Goal: Task Accomplishment & Management: Use online tool/utility

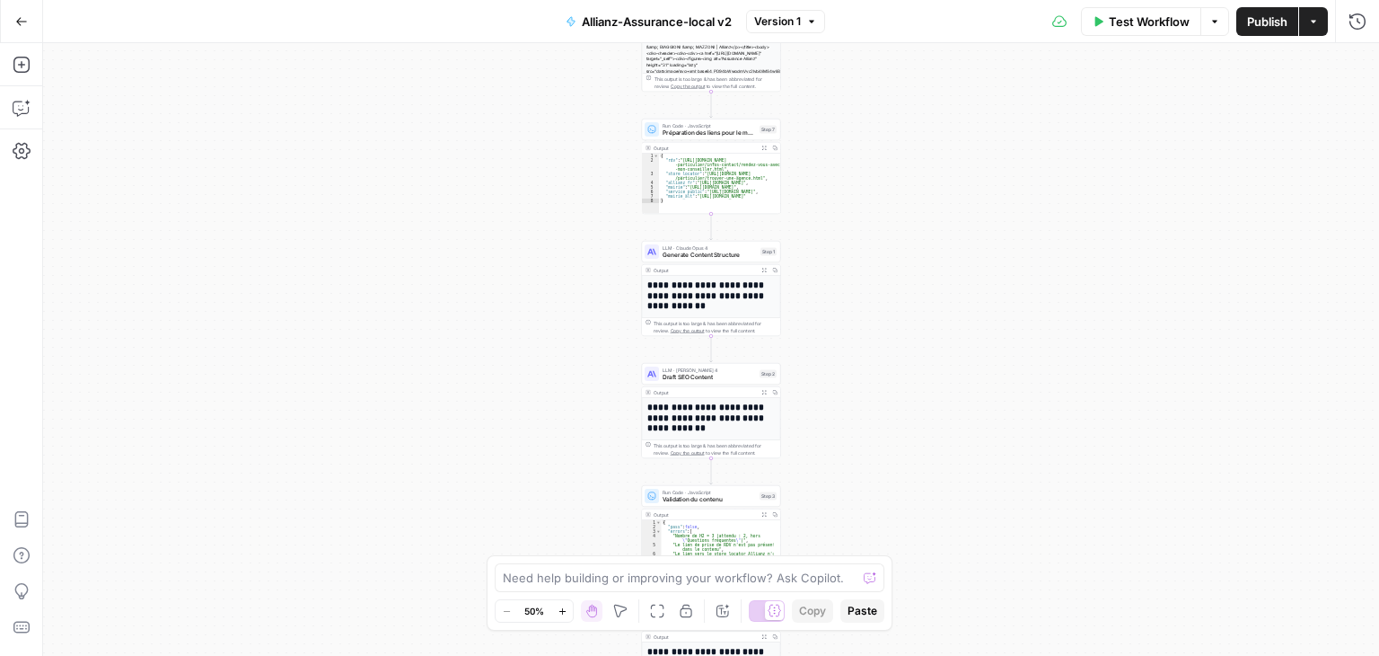
click at [871, 295] on div "**********" at bounding box center [711, 349] width 1336 height 612
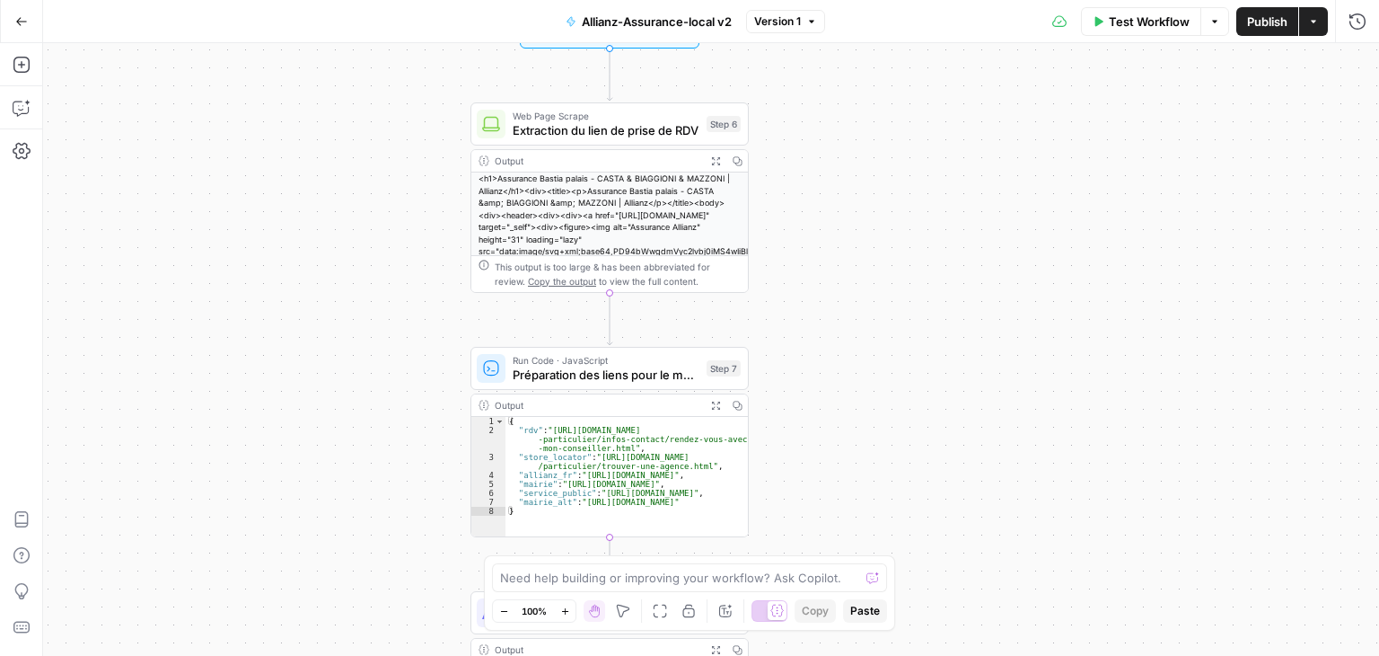
drag, startPoint x: 861, startPoint y: 305, endPoint x: 929, endPoint y: 189, distance: 134.8
click at [924, 204] on div "**********" at bounding box center [711, 349] width 1336 height 612
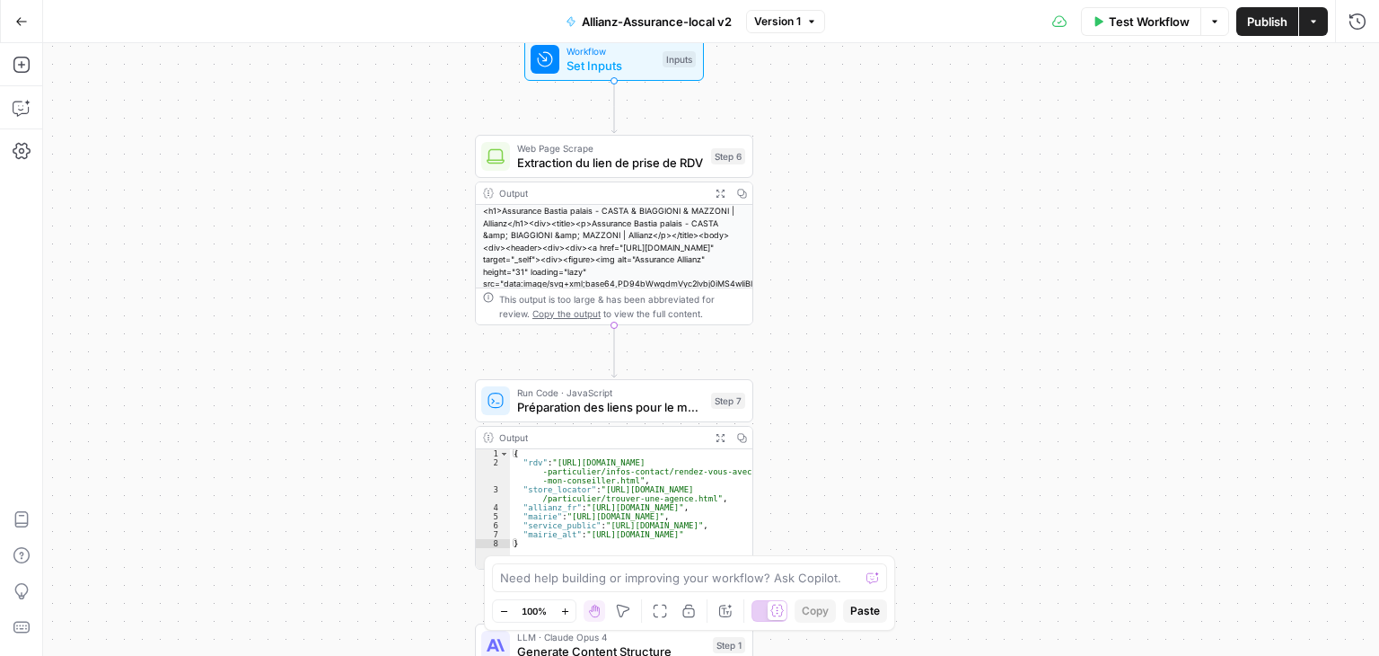
click at [971, 270] on div "**********" at bounding box center [711, 349] width 1336 height 612
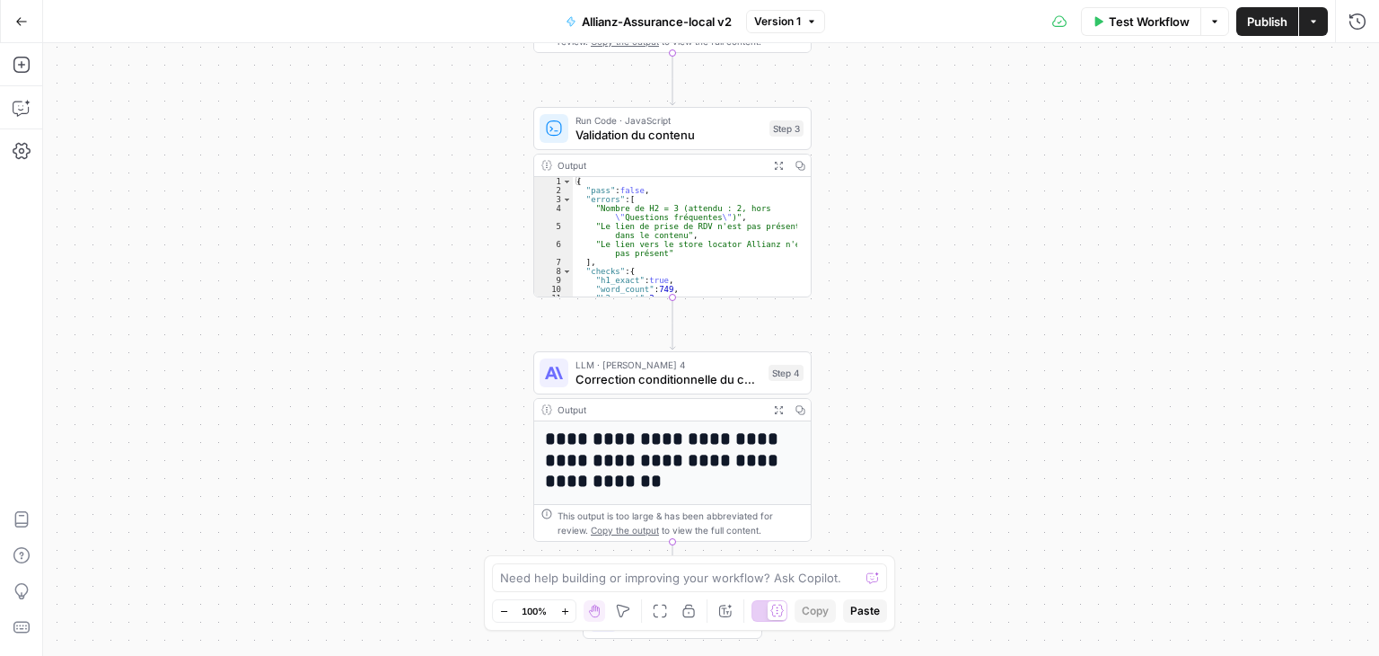
drag, startPoint x: 942, startPoint y: 470, endPoint x: 1017, endPoint y: 325, distance: 162.7
click at [1014, 334] on div "**********" at bounding box center [711, 349] width 1336 height 612
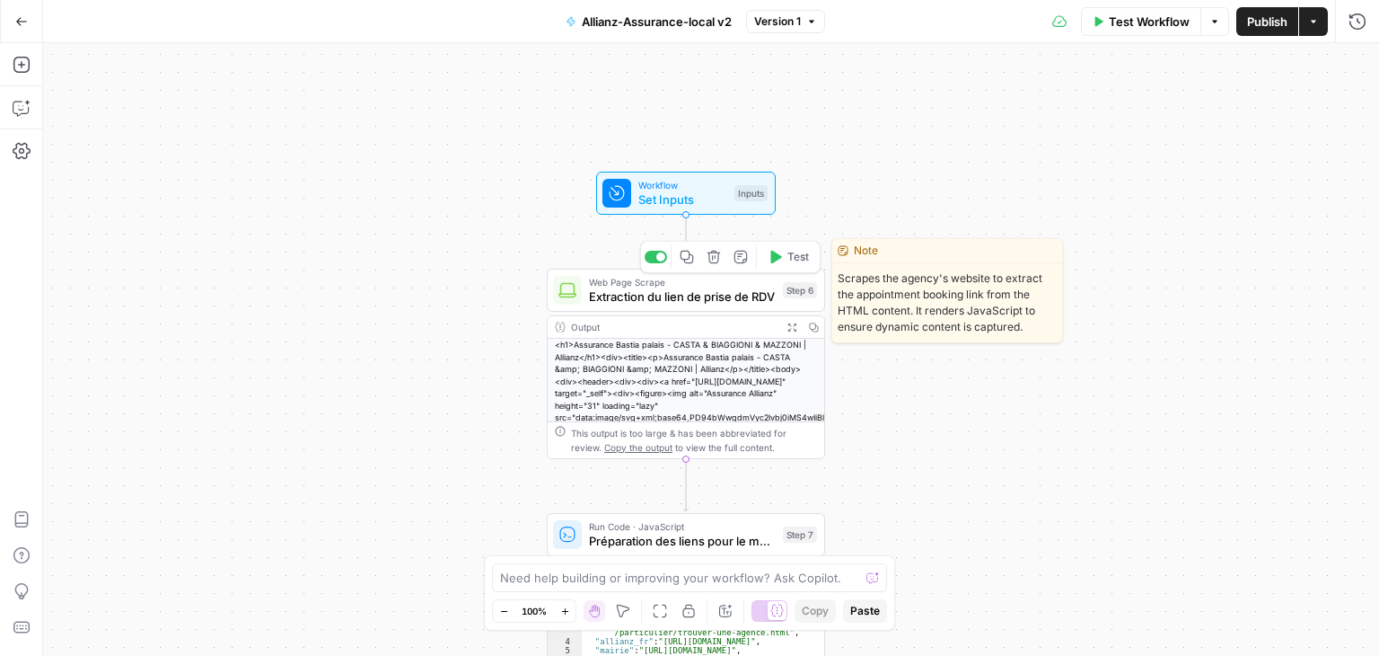
click at [649, 296] on span "Extraction du lien de prise de RDV" at bounding box center [682, 296] width 187 height 18
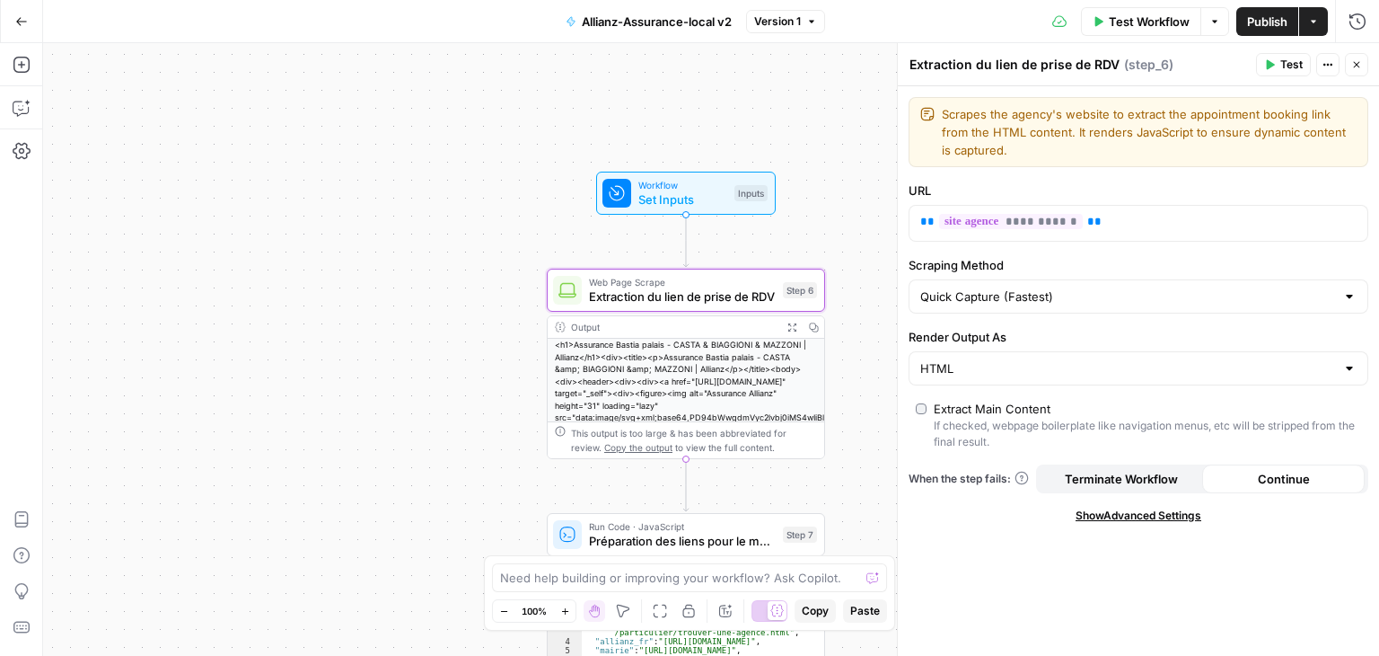
click at [447, 357] on div "**********" at bounding box center [711, 349] width 1336 height 612
click at [1351, 66] on button "Close" at bounding box center [1356, 64] width 23 height 23
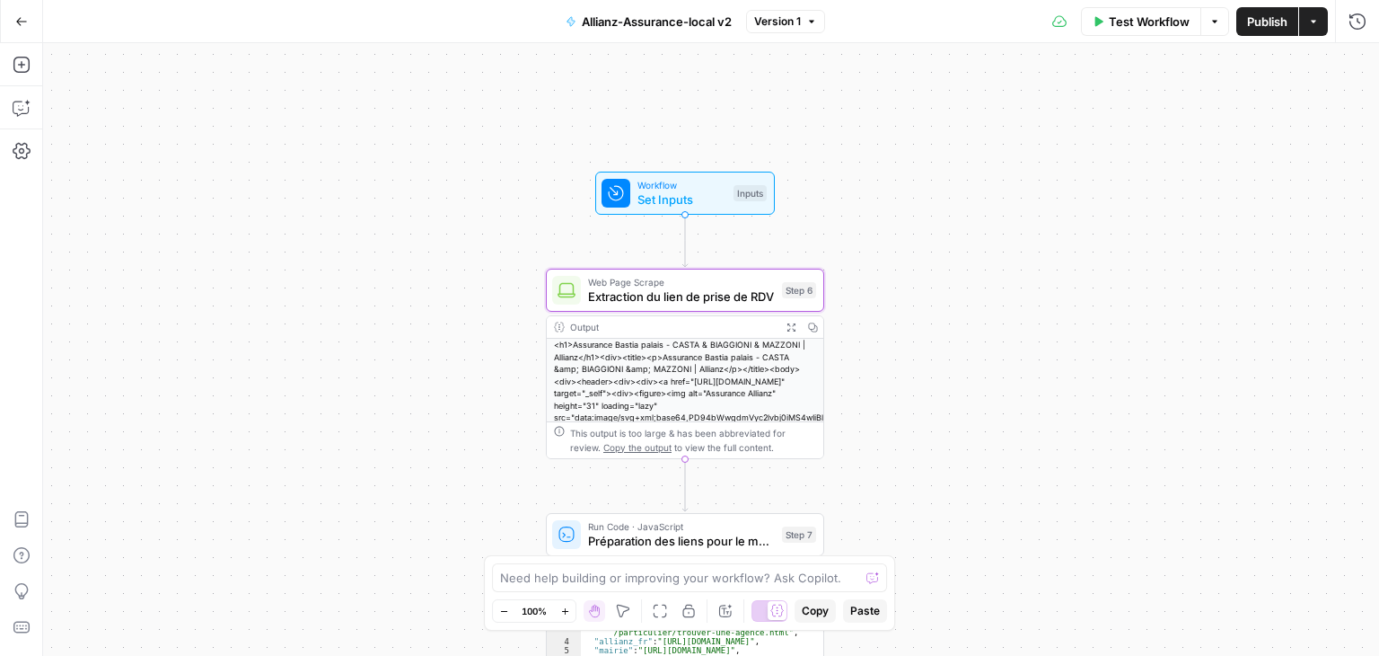
scroll to position [1, 0]
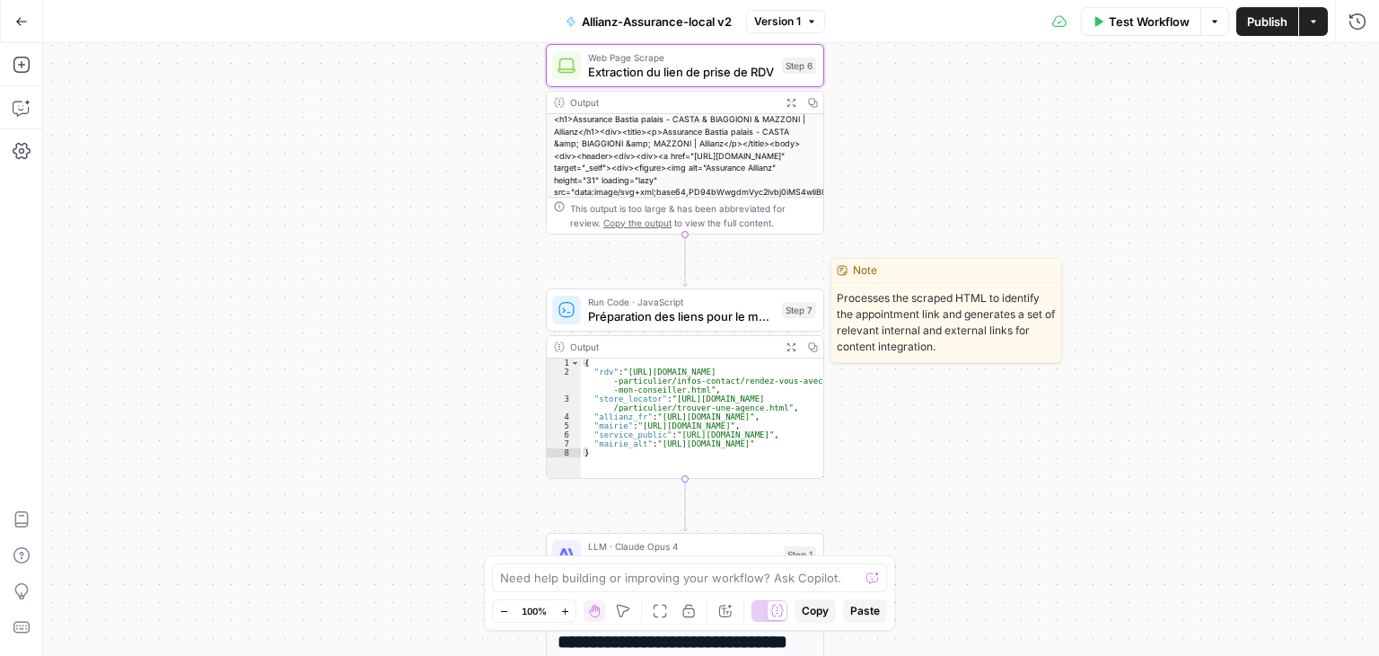
drag, startPoint x: 620, startPoint y: 313, endPoint x: 682, endPoint y: 291, distance: 66.5
click at [620, 312] on span "Préparation des liens pour le maillage" at bounding box center [681, 316] width 187 height 18
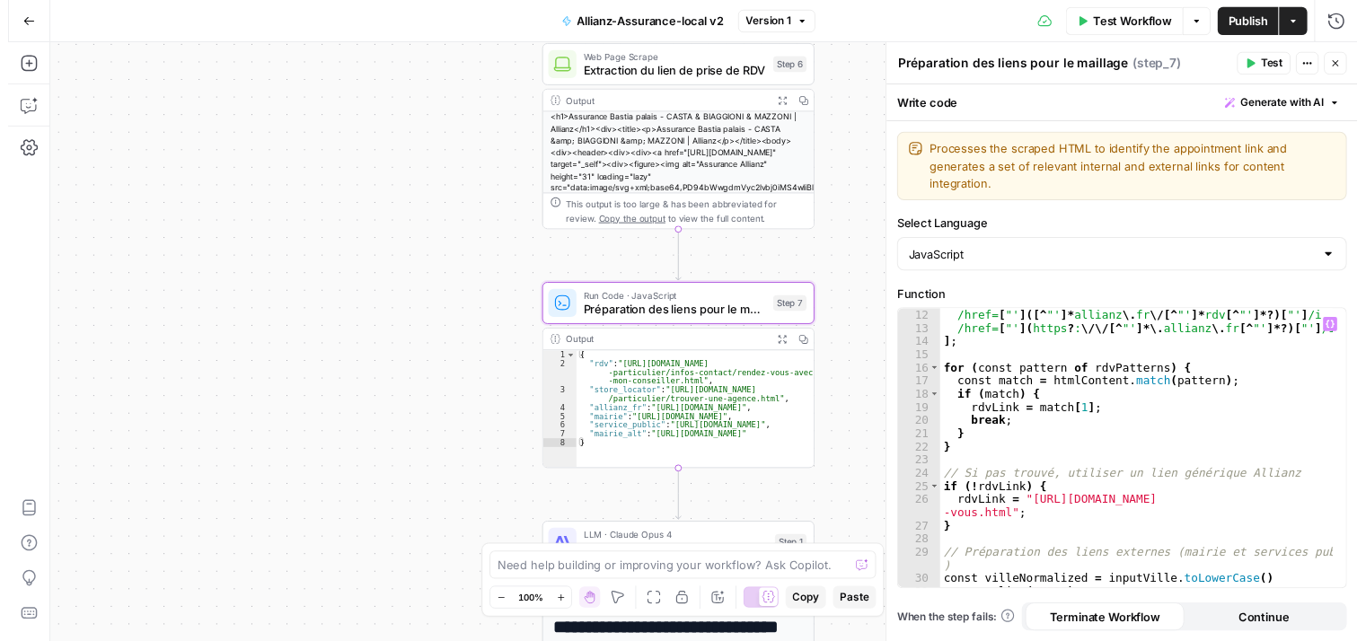
scroll to position [0, 0]
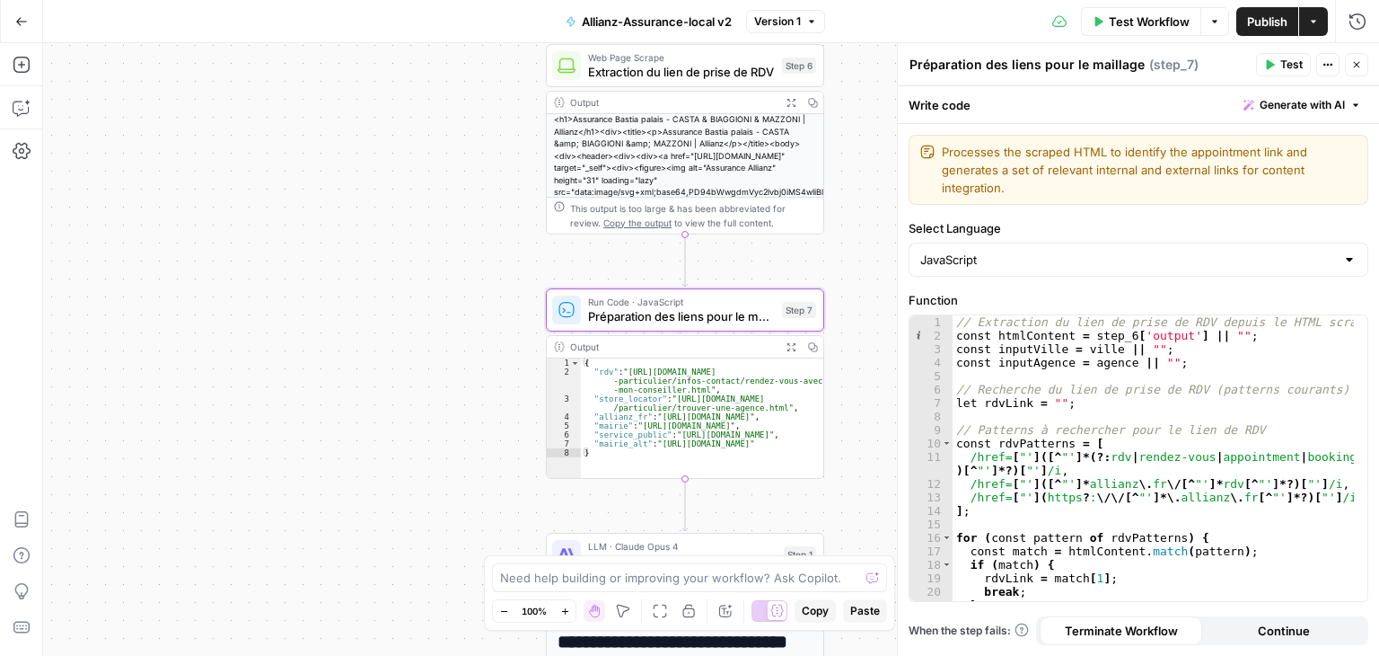
drag, startPoint x: 1349, startPoint y: 62, endPoint x: 1324, endPoint y: 91, distance: 38.2
click at [1350, 62] on button "Close" at bounding box center [1356, 64] width 23 height 23
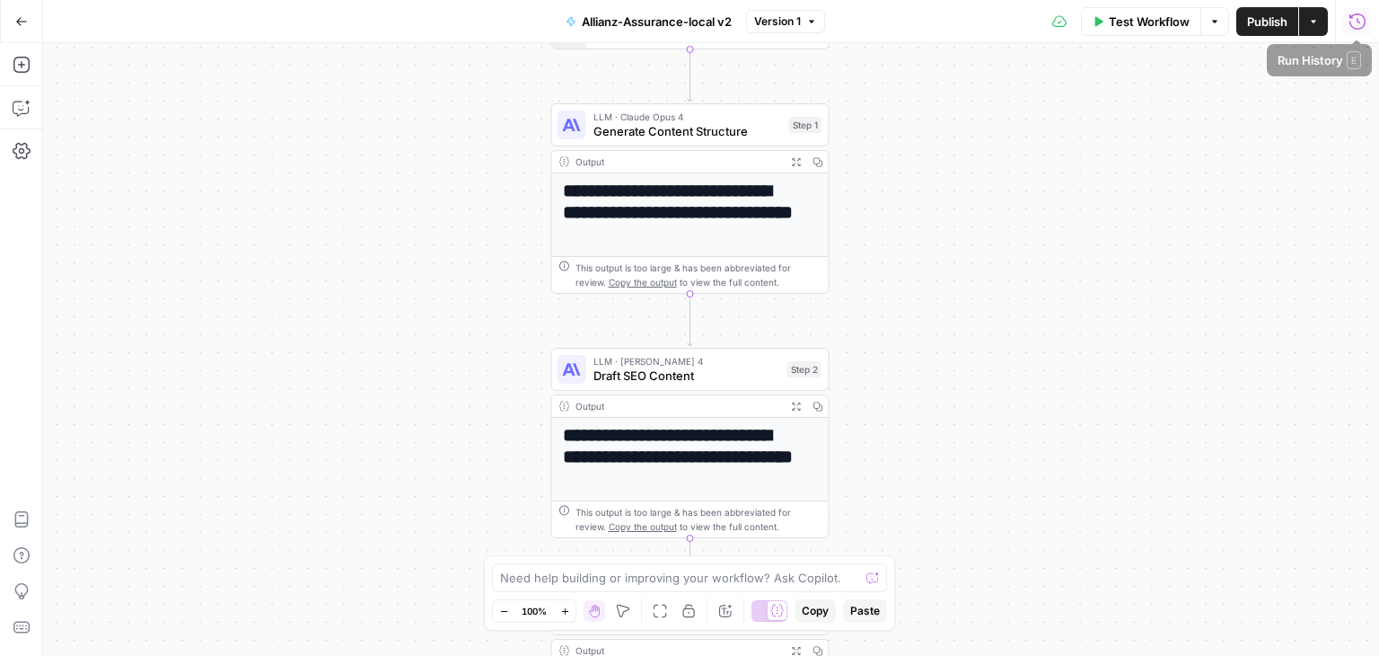
click at [1354, 33] on button "Run History" at bounding box center [1357, 21] width 29 height 29
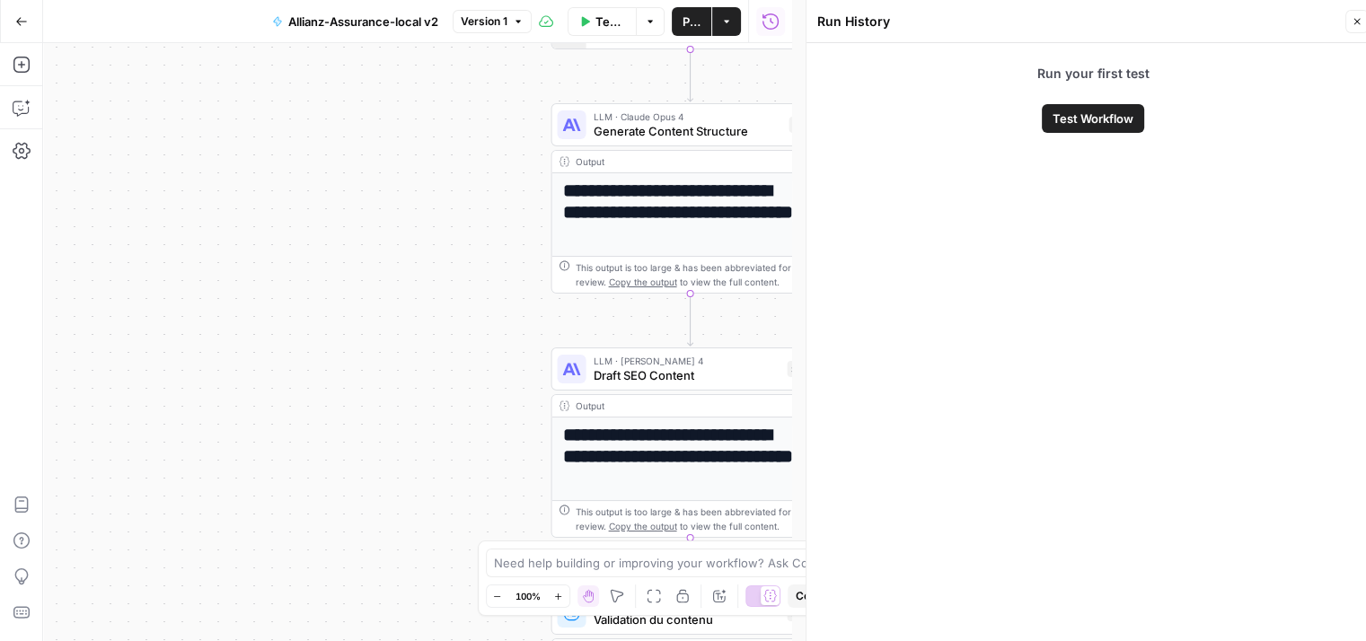
click at [1086, 123] on span "Test Workflow" at bounding box center [1092, 119] width 81 height 18
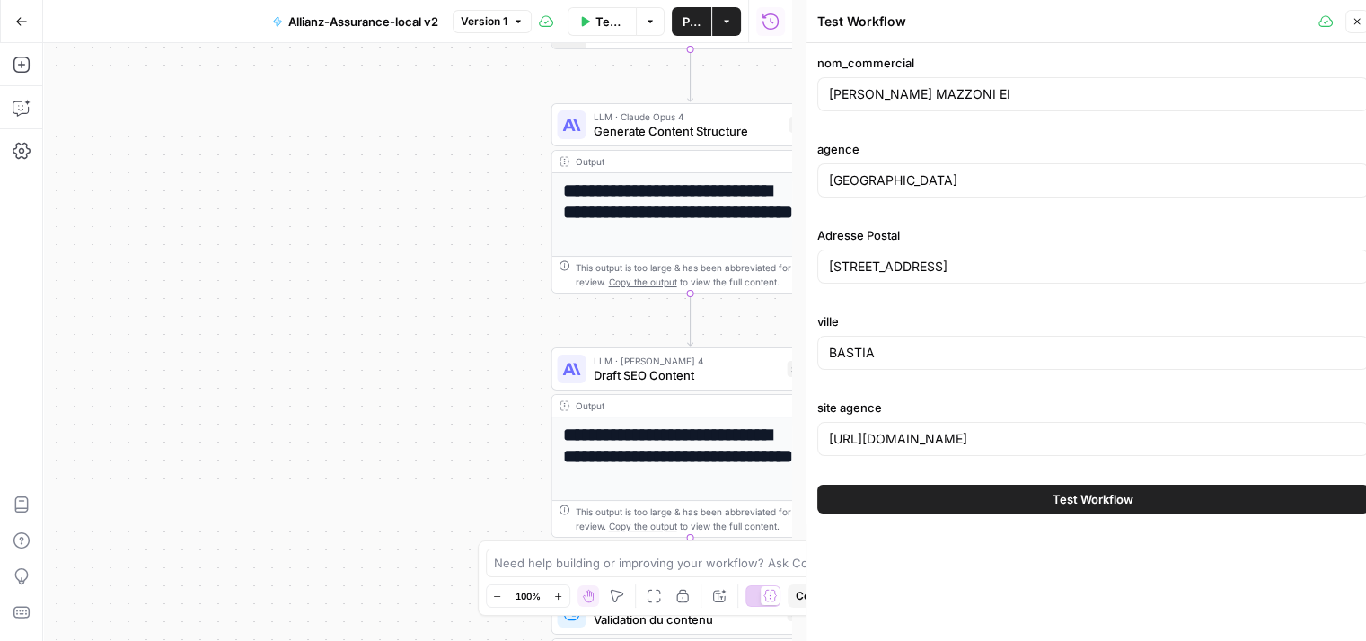
click at [1086, 490] on span "Test Workflow" at bounding box center [1092, 499] width 81 height 18
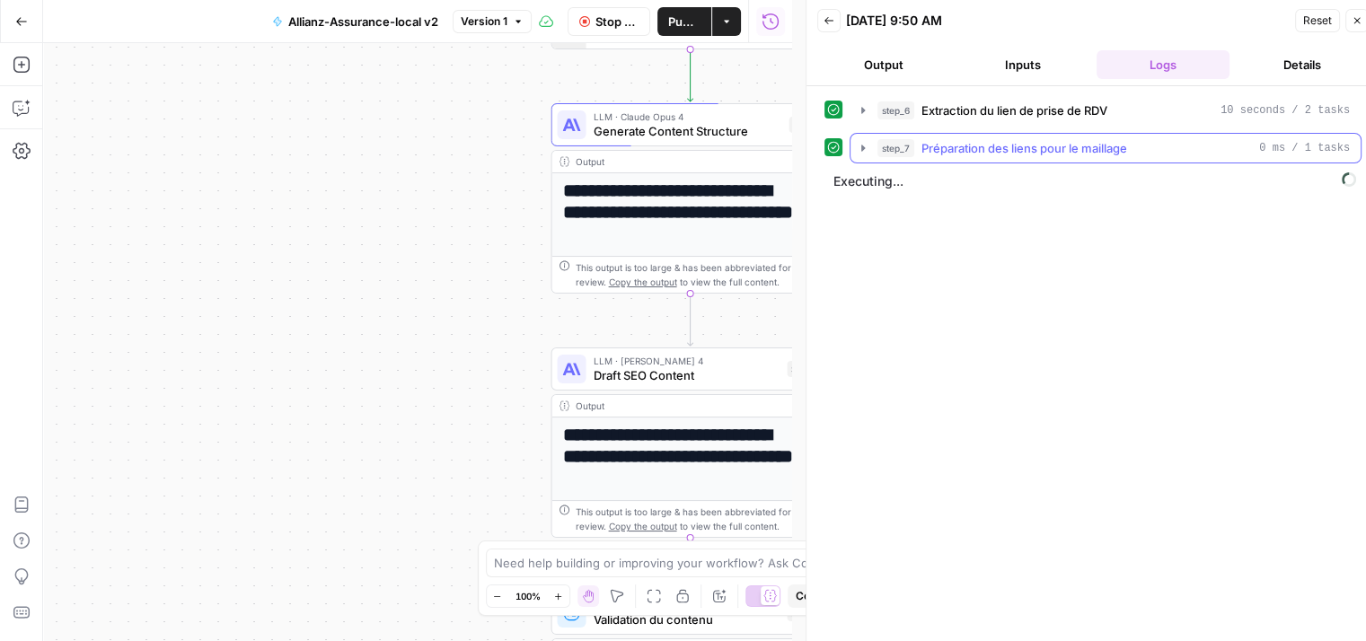
click at [857, 149] on icon "button" at bounding box center [863, 148] width 14 height 14
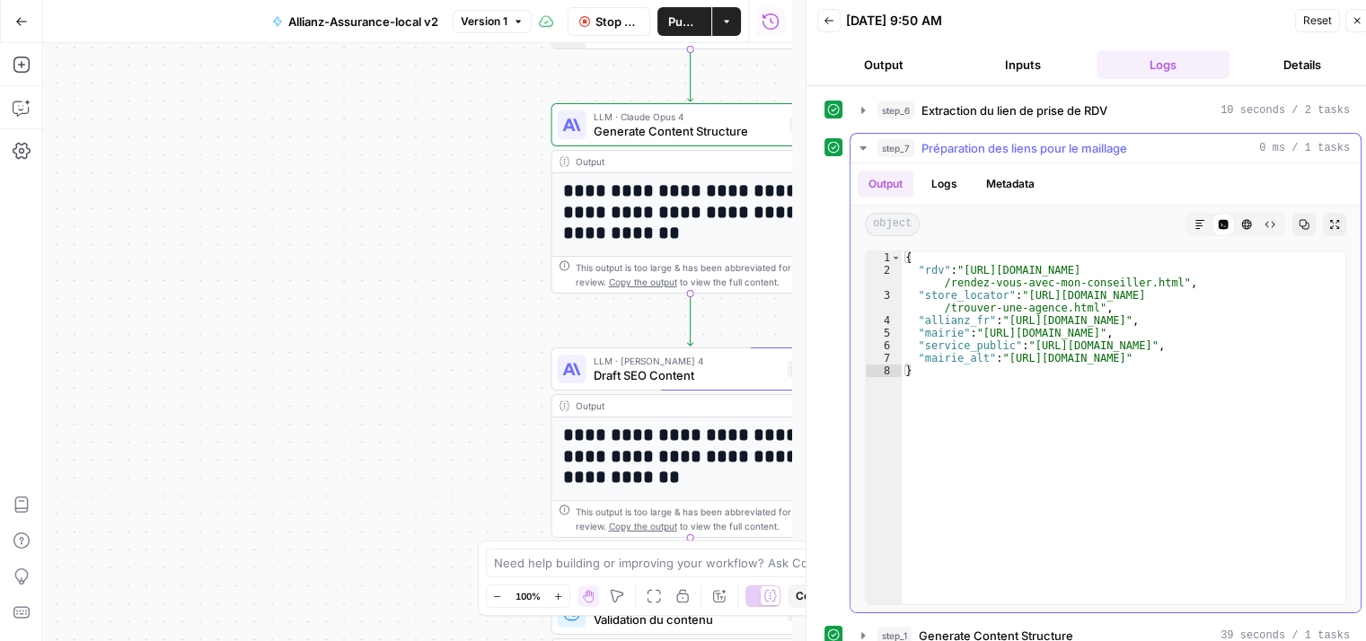
click at [862, 149] on icon "button" at bounding box center [863, 148] width 14 height 14
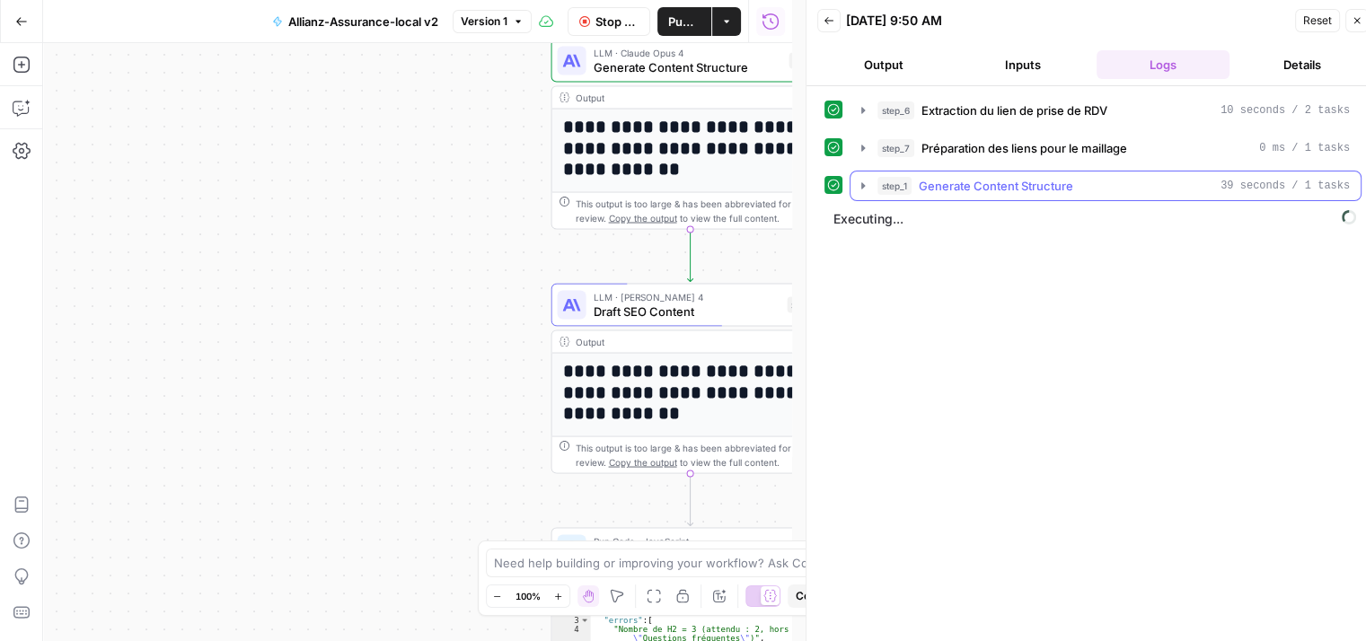
click at [858, 182] on icon "button" at bounding box center [863, 186] width 14 height 14
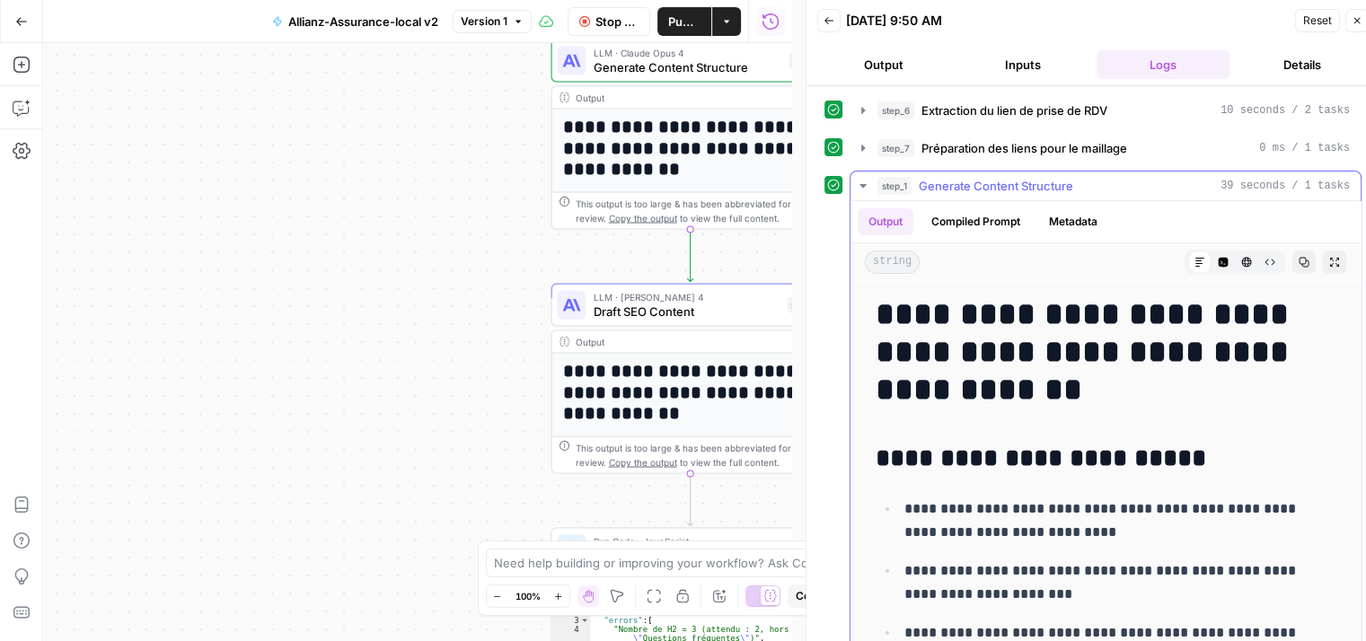
drag, startPoint x: 1043, startPoint y: 305, endPoint x: 1187, endPoint y: 374, distance: 159.1
click at [1187, 374] on h1 "**********" at bounding box center [1092, 351] width 433 height 113
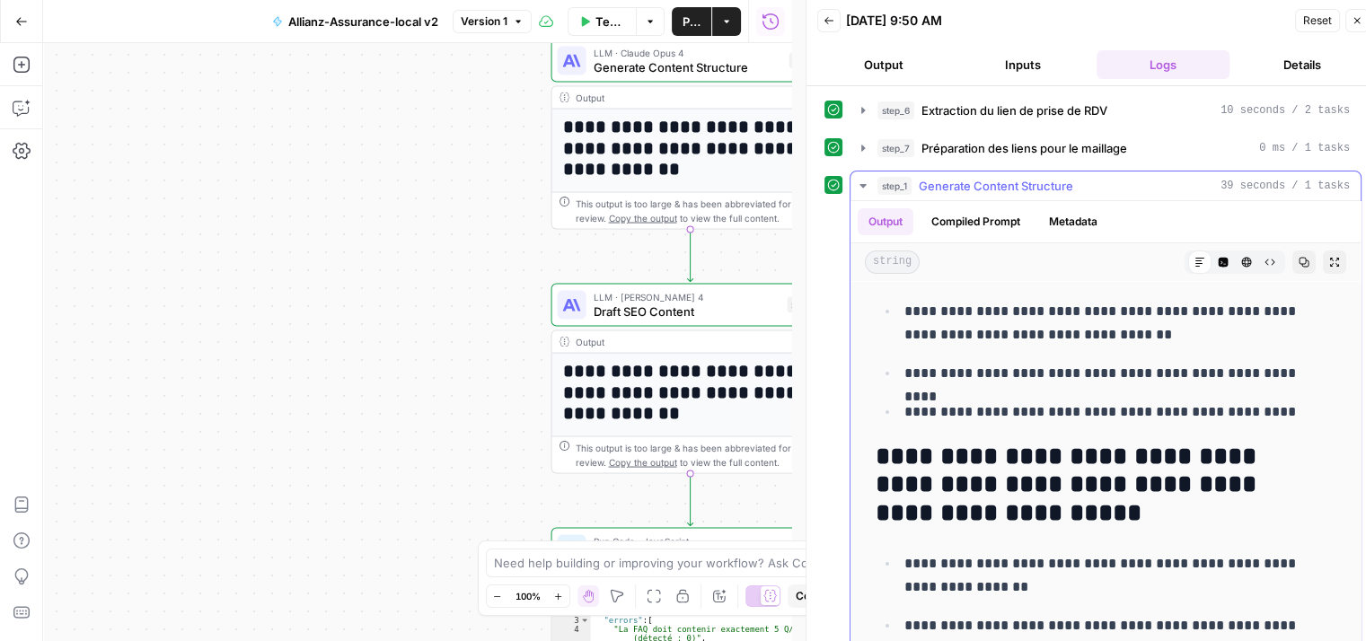
scroll to position [322, 0]
click at [866, 184] on icon "button" at bounding box center [862, 186] width 6 height 4
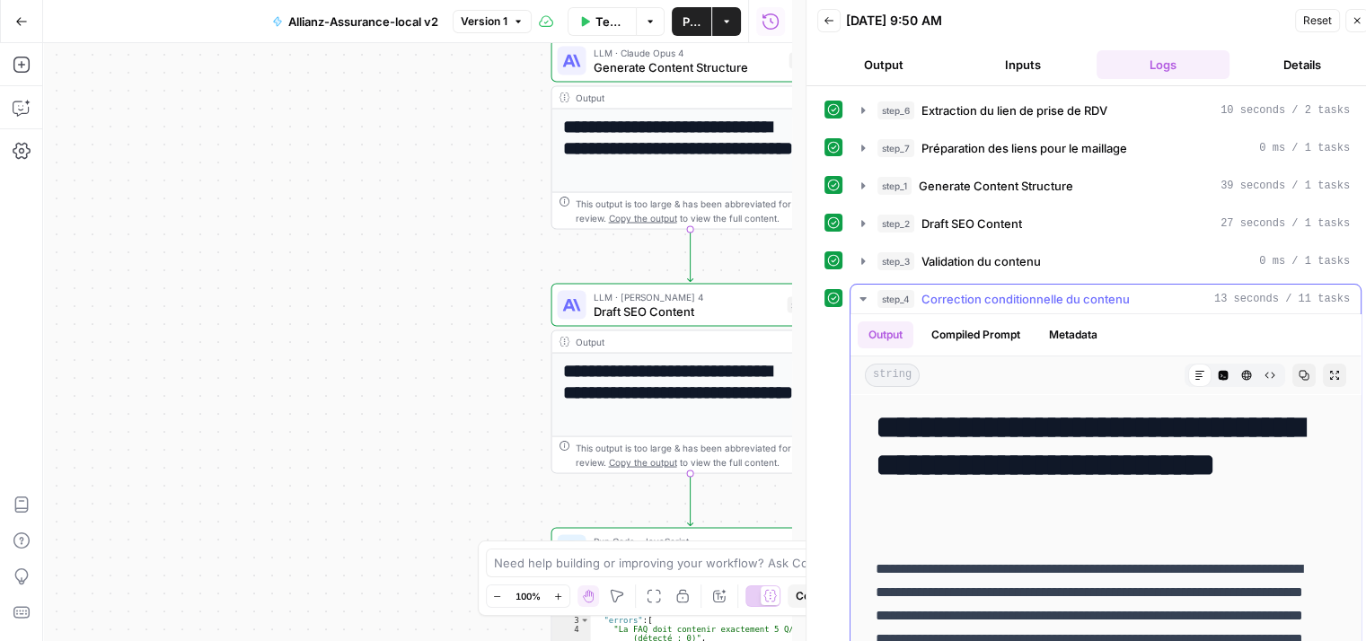
click at [862, 297] on icon "button" at bounding box center [862, 299] width 6 height 4
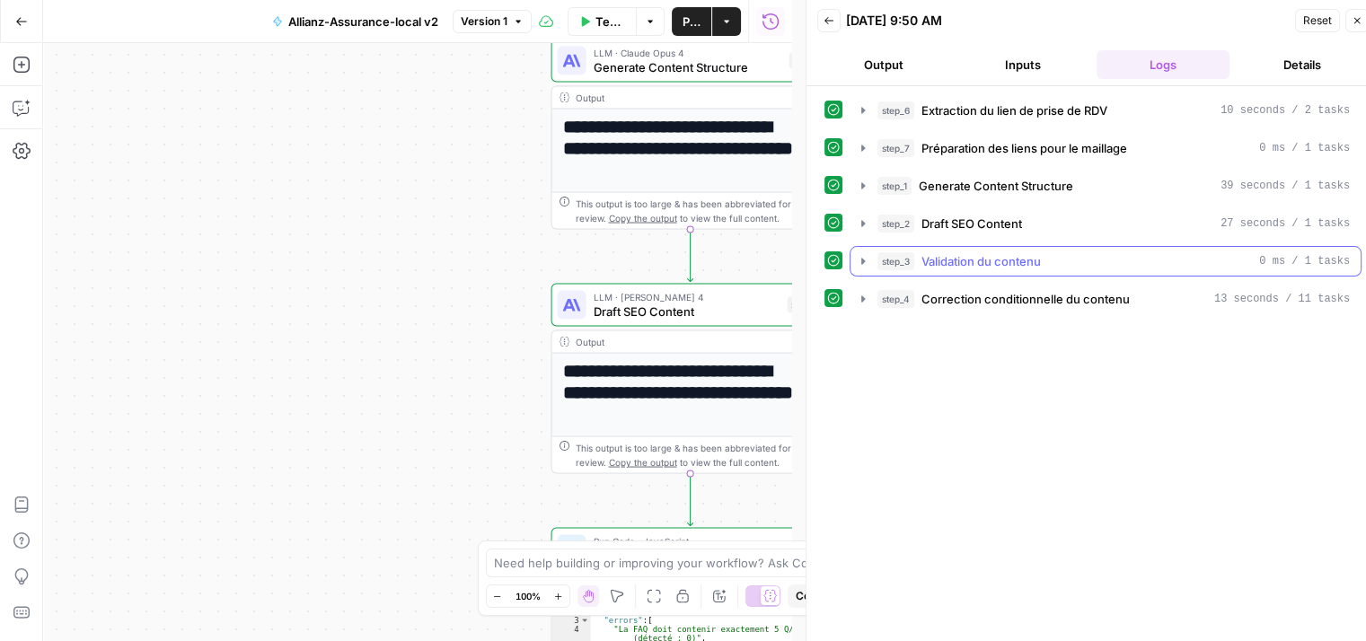
click at [857, 260] on icon "button" at bounding box center [863, 261] width 14 height 14
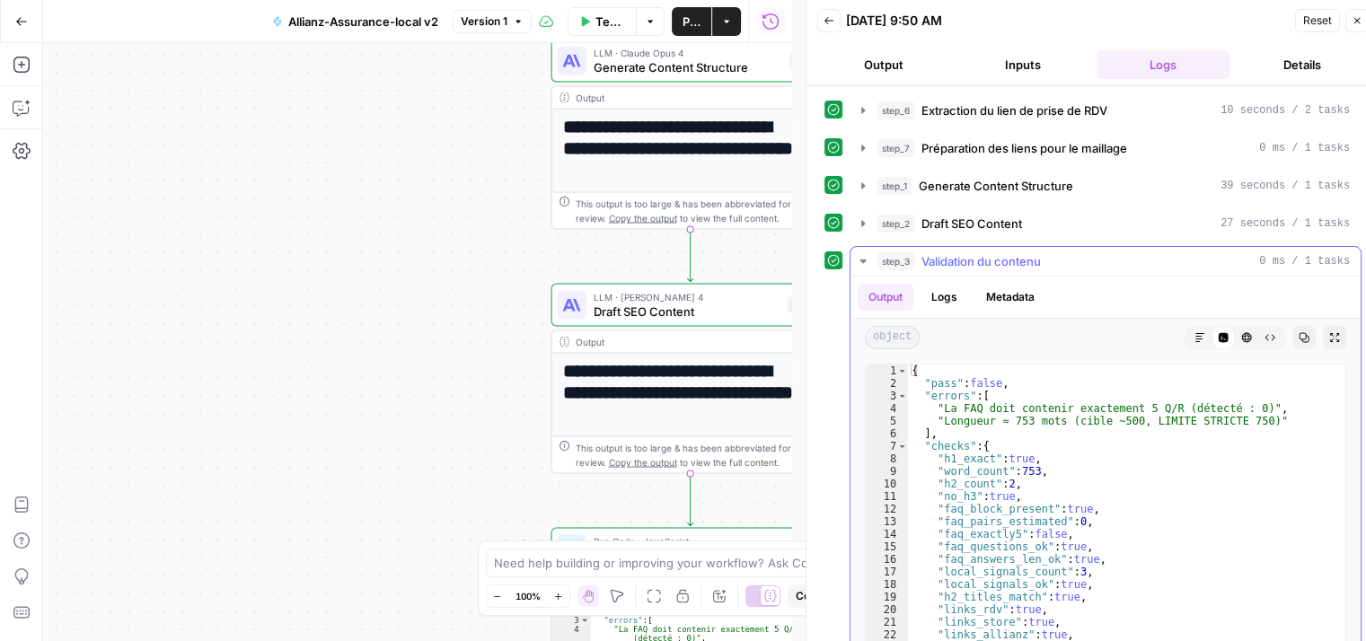
click at [857, 260] on icon "button" at bounding box center [863, 261] width 14 height 14
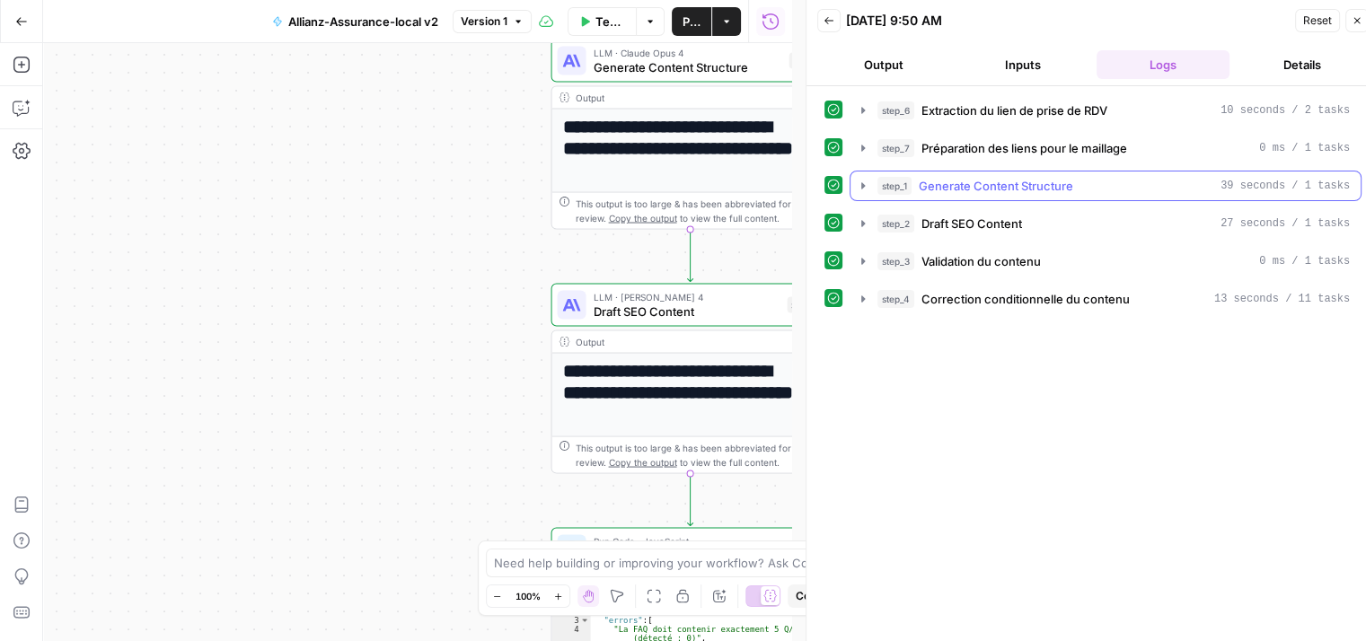
click at [865, 189] on icon "button" at bounding box center [863, 186] width 14 height 14
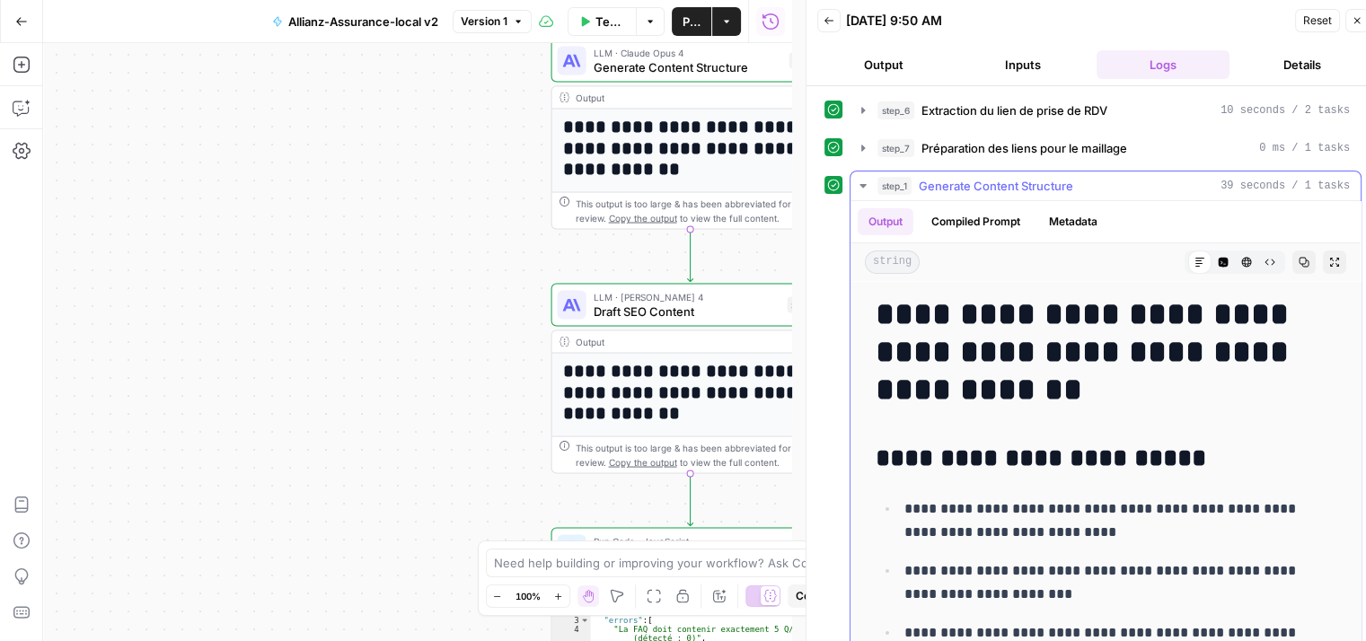
click at [865, 189] on icon "button" at bounding box center [863, 186] width 14 height 14
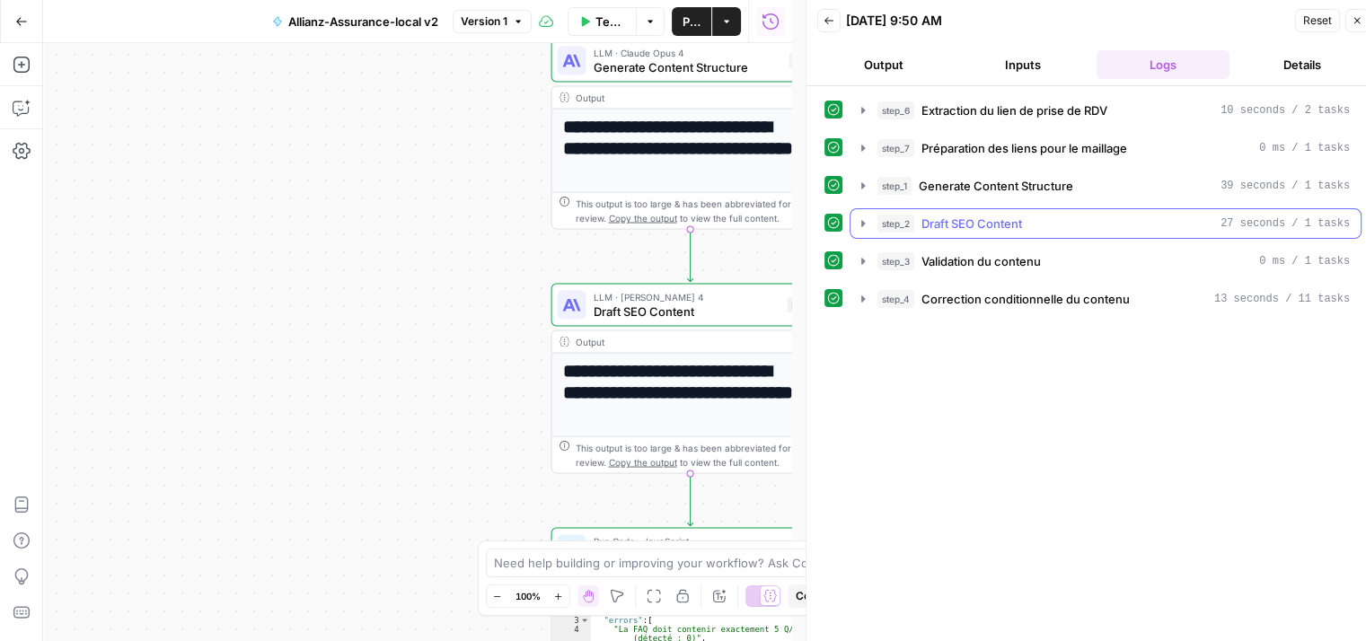
click at [863, 218] on icon "button" at bounding box center [863, 223] width 14 height 14
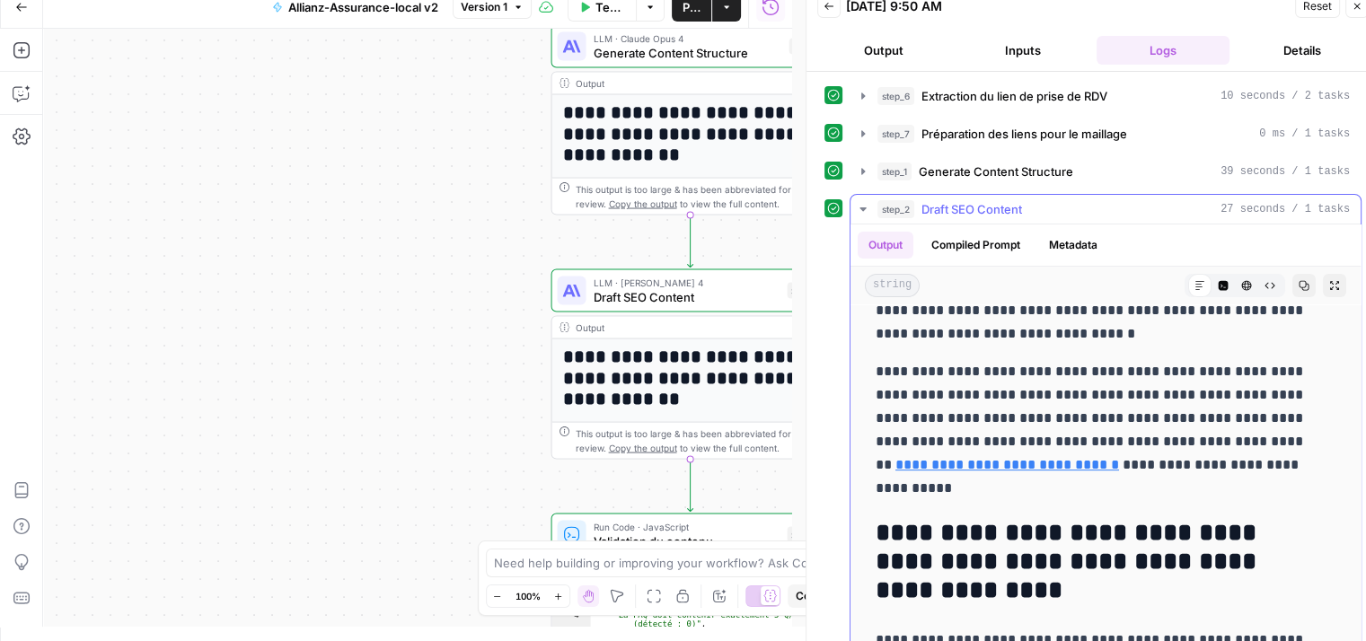
scroll to position [636, 0]
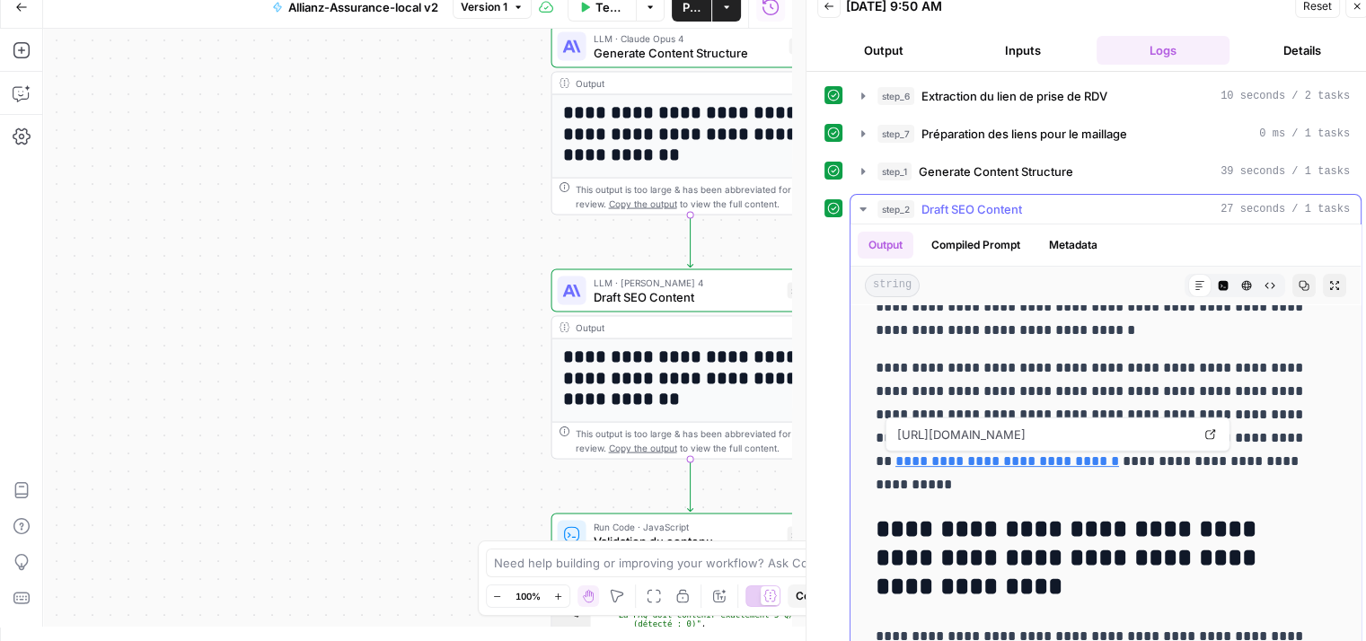
click at [1034, 459] on link "**********" at bounding box center [1007, 460] width 224 height 13
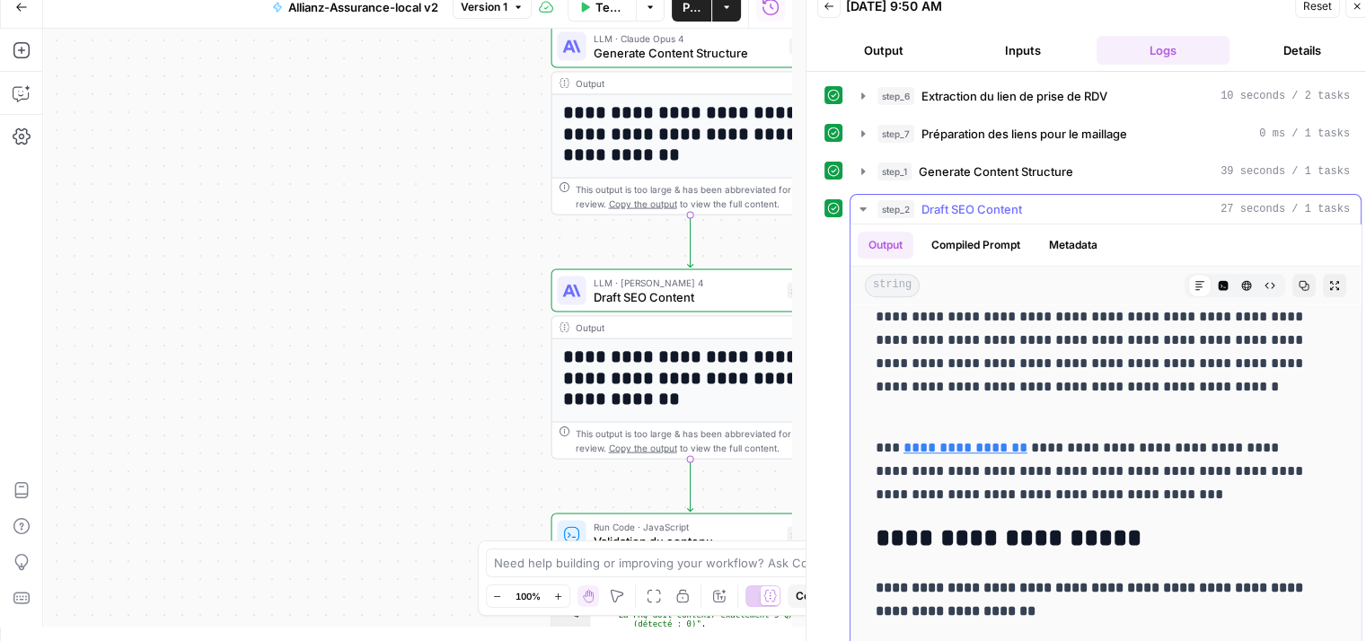
scroll to position [1279, 0]
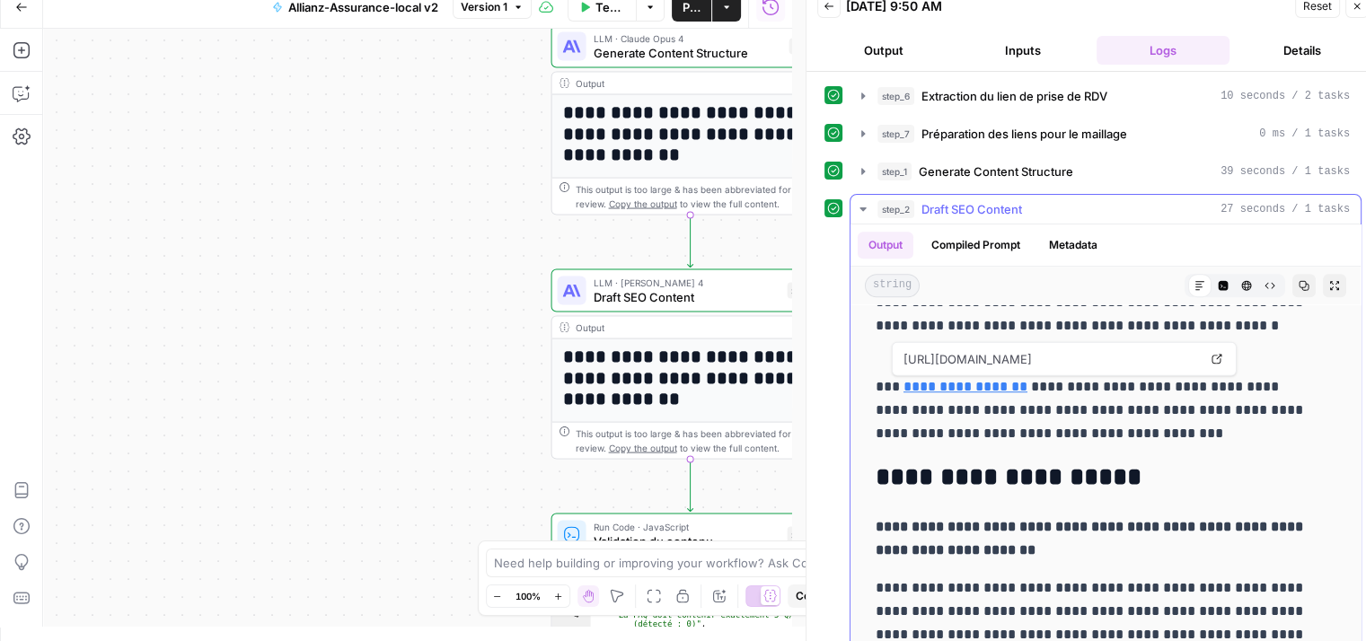
click at [957, 384] on link "**********" at bounding box center [965, 386] width 124 height 13
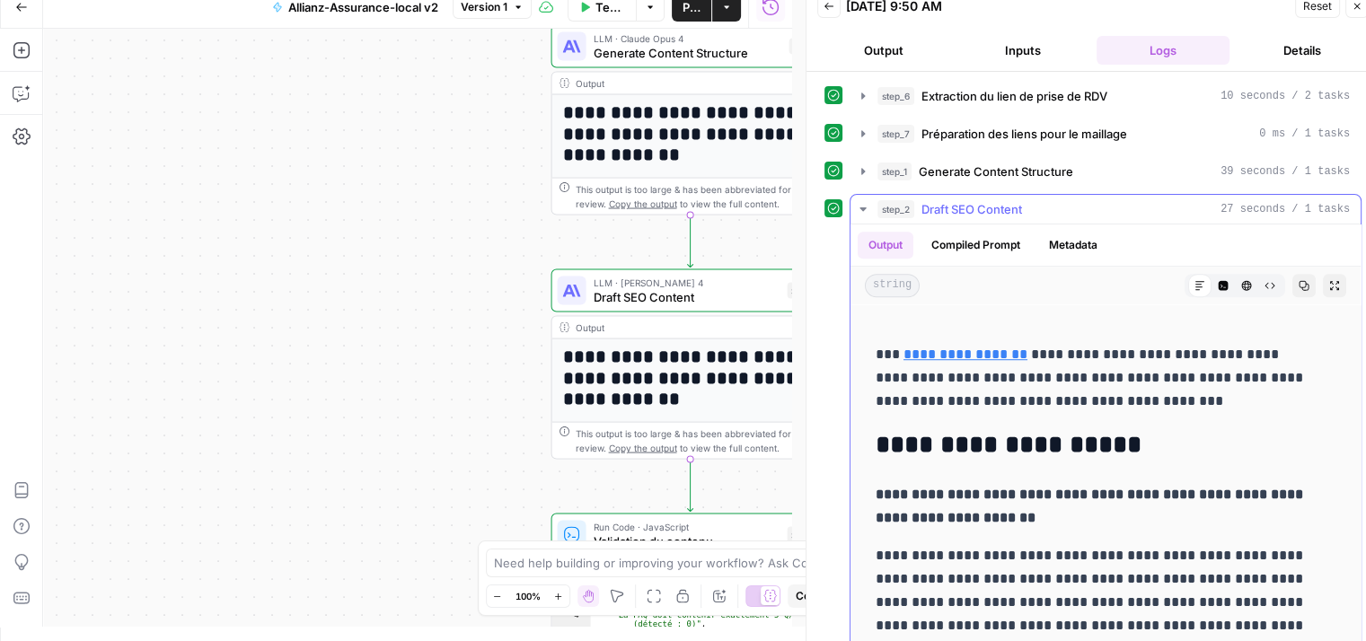
scroll to position [1311, 0]
drag, startPoint x: 879, startPoint y: 448, endPoint x: 1150, endPoint y: 453, distance: 271.2
click at [1150, 453] on h2 "**********" at bounding box center [1092, 445] width 433 height 29
click at [977, 443] on h2 "**********" at bounding box center [1092, 445] width 433 height 29
click at [1014, 446] on h2 "**********" at bounding box center [1092, 445] width 433 height 29
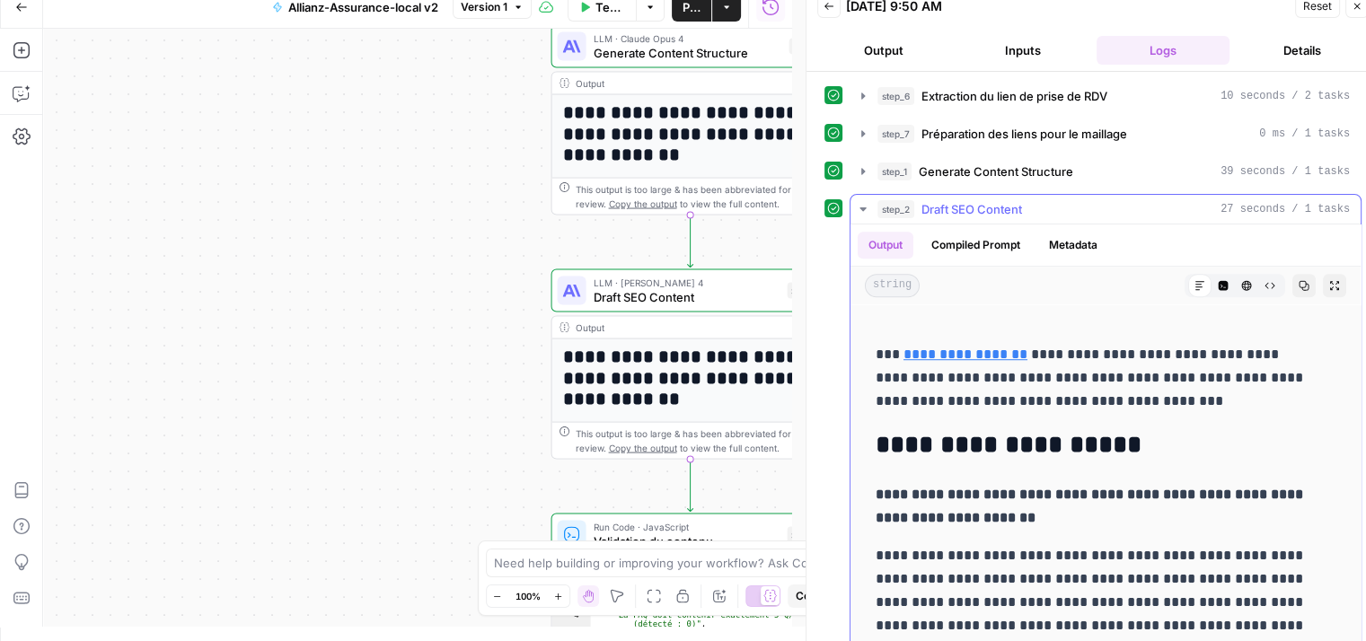
drag, startPoint x: 882, startPoint y: 441, endPoint x: 1141, endPoint y: 449, distance: 259.6
click at [1141, 449] on h2 "**********" at bounding box center [1092, 445] width 433 height 29
click at [1027, 529] on div "**********" at bounding box center [1105, 448] width 481 height 2894
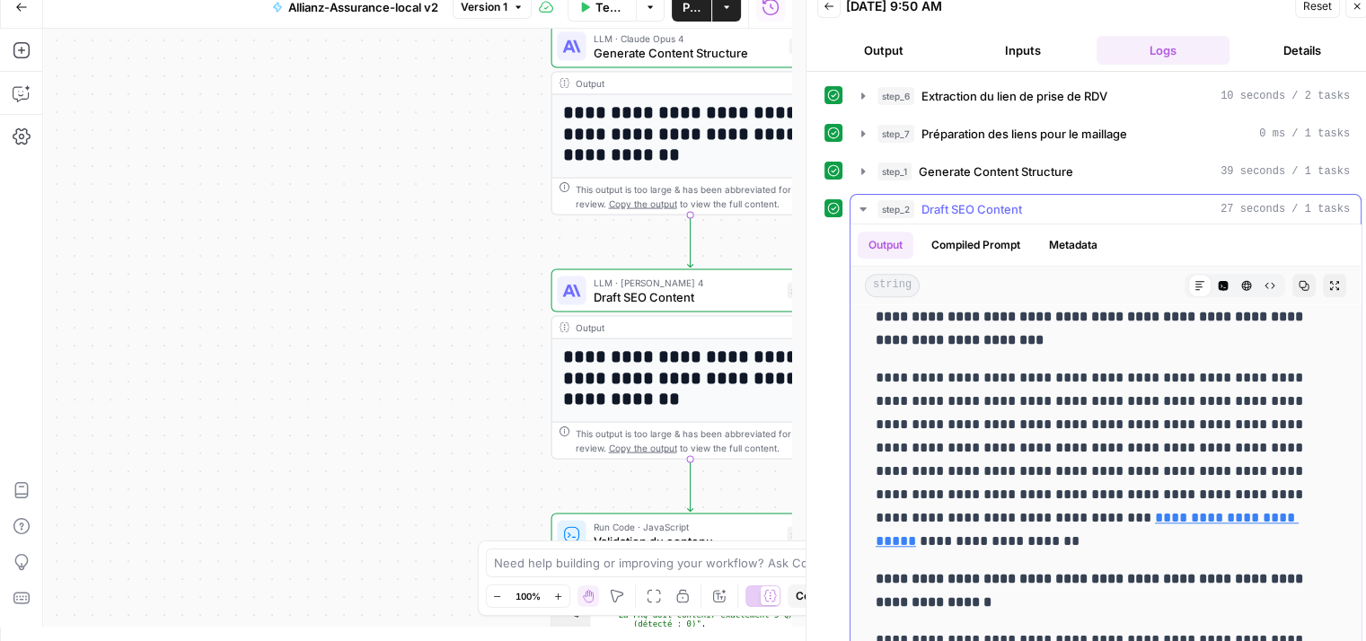
scroll to position [1799, 0]
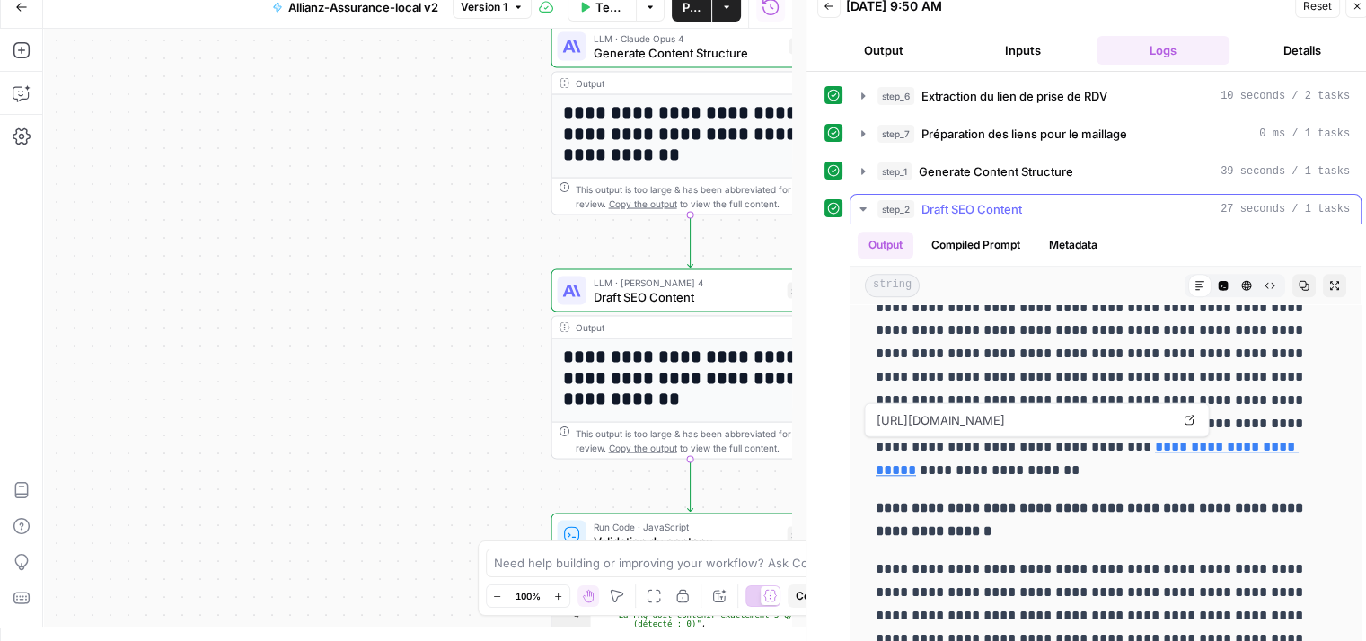
click at [948, 471] on link "**********" at bounding box center [1087, 458] width 423 height 37
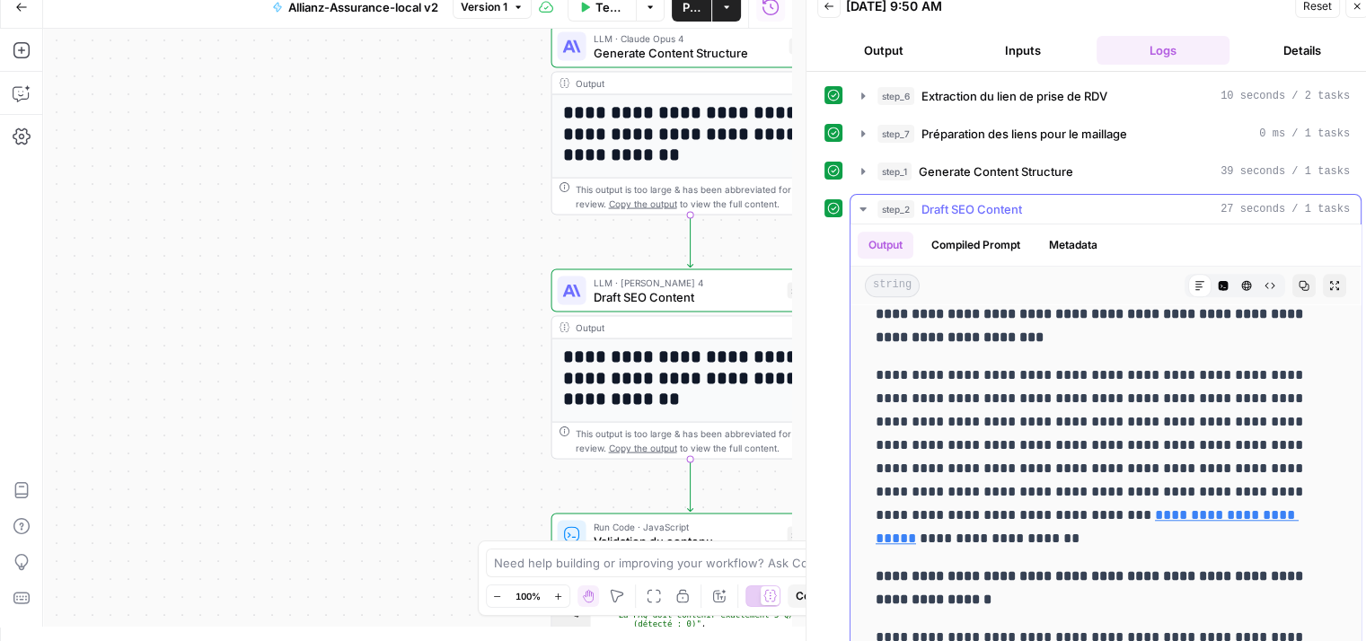
scroll to position [1738, 0]
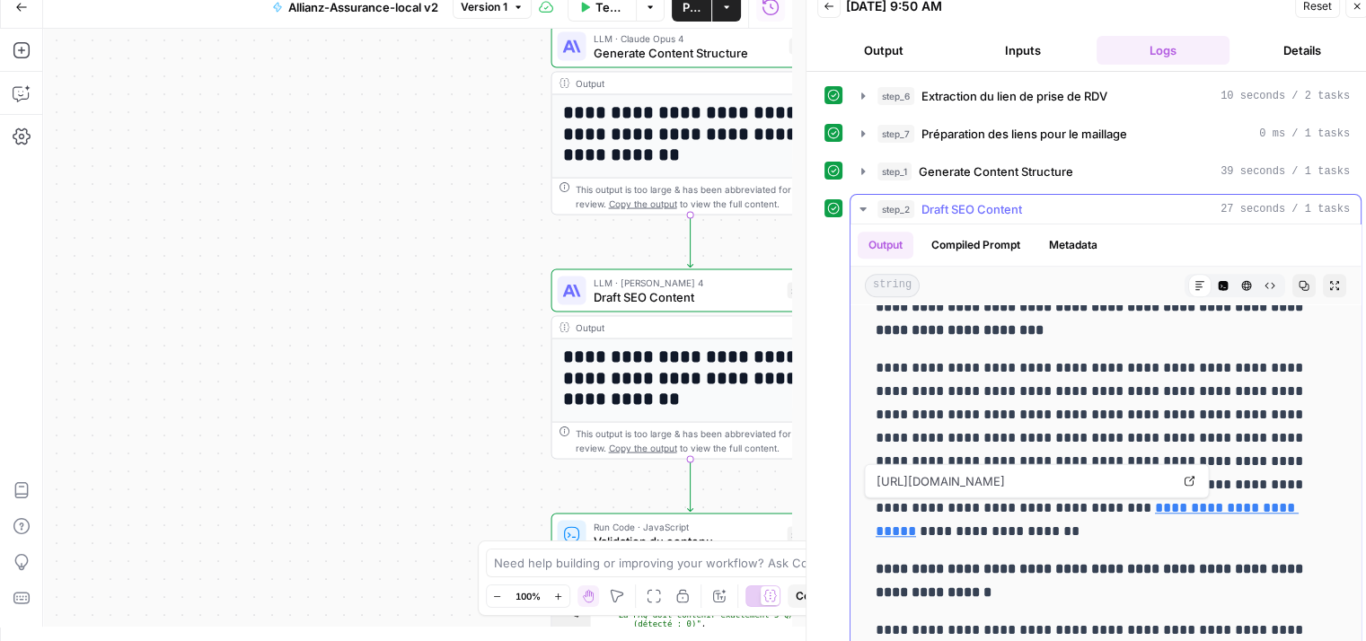
click at [934, 535] on link "**********" at bounding box center [1087, 519] width 423 height 37
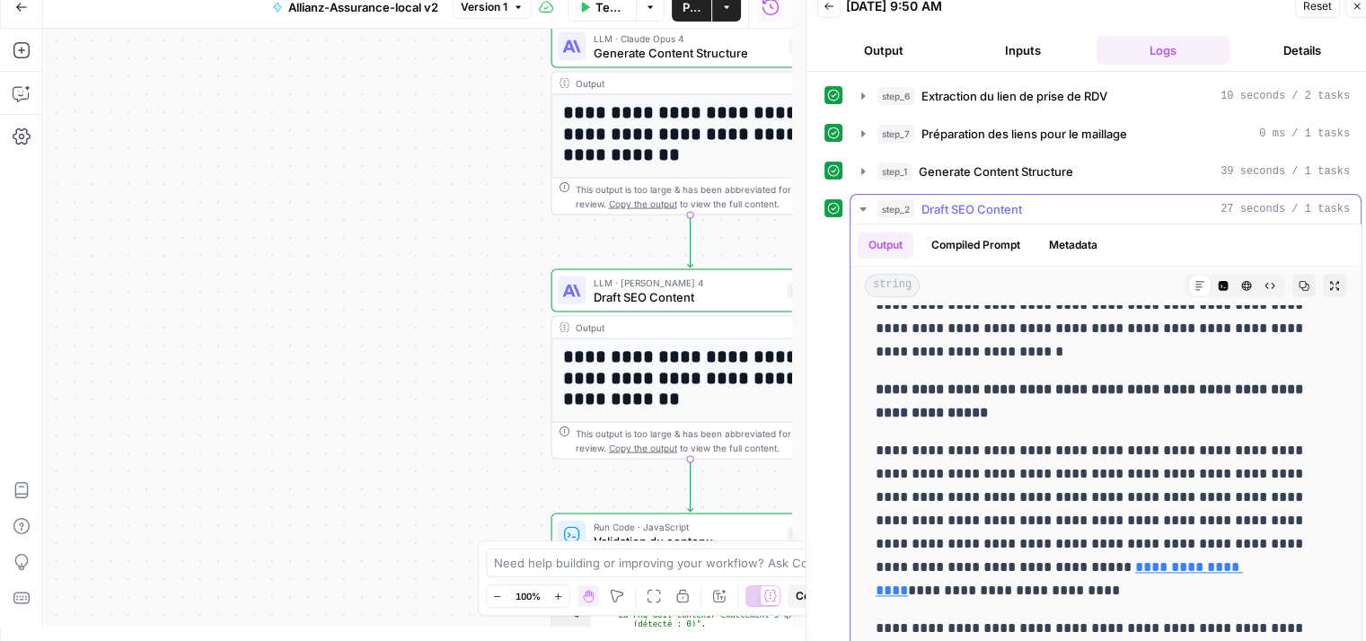
scroll to position [2442, 0]
click at [1202, 569] on link "**********" at bounding box center [1059, 578] width 367 height 37
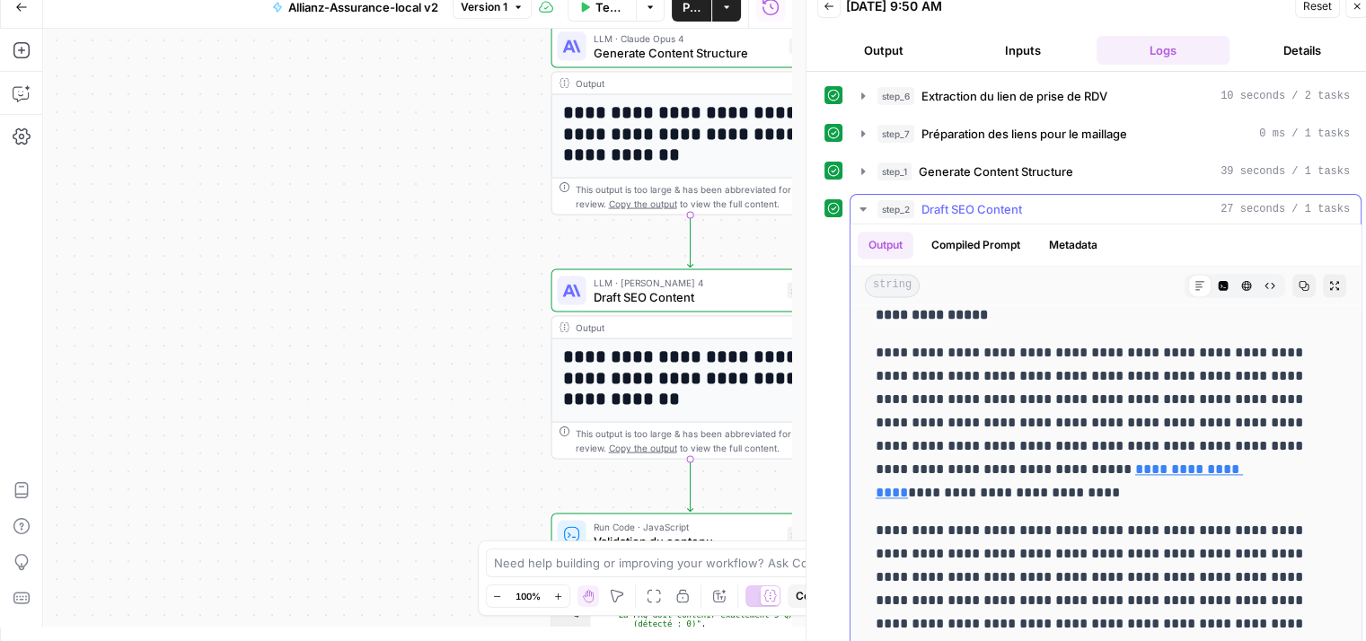
drag, startPoint x: 876, startPoint y: 525, endPoint x: 1297, endPoint y: 619, distance: 430.5
click at [1297, 619] on p "**********" at bounding box center [1092, 589] width 433 height 140
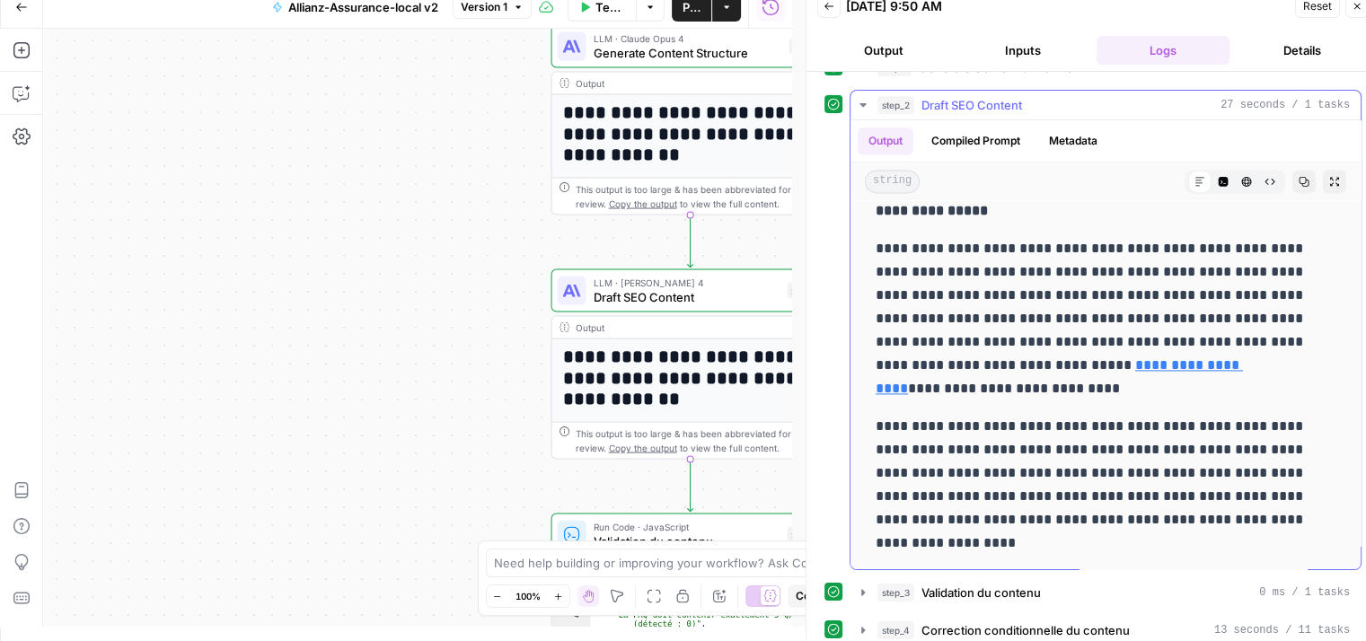
click at [956, 543] on p "**********" at bounding box center [1092, 485] width 433 height 140
drag, startPoint x: 956, startPoint y: 543, endPoint x: 883, endPoint y: 443, distance: 124.7
click at [883, 443] on p "**********" at bounding box center [1092, 485] width 433 height 140
click at [831, 4] on icon "button" at bounding box center [828, 6] width 11 height 11
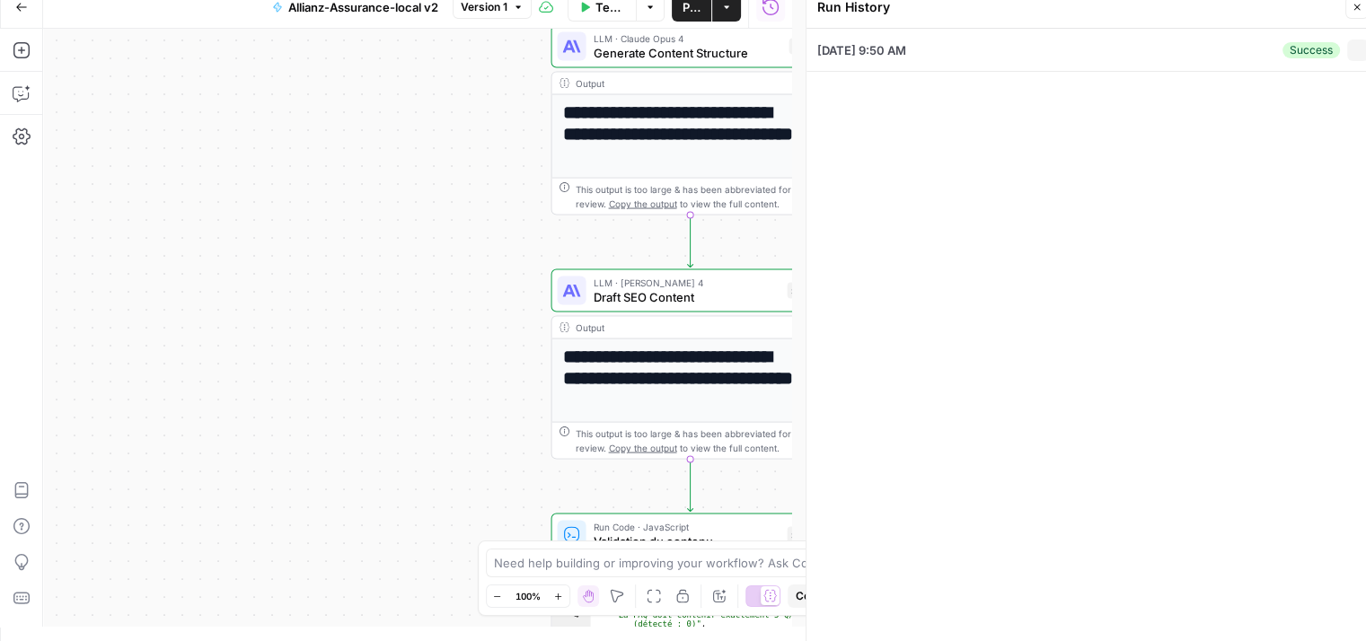
type input "CASTA BIAGGIONI MAZZONI EI"
type input "BASTIA PALAIS"
type input "41 rue cochon duvivier"
type input "BASTIA"
type input "https://agence.allianz.fr/bastia-palais-20600-520022"
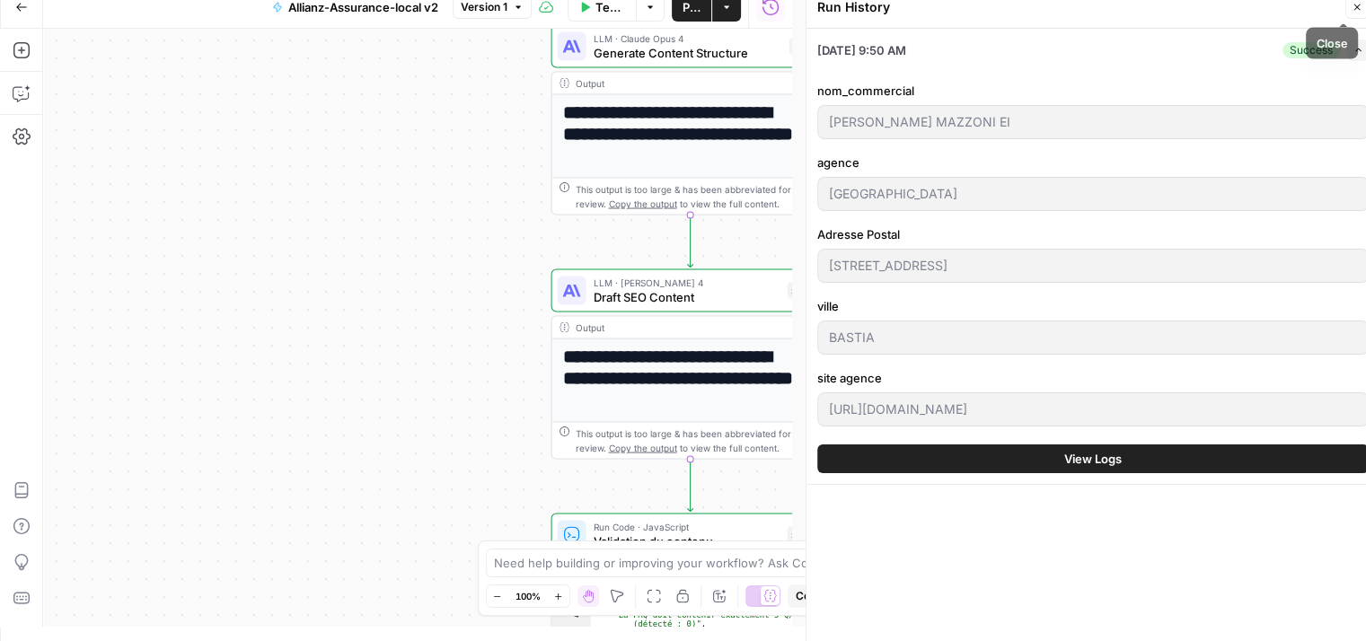
click at [1358, 14] on button "Close" at bounding box center [1356, 7] width 23 height 23
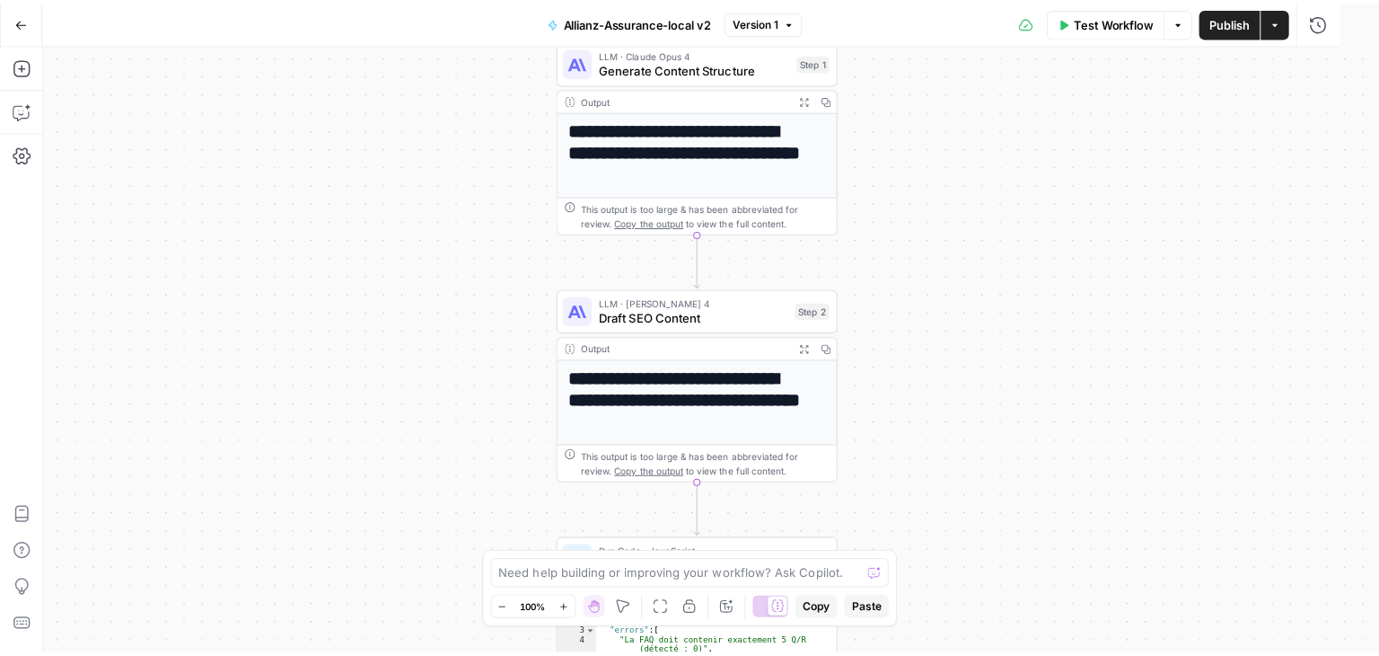
scroll to position [0, 0]
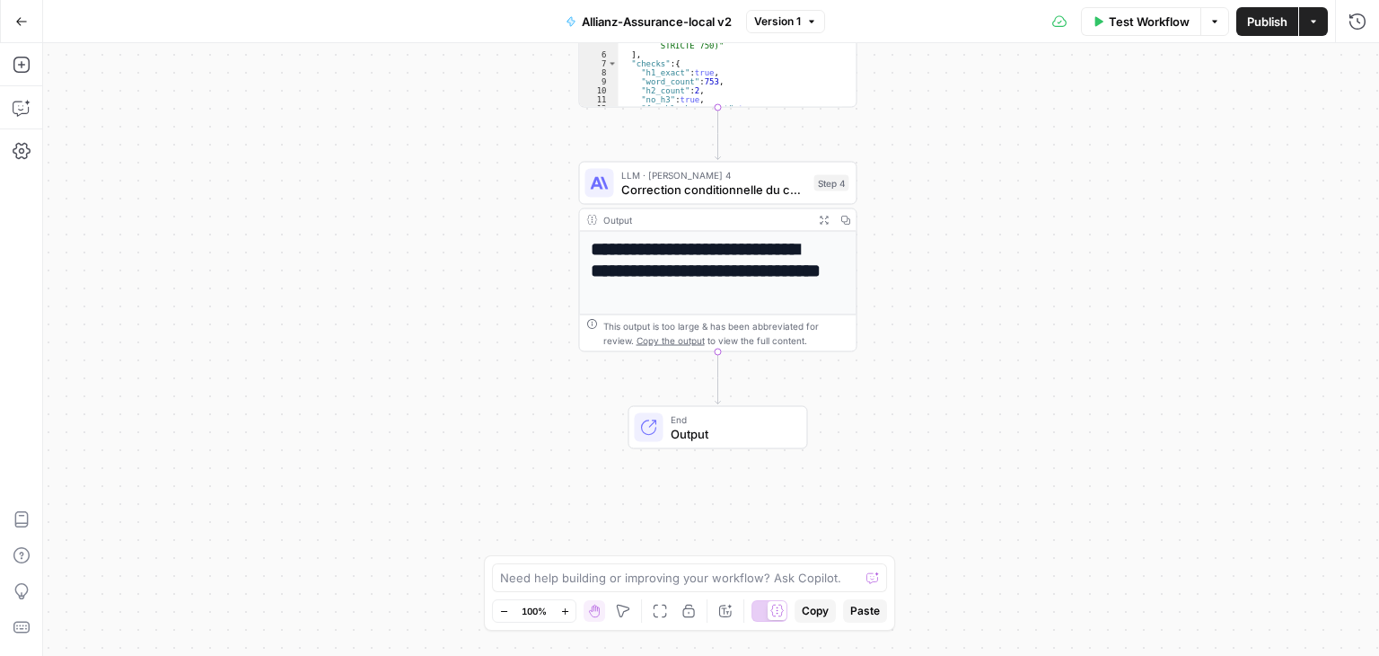
click at [1141, 40] on div "Test Workflow Options Publish Actions Run History" at bounding box center [1102, 21] width 555 height 42
click at [1141, 31] on button "Test Workflow" at bounding box center [1141, 21] width 120 height 29
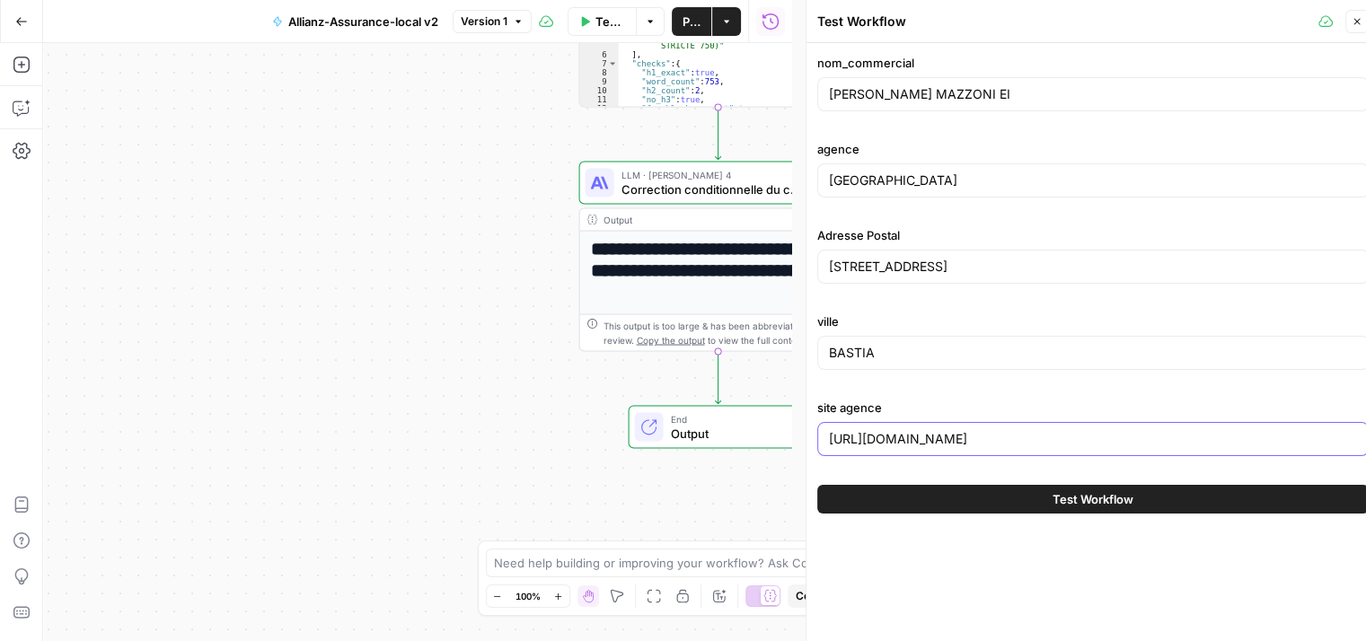
drag, startPoint x: 1160, startPoint y: 442, endPoint x: 820, endPoint y: 428, distance: 340.6
click at [820, 428] on div "https://agence.allianz.fr/bastia-palais-20600-520022" at bounding box center [1092, 439] width 551 height 34
click at [1156, 446] on div "https://agence.allianz.fr/bastia-palais-20600-520022" at bounding box center [1092, 439] width 551 height 34
click at [977, 268] on input "41 rue cochon duvivier" at bounding box center [1093, 267] width 528 height 18
click at [292, 583] on div "**********" at bounding box center [417, 342] width 749 height 598
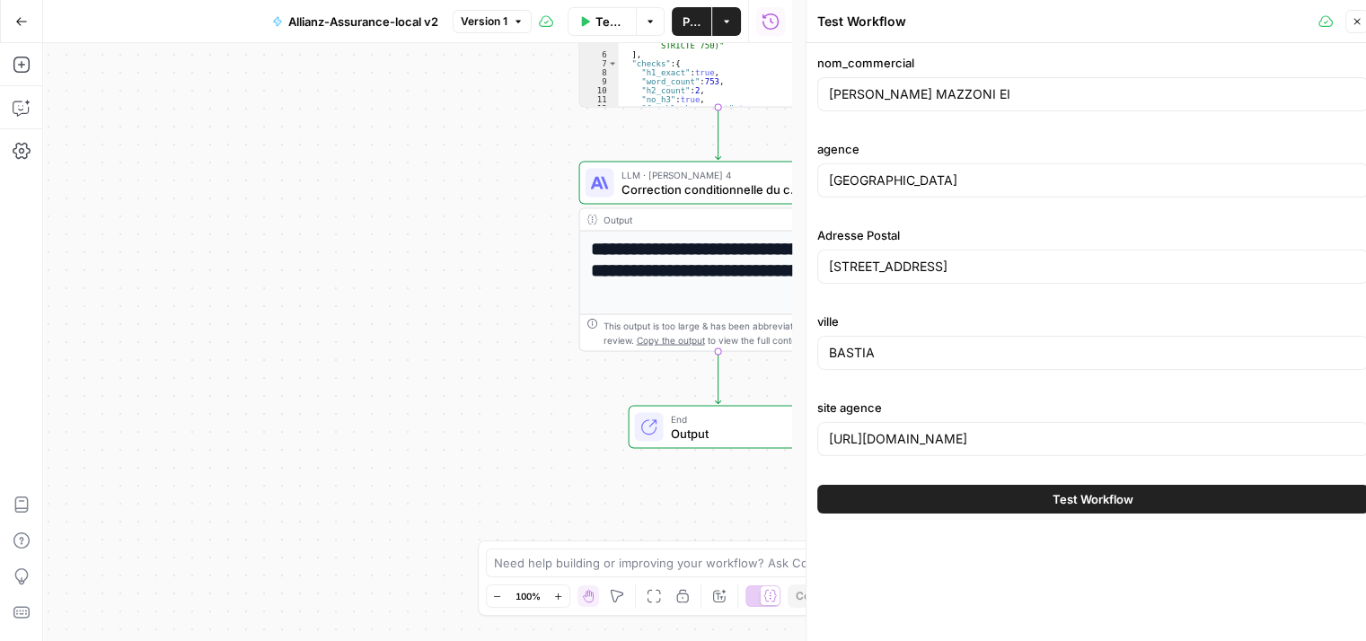
click at [345, 464] on div "**********" at bounding box center [417, 342] width 749 height 598
click at [1360, 22] on icon "button" at bounding box center [1356, 21] width 11 height 11
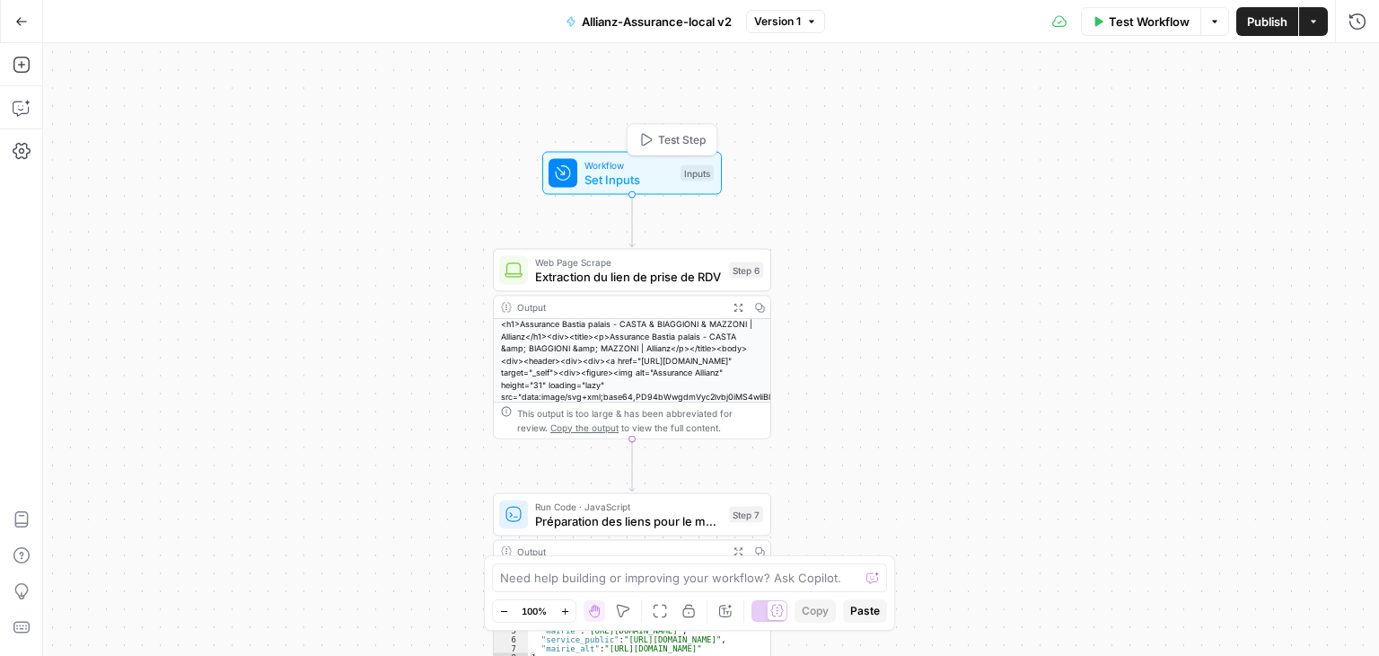
click at [643, 164] on span "Workflow" at bounding box center [629, 165] width 89 height 14
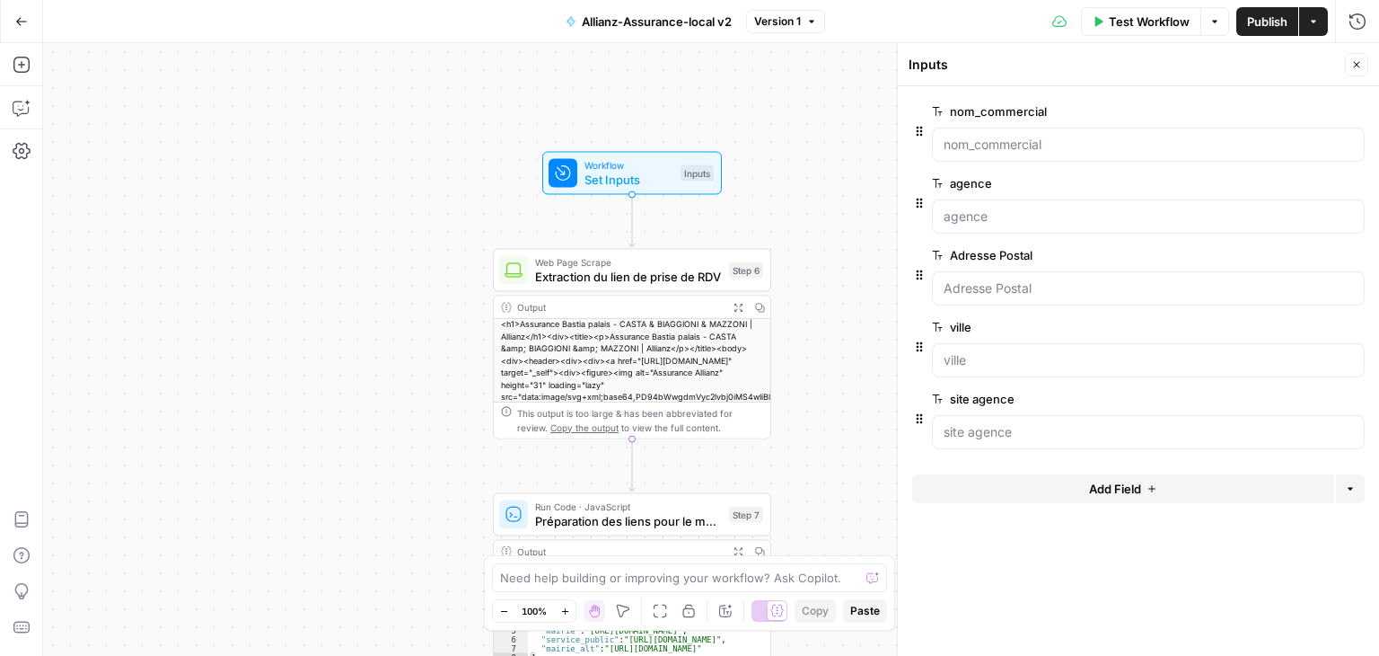
click at [1304, 251] on span "edit field" at bounding box center [1298, 255] width 40 height 14
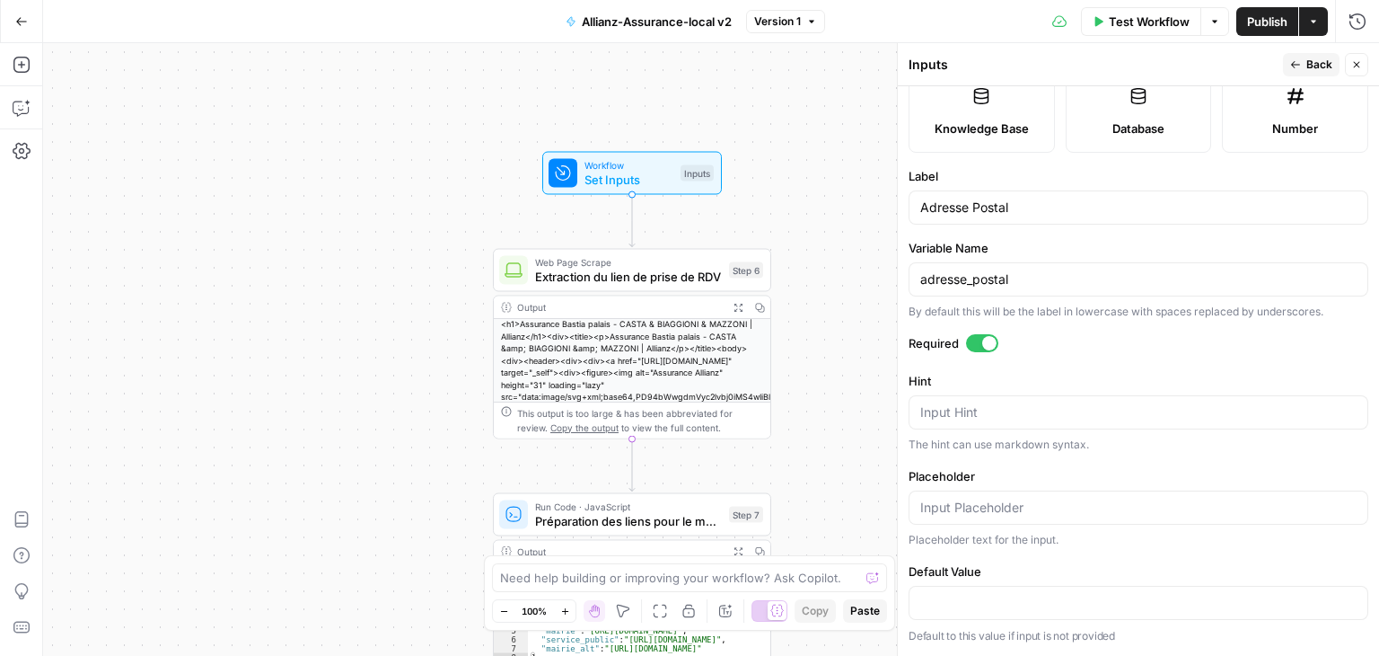
scroll to position [413, 0]
click at [1017, 216] on input "Adresse Postal" at bounding box center [1138, 207] width 436 height 18
click at [1038, 296] on div "adresse_postal" at bounding box center [1139, 279] width 460 height 34
type input "a"
type input "adresse postal 1"
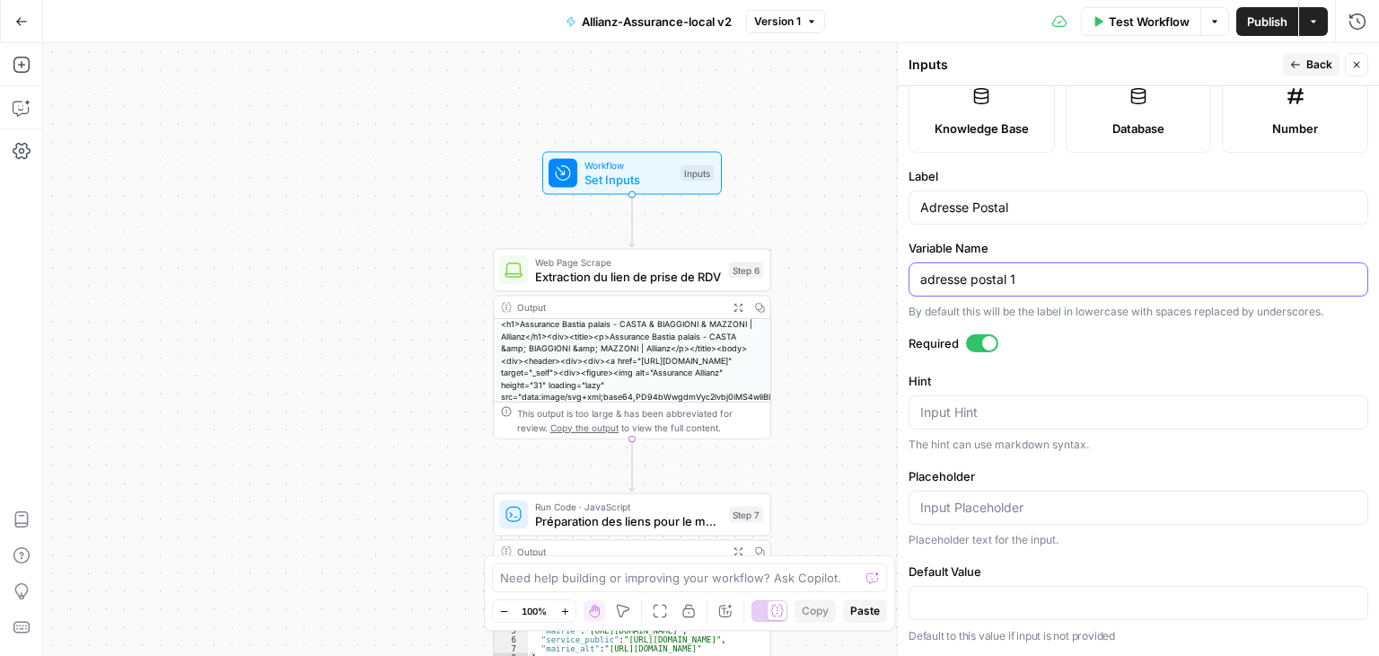
scroll to position [449, 0]
drag, startPoint x: 1023, startPoint y: 264, endPoint x: 603, endPoint y: 233, distance: 421.4
click at [603, 233] on body "Haskn New Home Browse Insights Opportunities Your Data Recent Grids Primelis Co…" at bounding box center [689, 328] width 1379 height 656
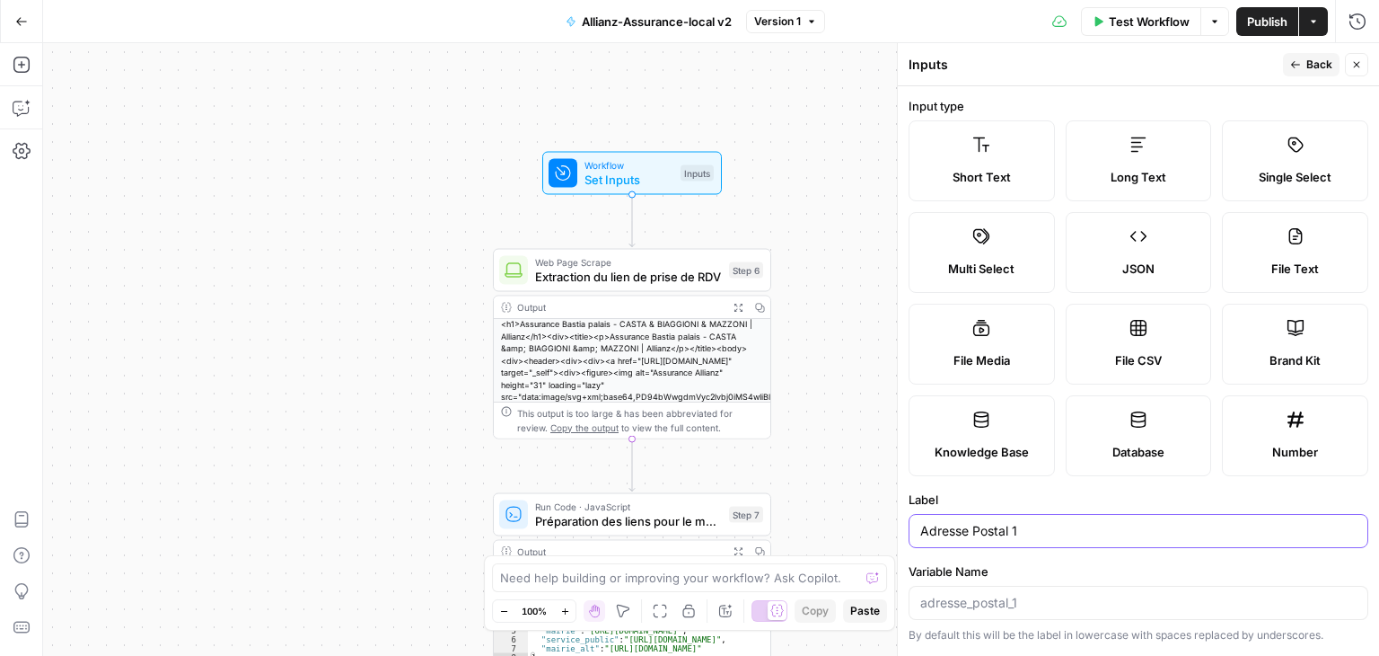
type input "Adresse Postal 1"
click at [1293, 70] on button "Back" at bounding box center [1311, 64] width 57 height 23
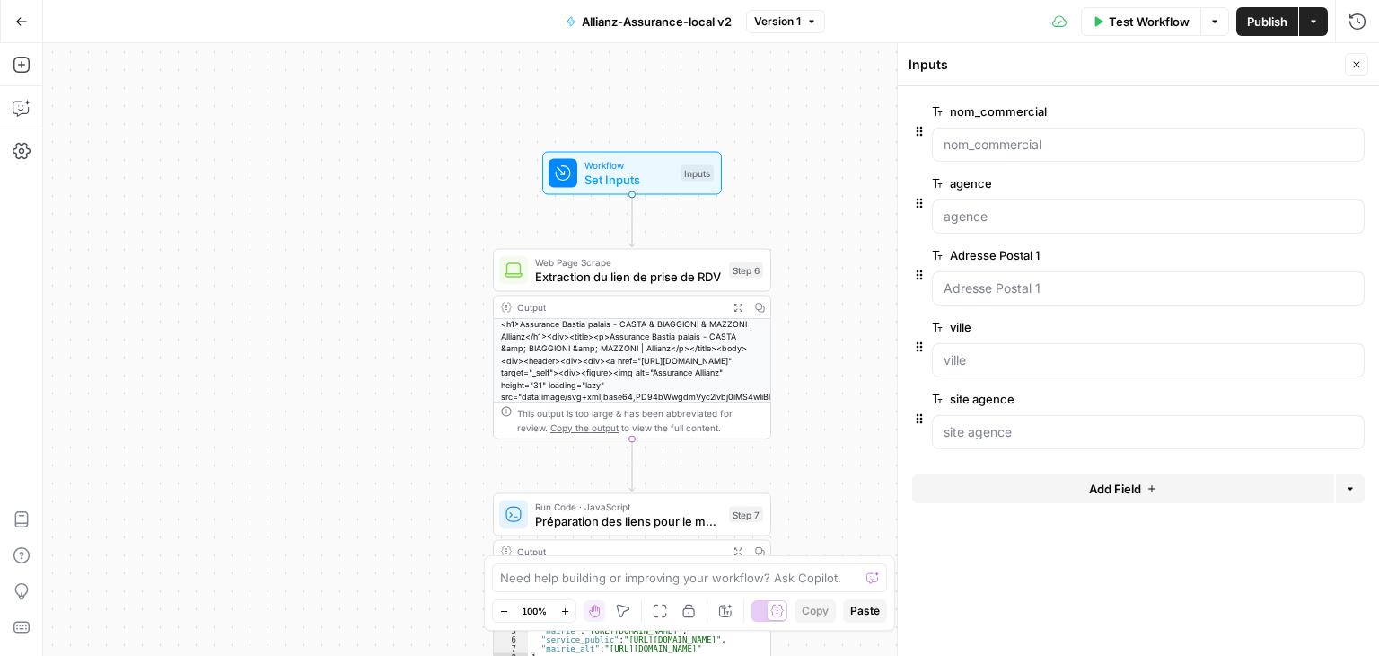
click at [1129, 476] on button "Add Field" at bounding box center [1123, 488] width 422 height 29
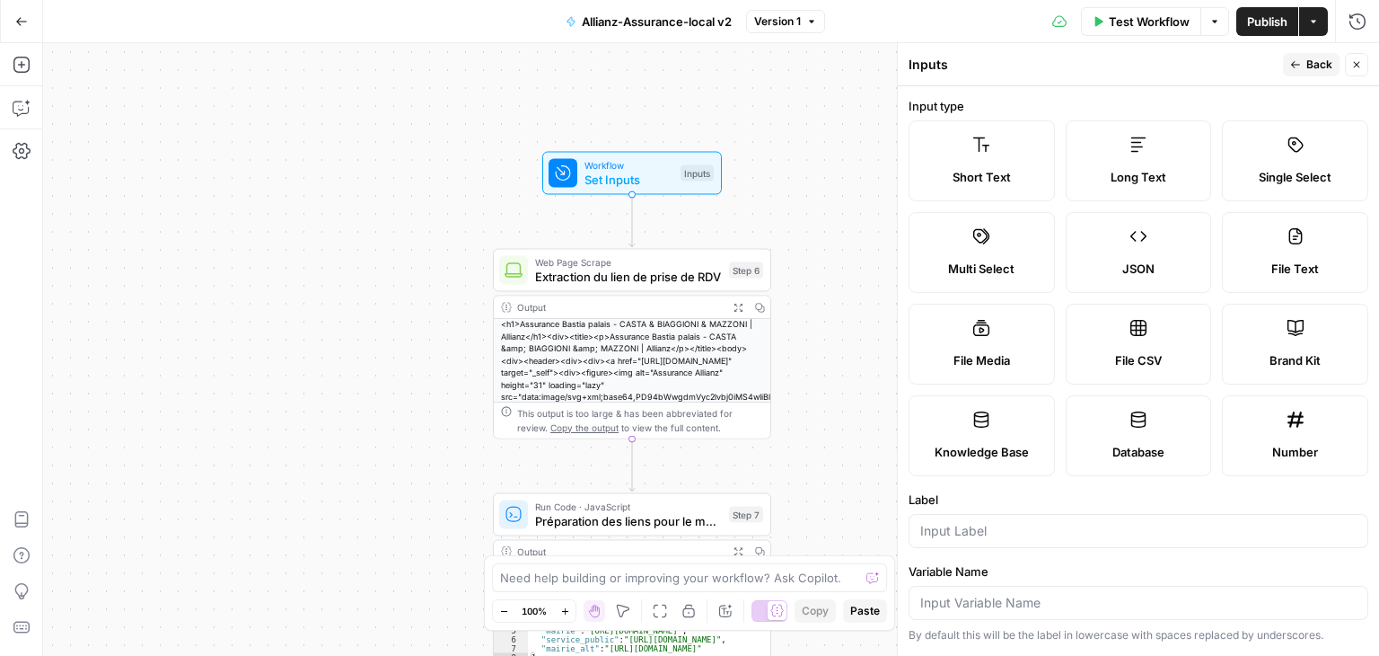
scroll to position [503, 0]
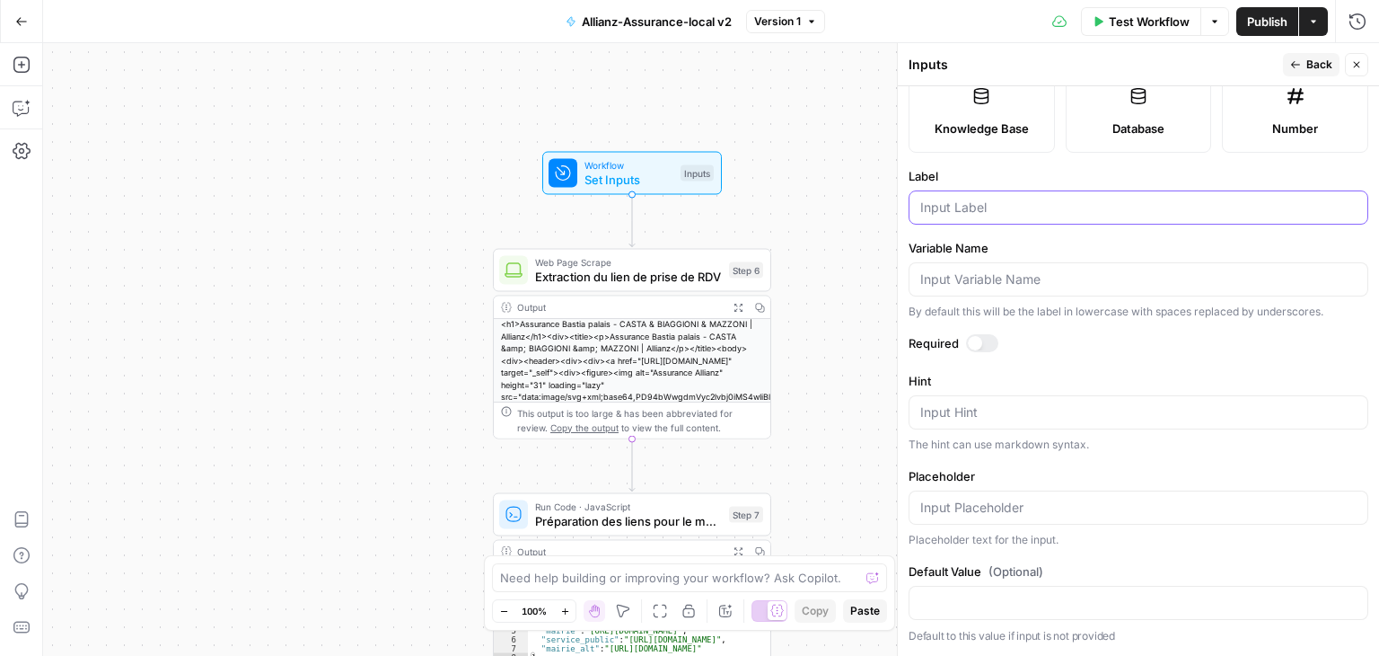
click at [1060, 205] on input "Label" at bounding box center [1138, 207] width 436 height 18
paste input "Adresse Postal 1"
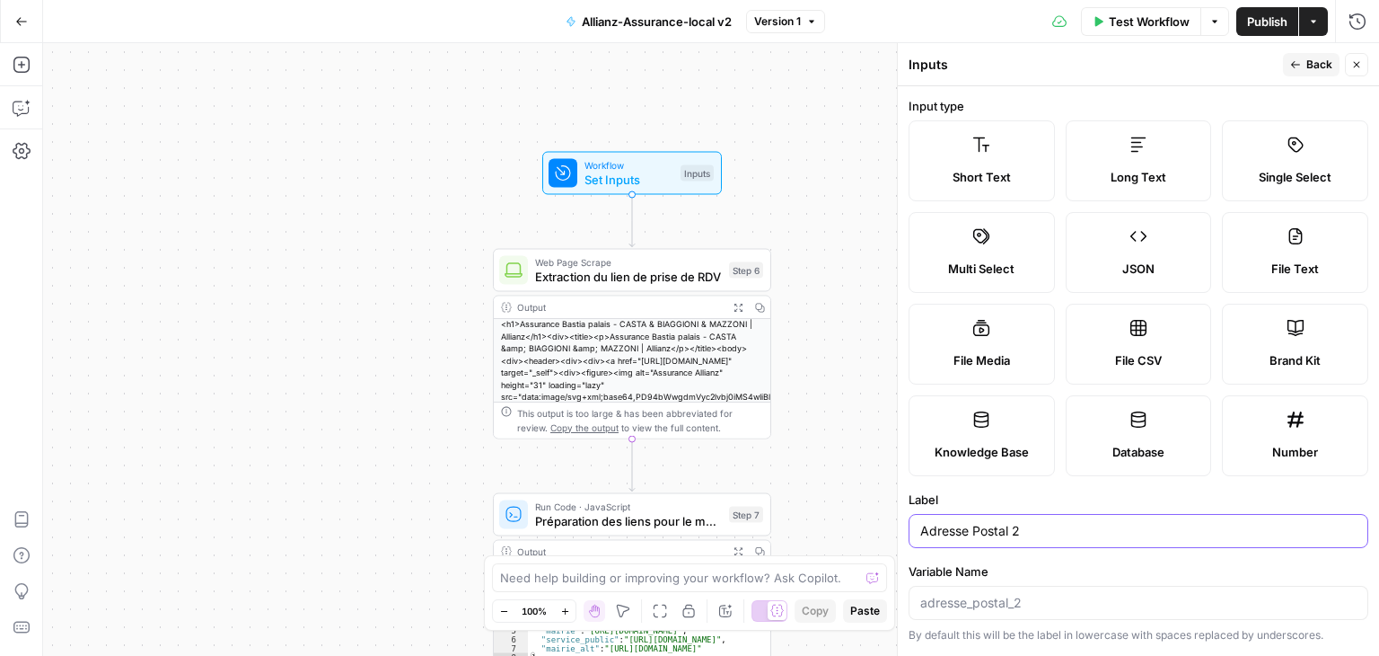
type input "Adresse Postal 2"
click at [1305, 66] on button "Back" at bounding box center [1311, 64] width 57 height 23
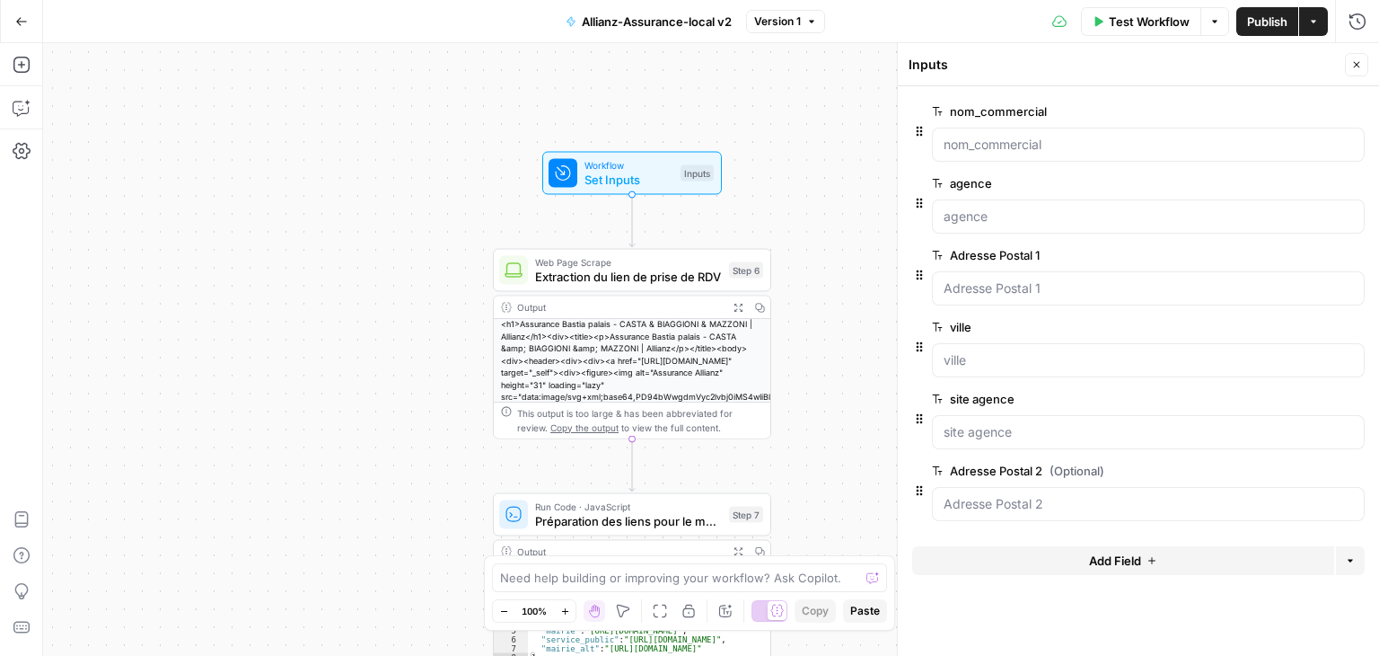
click at [1131, 560] on span "Add Field" at bounding box center [1115, 560] width 52 height 18
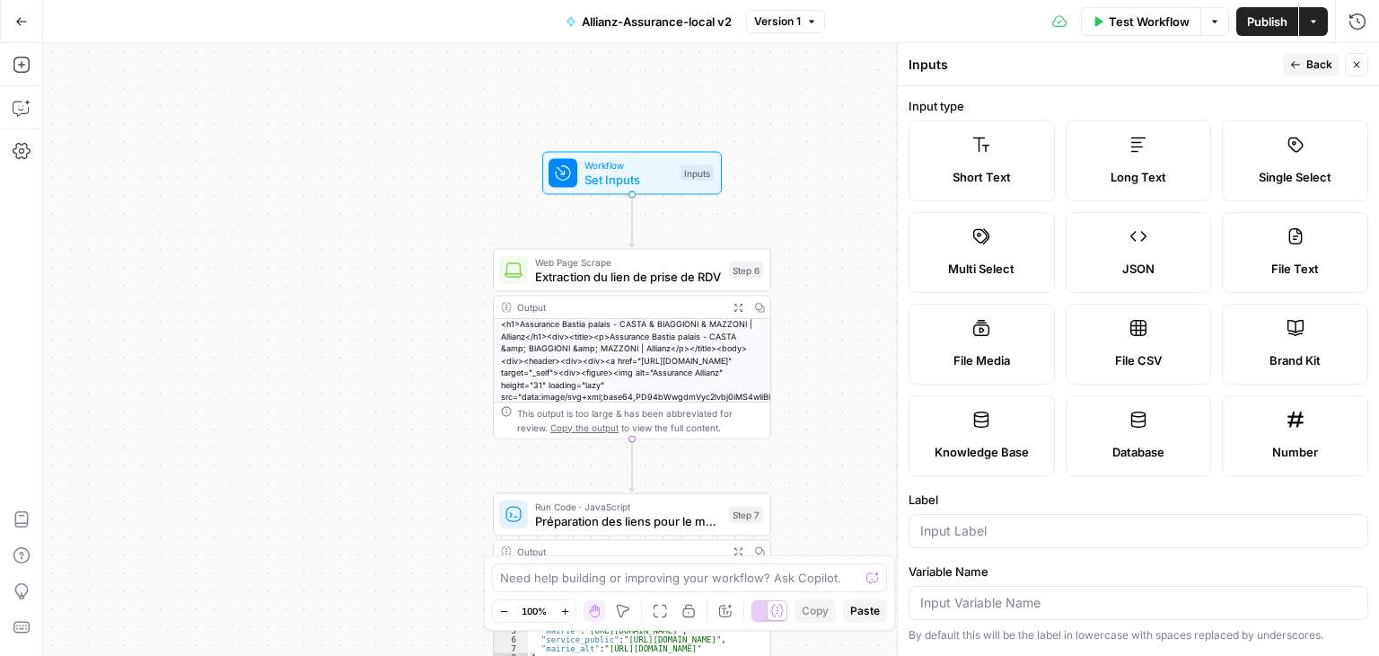
scroll to position [503, 0]
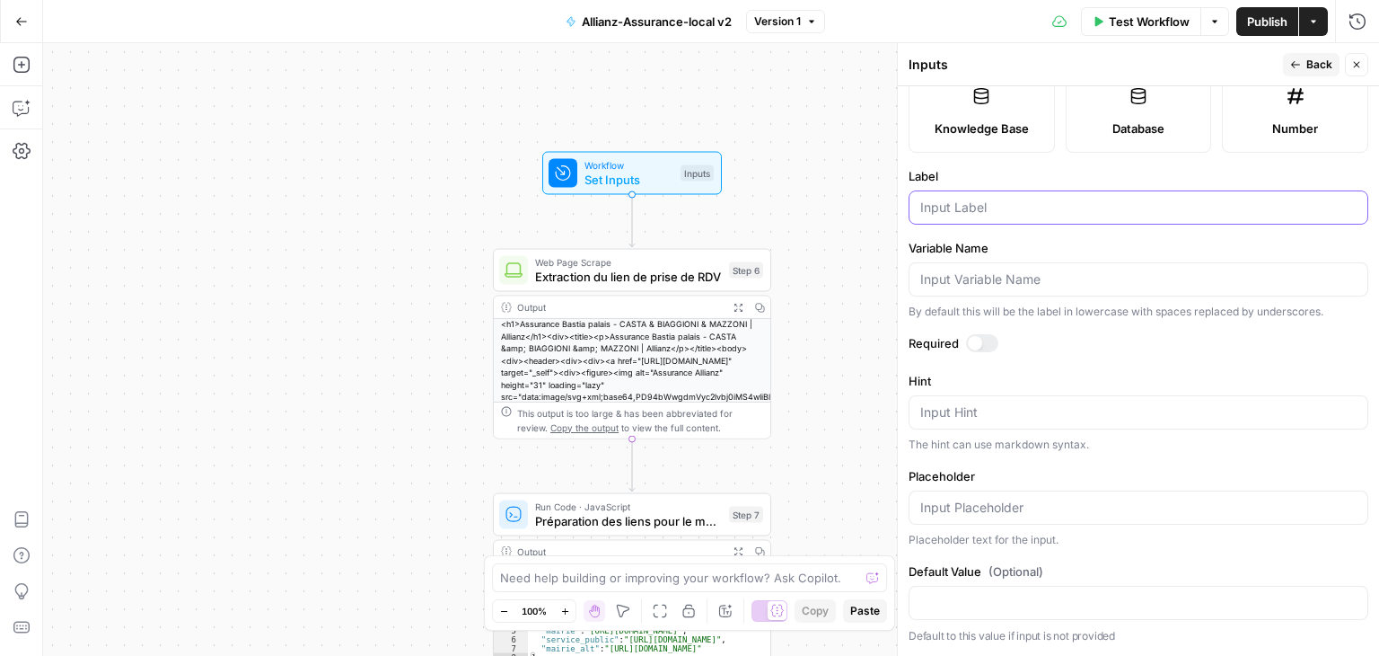
click at [1042, 209] on input "Label" at bounding box center [1138, 207] width 436 height 18
paste input "Adresse Postal 1"
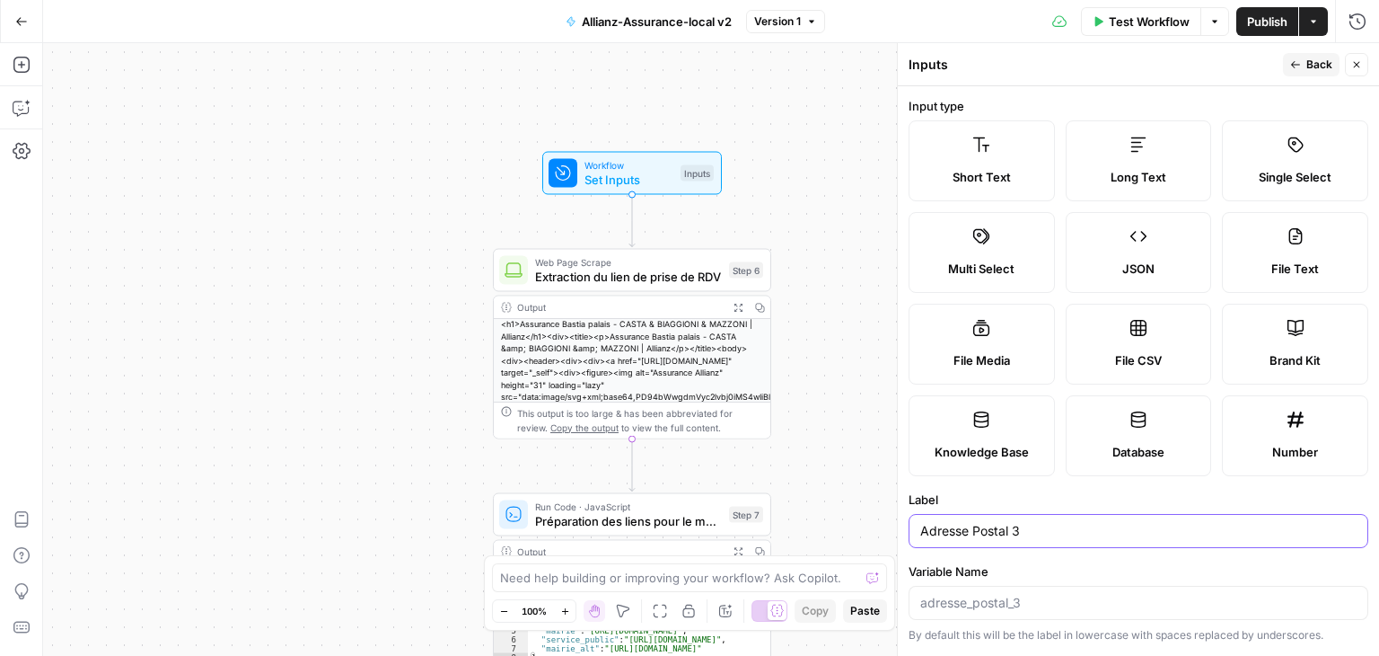
type input "Adresse Postal 3"
click at [1309, 54] on button "Back" at bounding box center [1311, 64] width 57 height 23
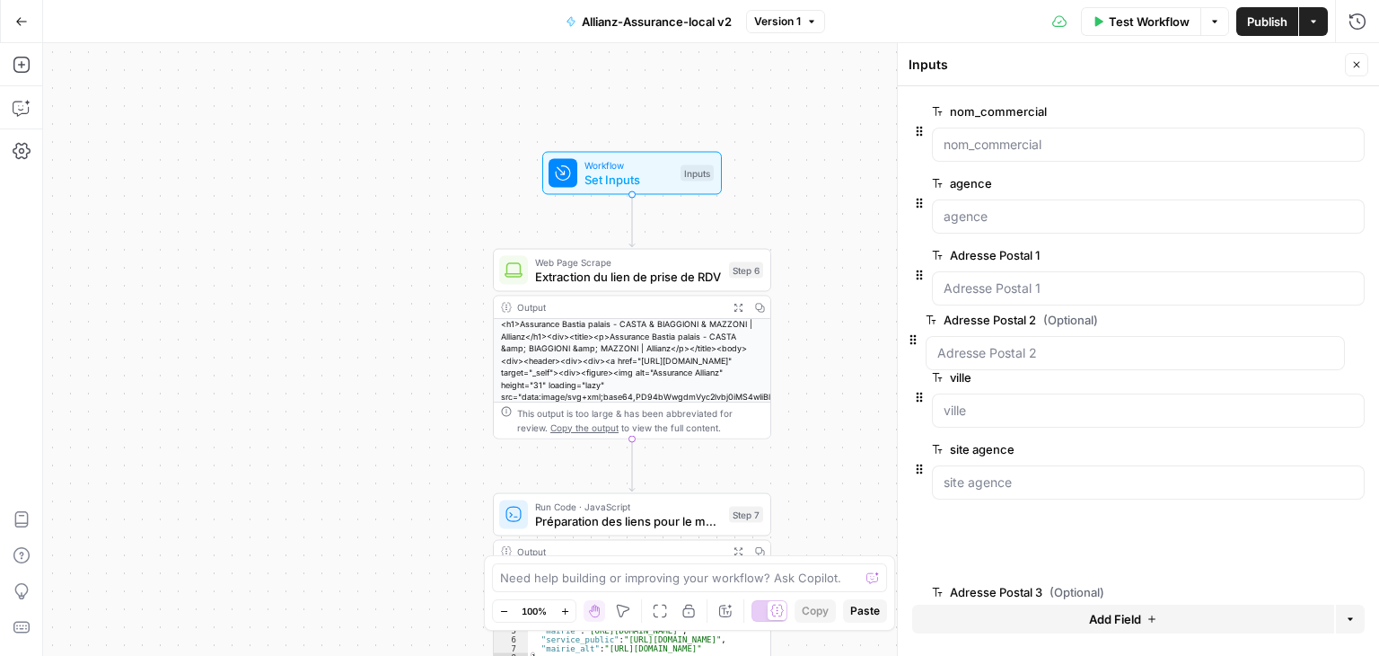
drag, startPoint x: 923, startPoint y: 493, endPoint x: 913, endPoint y: 318, distance: 175.4
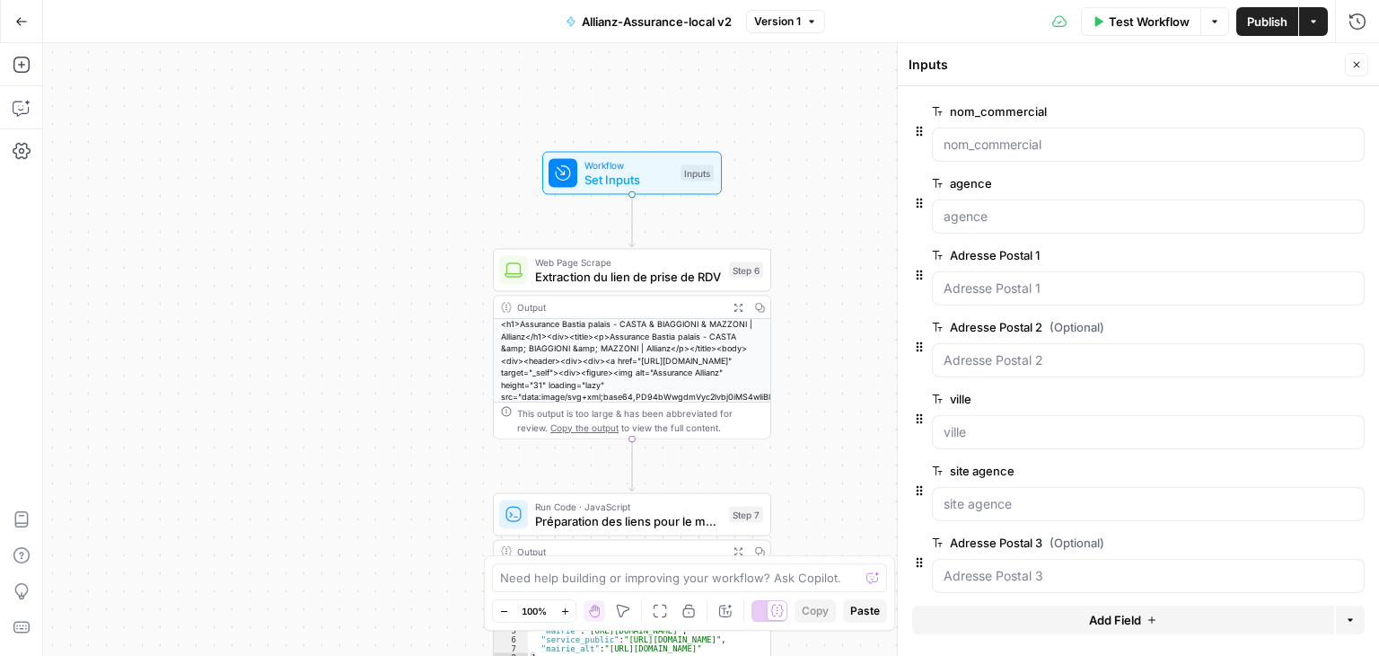
scroll to position [4, 0]
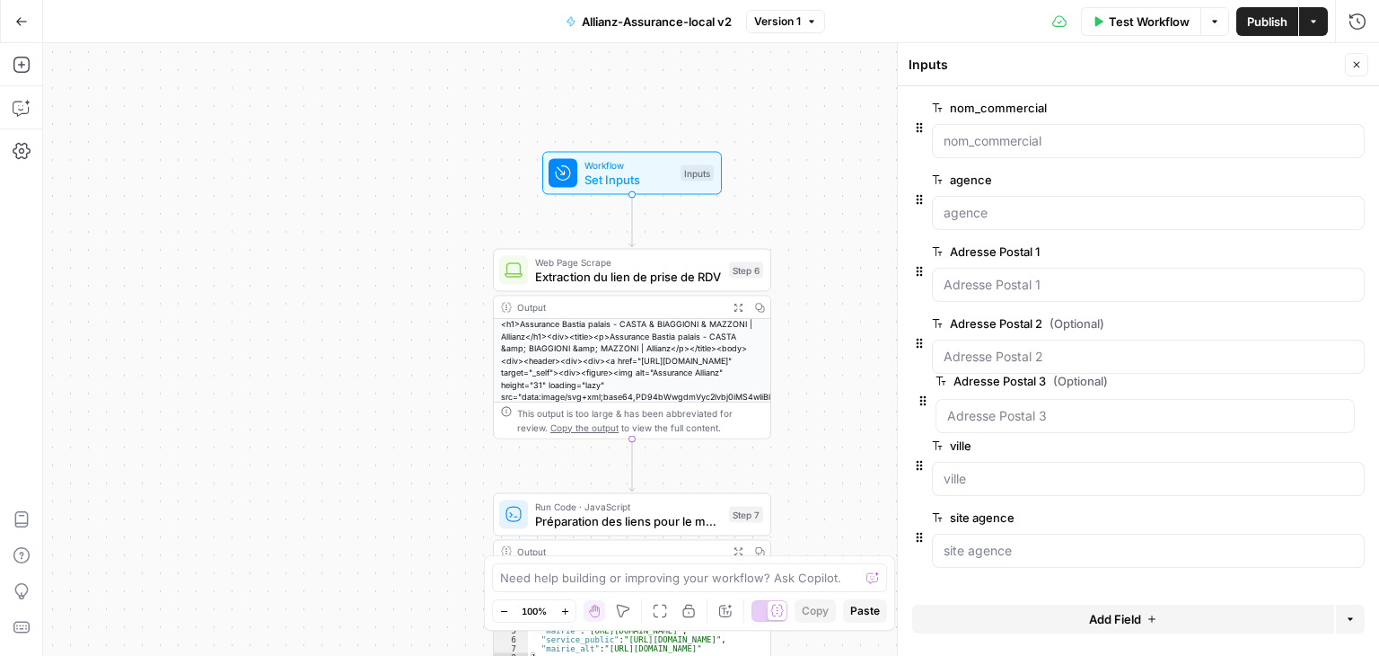
drag, startPoint x: 916, startPoint y: 561, endPoint x: 920, endPoint y: 383, distance: 177.8
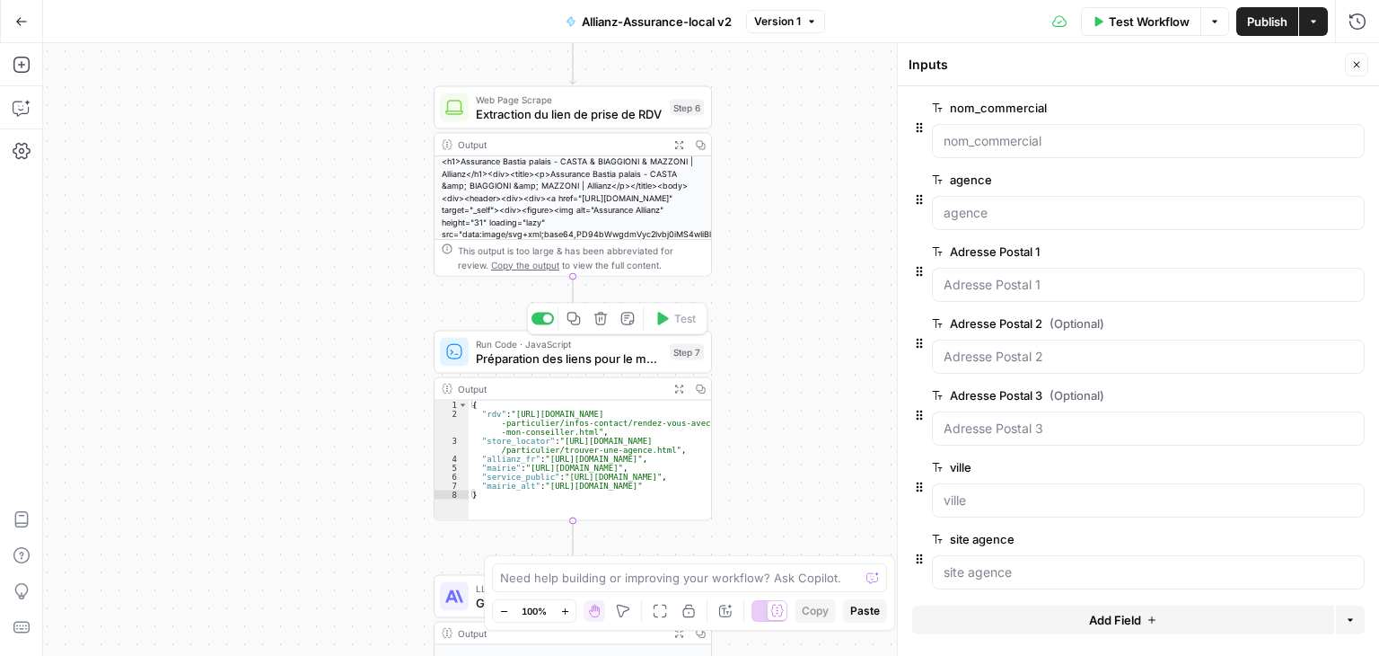
click at [362, 328] on div "**********" at bounding box center [711, 349] width 1336 height 612
click at [1357, 66] on icon "button" at bounding box center [1356, 64] width 11 height 11
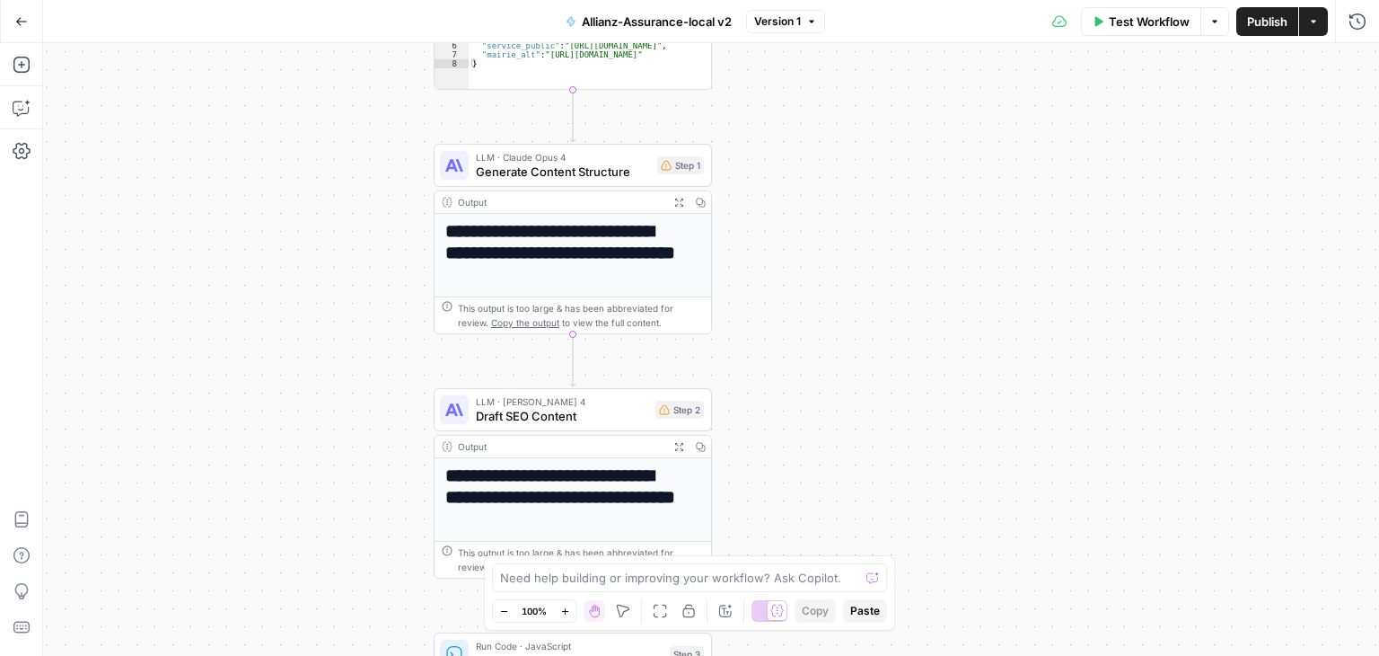
click at [550, 188] on div "**********" at bounding box center [573, 239] width 278 height 190
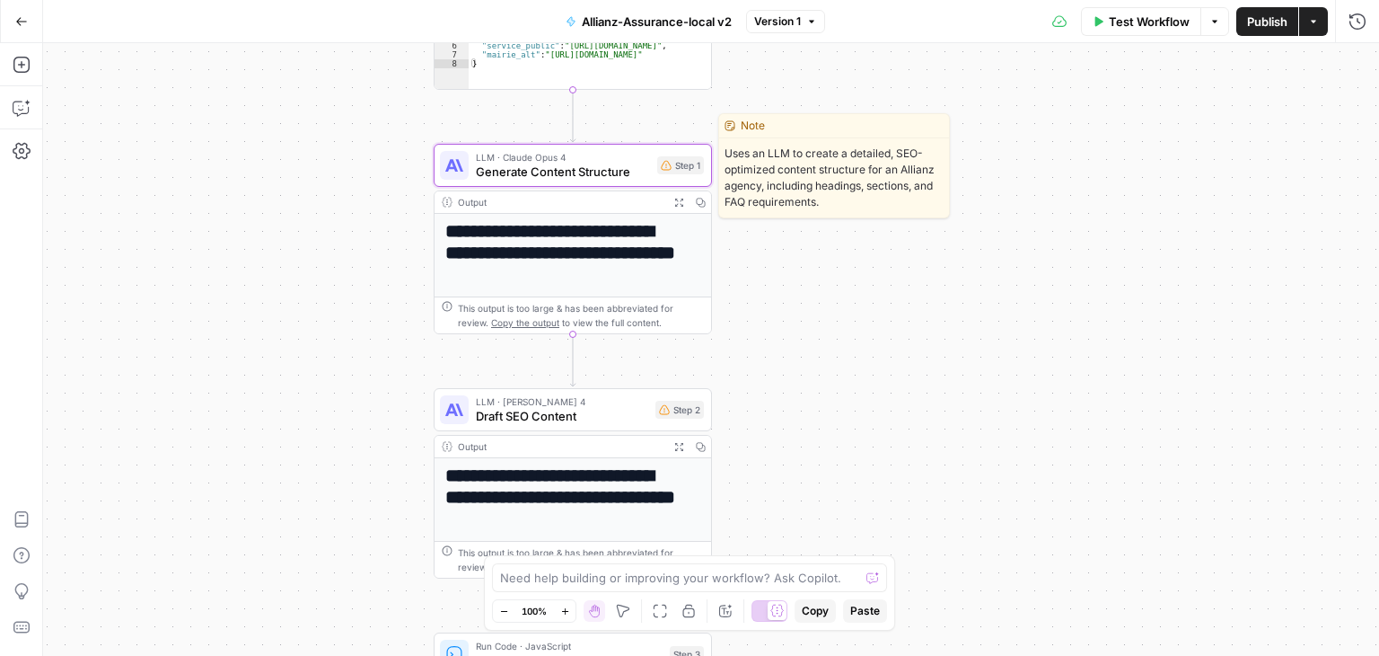
click at [575, 178] on span "Generate Content Structure" at bounding box center [563, 172] width 174 height 18
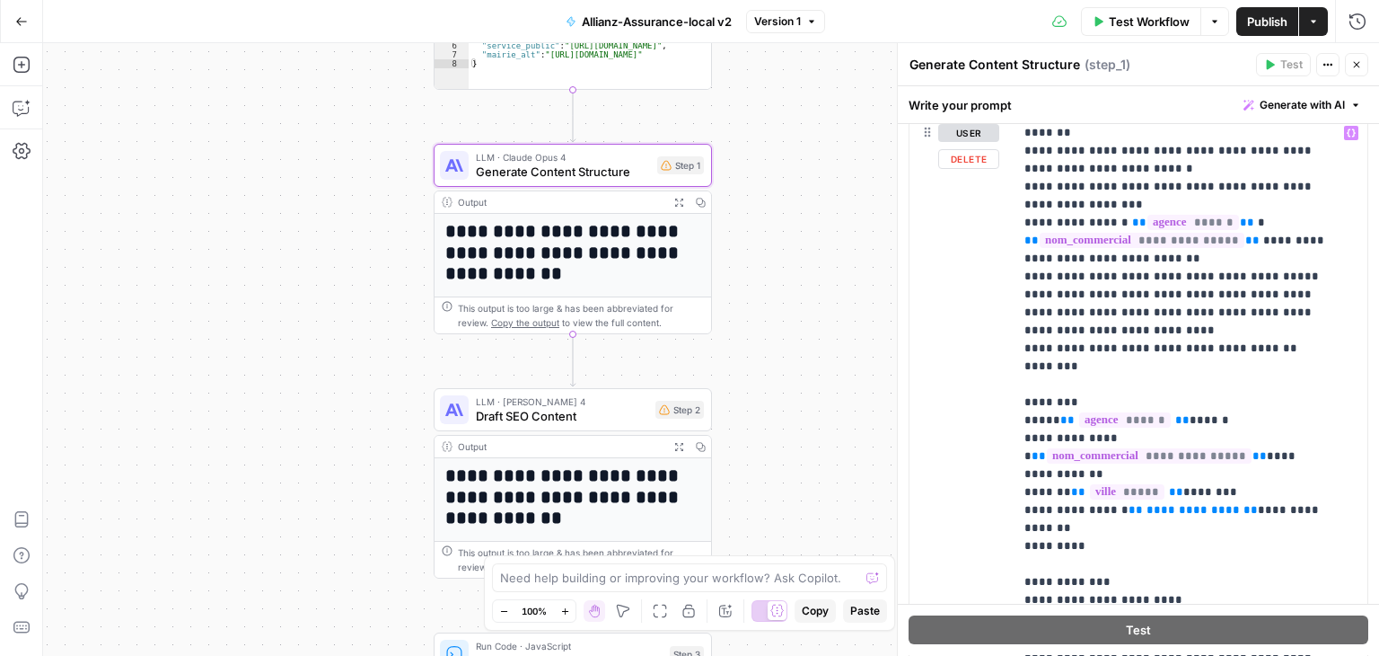
scroll to position [595, 0]
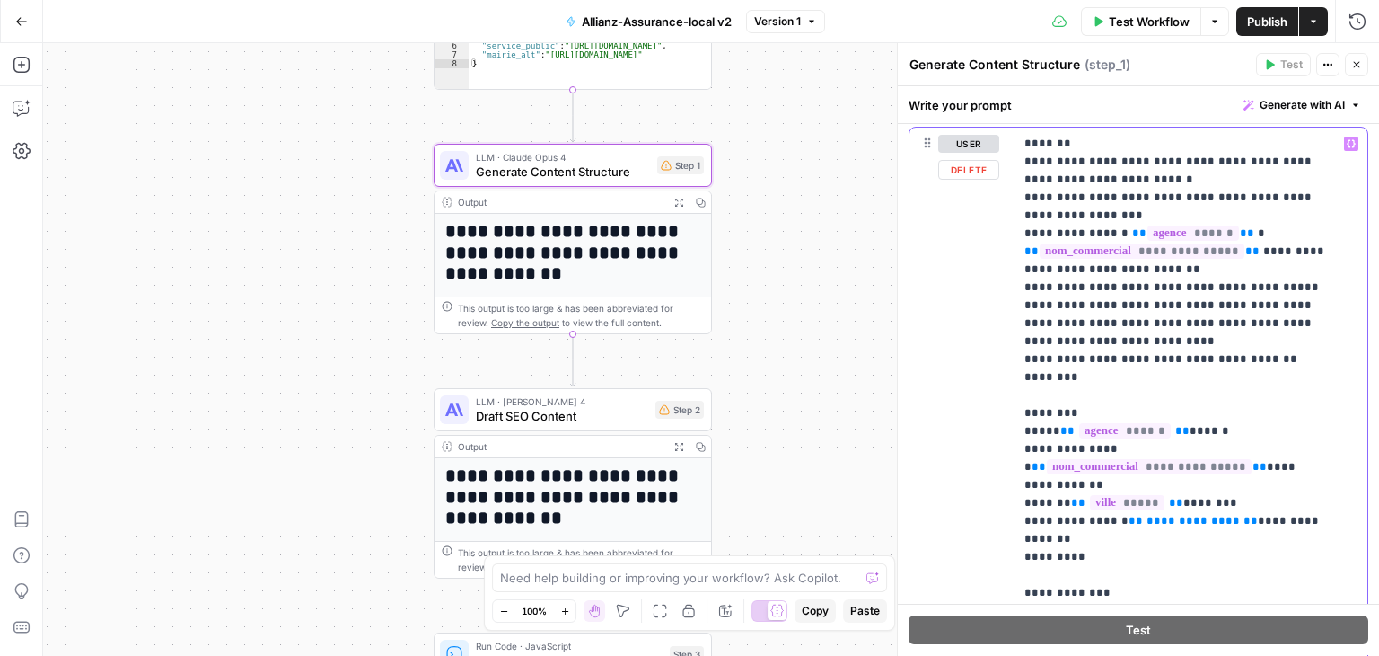
click at [1221, 522] on p "**********" at bounding box center [1177, 566] width 305 height 862
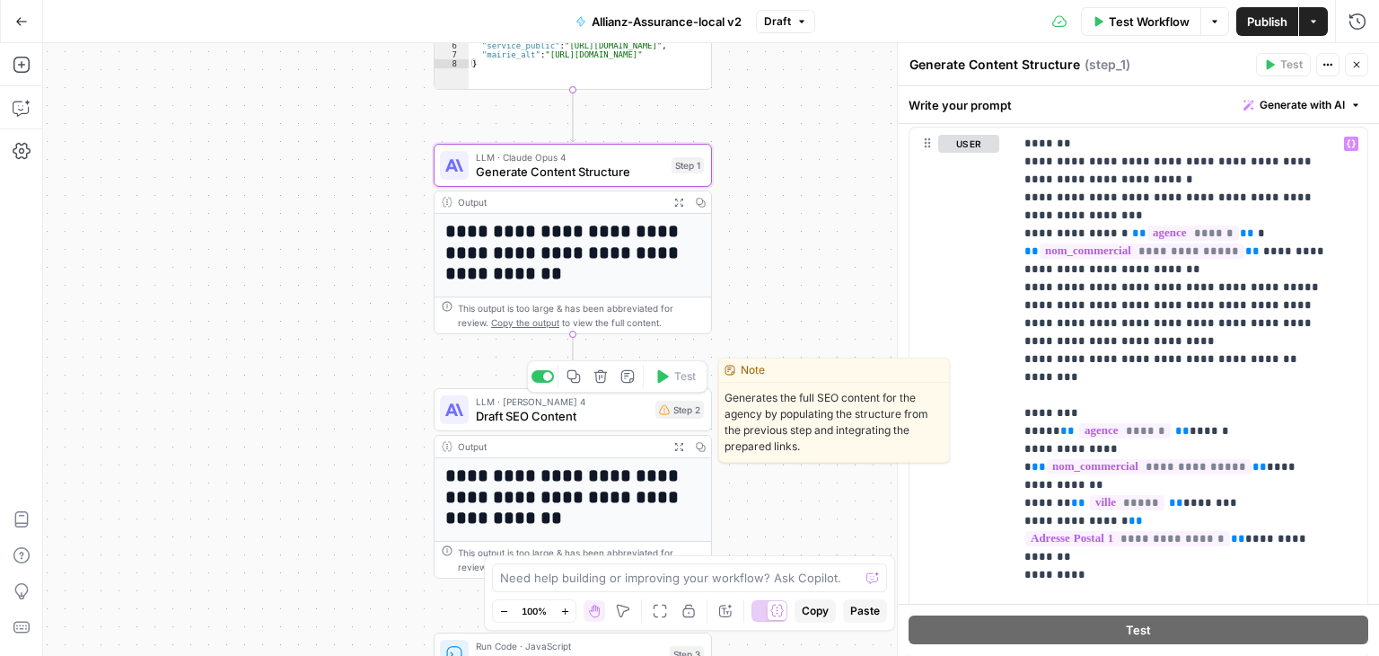
click at [550, 417] on span "Draft SEO Content" at bounding box center [562, 416] width 172 height 18
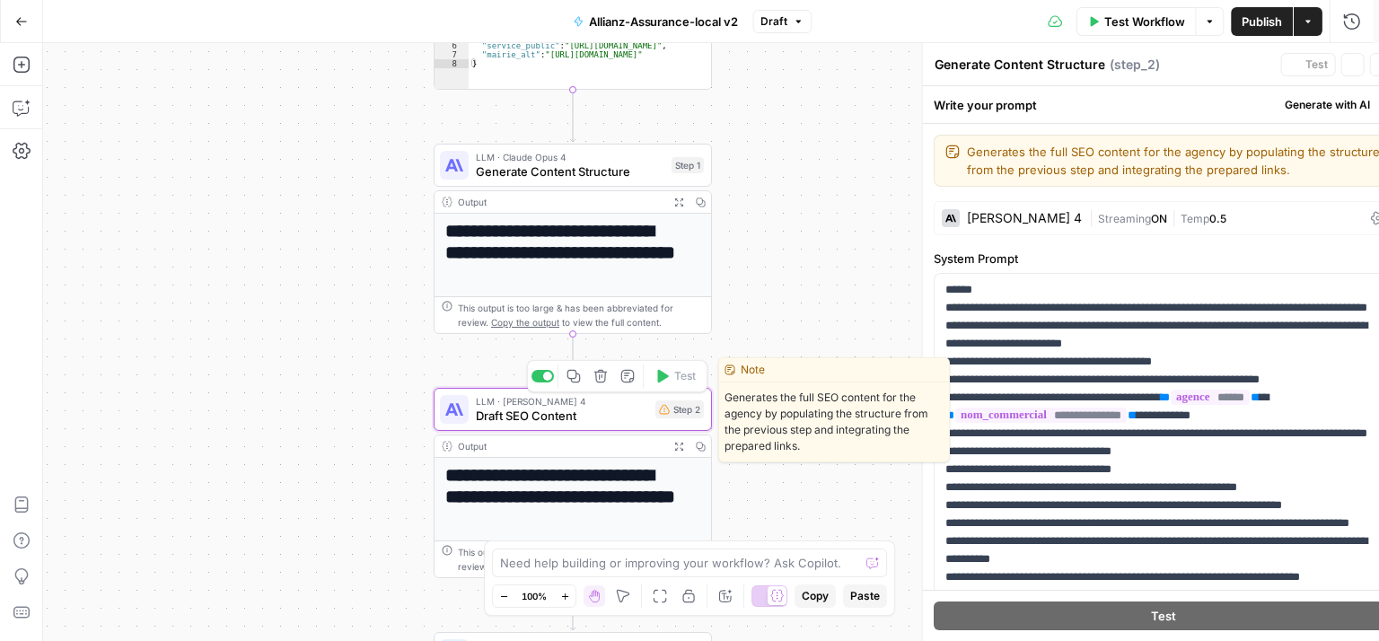
type textarea "Draft SEO Content"
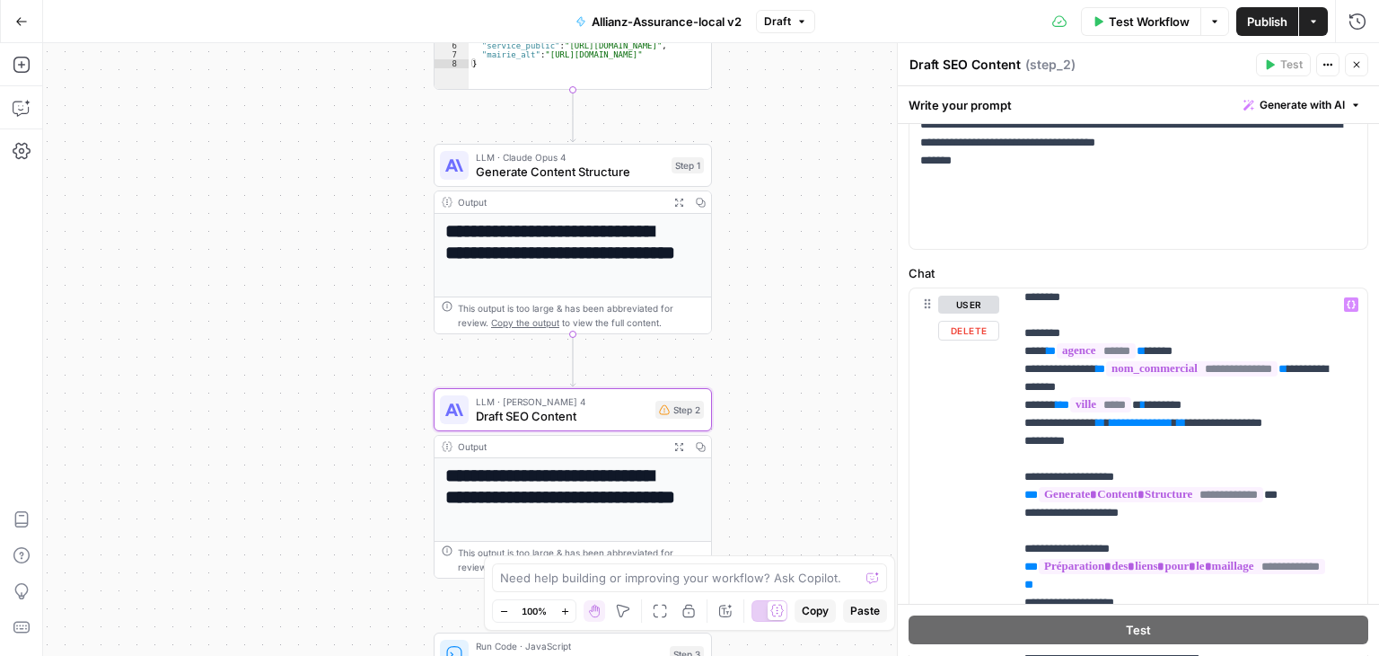
scroll to position [96, 0]
click at [1173, 429] on span "**********" at bounding box center [1141, 424] width 63 height 12
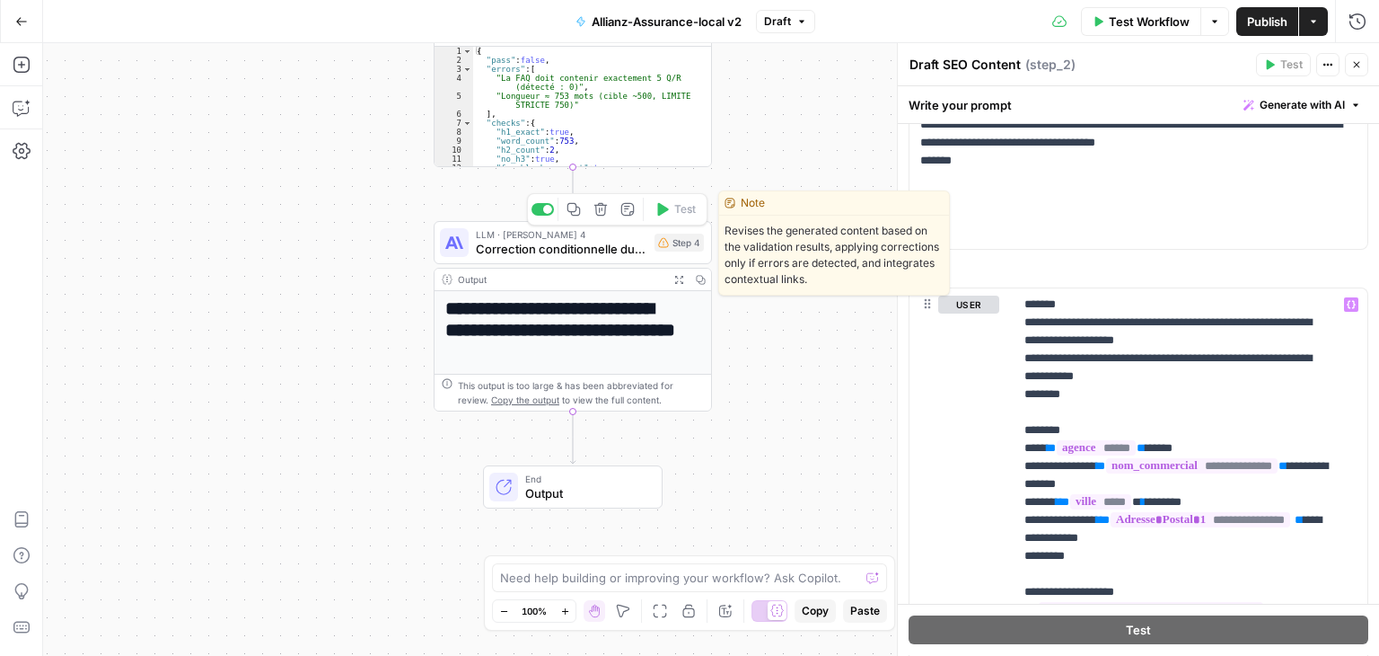
click at [509, 256] on span "Correction conditionnelle du contenu" at bounding box center [562, 249] width 172 height 18
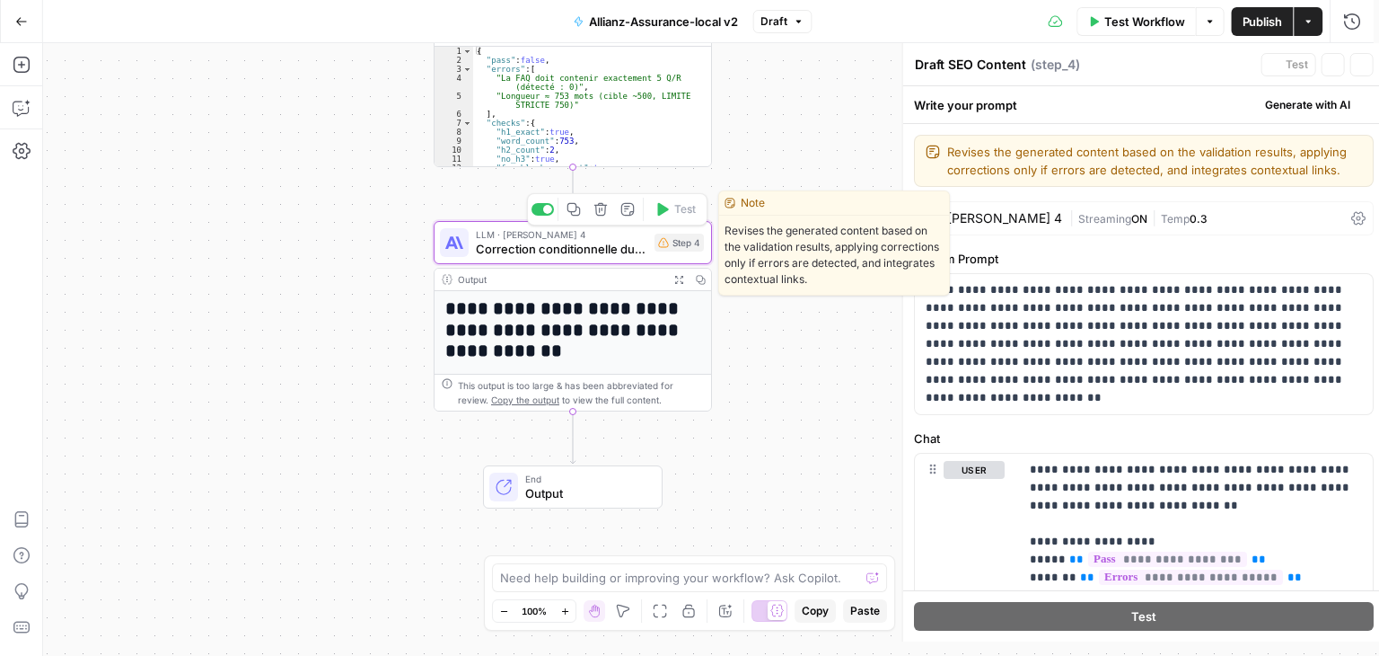
type textarea "Correction conditionnelle du contenu"
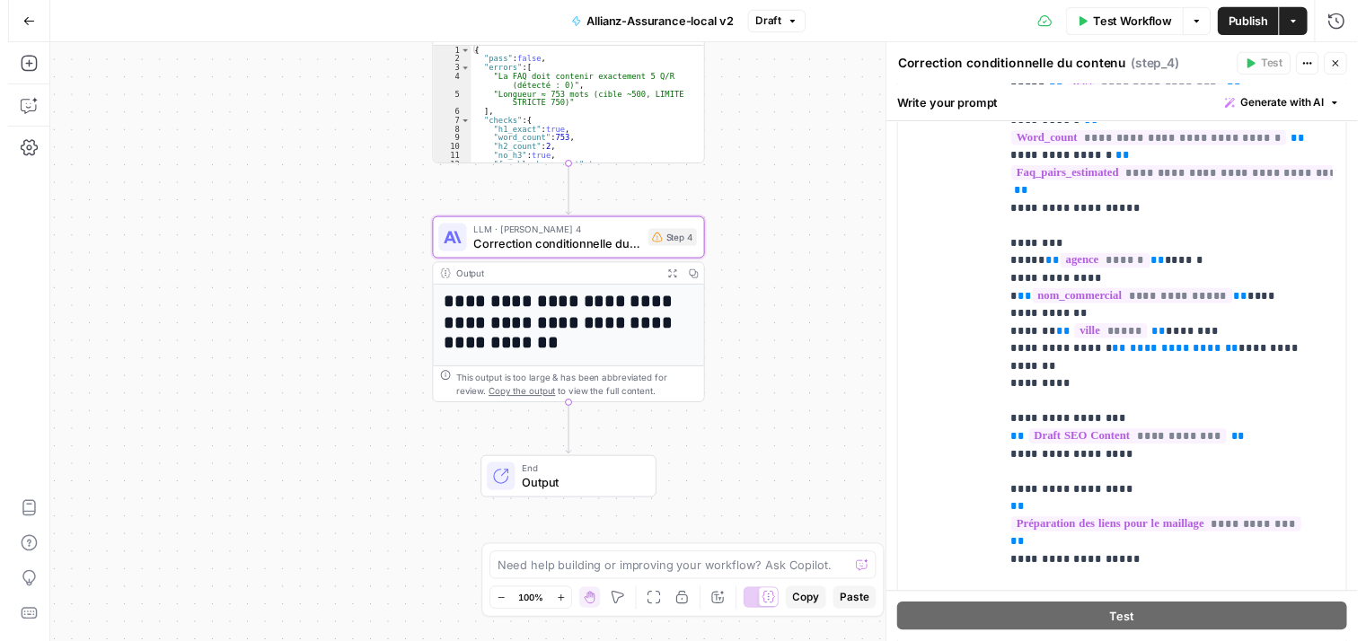
scroll to position [453, 0]
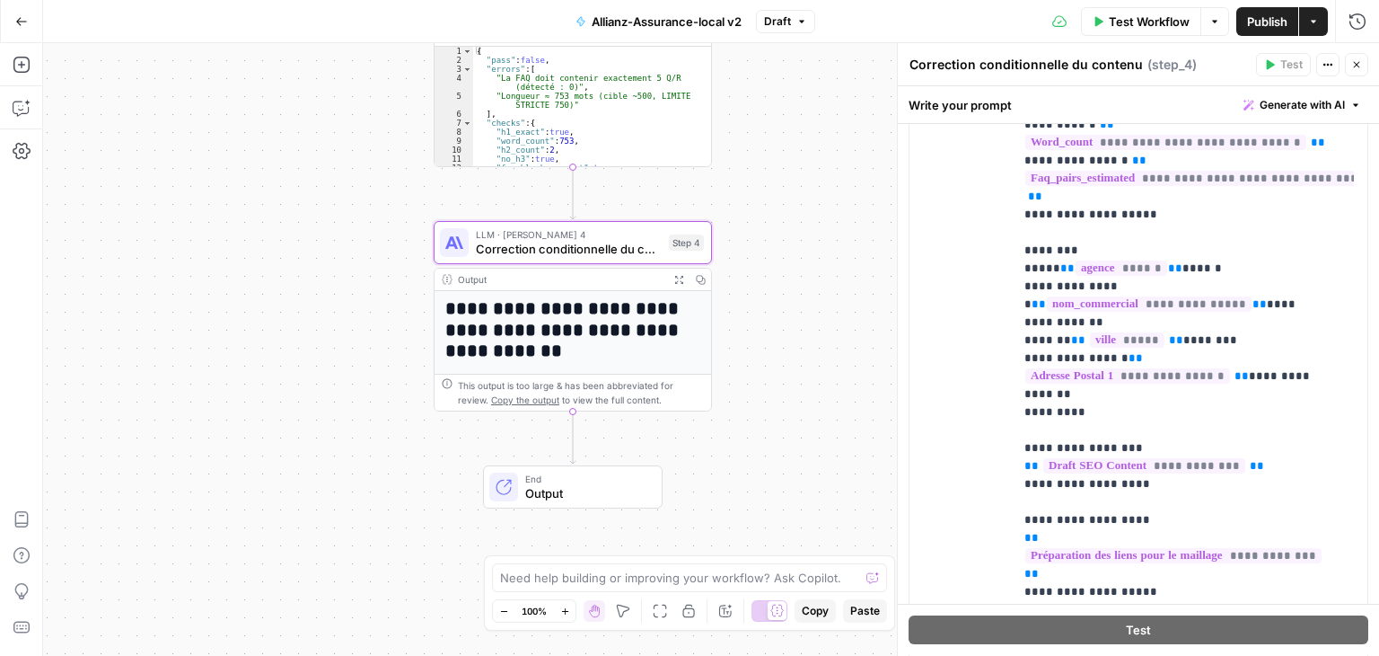
click at [770, 415] on div "**********" at bounding box center [711, 349] width 1336 height 612
click at [1364, 73] on button "Close" at bounding box center [1356, 64] width 23 height 23
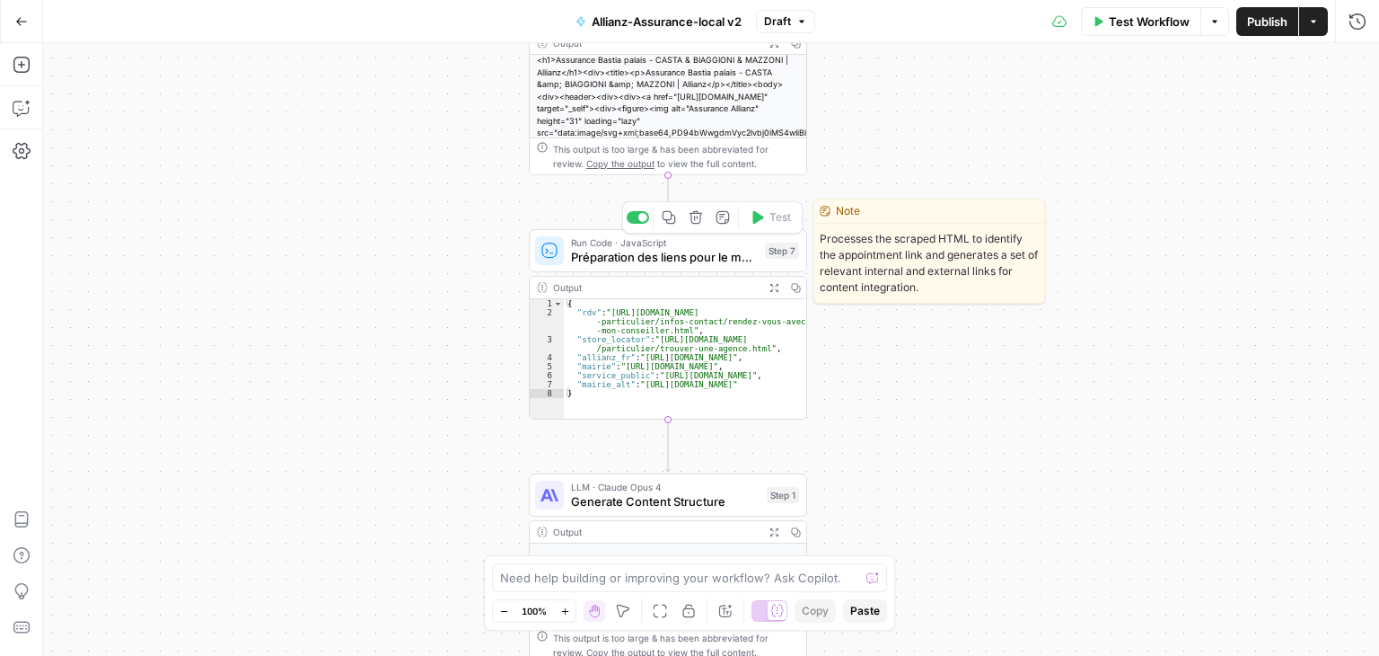
click at [597, 261] on span "Préparation des liens pour le maillage" at bounding box center [664, 257] width 187 height 18
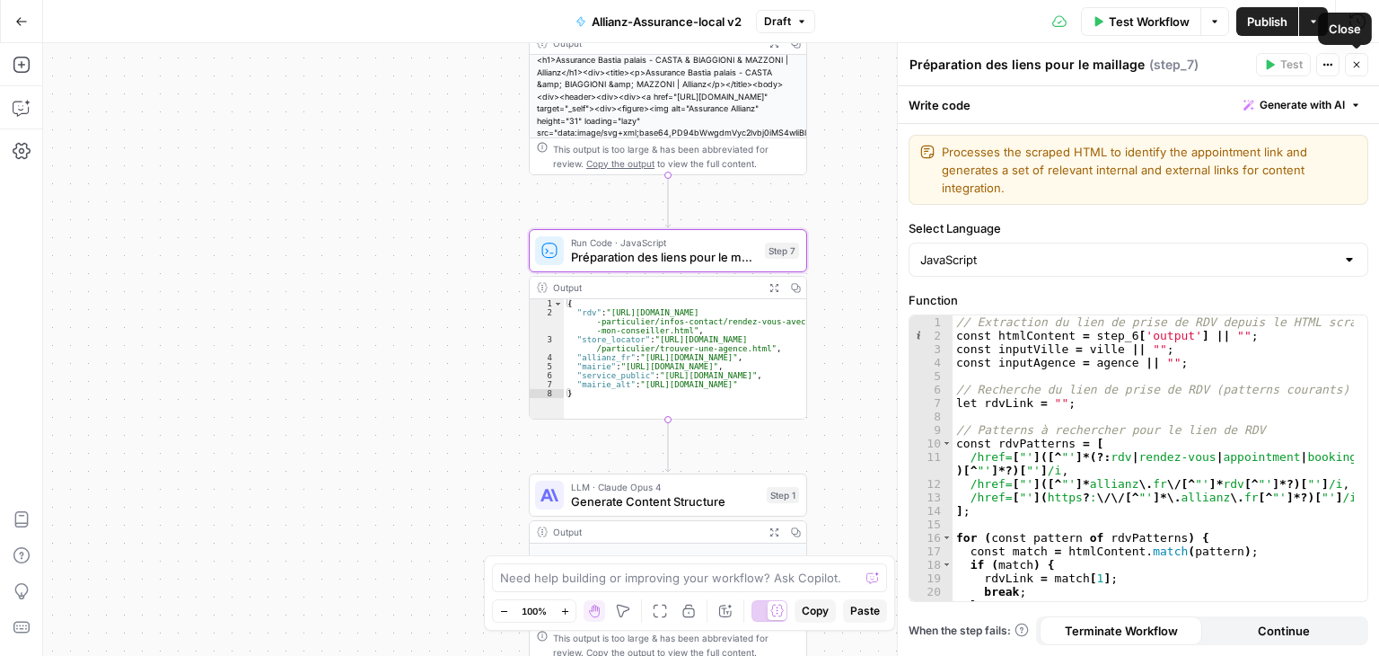
click at [1358, 69] on icon "button" at bounding box center [1356, 64] width 11 height 11
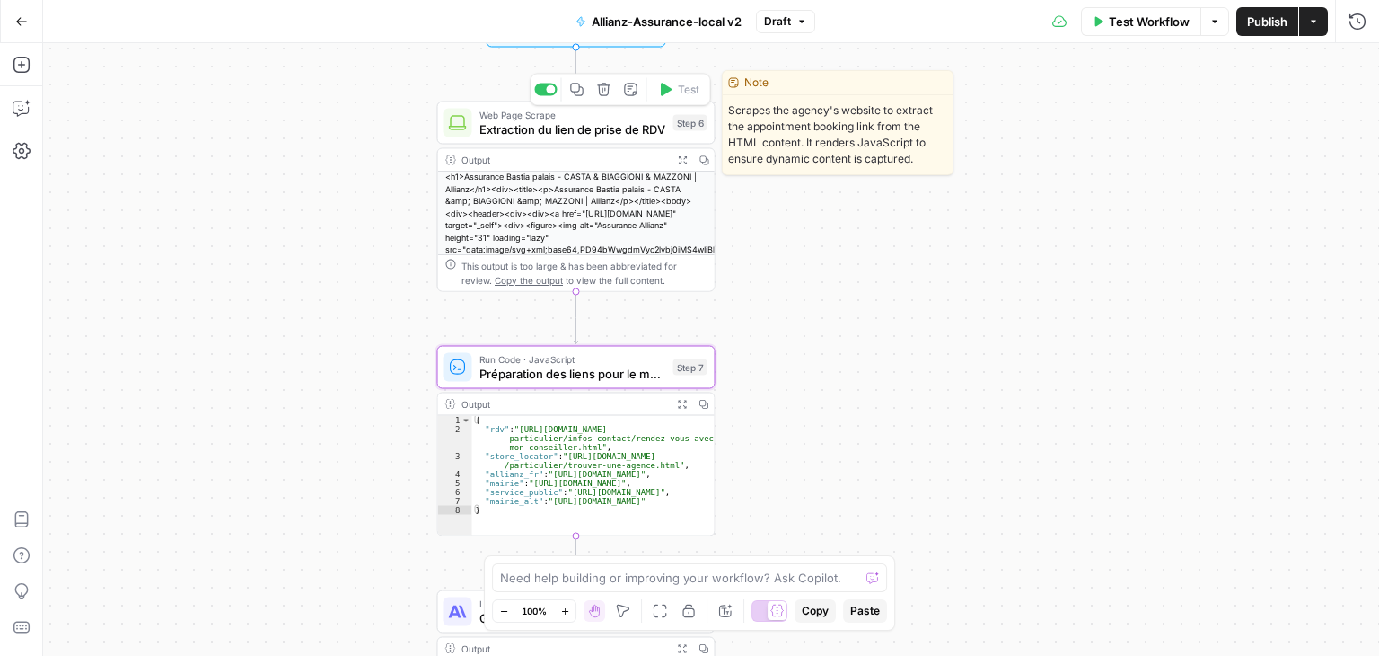
click at [515, 138] on div "Web Page Scrape Extraction du lien de prise de RDV Step 6 Copy step Delete step…" at bounding box center [576, 122] width 278 height 43
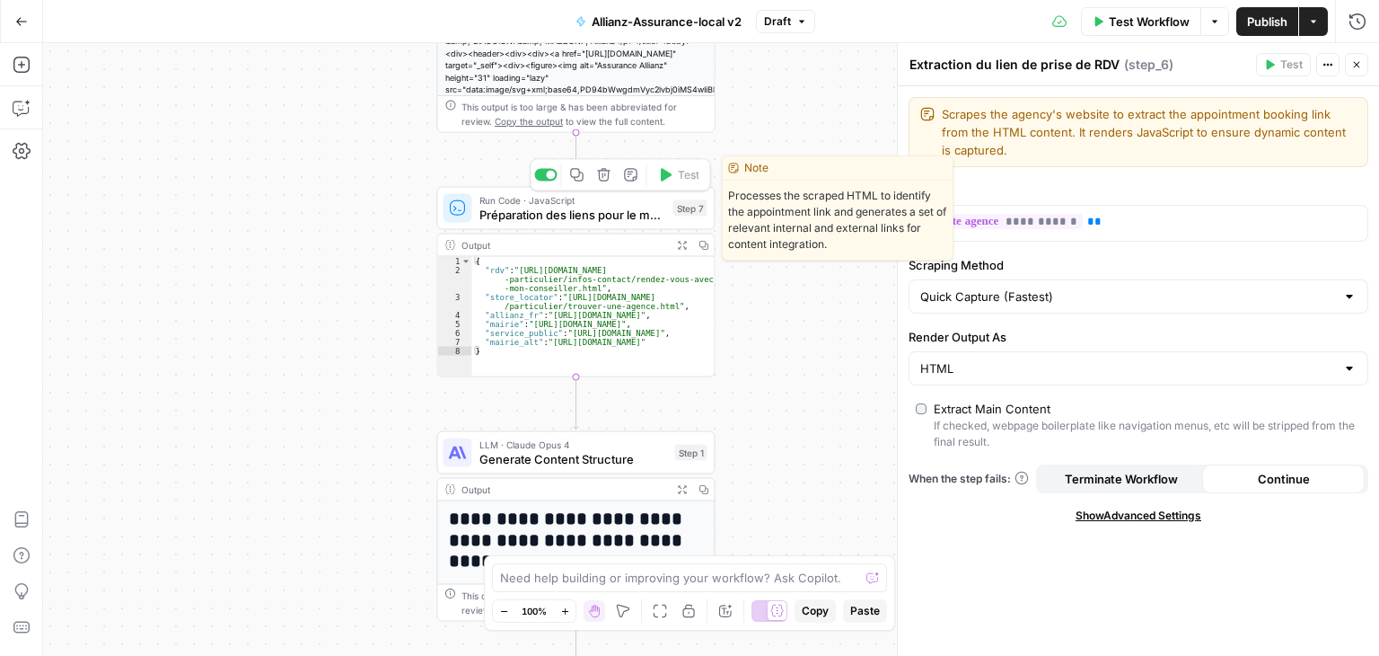
click at [497, 216] on span "Préparation des liens pour le maillage" at bounding box center [573, 215] width 187 height 18
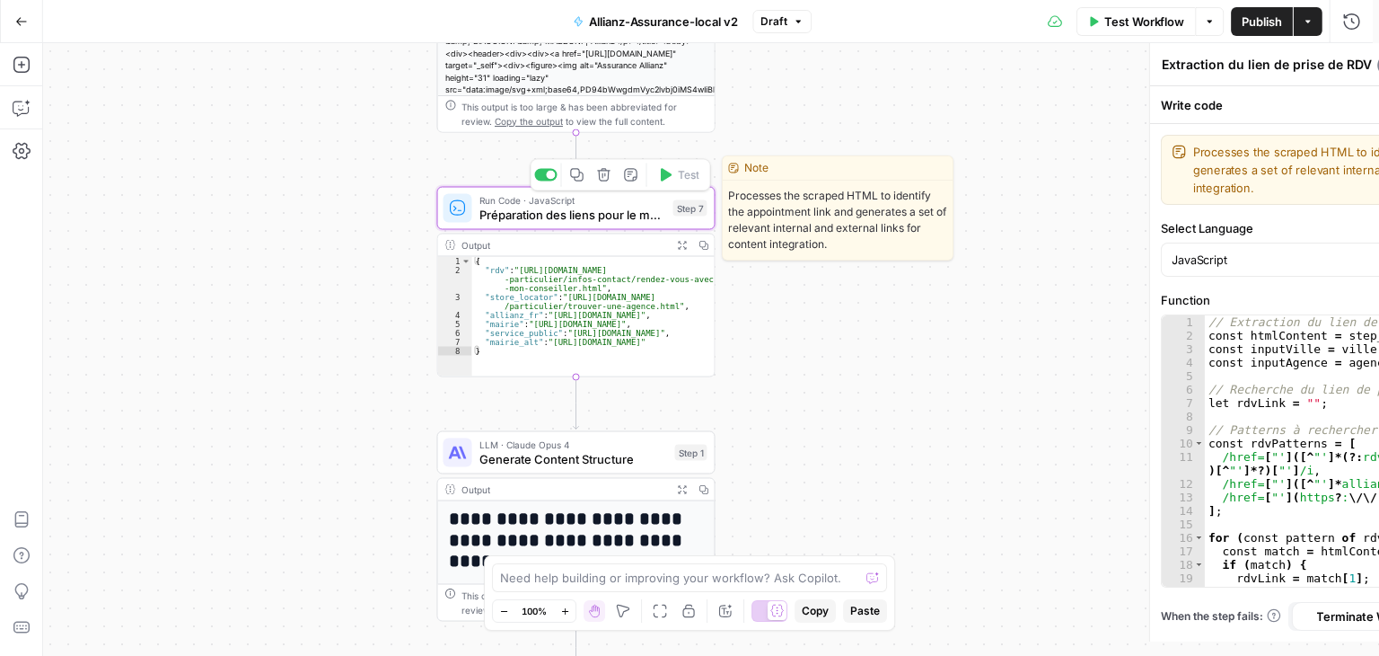
type textarea "Préparation des liens pour le maillage"
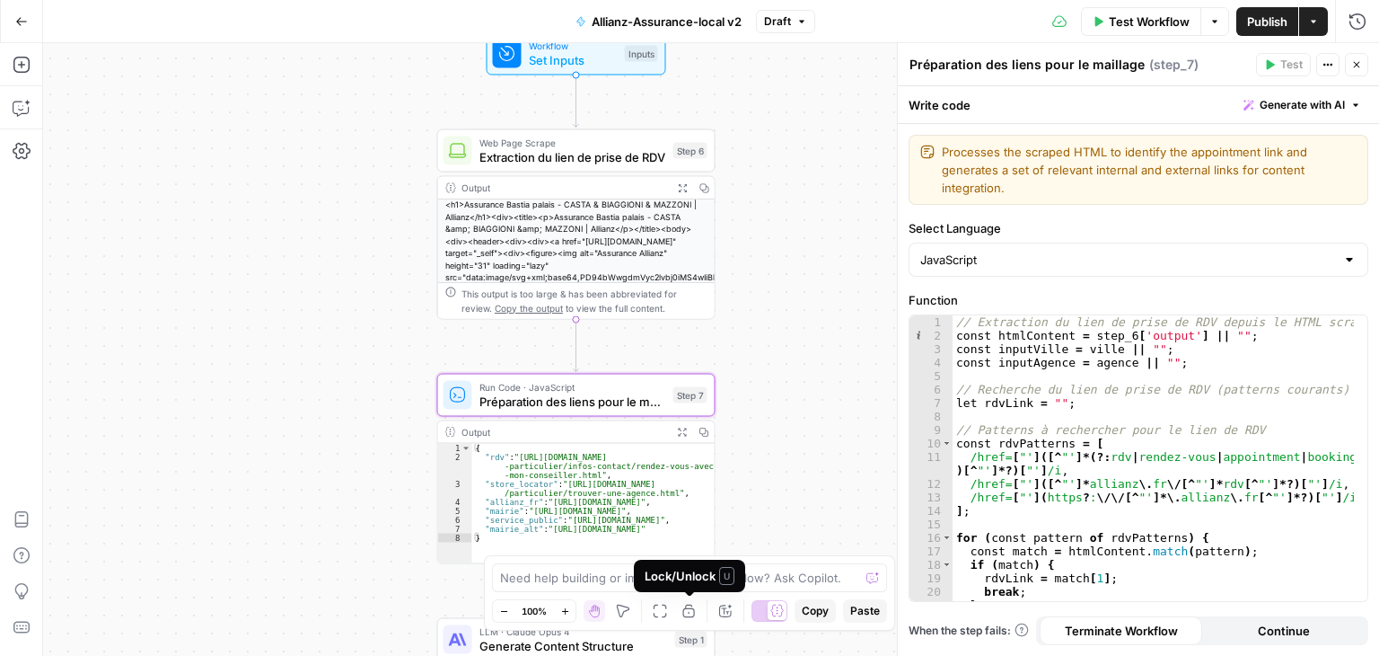
click at [691, 613] on icon "button" at bounding box center [689, 610] width 14 height 14
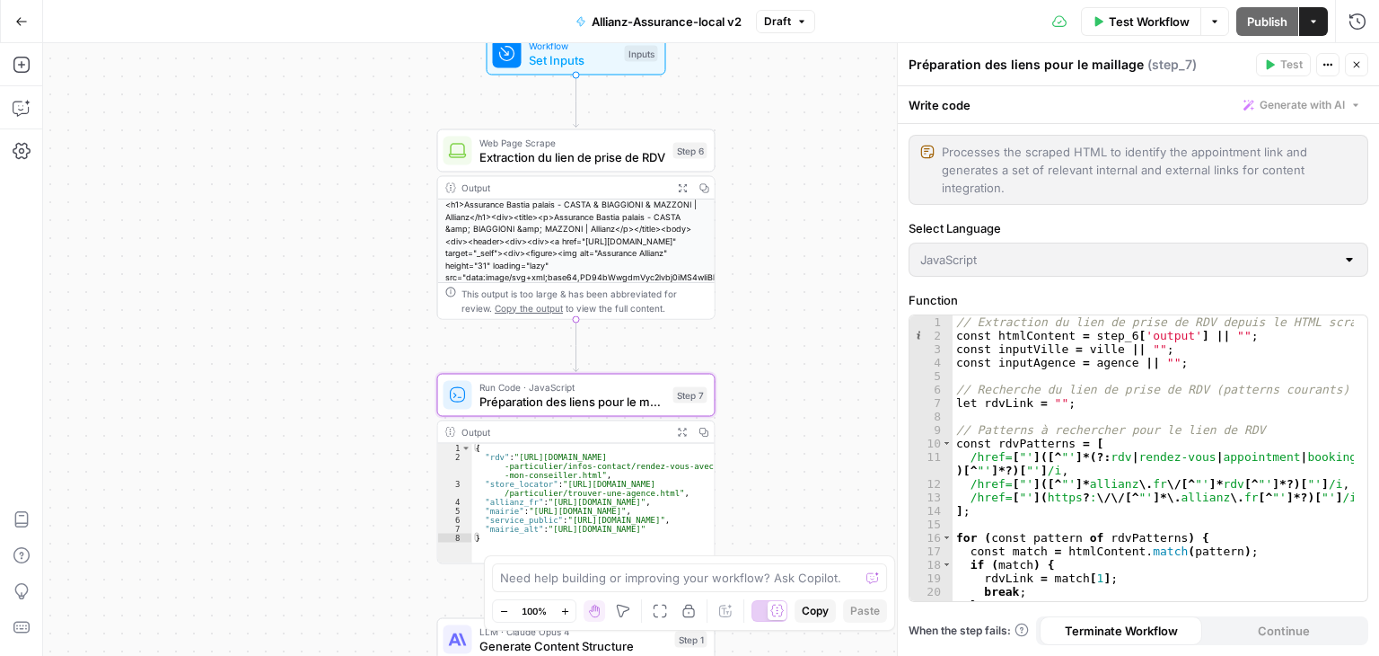
click at [691, 613] on icon "button" at bounding box center [689, 610] width 14 height 14
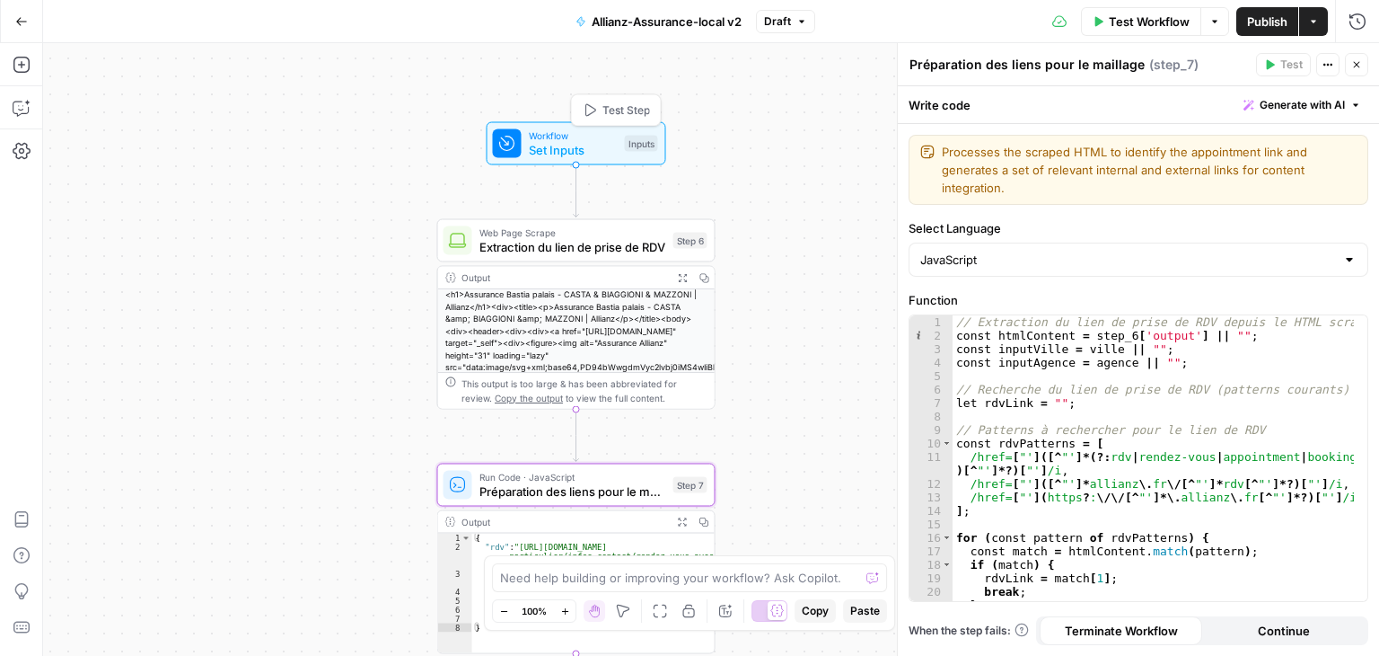
click at [570, 136] on span "Workflow" at bounding box center [573, 135] width 89 height 14
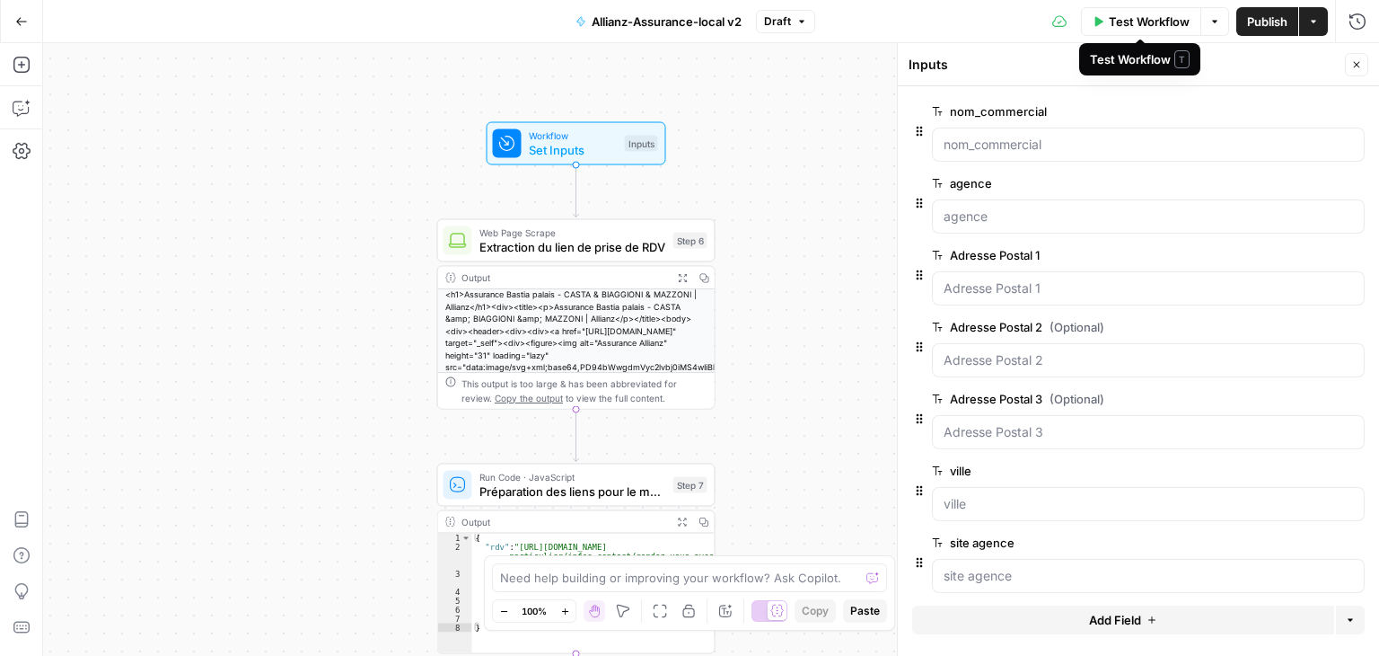
click at [1136, 33] on button "Test Workflow" at bounding box center [1141, 21] width 120 height 29
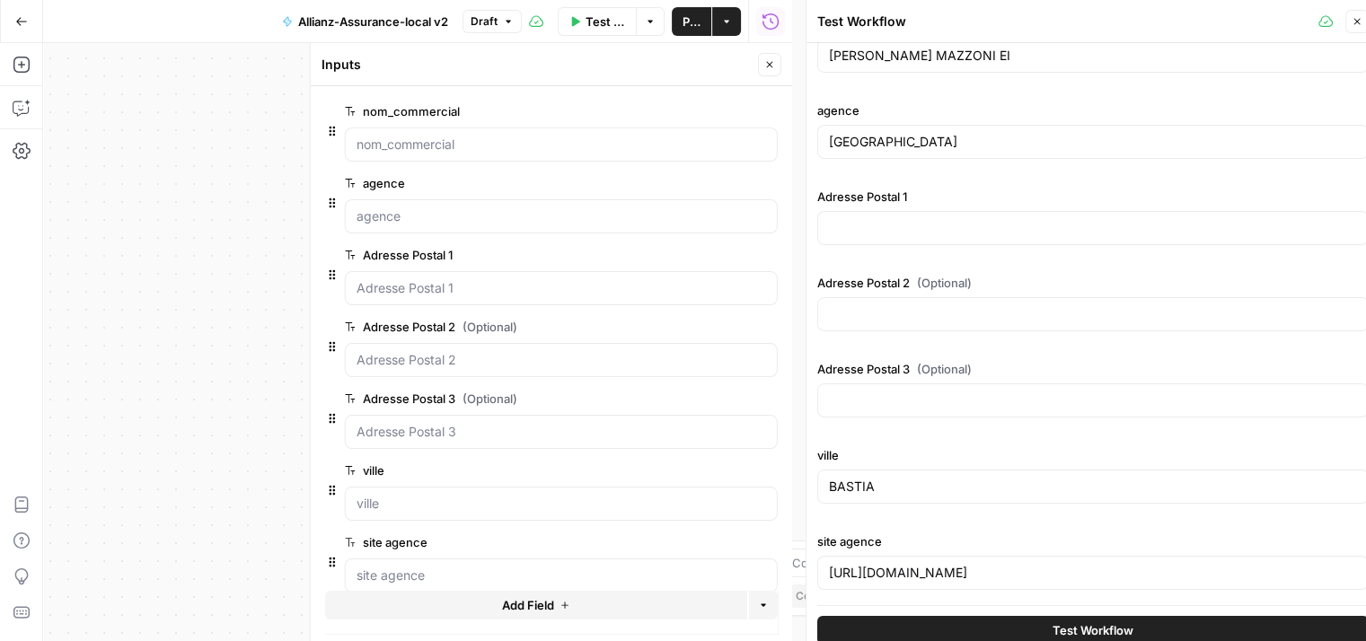
scroll to position [0, 0]
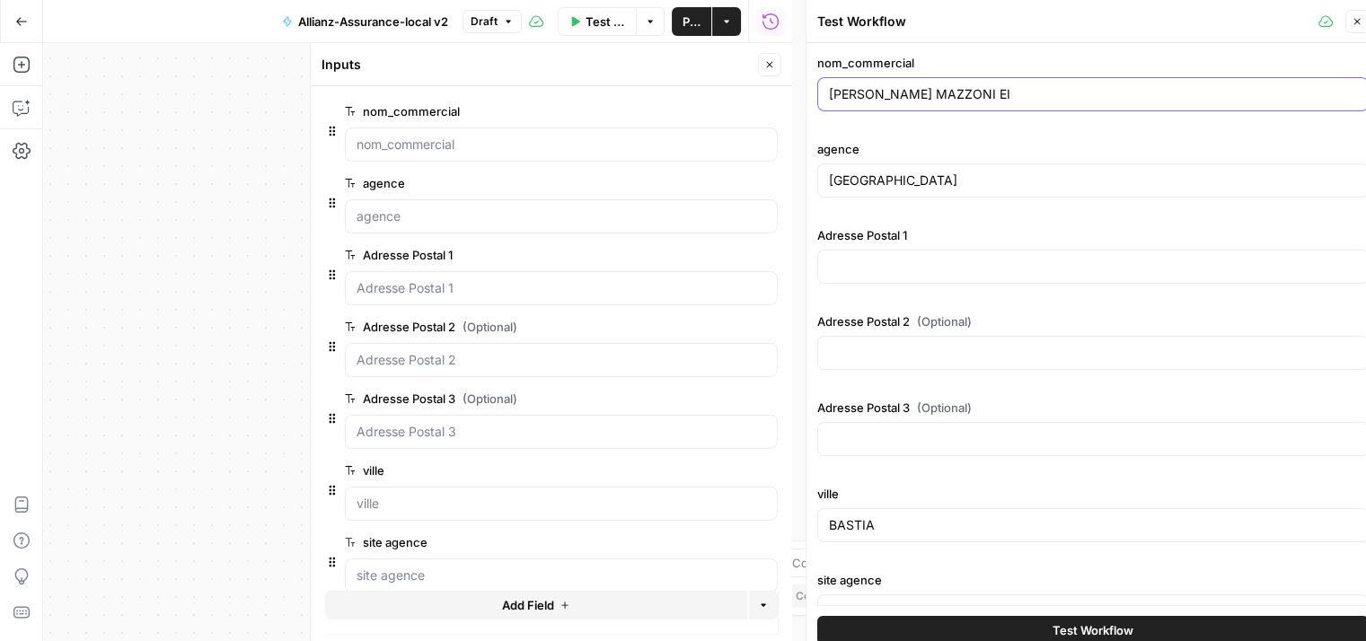
click at [955, 91] on input "CASTA BIAGGIONI MAZZONI EI" at bounding box center [1093, 94] width 528 height 18
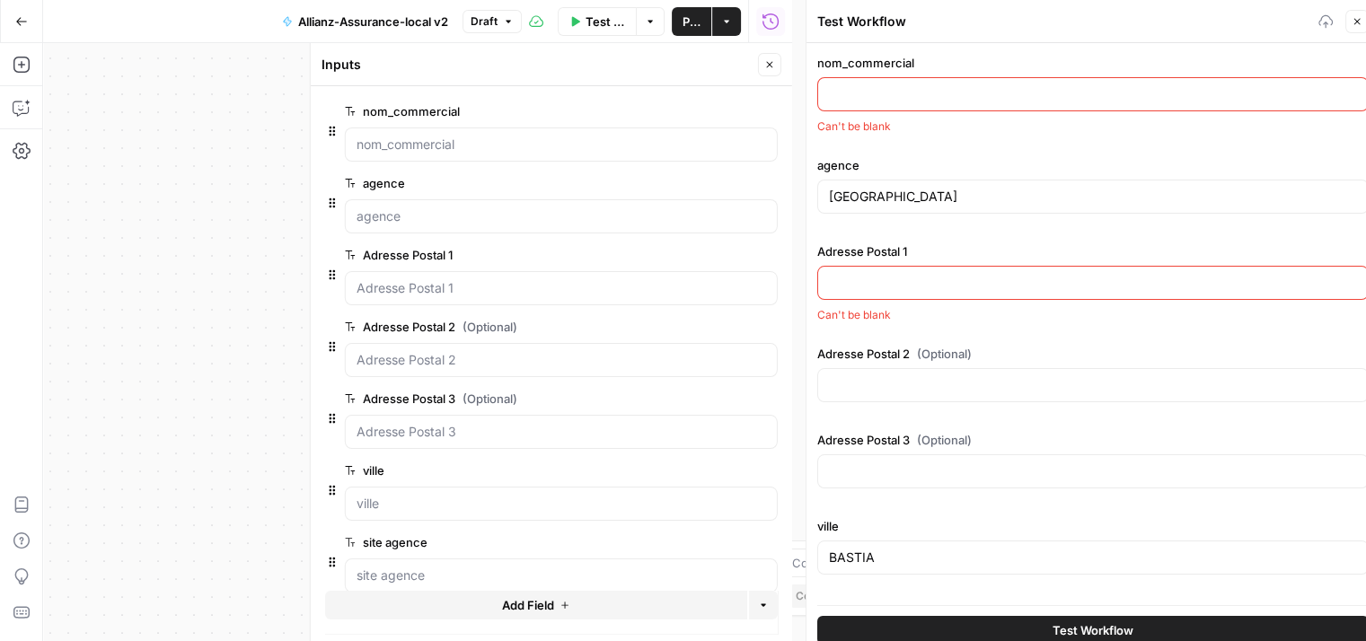
paste input "M VIGEANT JEROME EI"
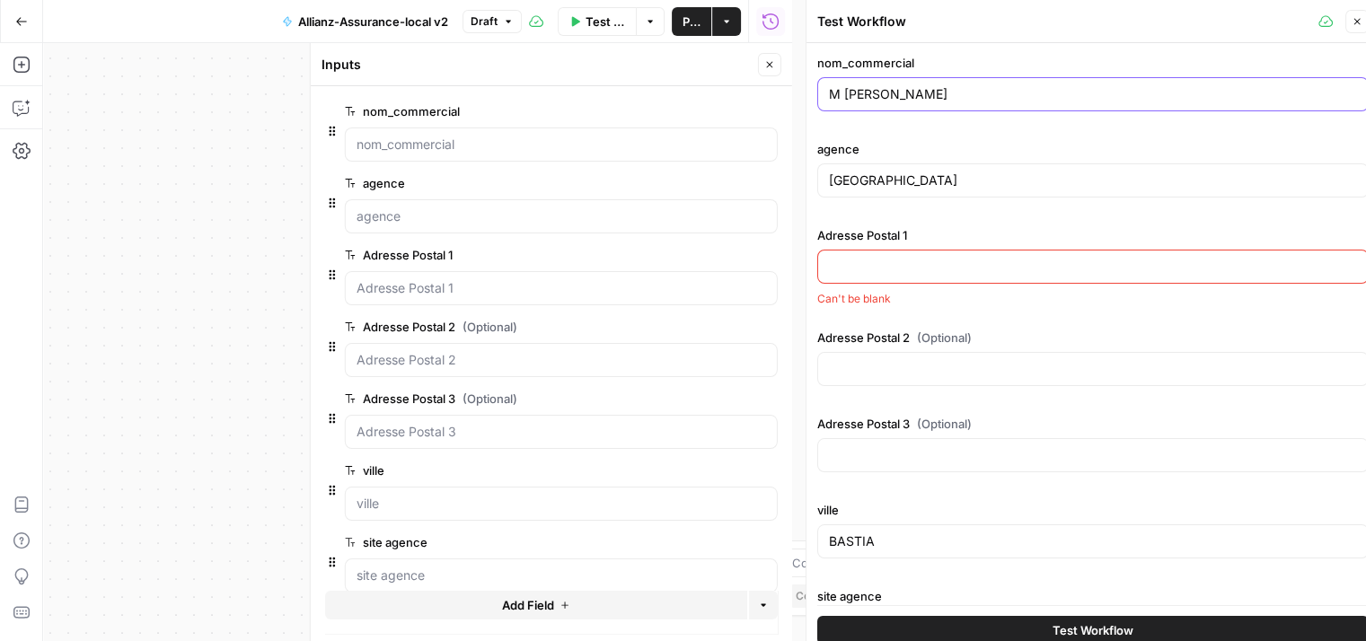
type input "M VIGEANT JEROME EI"
click at [946, 181] on input "BASTIA PALAIS" at bounding box center [1093, 181] width 528 height 18
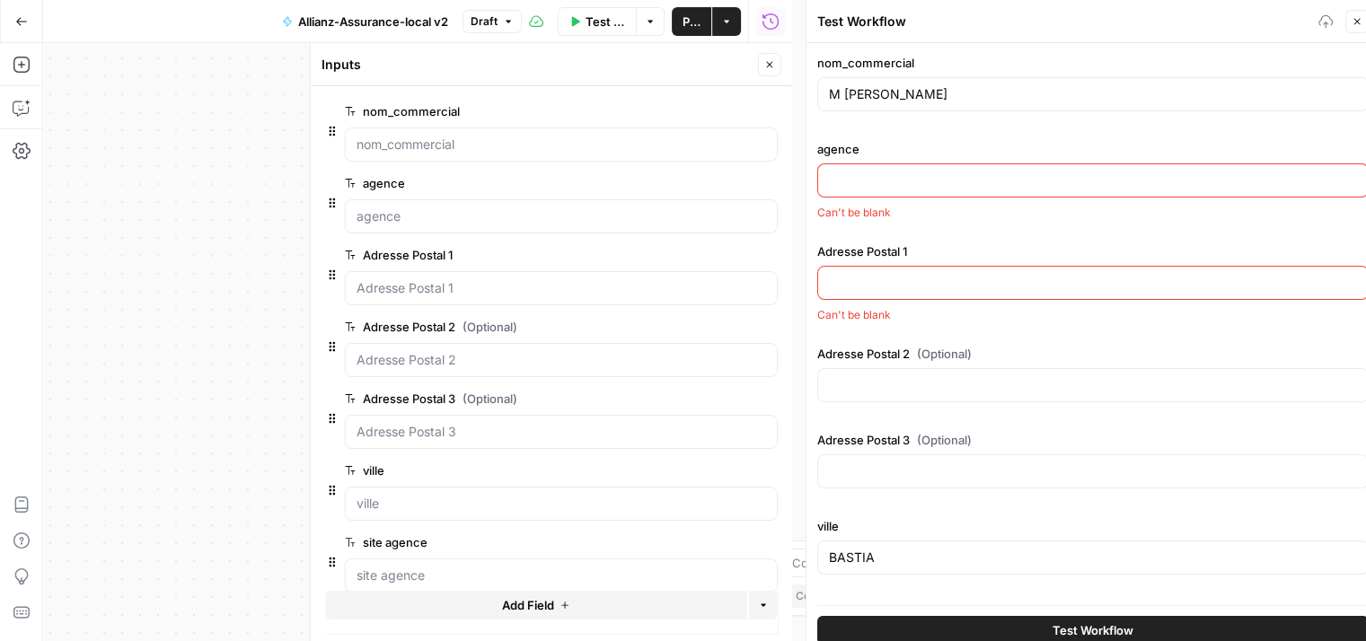
paste input "lalinde"
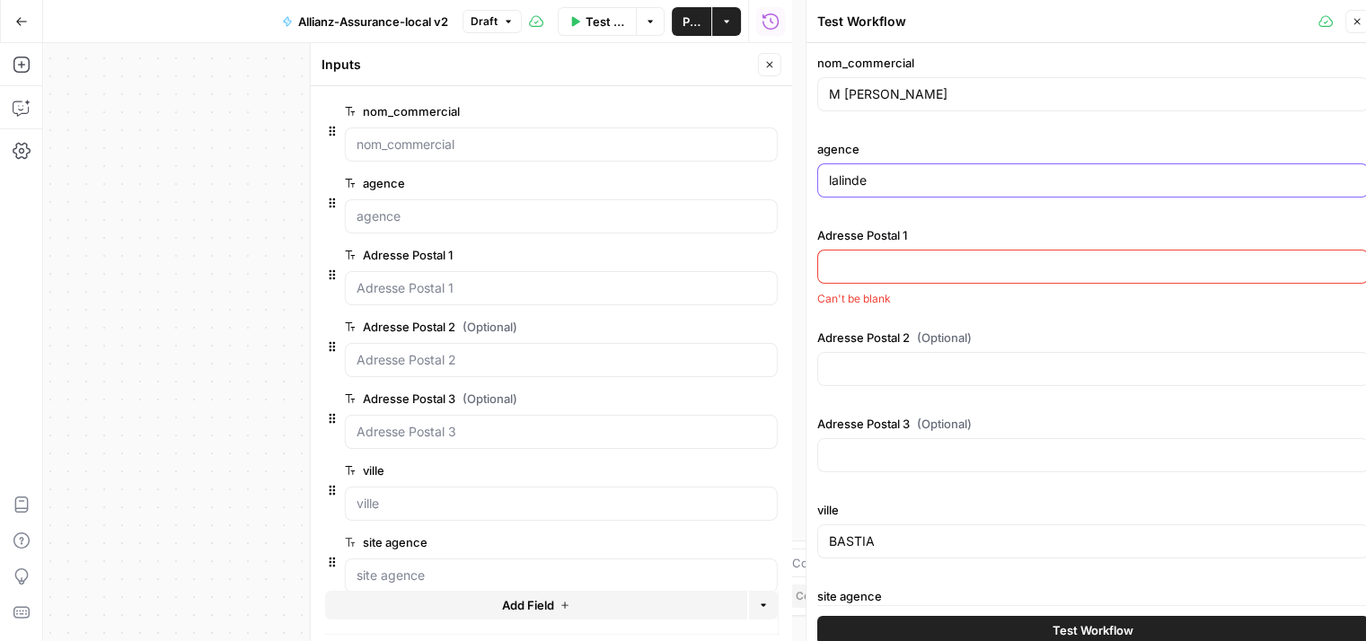
type input "lalinde"
click at [882, 258] on input "Adresse Postal 1" at bounding box center [1093, 267] width 528 height 18
paste input "13 place du 14 juillet"
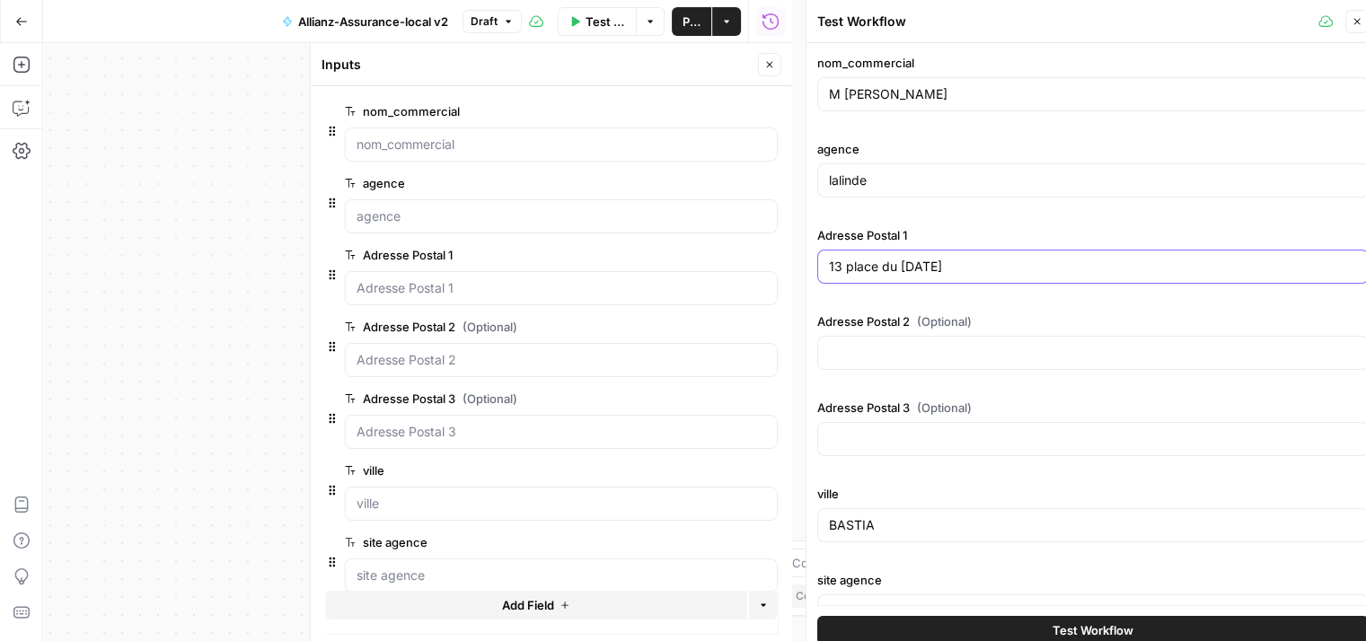
type input "13 place du 14 juillet"
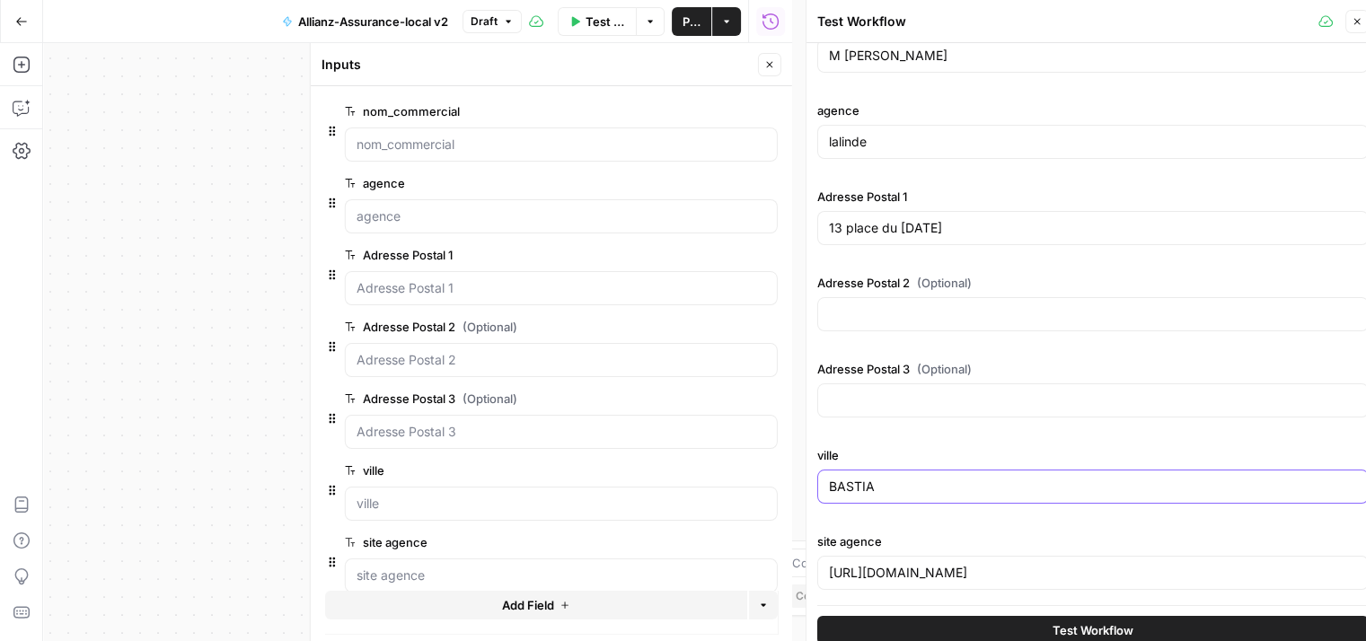
click at [915, 480] on input "BASTIA" at bounding box center [1093, 487] width 528 height 18
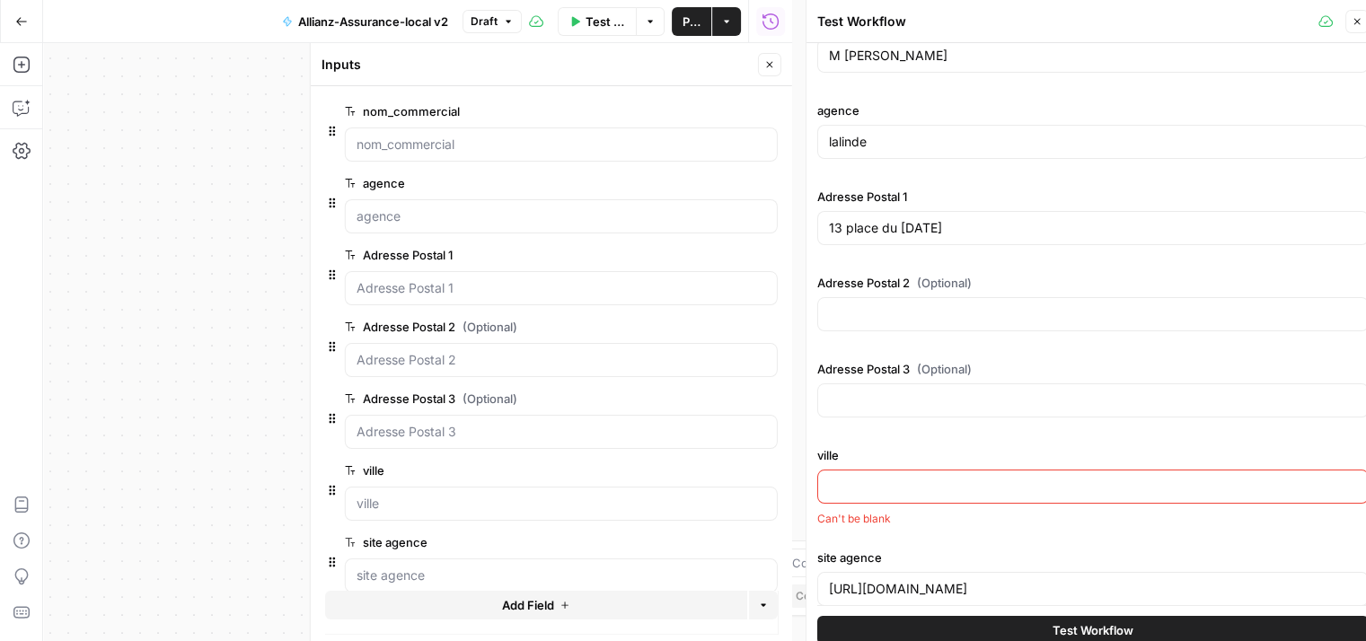
paste input "Lalinde"
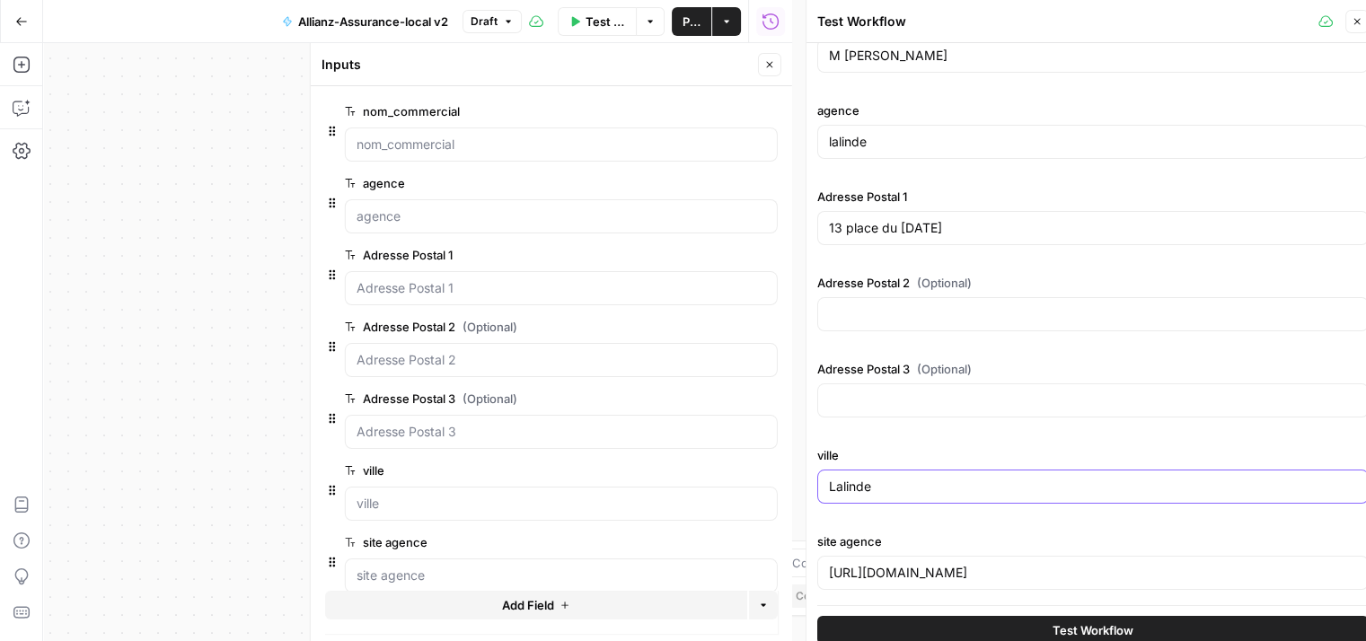
type input "Lalinde"
click at [986, 570] on input "https://agence.allianz.fr/bastia-palais-20600-520022" at bounding box center [1093, 573] width 528 height 18
paste input "https://agence.allianz.fr/bergerac-lalinde-24150-H92402"
type input "https://agence.allianz.fr/bergerac-lalinde-24150-H92402"
click at [1052, 628] on span "Test Workflow" at bounding box center [1092, 630] width 81 height 18
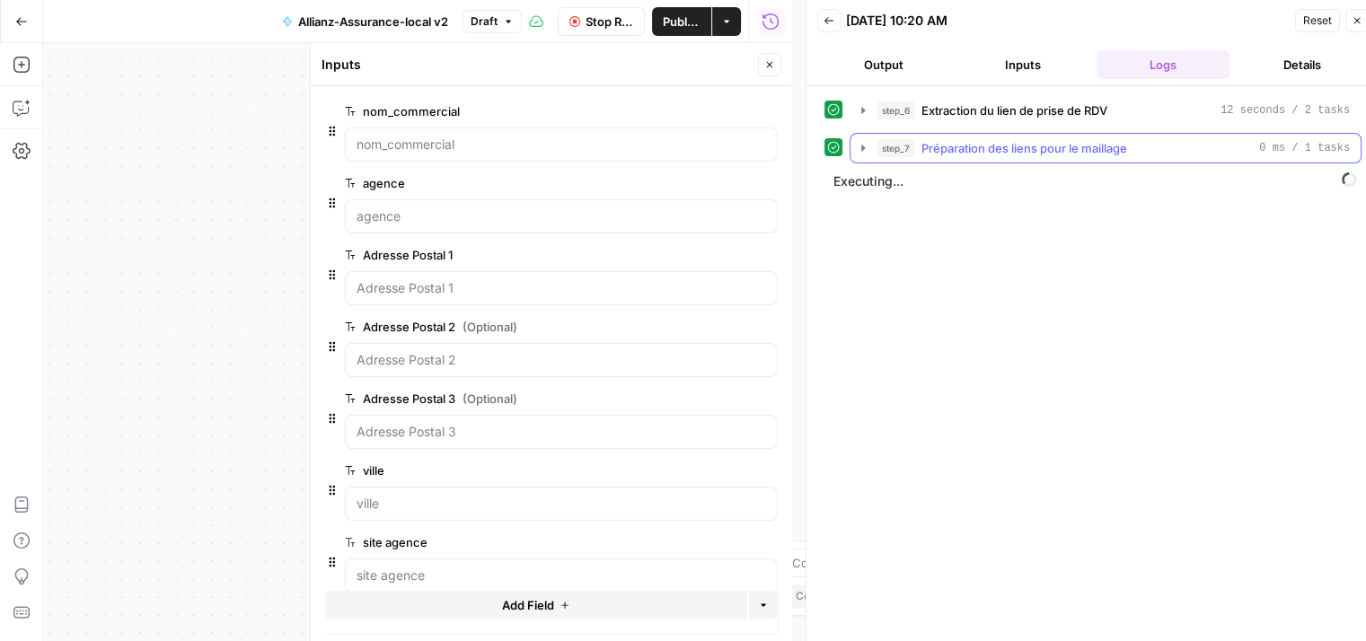
click at [855, 156] on button "step_7 Préparation des liens pour le maillage 0 ms / 1 tasks" at bounding box center [1105, 148] width 510 height 29
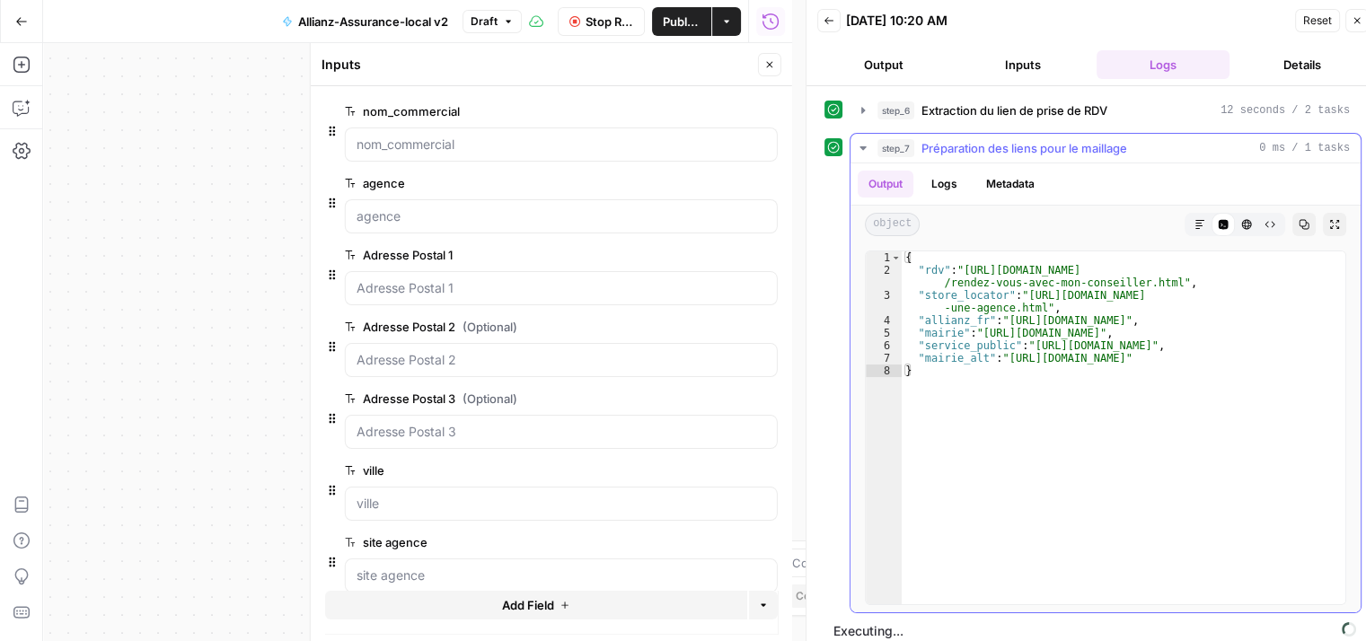
click at [858, 152] on icon "button" at bounding box center [863, 148] width 14 height 14
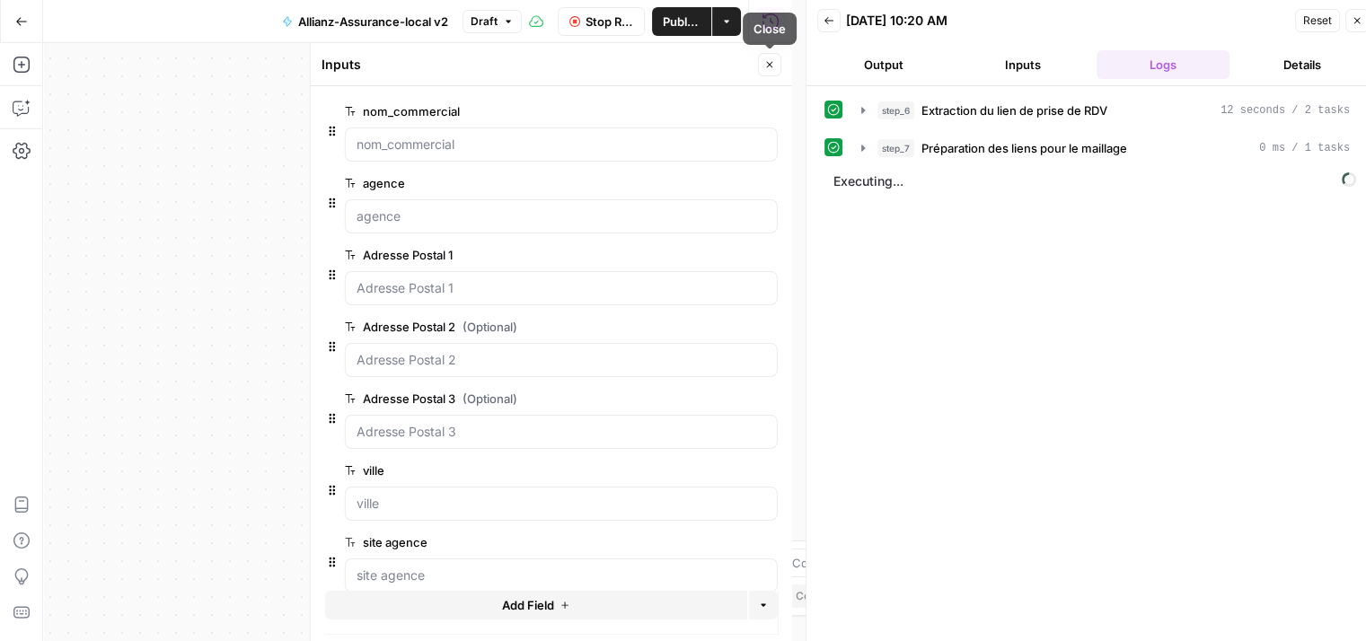
click at [766, 66] on icon "button" at bounding box center [769, 64] width 11 height 11
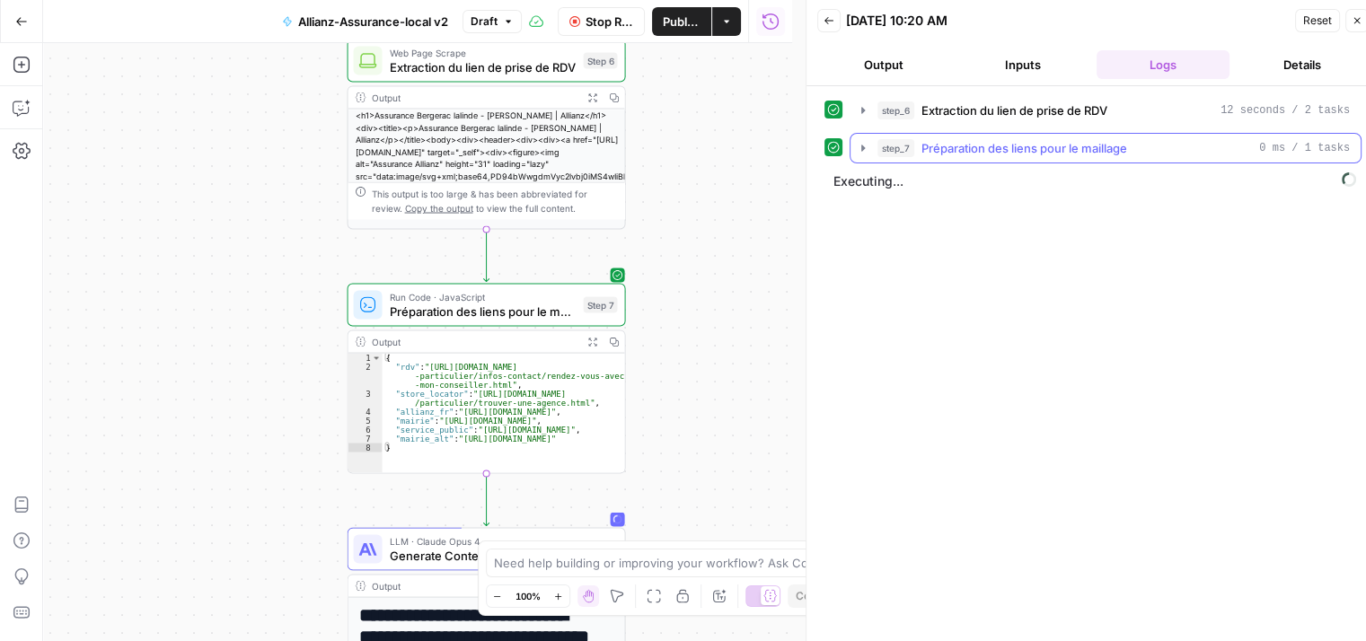
click at [859, 145] on icon "button" at bounding box center [863, 148] width 14 height 14
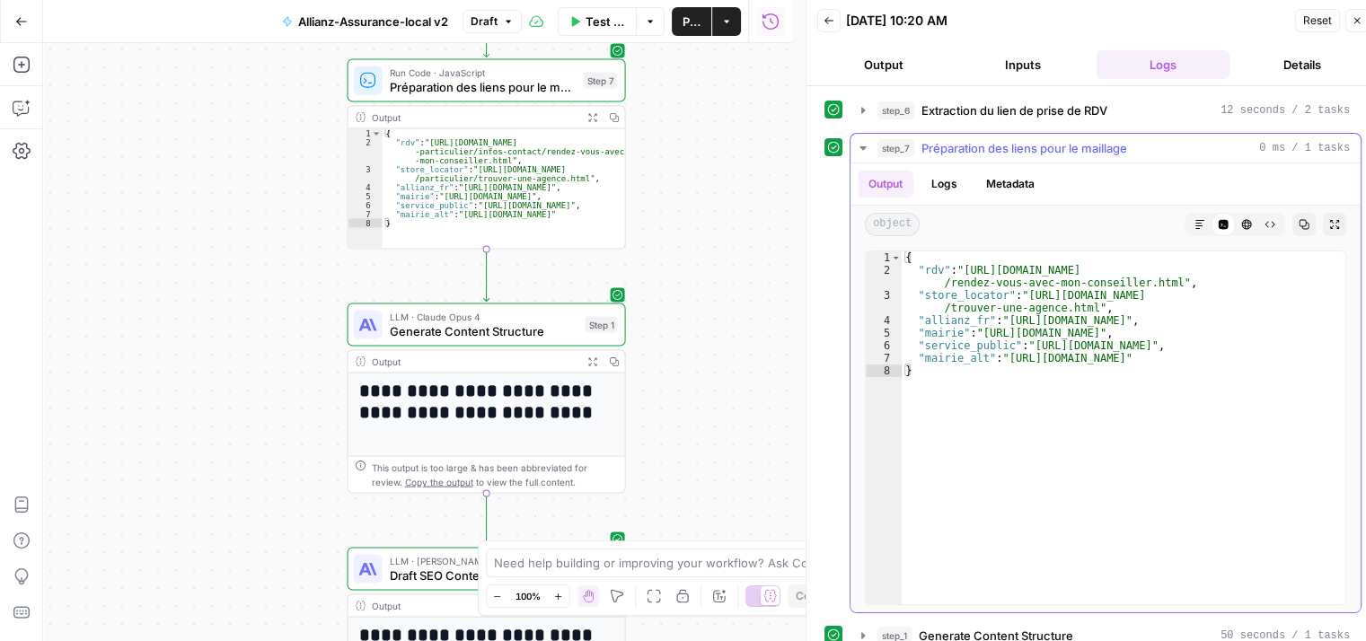
click at [869, 151] on icon "button" at bounding box center [863, 148] width 14 height 14
click at [866, 148] on icon "button" at bounding box center [862, 147] width 19 height 19
click at [866, 148] on icon "button" at bounding box center [863, 148] width 15 height 15
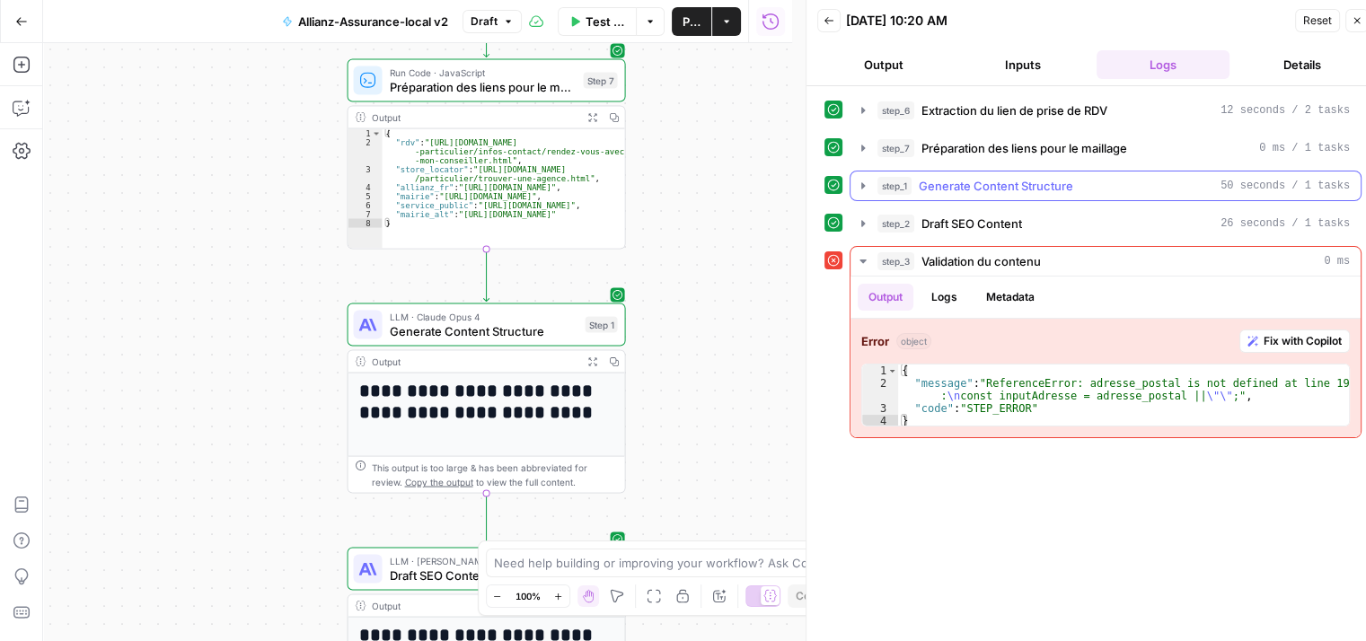
click at [868, 180] on icon "button" at bounding box center [863, 186] width 14 height 14
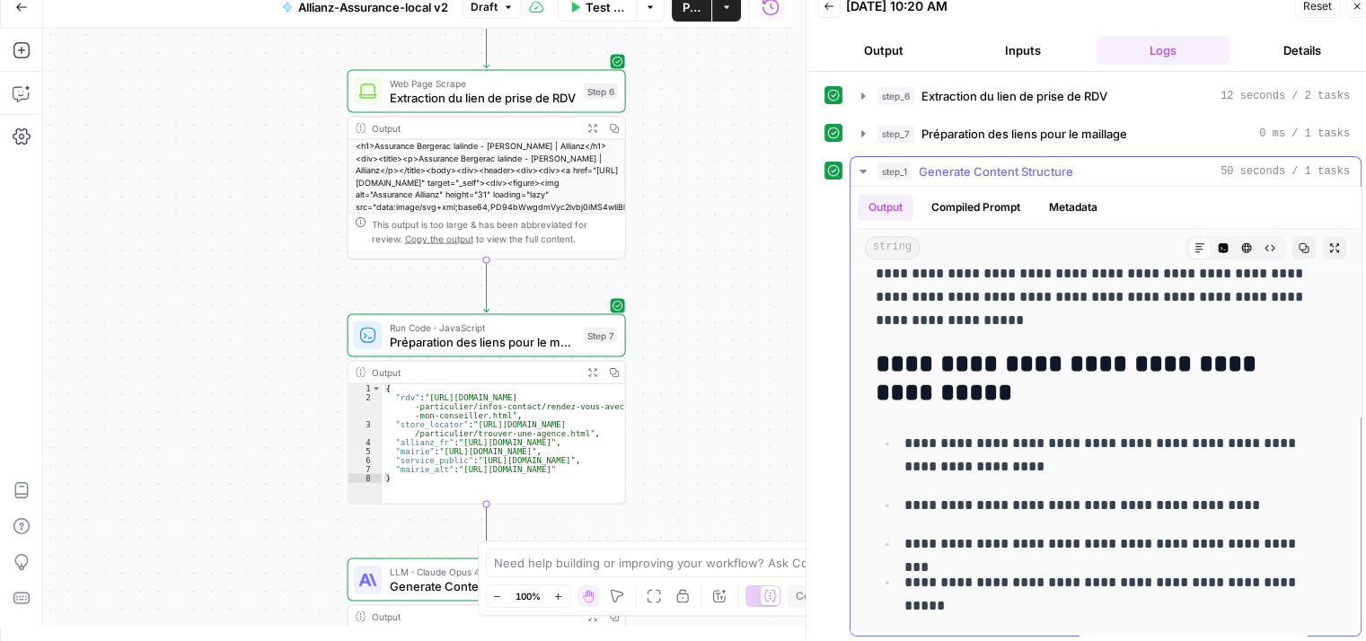
click at [867, 169] on icon "button" at bounding box center [863, 171] width 14 height 14
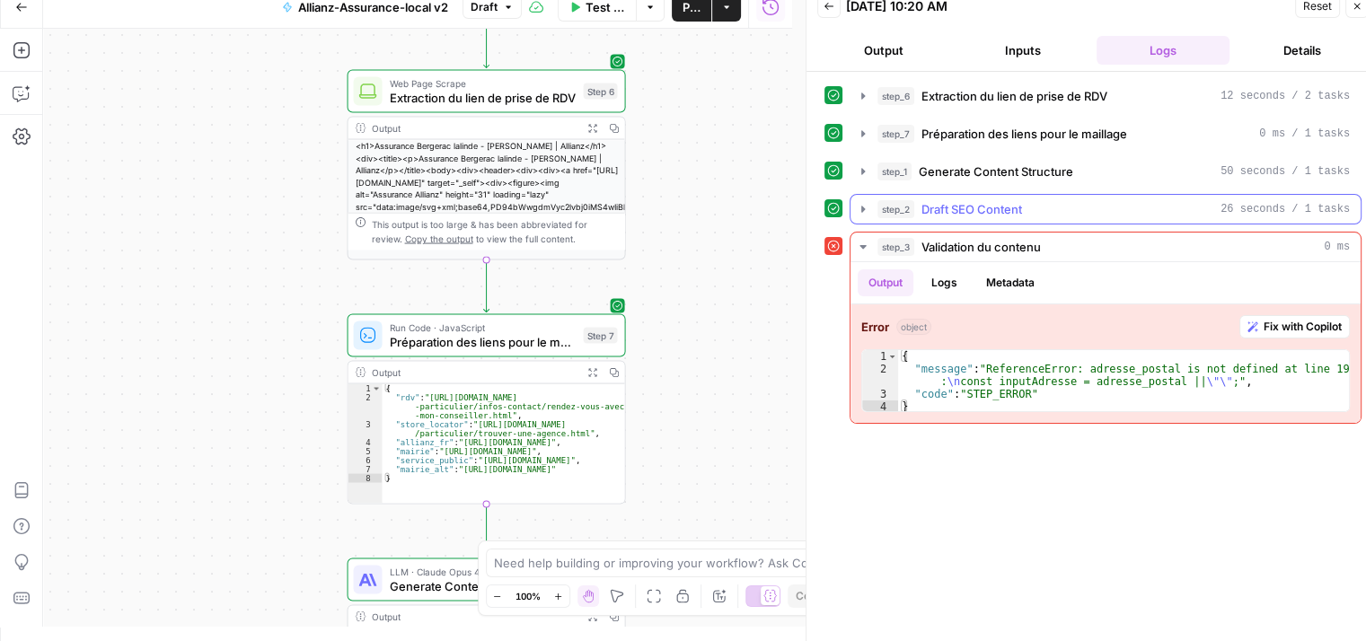
click at [863, 213] on icon "button" at bounding box center [863, 209] width 14 height 14
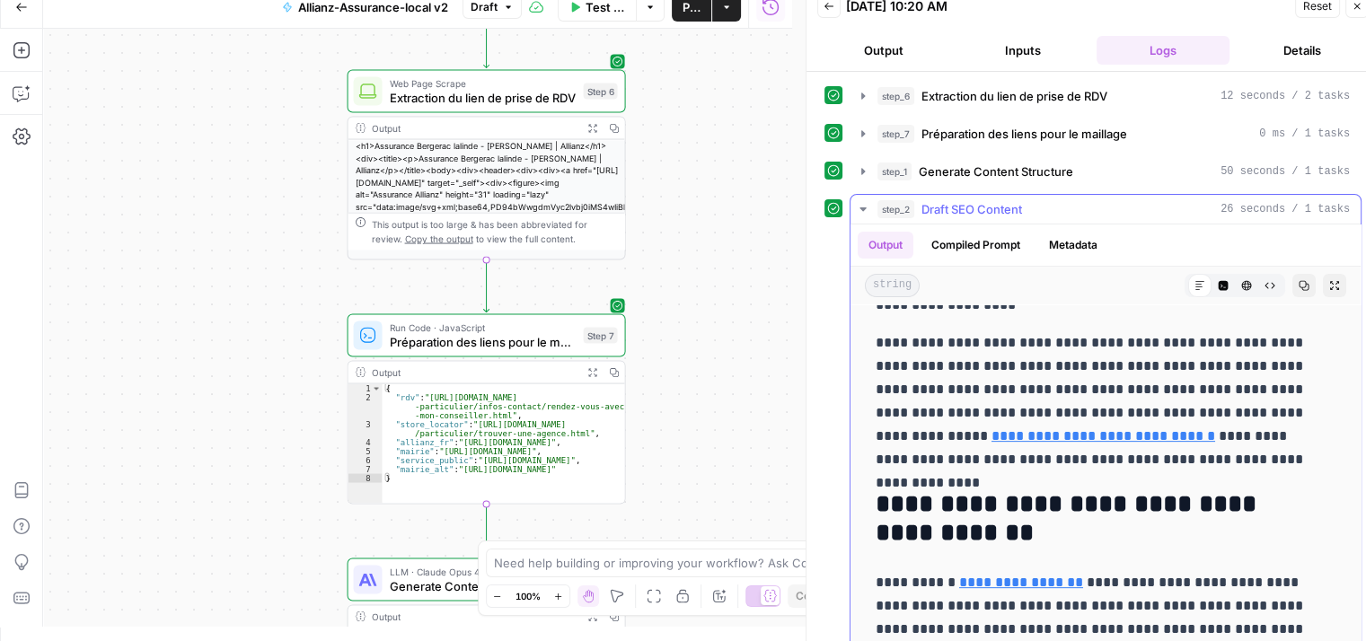
scroll to position [718, 0]
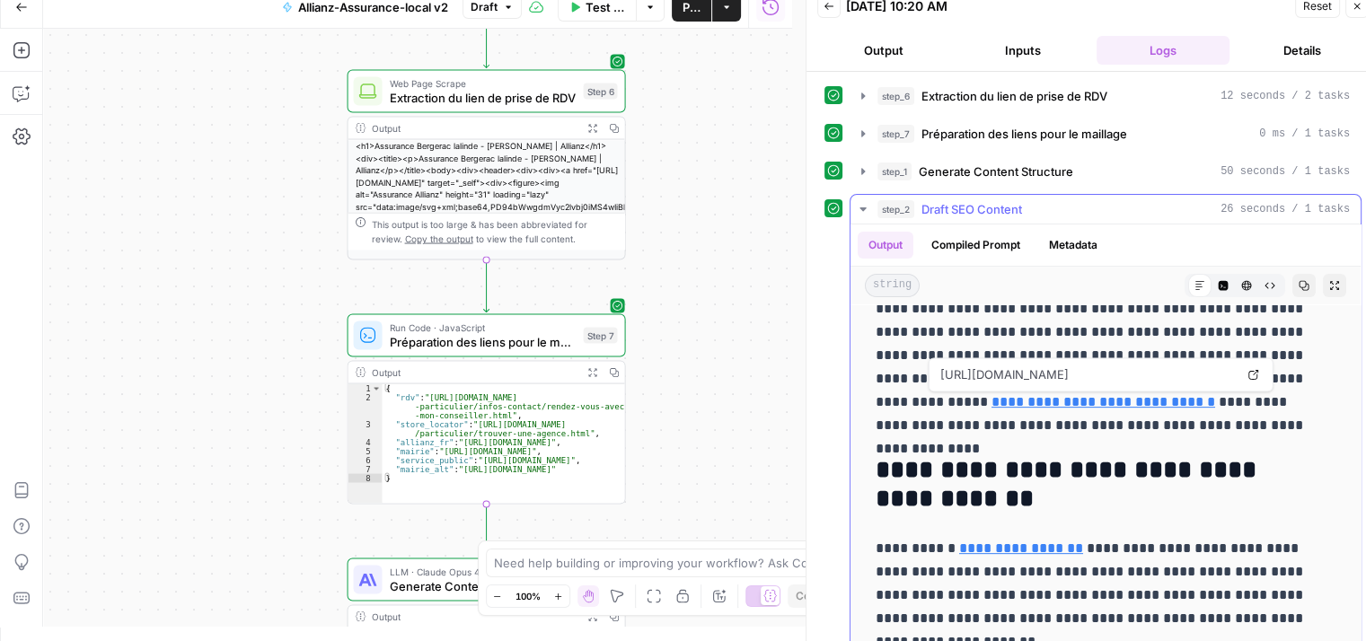
click at [1096, 403] on link "**********" at bounding box center [1103, 401] width 224 height 13
click at [25, 102] on button "Copilot" at bounding box center [21, 93] width 29 height 29
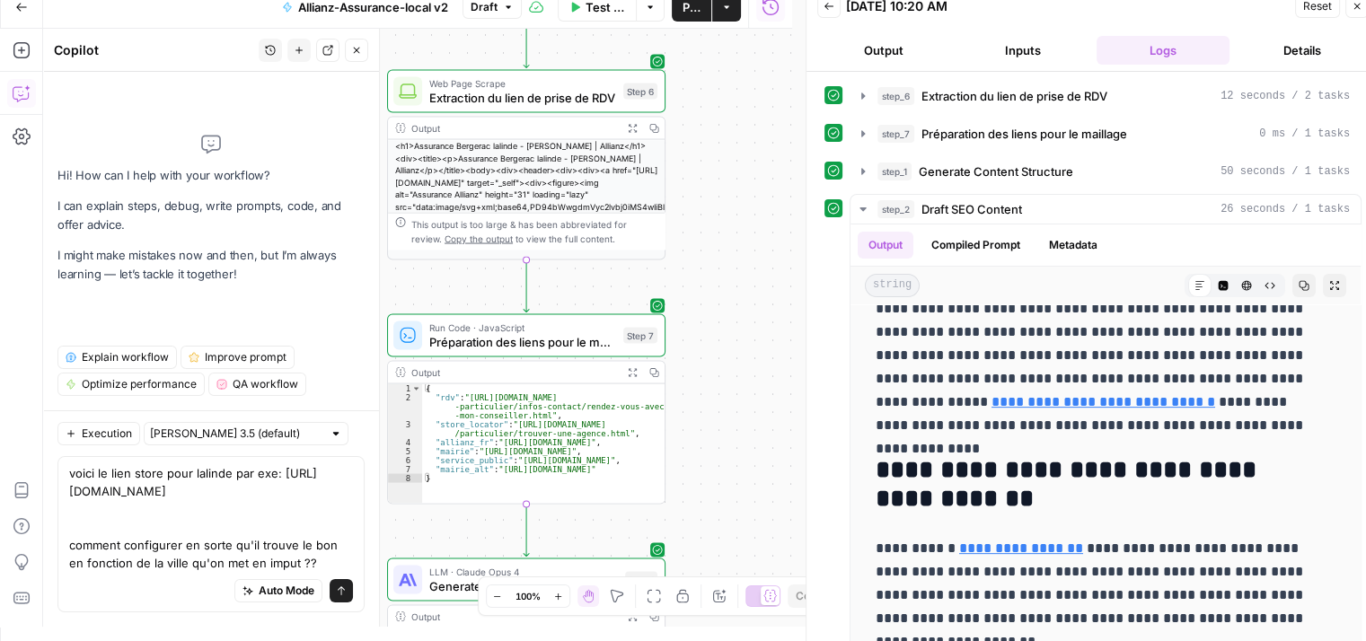
type textarea "voici le lien store pour lalinde par exe: [URL][DOMAIN_NAME] comment configurer…"
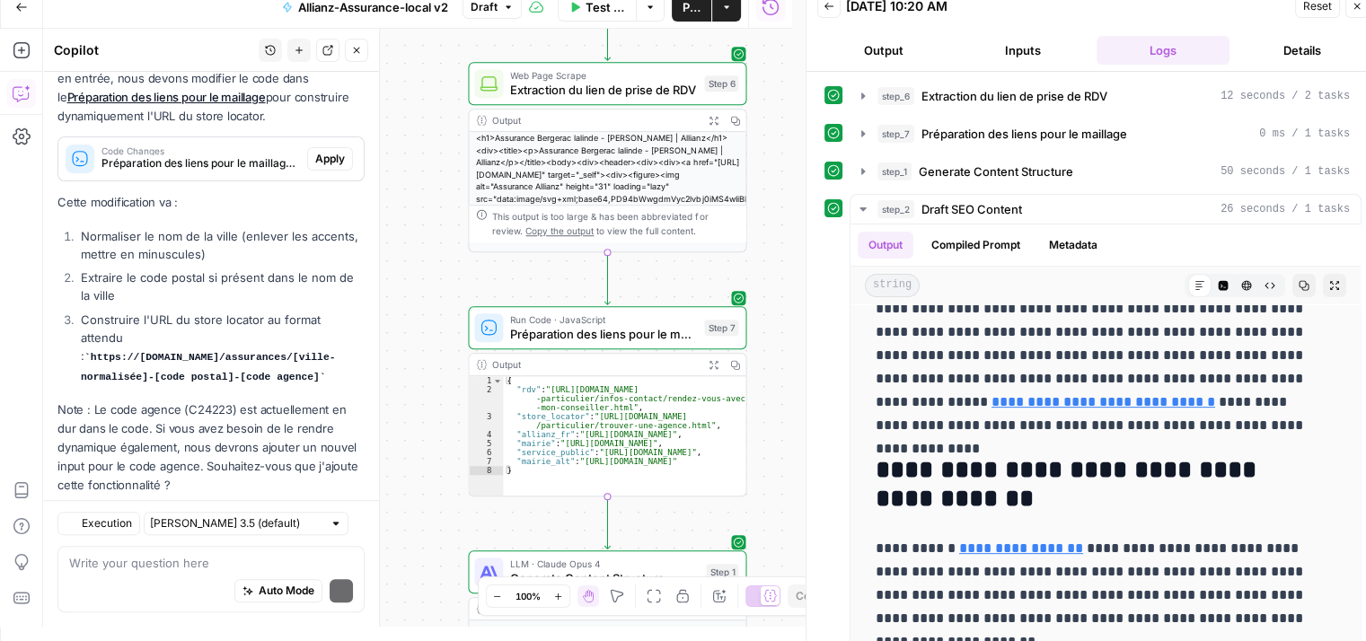
scroll to position [481, 0]
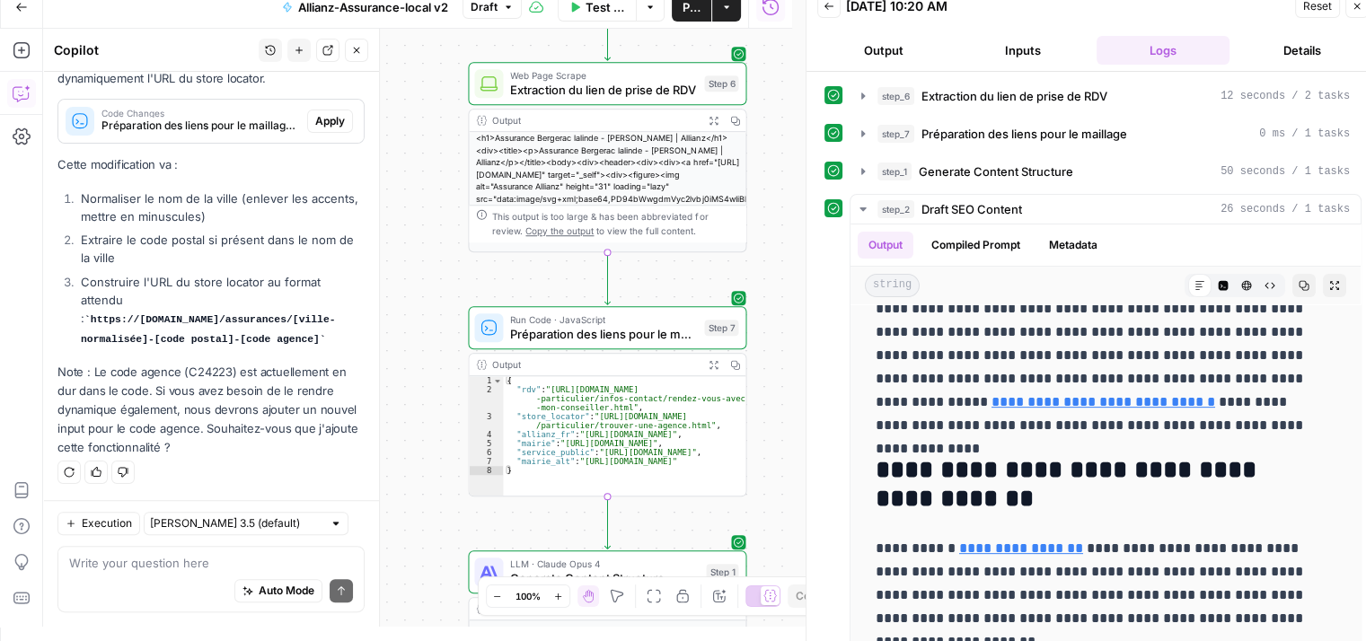
click at [134, 565] on textarea at bounding box center [211, 563] width 284 height 18
type textarea "oui ajoutons le voir"
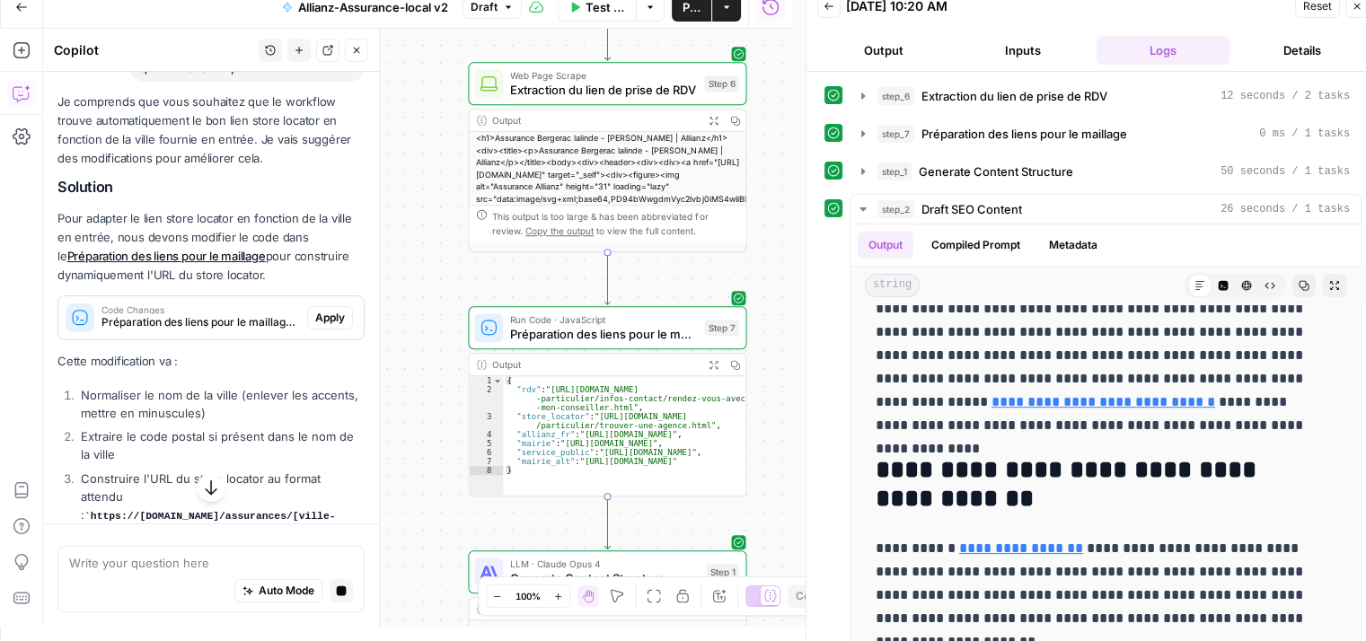
scroll to position [269, 0]
click at [320, 327] on span "Apply" at bounding box center [330, 319] width 30 height 16
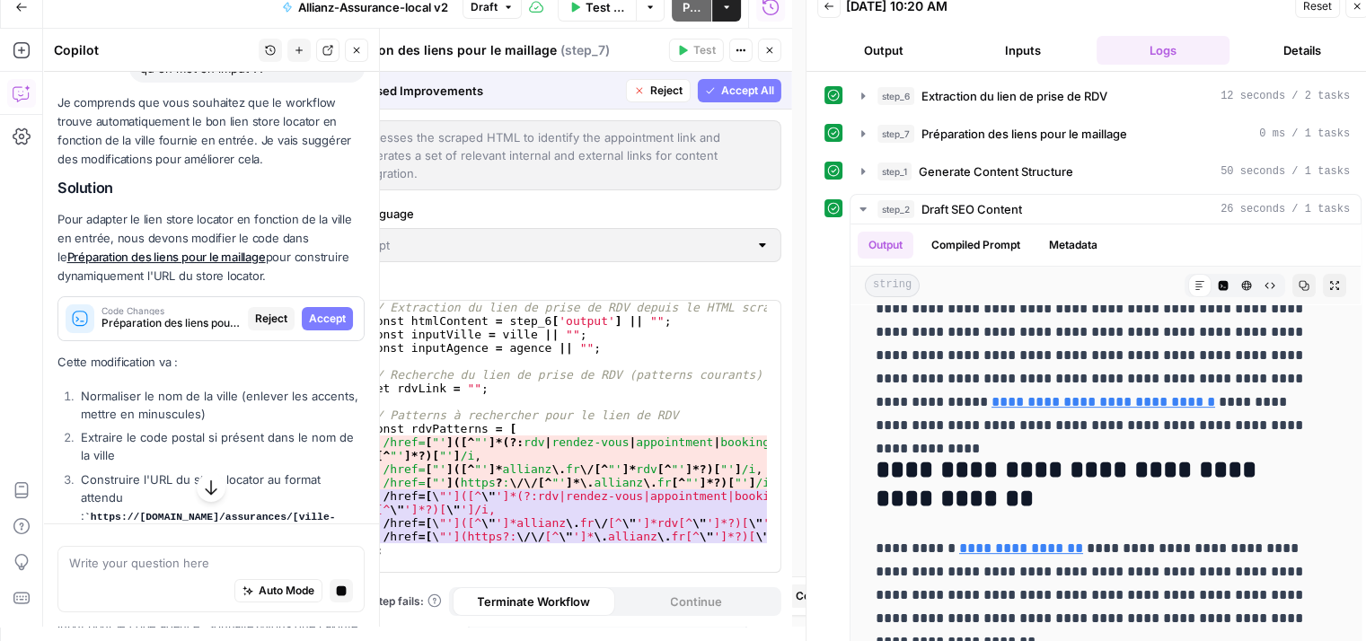
click at [316, 327] on span "Accept" at bounding box center [327, 319] width 37 height 16
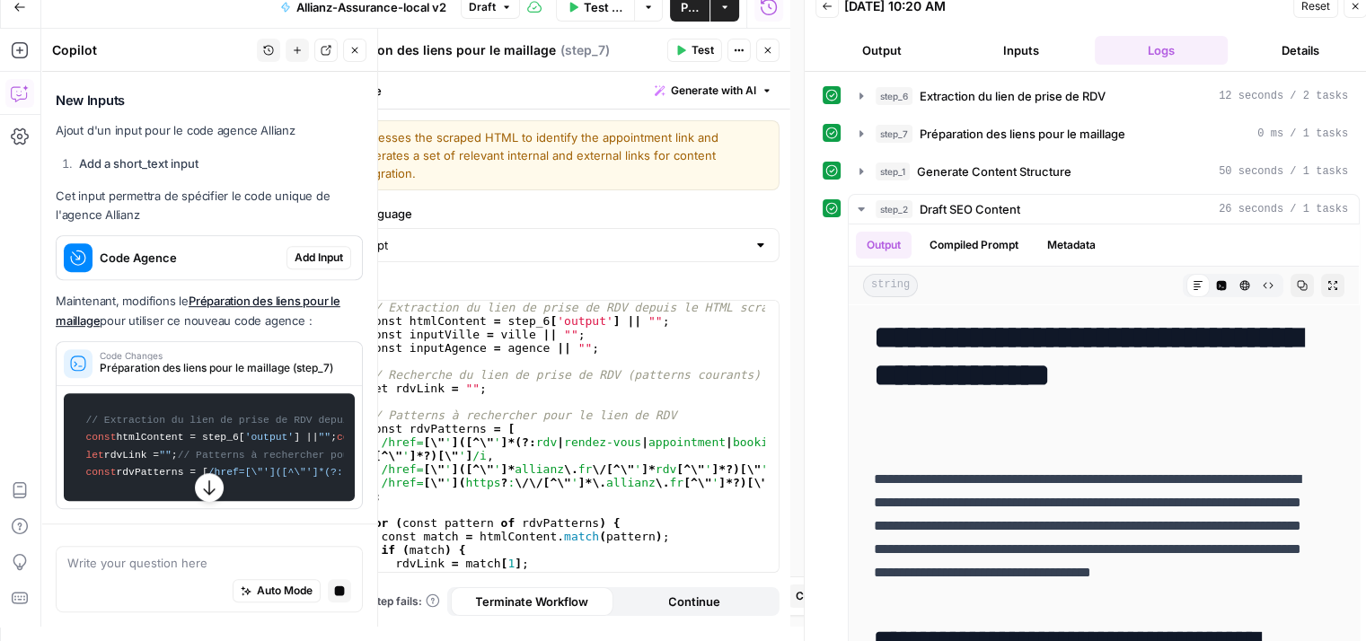
scroll to position [946, 0]
click at [181, 256] on div "Code Agence" at bounding box center [172, 257] width 230 height 43
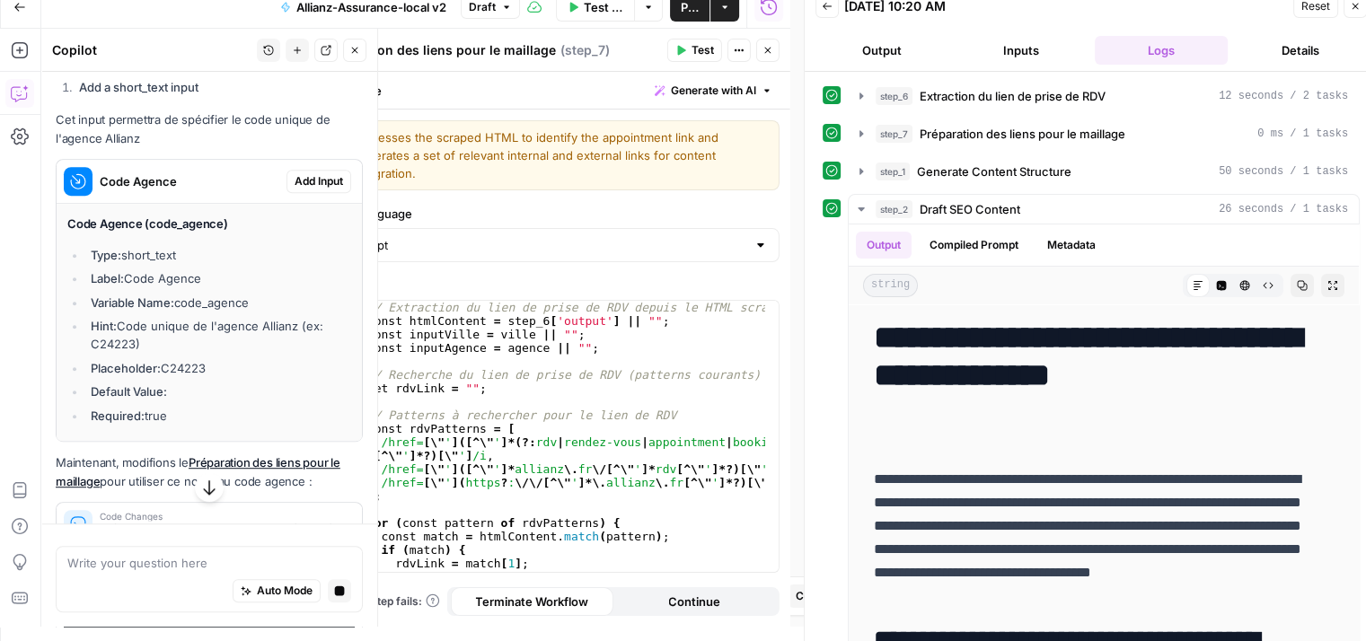
scroll to position [1024, 0]
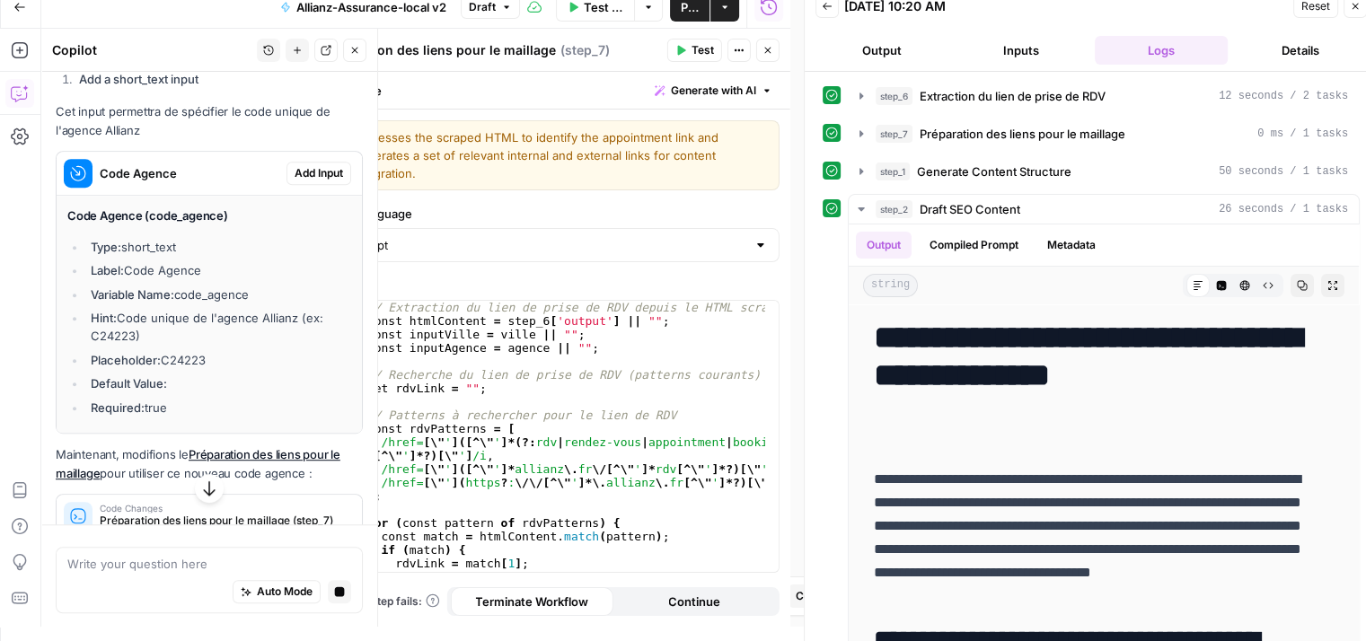
click at [208, 182] on span "Code Agence" at bounding box center [190, 173] width 180 height 18
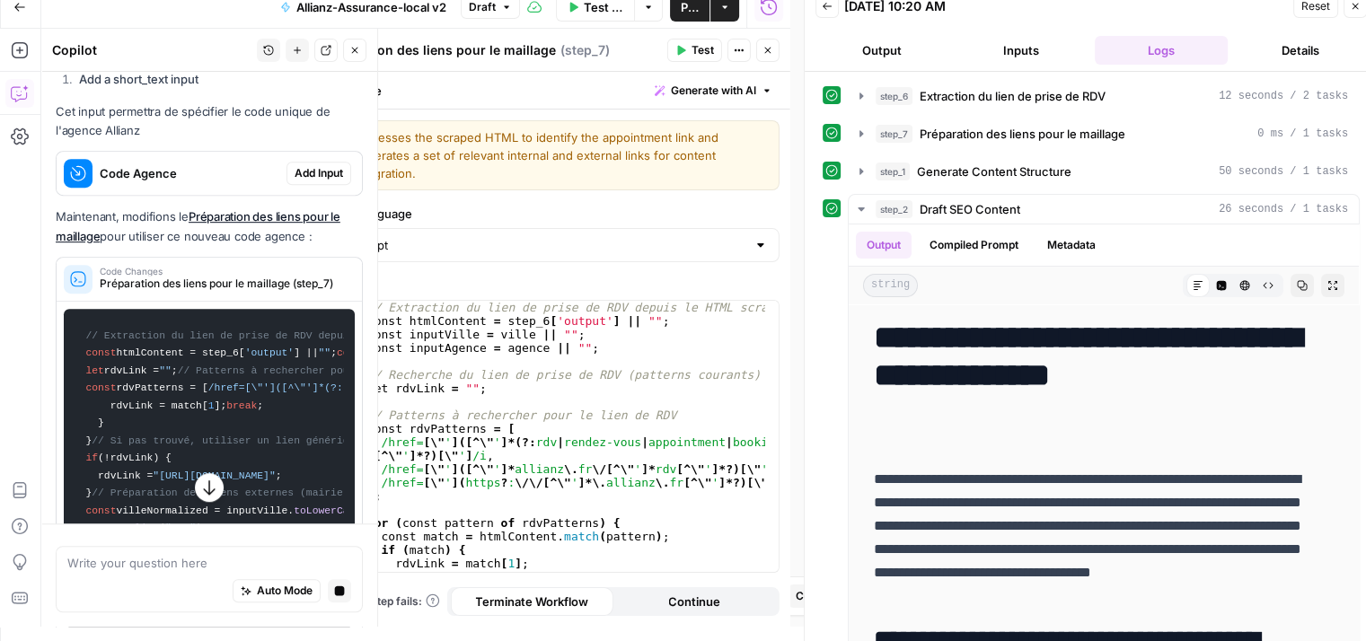
click at [295, 181] on span "Add Input" at bounding box center [319, 173] width 48 height 16
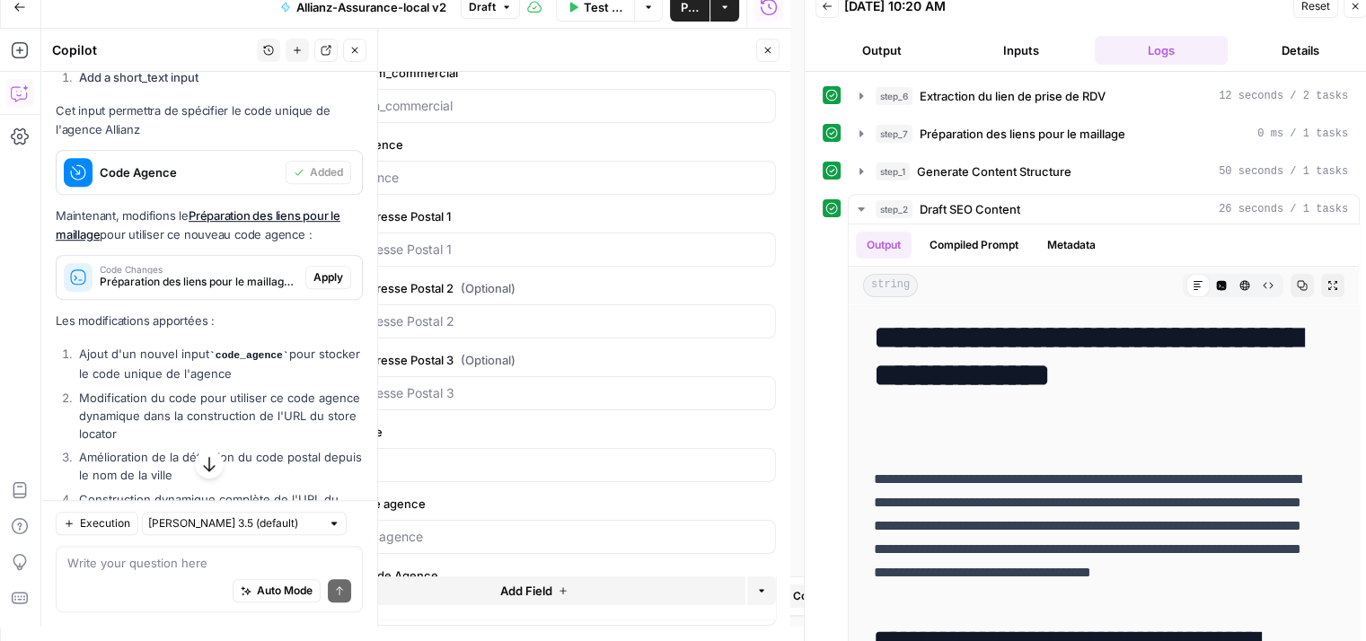
scroll to position [1088, 0]
click at [320, 286] on span "Apply" at bounding box center [328, 278] width 30 height 16
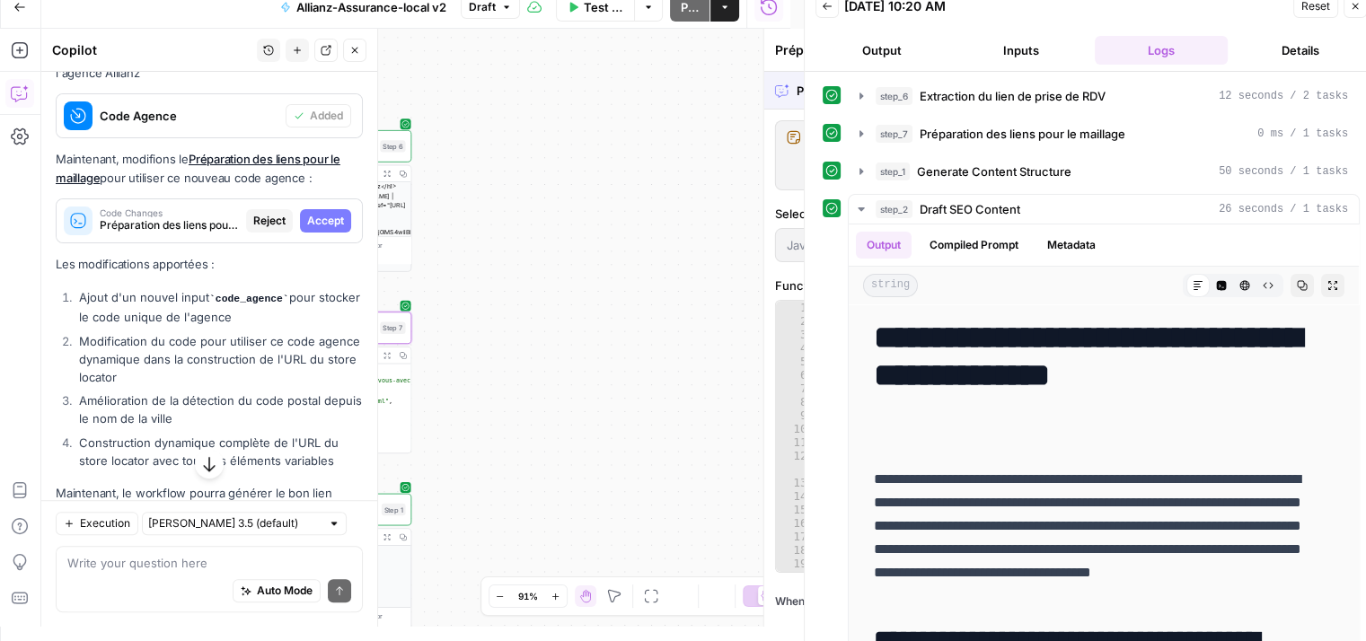
scroll to position [1031, 0]
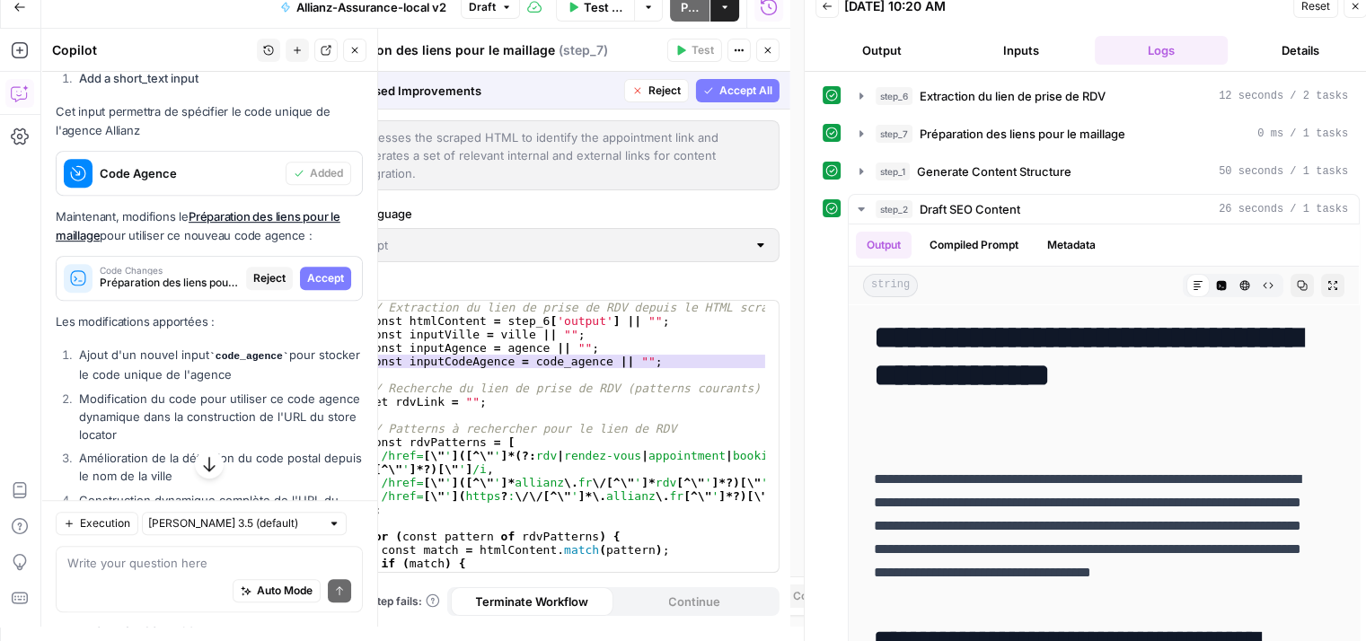
click at [752, 95] on span "Accept All" at bounding box center [745, 91] width 53 height 16
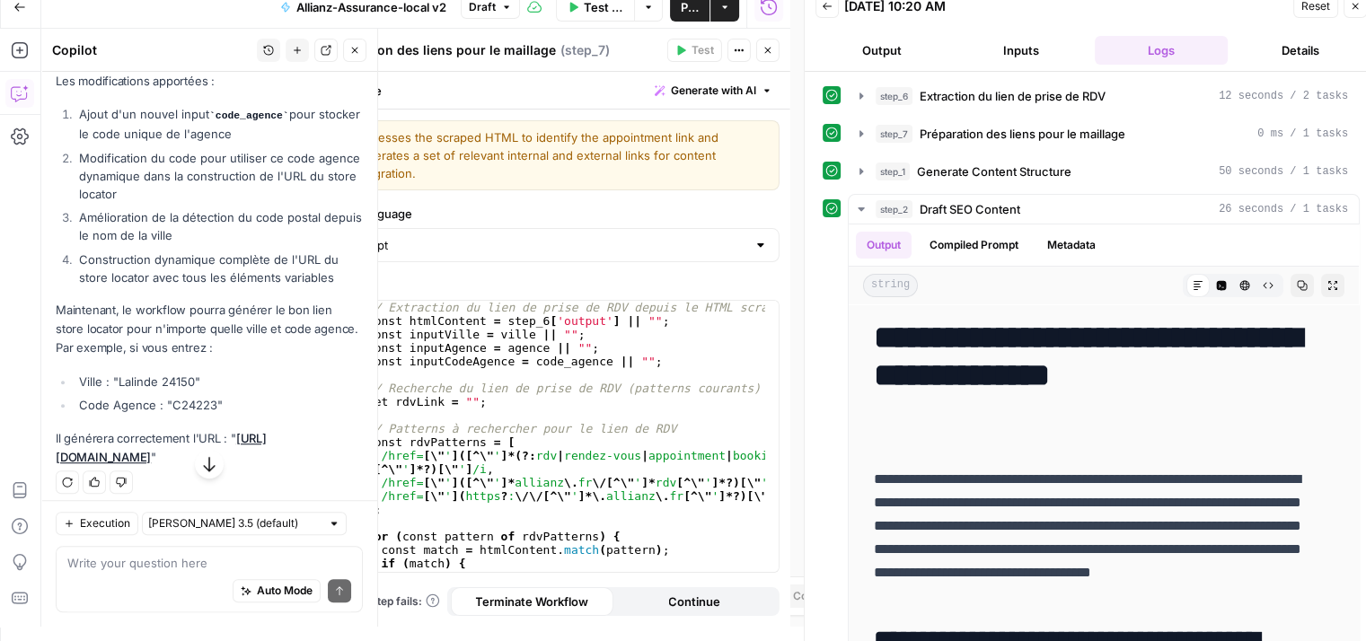
scroll to position [1369, 0]
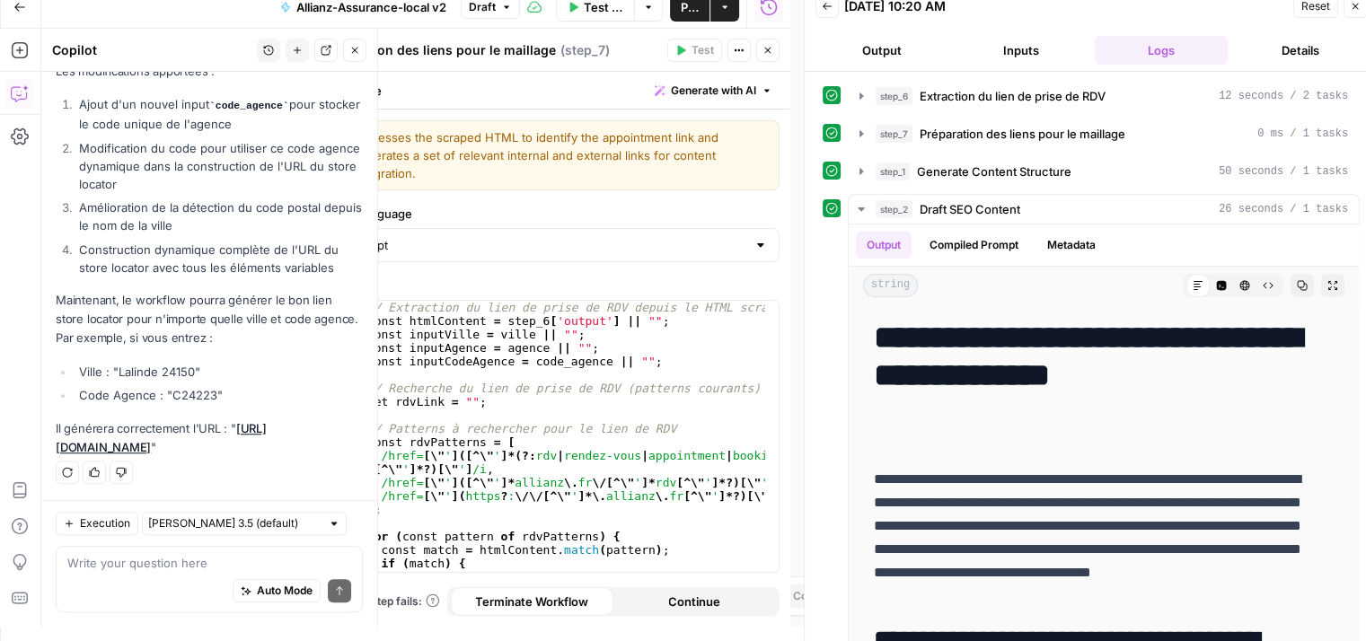
click at [219, 429] on link "[URL][DOMAIN_NAME]" at bounding box center [161, 437] width 211 height 33
click at [143, 568] on textarea at bounding box center [209, 563] width 284 height 18
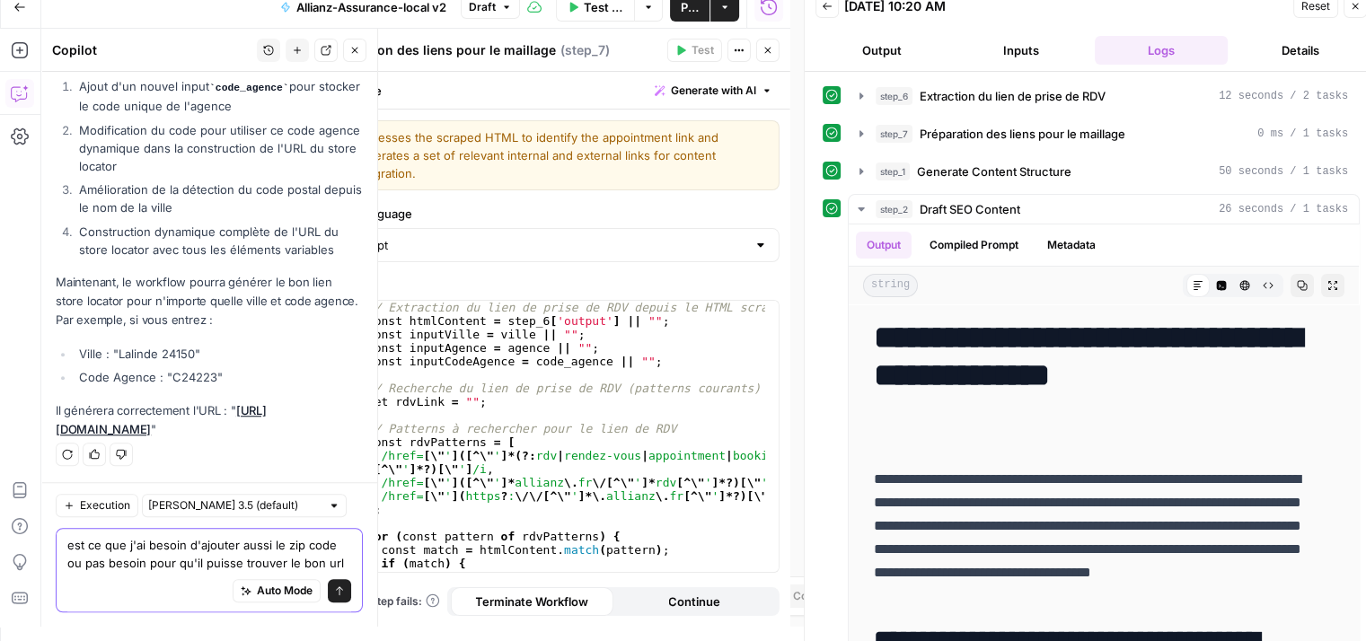
type textarea "est ce que j'ai besoin d'ajouter aussi le zip code ou pas besoin pour qu'il pui…"
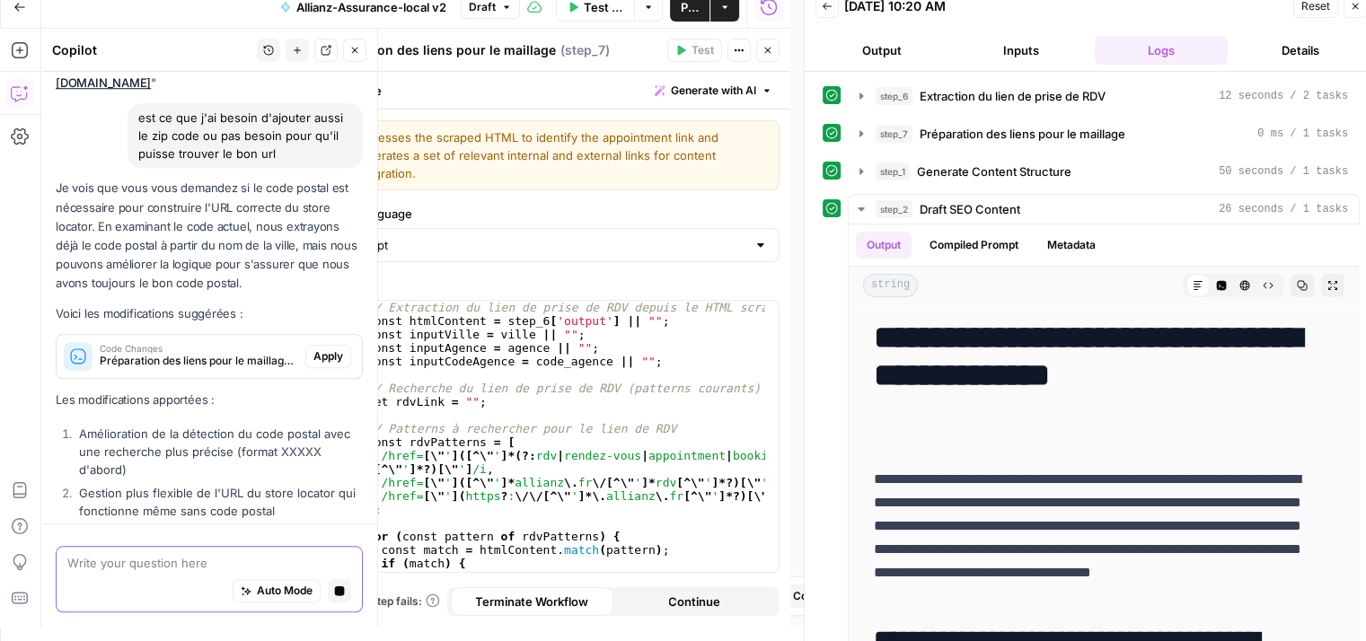
scroll to position [1636, 0]
click at [313, 367] on span "Apply" at bounding box center [328, 359] width 30 height 16
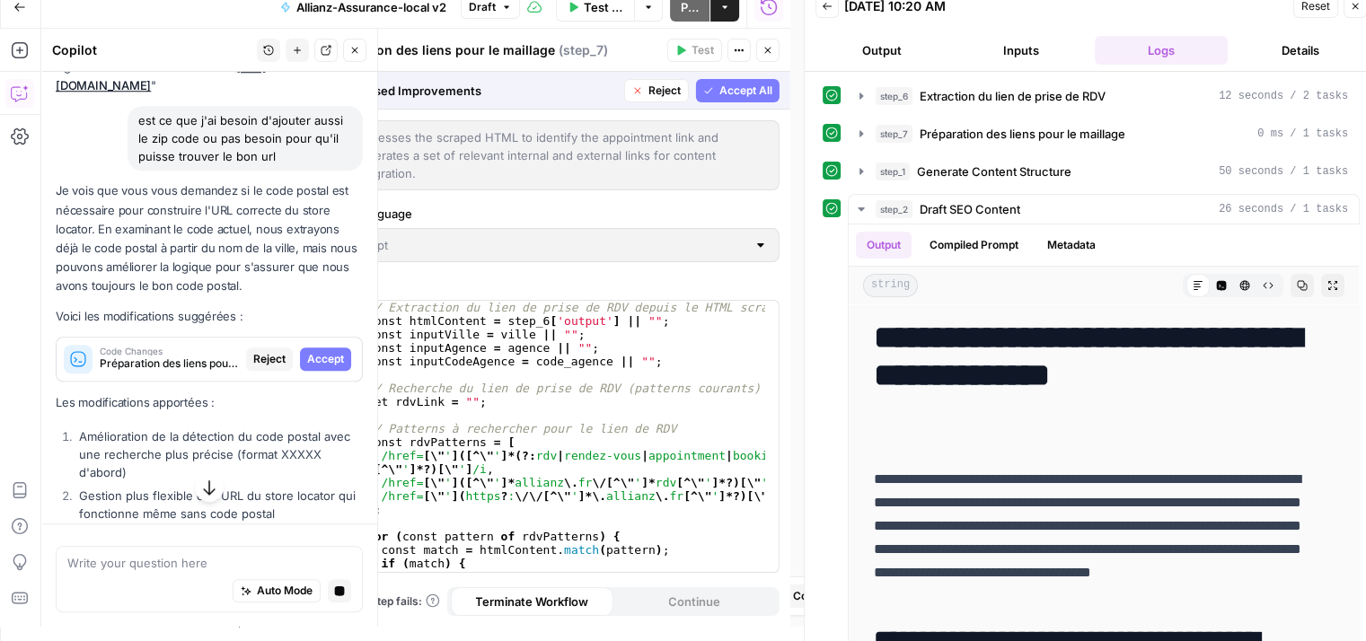
click at [308, 367] on span "Accept" at bounding box center [325, 359] width 37 height 16
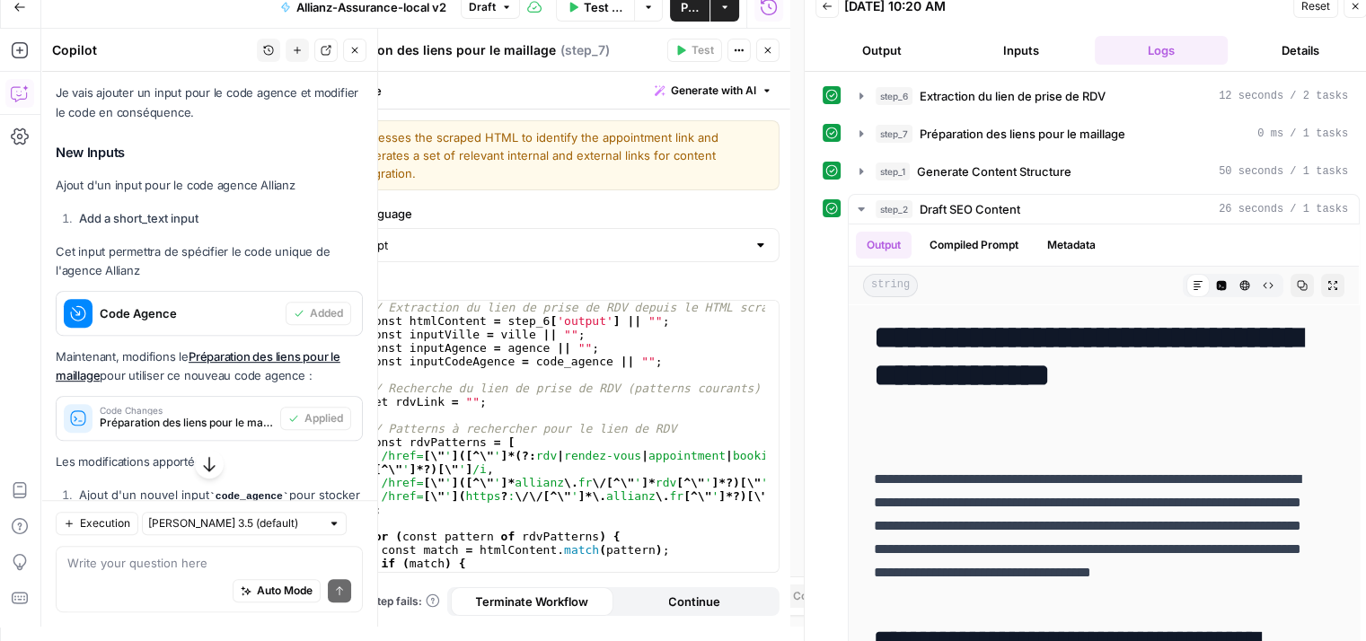
scroll to position [932, 0]
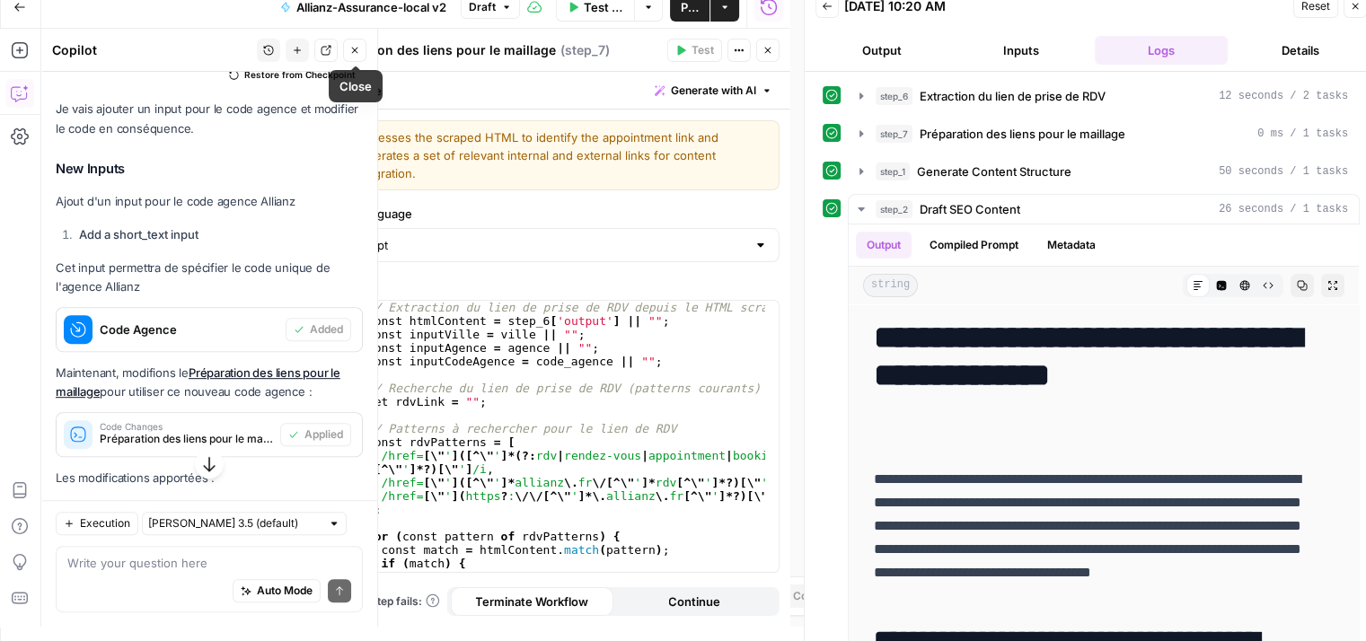
click at [357, 49] on icon "button" at bounding box center [354, 50] width 11 height 11
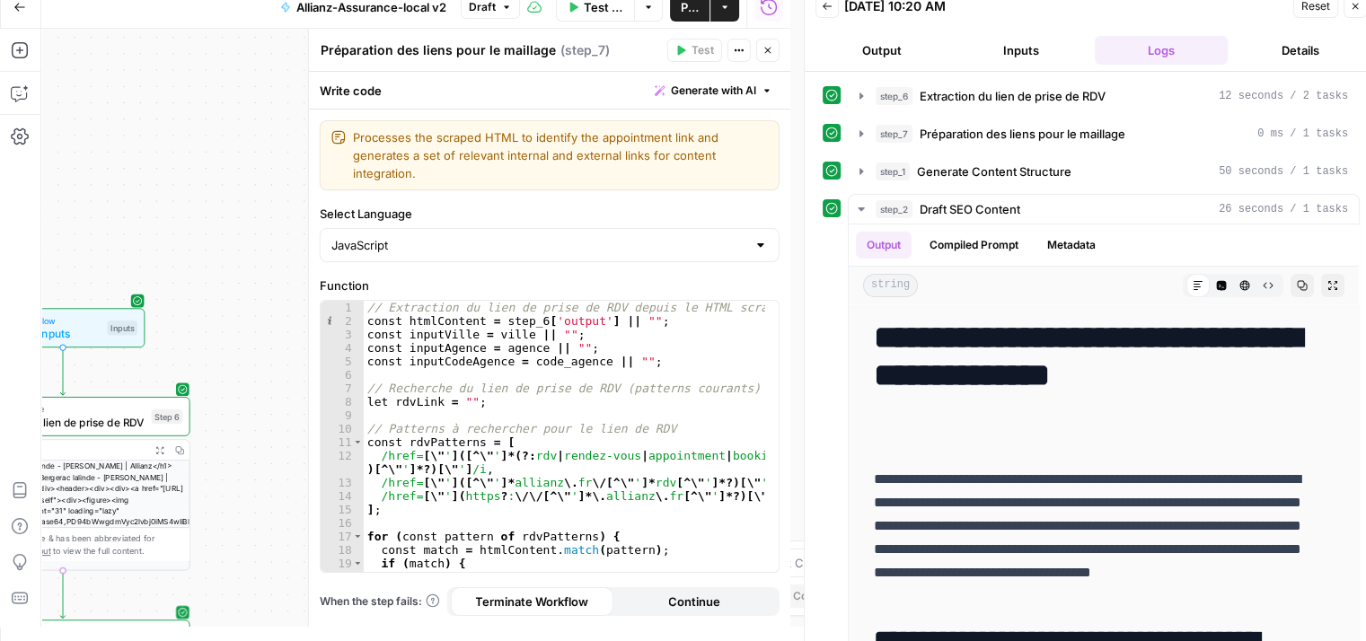
click at [764, 57] on button "Close" at bounding box center [767, 50] width 23 height 23
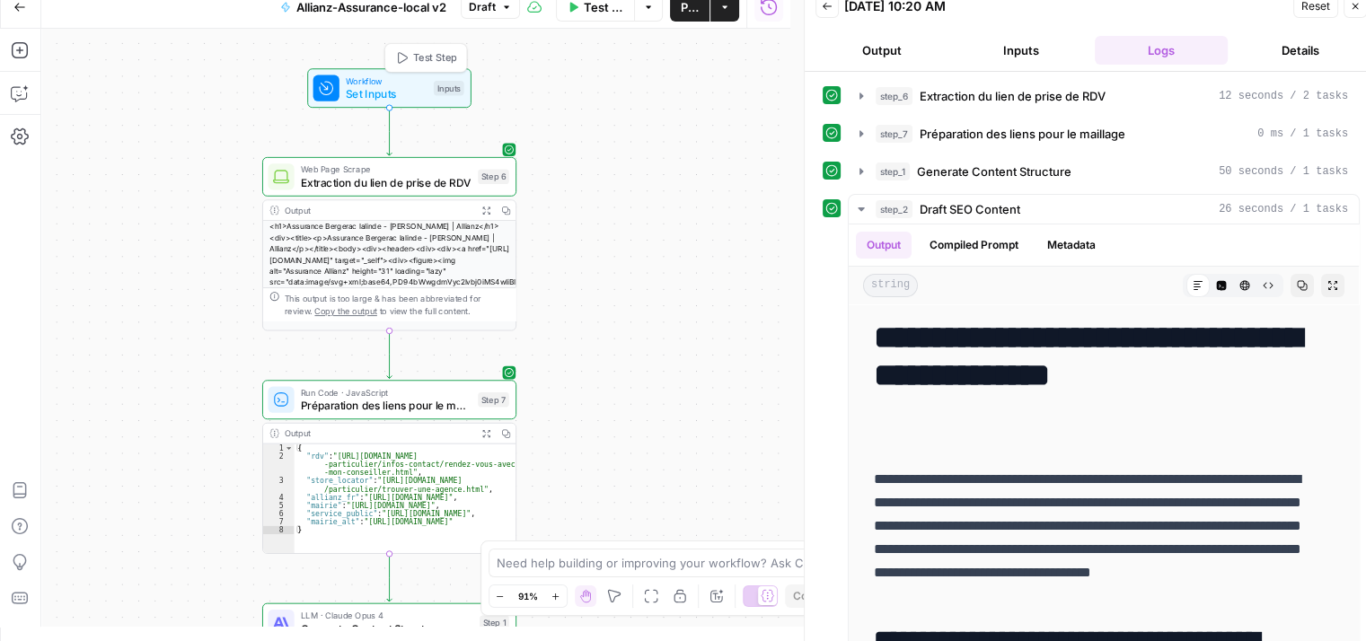
click at [352, 93] on span "Set Inputs" at bounding box center [386, 93] width 81 height 16
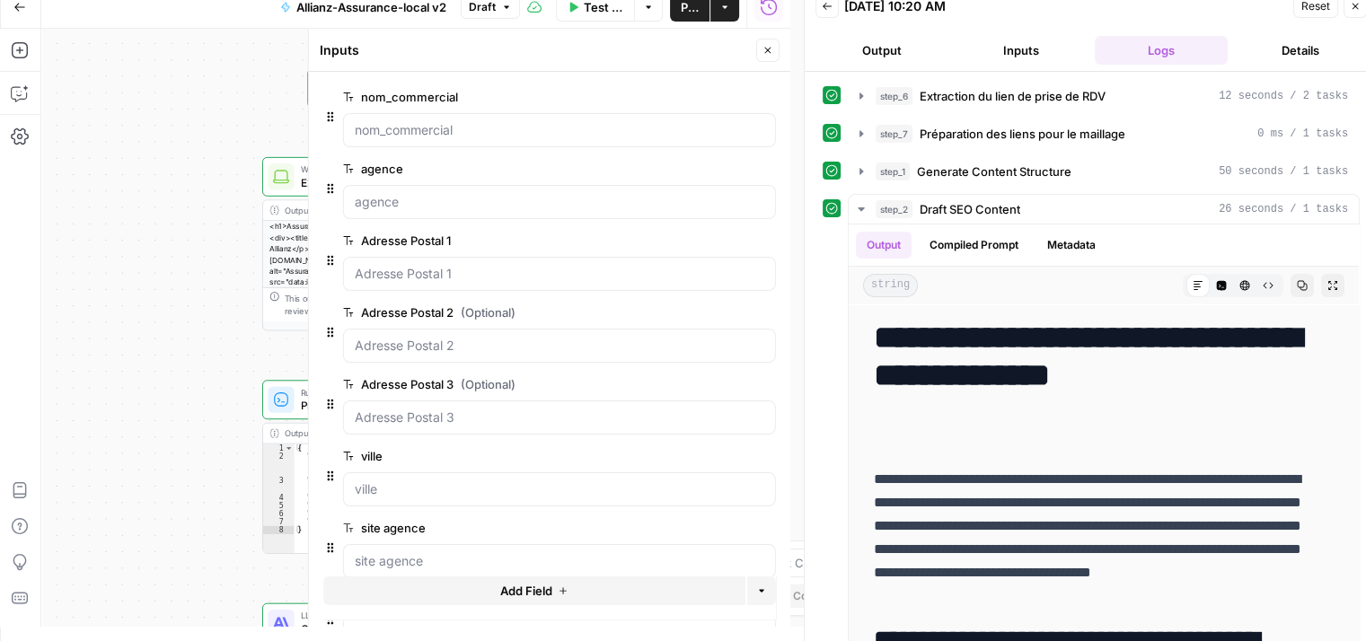
scroll to position [95, 0]
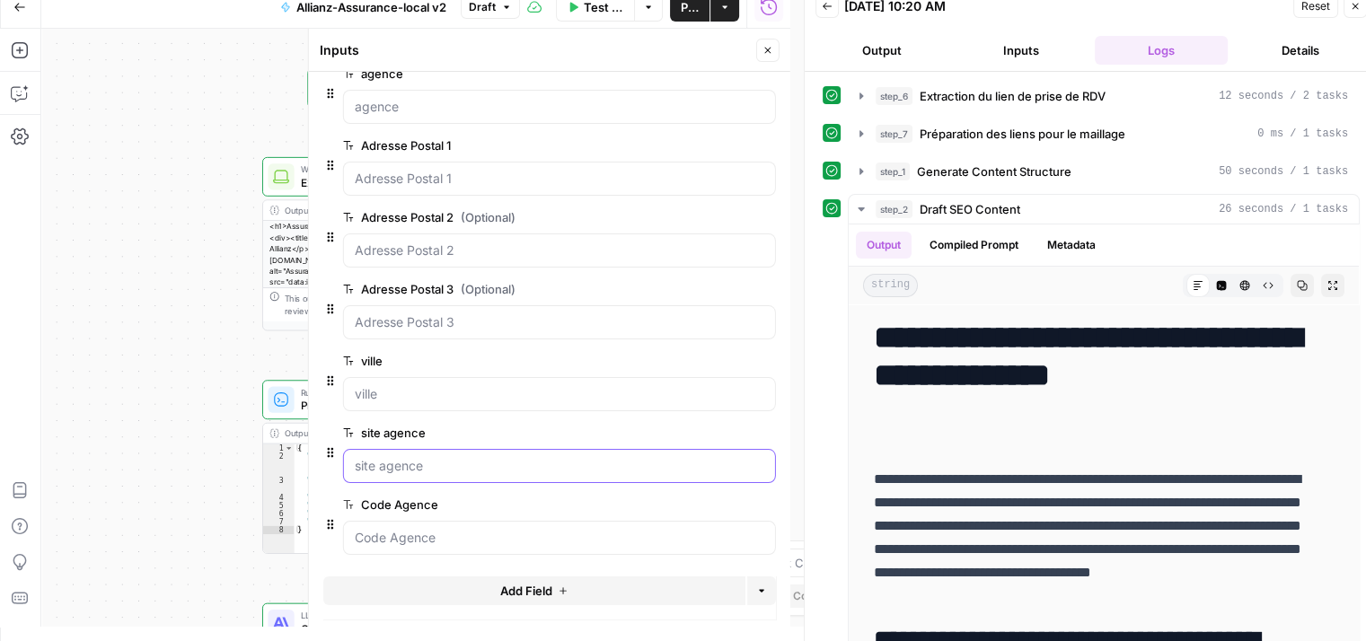
click at [423, 471] on agence "site agence" at bounding box center [559, 466] width 409 height 18
click at [445, 536] on Agence "Code Agence" at bounding box center [559, 538] width 409 height 18
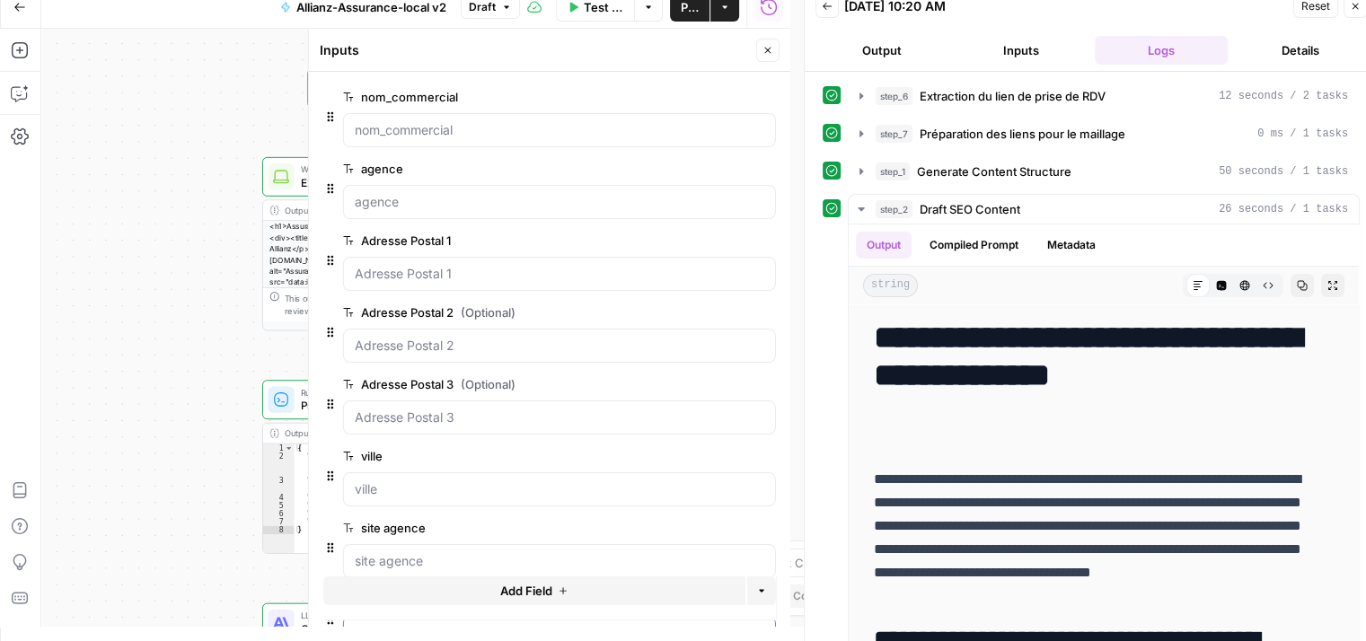
scroll to position [14, 1]
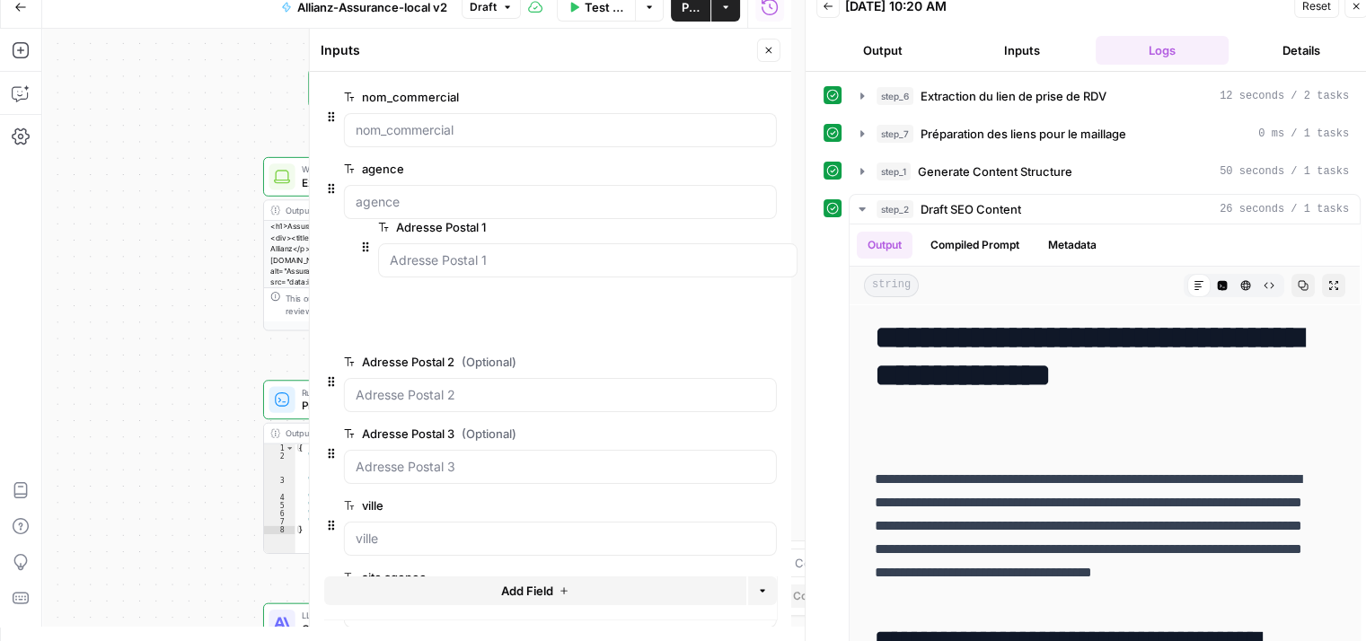
drag, startPoint x: 328, startPoint y: 263, endPoint x: 370, endPoint y: 248, distance: 44.9
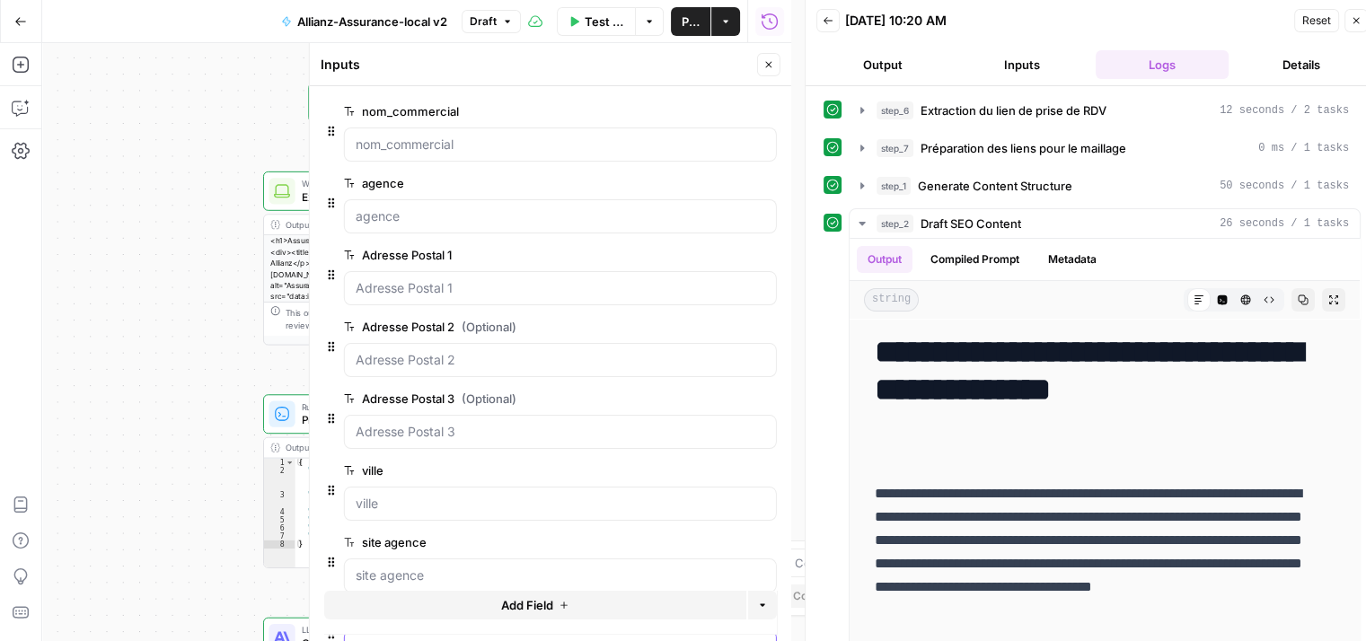
scroll to position [95, 0]
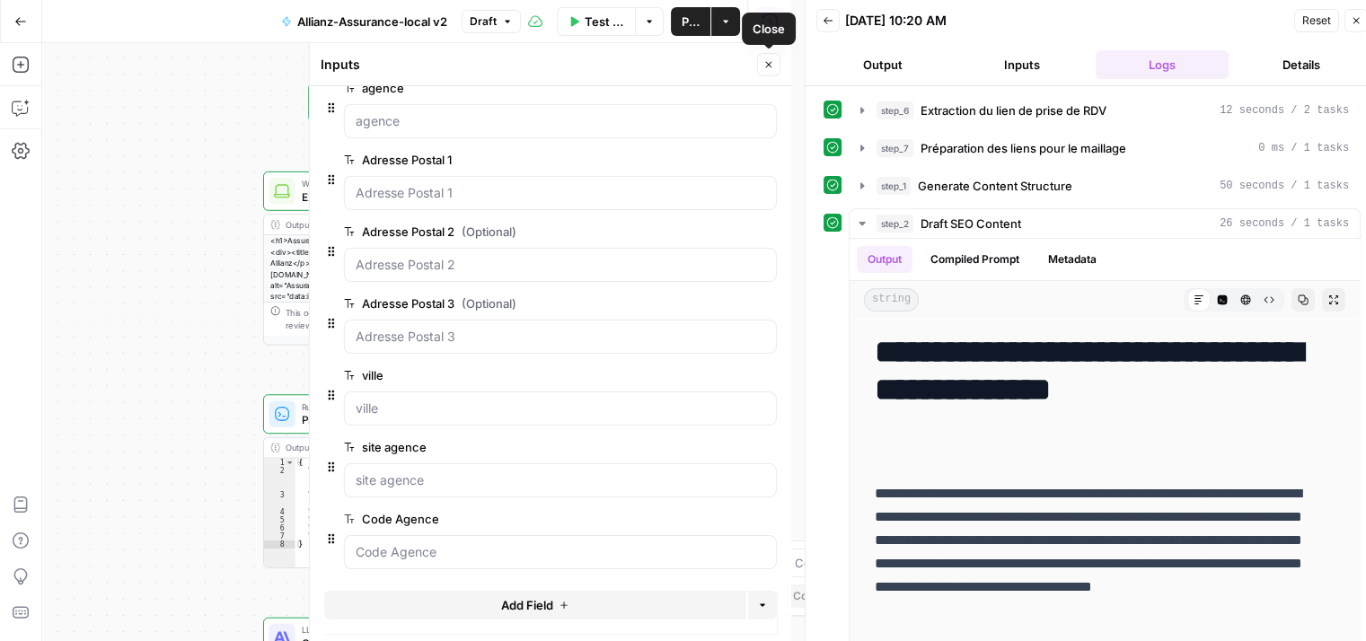
click at [768, 66] on icon "button" at bounding box center [768, 64] width 11 height 11
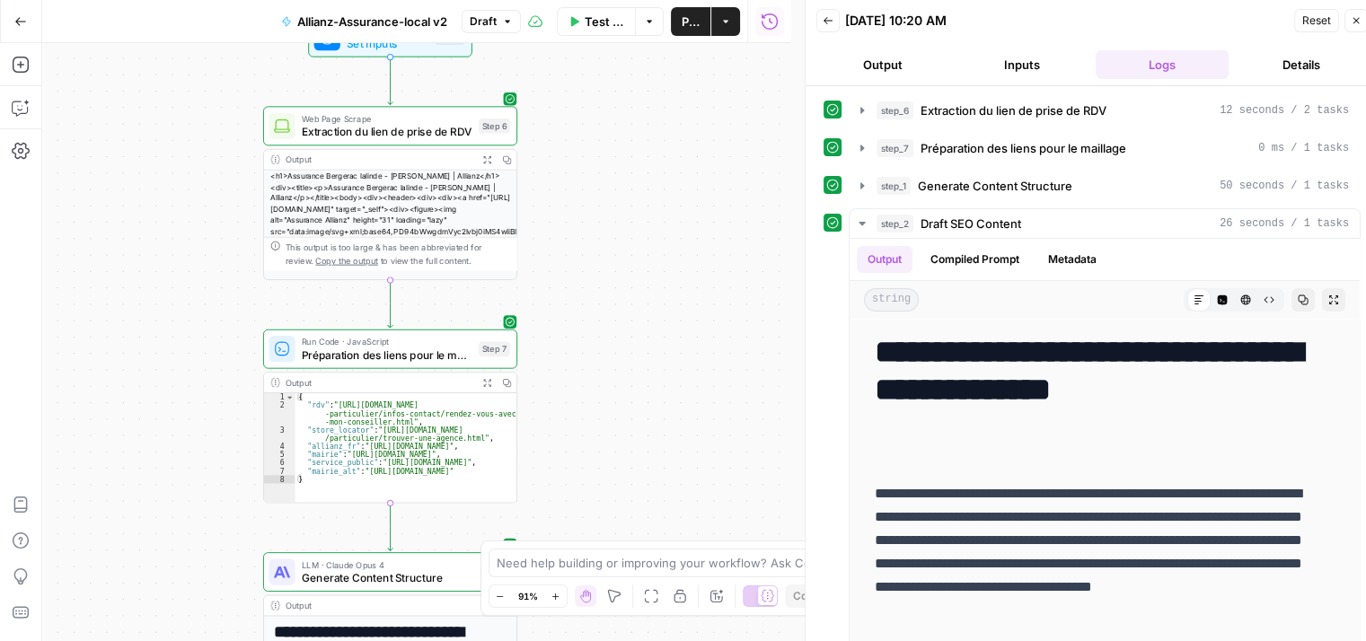
click at [603, 21] on span "Test Workflow" at bounding box center [605, 22] width 40 height 18
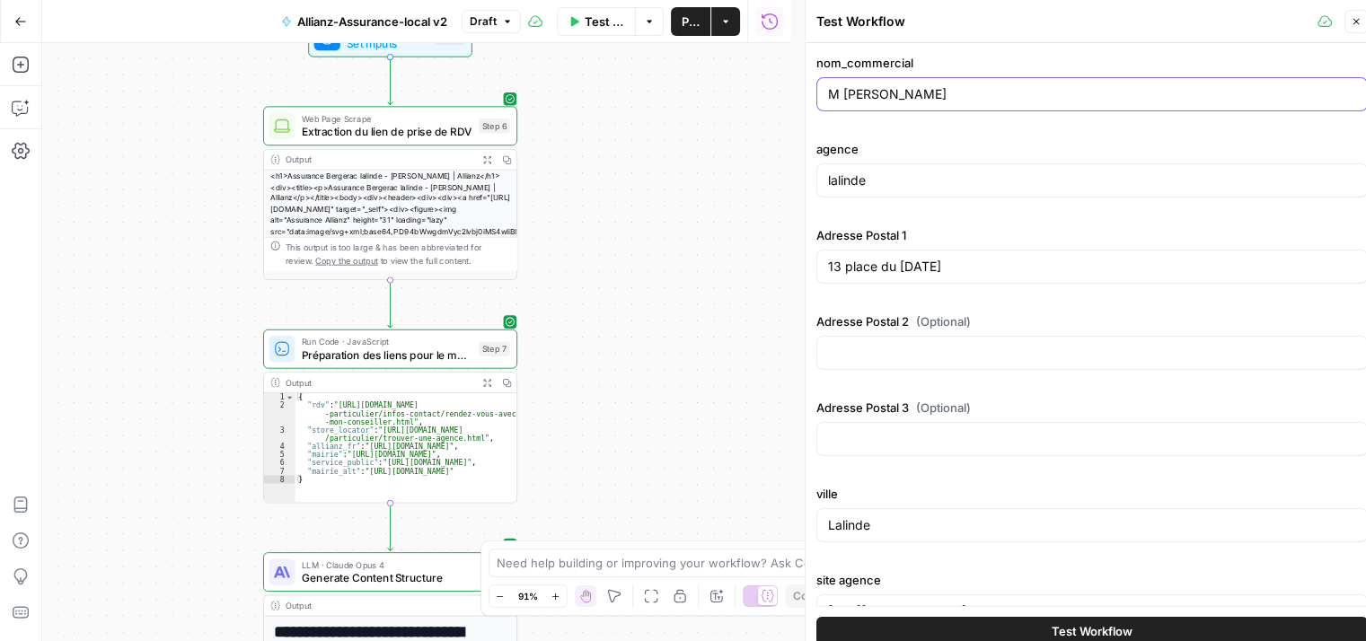
click at [994, 95] on input "M VIGEANT JEROME EI" at bounding box center [1092, 94] width 528 height 18
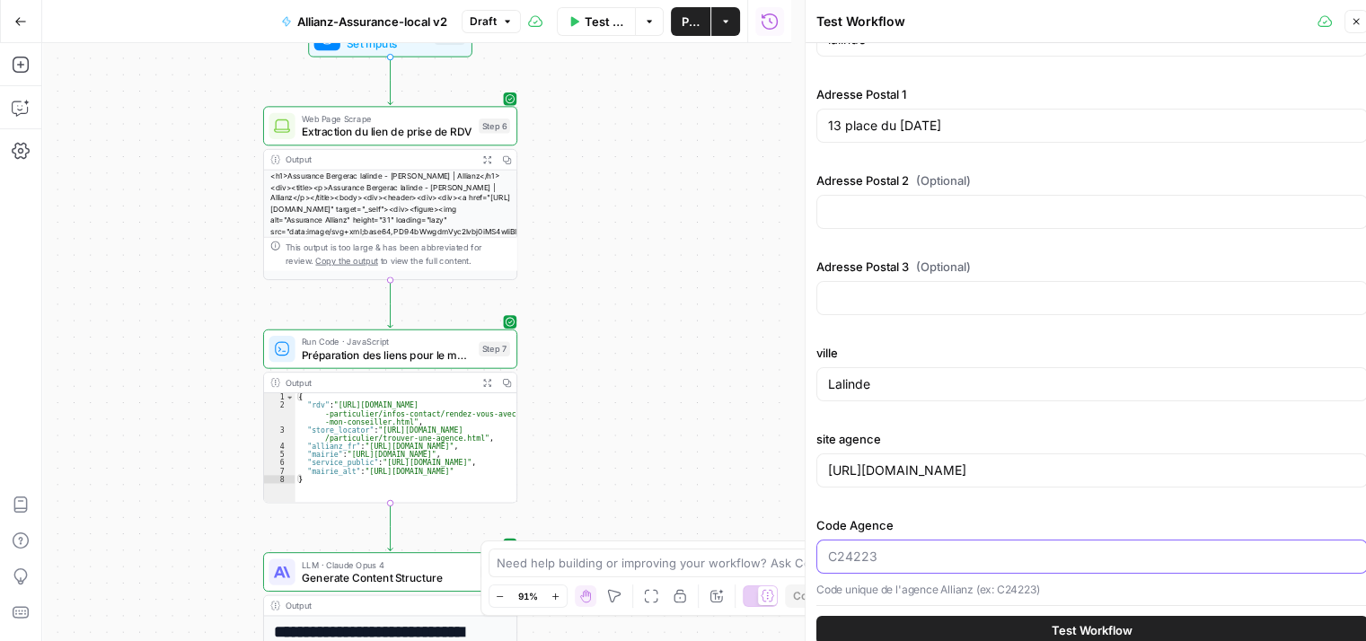
click at [876, 550] on input "Code Agence" at bounding box center [1092, 557] width 528 height 18
paste input "5R0277"
type input "5R0277"
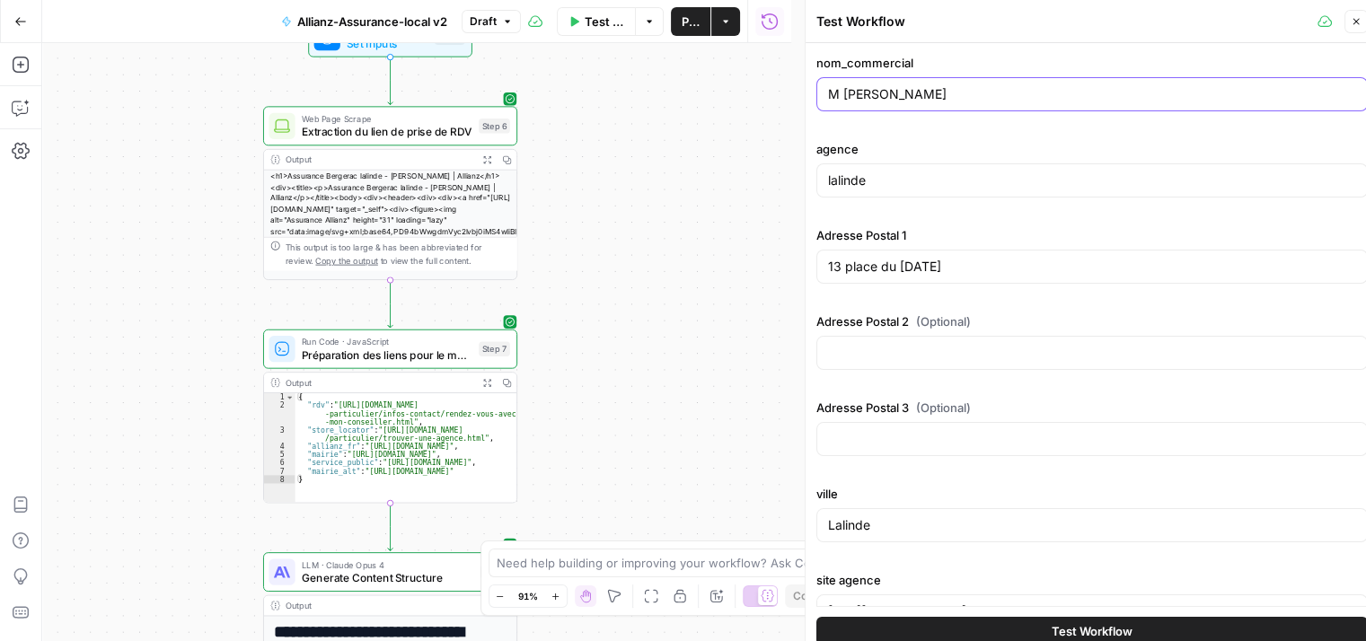
click at [958, 101] on input "M VIGEANT JEROME EI" at bounding box center [1092, 94] width 528 height 18
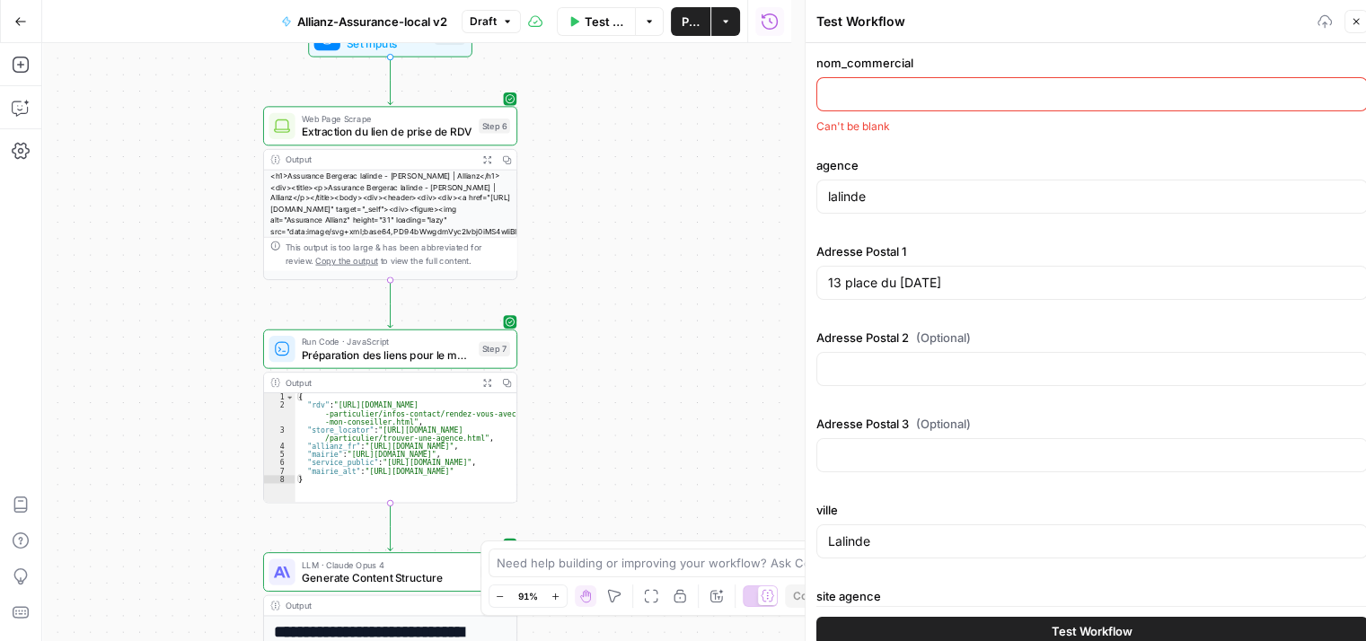
paste input "PIERRE-EDOUARD THALGOTT EI"
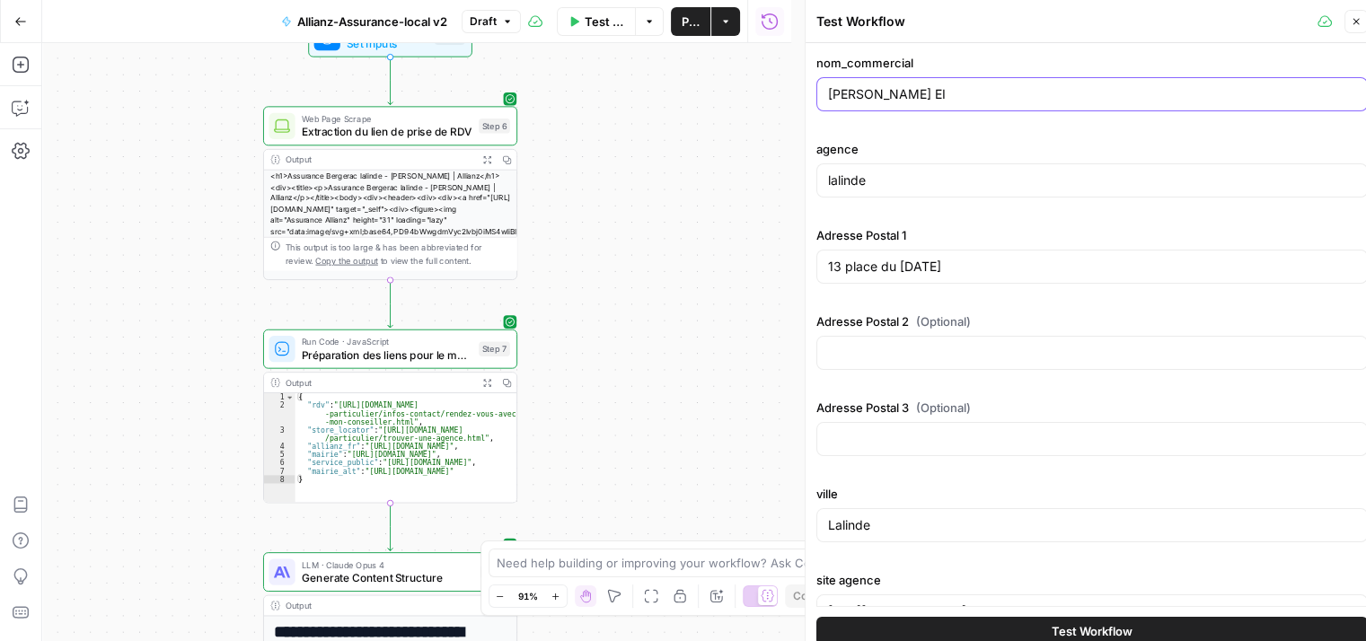
type input "PIERRE-EDOUARD THALGOTT EI"
click at [923, 194] on div "lalinde" at bounding box center [1091, 180] width 551 height 34
type input "l"
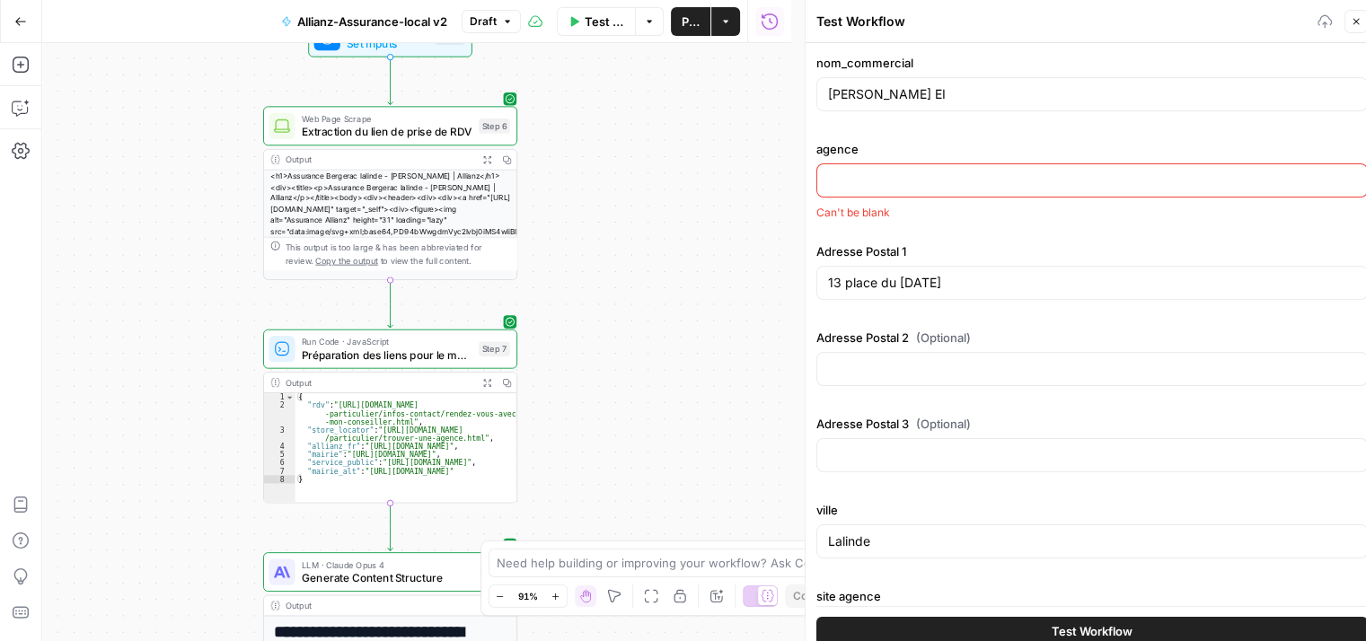
paste input "THIONVILLE"
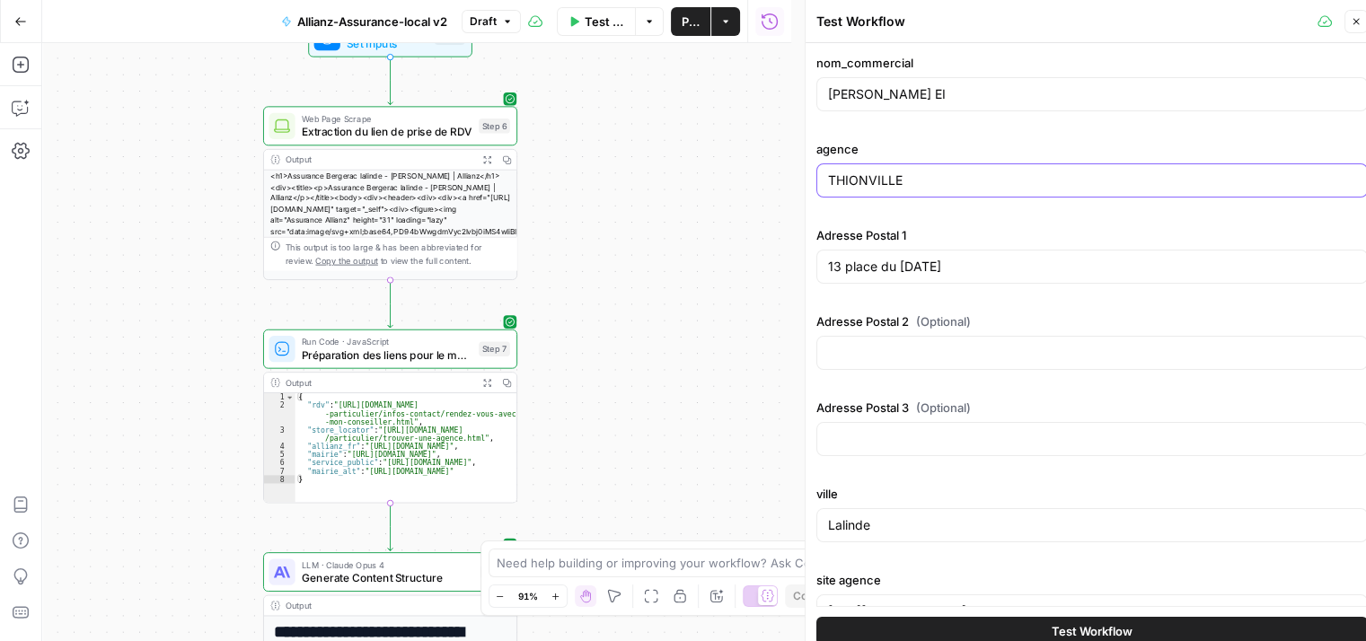
type input "THIONVILLE"
click at [955, 260] on input "13 place du 14 juillet" at bounding box center [1092, 267] width 528 height 18
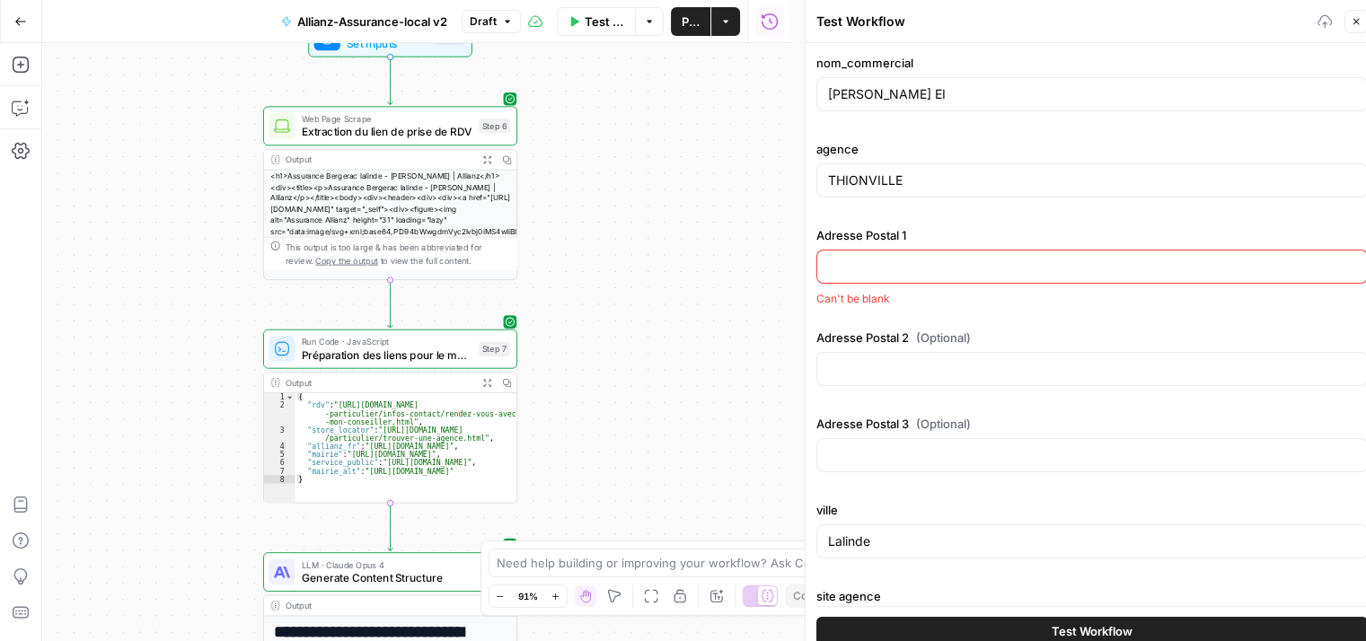
paste input "2 RUE DU RABOT"
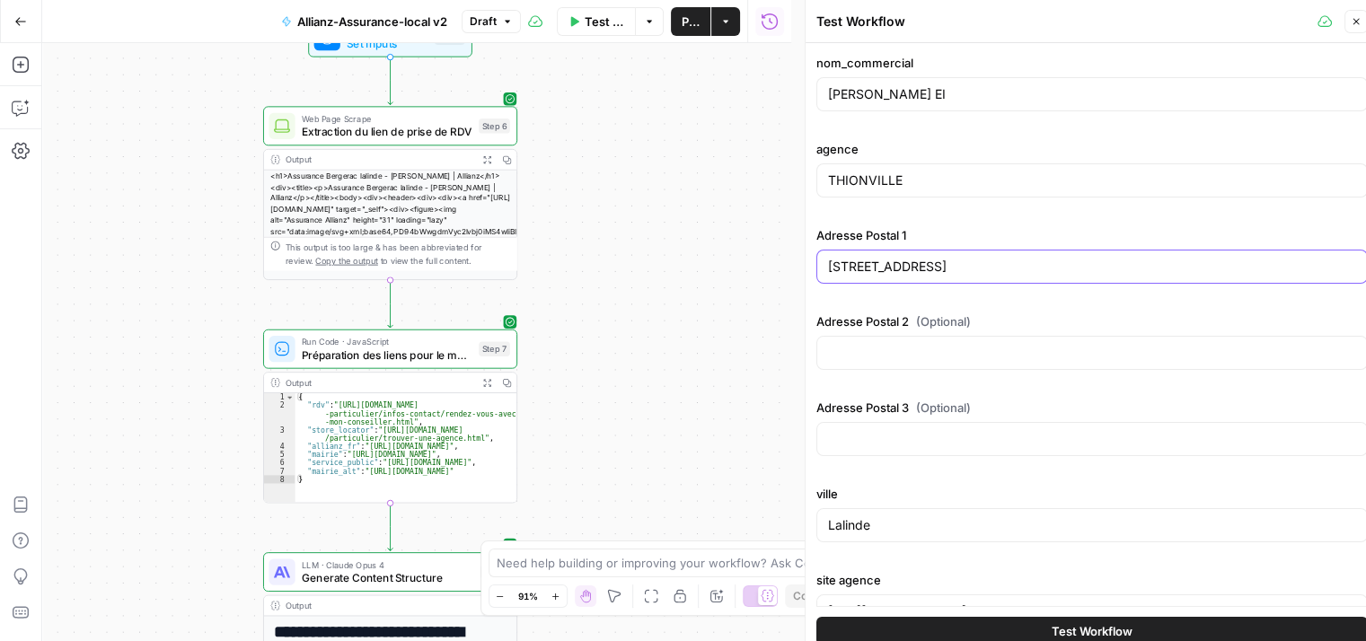
type input "2 RUE DU RABOT"
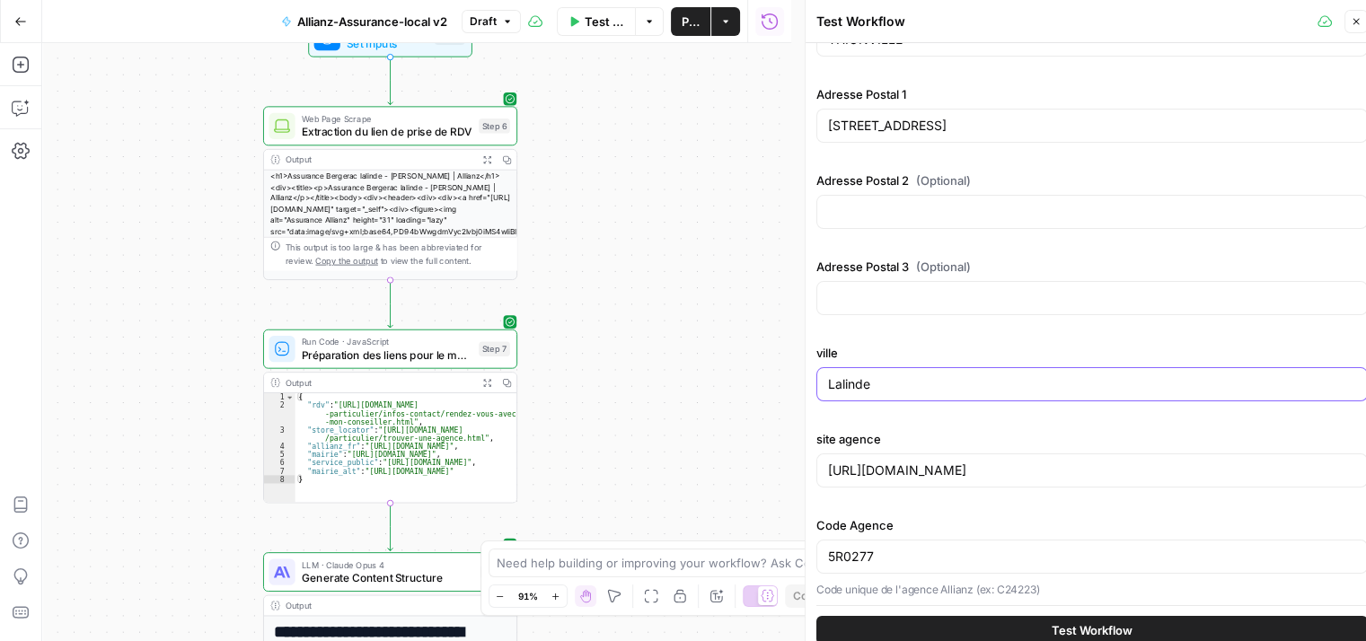
click at [913, 377] on input "Lalinde" at bounding box center [1092, 384] width 528 height 18
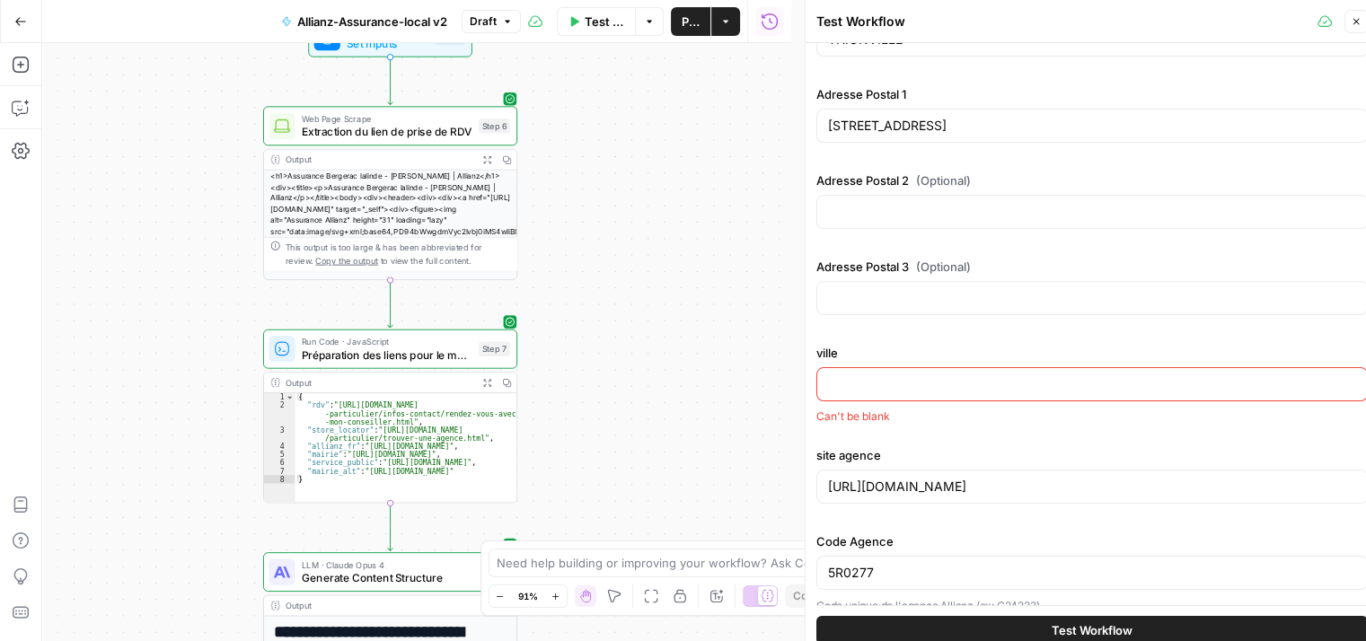
paste input "THIONVILLE"
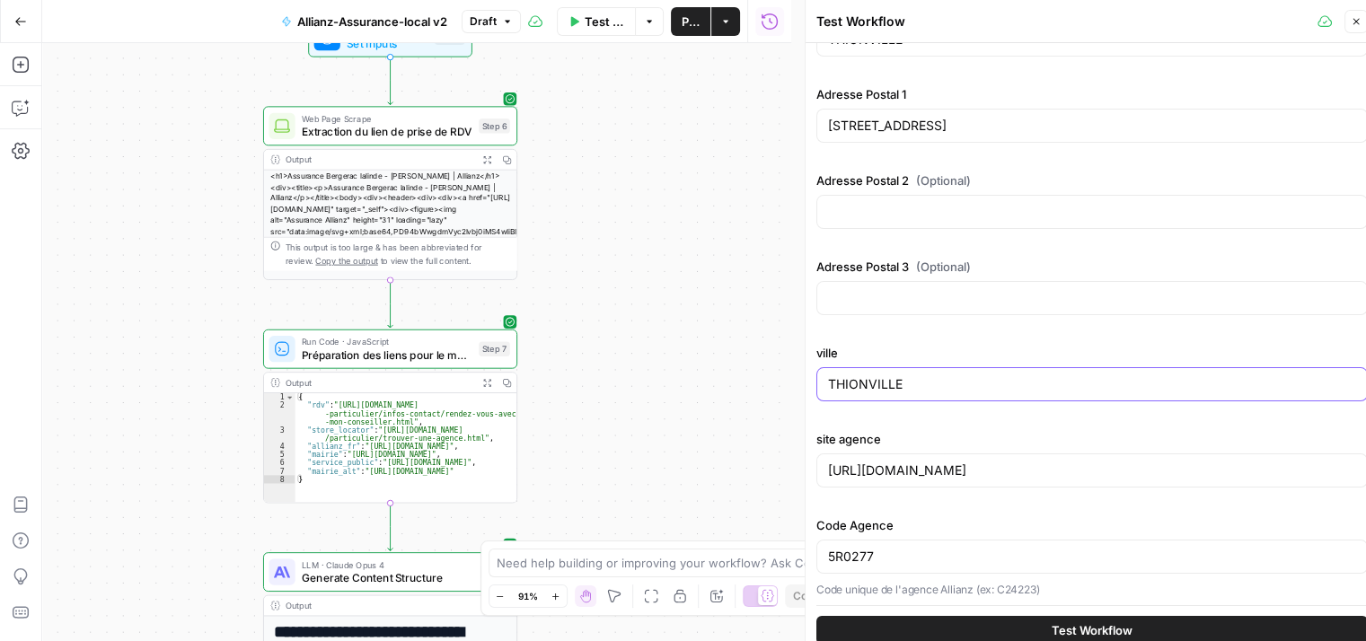
type input "THIONVILLE"
click at [1028, 464] on input "https://agence.allianz.fr/bergerac-lalinde-24150-H92402" at bounding box center [1092, 471] width 528 height 18
click at [1091, 557] on input "5R0277" at bounding box center [1092, 557] width 528 height 18
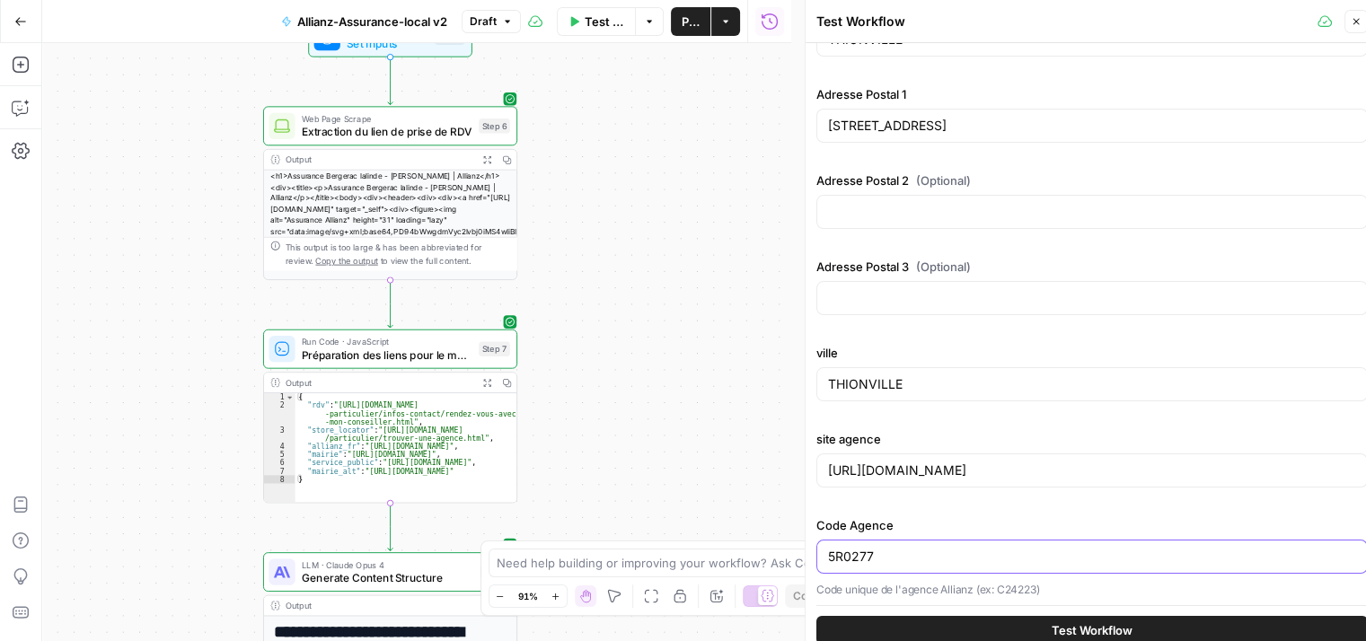
click at [1091, 557] on input "5R0277" at bounding box center [1092, 557] width 528 height 18
click at [1214, 468] on input "https://agence.allianz.fr/bergerac-lalinde-24150-H92402" at bounding box center [1092, 471] width 528 height 18
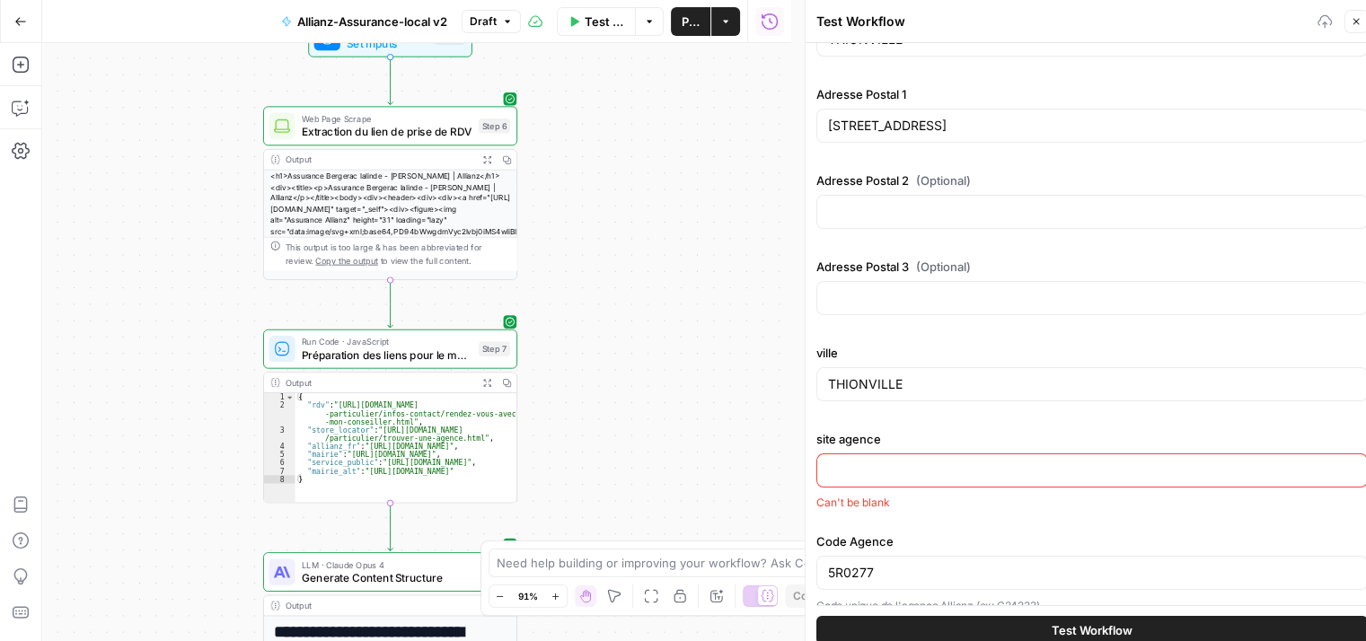
paste input "[URL][DOMAIN_NAME]"
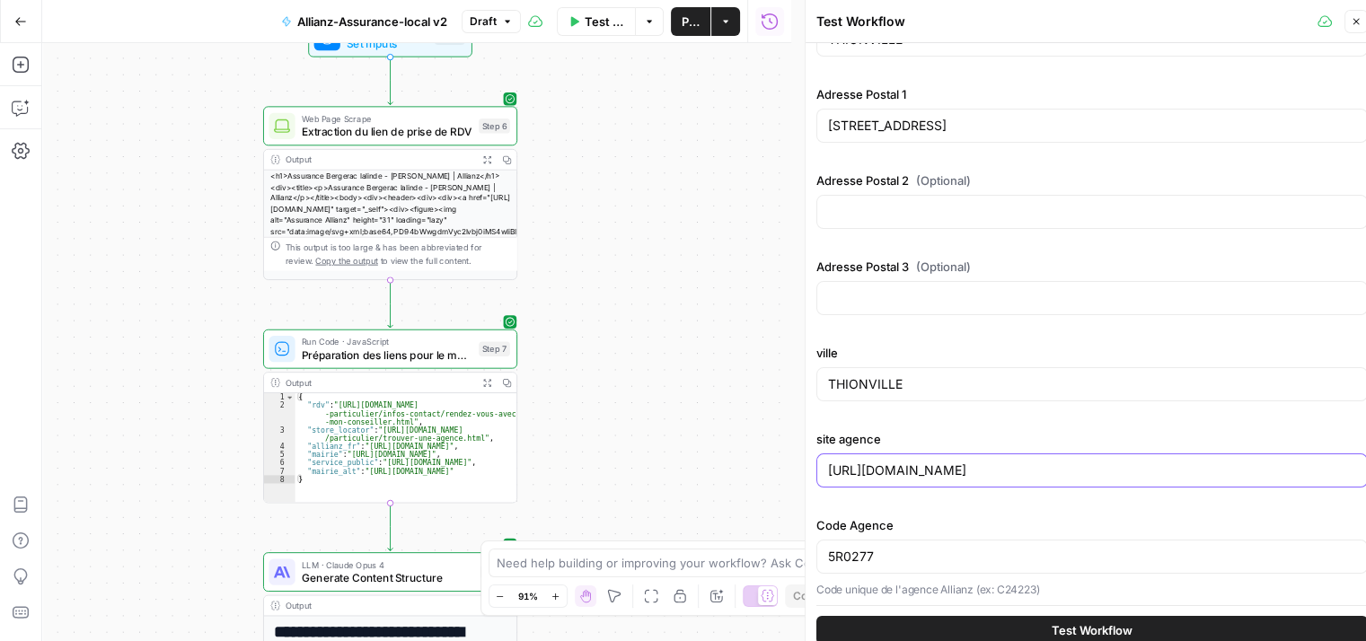
type input "[URL][DOMAIN_NAME]"
click at [1110, 621] on span "Test Workflow" at bounding box center [1092, 630] width 81 height 18
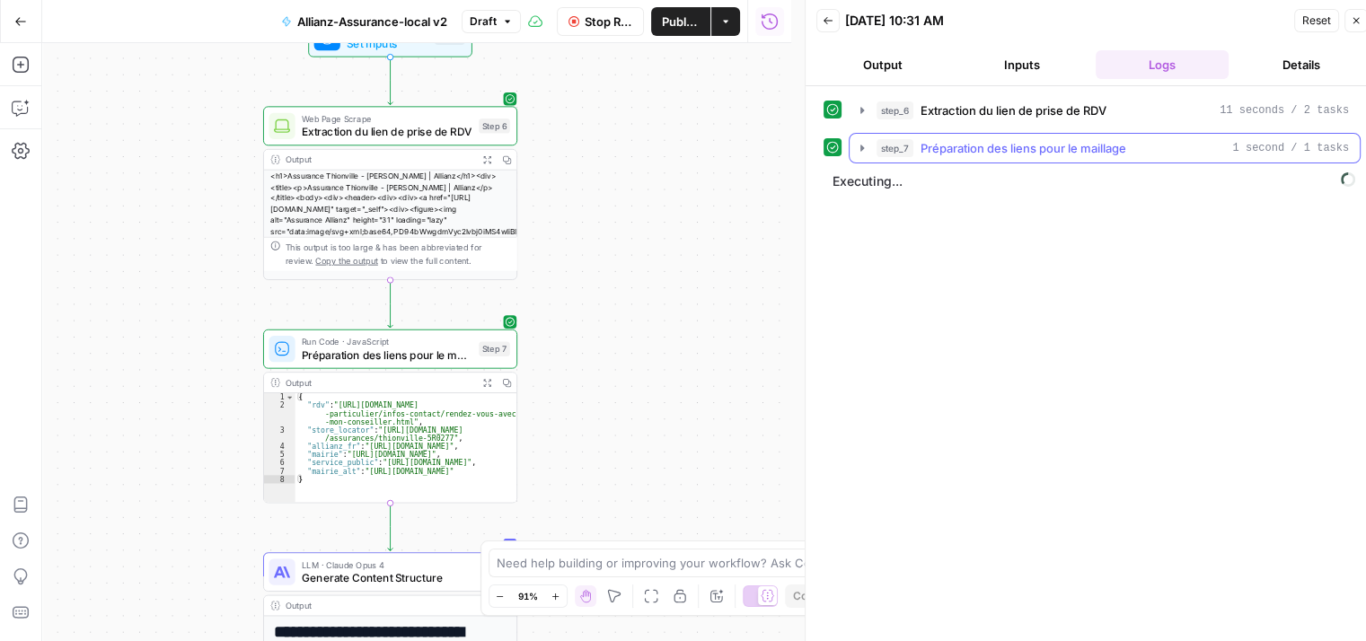
click at [855, 157] on button "step_7 Préparation des liens pour le maillage 1 second / 1 tasks" at bounding box center [1105, 148] width 510 height 29
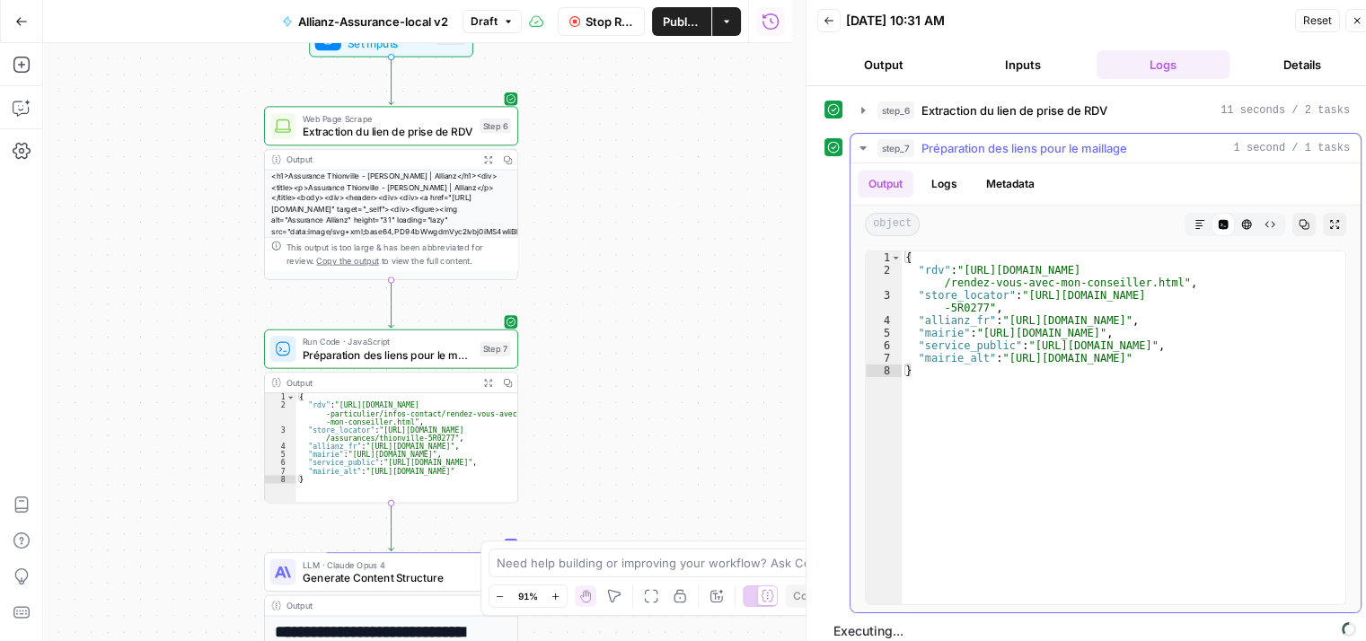
click at [1049, 263] on div "{ "rdv" : "https://www.allianz.fr/assurance-particulier/infos-contact /rendez-v…" at bounding box center [1124, 440] width 445 height 379
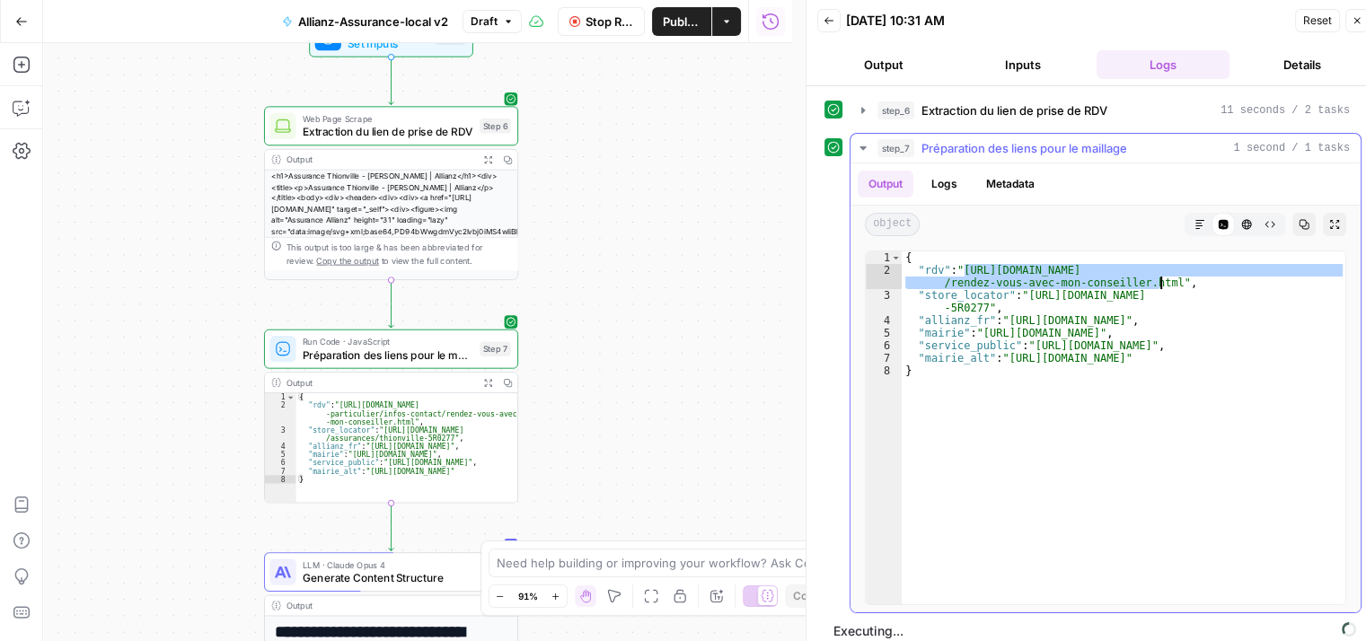
drag, startPoint x: 966, startPoint y: 263, endPoint x: 1160, endPoint y: 285, distance: 195.2
click at [1160, 285] on div "{ "rdv" : "https://www.allianz.fr/assurance-particulier/infos-contact /rendez-v…" at bounding box center [1124, 440] width 445 height 379
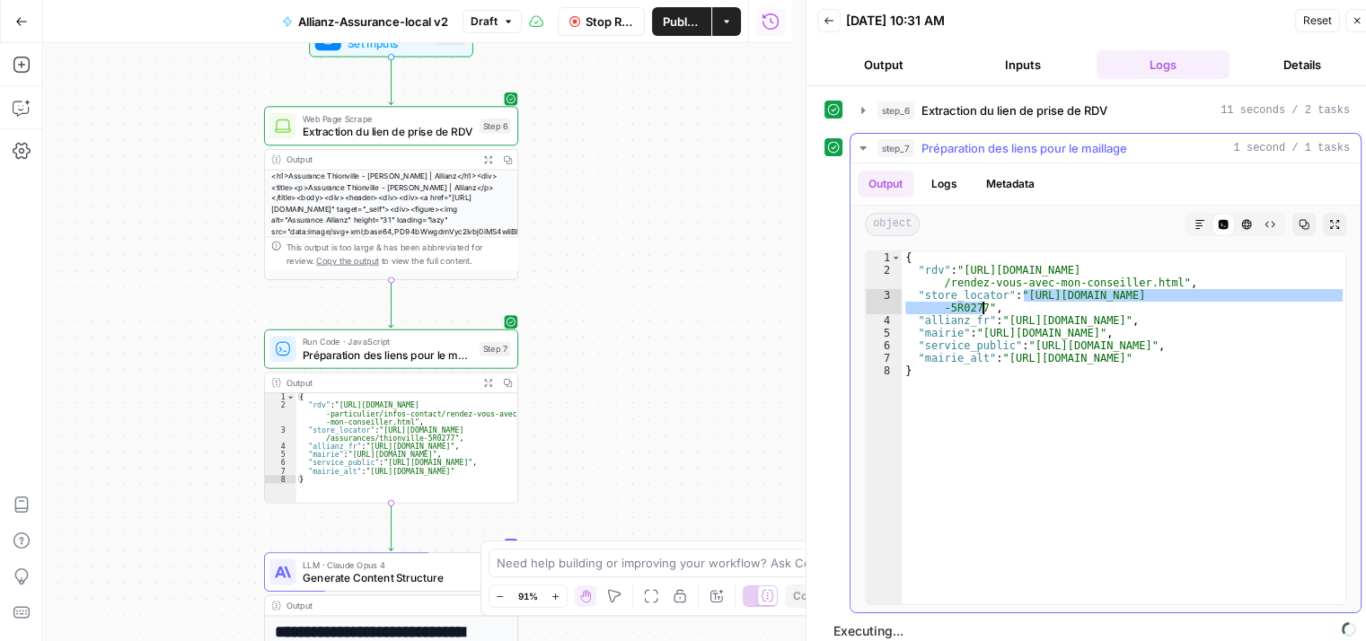
drag, startPoint x: 1025, startPoint y: 293, endPoint x: 981, endPoint y: 309, distance: 46.9
click at [981, 309] on div "{ "rdv" : "https://www.allianz.fr/assurance-particulier/infos-contact /rendez-v…" at bounding box center [1124, 440] width 445 height 379
click at [1059, 317] on div "{ "rdv" : "https://www.allianz.fr/assurance-particulier/infos-contact /rendez-v…" at bounding box center [1124, 440] width 445 height 379
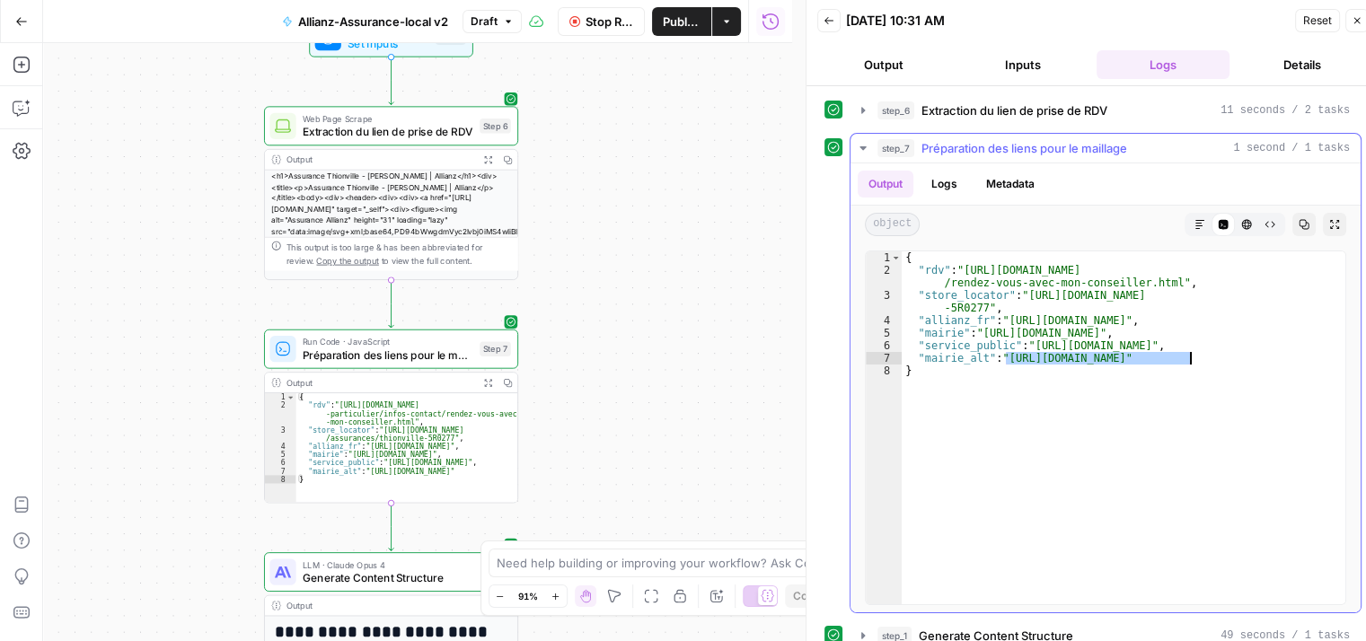
drag, startPoint x: 1006, startPoint y: 353, endPoint x: 1189, endPoint y: 360, distance: 183.3
click at [1189, 360] on div "{ "rdv" : "https://www.allianz.fr/assurance-particulier/infos-contact /rendez-v…" at bounding box center [1124, 440] width 444 height 379
type textarea "**********"
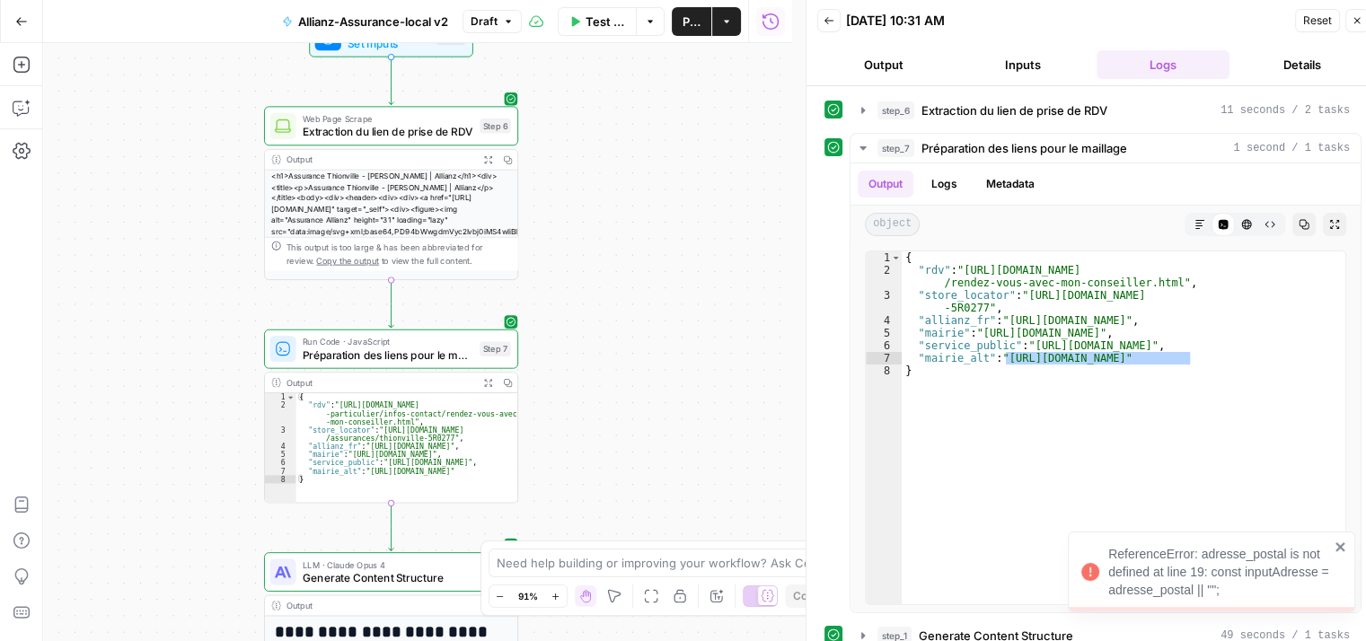
click at [19, 122] on div "Add Steps Copilot Settings AirOps Academy Help Give Feedback Shortcuts" at bounding box center [21, 342] width 43 height 598
click at [25, 116] on button "Copilot" at bounding box center [21, 107] width 29 height 29
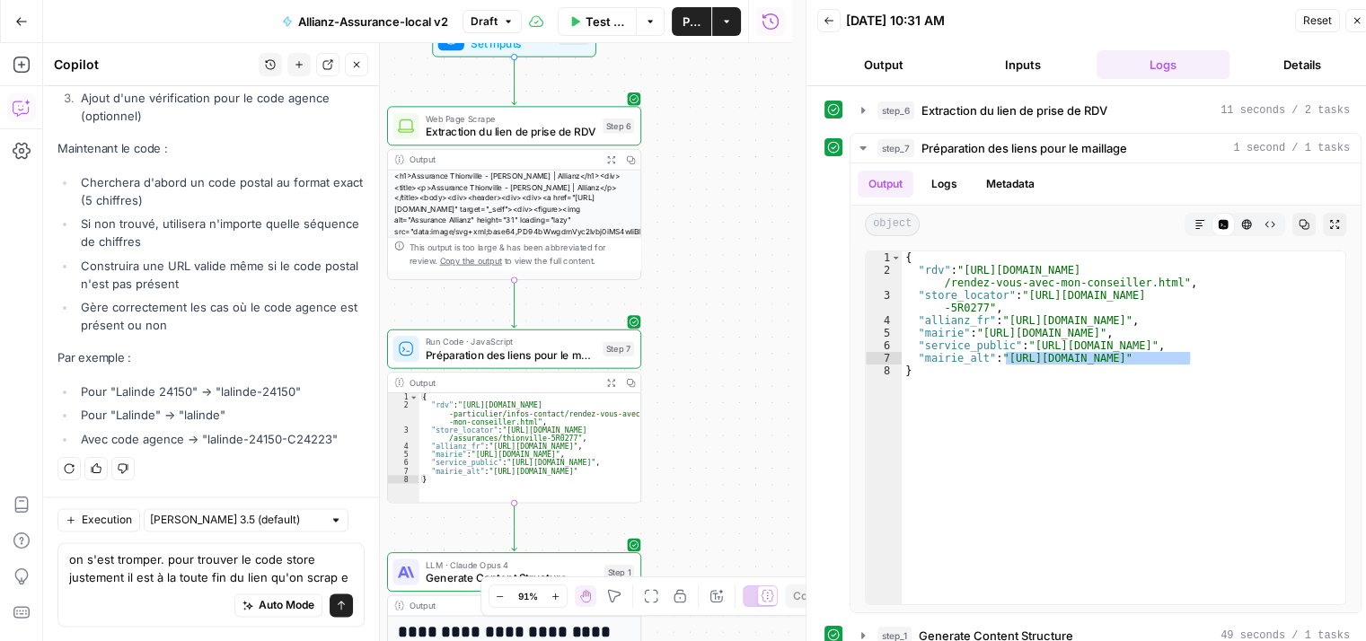
scroll to position [2232, 0]
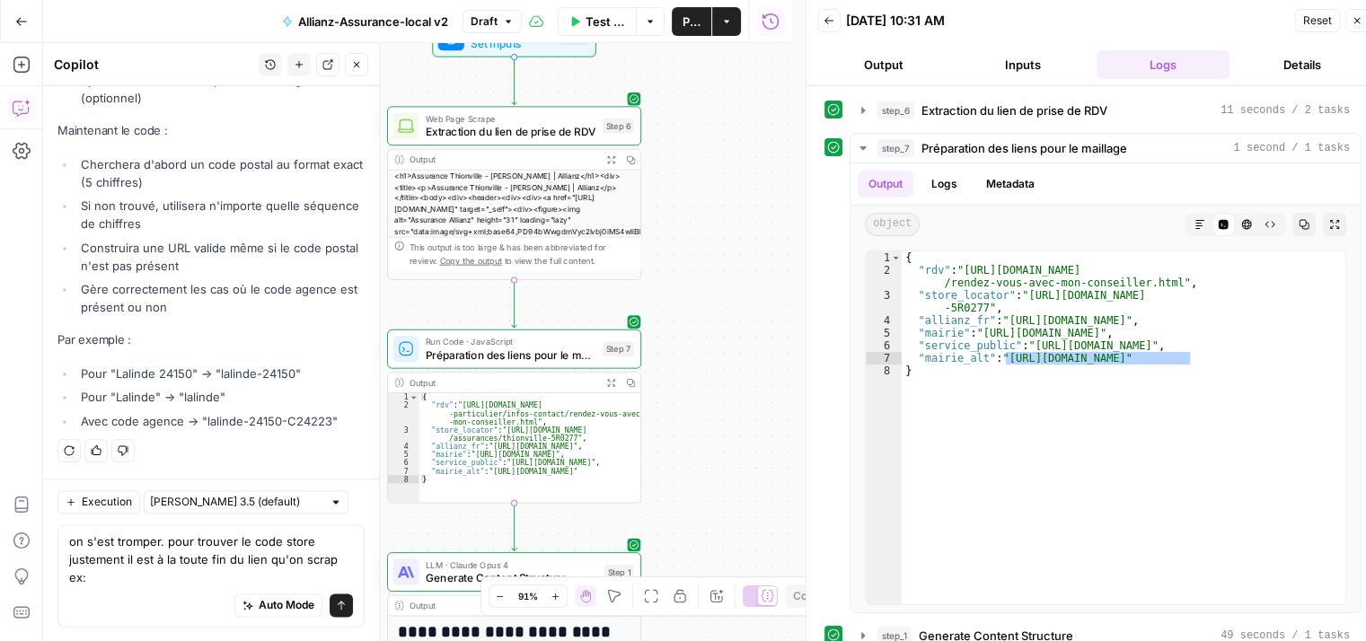
click at [173, 586] on div "Auto Mode Send" at bounding box center [211, 606] width 284 height 40
paste textarea "[URL][DOMAIN_NAME]"
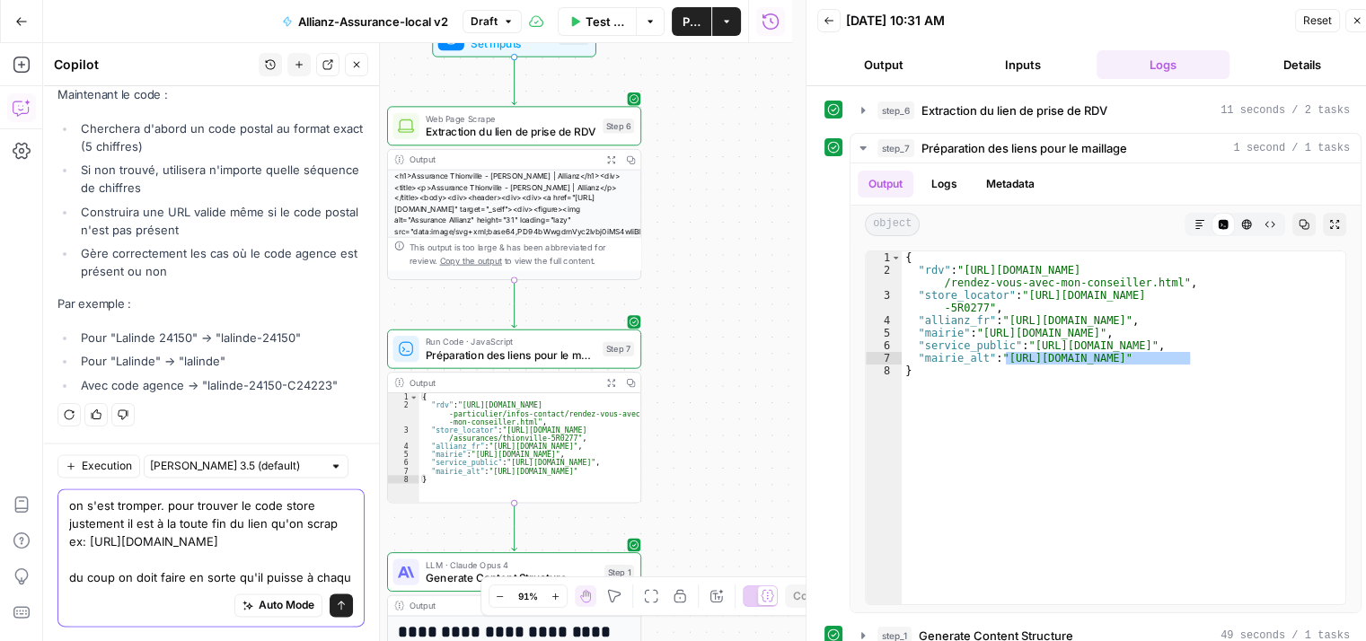
scroll to position [2303, 0]
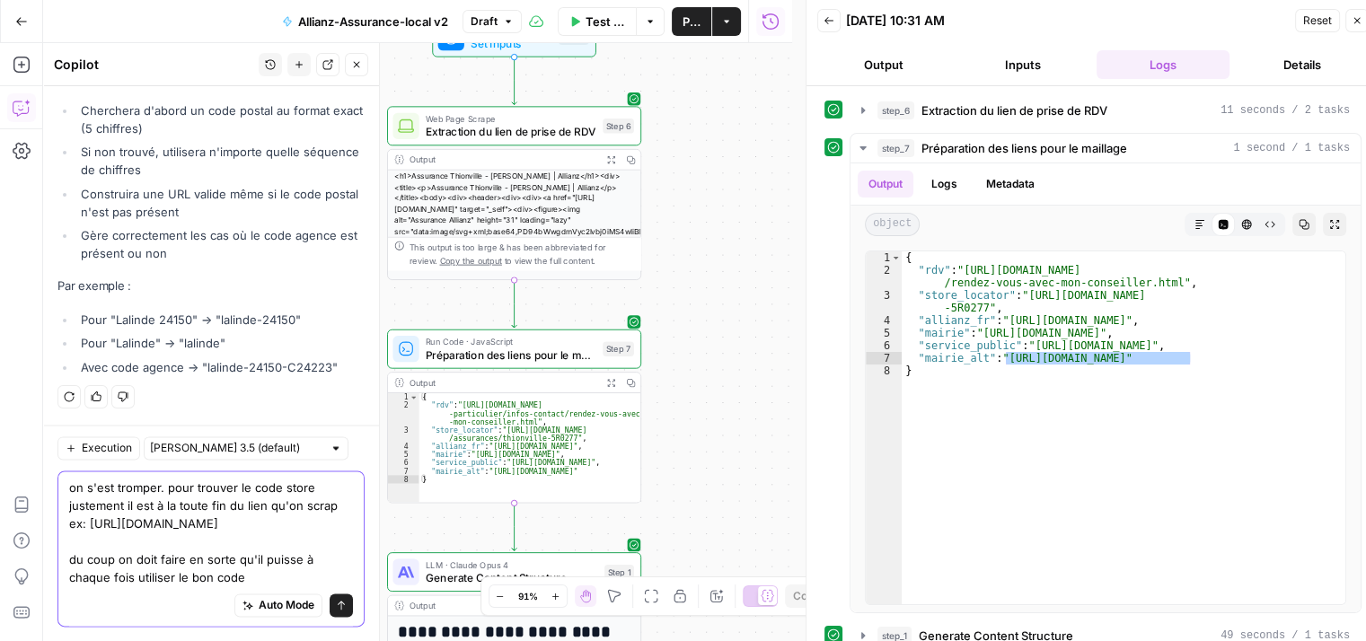
drag, startPoint x: 278, startPoint y: 504, endPoint x: 298, endPoint y: 520, distance: 25.5
click at [298, 520] on textarea "on s'est tromper. pour trouver le code store justement il est à la toute fin du…" at bounding box center [211, 533] width 284 height 108
click at [294, 584] on textarea "on s'est tromper. pour trouver le code store justement il est à la toute fin du…" at bounding box center [211, 533] width 284 height 108
paste textarea "57100-5R0277"
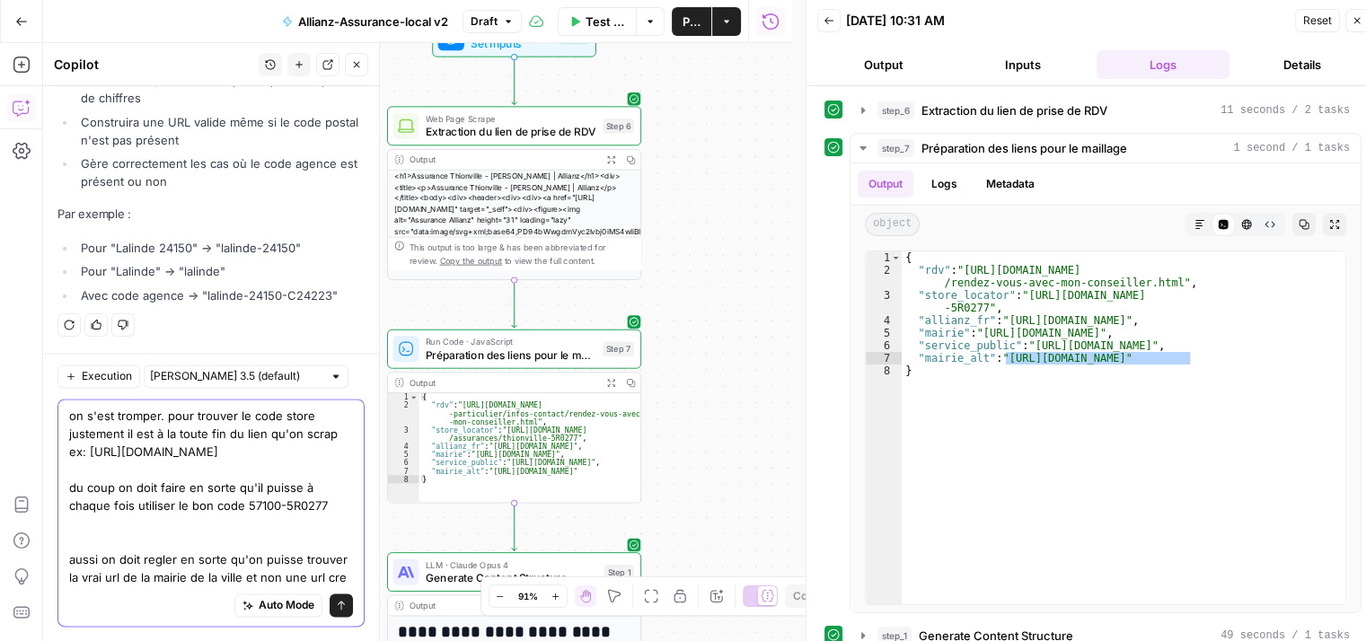
scroll to position [2393, 0]
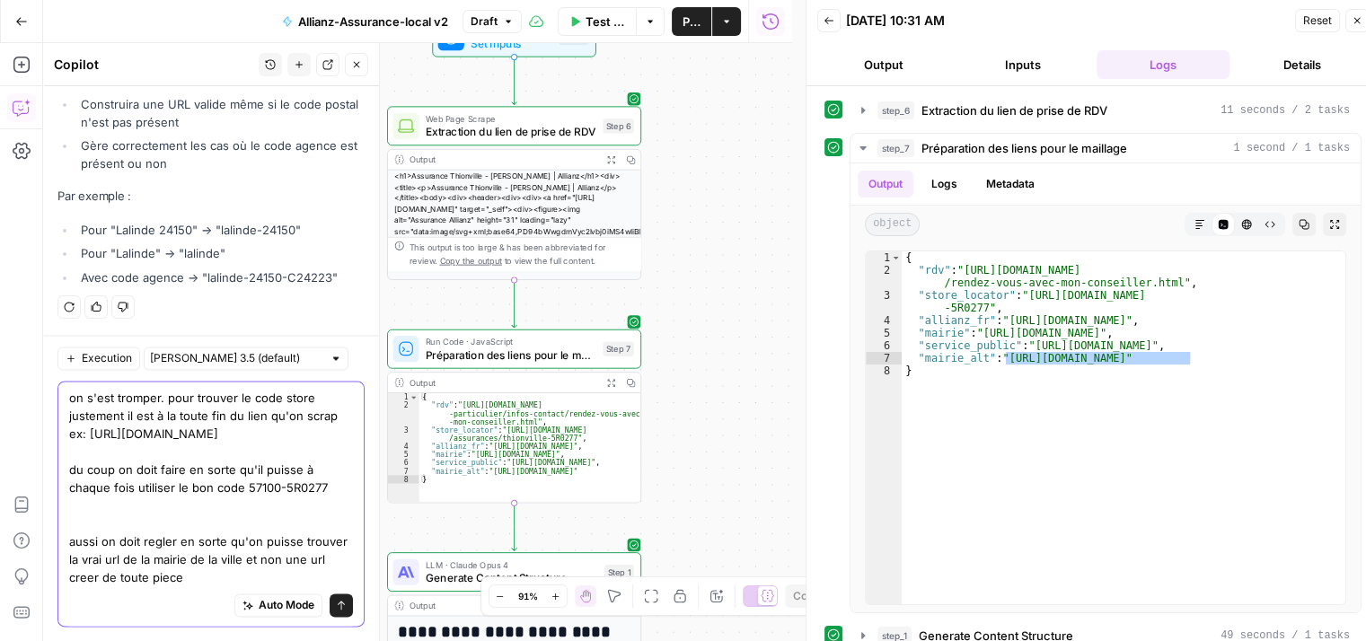
type textarea "on s'est tromper. pour trouver le code store justement il est à la toute fin du…"
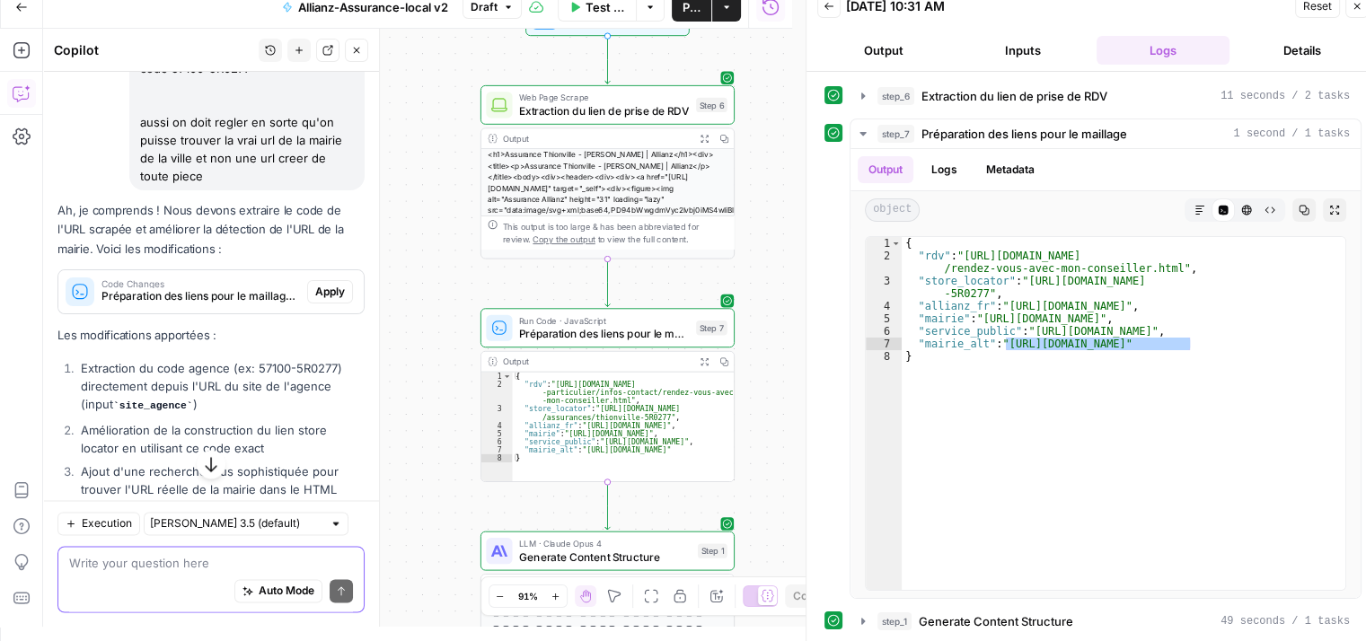
scroll to position [2695, 0]
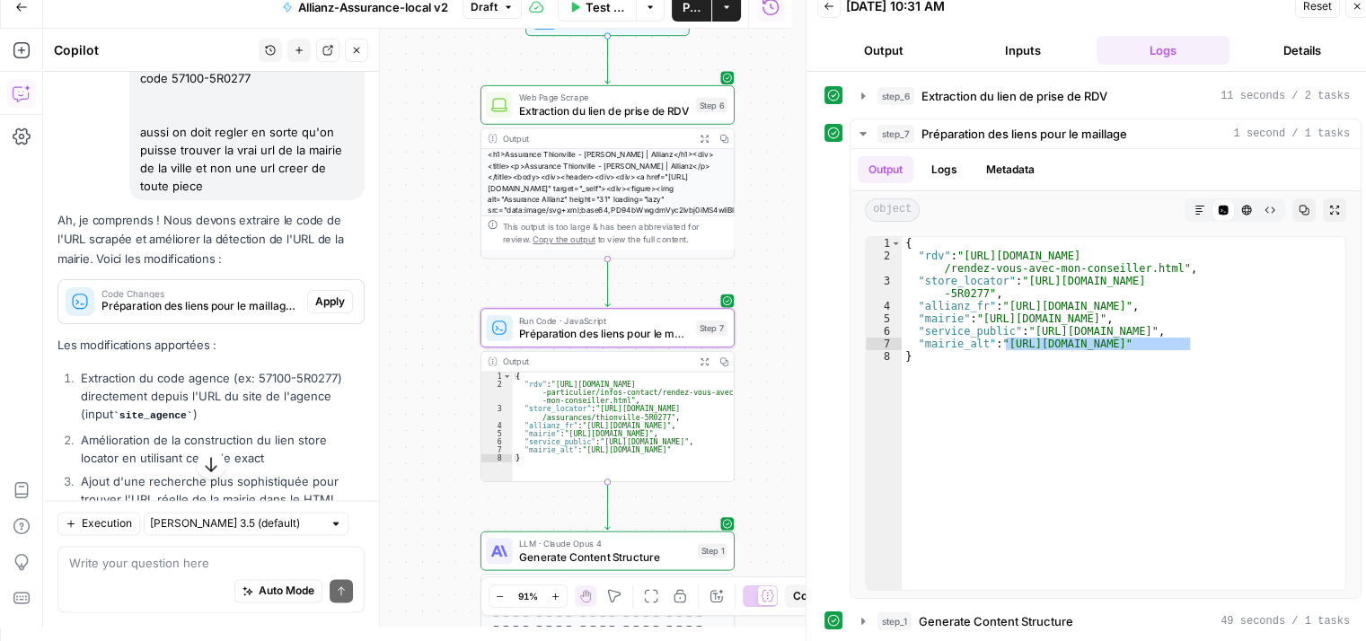
click at [320, 310] on span "Apply" at bounding box center [330, 302] width 30 height 16
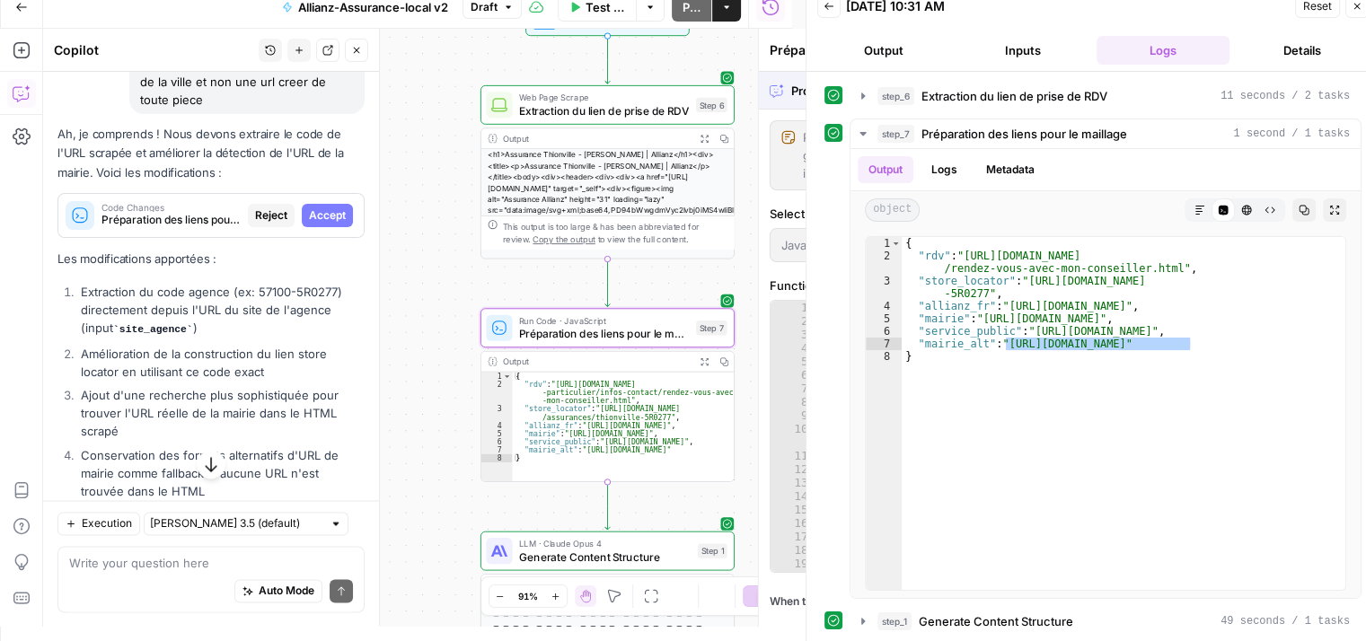
scroll to position [2609, 0]
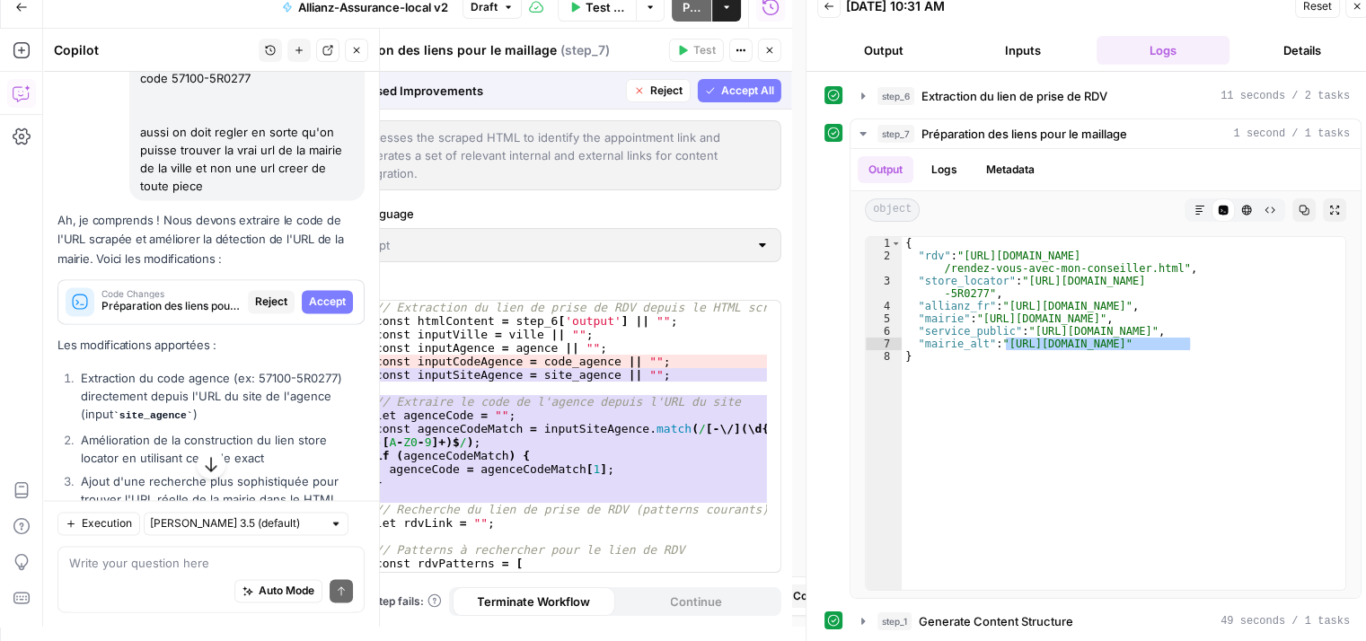
click at [320, 310] on span "Accept" at bounding box center [327, 302] width 37 height 16
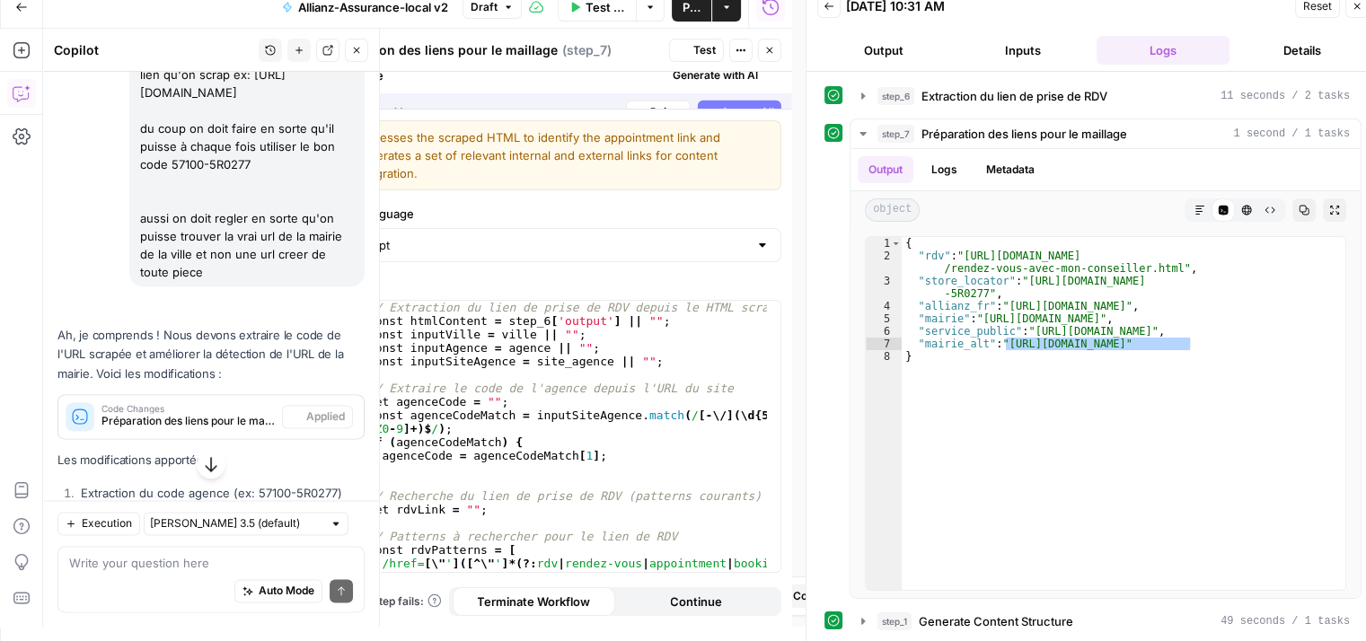
scroll to position [2695, 0]
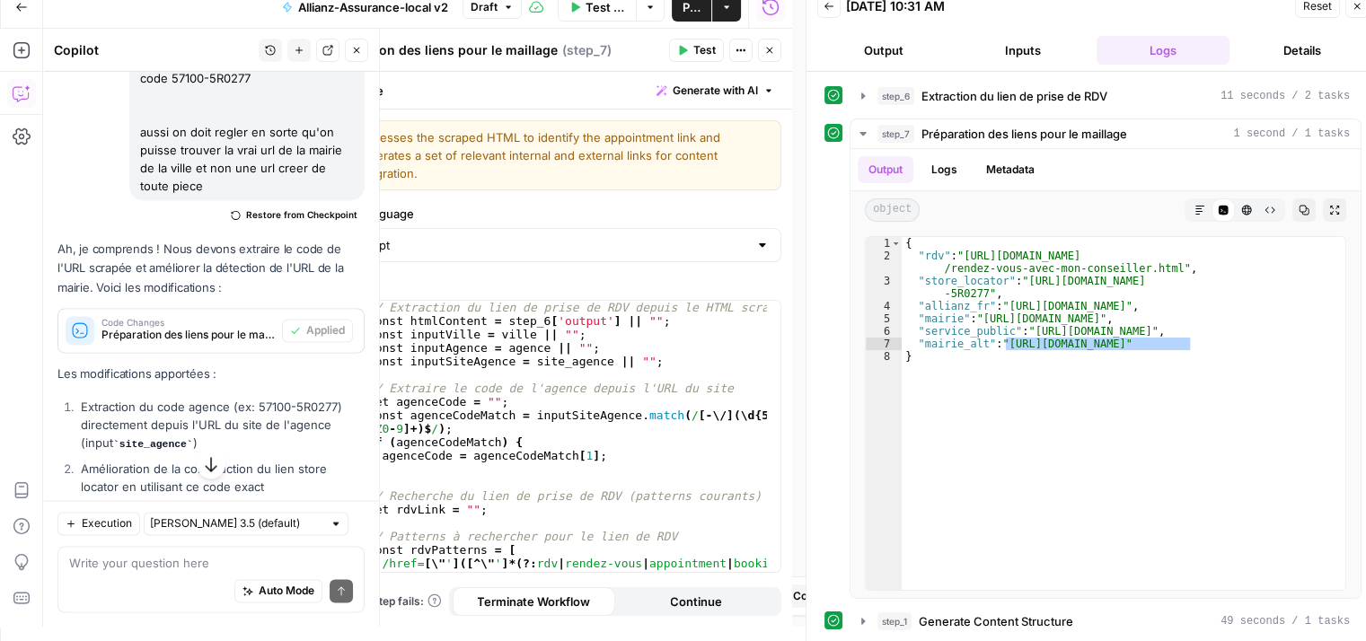
click at [686, 55] on icon "button" at bounding box center [682, 50] width 11 height 11
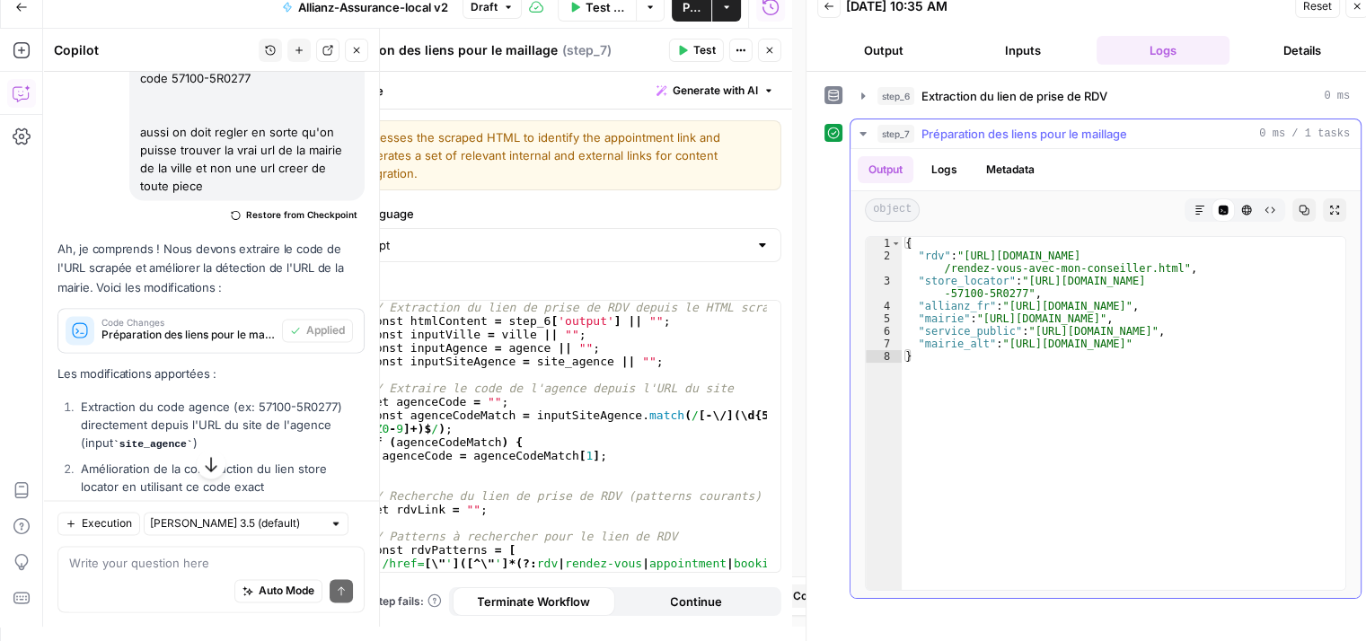
type textarea "**********"
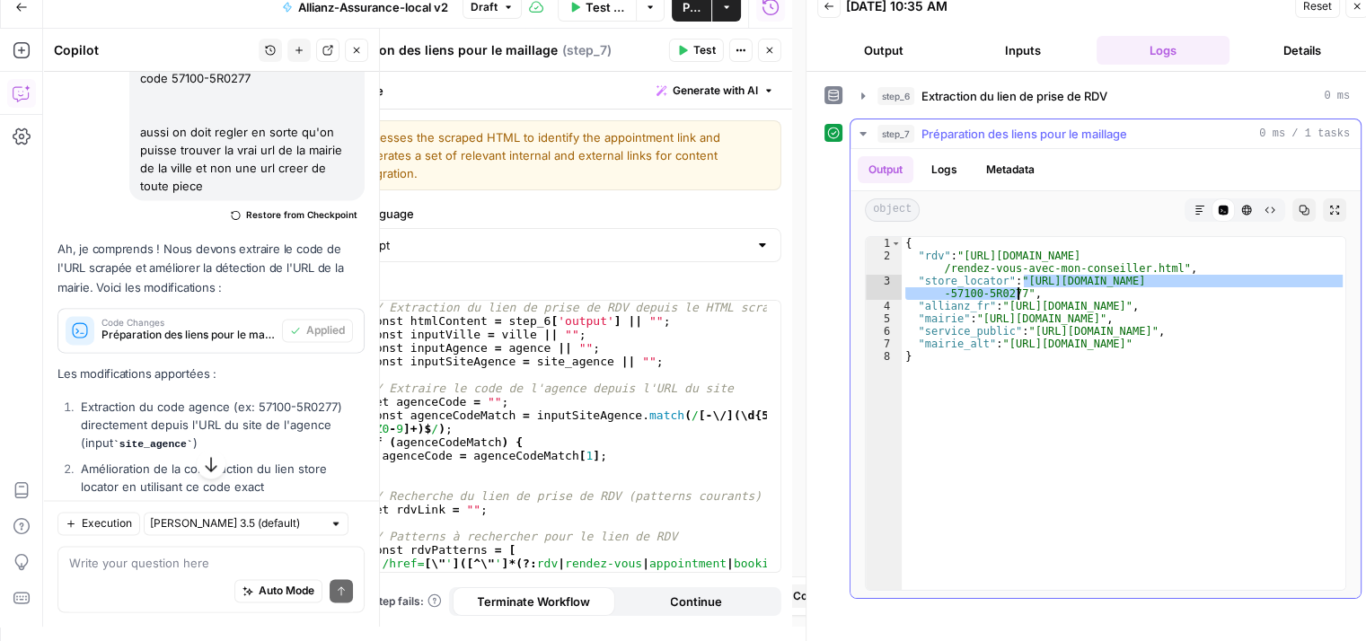
drag, startPoint x: 1024, startPoint y: 277, endPoint x: 1015, endPoint y: 295, distance: 19.3
click at [1015, 295] on div "{ "rdv" : "https://www.allianz.fr/assurance-particulier/infos-contact /rendez-v…" at bounding box center [1124, 426] width 445 height 379
click at [592, 12] on span "Test Workflow" at bounding box center [605, 7] width 40 height 18
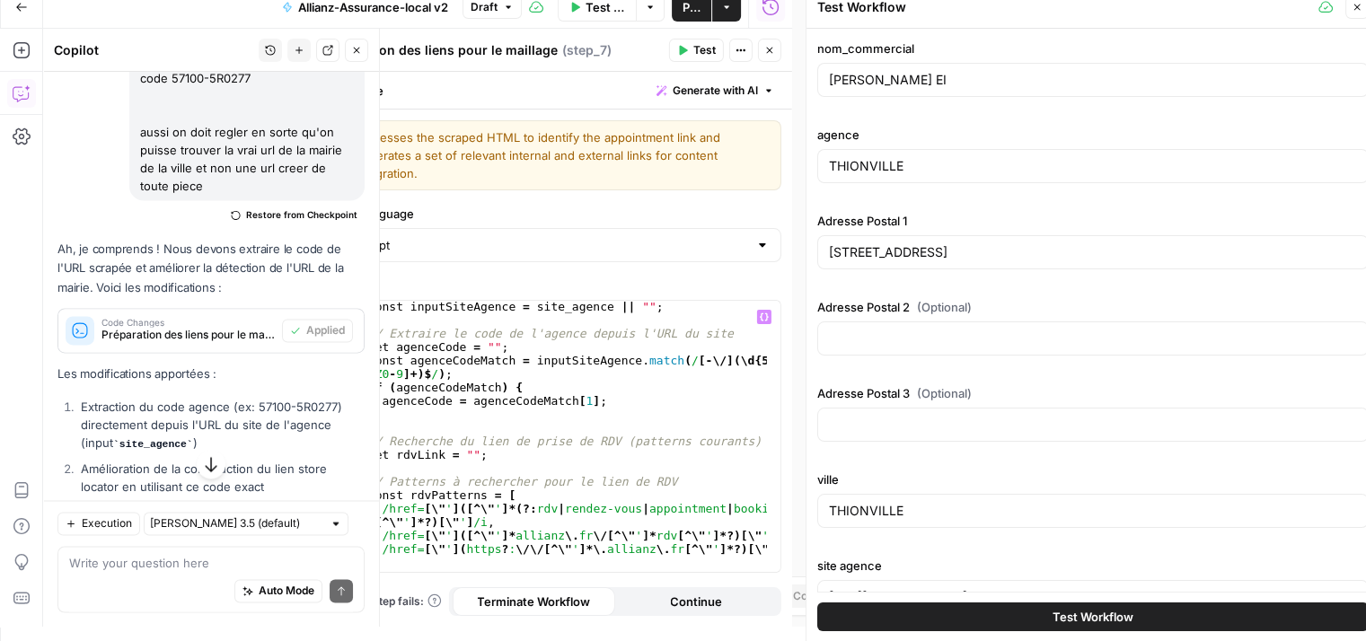
scroll to position [0, 0]
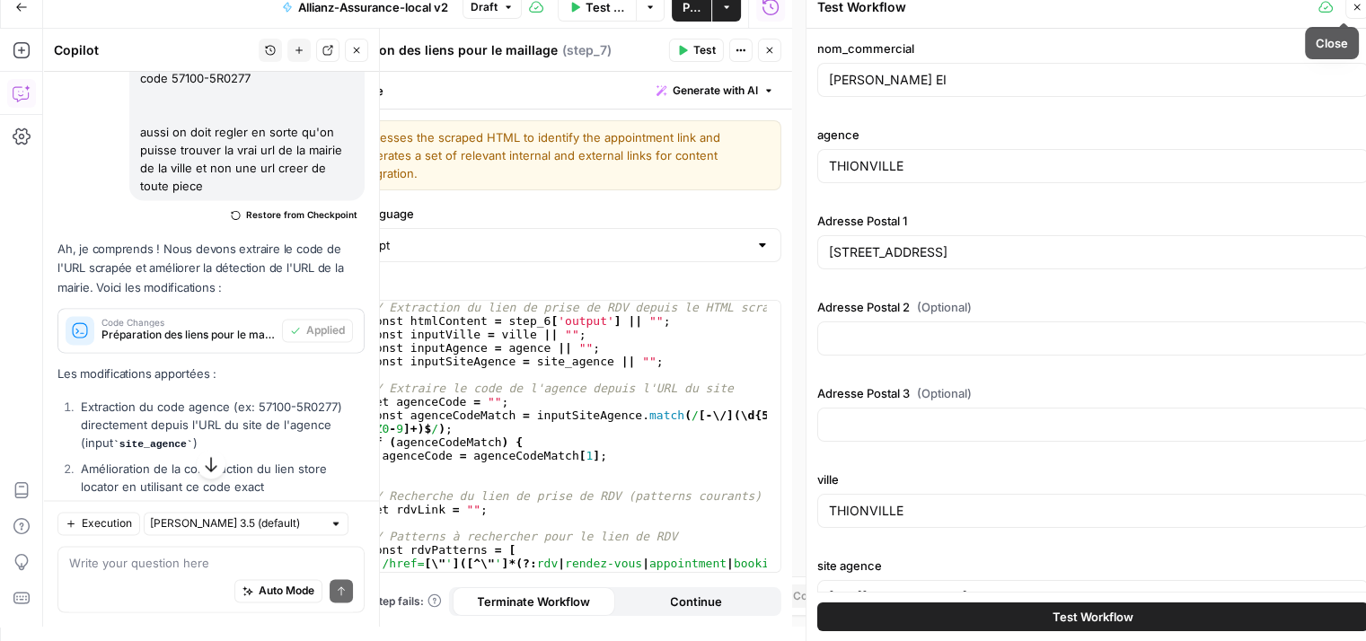
click at [1357, 6] on icon "button" at bounding box center [1356, 7] width 11 height 11
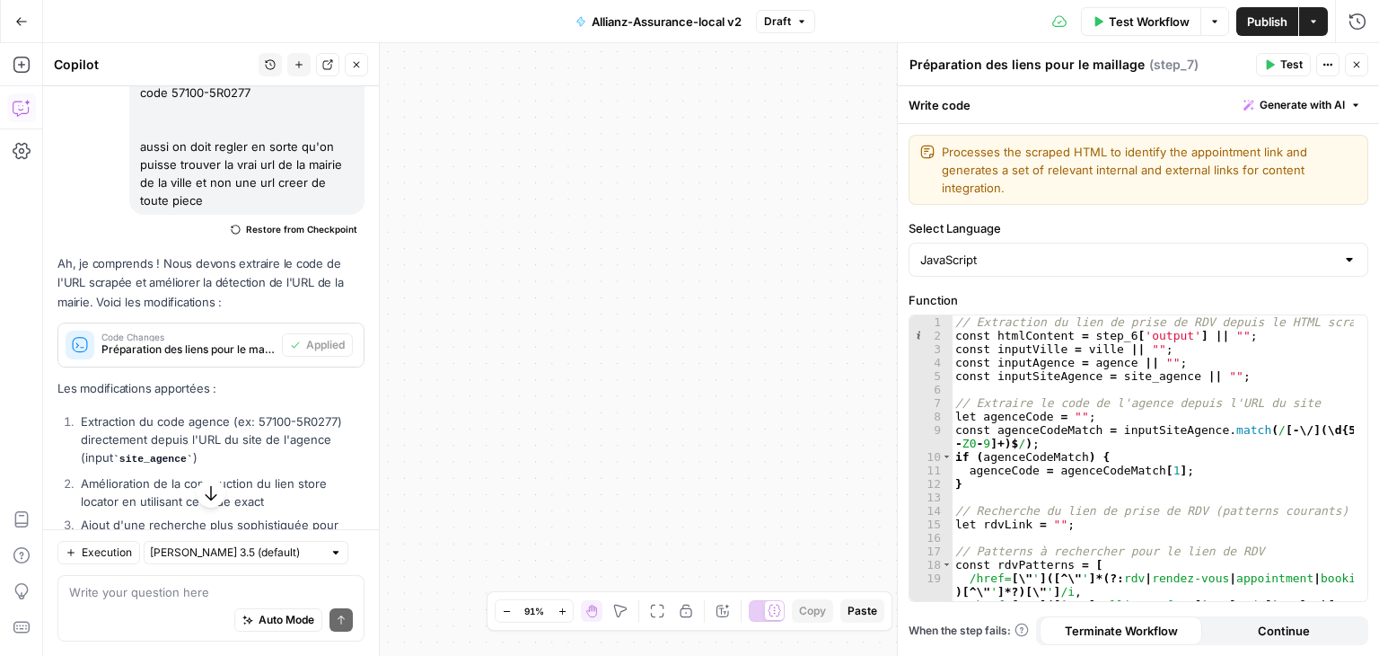
click at [352, 72] on button "Close" at bounding box center [356, 64] width 23 height 23
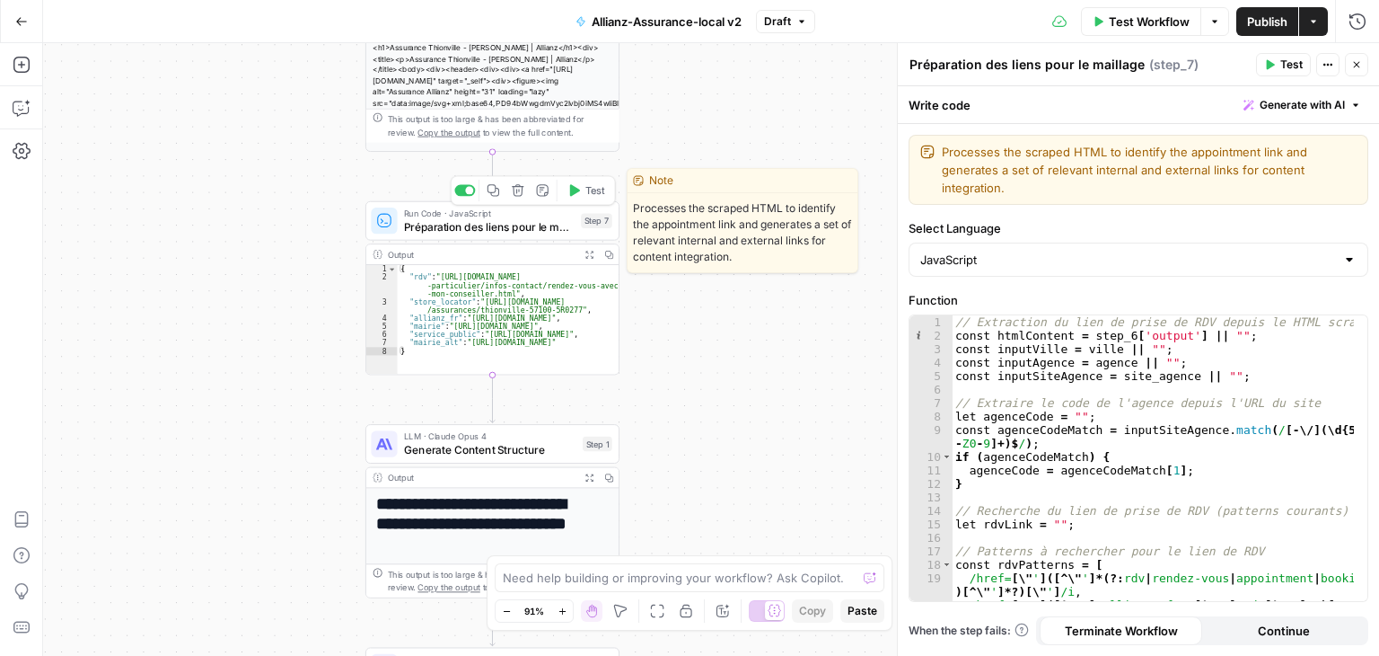
click at [438, 229] on span "Préparation des liens pour le maillage" at bounding box center [489, 226] width 171 height 16
click at [448, 234] on span "Préparation des liens pour le maillage" at bounding box center [489, 226] width 171 height 16
click at [406, 225] on span "Préparation des liens pour le maillage" at bounding box center [489, 226] width 171 height 16
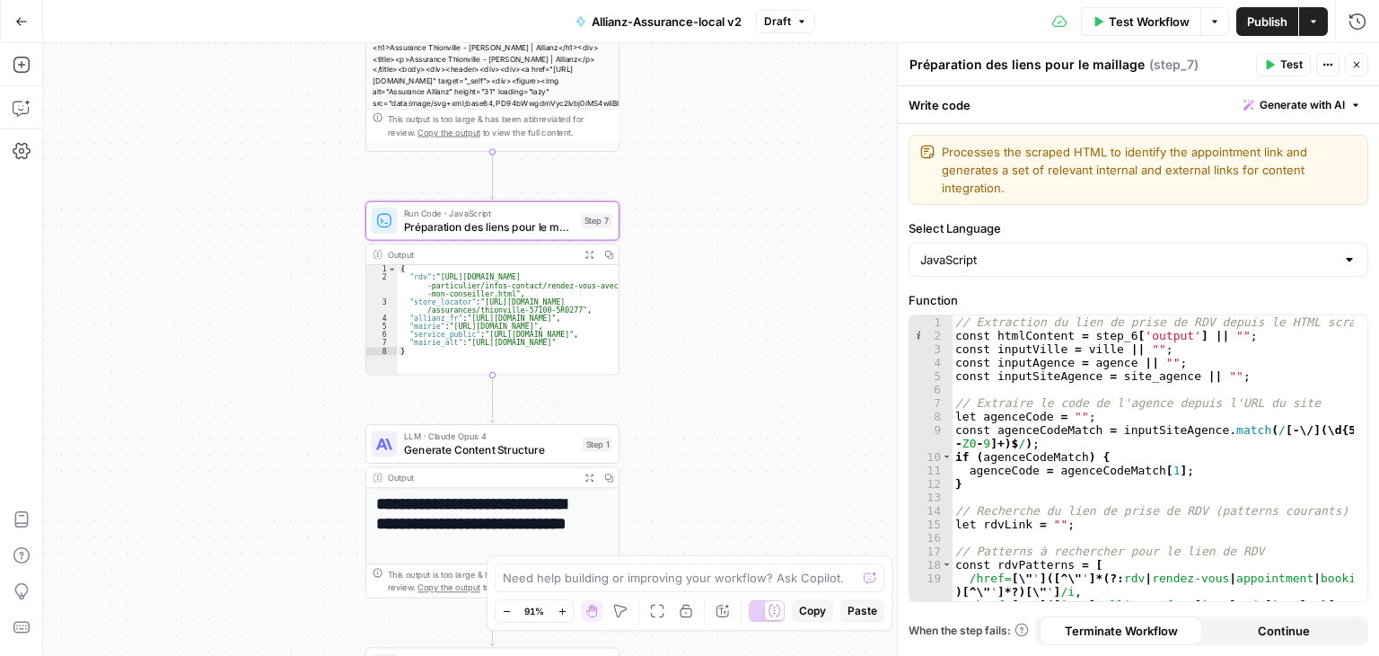
click at [1276, 57] on button "Test" at bounding box center [1283, 64] width 55 height 23
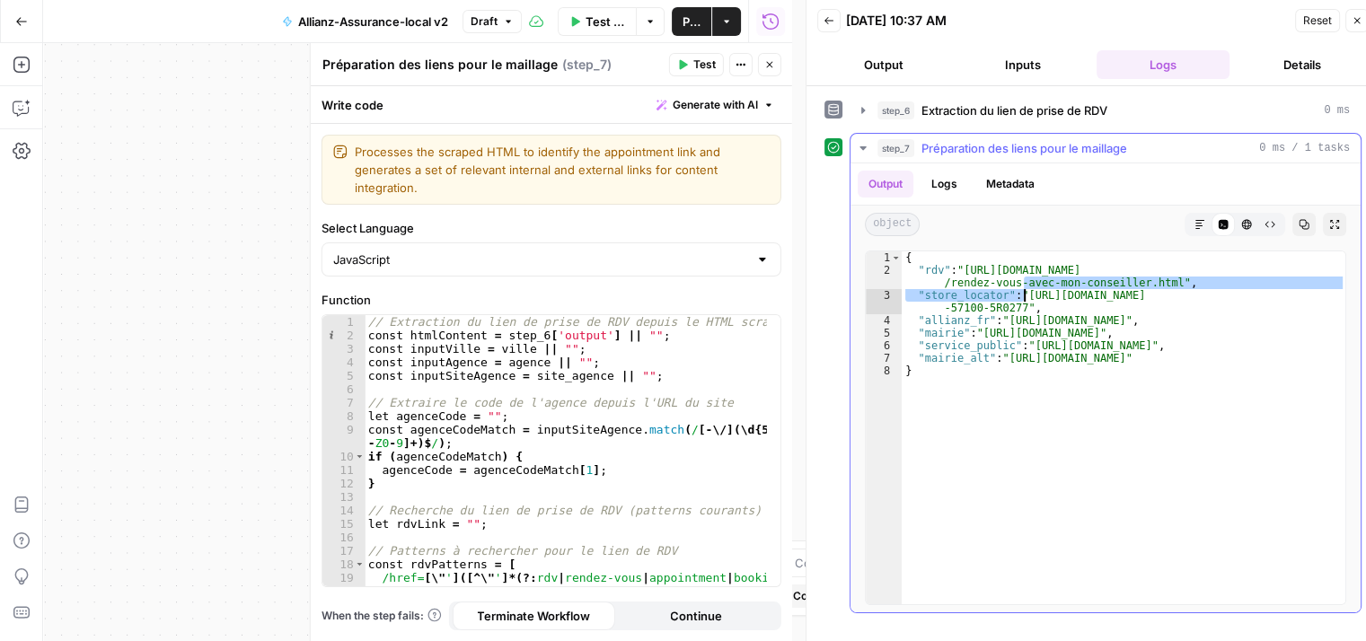
drag, startPoint x: 1024, startPoint y: 287, endPoint x: 1026, endPoint y: 299, distance: 11.8
click at [1026, 299] on div "{ "rdv" : "https://www.allianz.fr/assurance-particulier/infos-contact /rendez-v…" at bounding box center [1124, 440] width 445 height 379
click at [1028, 295] on div "{ "rdv" : "https://www.allianz.fr/assurance-particulier/infos-contact /rendez-v…" at bounding box center [1124, 440] width 445 height 379
type textarea "**********"
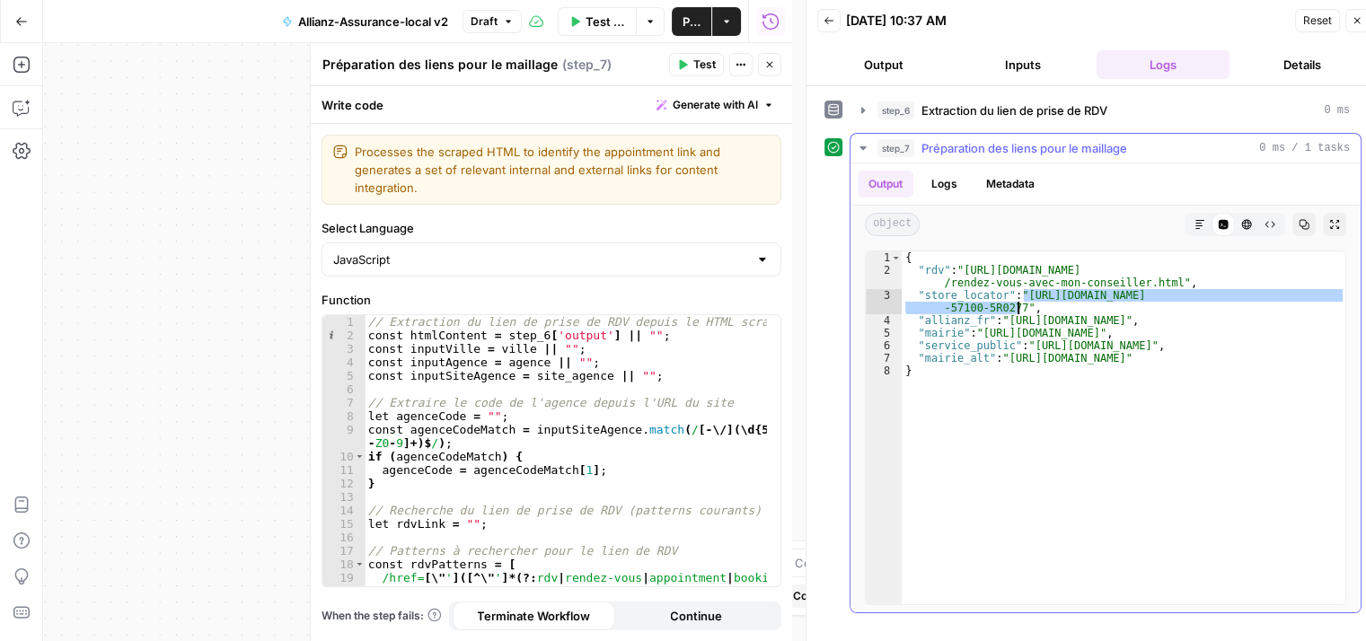
drag, startPoint x: 1025, startPoint y: 291, endPoint x: 1019, endPoint y: 301, distance: 11.3
click at [1019, 301] on div "{ "rdv" : "https://www.allianz.fr/assurance-particulier/infos-contact /rendez-v…" at bounding box center [1124, 440] width 445 height 379
click at [779, 67] on button "Close" at bounding box center [769, 64] width 23 height 23
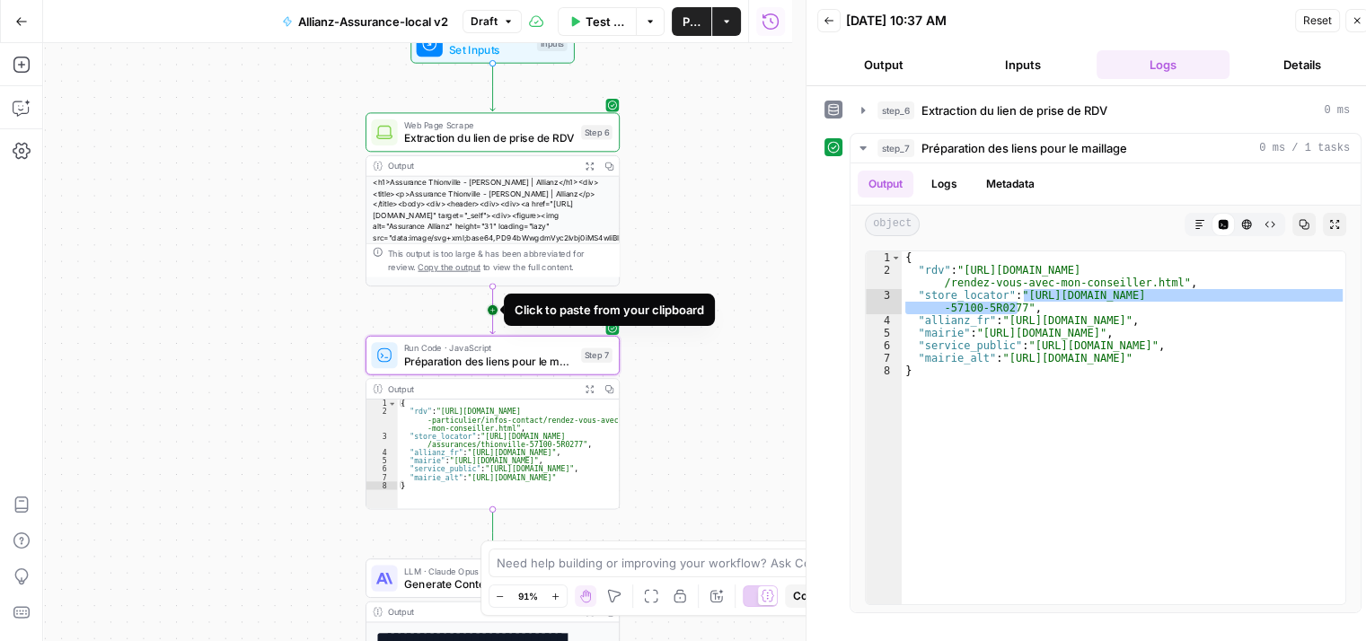
click at [495, 311] on icon "Edge from step_6 to step_7" at bounding box center [492, 310] width 4 height 48
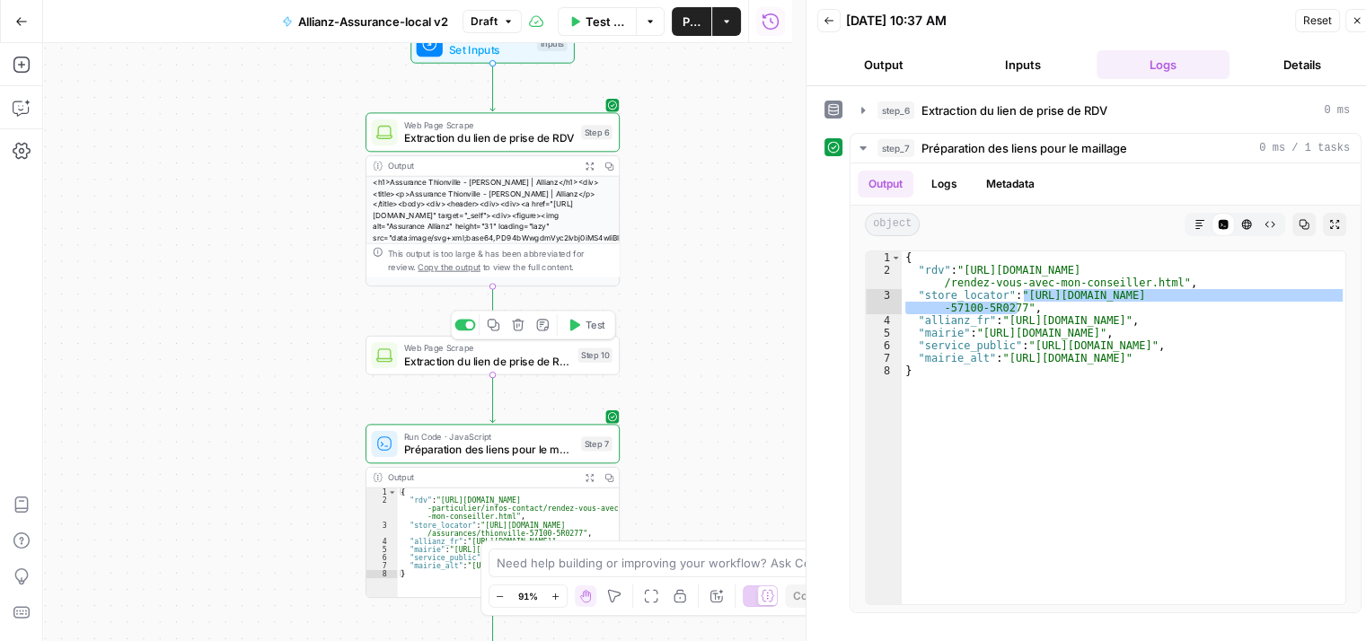
click at [521, 327] on icon "button" at bounding box center [518, 325] width 13 height 13
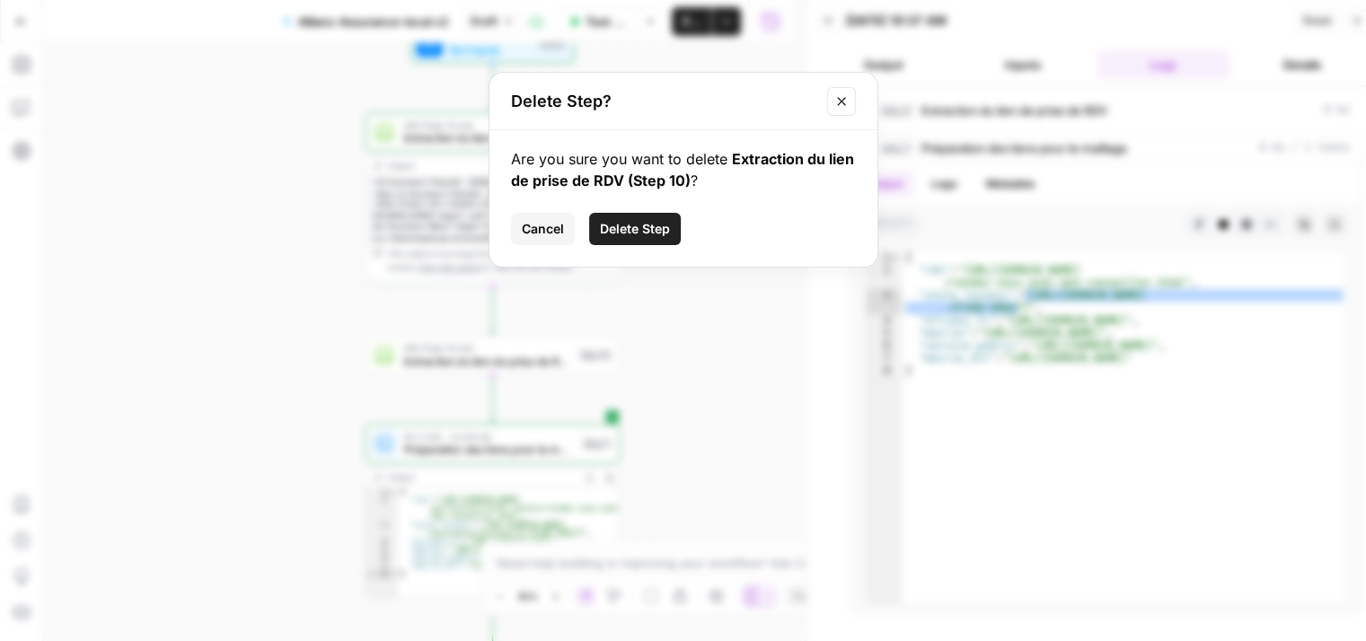
click at [650, 234] on span "Delete Step" at bounding box center [635, 229] width 70 height 18
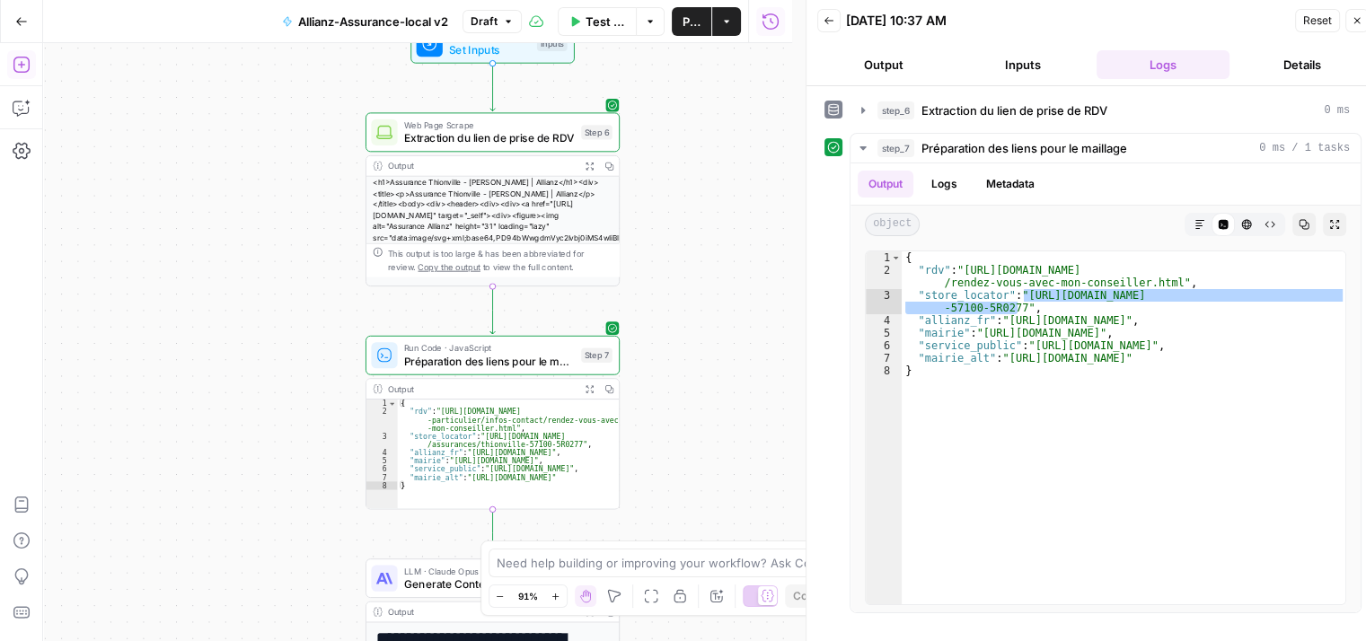
click at [23, 67] on icon "button" at bounding box center [22, 65] width 18 height 18
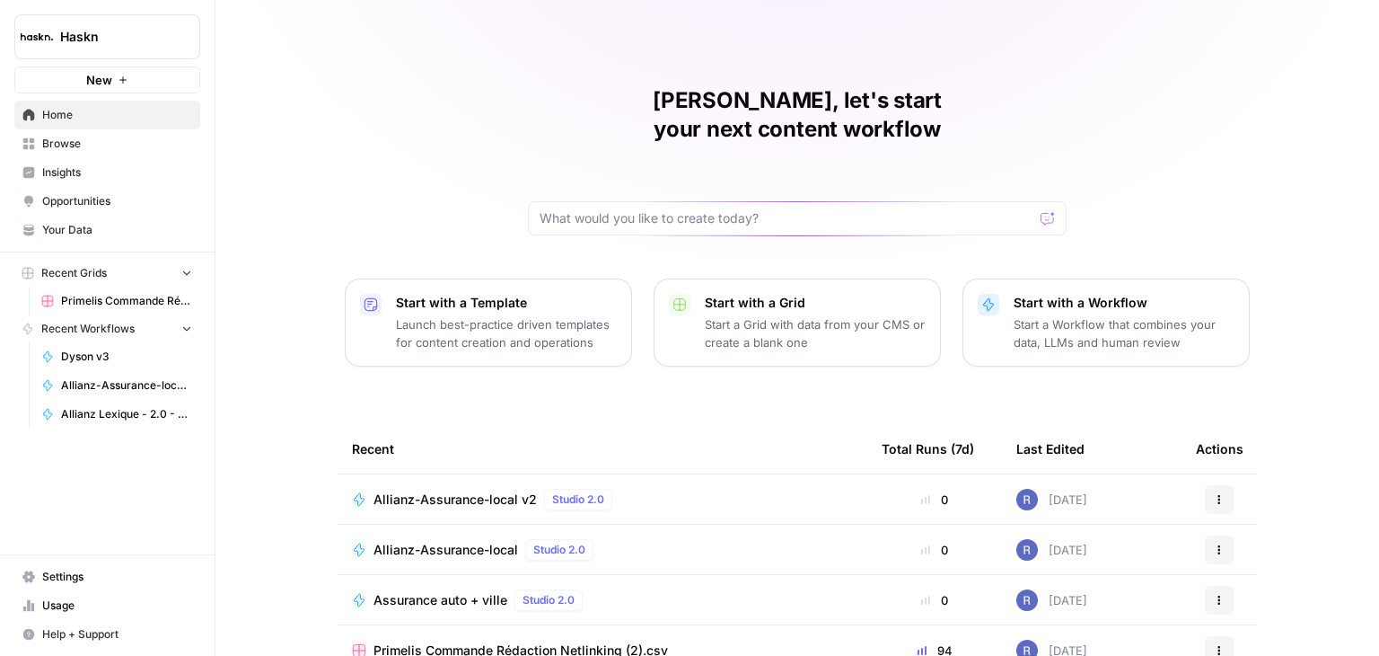
scroll to position [90, 0]
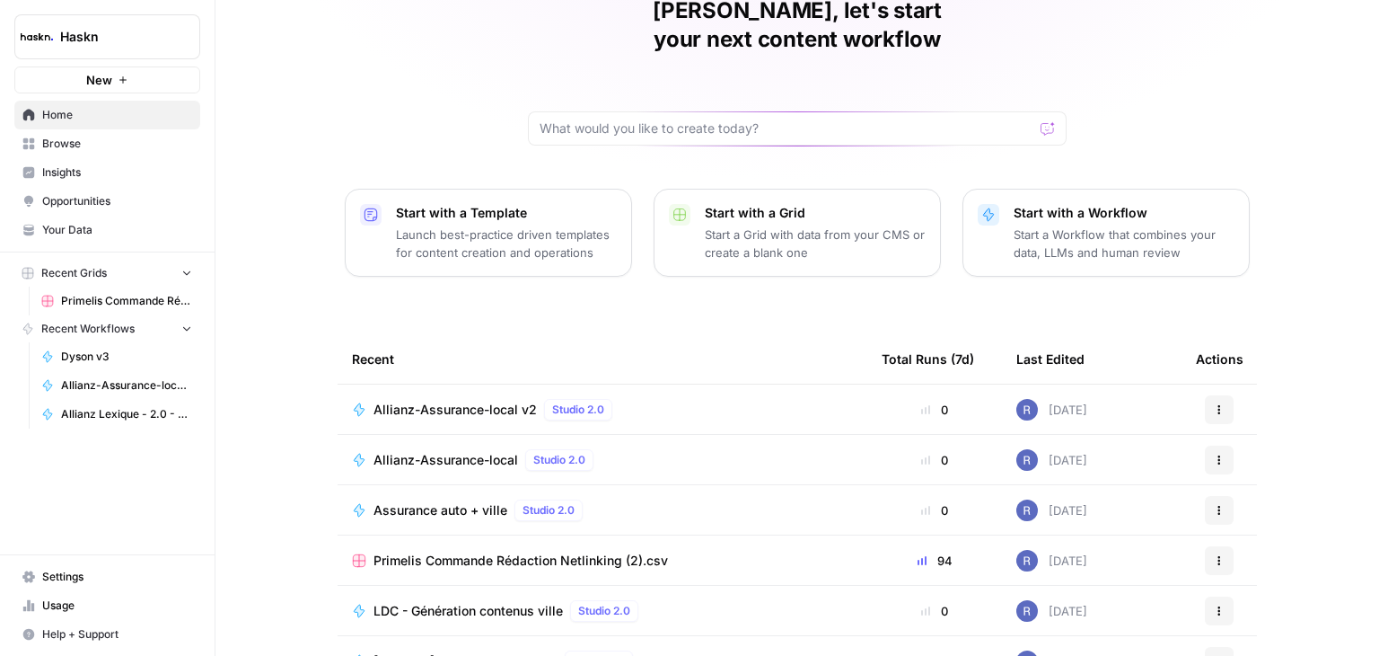
click at [460, 451] on span "Allianz-Assurance-local" at bounding box center [446, 460] width 145 height 18
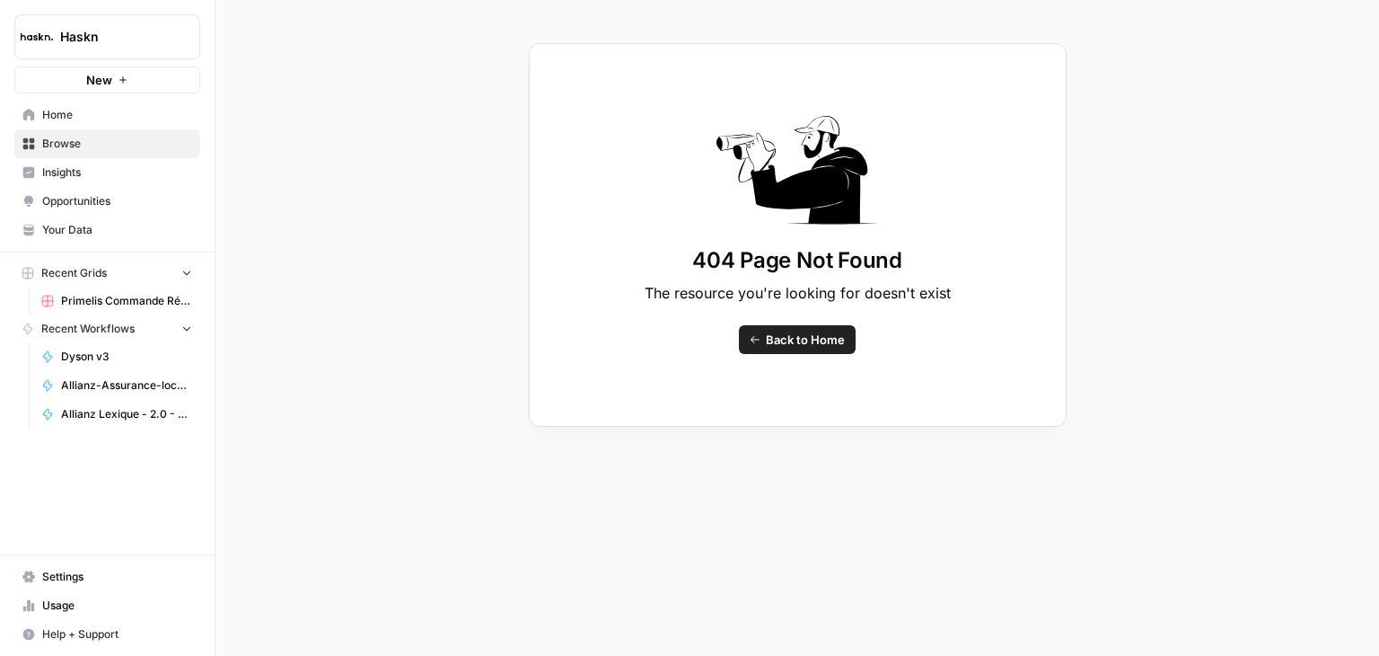
click at [783, 341] on span "Back to Home" at bounding box center [805, 339] width 79 height 18
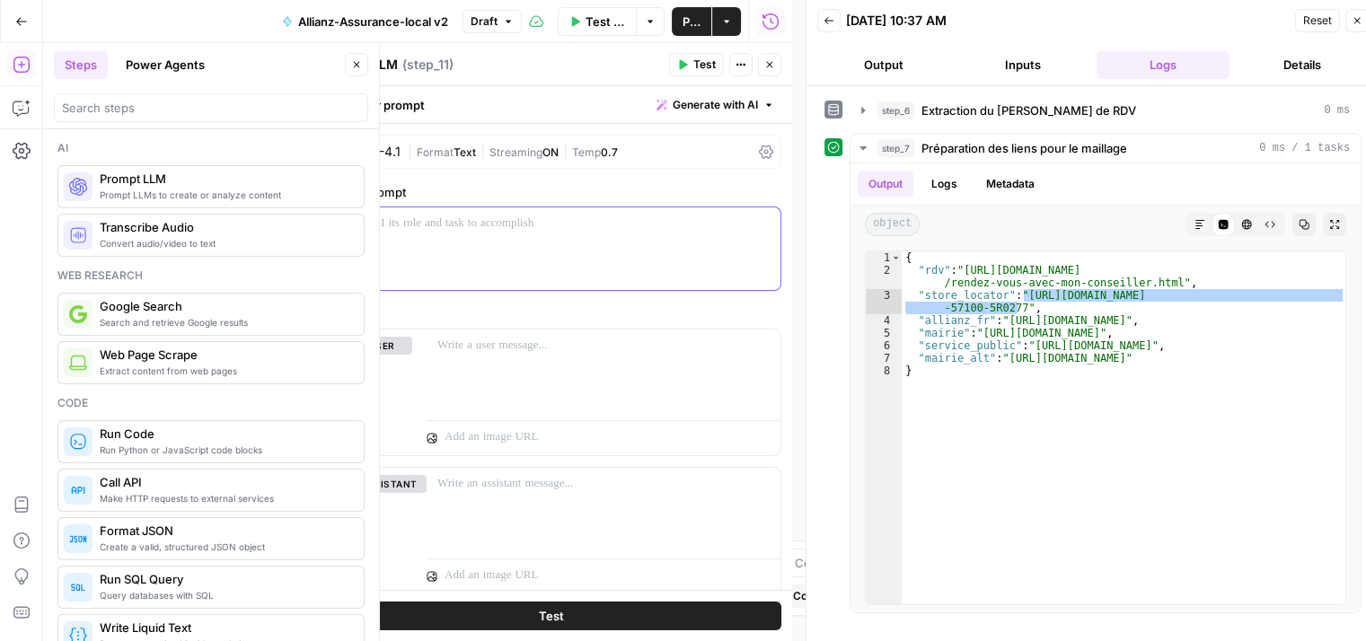
click at [398, 227] on p at bounding box center [551, 224] width 436 height 18
click at [454, 223] on p at bounding box center [551, 224] width 436 height 18
click at [759, 147] on icon at bounding box center [766, 152] width 14 height 14
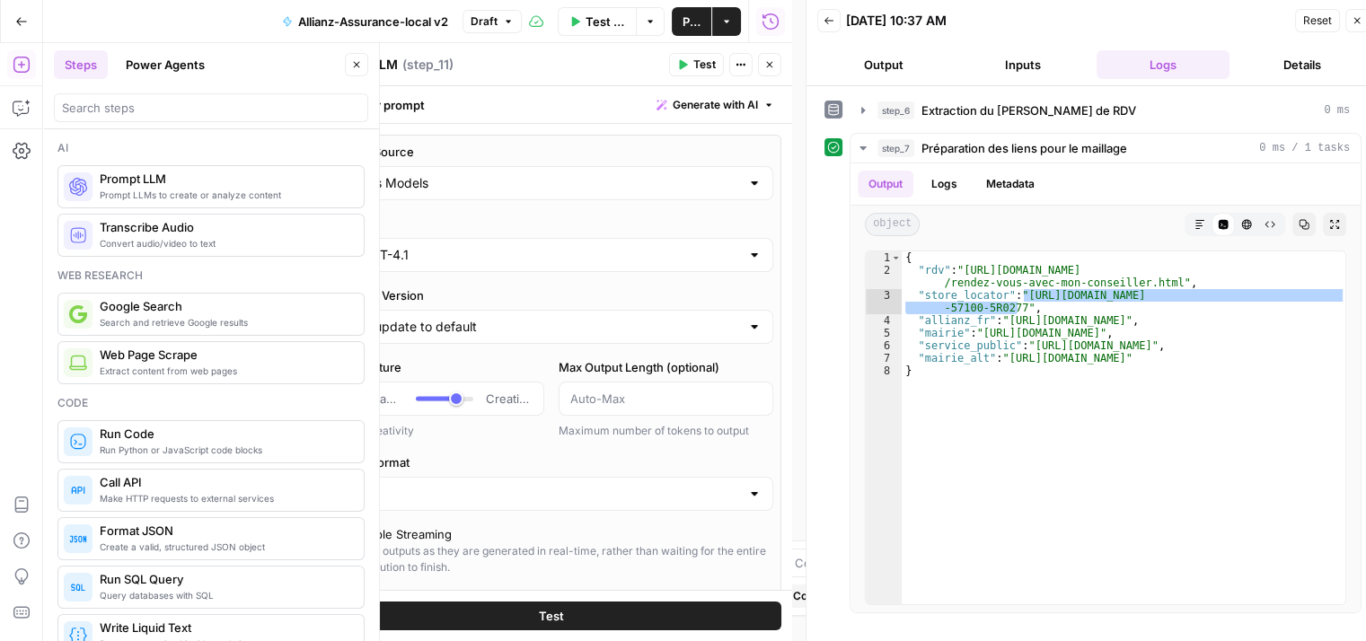
click at [600, 166] on div "AirOps Models" at bounding box center [552, 183] width 444 height 34
click at [553, 191] on div at bounding box center [552, 183] width 444 height 34
type input "AirOps Models"
click at [673, 162] on div "Models Source AirOps Models" at bounding box center [552, 171] width 444 height 57
type textarea "**********"
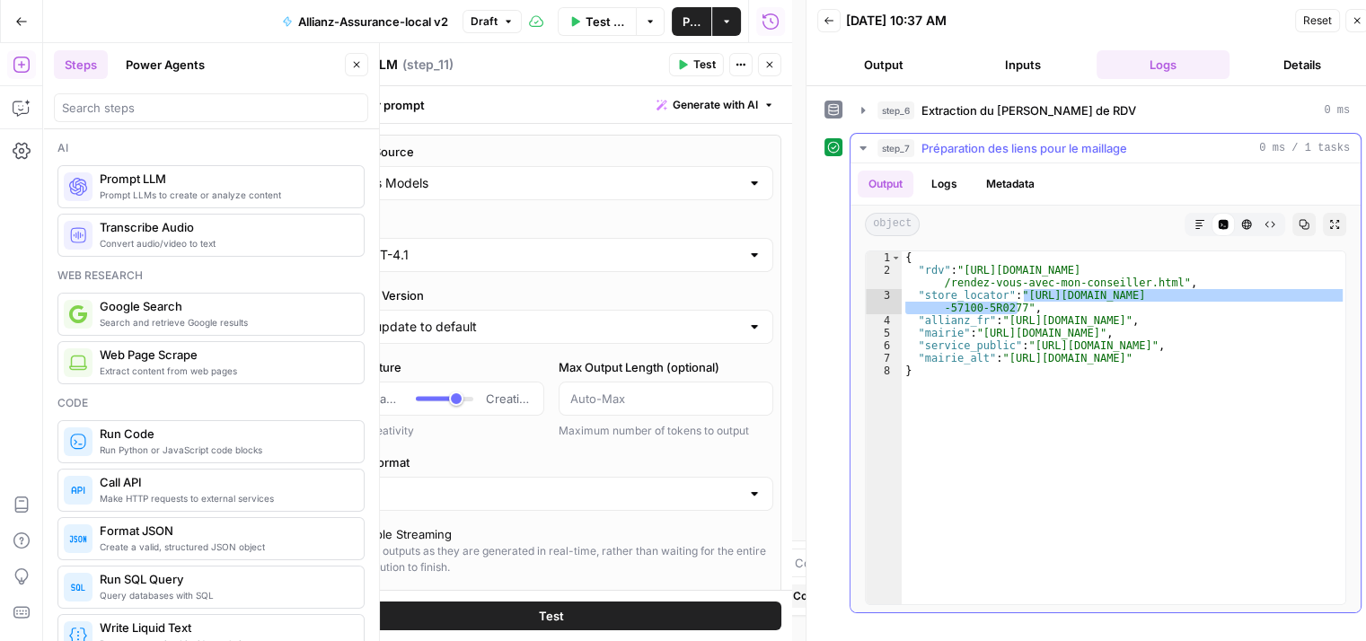
click at [1248, 322] on div "{ "rdv" : "https://www.allianz.fr/assurance-particulier/infos-contact /rendez-v…" at bounding box center [1124, 440] width 445 height 379
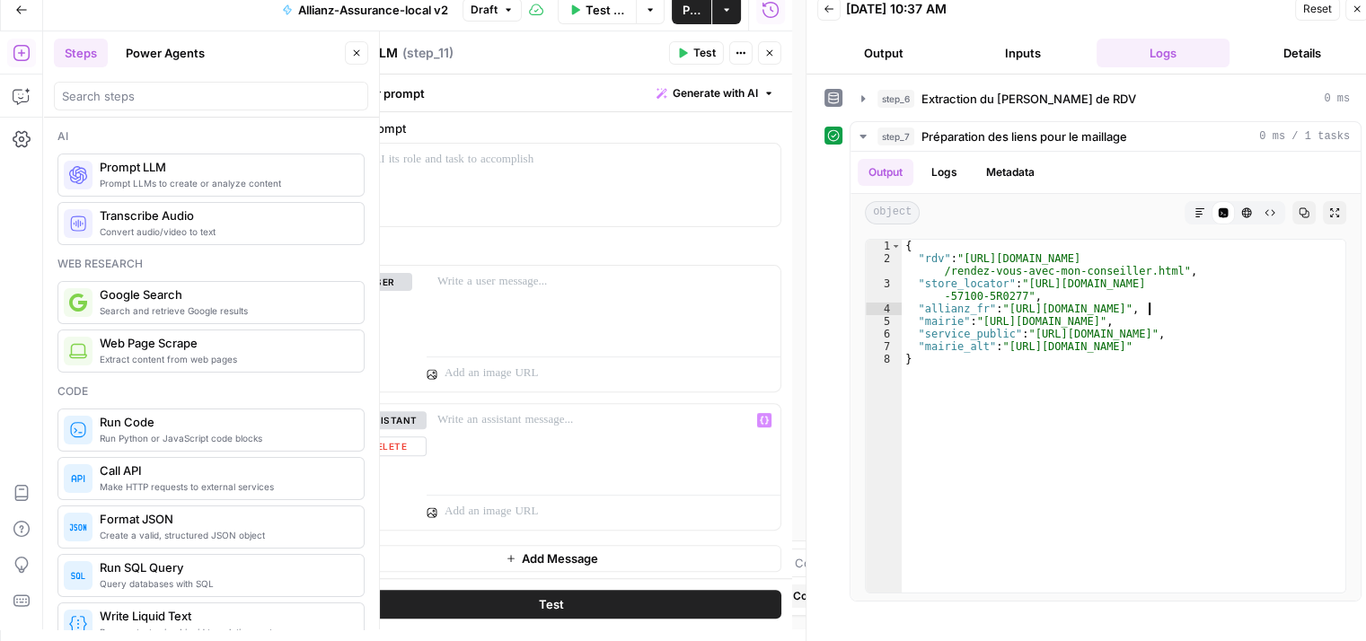
scroll to position [14, 0]
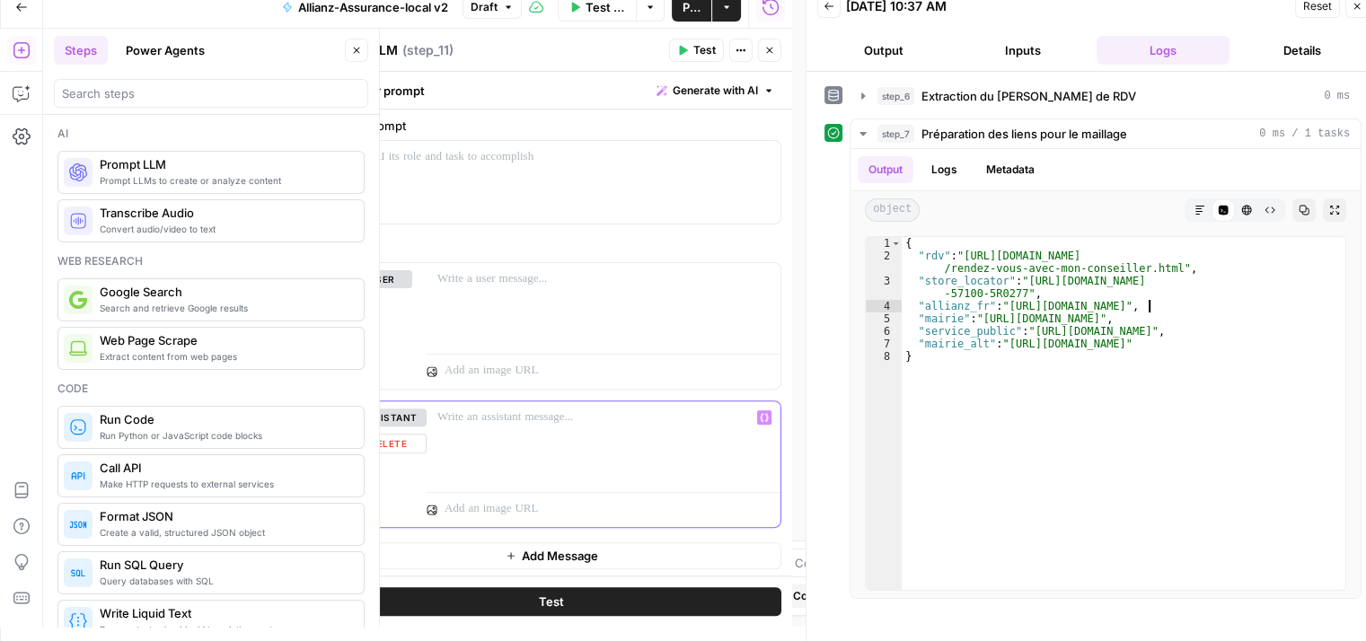
click at [381, 445] on button "Delete" at bounding box center [388, 444] width 75 height 20
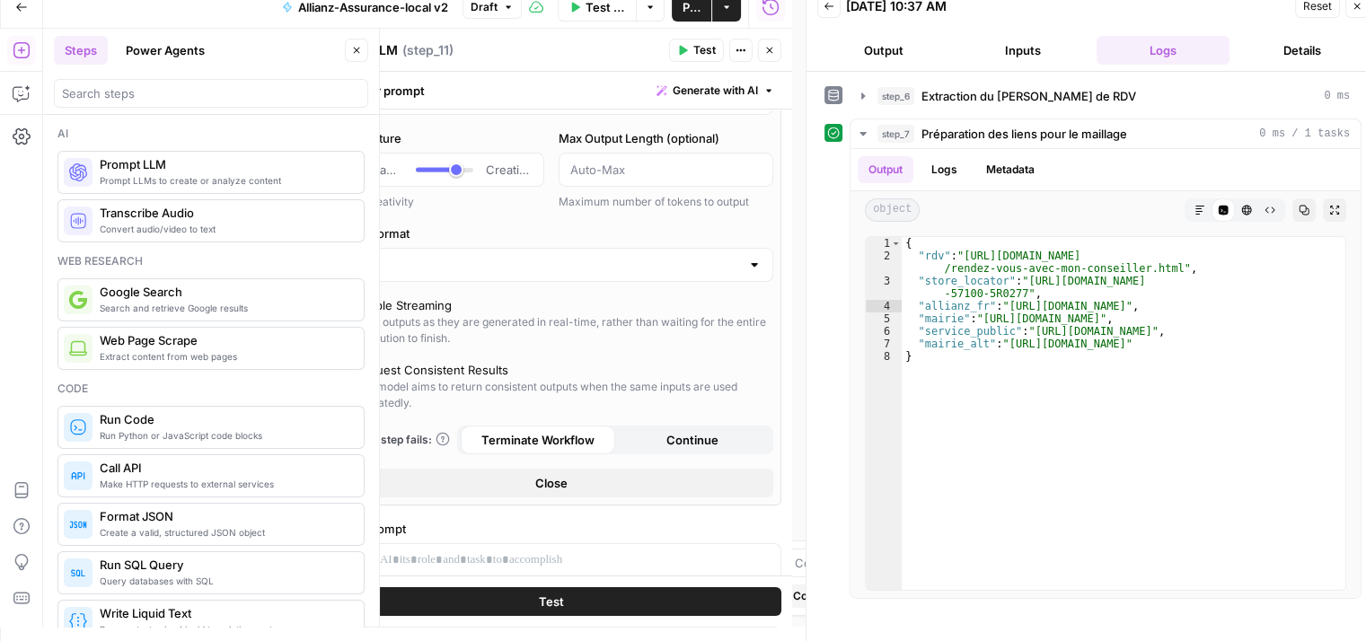
scroll to position [0, 0]
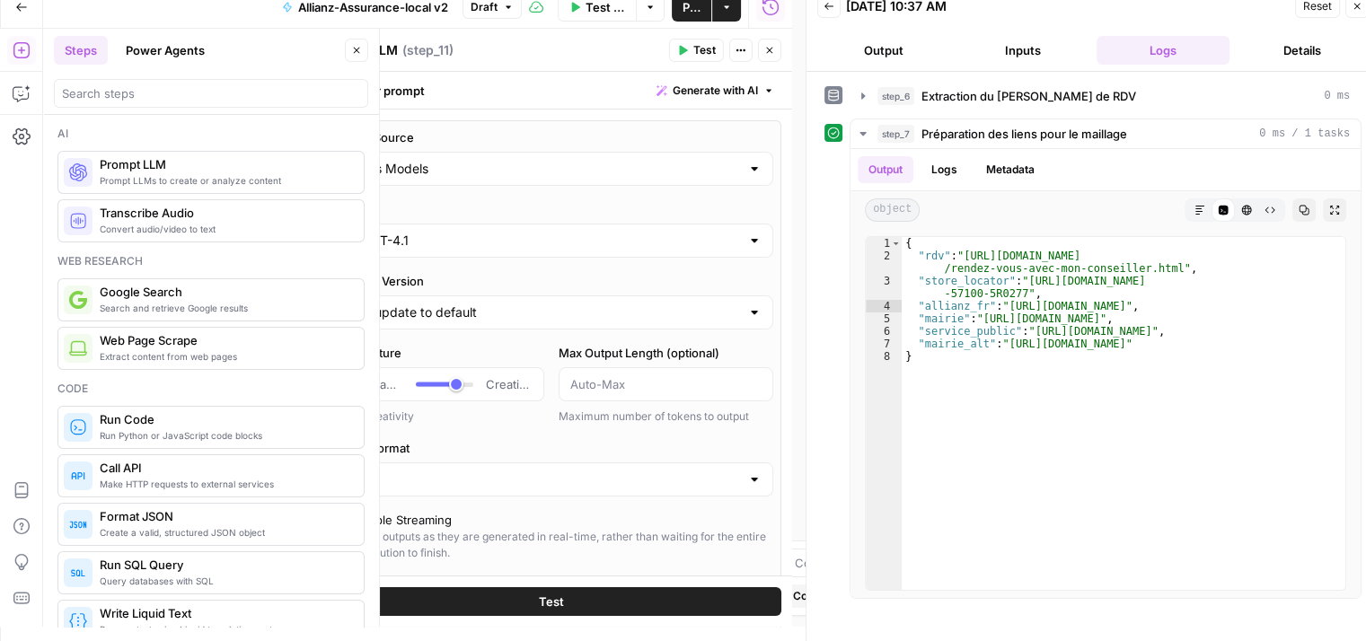
click at [491, 234] on input "GPT-4.1" at bounding box center [551, 241] width 377 height 18
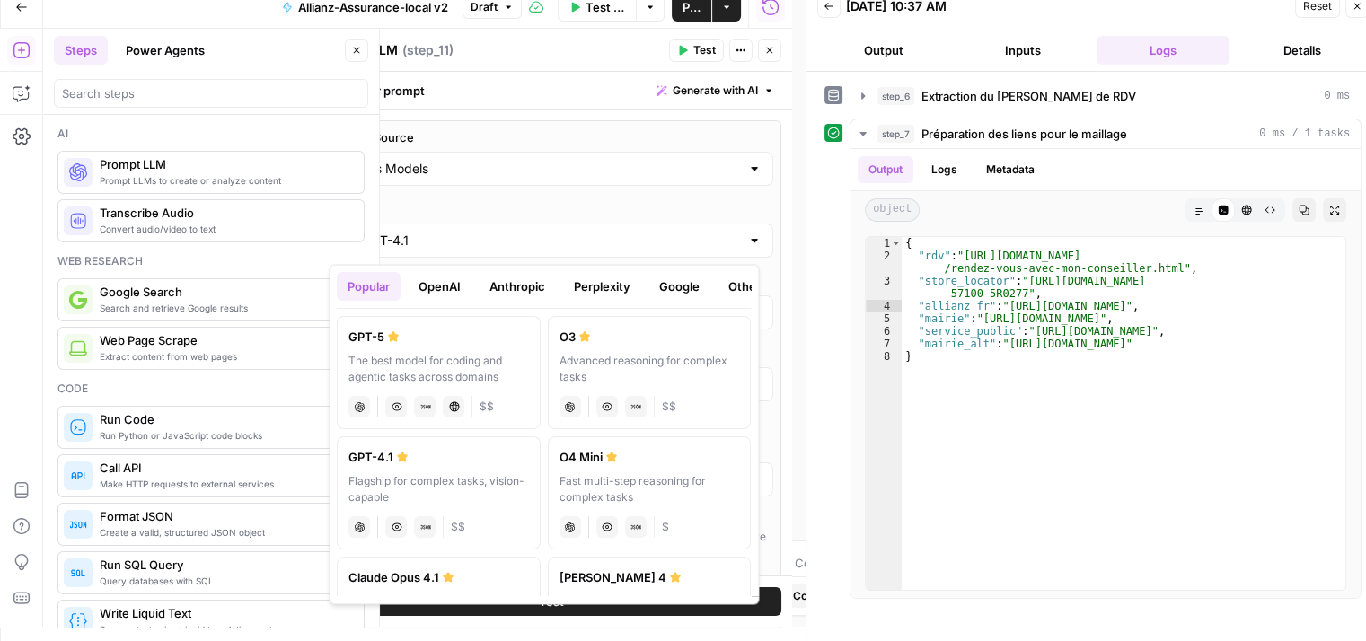
click at [532, 295] on button "Anthropic" at bounding box center [517, 286] width 77 height 29
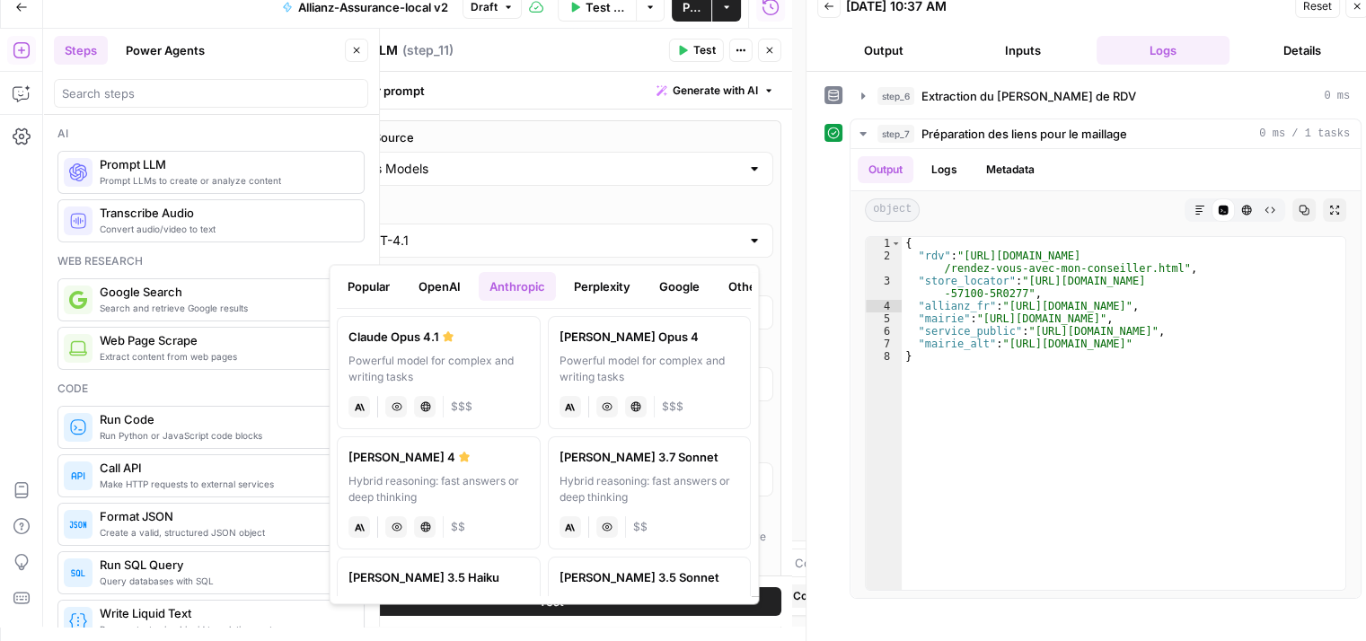
click at [600, 288] on button "Perplexity" at bounding box center [602, 286] width 78 height 29
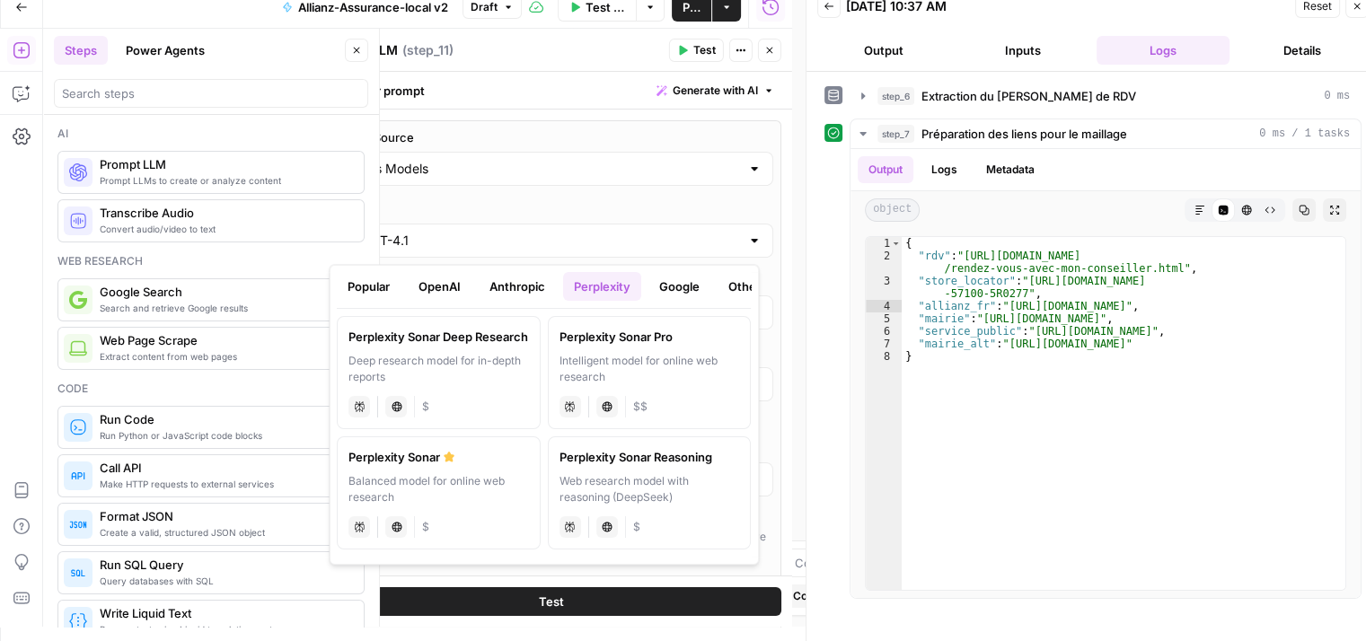
click at [476, 471] on label "Perplexity Sonar Balanced model for online web research perplexity Live Web Res…" at bounding box center [439, 492] width 204 height 113
type input "Perplexity Sonar"
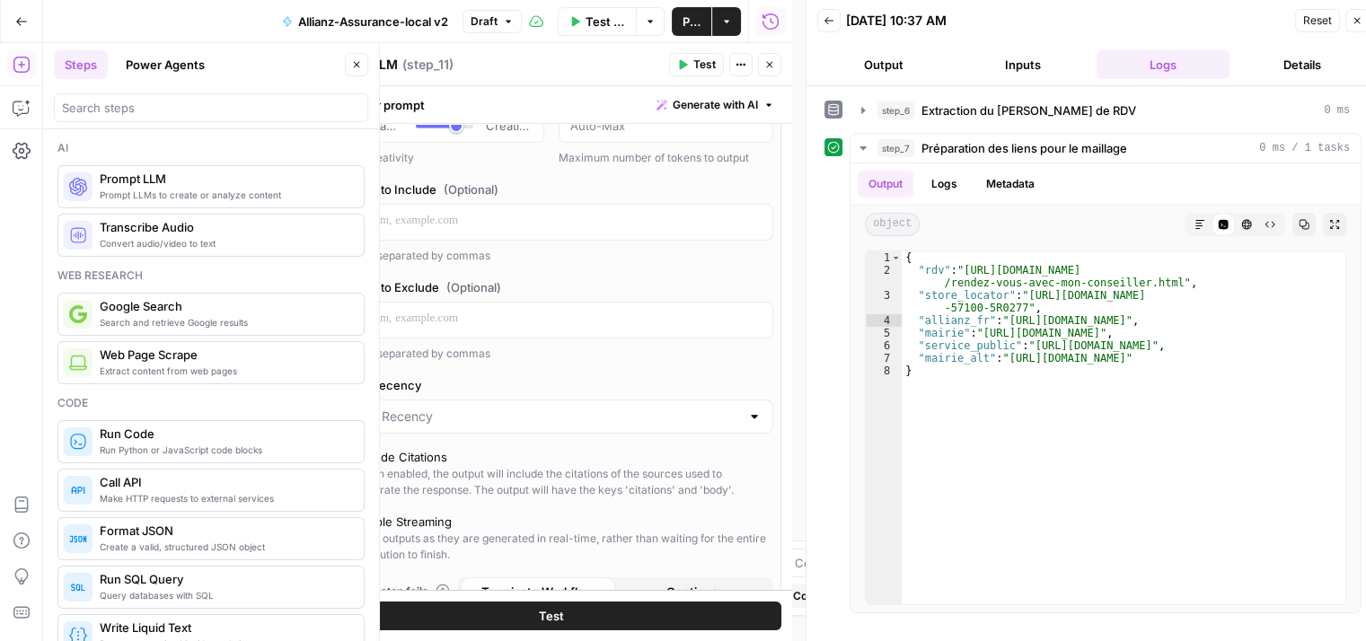
scroll to position [560, 0]
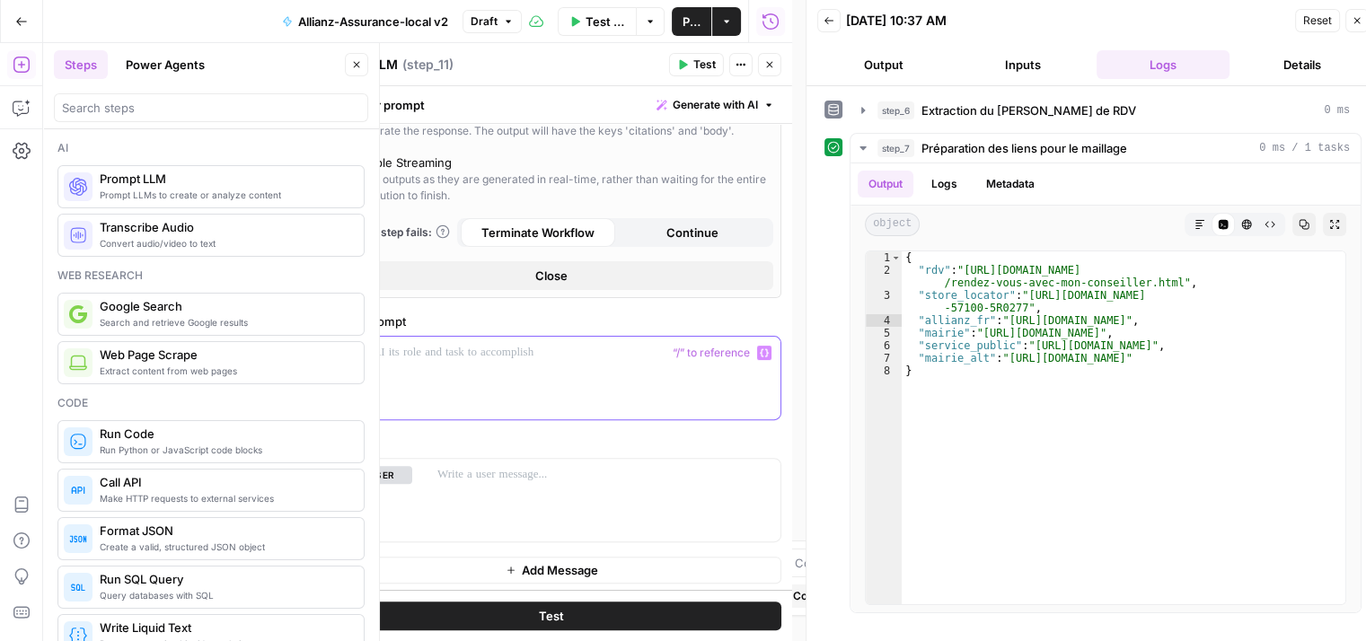
click at [500, 364] on div at bounding box center [551, 378] width 458 height 83
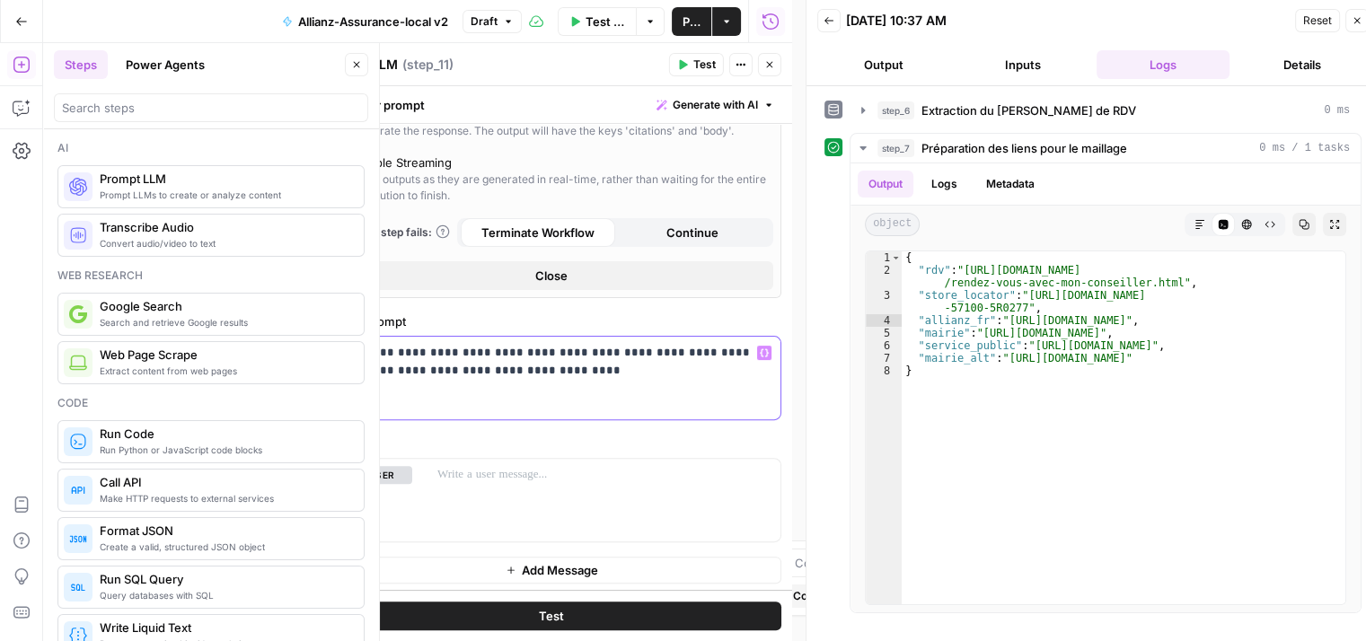
click at [768, 352] on span "Variables Menu" at bounding box center [768, 352] width 1 height 1
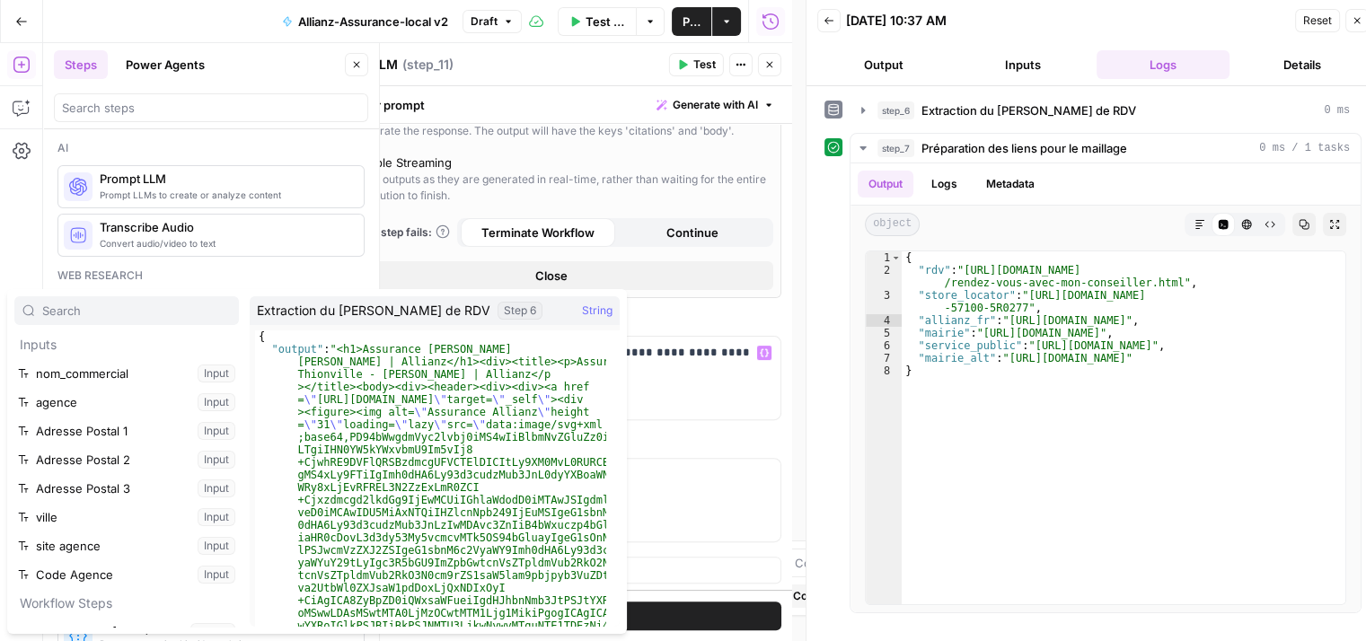
scroll to position [134, 0]
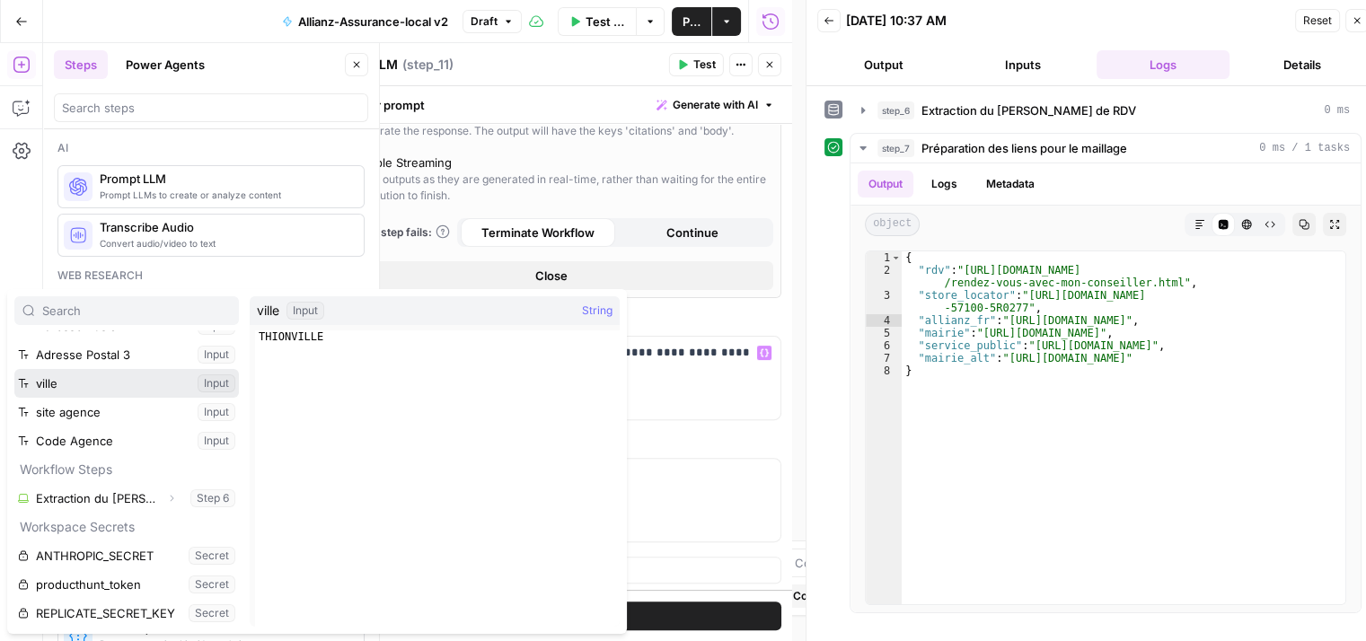
click at [129, 392] on button "Select variable ville" at bounding box center [126, 383] width 224 height 29
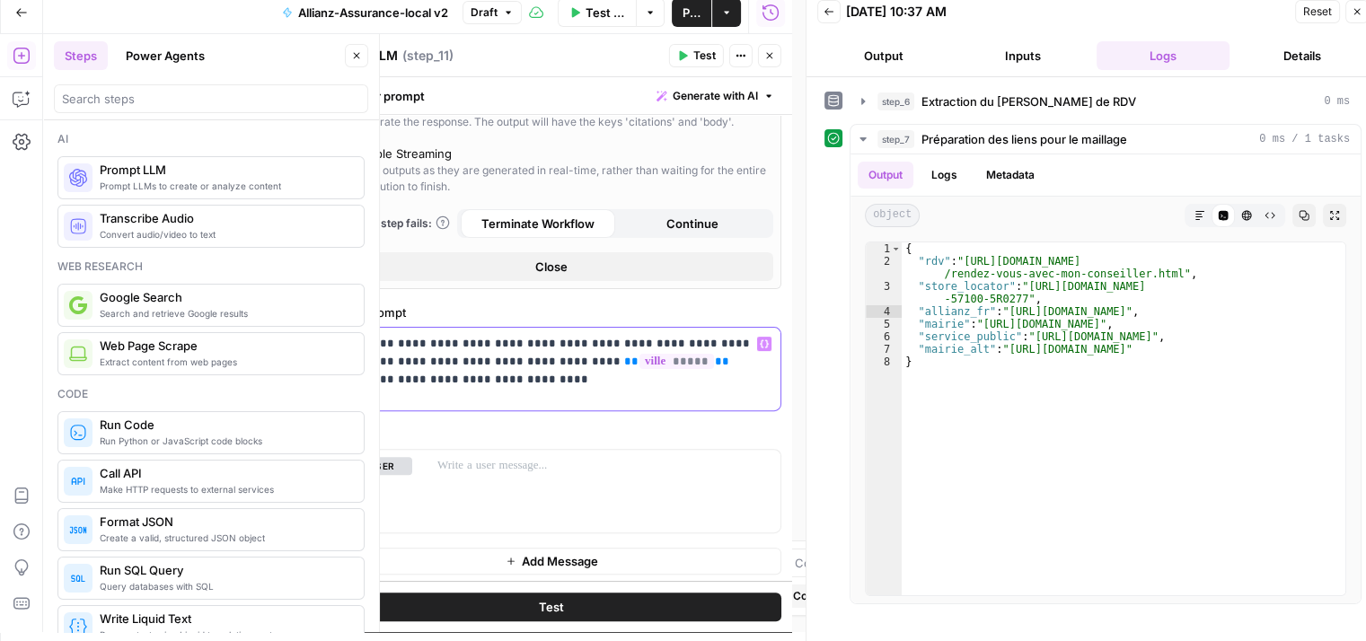
scroll to position [14, 0]
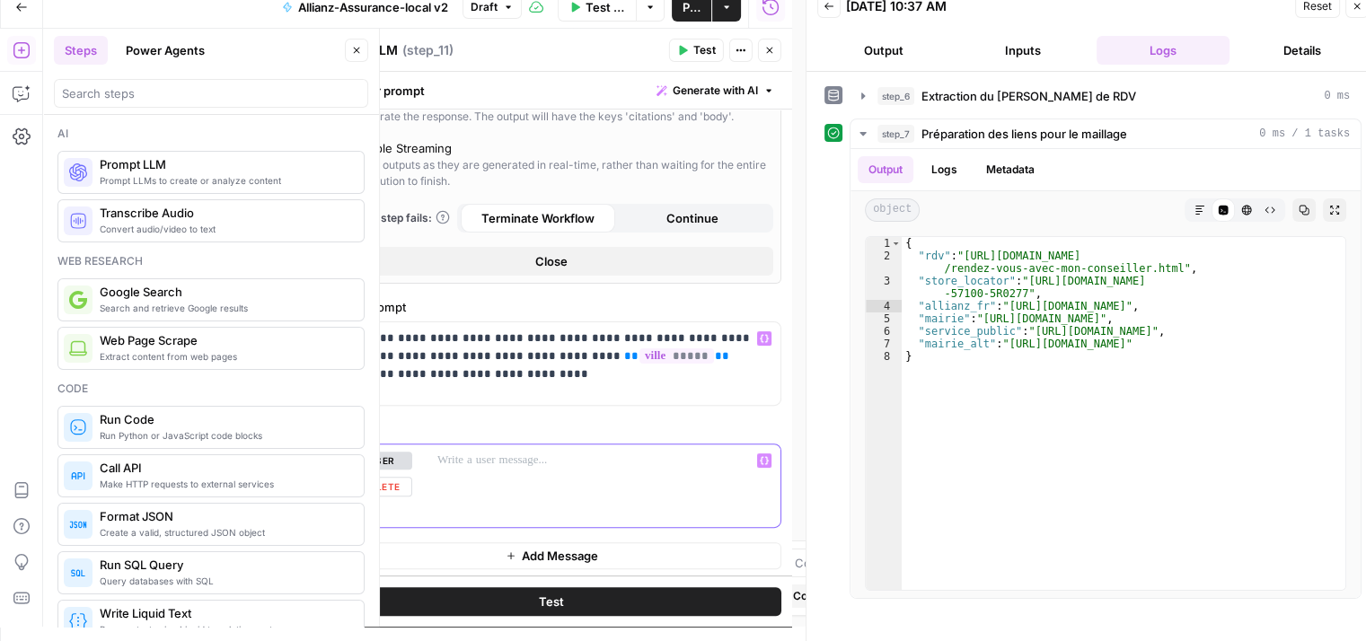
click at [499, 463] on p at bounding box center [603, 461] width 332 height 18
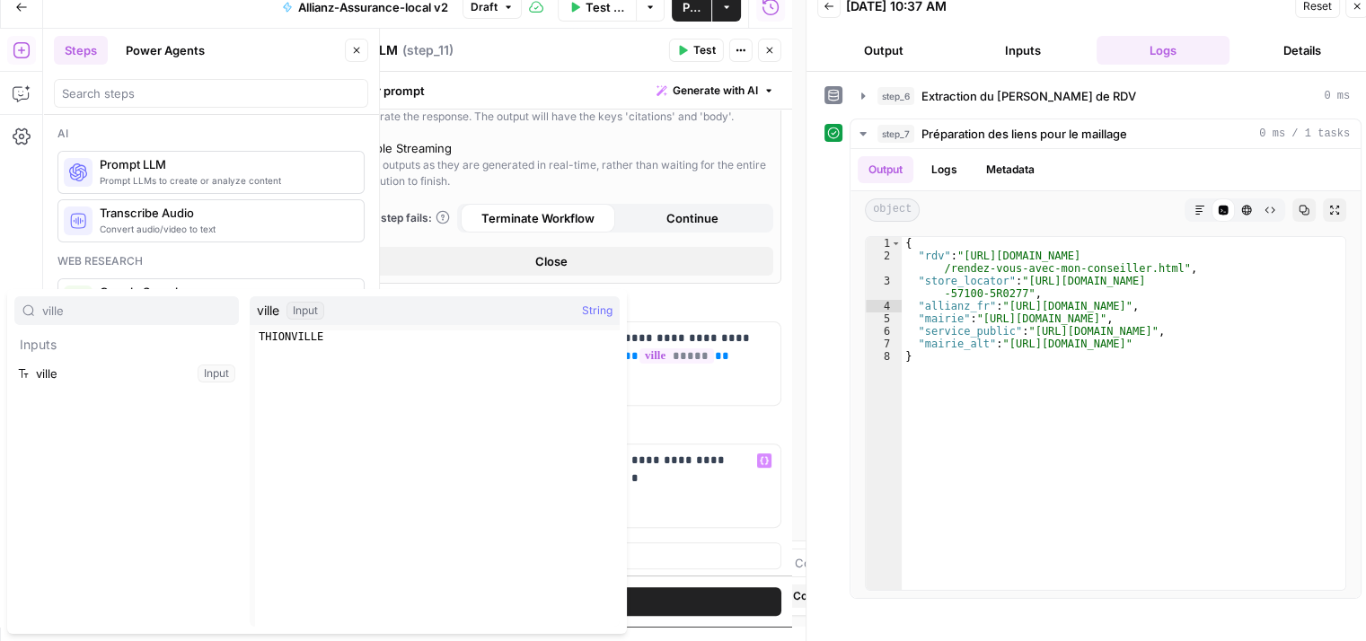
type input "ville"
click at [113, 367] on button "Select variable ville" at bounding box center [126, 373] width 224 height 29
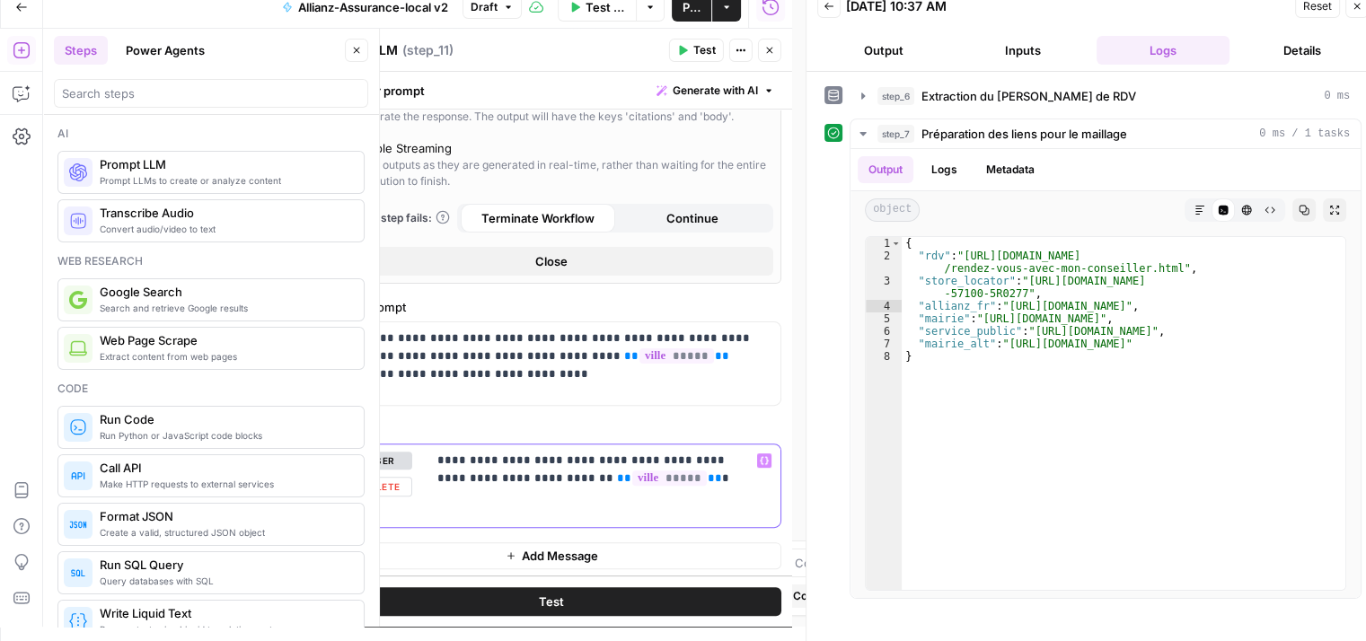
click at [643, 489] on div "**********" at bounding box center [604, 486] width 354 height 83
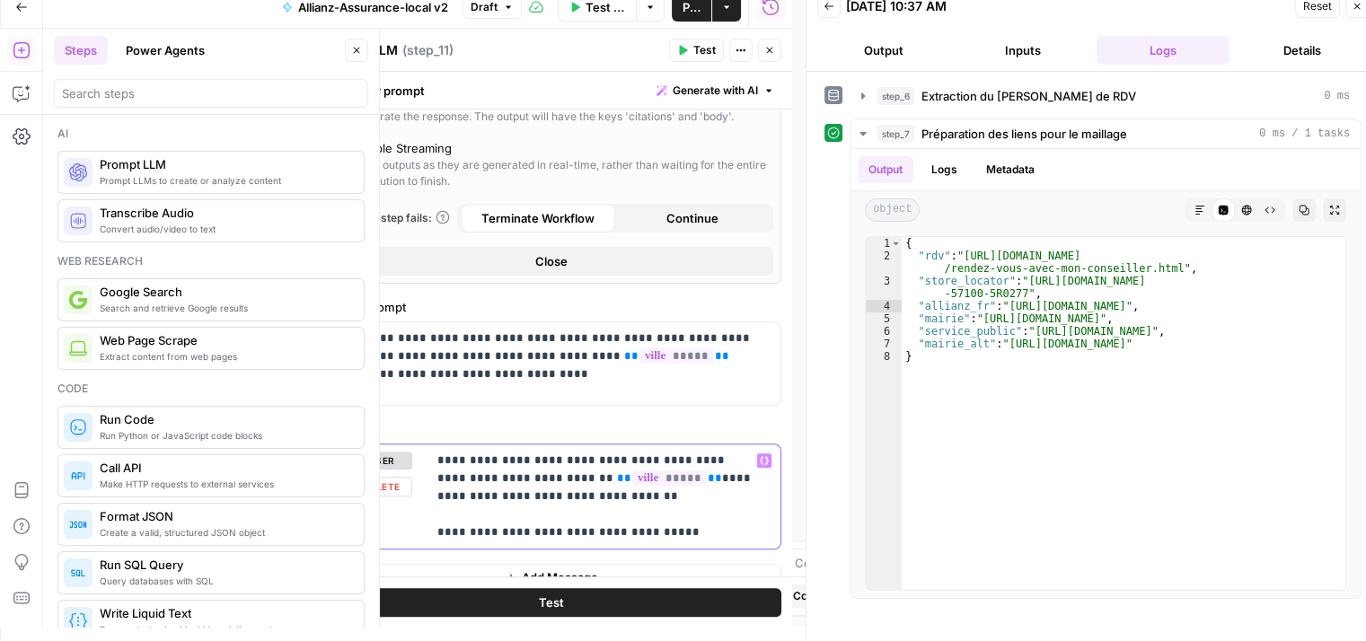
click at [709, 524] on p "**********" at bounding box center [596, 497] width 319 height 90
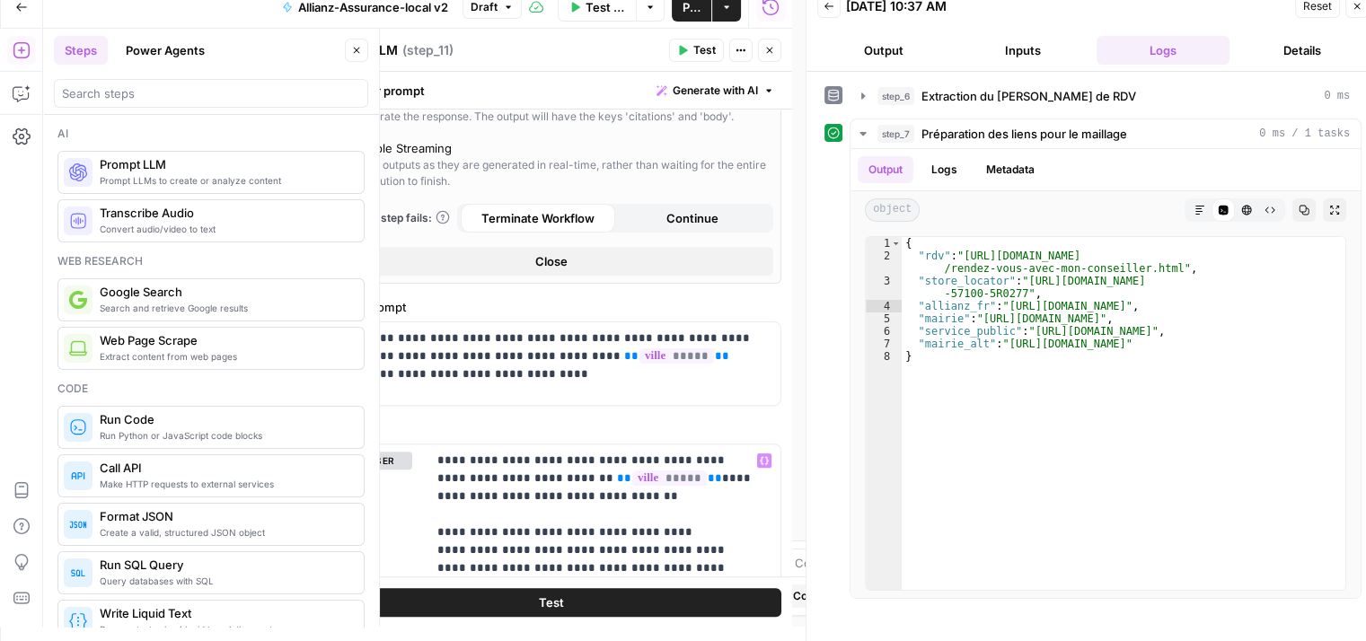
click at [592, 601] on button "Test" at bounding box center [551, 601] width 460 height 29
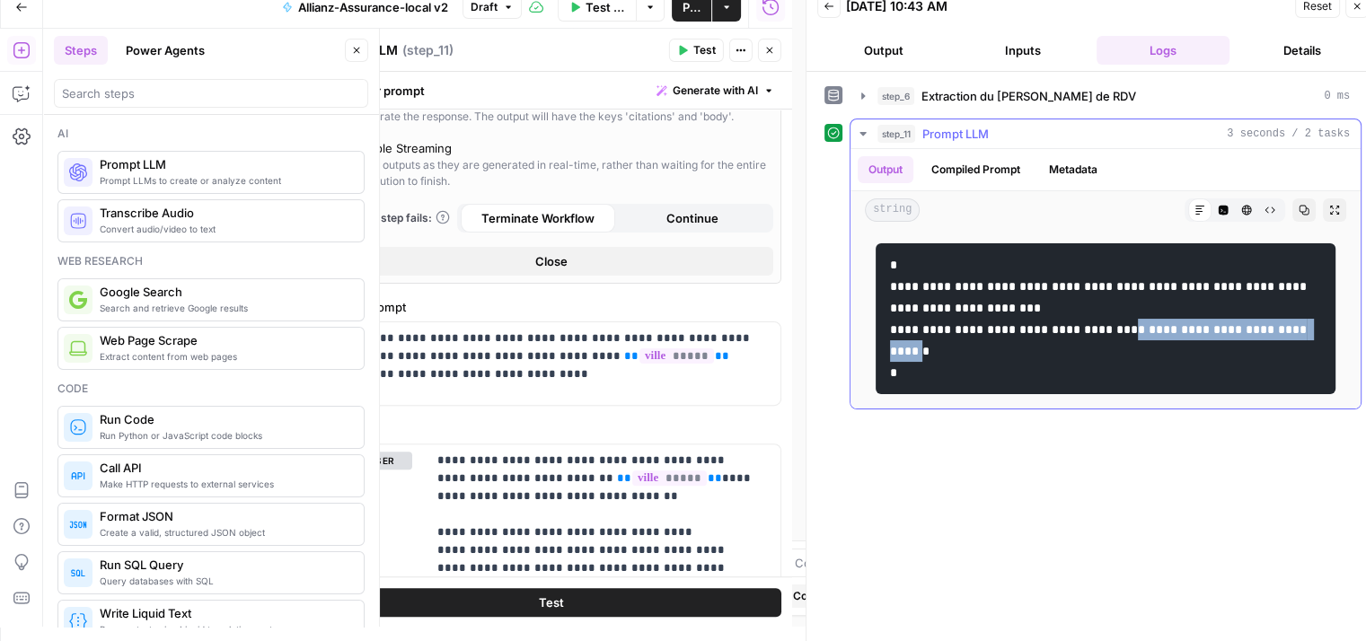
drag, startPoint x: 1151, startPoint y: 322, endPoint x: 978, endPoint y: 346, distance: 174.9
click at [978, 346] on code "**********" at bounding box center [1100, 319] width 420 height 120
copy code "**********"
click at [993, 172] on button "Compiled Prompt" at bounding box center [975, 169] width 110 height 27
click at [1009, 175] on button "Compiled Prompt" at bounding box center [975, 169] width 110 height 27
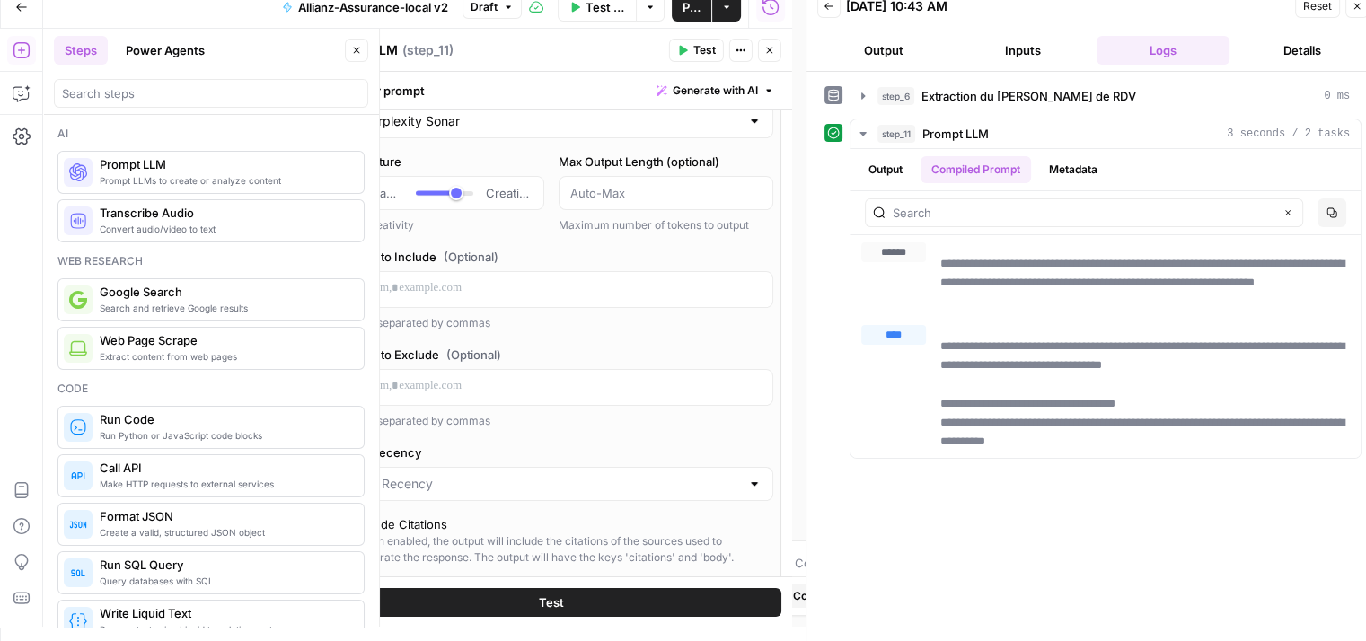
scroll to position [0, 0]
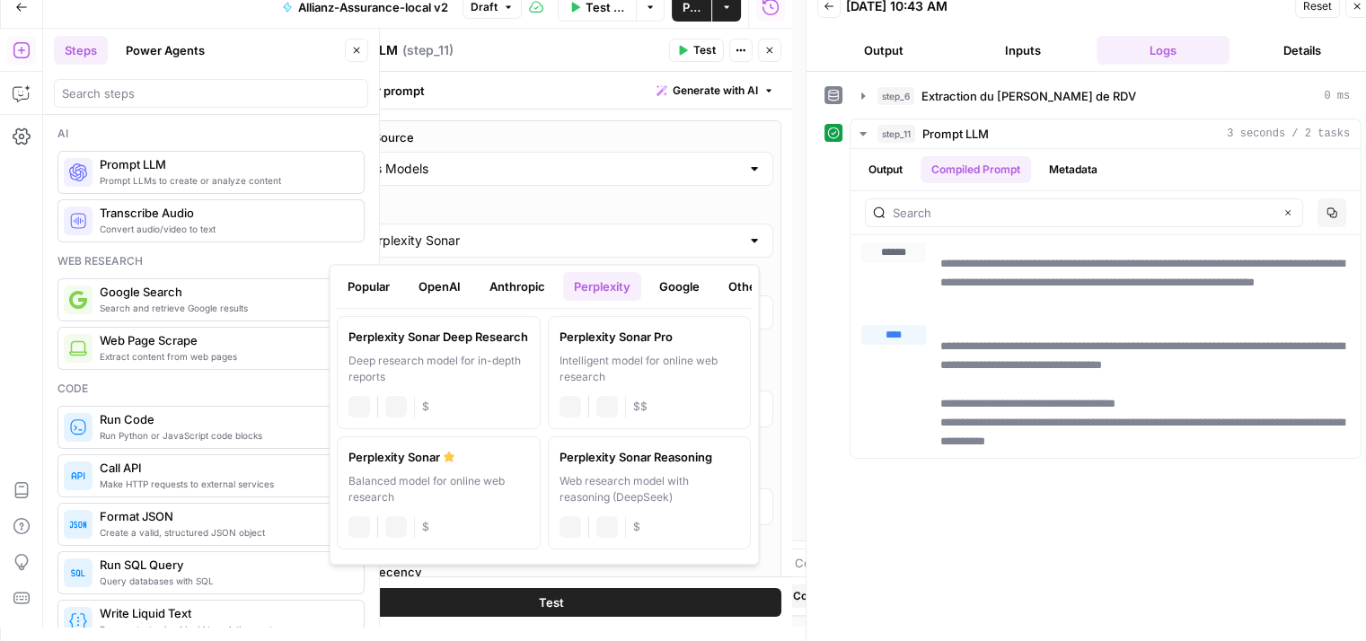
click at [510, 239] on input "Perplexity Sonar" at bounding box center [551, 241] width 377 height 18
click at [669, 295] on button "Google" at bounding box center [679, 286] width 62 height 29
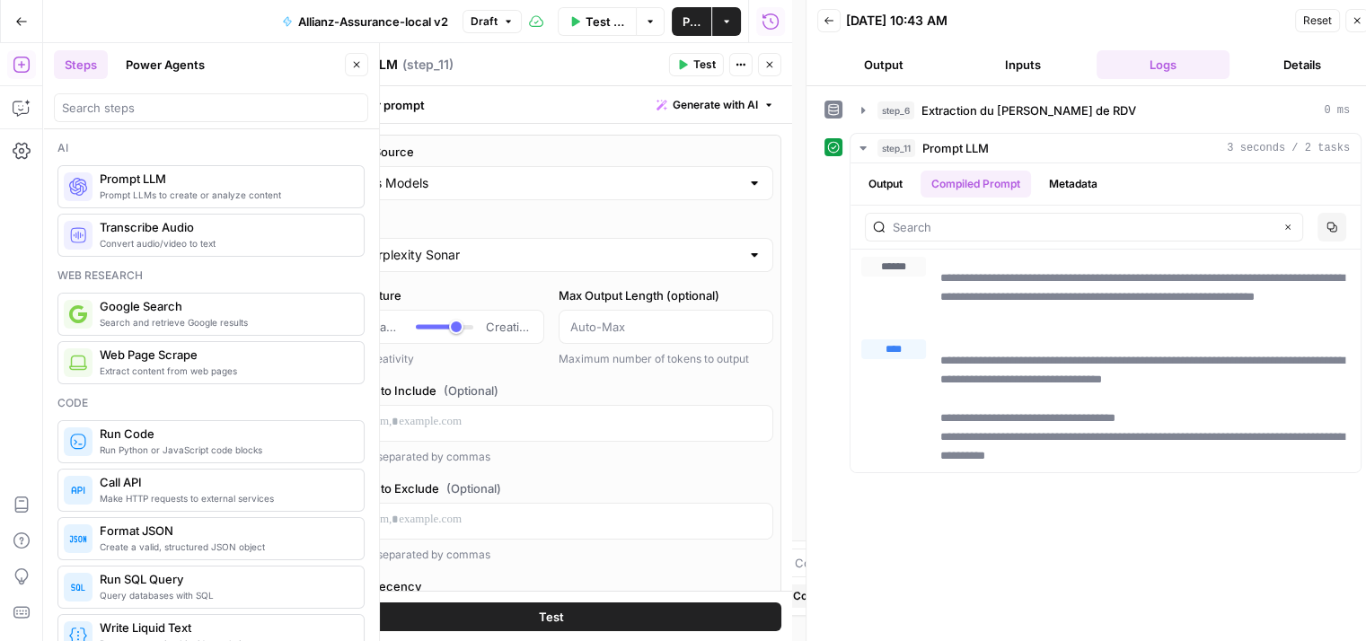
click at [592, 195] on div "AirOps Models" at bounding box center [552, 183] width 444 height 34
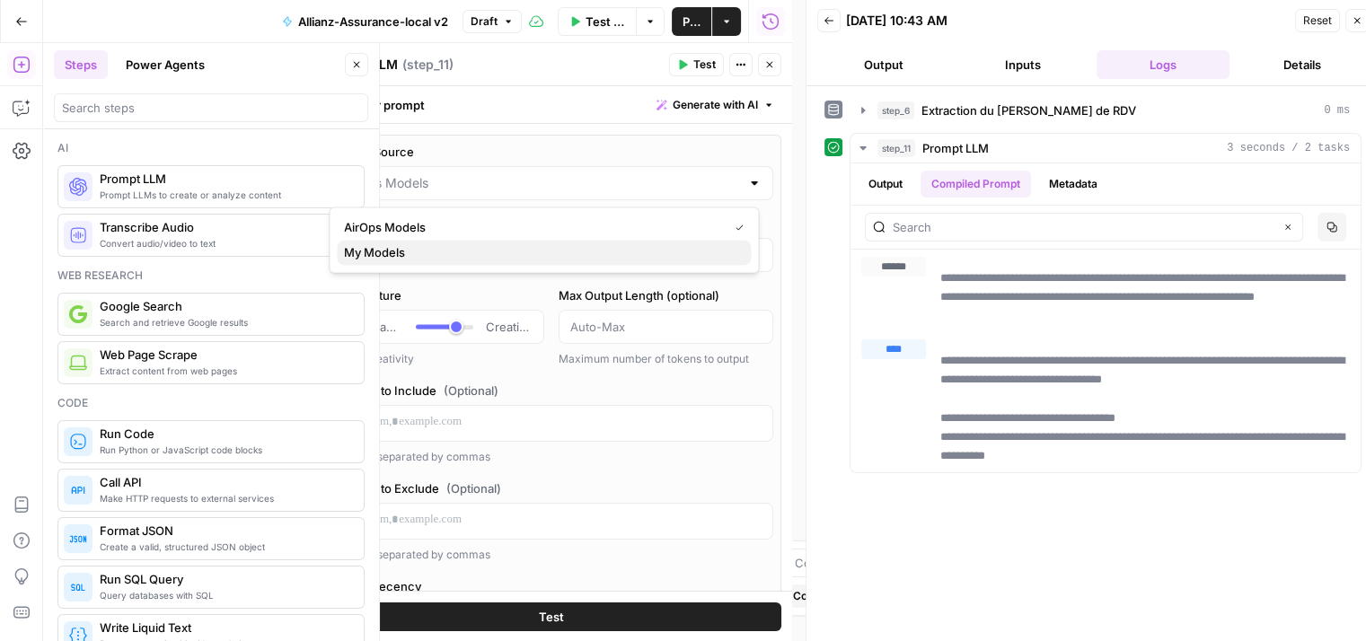
click at [466, 256] on span "My Models" at bounding box center [540, 252] width 392 height 18
type input "My Models"
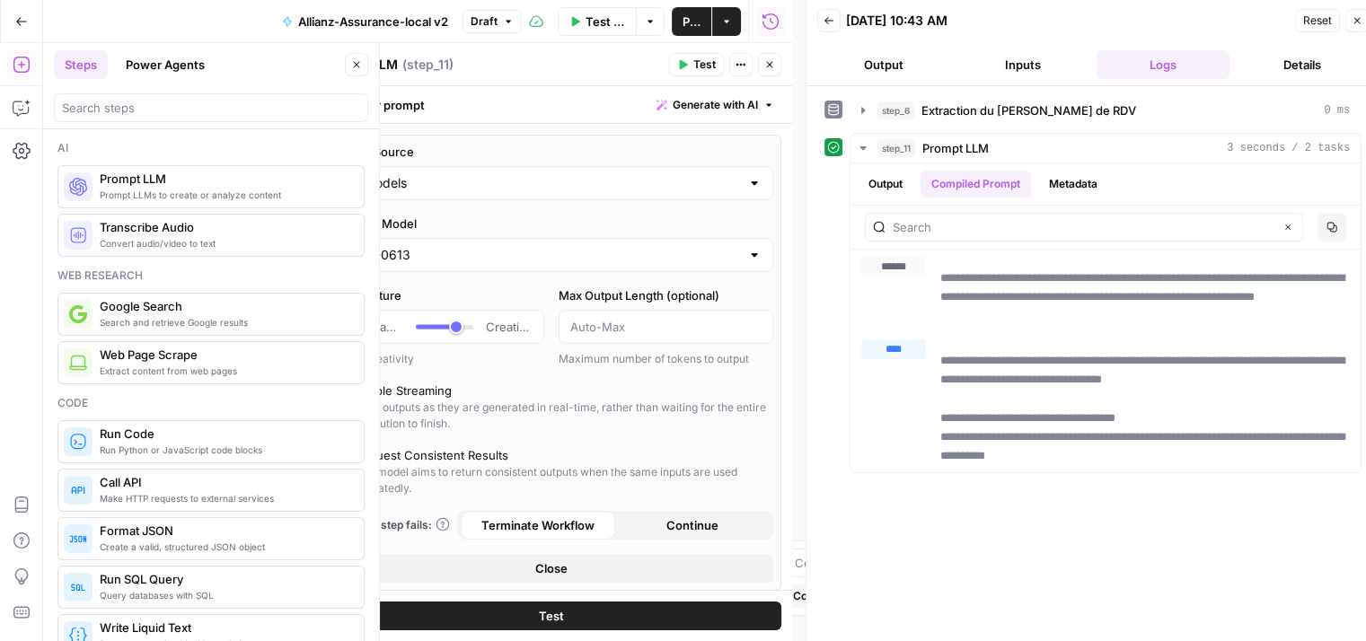
click at [483, 269] on div "gpt-4-0613" at bounding box center [552, 255] width 444 height 34
click at [502, 263] on div "gpt-4-0613" at bounding box center [552, 255] width 444 height 34
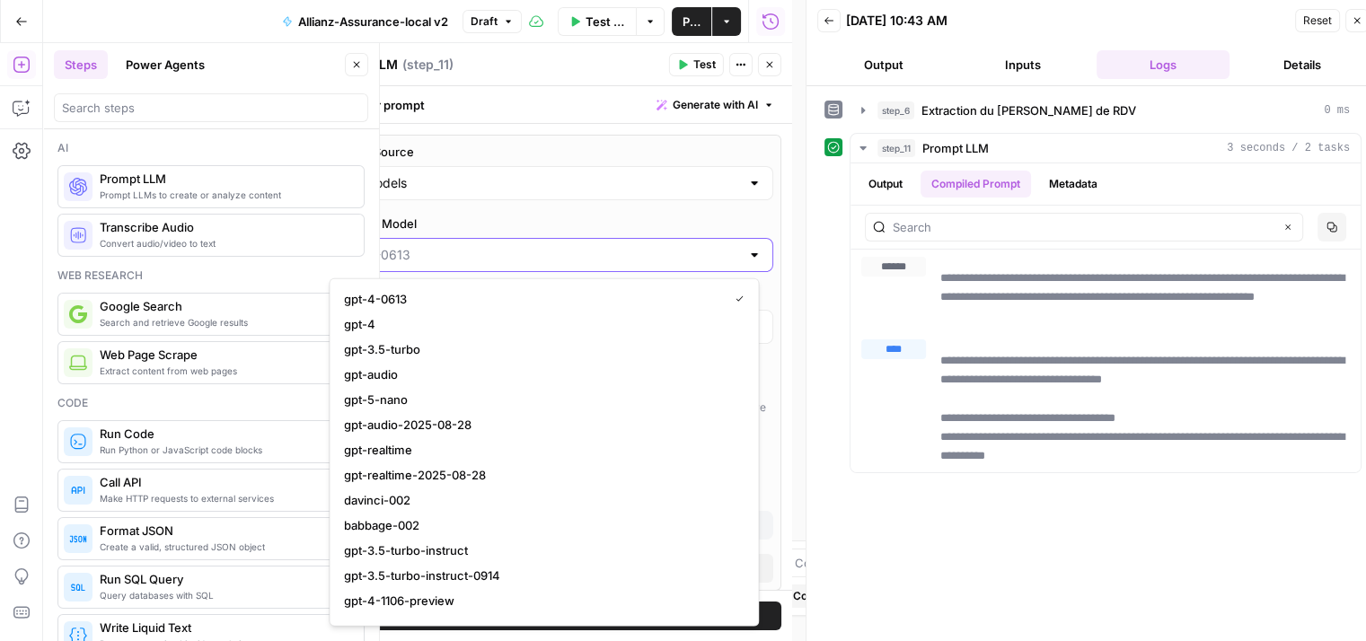
click at [471, 260] on input "Select AI Model" at bounding box center [540, 255] width 399 height 18
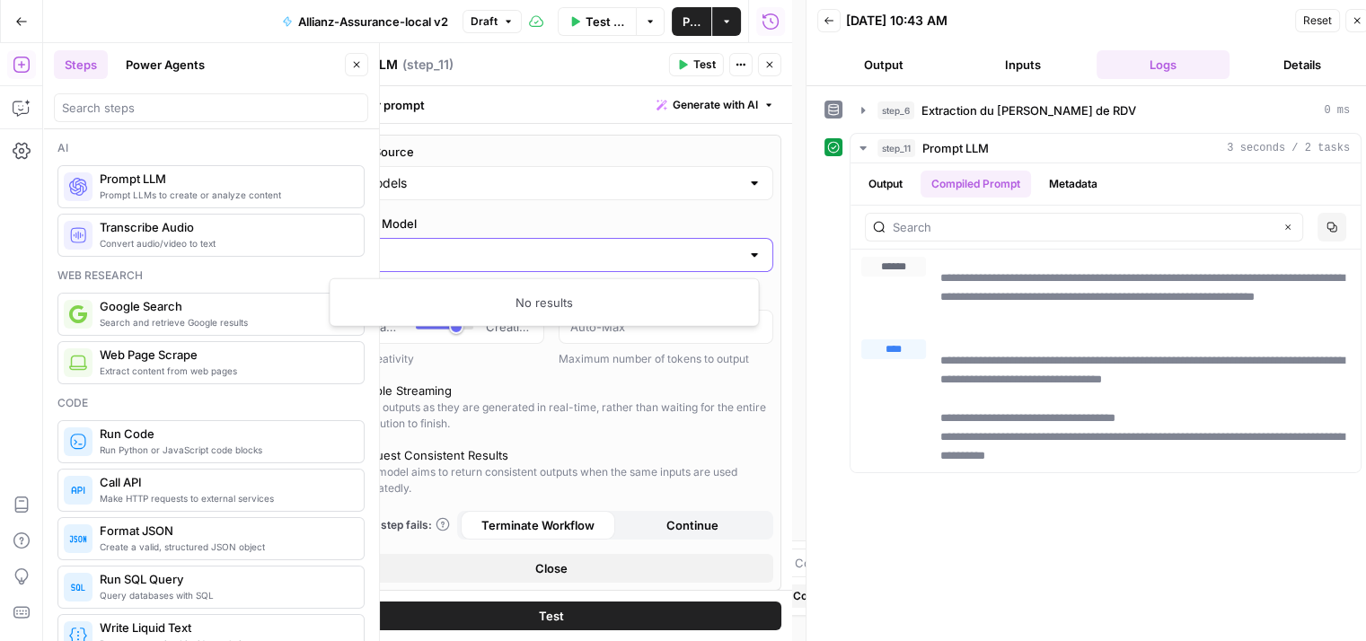
type input "g"
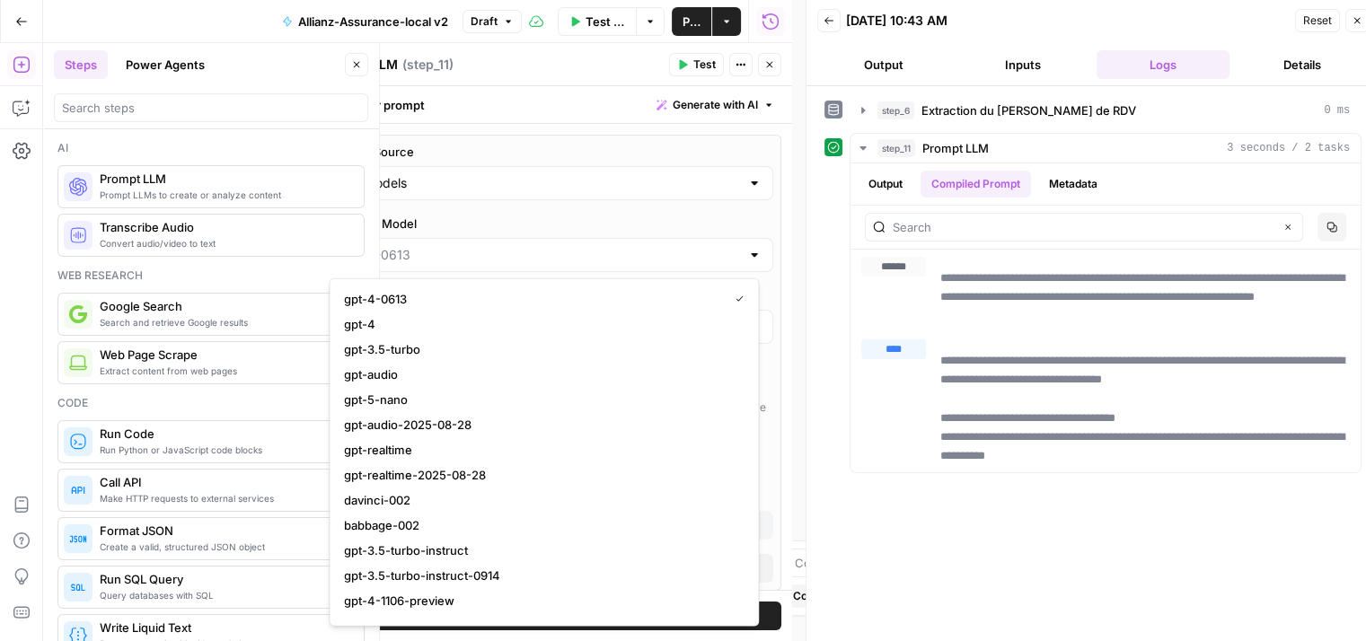
type input "gpt-4-0613"
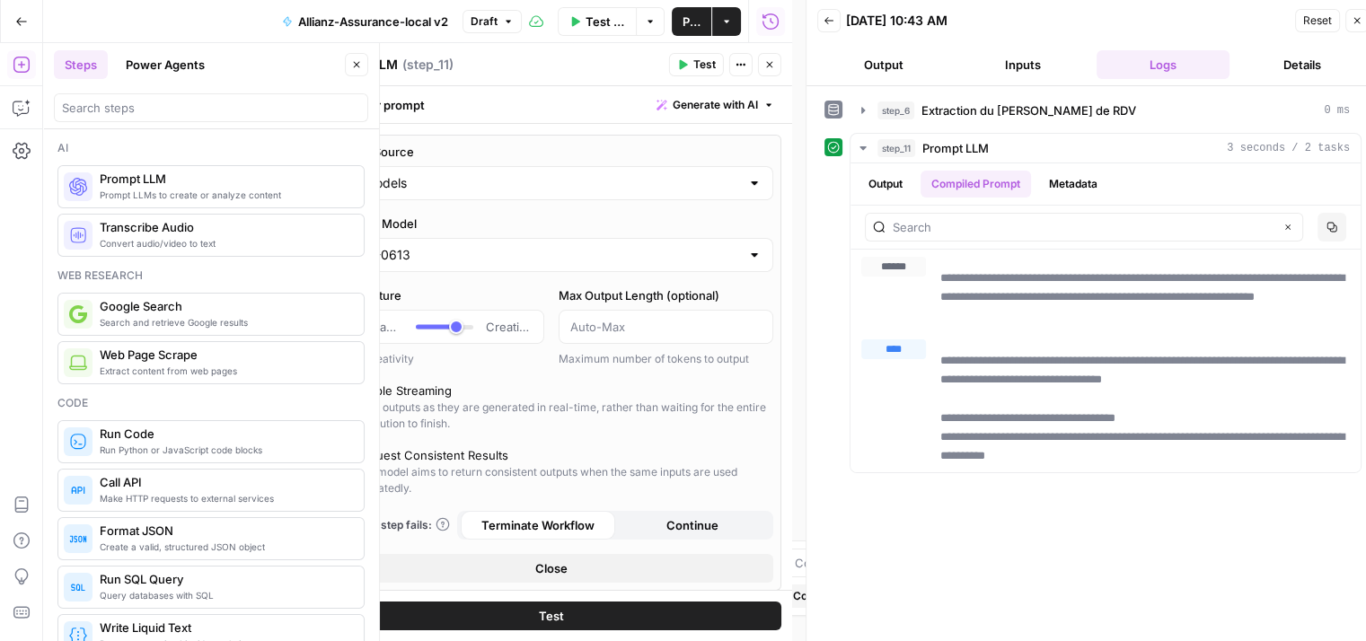
click at [636, 207] on div "Models Source My Models Select AI Model gpt-4-0613 Temperature Predictable Crea…" at bounding box center [551, 363] width 460 height 456
click at [582, 195] on div "My Models" at bounding box center [552, 183] width 444 height 34
click at [480, 232] on span "AirOps Models" at bounding box center [540, 227] width 392 height 18
type input "AirOps Models"
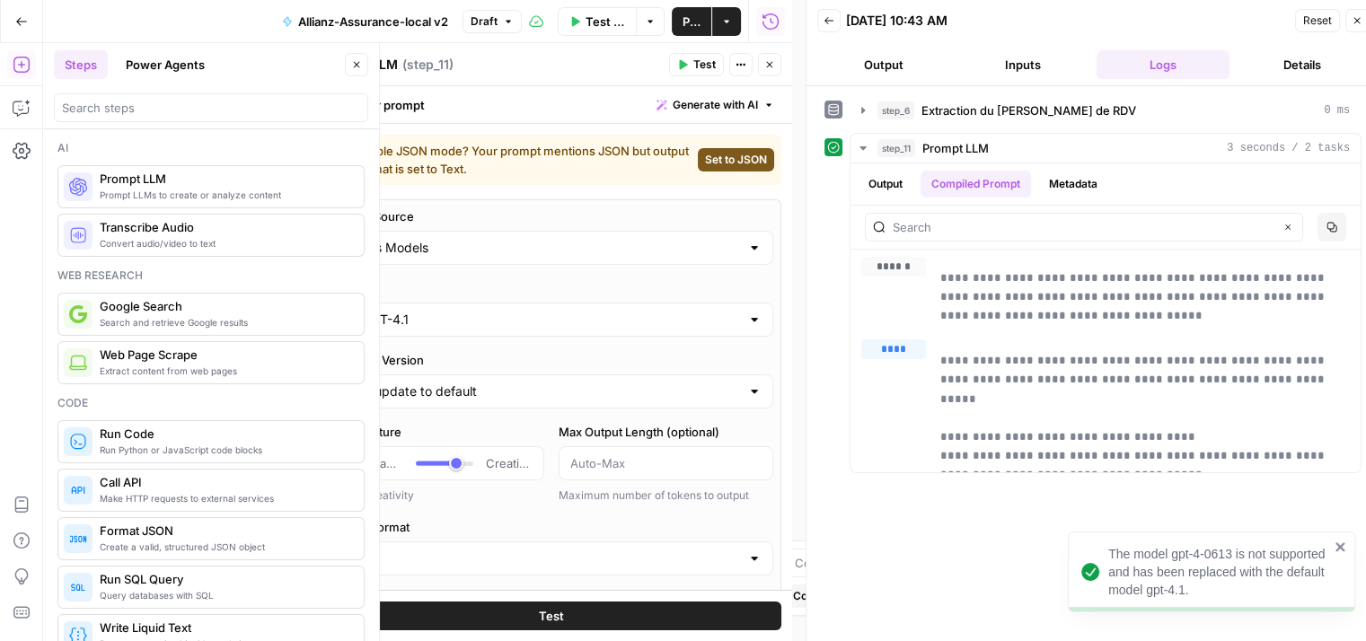
click at [717, 158] on span "Set to JSON" at bounding box center [736, 160] width 62 height 16
type input "JSON"
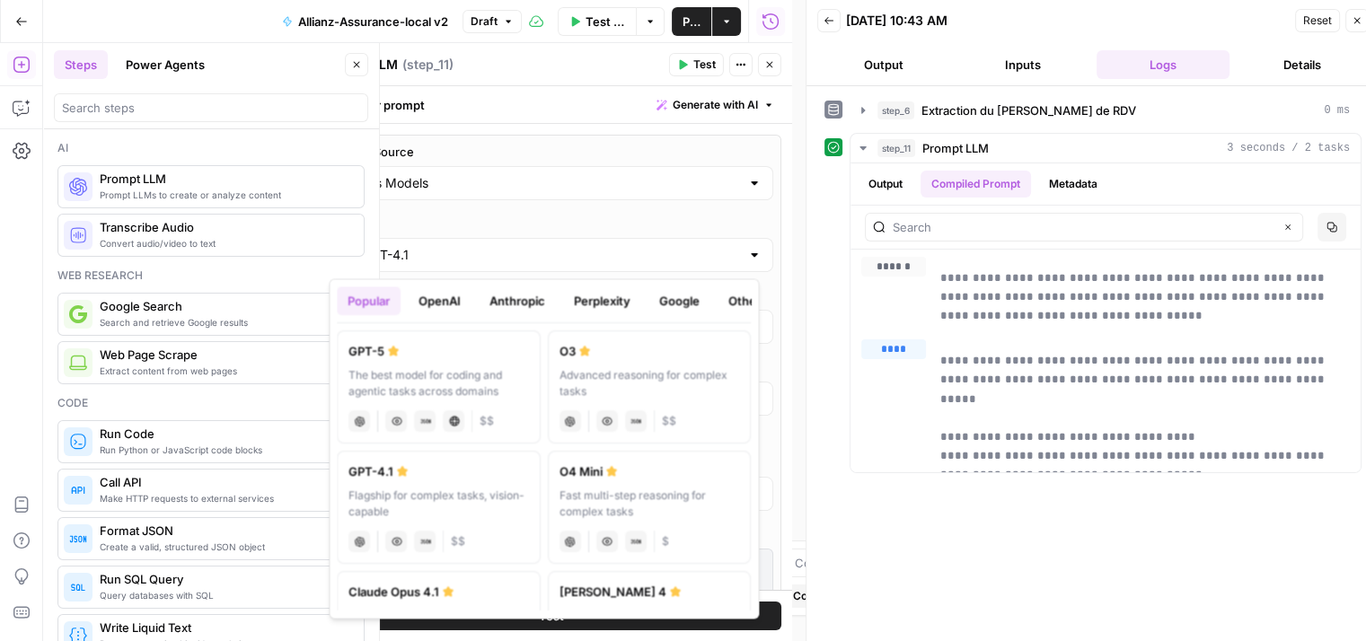
click at [676, 249] on input "GPT-4.1" at bounding box center [551, 255] width 377 height 18
click at [521, 302] on button "Anthropic" at bounding box center [517, 300] width 77 height 29
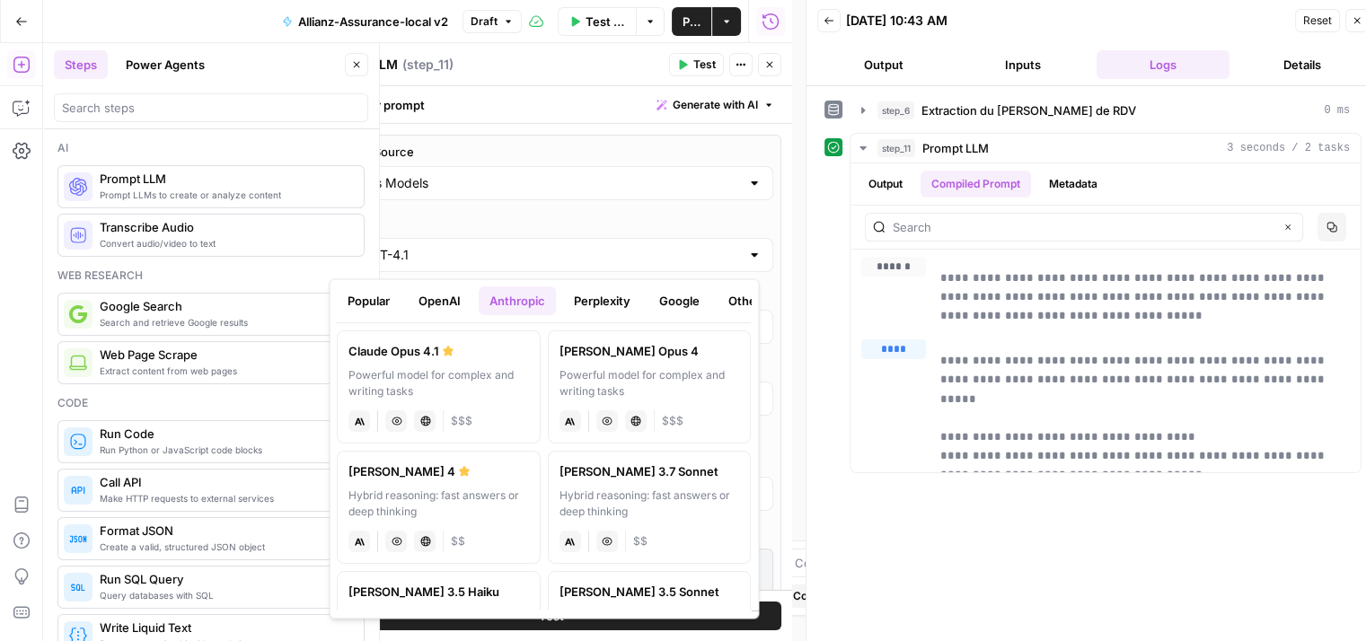
click at [661, 297] on button "Google" at bounding box center [679, 300] width 62 height 29
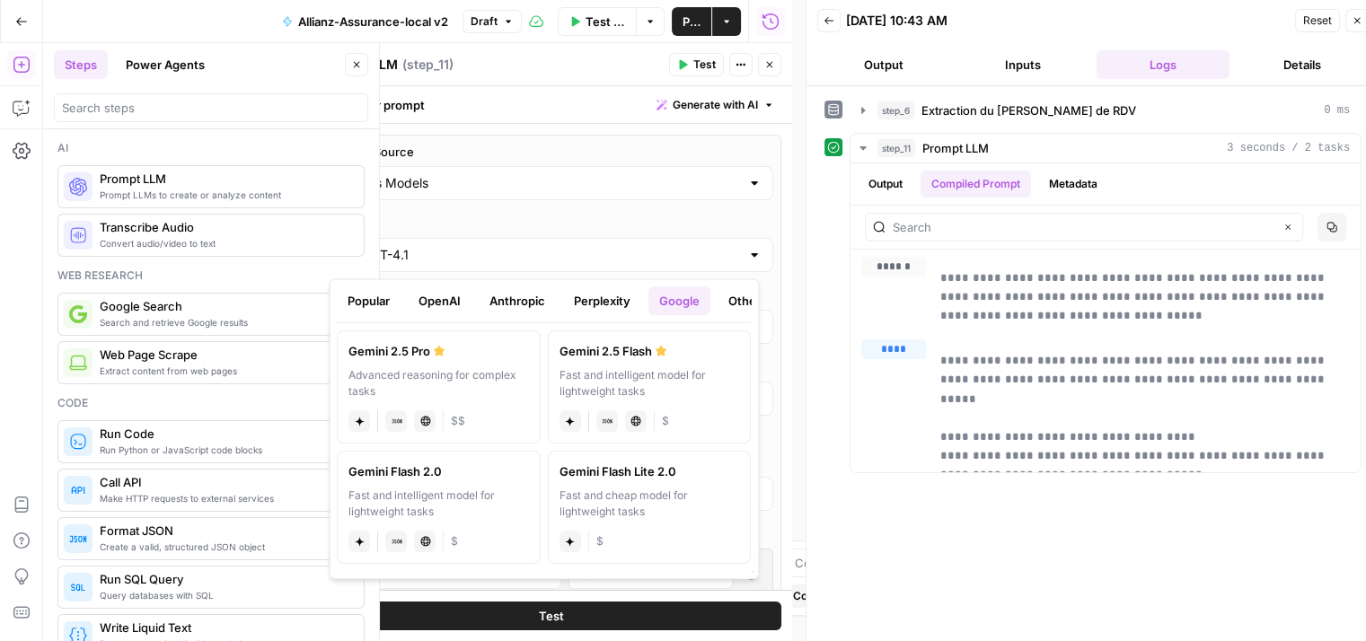
click at [588, 370] on div "Fast and intelligent model for lightweight tasks" at bounding box center [649, 383] width 180 height 32
type input "Gemini 2.5 Flash"
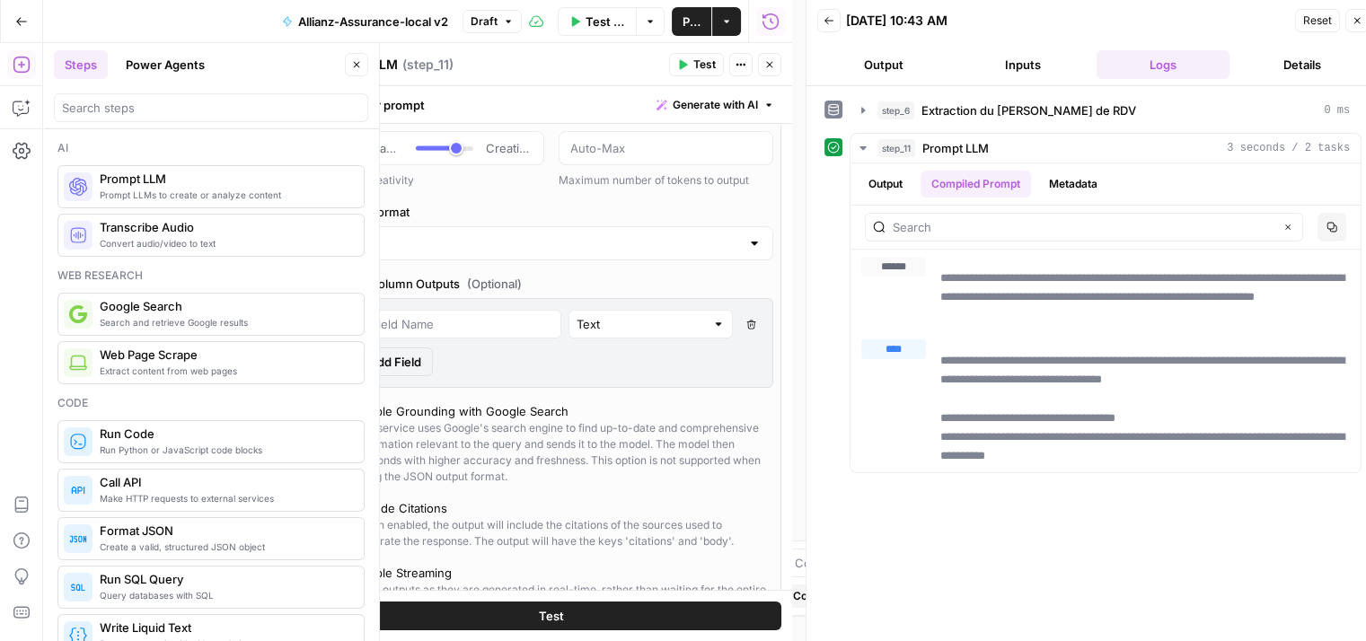
scroll to position [183, 0]
click at [409, 317] on input "text" at bounding box center [462, 320] width 182 height 18
click at [610, 320] on input "text" at bounding box center [641, 320] width 128 height 18
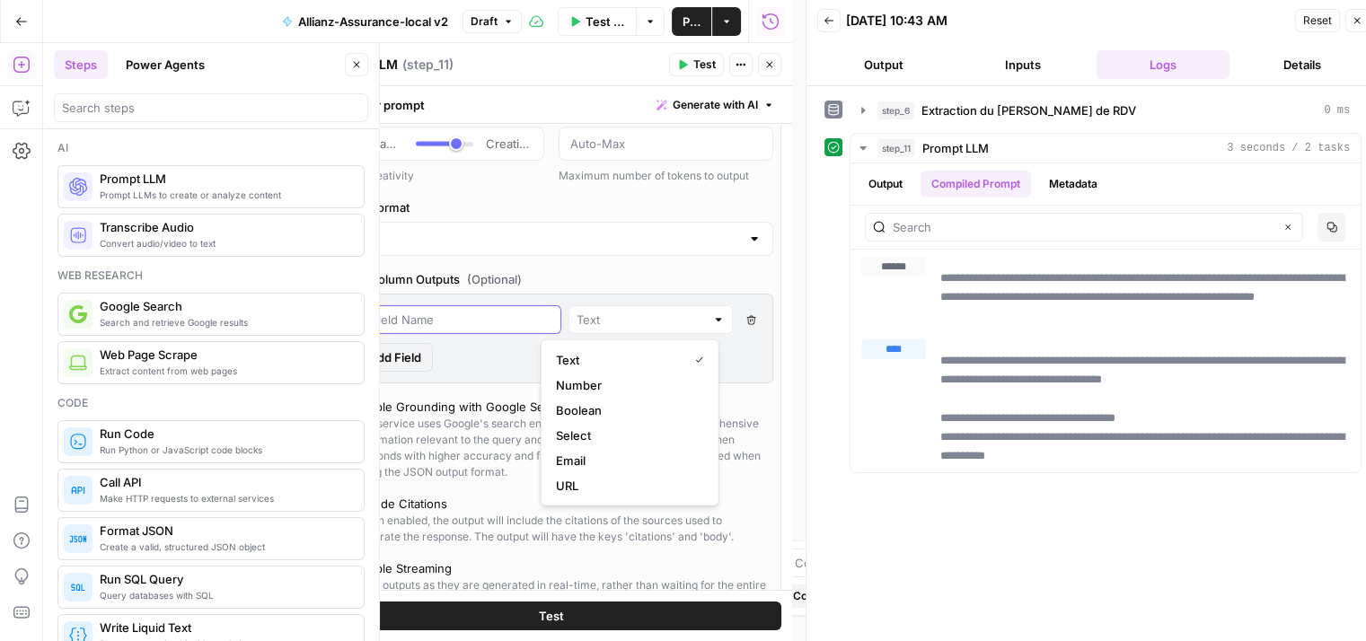
type input "Text"
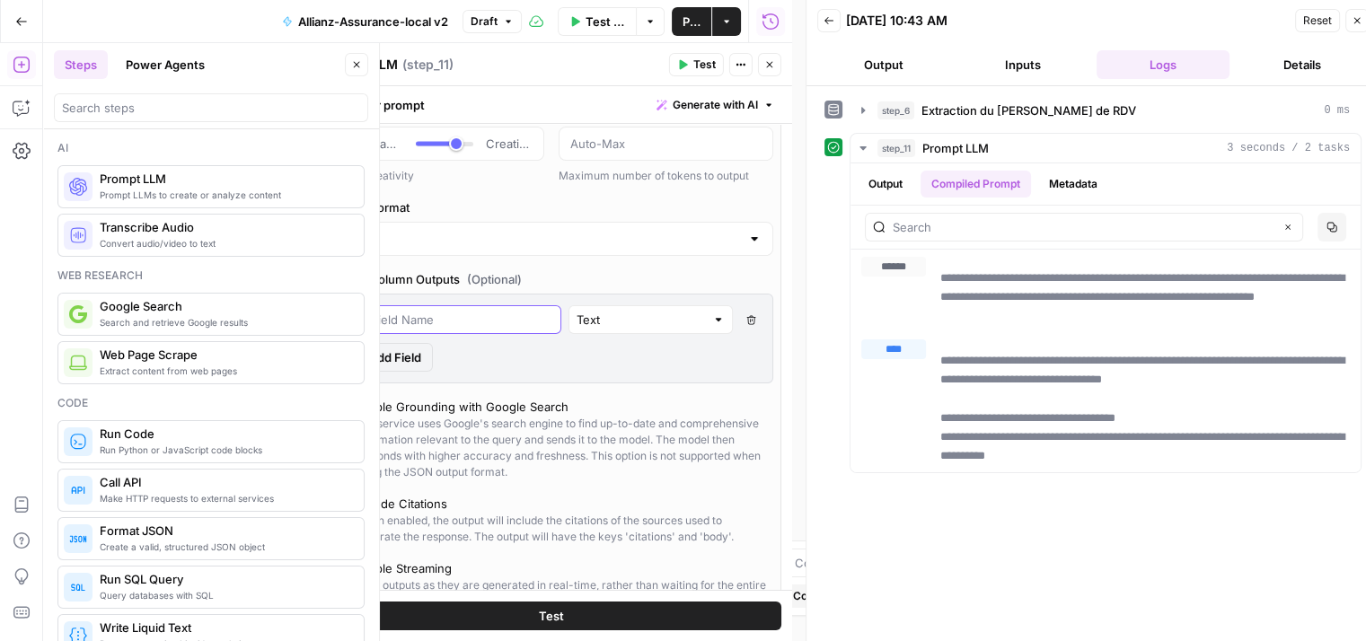
click at [460, 319] on input "text" at bounding box center [462, 320] width 182 height 18
type input "s"
type input "local store"
click at [421, 356] on button "Add Field" at bounding box center [387, 357] width 92 height 29
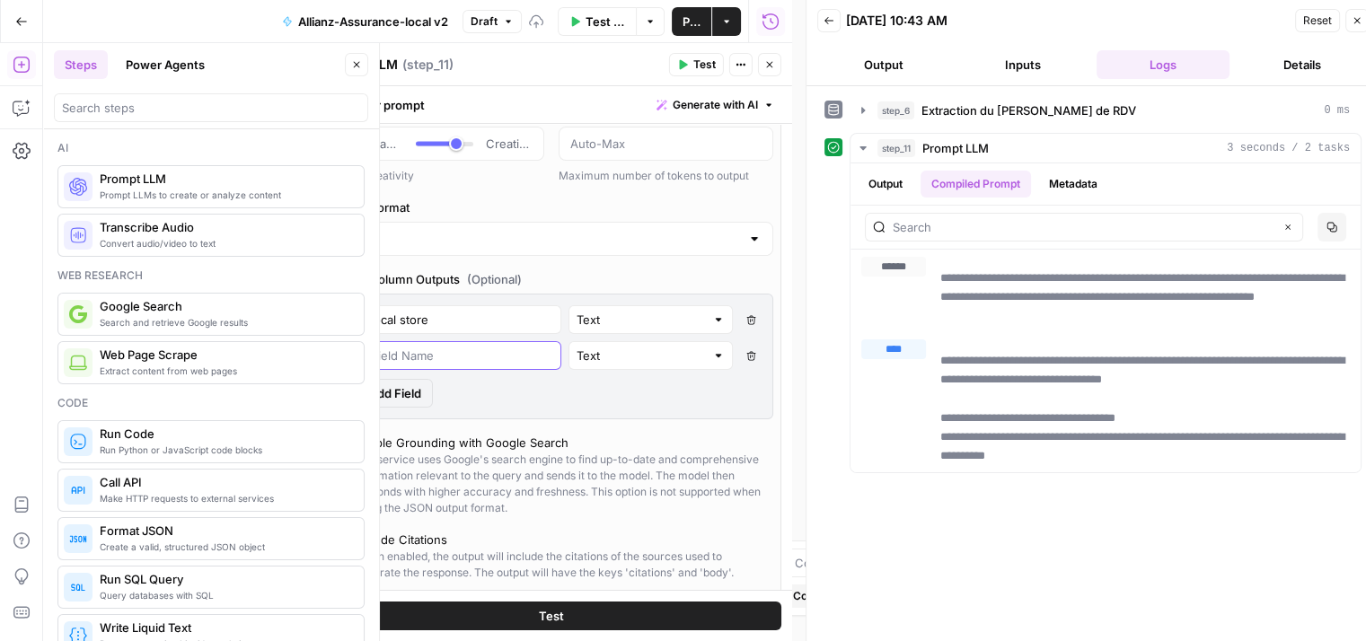
click at [409, 357] on input "text" at bounding box center [462, 356] width 182 height 18
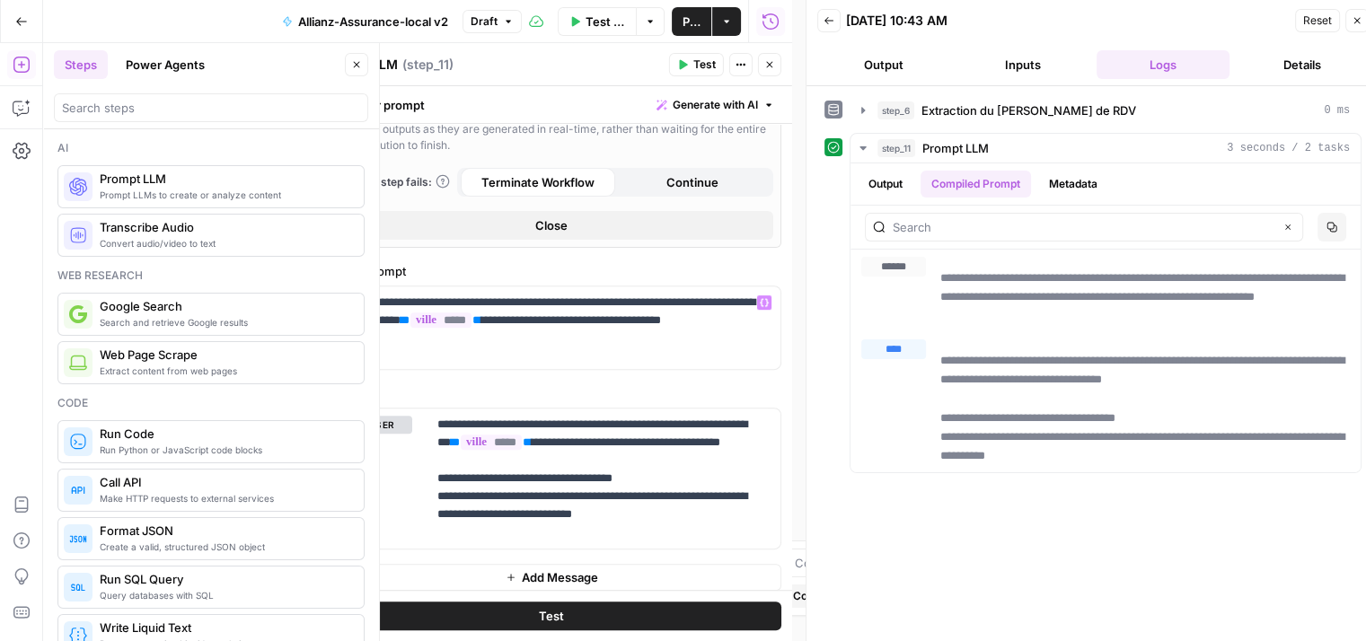
scroll to position [682, 0]
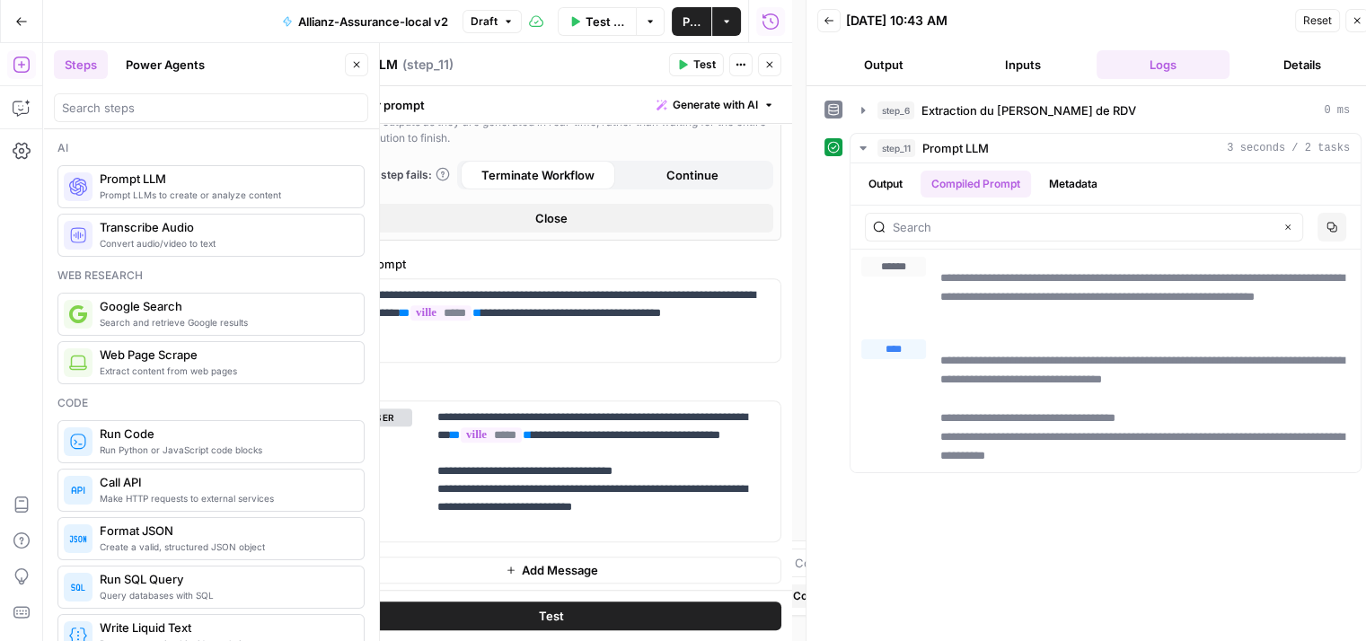
type input "mairie"
click at [575, 619] on button "Test" at bounding box center [551, 616] width 460 height 29
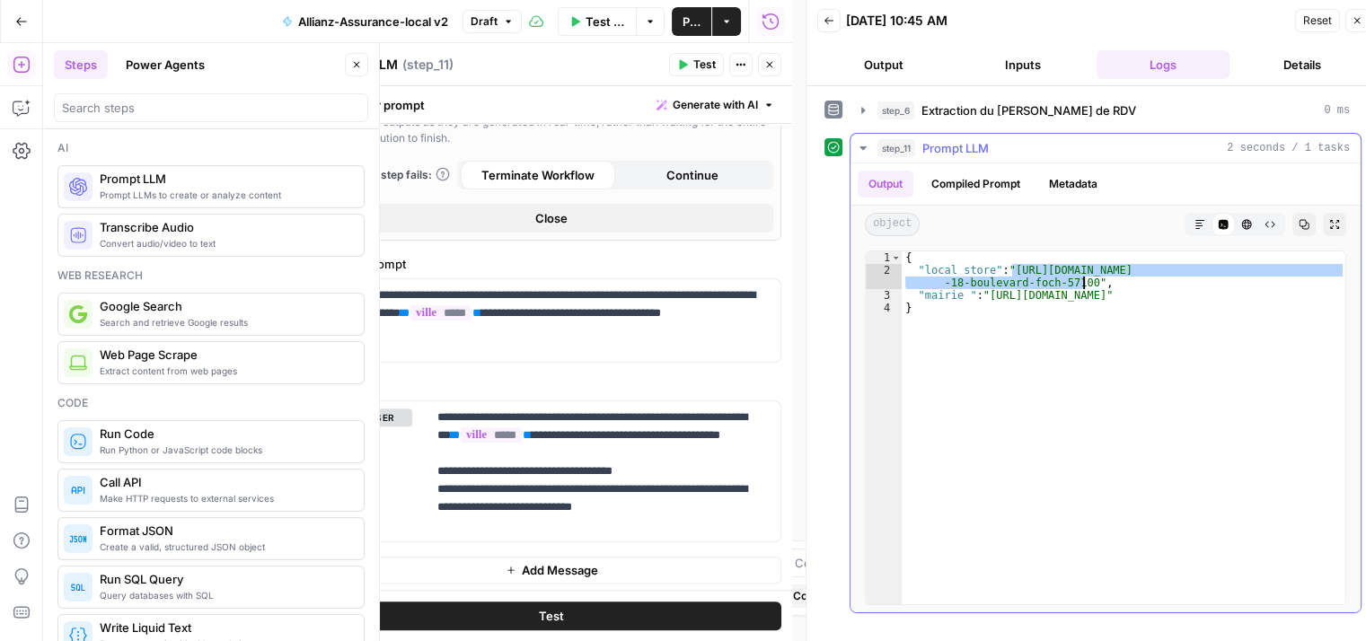
drag, startPoint x: 1013, startPoint y: 267, endPoint x: 1085, endPoint y: 281, distance: 73.3
click at [1085, 281] on div "{ "local store" : "https://agences.allianz.fr/thionville/agence-thionville -18-…" at bounding box center [1124, 440] width 445 height 379
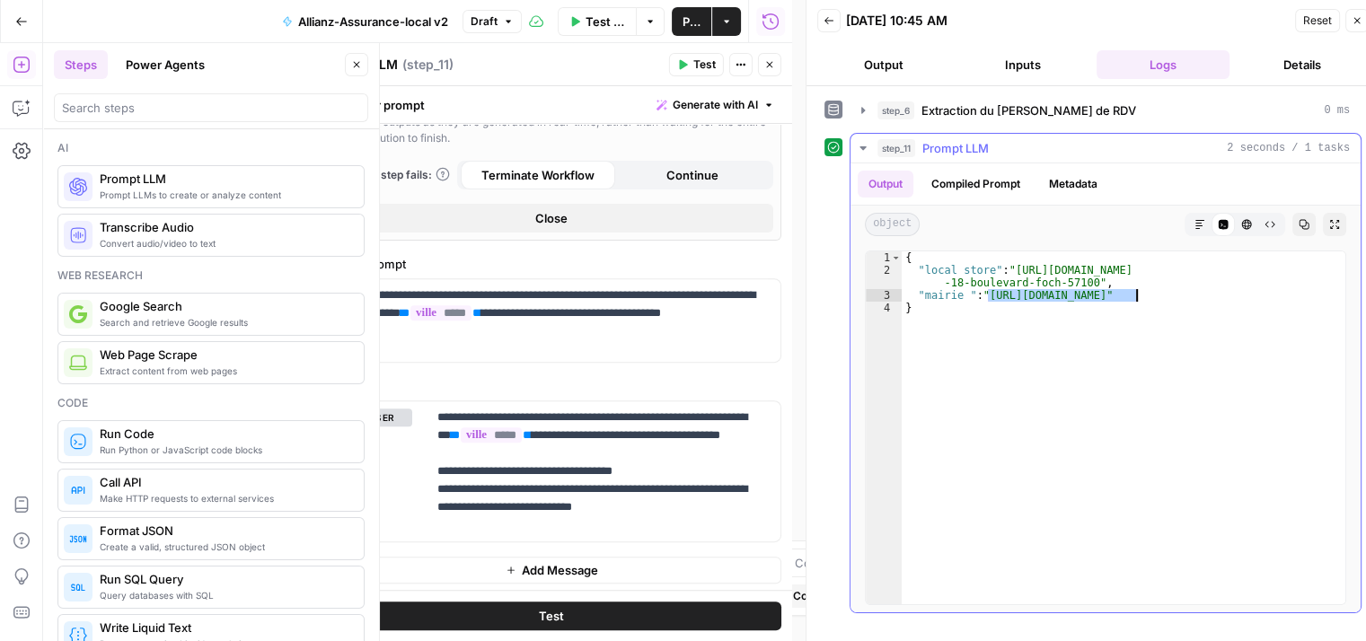
drag, startPoint x: 989, startPoint y: 295, endPoint x: 1135, endPoint y: 290, distance: 146.5
click at [1135, 290] on div "{ "local store" : "https://agences.allianz.fr/thionville/agence-thionville -18-…" at bounding box center [1124, 440] width 445 height 379
type textarea "**********"
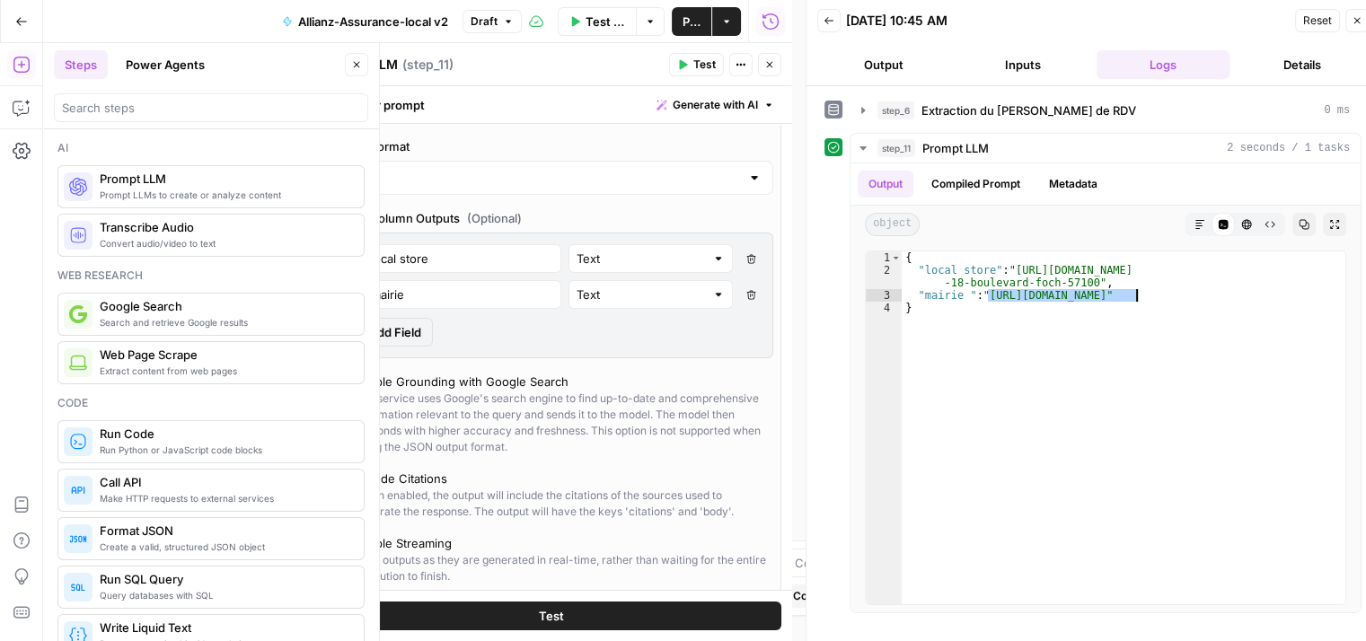
scroll to position [54, 0]
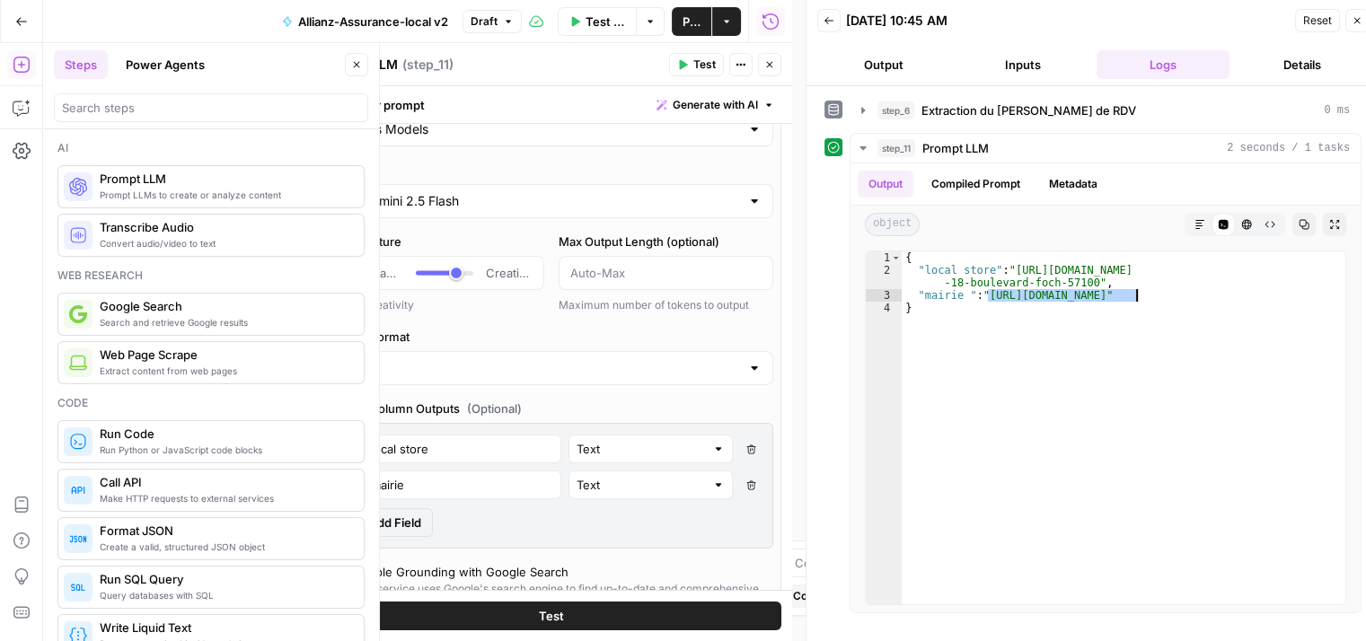
click at [453, 208] on input "Gemini 2.5 Flash" at bounding box center [551, 201] width 377 height 18
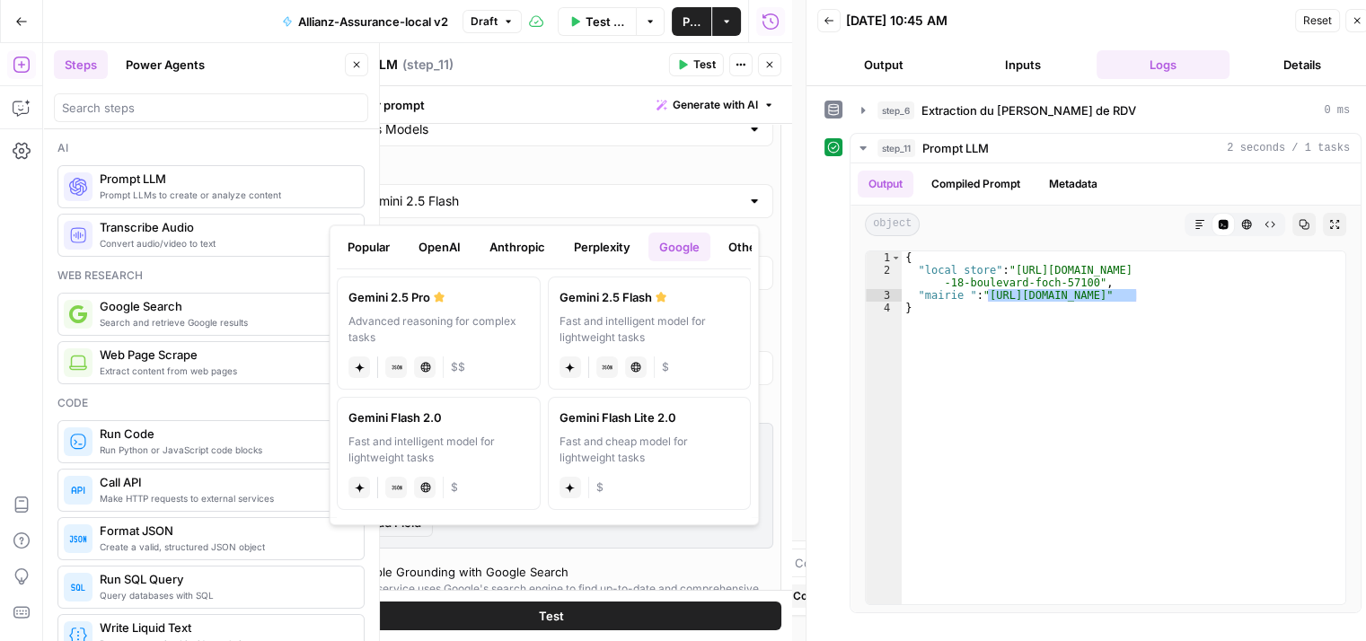
click at [409, 317] on div "Advanced reasoning for complex tasks" at bounding box center [438, 329] width 180 height 32
type input "Gemini 2.5 Pro"
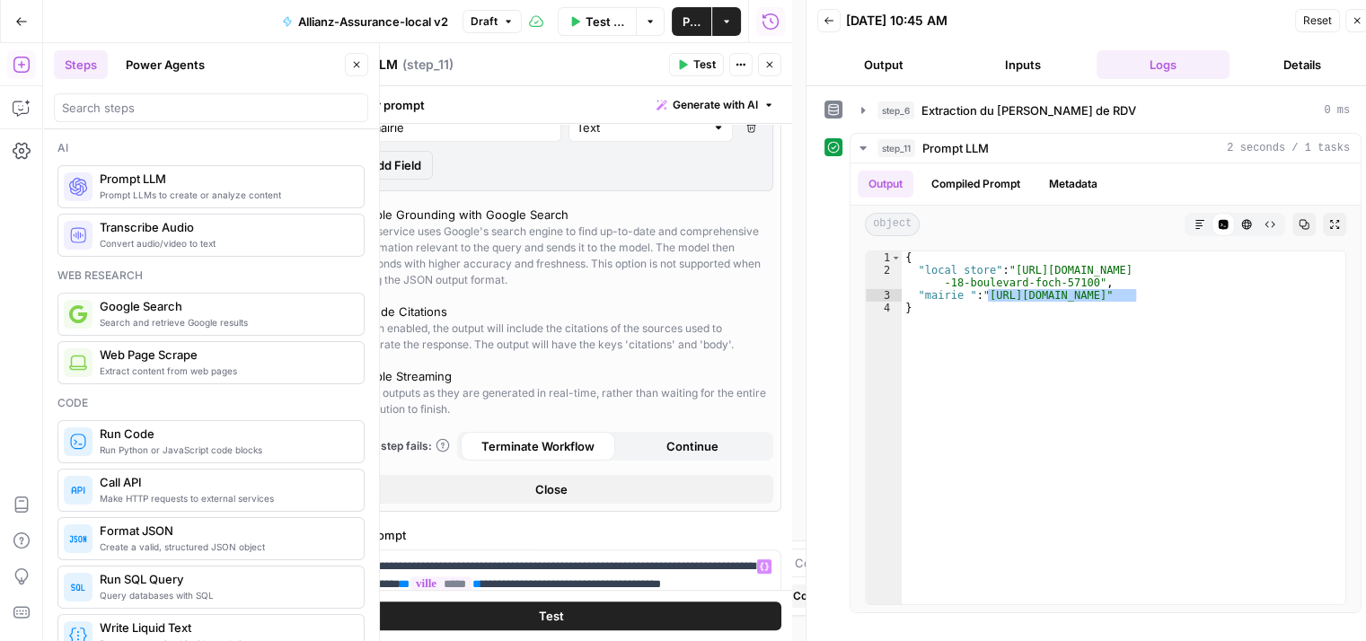
scroll to position [413, 0]
click at [560, 612] on button "Test" at bounding box center [551, 616] width 460 height 29
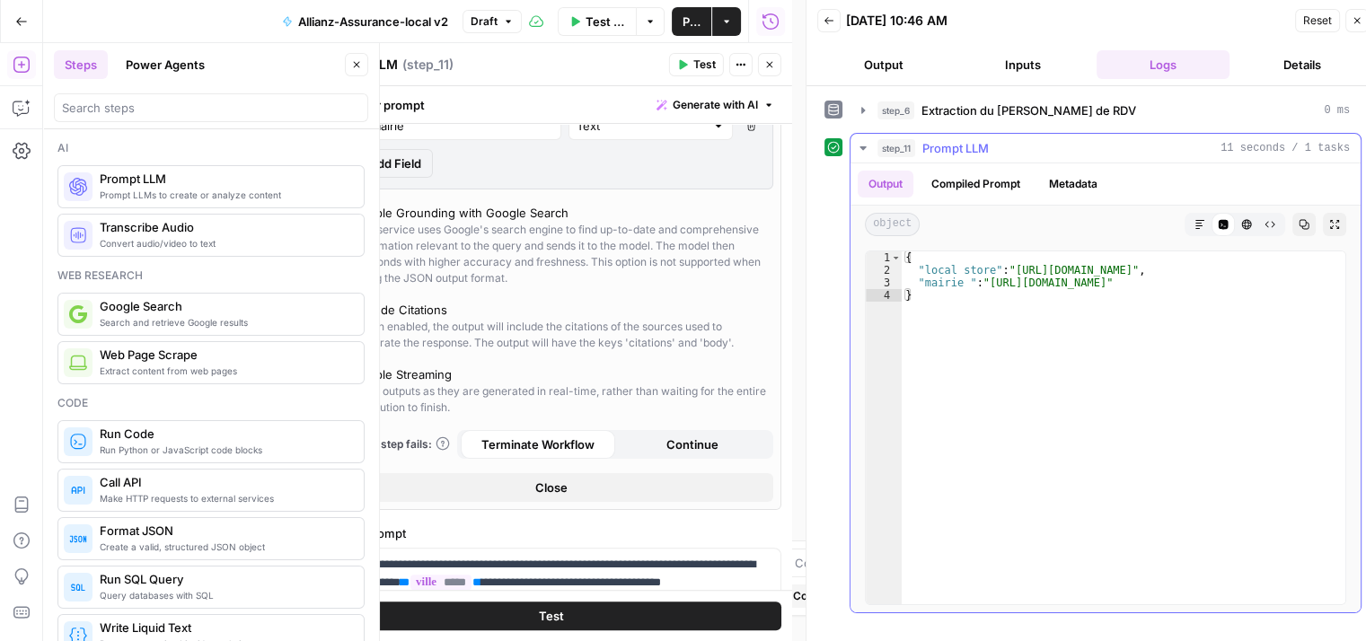
type textarea "**********"
drag, startPoint x: 1010, startPoint y: 269, endPoint x: 1263, endPoint y: 274, distance: 252.4
click at [1263, 274] on div "{ "local store" : "https://www.allianz.fr/agences/thionville/" , "mairie " : "h…" at bounding box center [1124, 440] width 445 height 379
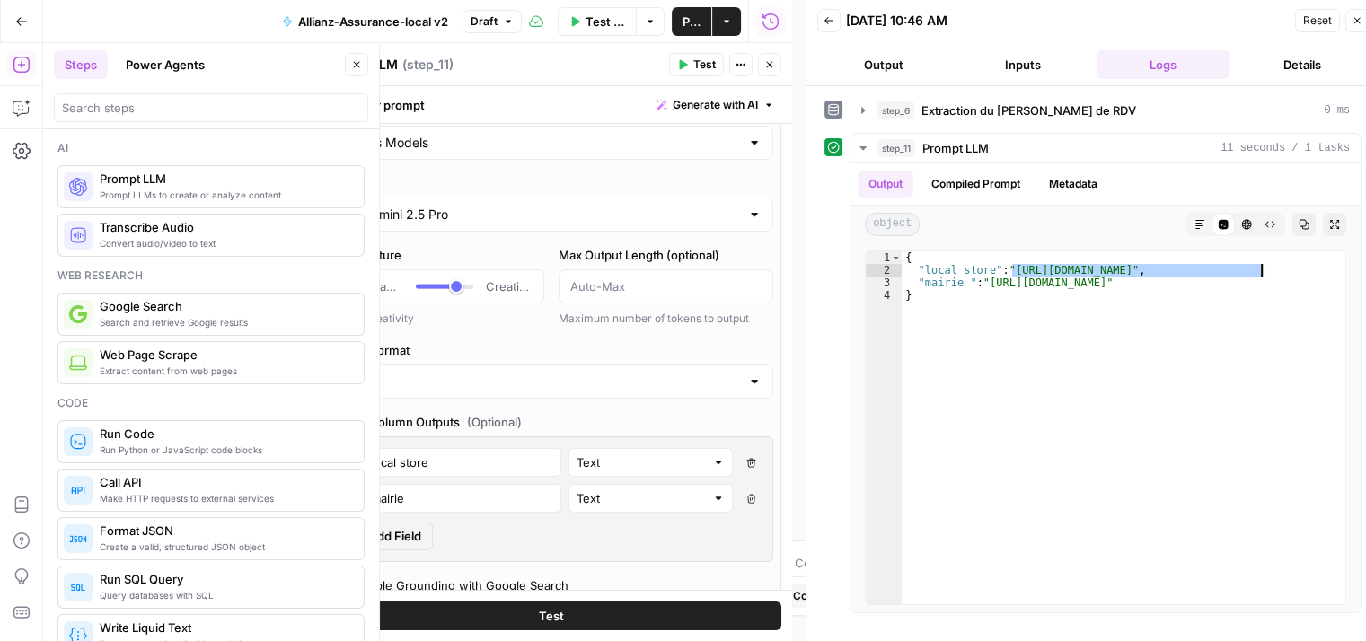
scroll to position [0, 0]
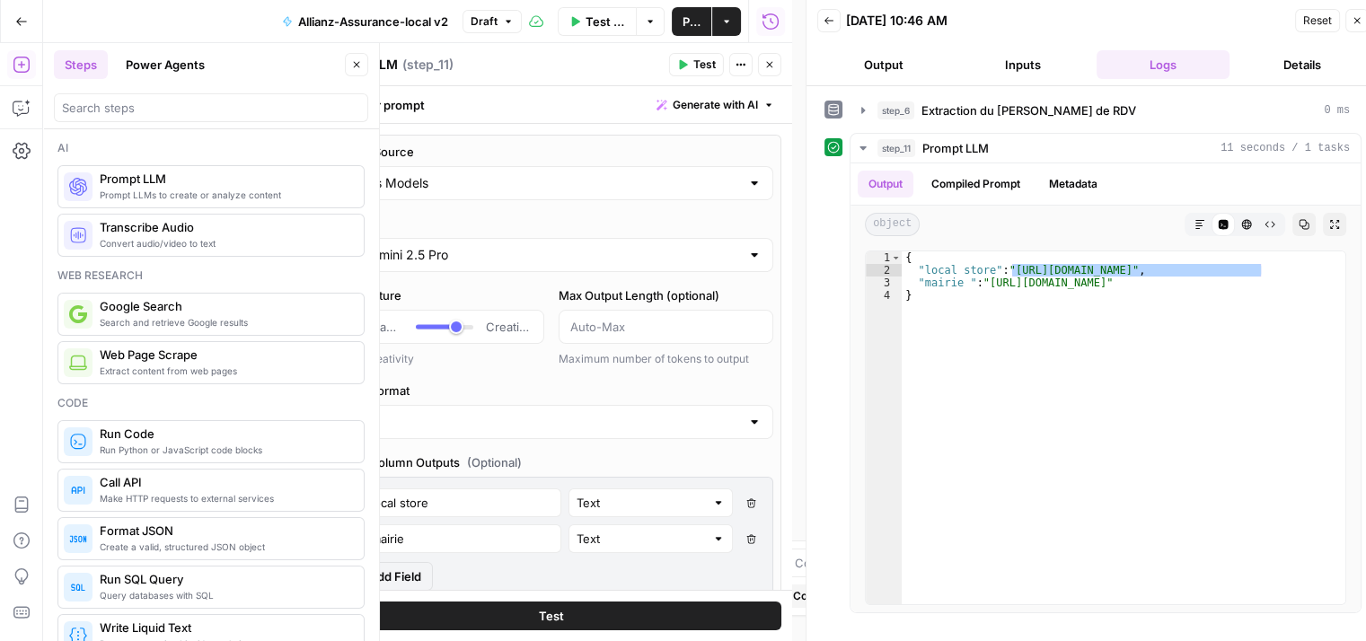
click at [775, 58] on button "Close" at bounding box center [769, 64] width 23 height 23
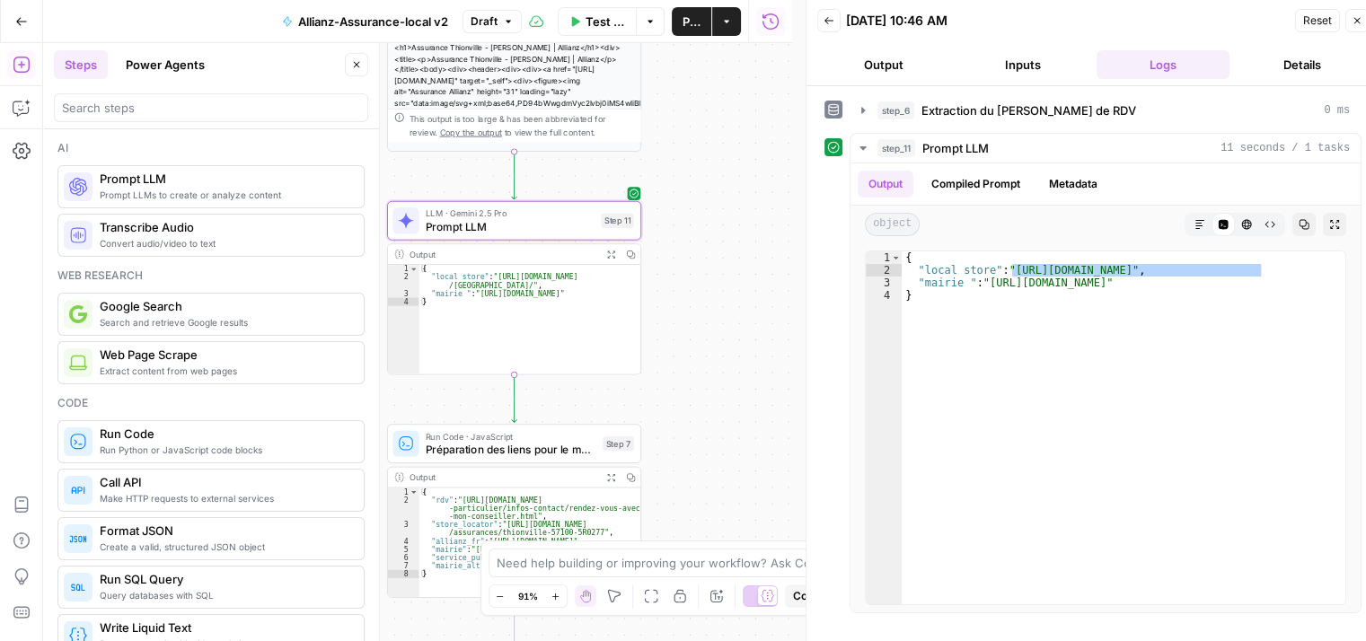
click at [442, 230] on span "Prompt LLM" at bounding box center [510, 226] width 169 height 16
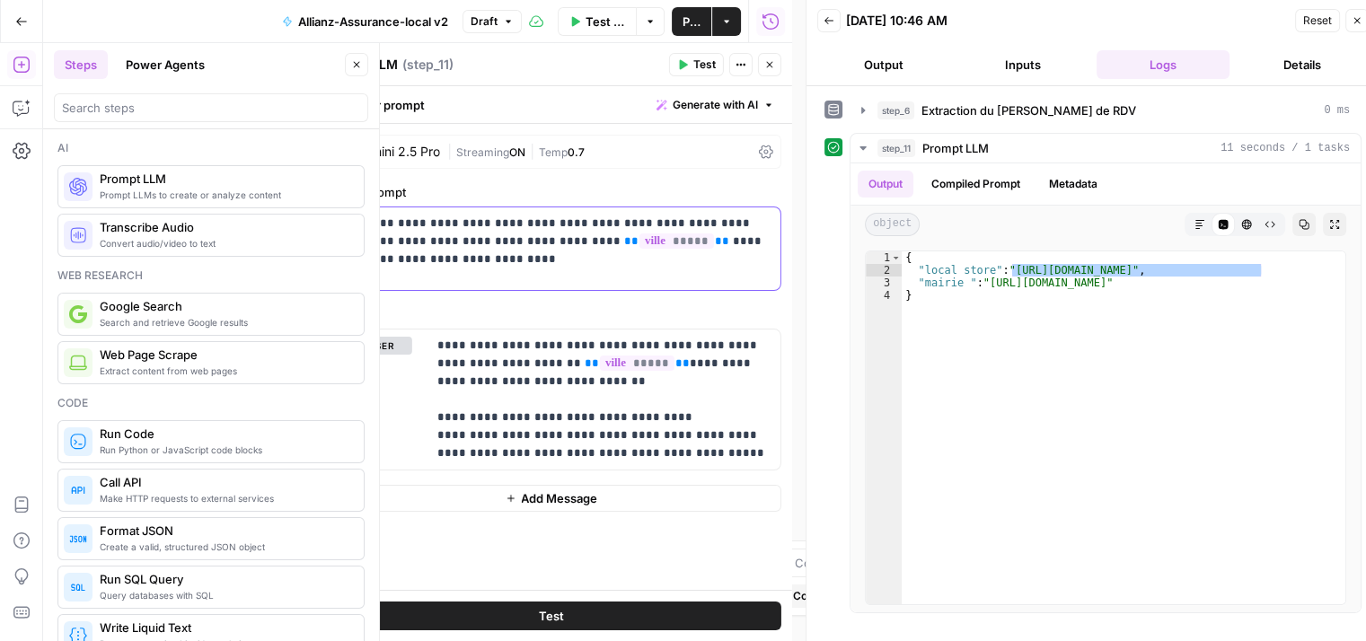
click at [639, 233] on span "*****" at bounding box center [676, 240] width 75 height 15
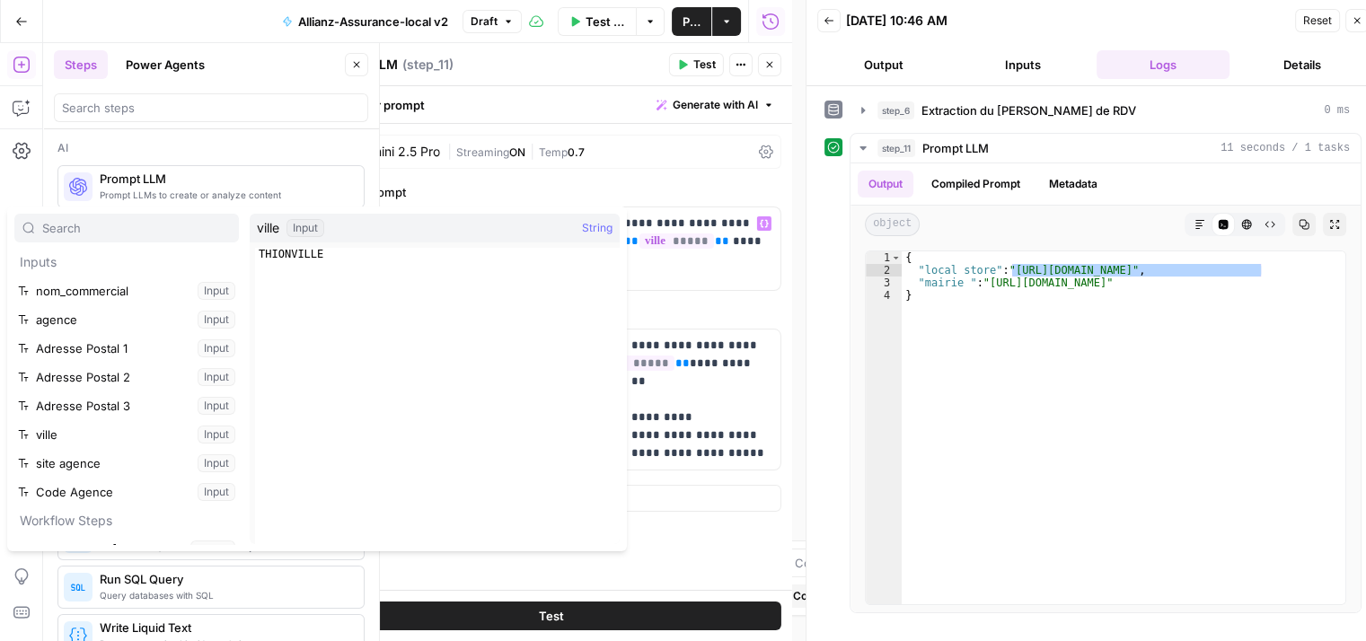
click at [633, 147] on div "| Streaming ON | Temp 0.7" at bounding box center [599, 152] width 304 height 17
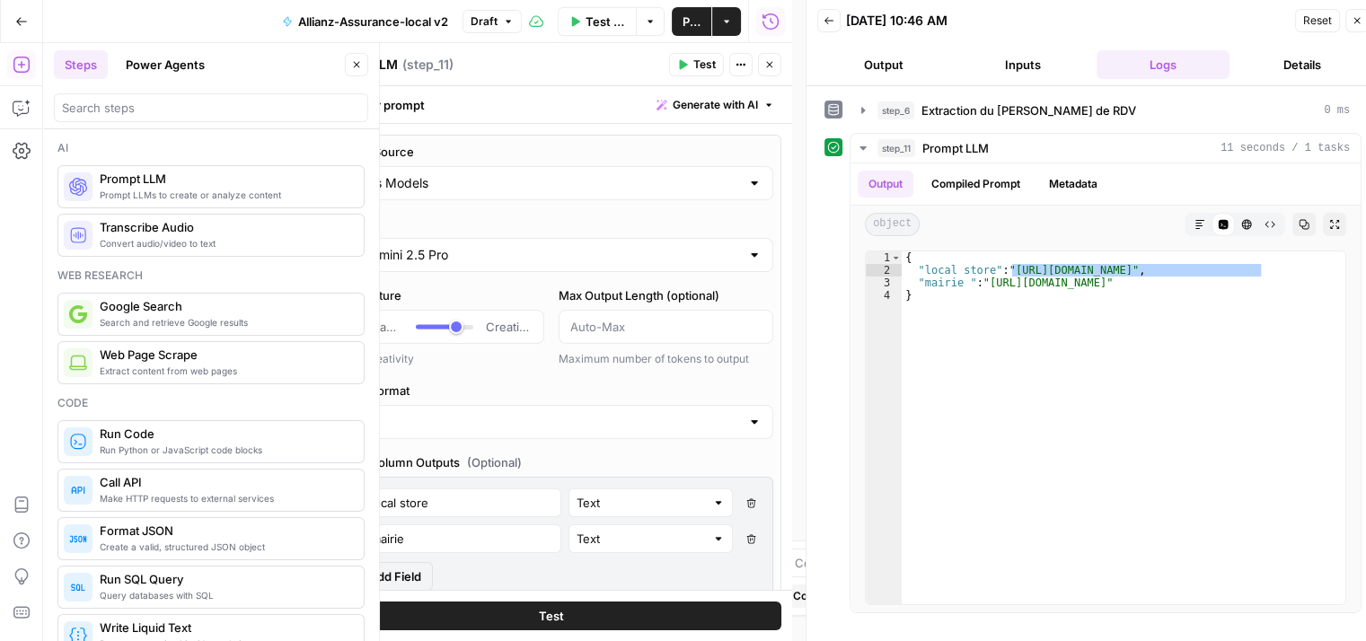
click at [530, 261] on input "Gemini 2.5 Pro" at bounding box center [551, 255] width 377 height 18
click at [539, 256] on input "Gemini 2.5 Pro" at bounding box center [551, 255] width 377 height 18
click at [747, 254] on div at bounding box center [754, 255] width 14 height 18
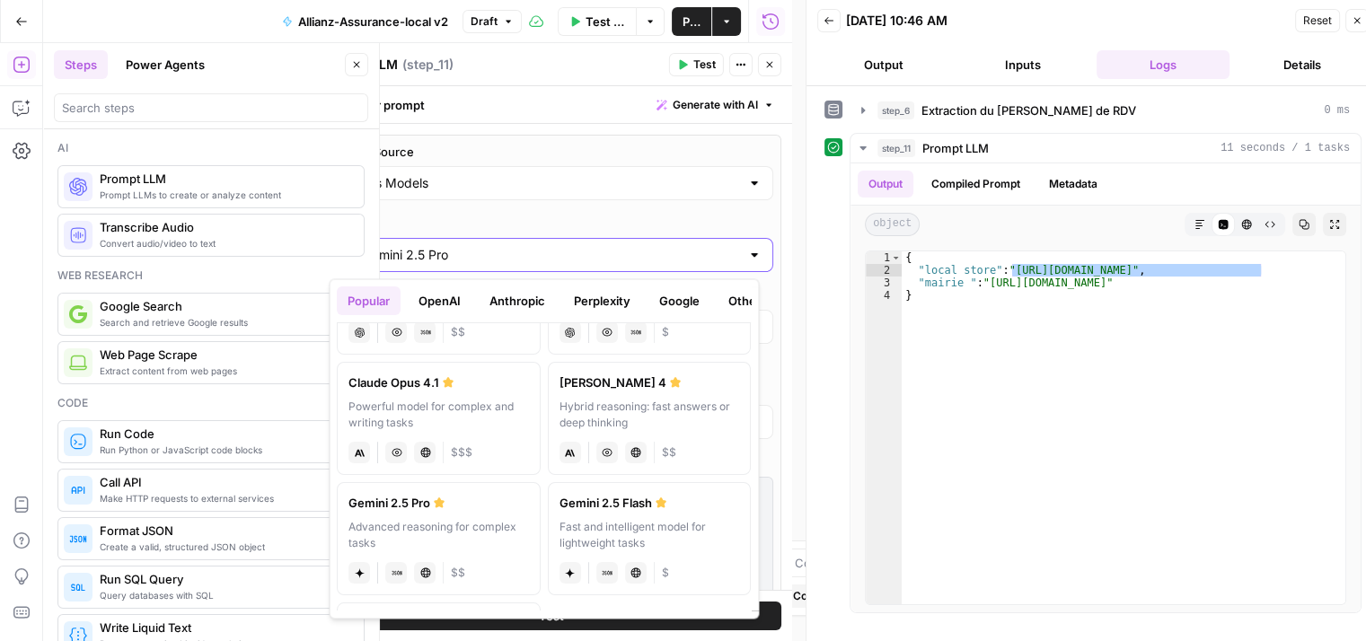
scroll to position [180, 0]
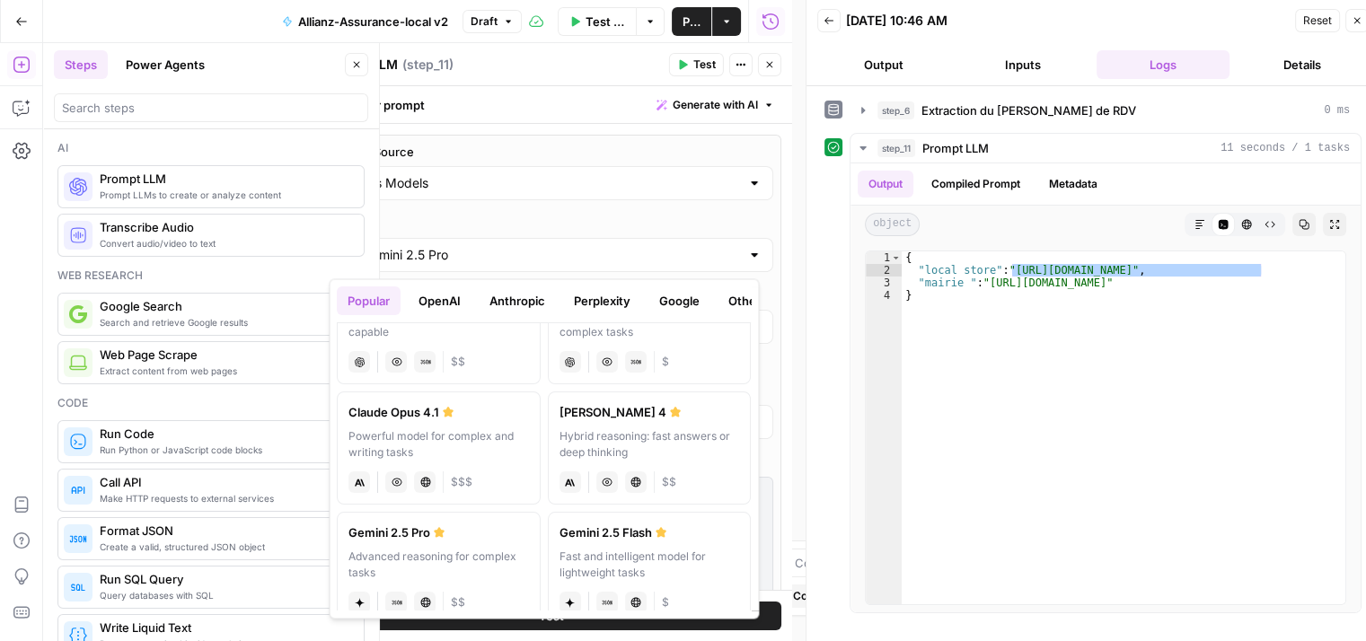
click at [530, 296] on button "Anthropic" at bounding box center [517, 300] width 77 height 29
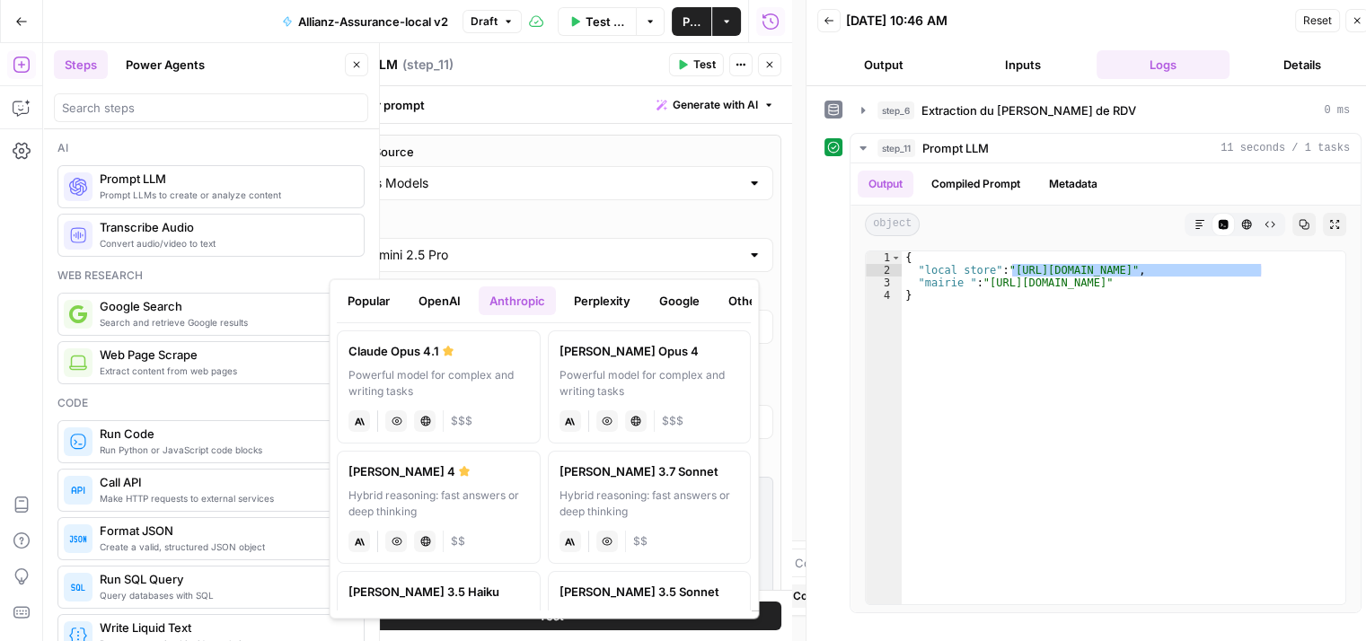
click at [458, 482] on label "Claude Sonnet 4 Hybrid reasoning: fast answers or deep thinking anthropic Visio…" at bounding box center [439, 507] width 204 height 113
type input "[PERSON_NAME] 4"
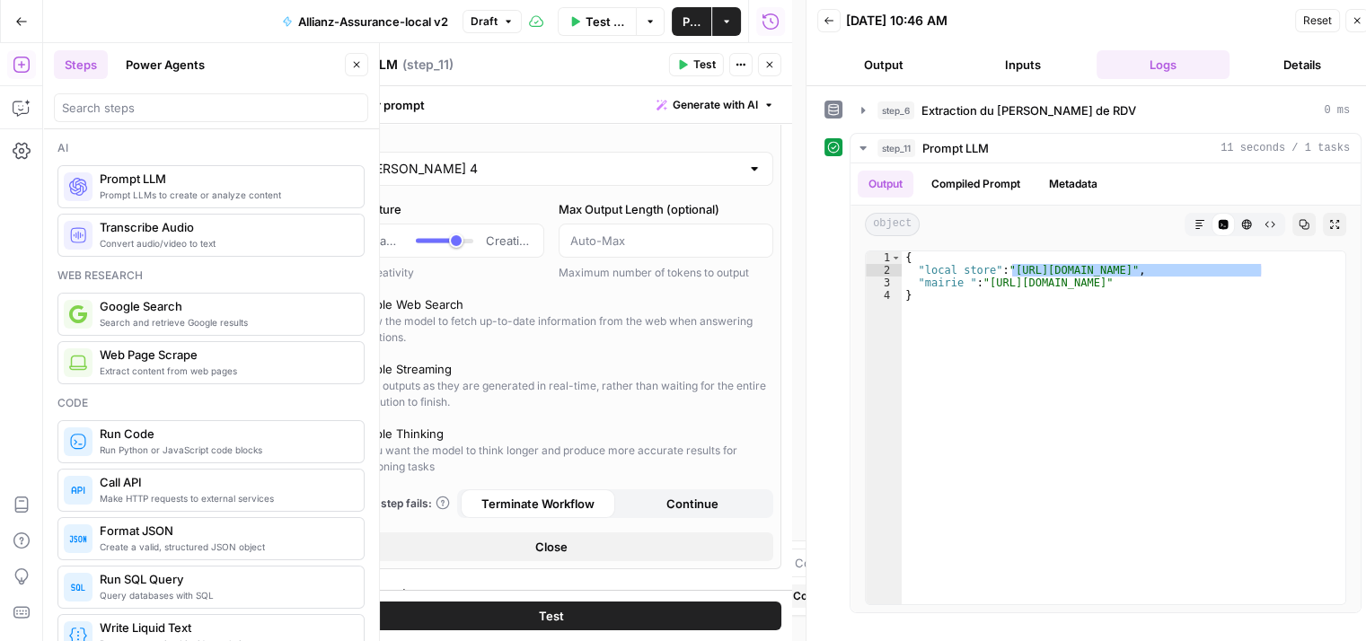
scroll to position [90, 0]
click at [630, 601] on div "Test" at bounding box center [551, 615] width 481 height 51
click at [627, 616] on button "Test" at bounding box center [551, 616] width 460 height 29
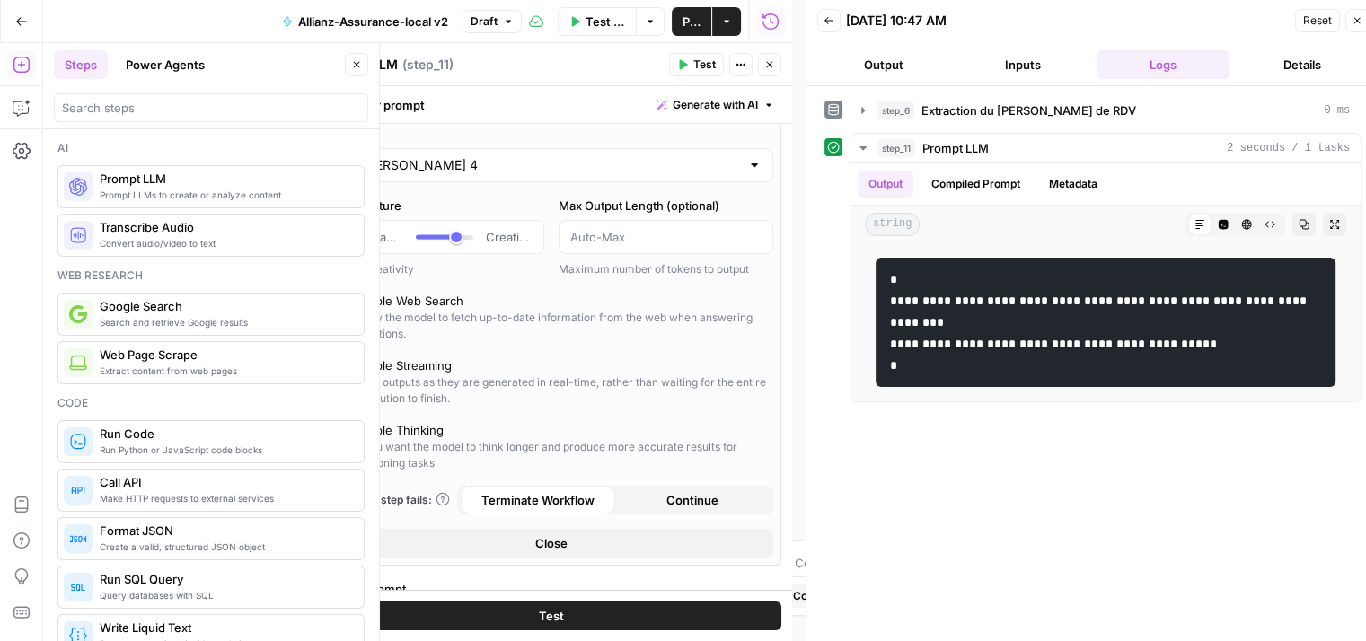
click at [350, 303] on label "Enable Web Search Allow the model to fetch up-to-date information from the web …" at bounding box center [551, 317] width 429 height 50
click at [593, 615] on button "Test" at bounding box center [551, 616] width 460 height 29
drag, startPoint x: 897, startPoint y: 317, endPoint x: 929, endPoint y: 339, distance: 38.9
click at [929, 339] on code "**********" at bounding box center [1100, 322] width 420 height 99
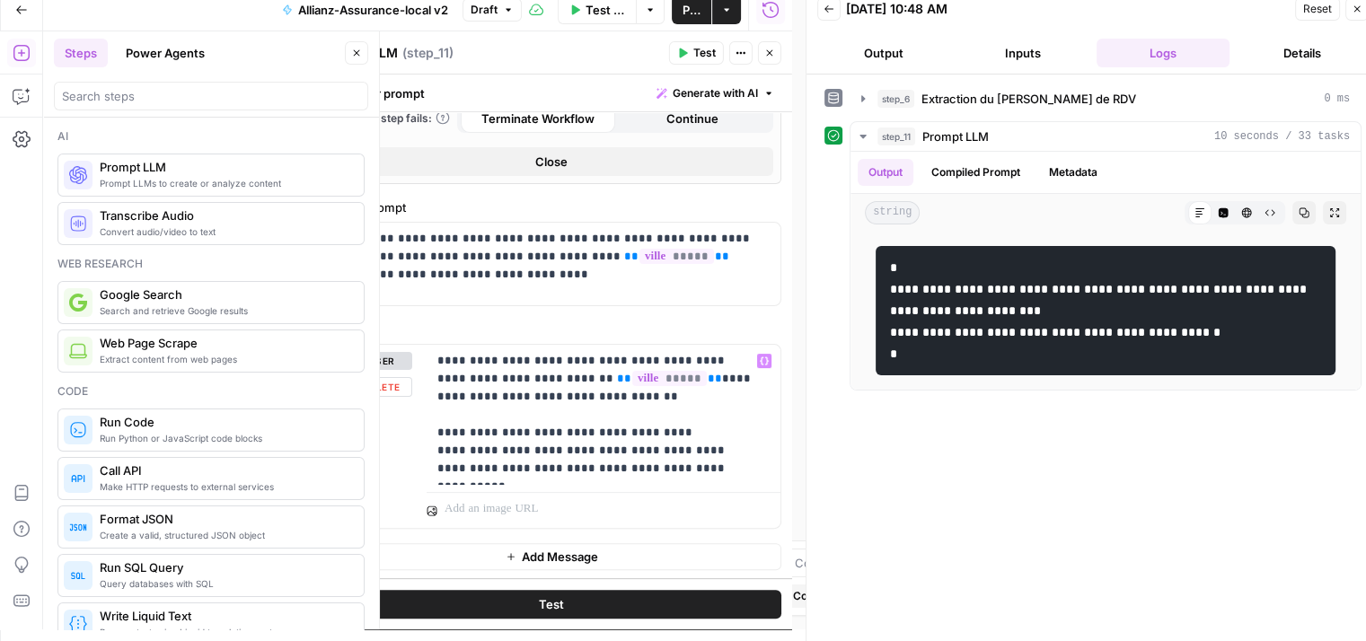
scroll to position [14, 0]
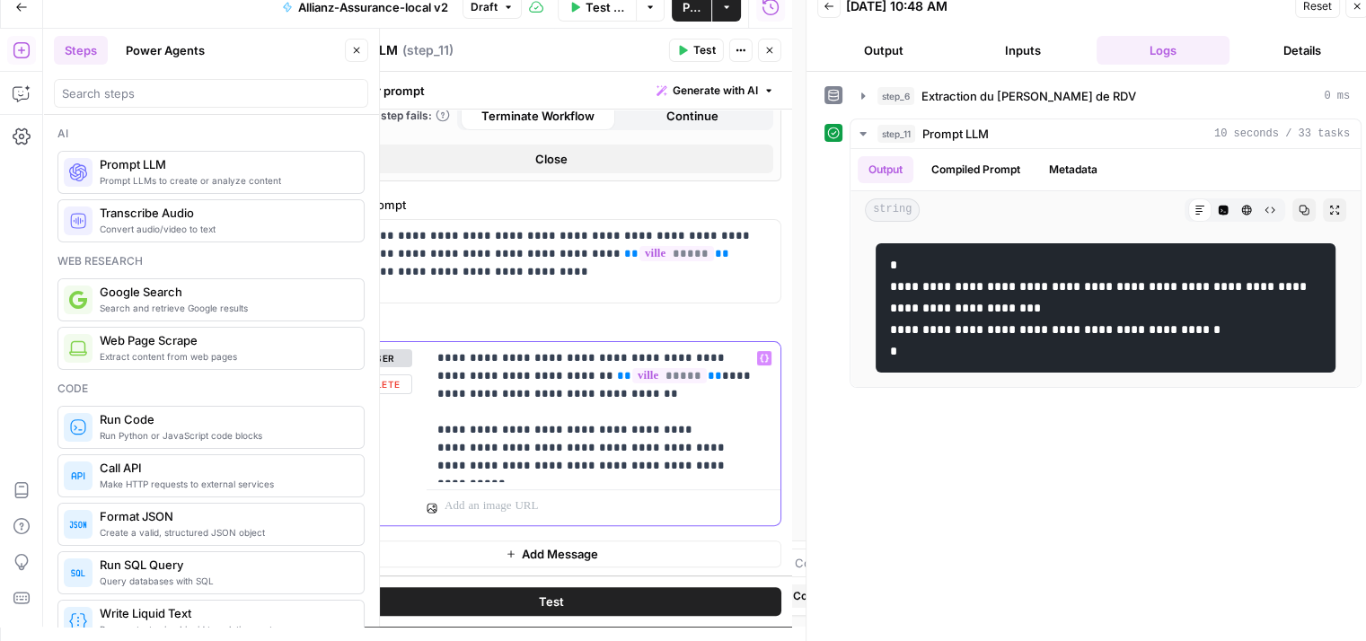
drag, startPoint x: 436, startPoint y: 428, endPoint x: 684, endPoint y: 423, distance: 247.9
click at [684, 423] on p "**********" at bounding box center [596, 412] width 319 height 126
click at [603, 599] on button "Test" at bounding box center [551, 601] width 460 height 29
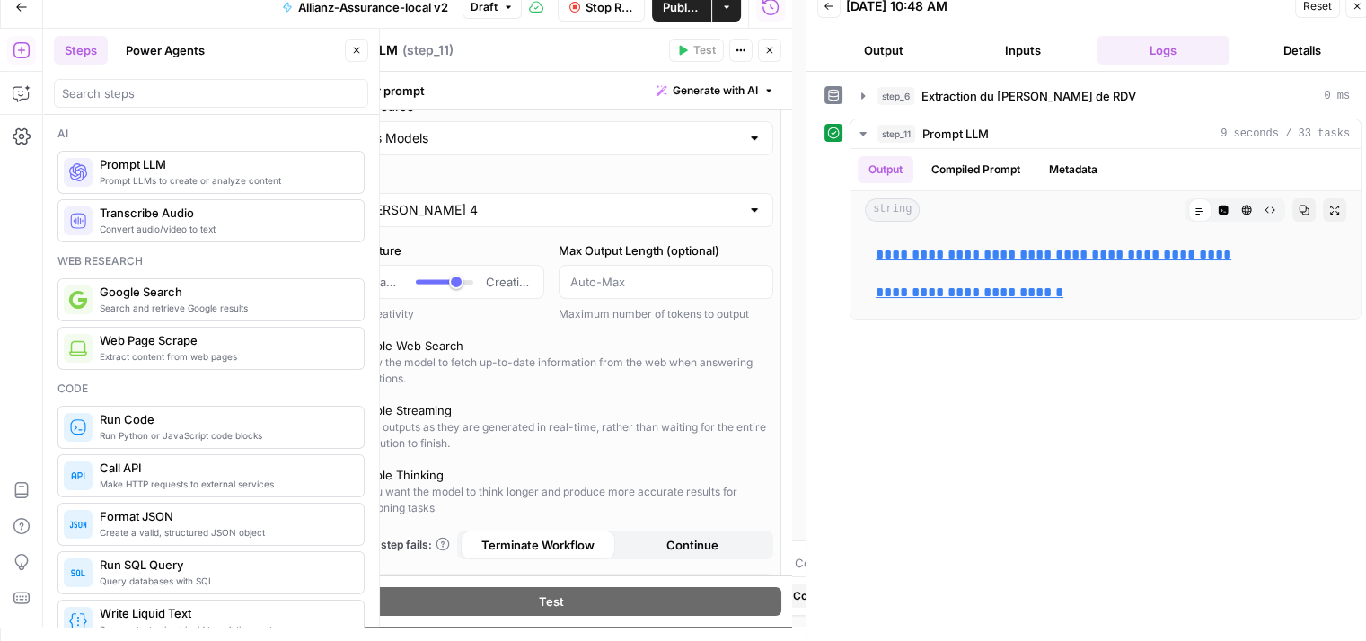
scroll to position [11, 0]
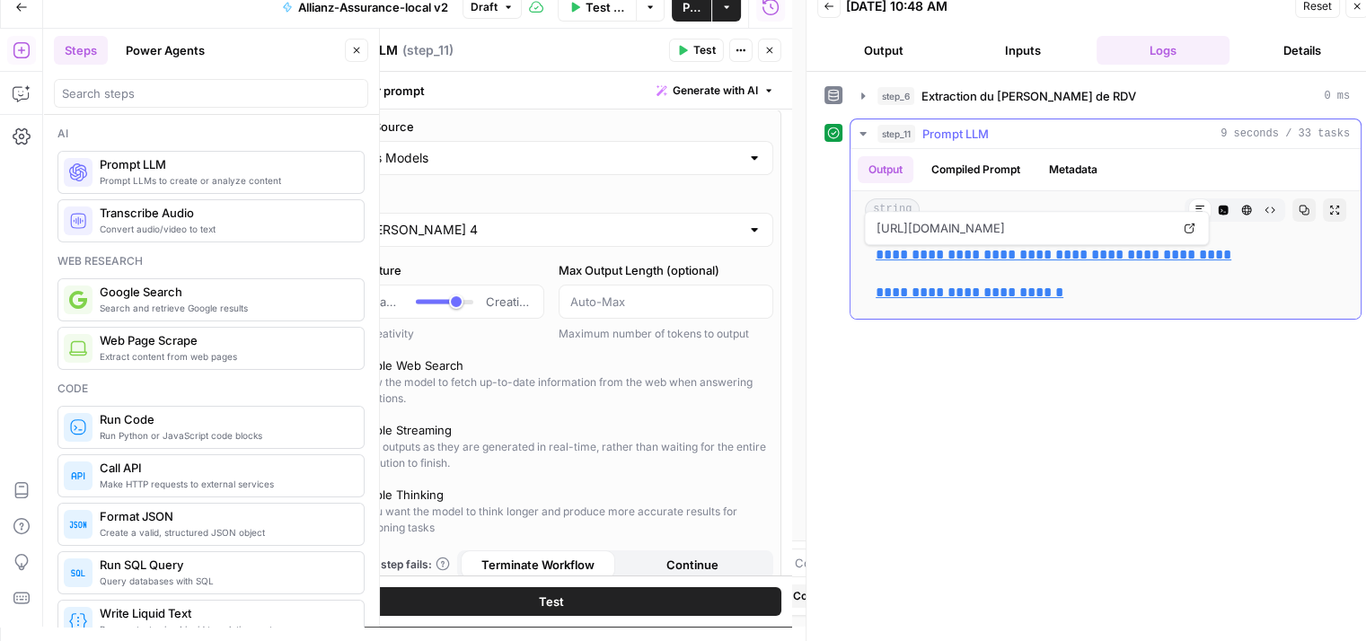
drag, startPoint x: 1022, startPoint y: 256, endPoint x: 1087, endPoint y: 141, distance: 131.9
click at [1022, 256] on link "**********" at bounding box center [1054, 254] width 356 height 13
click at [597, 603] on button "Test" at bounding box center [551, 601] width 460 height 29
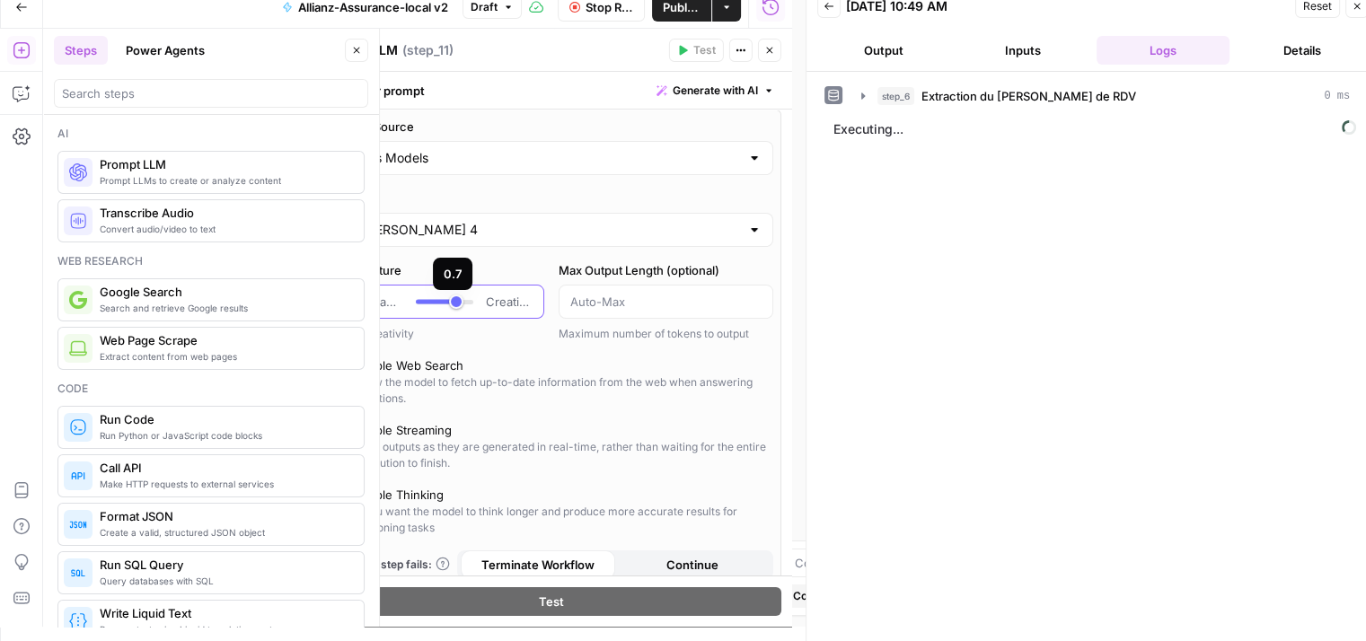
click at [433, 296] on div at bounding box center [444, 302] width 57 height 18
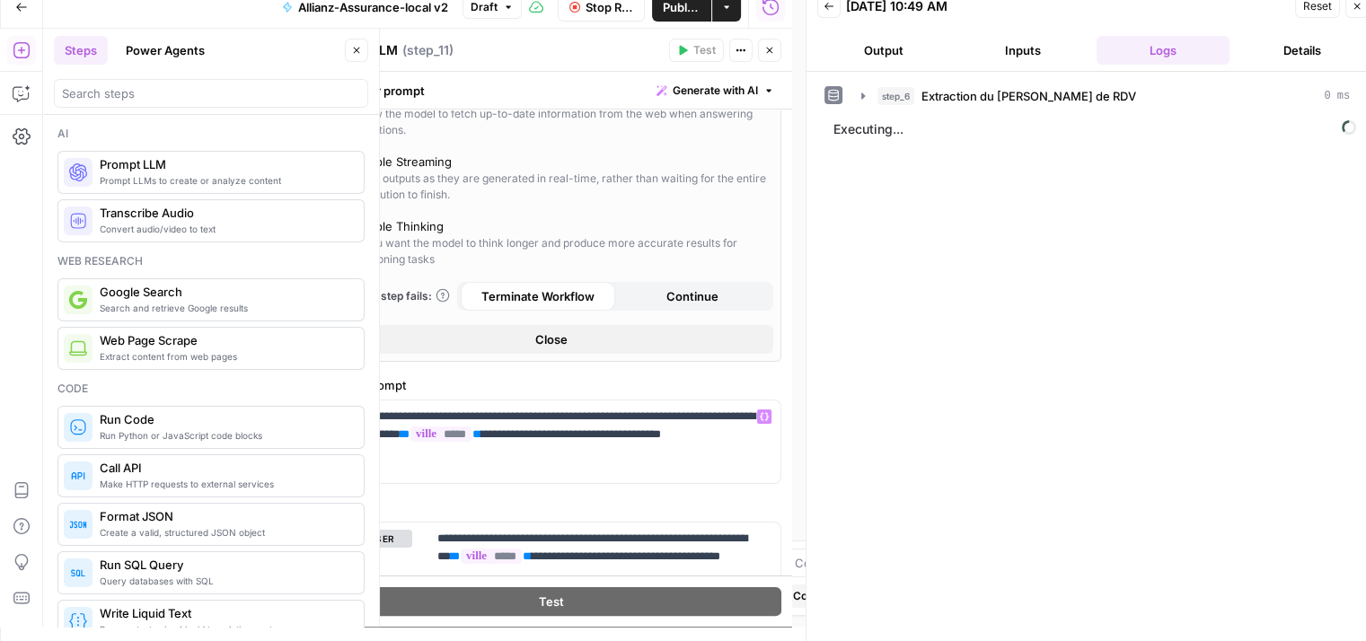
scroll to position [418, 0]
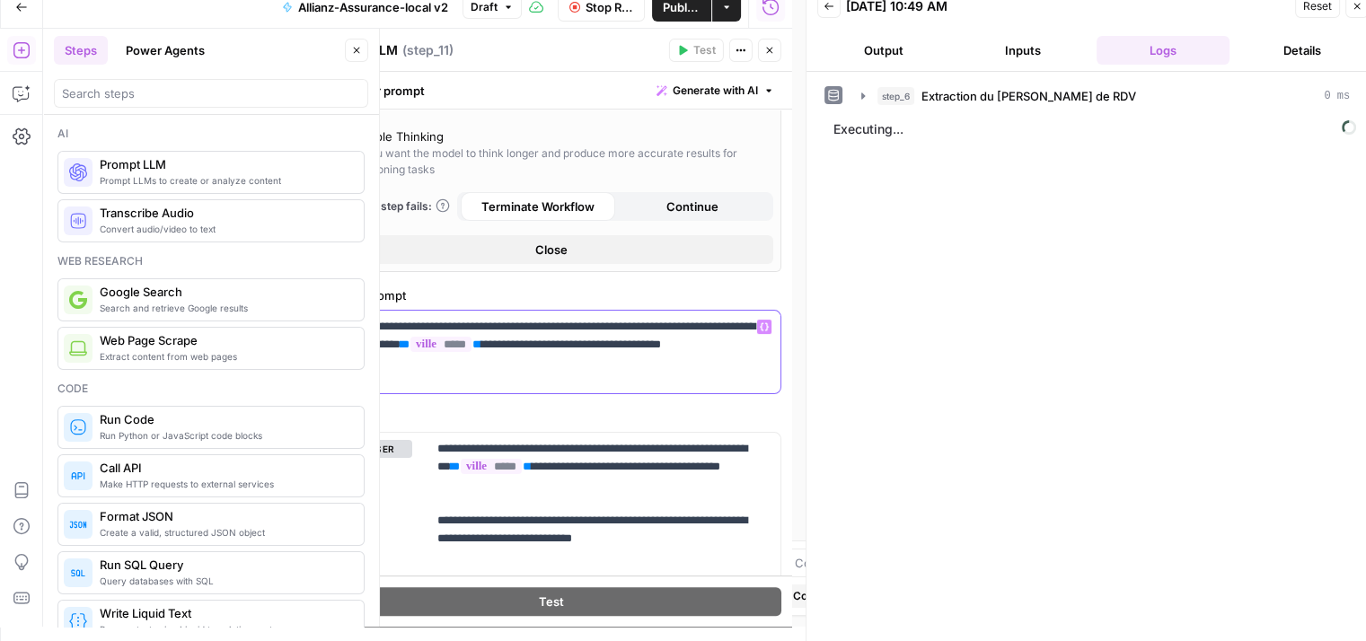
click at [632, 374] on div "**********" at bounding box center [551, 352] width 458 height 83
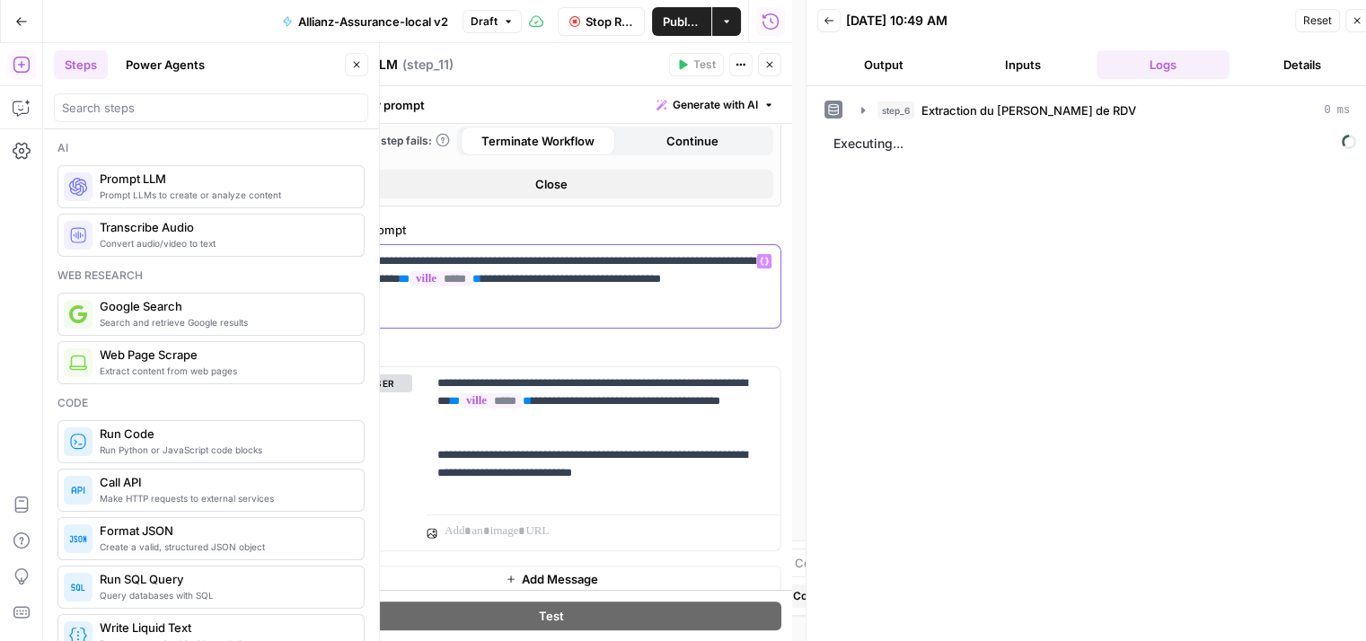
scroll to position [507, 0]
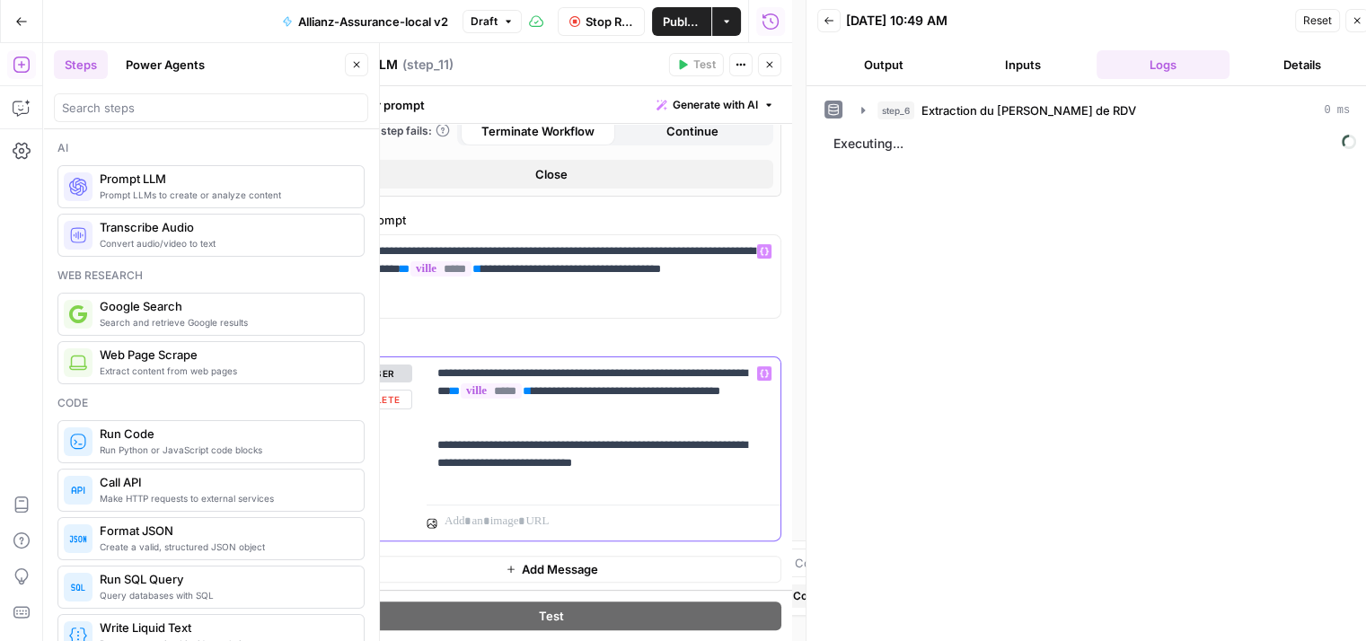
click at [638, 431] on p "**********" at bounding box center [596, 428] width 319 height 126
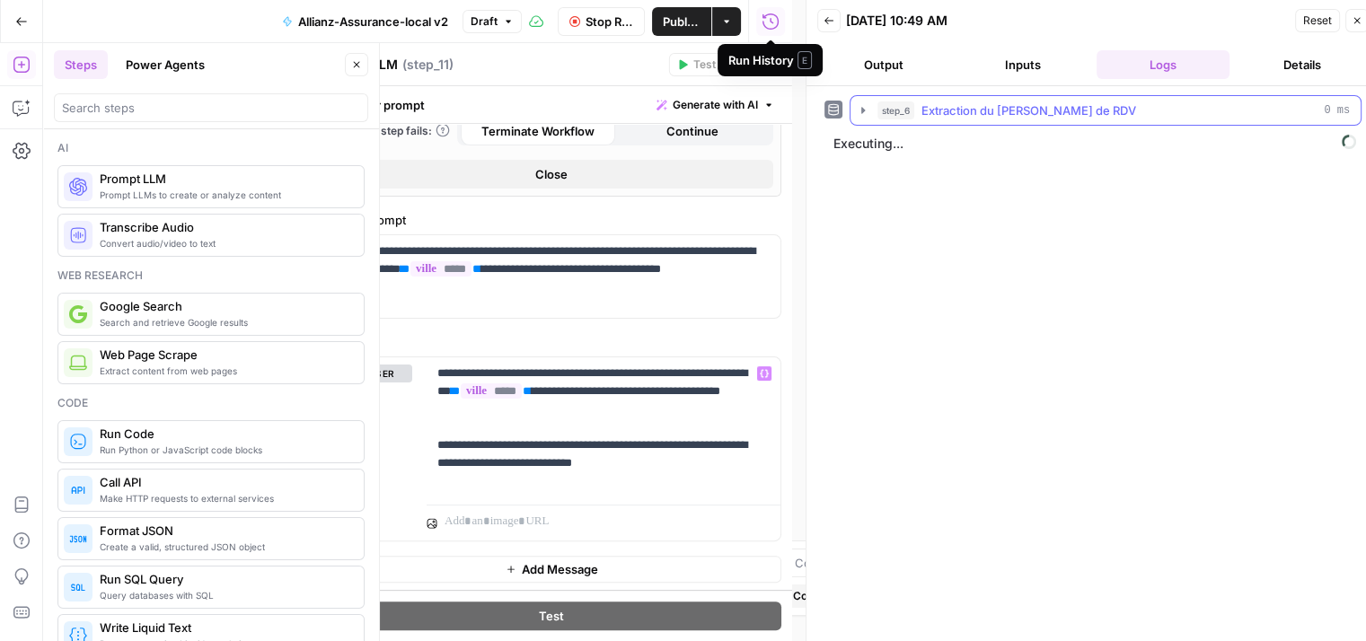
click at [857, 111] on icon "button" at bounding box center [863, 110] width 14 height 14
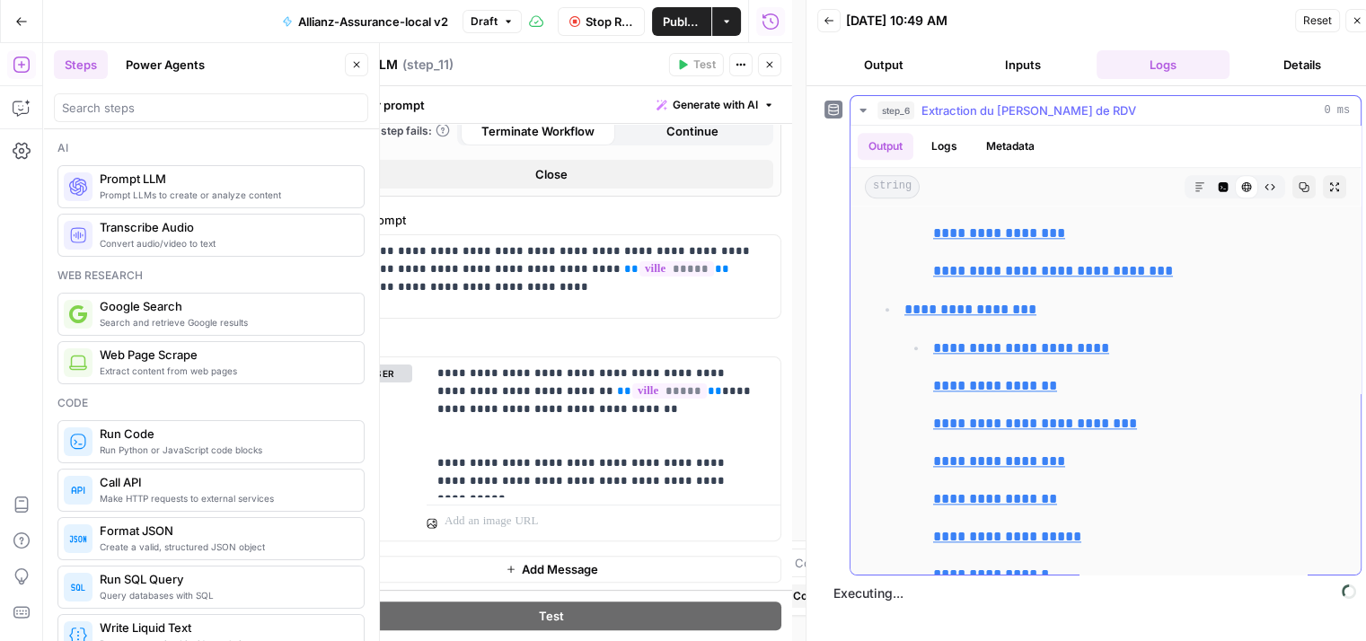
scroll to position [2243, 0]
click at [861, 118] on button "step_6 Extraction du lien de prise de RDV 0 ms" at bounding box center [1105, 110] width 510 height 29
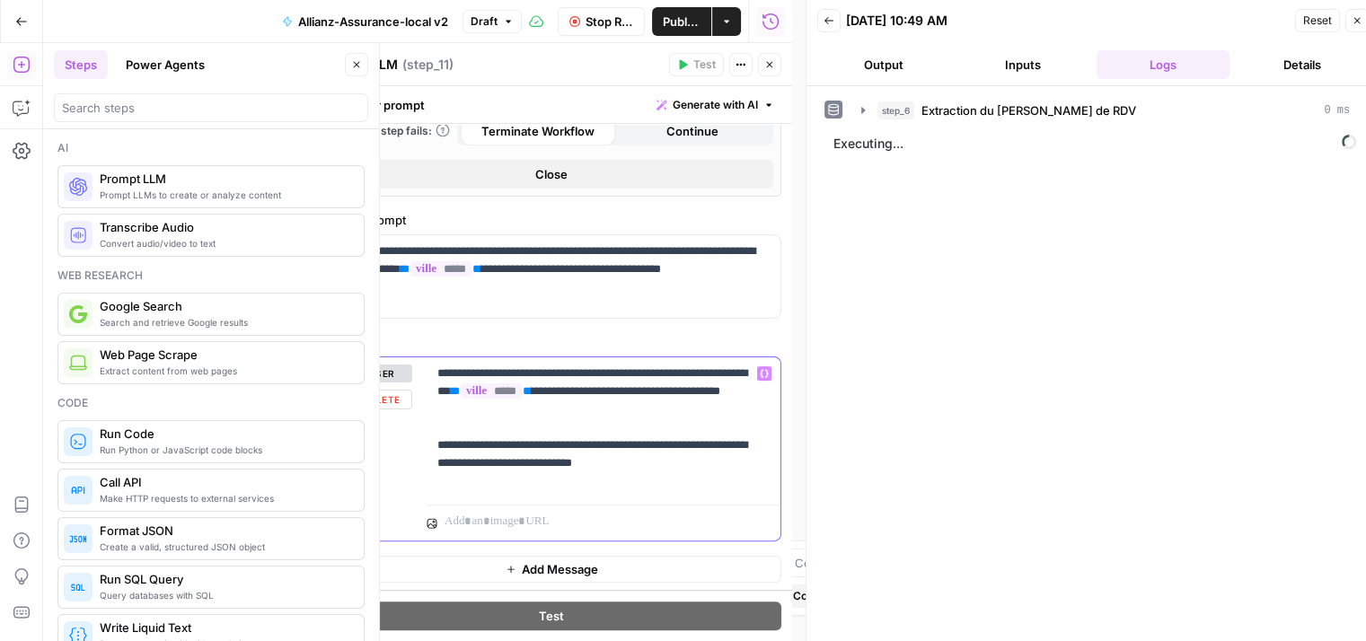
click at [693, 426] on p "**********" at bounding box center [596, 428] width 319 height 126
click at [672, 461] on p "**********" at bounding box center [596, 428] width 319 height 126
click at [594, 22] on span "Stop Run" at bounding box center [609, 22] width 48 height 18
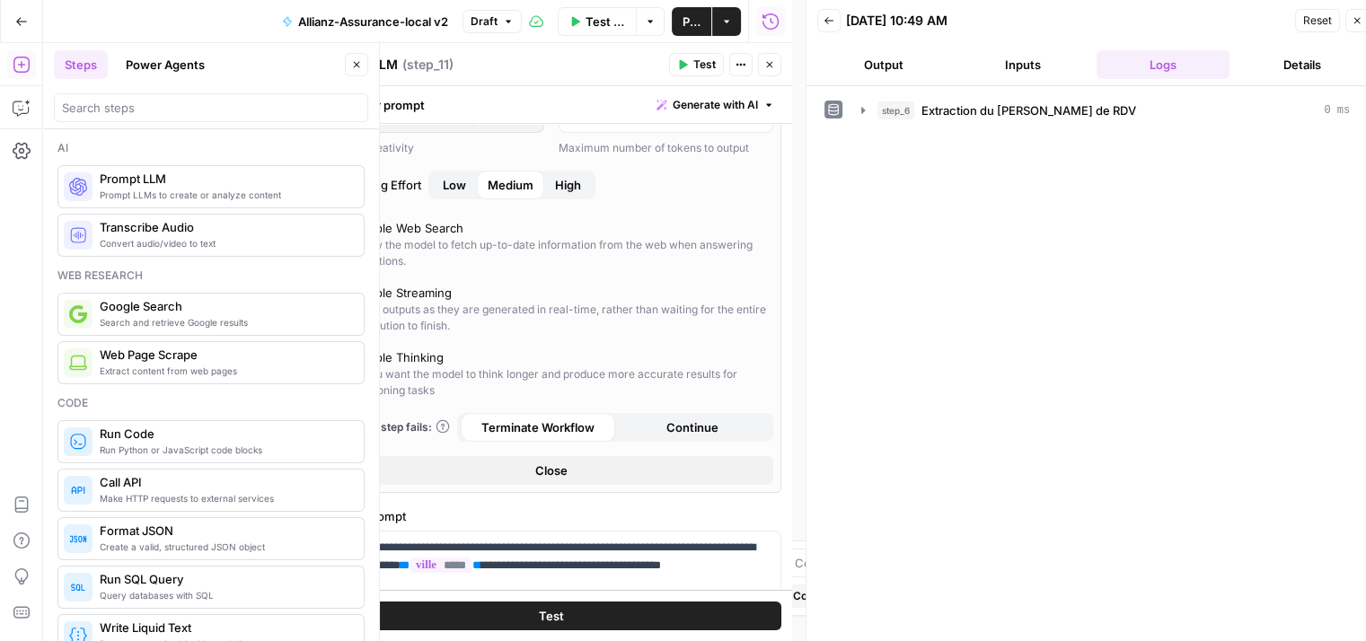
scroll to position [212, 0]
type input "***"
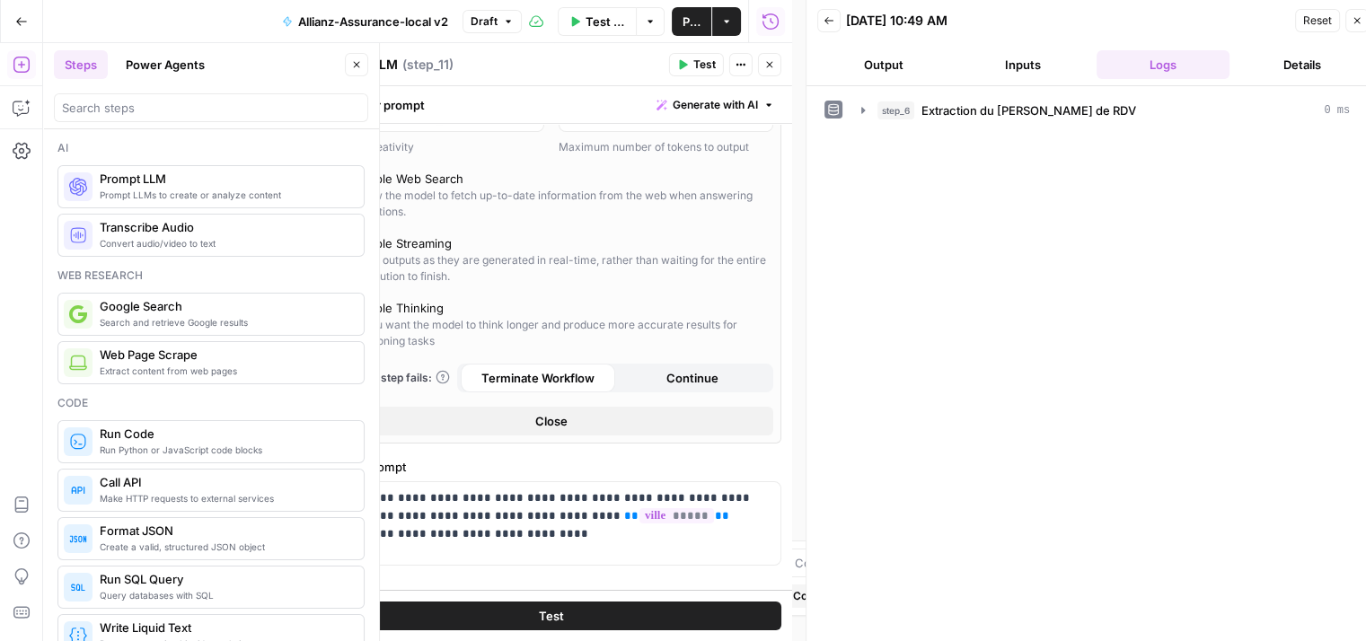
click at [600, 612] on button "Test" at bounding box center [551, 616] width 460 height 29
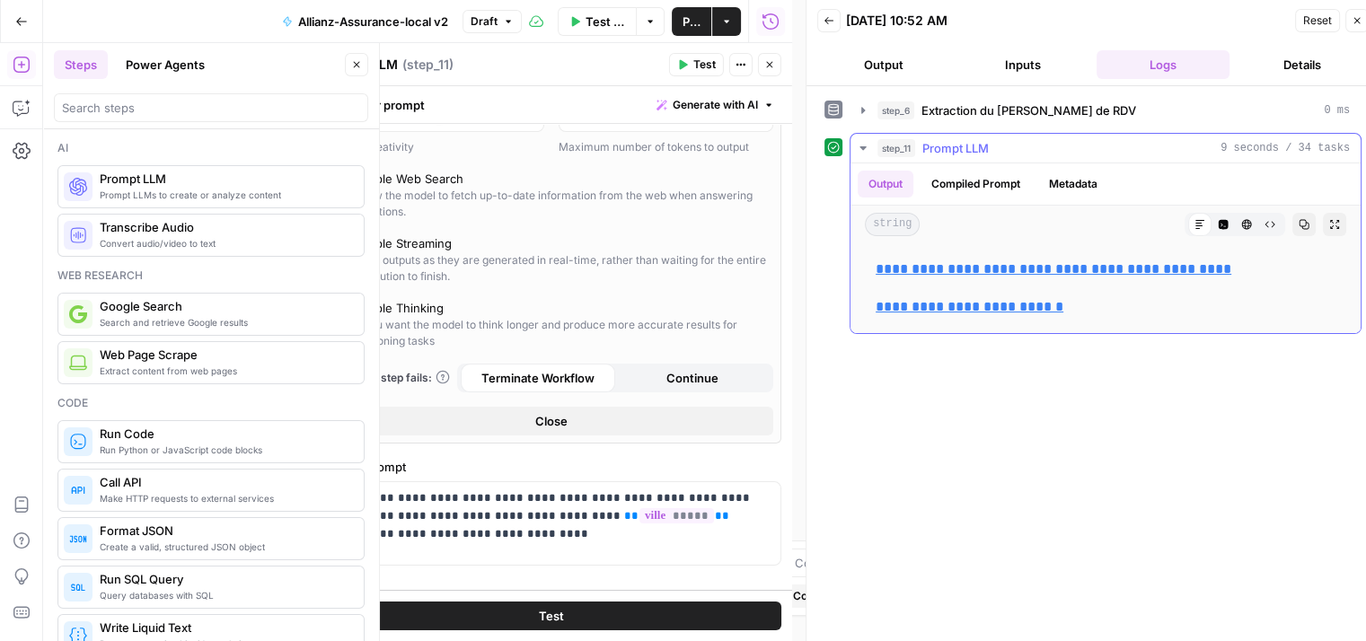
click at [1100, 274] on link "**********" at bounding box center [1054, 268] width 356 height 13
click at [358, 63] on icon "button" at bounding box center [357, 65] width 6 height 6
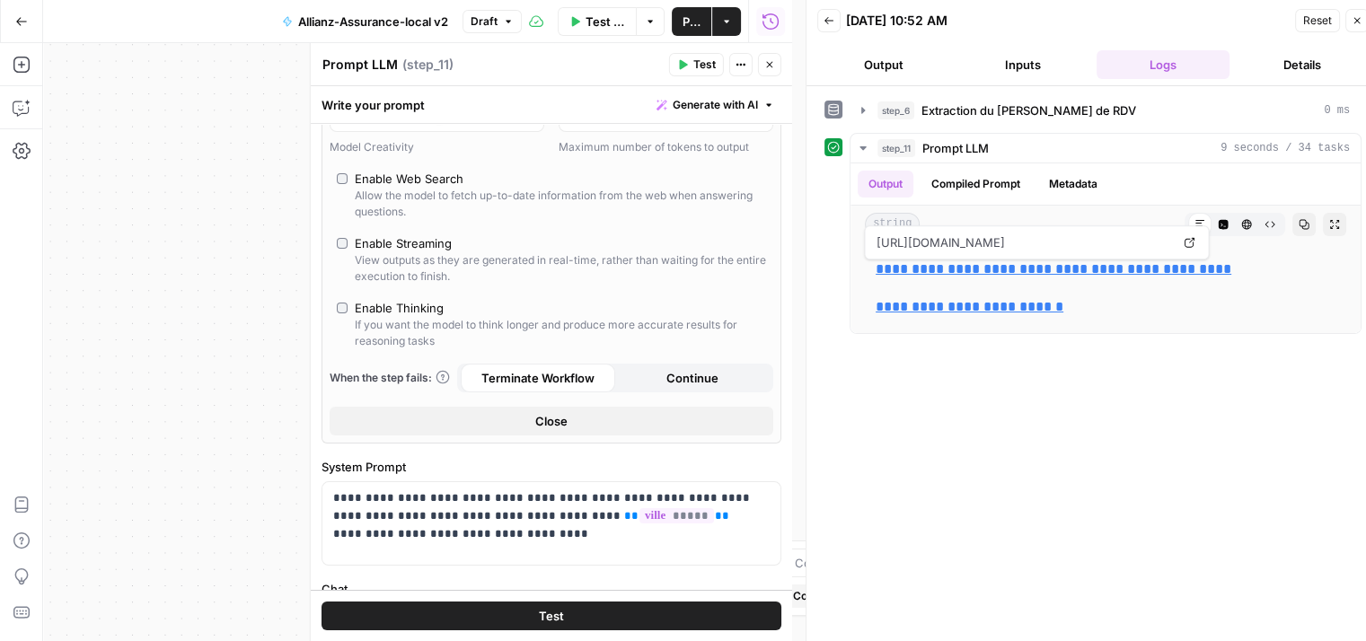
scroll to position [82, 0]
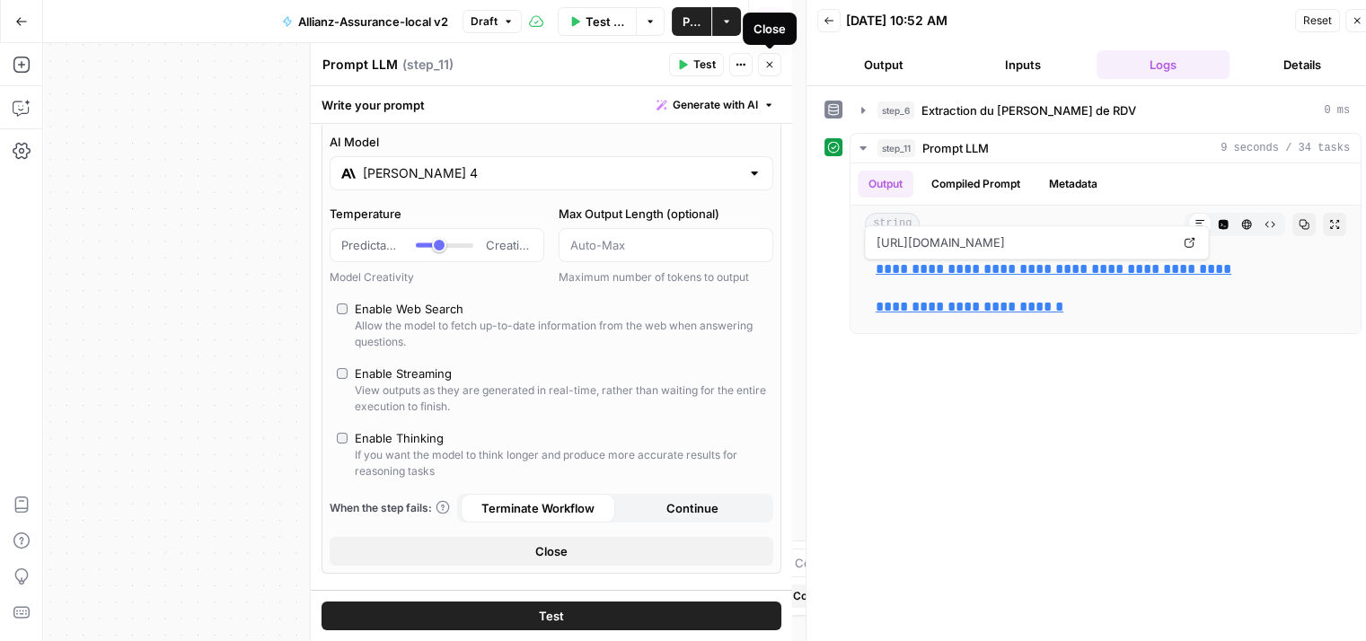
click at [770, 65] on icon "button" at bounding box center [769, 64] width 11 height 11
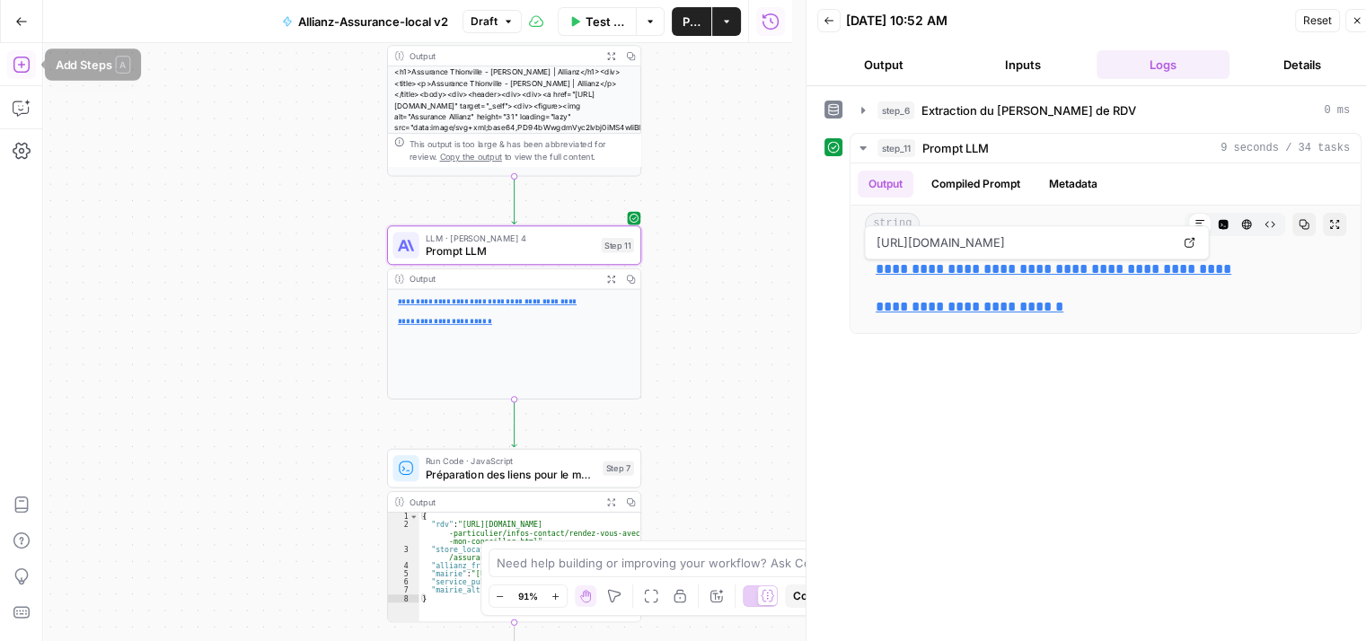
click at [13, 68] on icon "button" at bounding box center [22, 65] width 18 height 18
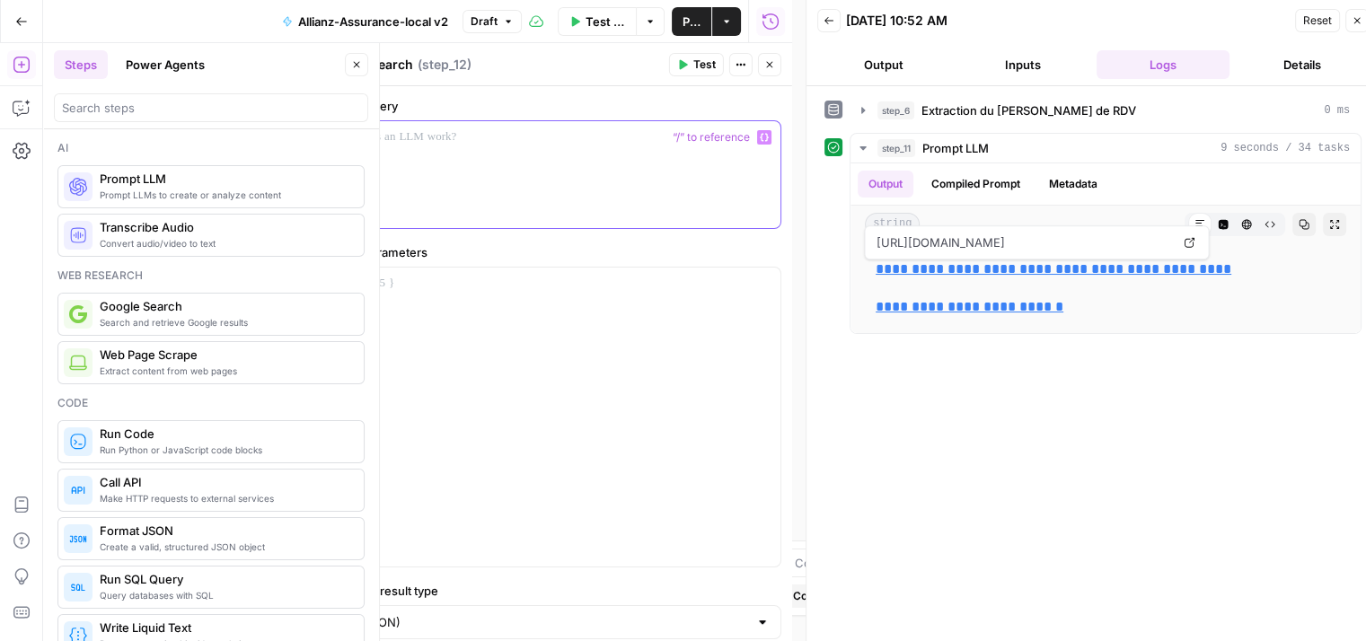
click at [424, 163] on div at bounding box center [551, 174] width 458 height 107
click at [757, 141] on button "Variables Menu" at bounding box center [764, 137] width 14 height 14
click at [702, 173] on div at bounding box center [551, 174] width 458 height 107
click at [402, 180] on div at bounding box center [551, 174] width 458 height 107
click at [392, 141] on p "**********" at bounding box center [544, 137] width 423 height 18
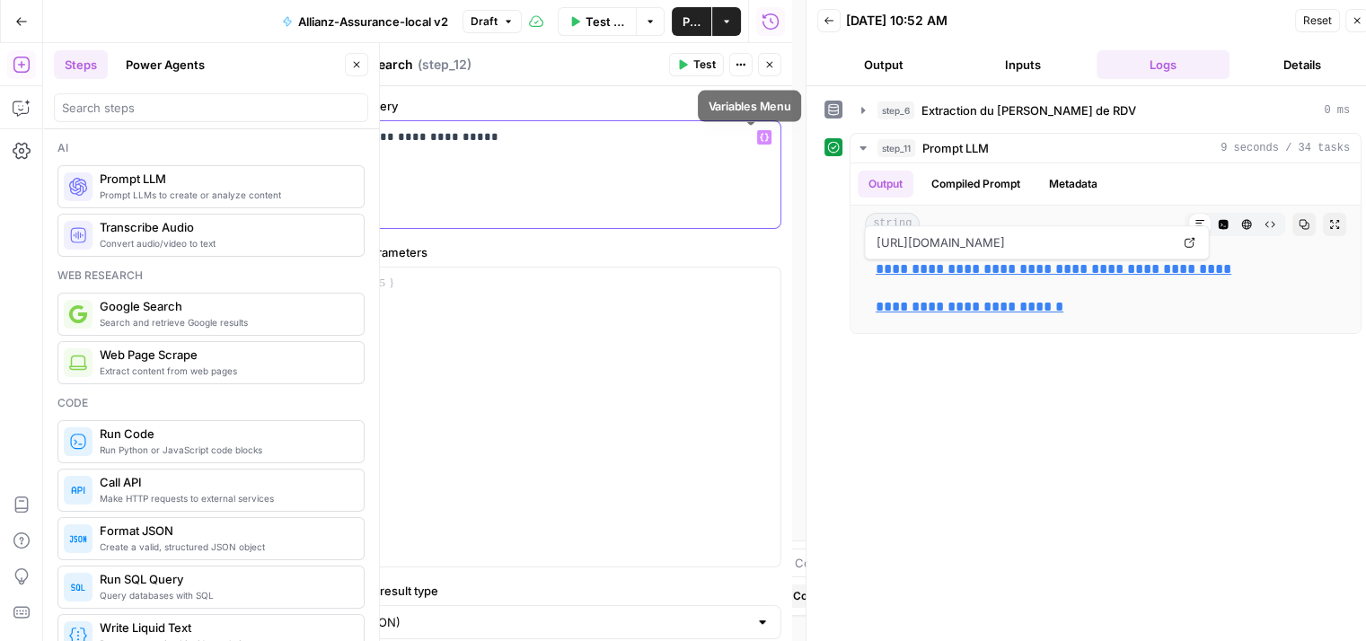
click at [760, 134] on icon "button" at bounding box center [764, 137] width 9 height 9
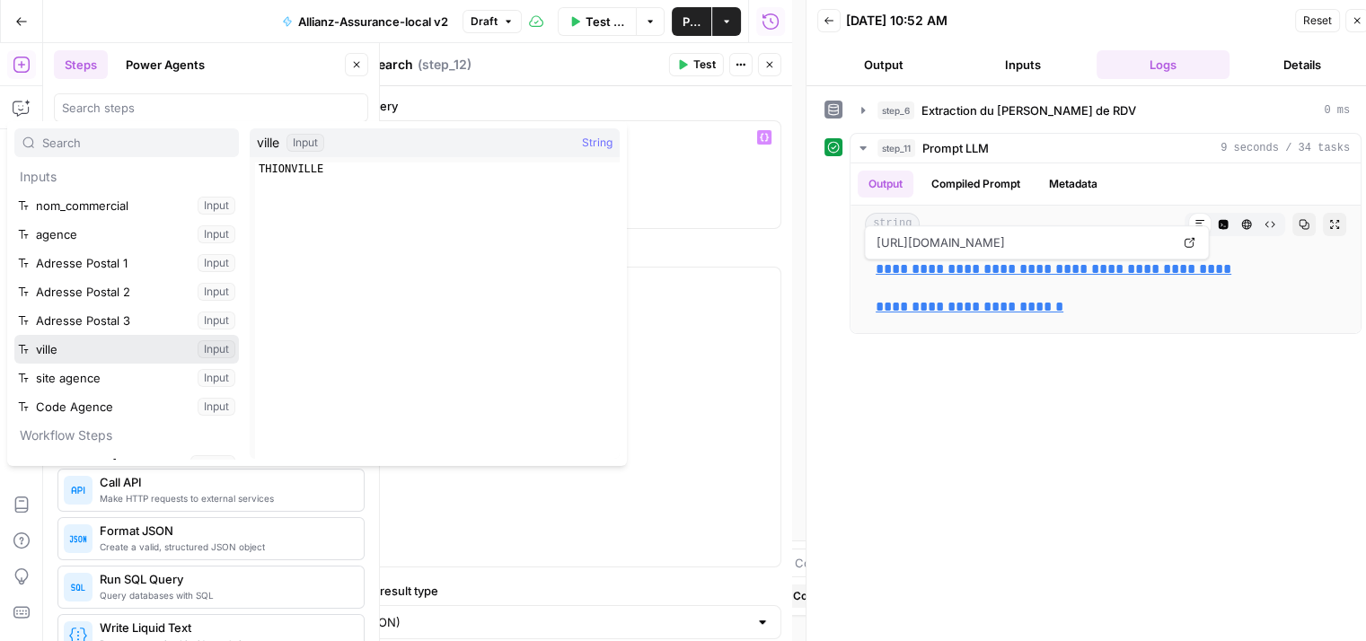
click at [83, 343] on button "Select variable ville" at bounding box center [126, 349] width 224 height 29
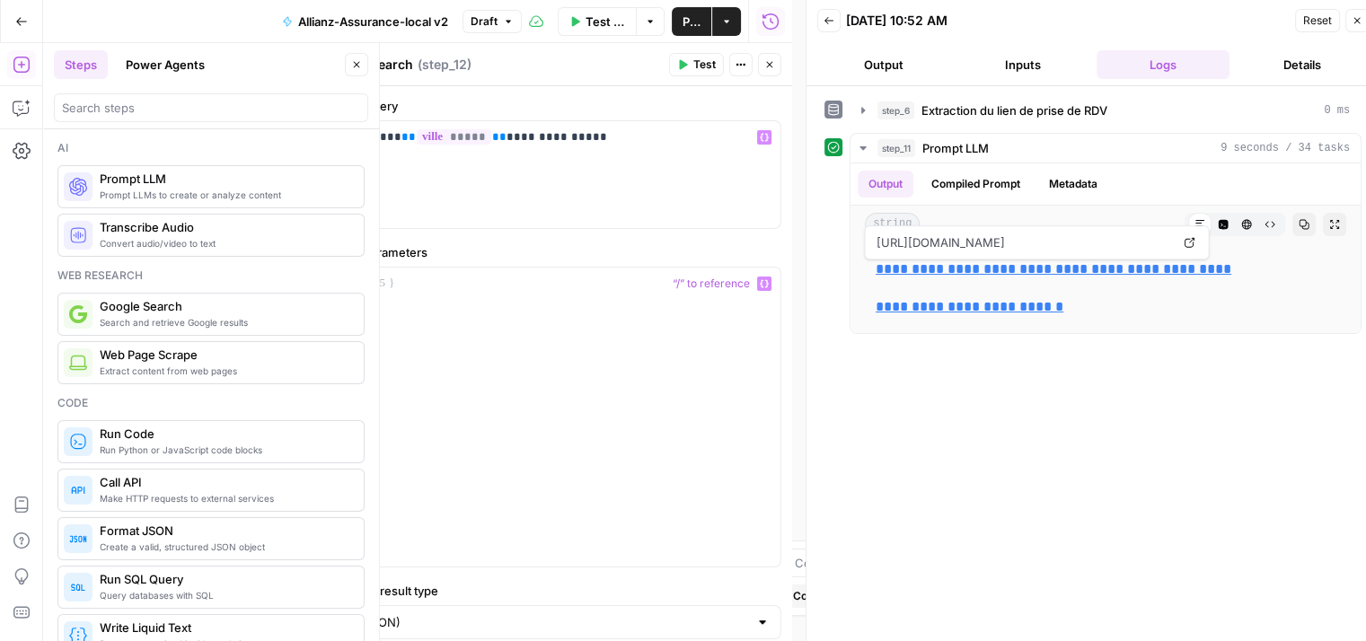
scroll to position [50, 0]
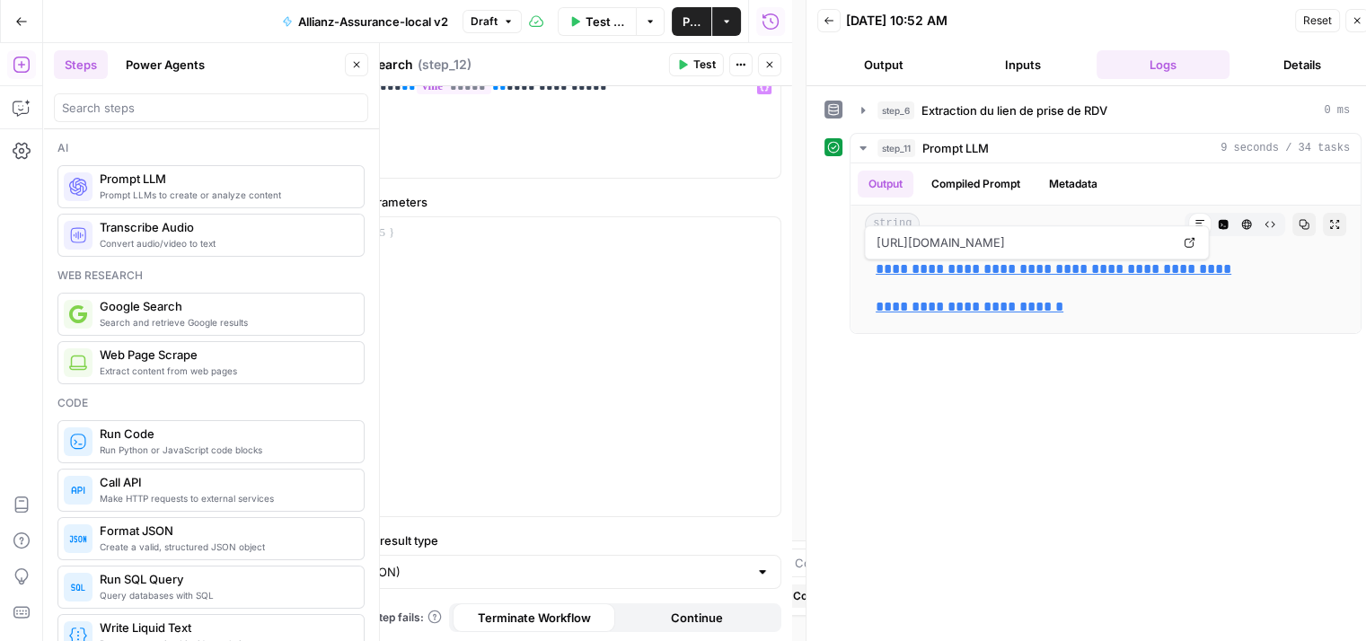
click at [698, 63] on span "Test" at bounding box center [704, 65] width 22 height 16
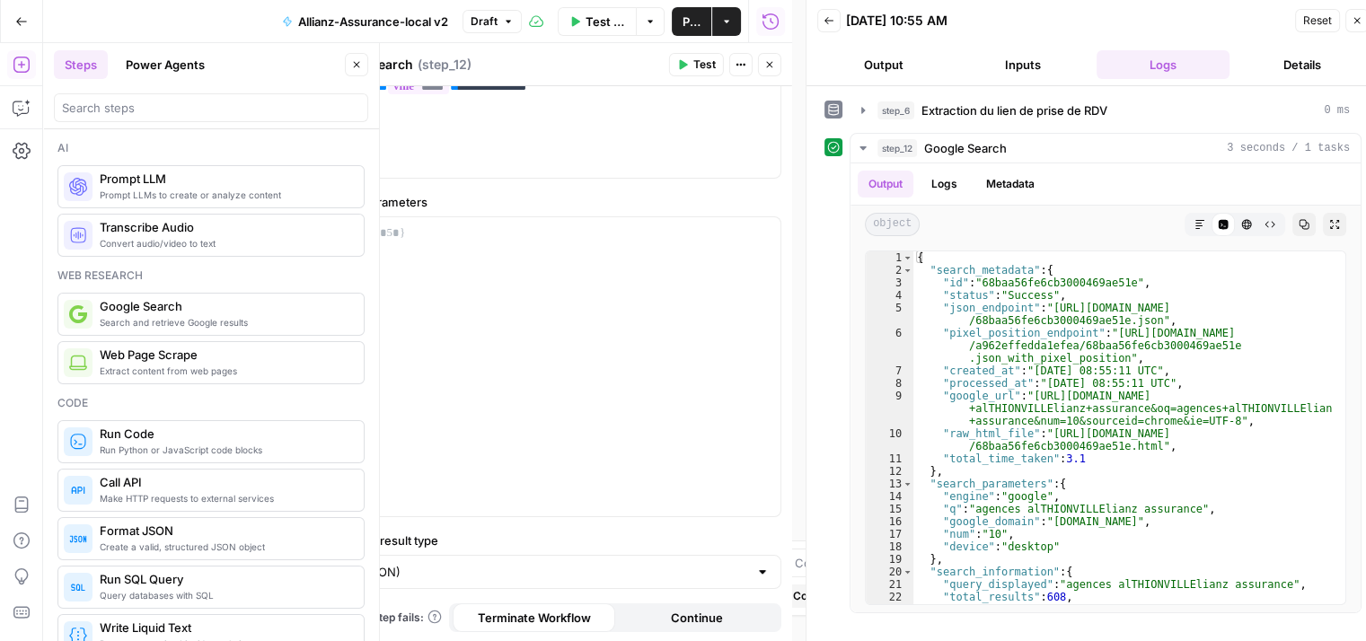
click at [348, 69] on button "Close" at bounding box center [356, 64] width 23 height 23
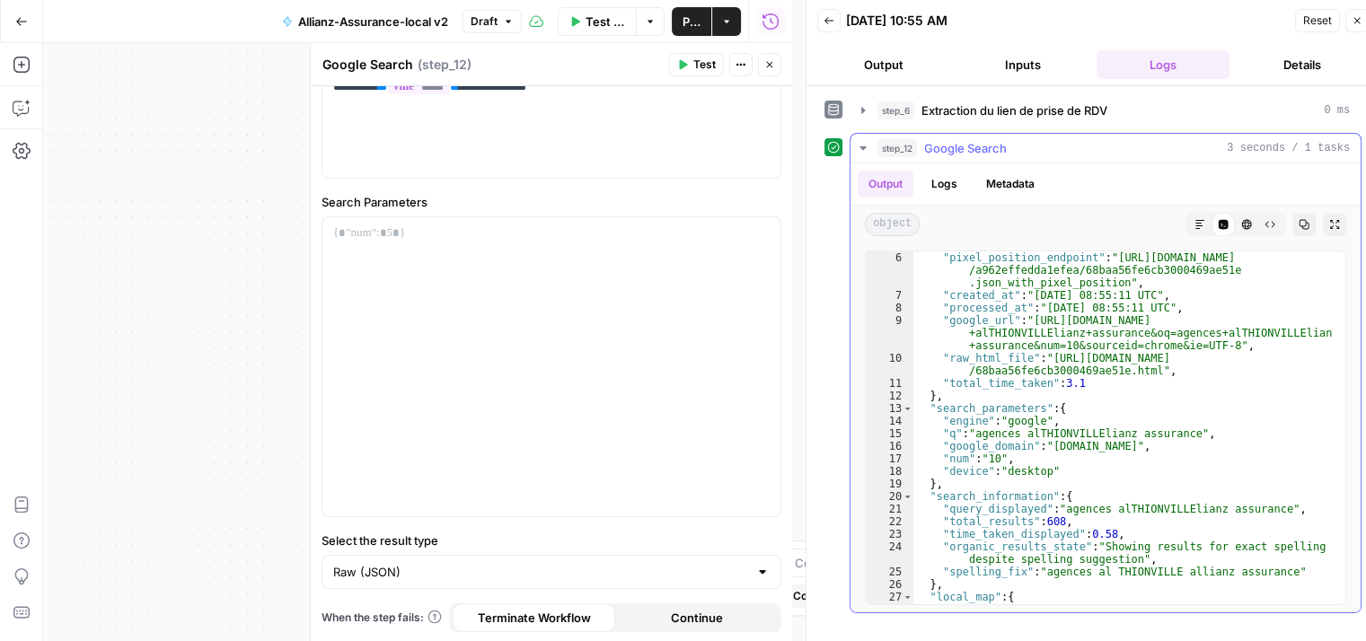
scroll to position [76, 0]
click at [948, 188] on button "Logs" at bounding box center [944, 184] width 48 height 27
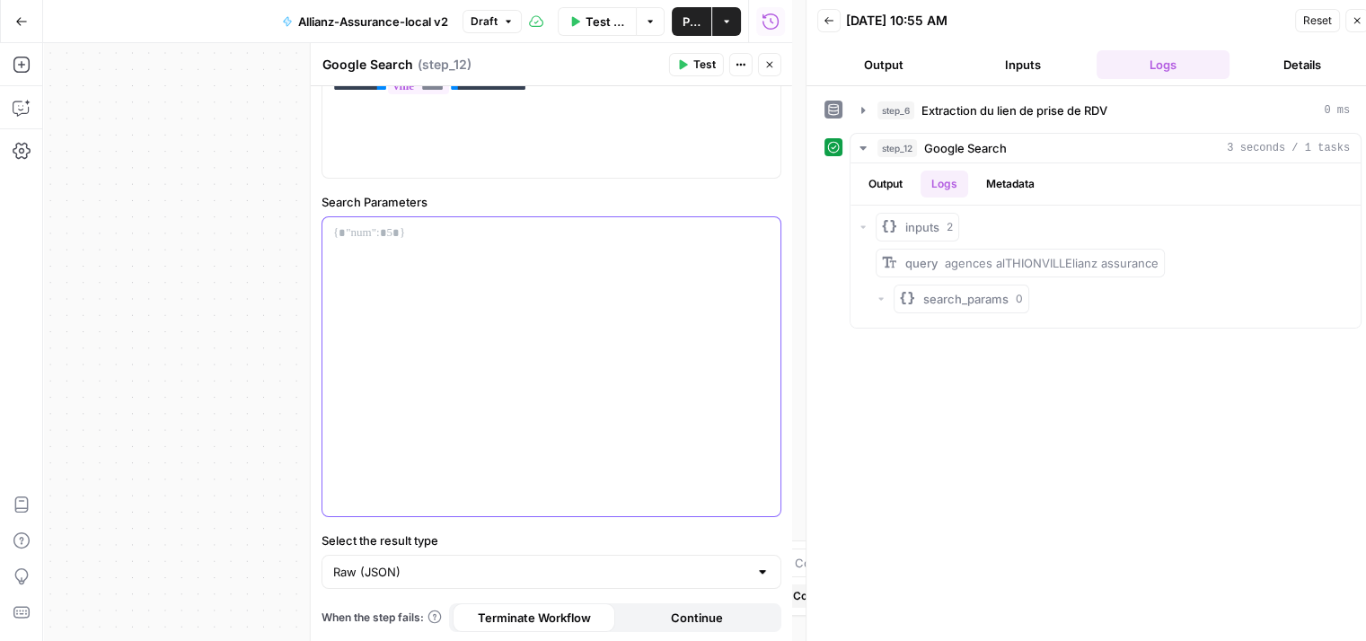
click at [427, 235] on p at bounding box center [551, 233] width 436 height 18
click at [686, 62] on icon "button" at bounding box center [682, 64] width 11 height 11
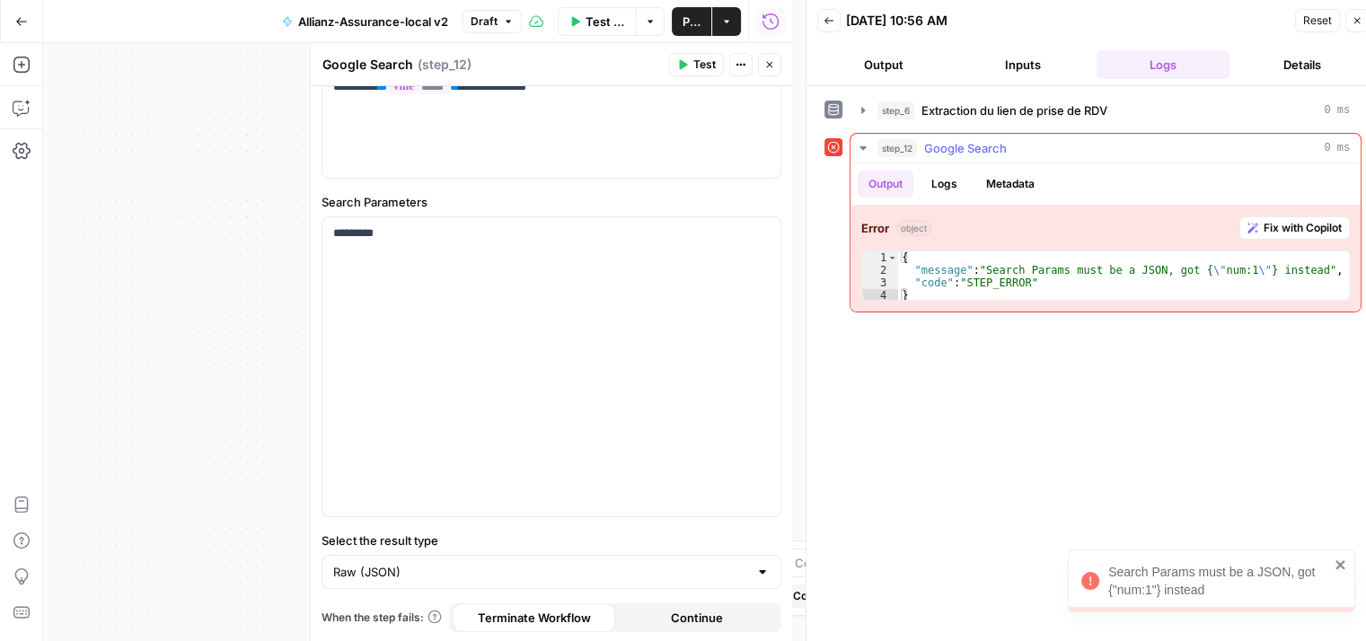
click at [1272, 229] on span "Fix with Copilot" at bounding box center [1302, 228] width 78 height 16
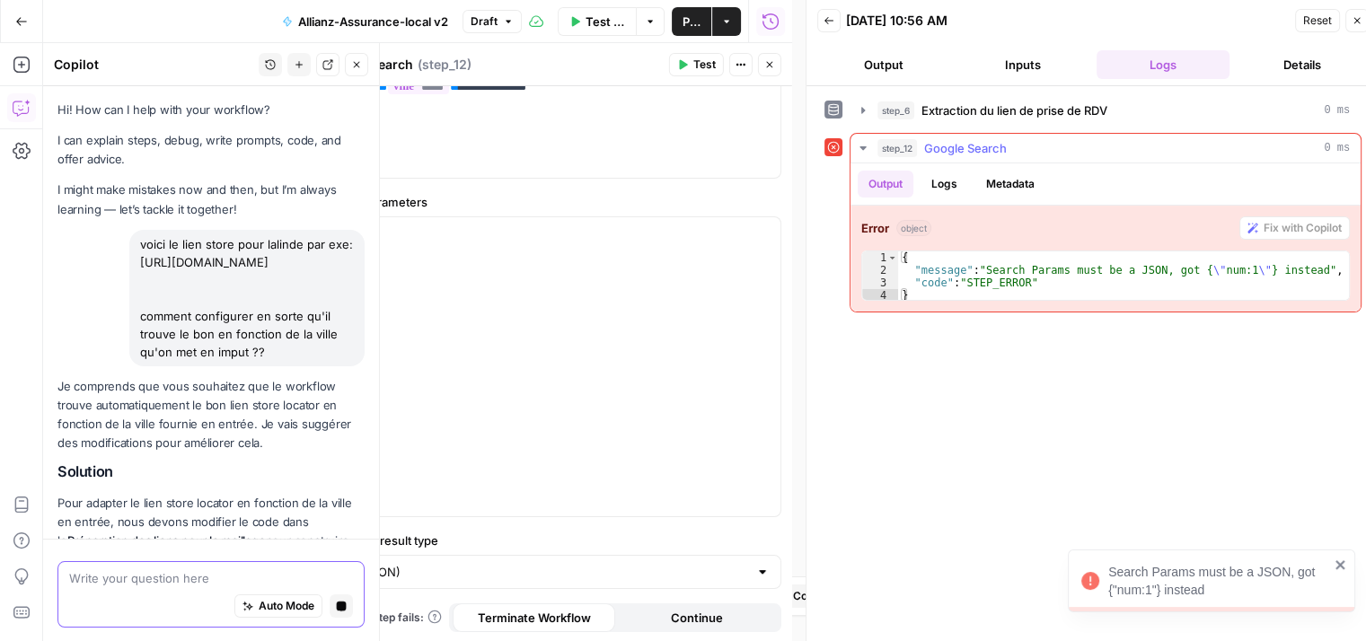
scroll to position [3094, 0]
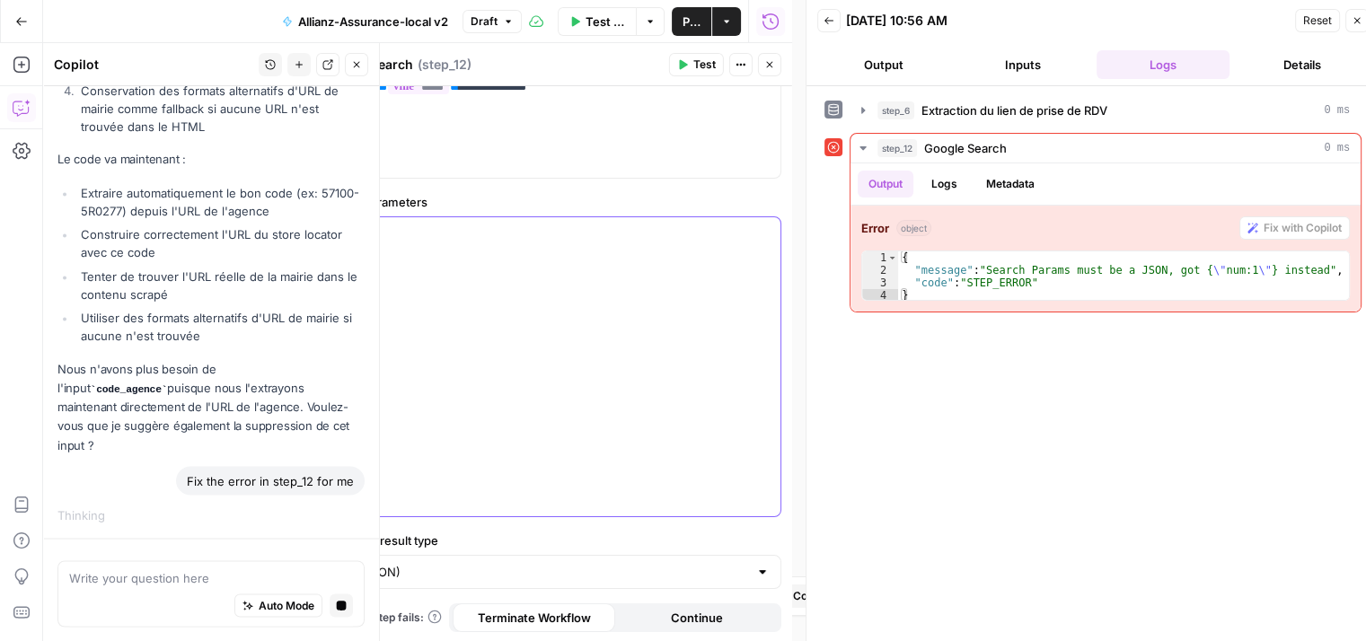
click at [520, 304] on div "*********" at bounding box center [551, 366] width 458 height 299
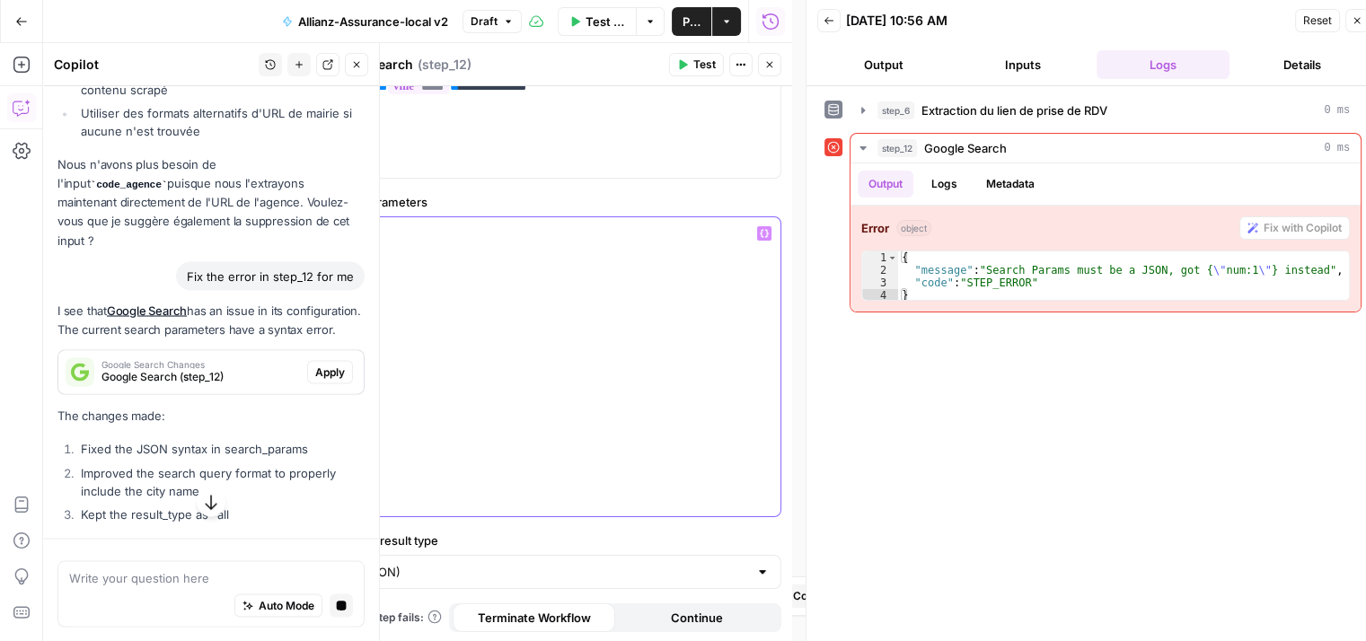
scroll to position [3271, 0]
click at [323, 381] on span "Apply" at bounding box center [330, 373] width 30 height 16
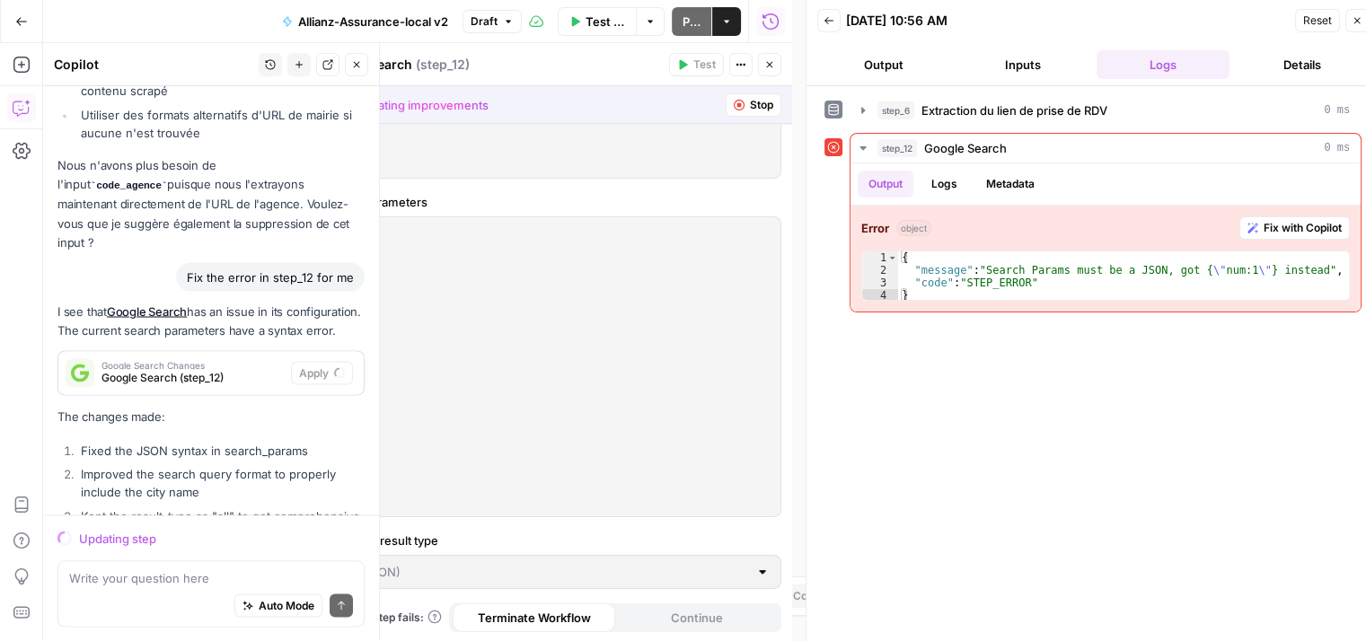
scroll to position [3508, 0]
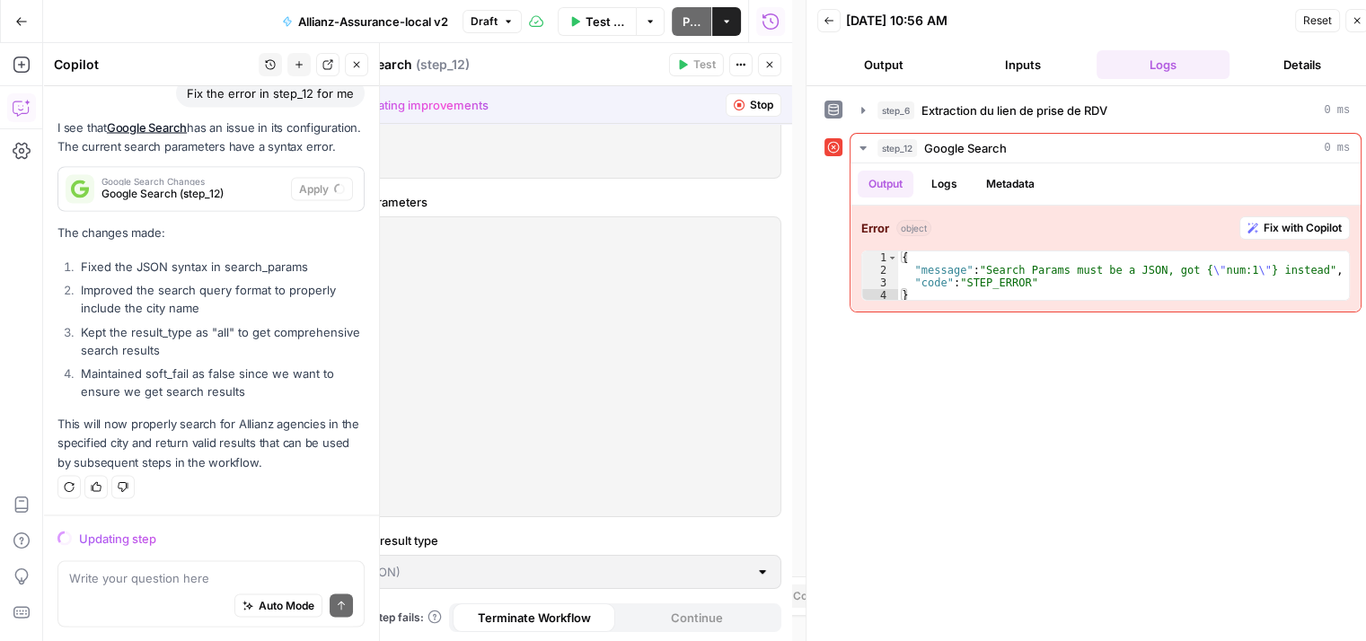
click at [543, 382] on div "*********" at bounding box center [551, 366] width 458 height 299
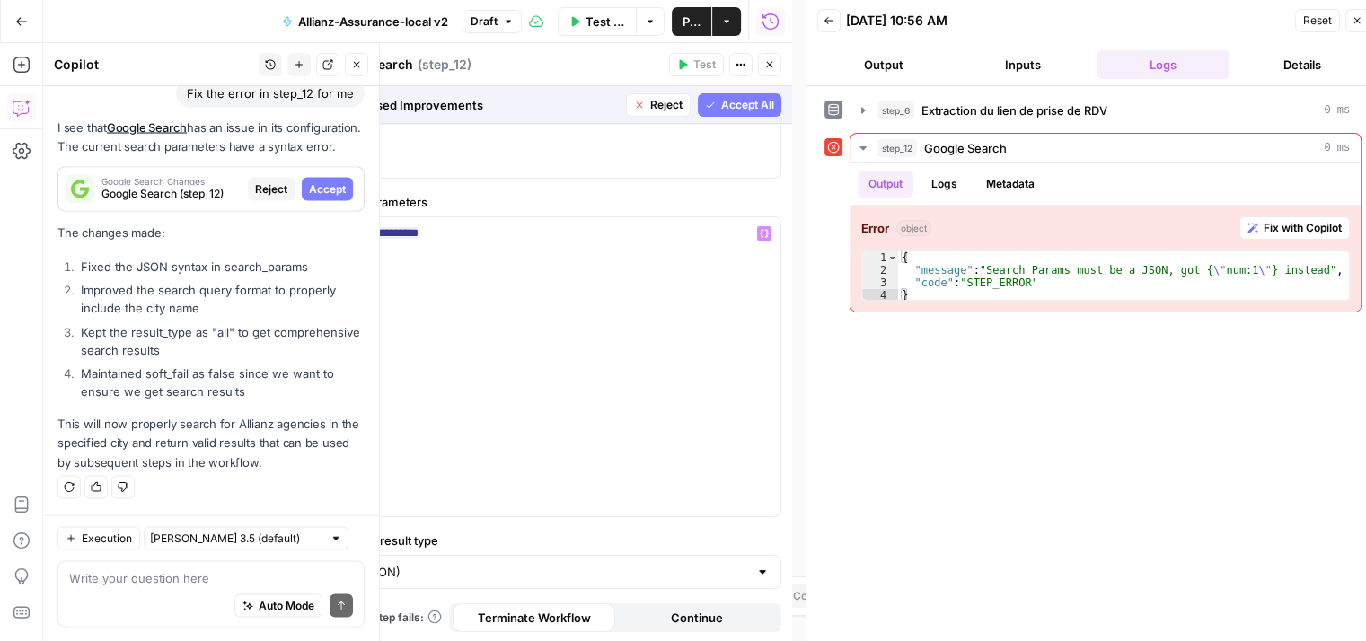
scroll to position [3507, 0]
click at [735, 101] on span "Accept All" at bounding box center [747, 105] width 53 height 16
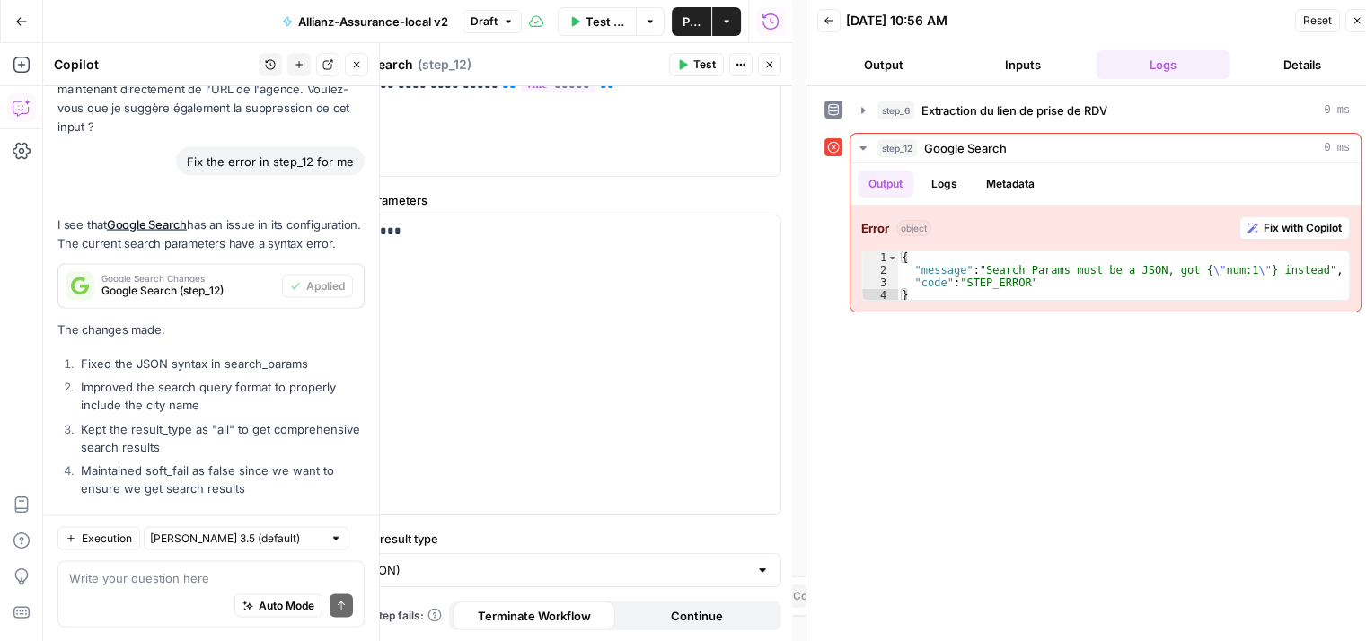
scroll to position [0, 0]
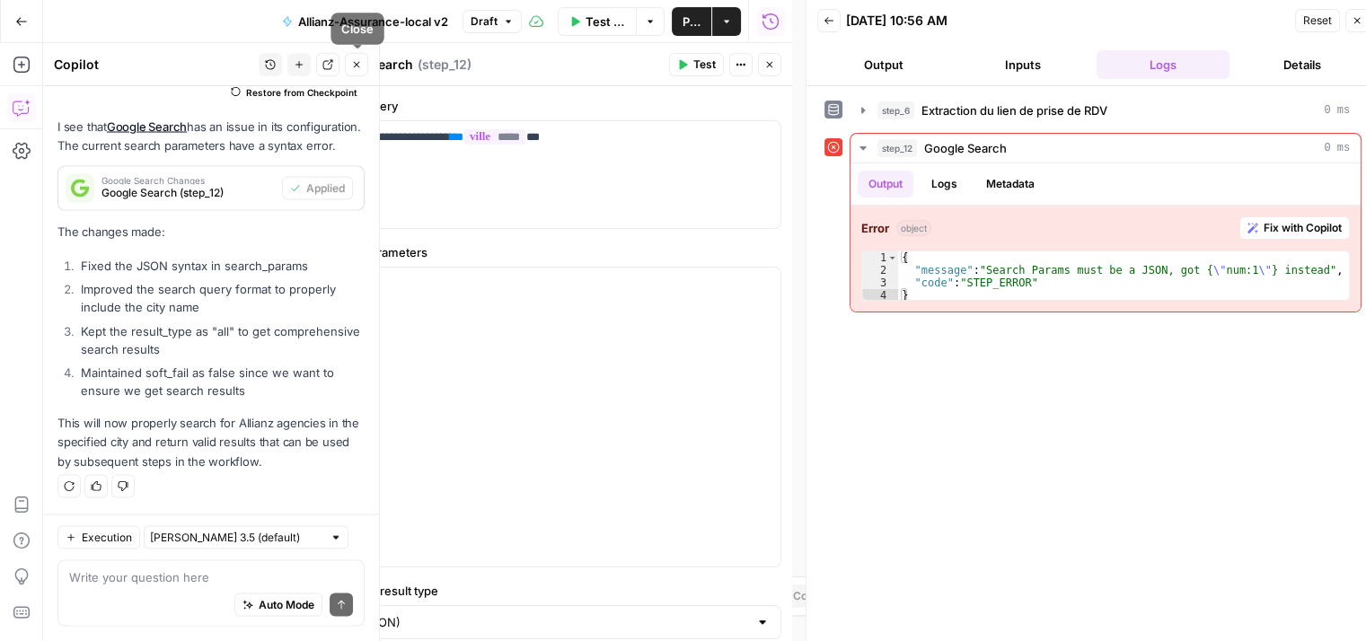
click at [355, 59] on icon "button" at bounding box center [356, 64] width 11 height 11
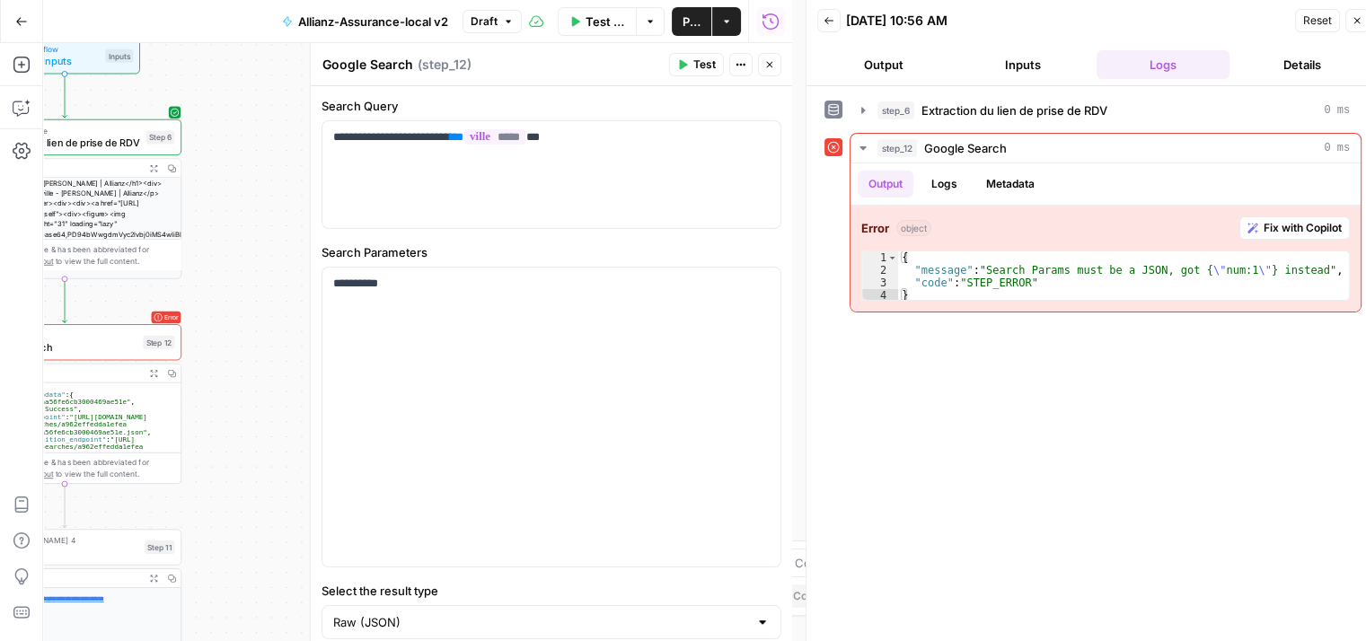
click at [700, 62] on span "Test" at bounding box center [704, 65] width 22 height 16
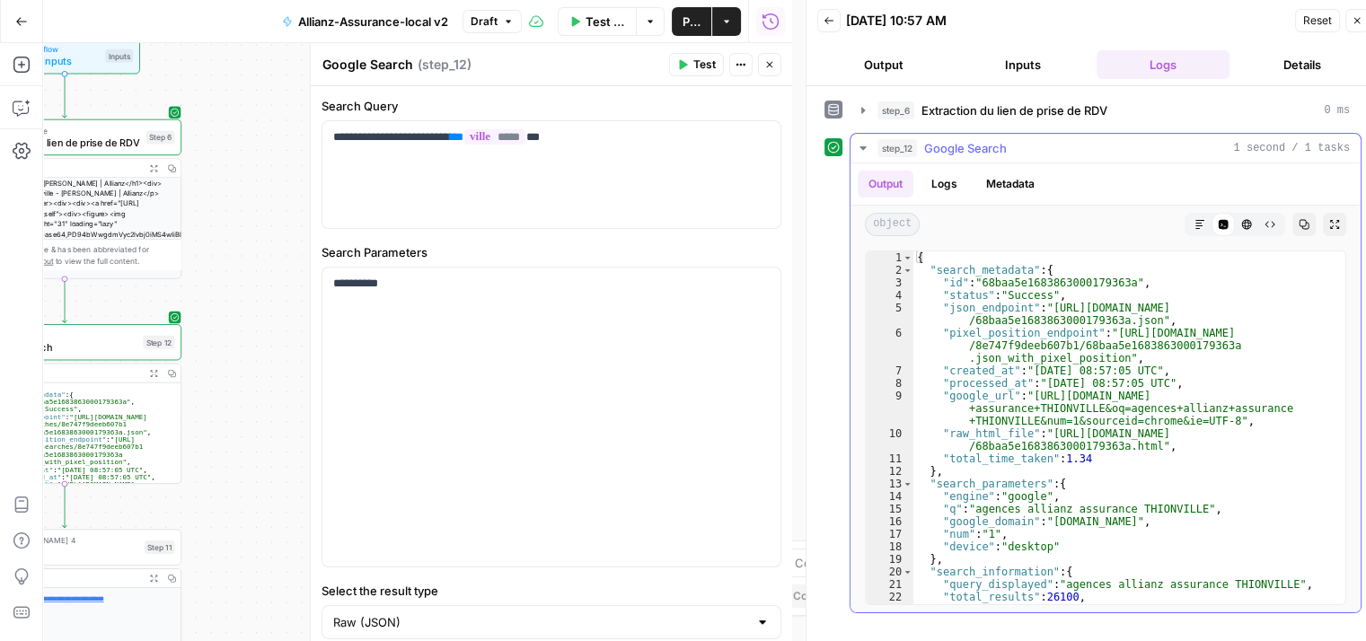
click at [1248, 221] on icon "button" at bounding box center [1247, 225] width 10 height 10
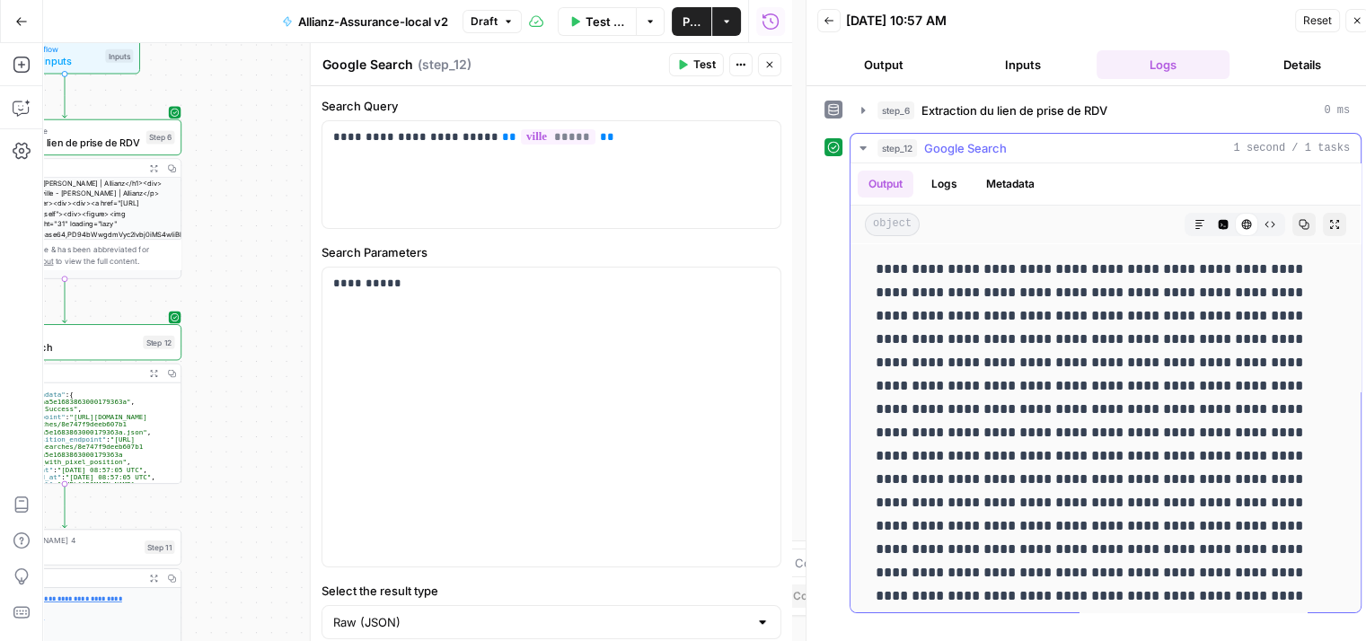
click at [1194, 224] on icon "button" at bounding box center [1199, 224] width 11 height 11
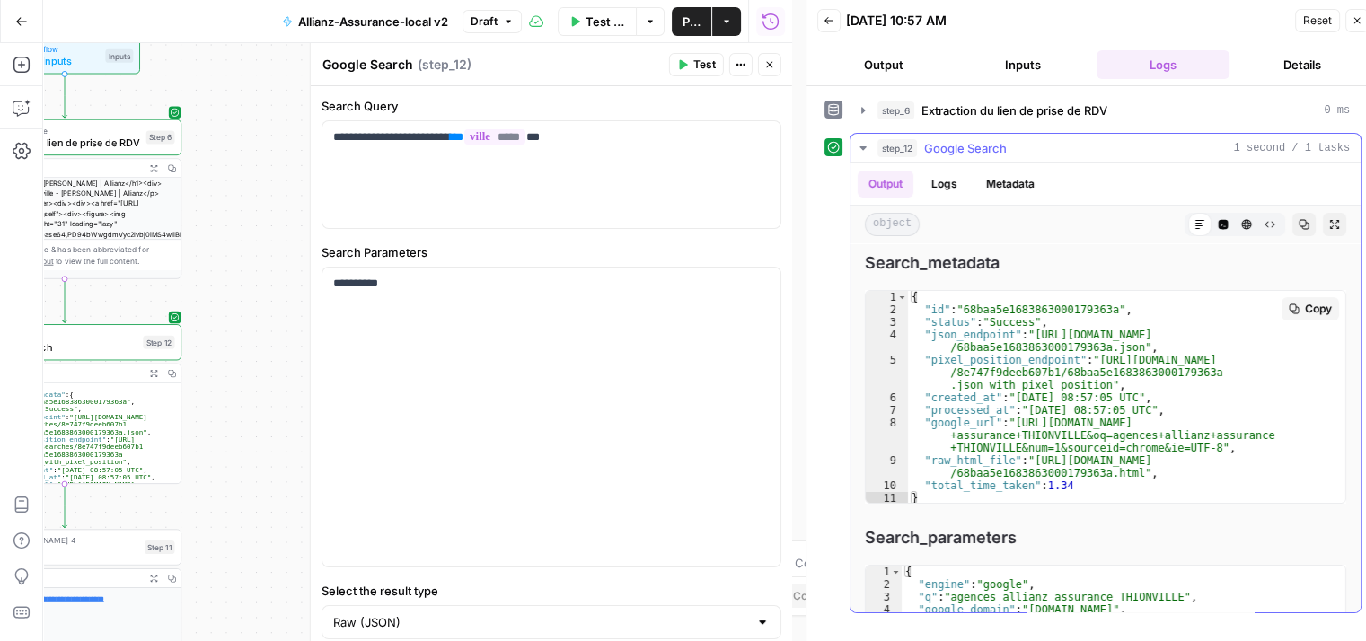
click at [1196, 526] on span "Search_parameters" at bounding box center [1105, 537] width 481 height 25
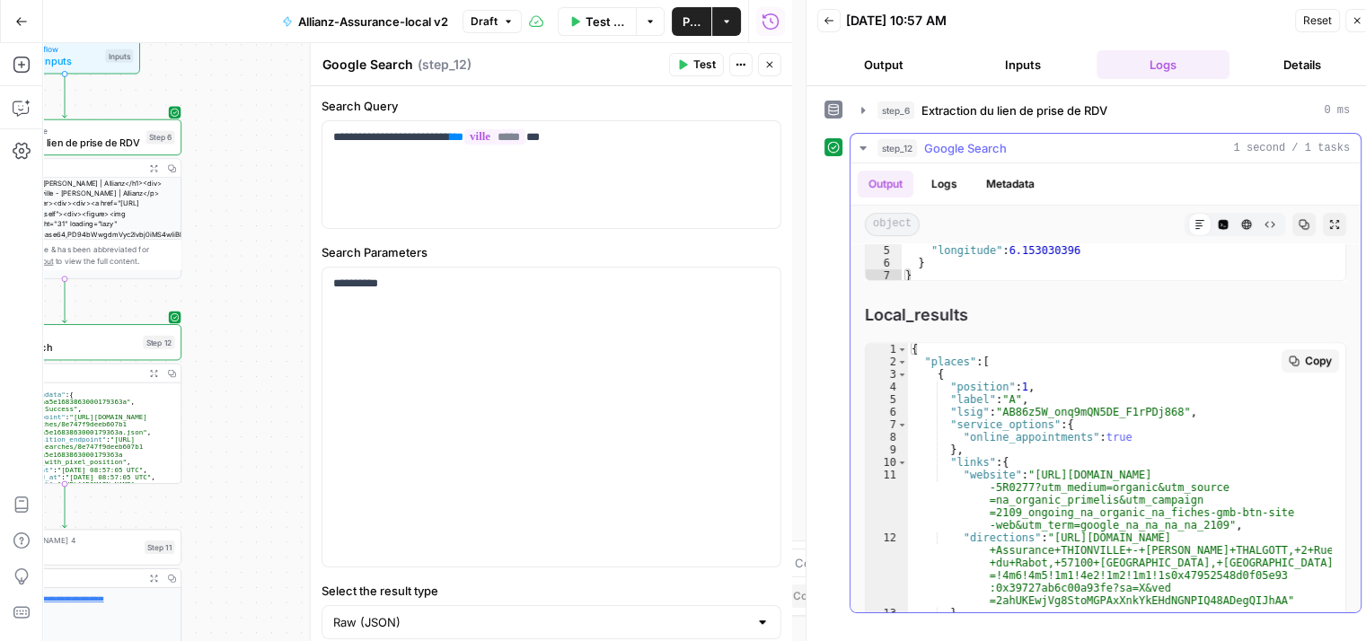
scroll to position [54, 0]
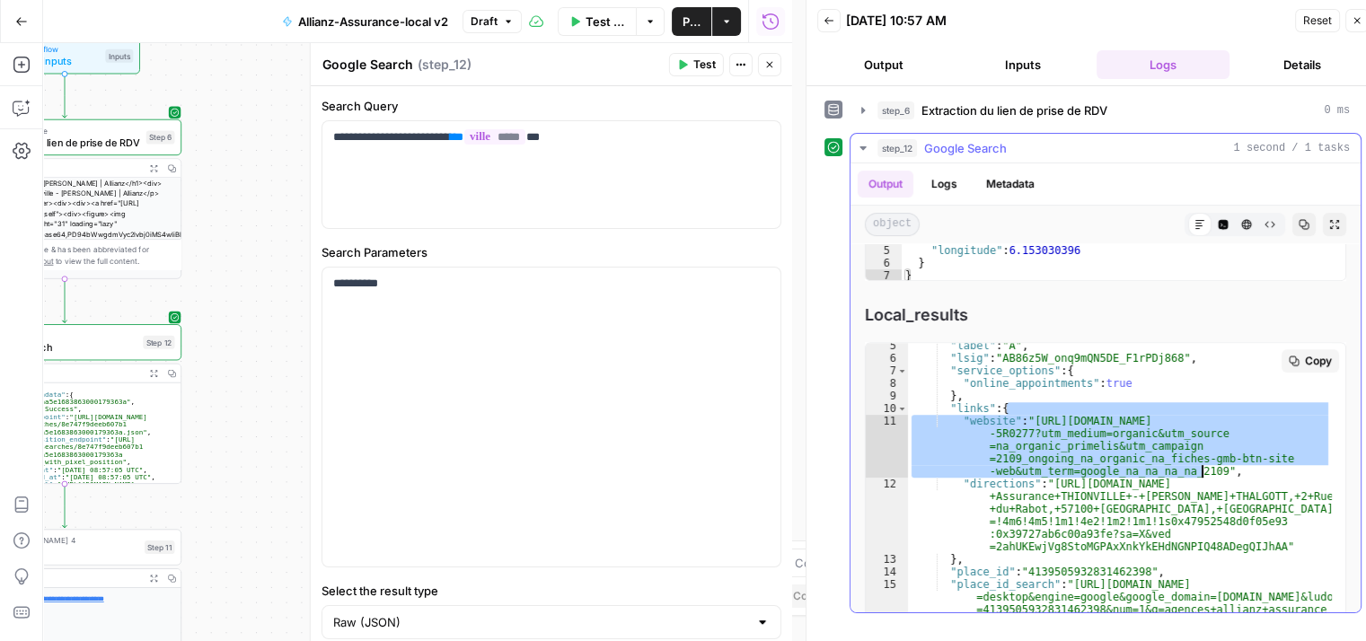
drag, startPoint x: 1028, startPoint y: 411, endPoint x: 1202, endPoint y: 463, distance: 181.8
click at [1202, 463] on div ""label" : "A" , "lsig" : "AB86z5W_onq9mQN5DE_F1rPDj868" , "service_options" : {…" at bounding box center [1120, 508] width 424 height 339
drag, startPoint x: 1122, startPoint y: 453, endPoint x: 1146, endPoint y: 409, distance: 49.5
click at [1146, 409] on div ""label" : "A" , "lsig" : "AB86z5W_onq9mQN5DE_F1rPDj868" , "service_options" : {…" at bounding box center [1120, 499] width 424 height 313
type textarea "**********"
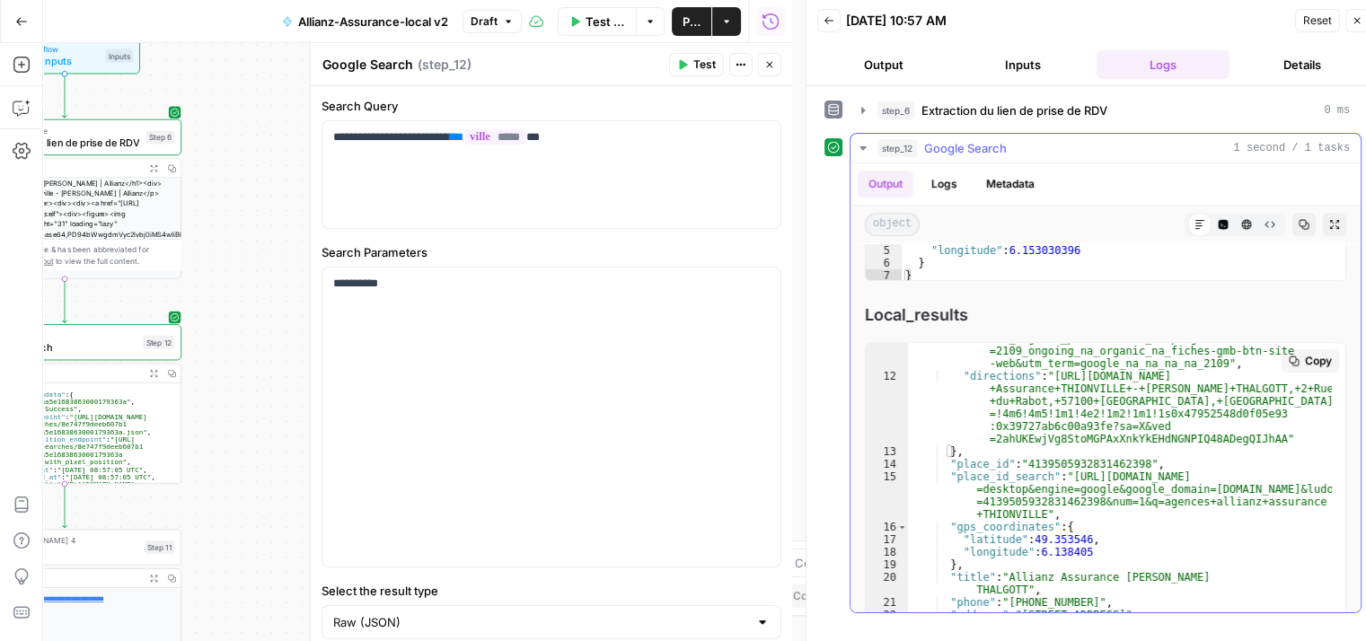
scroll to position [269, 0]
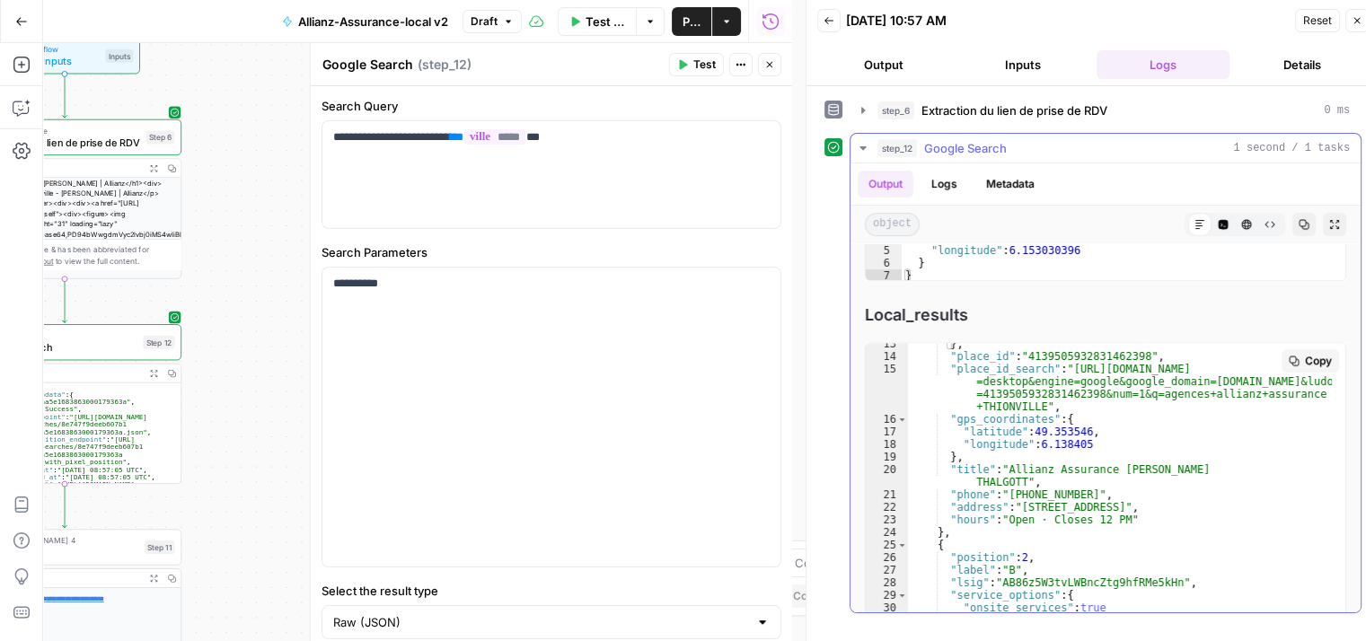
click at [766, 69] on icon "button" at bounding box center [769, 64] width 11 height 11
click at [771, 62] on icon "button" at bounding box center [769, 64] width 11 height 11
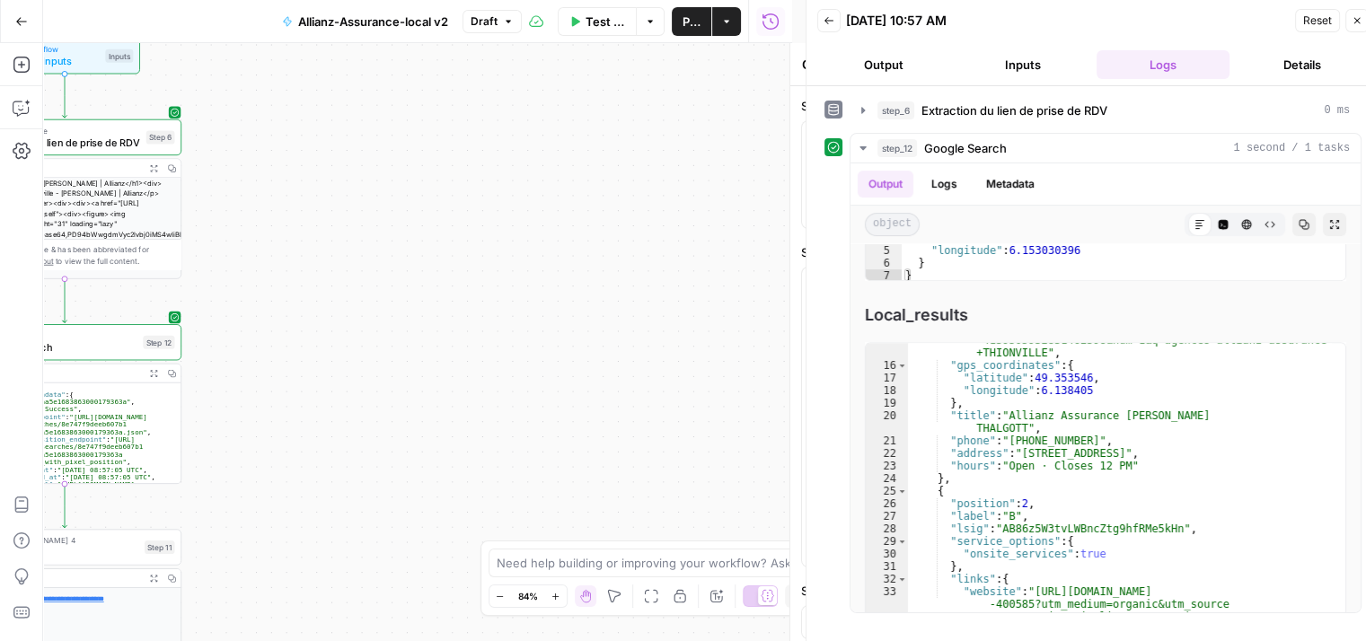
scroll to position [873, 0]
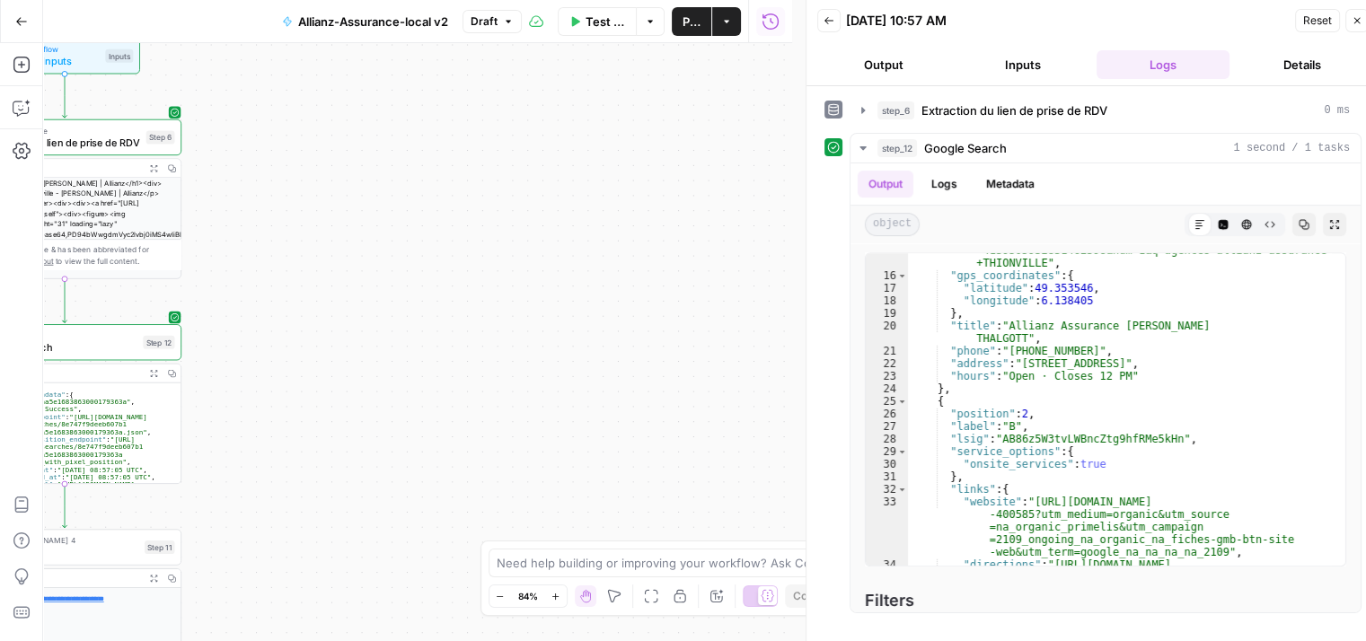
drag, startPoint x: 253, startPoint y: 302, endPoint x: 596, endPoint y: 91, distance: 402.7
click at [596, 91] on div "Workflow Set Inputs Inputs Web Page Scrape Extraction du lien de prise de RDV S…" at bounding box center [417, 342] width 749 height 598
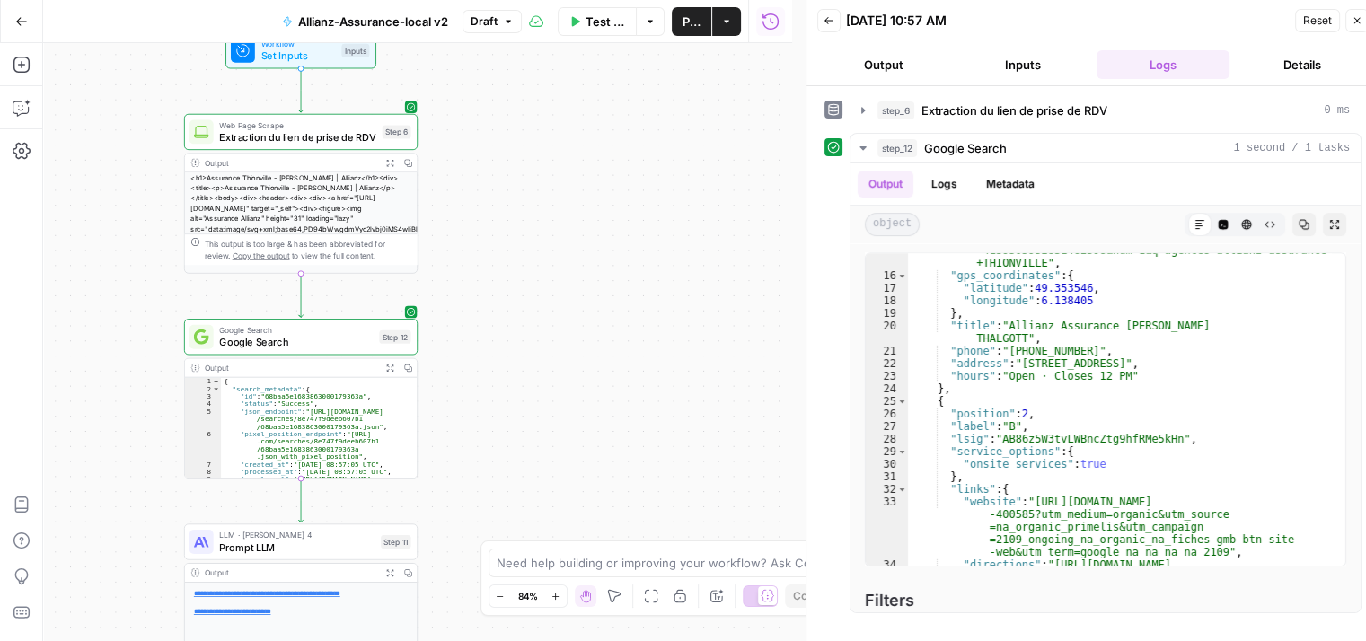
drag, startPoint x: 348, startPoint y: 183, endPoint x: 585, endPoint y: 178, distance: 236.2
click at [585, 178] on div "Workflow Set Inputs Inputs Web Page Scrape Extraction du lien de prise de RDV S…" at bounding box center [417, 342] width 749 height 598
click at [319, 311] on icon "button" at bounding box center [324, 309] width 12 height 12
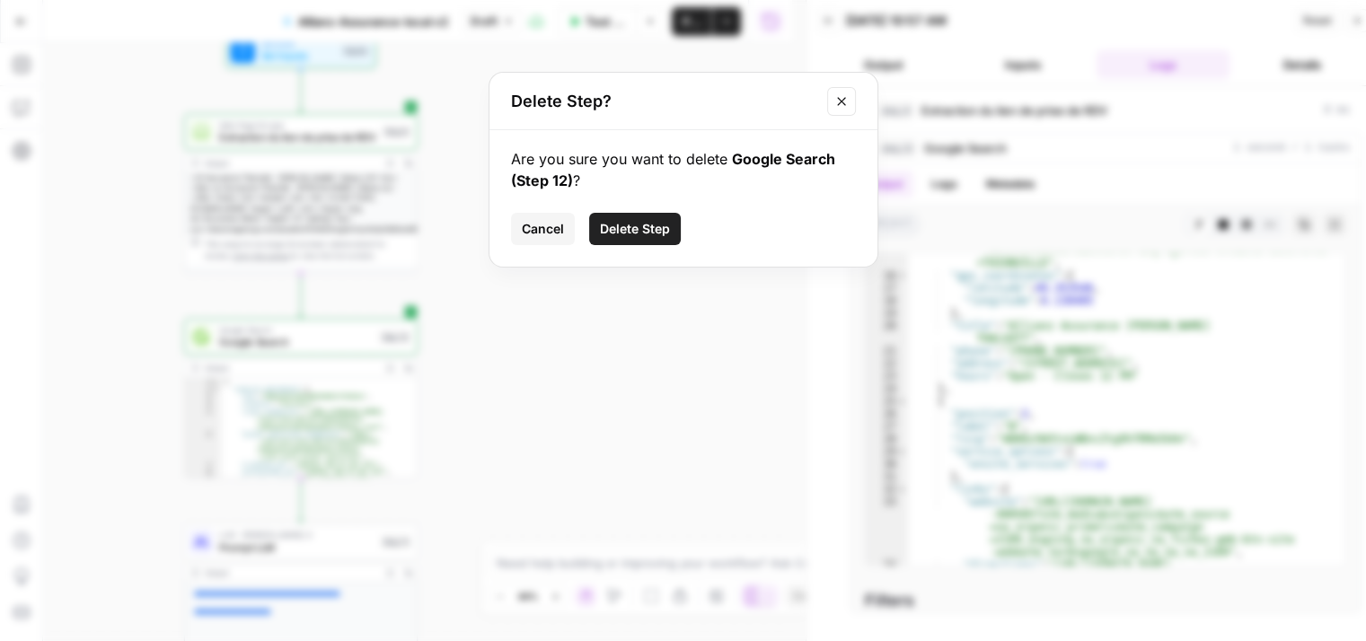
click at [650, 228] on span "Delete Step" at bounding box center [635, 229] width 70 height 18
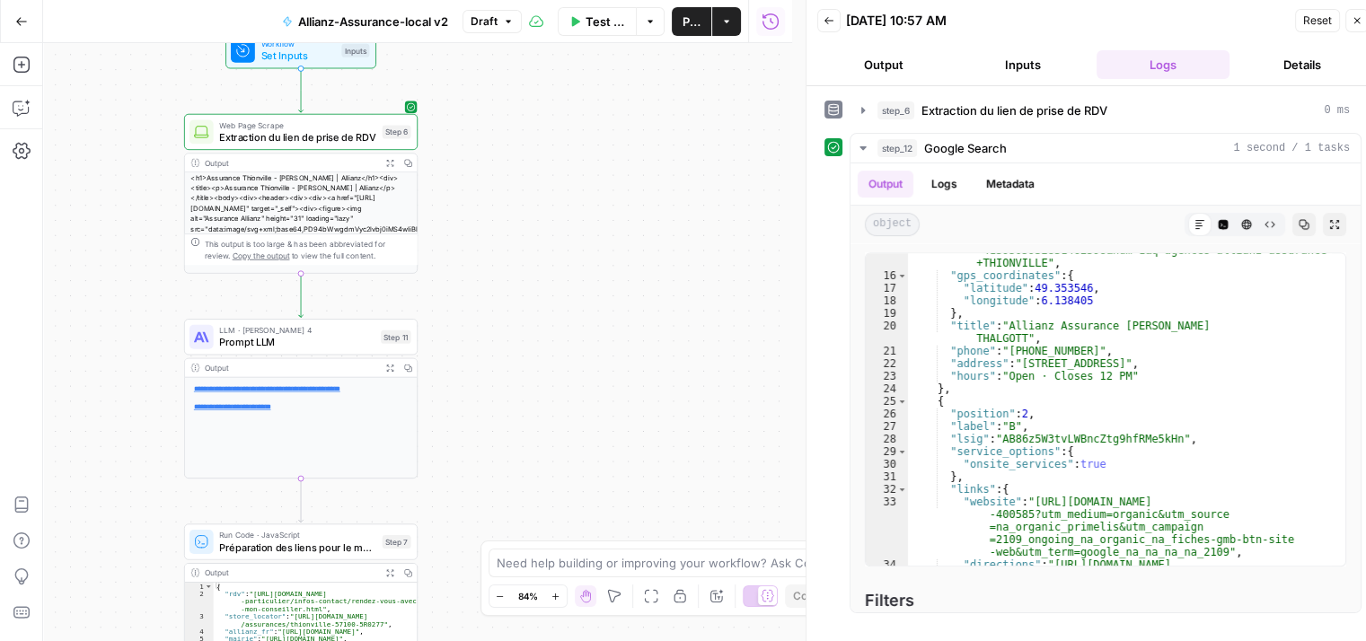
click at [737, 0] on html "**********" at bounding box center [683, 320] width 1366 height 641
click at [418, 583] on div "{ "rdv" : "https://www.allianz.fr/assurance -particulier/infos-contact/rendez-v…" at bounding box center [316, 641] width 204 height 116
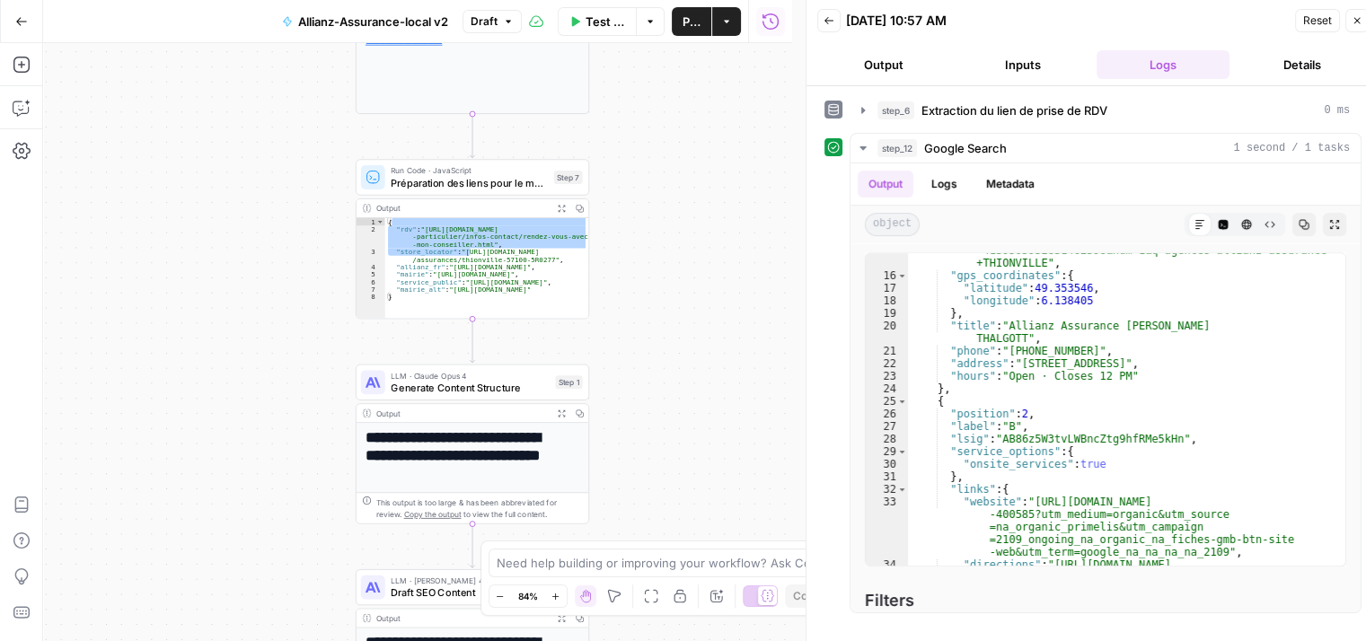
type textarea "**********"
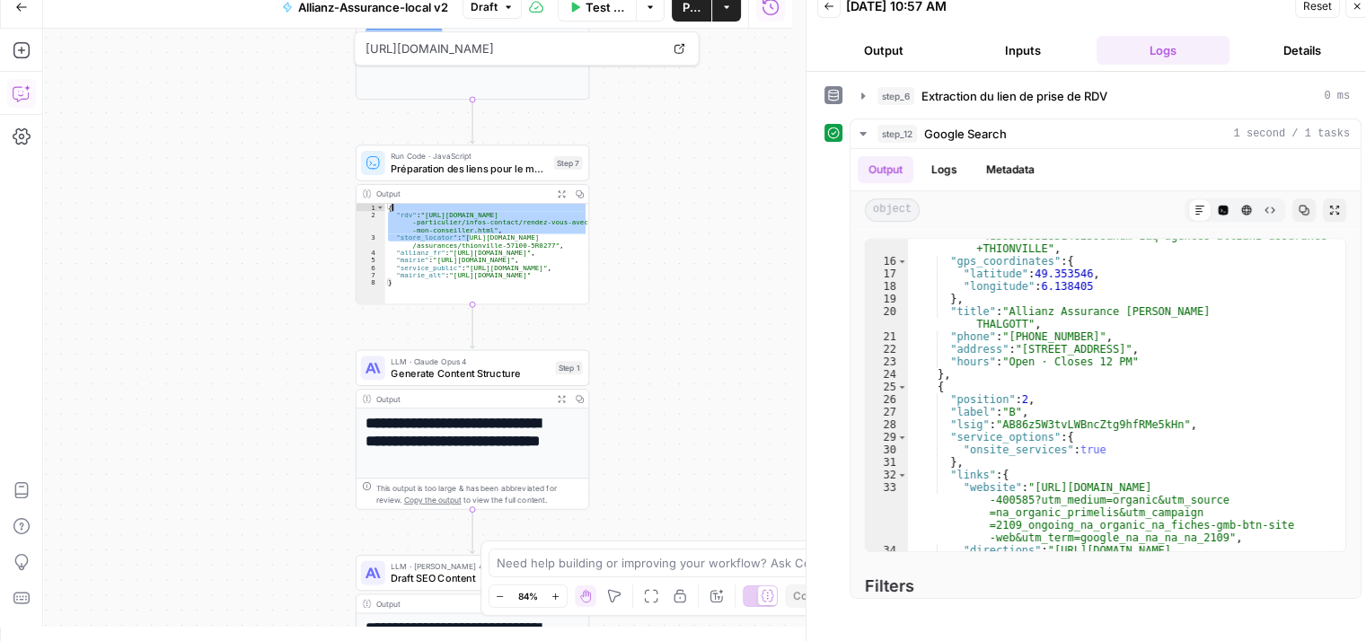
click at [24, 98] on icon "button" at bounding box center [22, 93] width 18 height 18
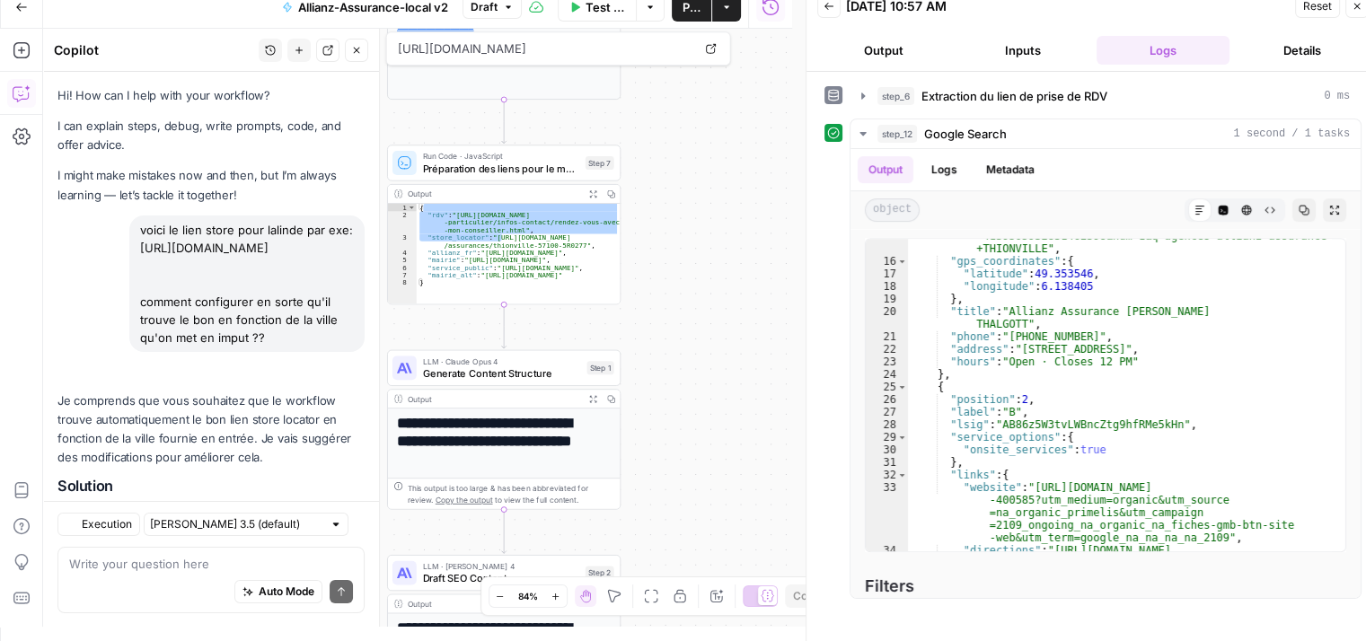
scroll to position [3640, 0]
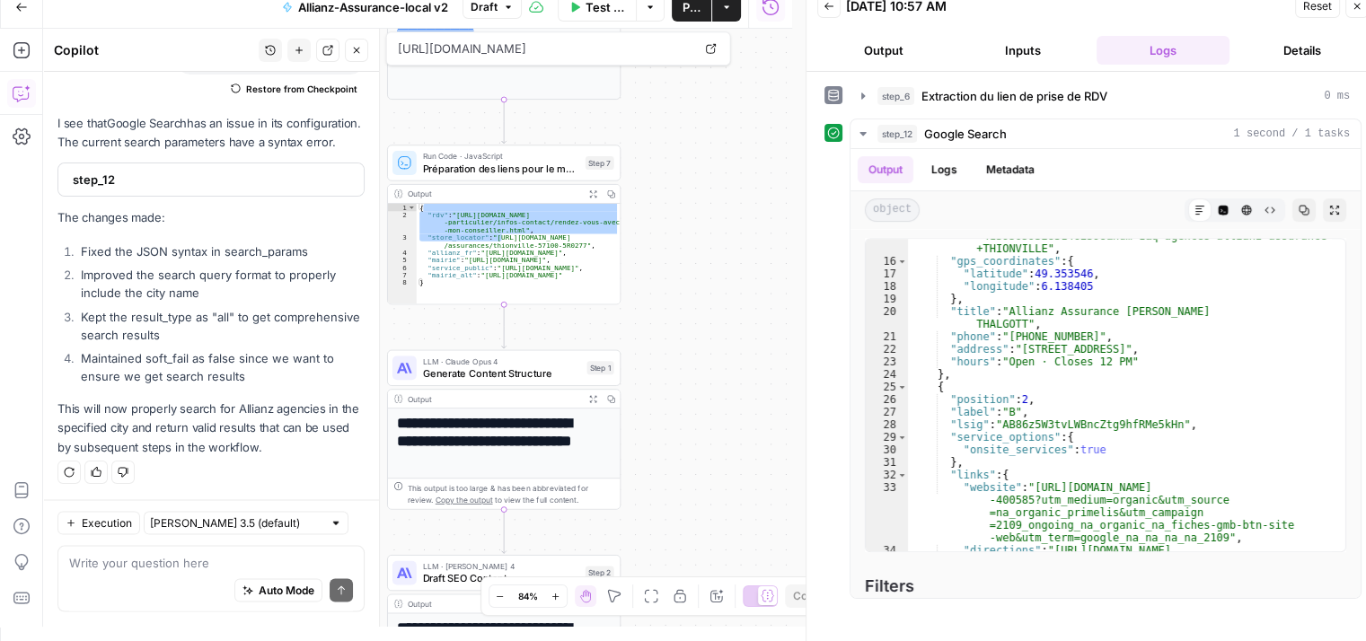
click at [199, 561] on textarea at bounding box center [211, 563] width 284 height 18
click at [209, 576] on div "Auto Mode Send" at bounding box center [211, 592] width 284 height 40
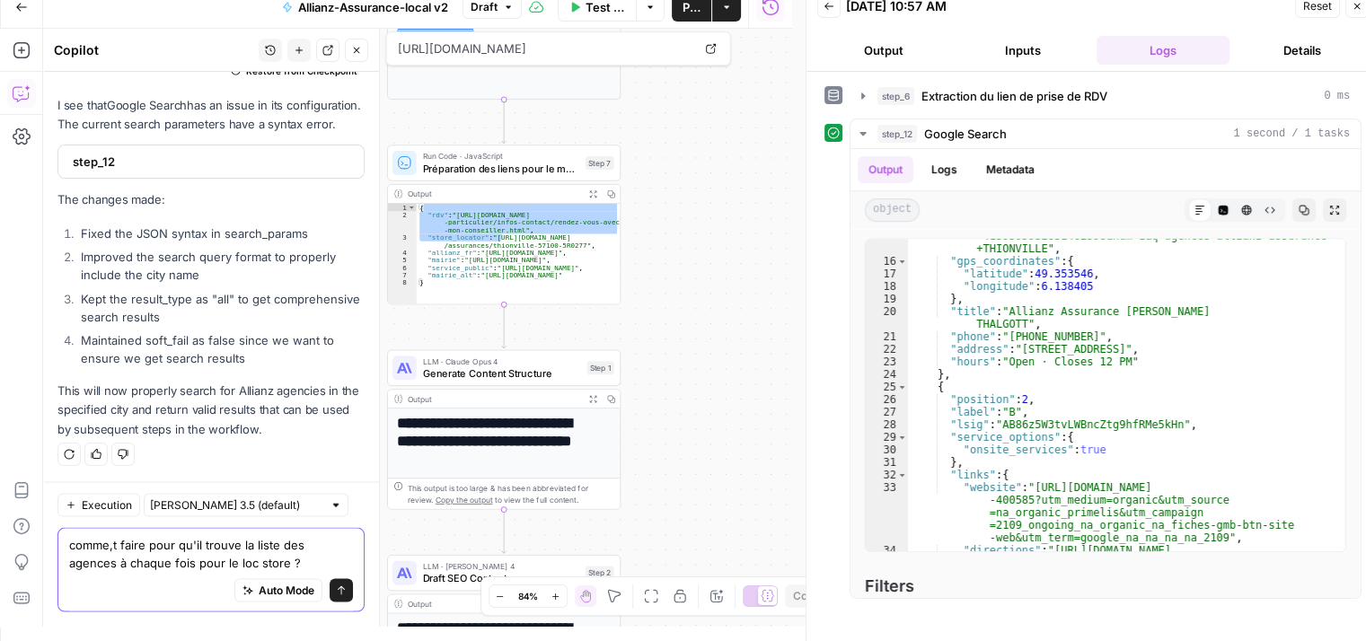
scroll to position [3675, 0]
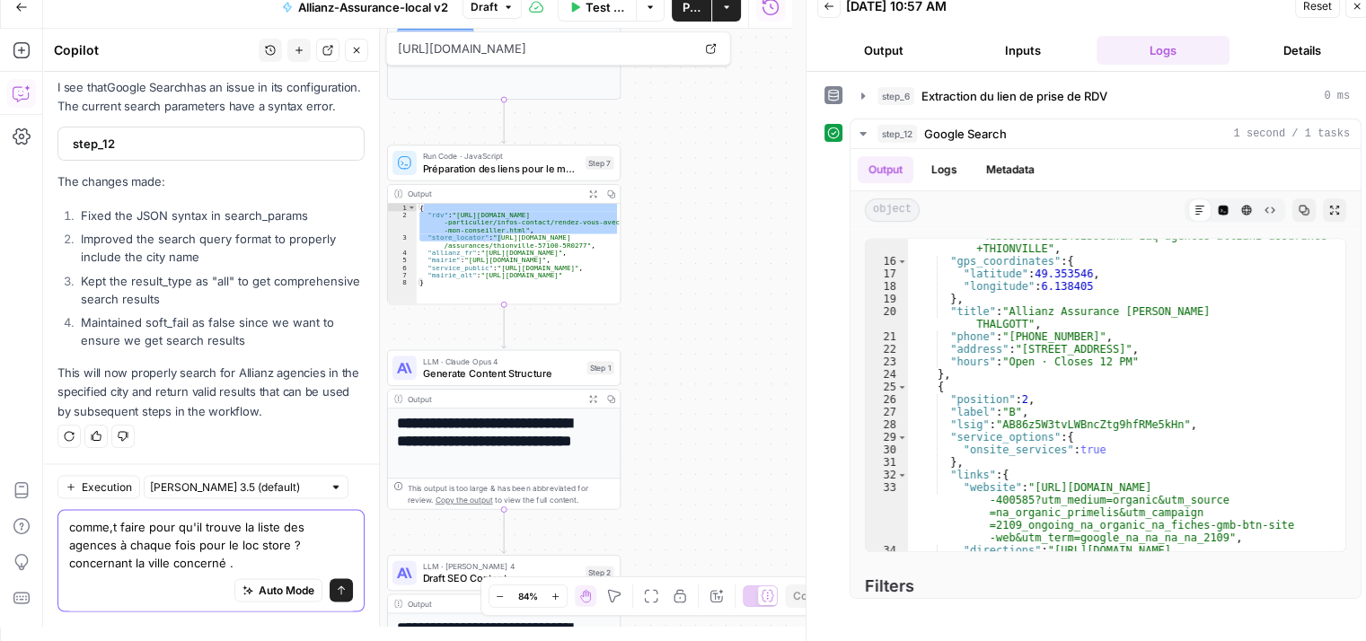
type textarea "comme,t faire pour qu'il trouve la liste des agences à chaque fois pour le loc …"
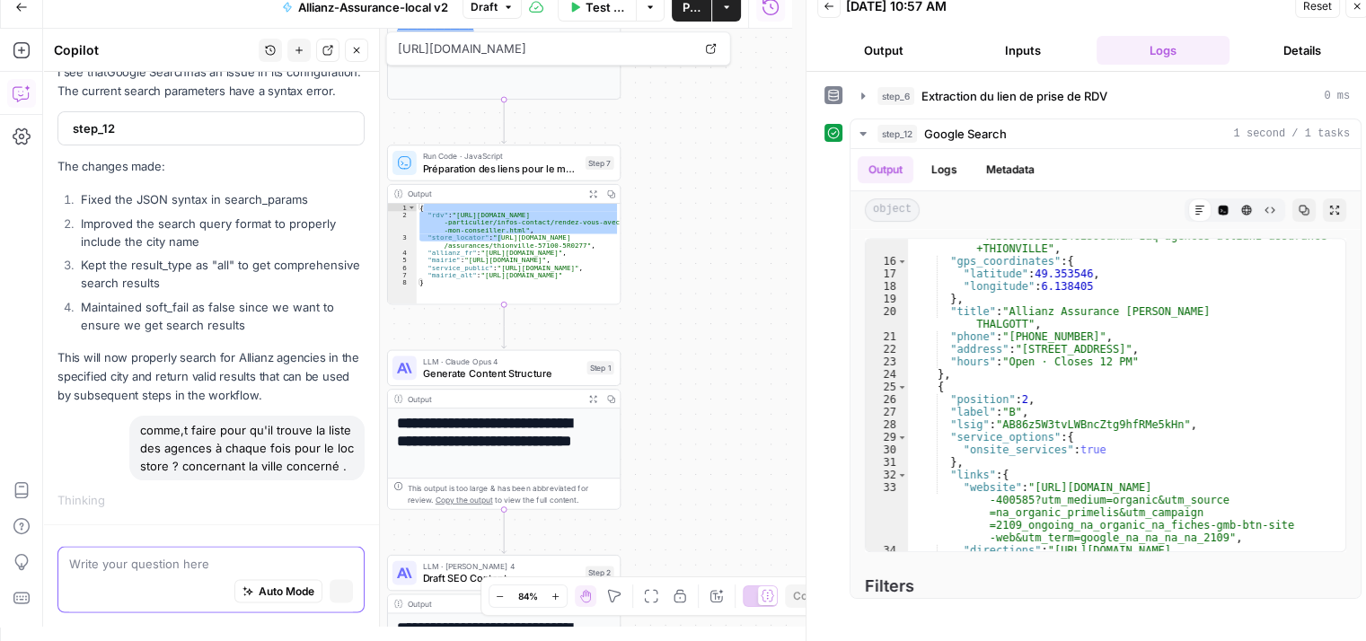
scroll to position [3560, 0]
click at [1361, 7] on icon "button" at bounding box center [1356, 6] width 11 height 11
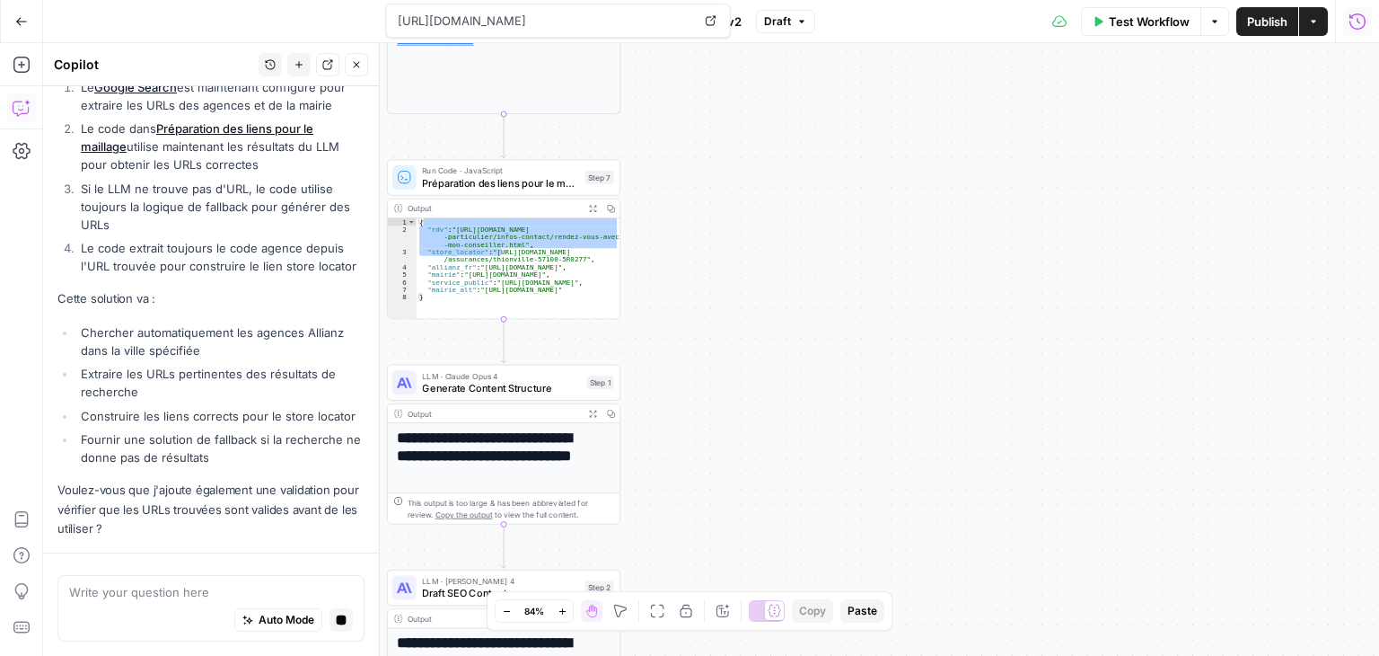
scroll to position [4589, 0]
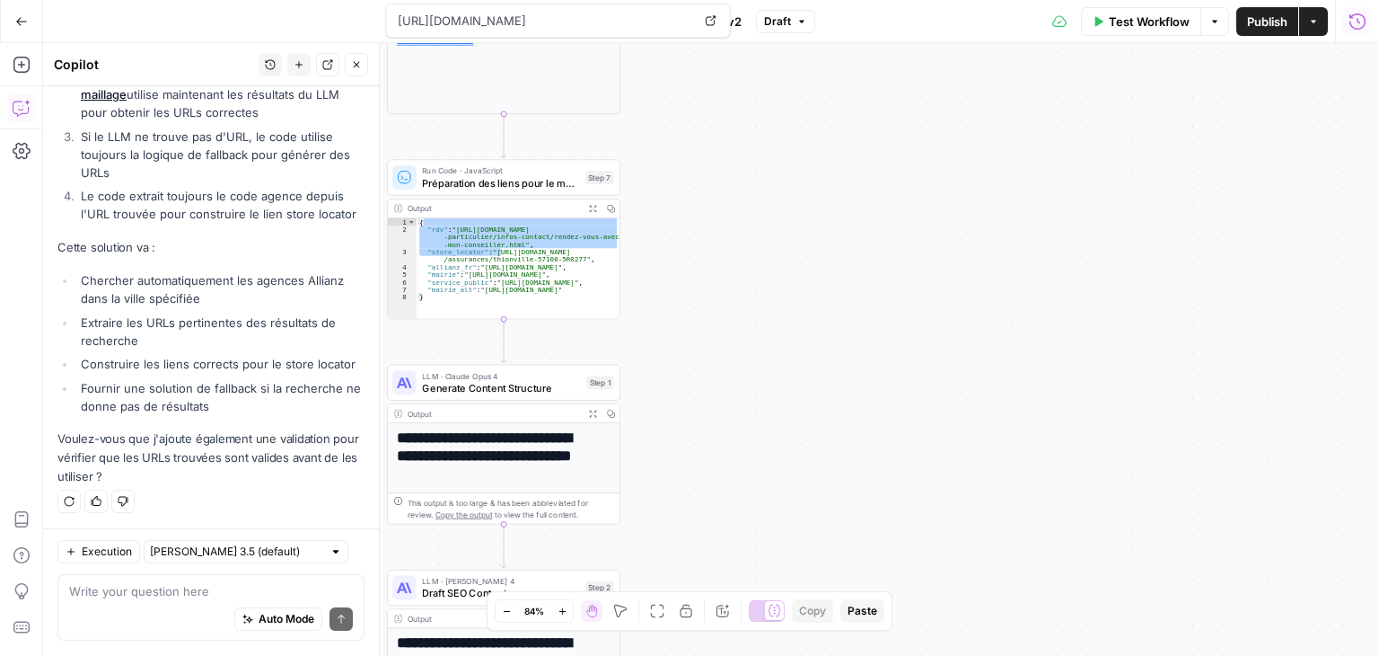
click at [828, 343] on div "**********" at bounding box center [711, 349] width 1336 height 612
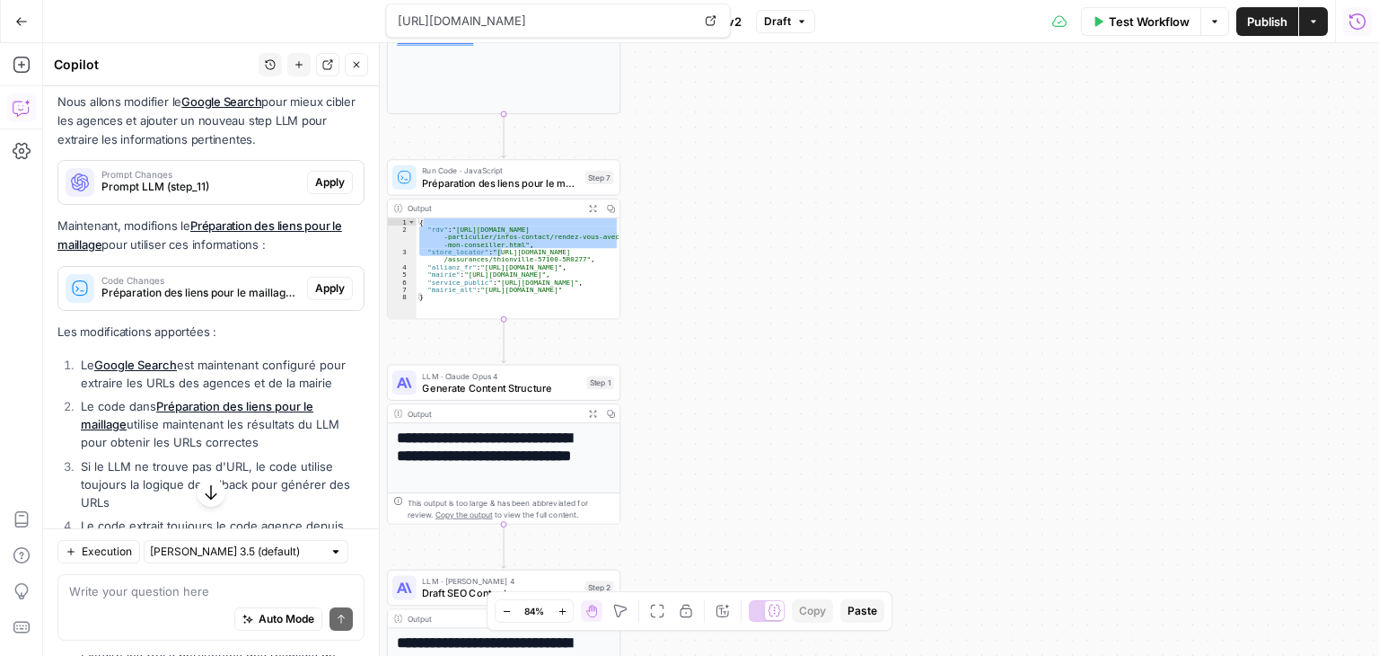
scroll to position [4191, 0]
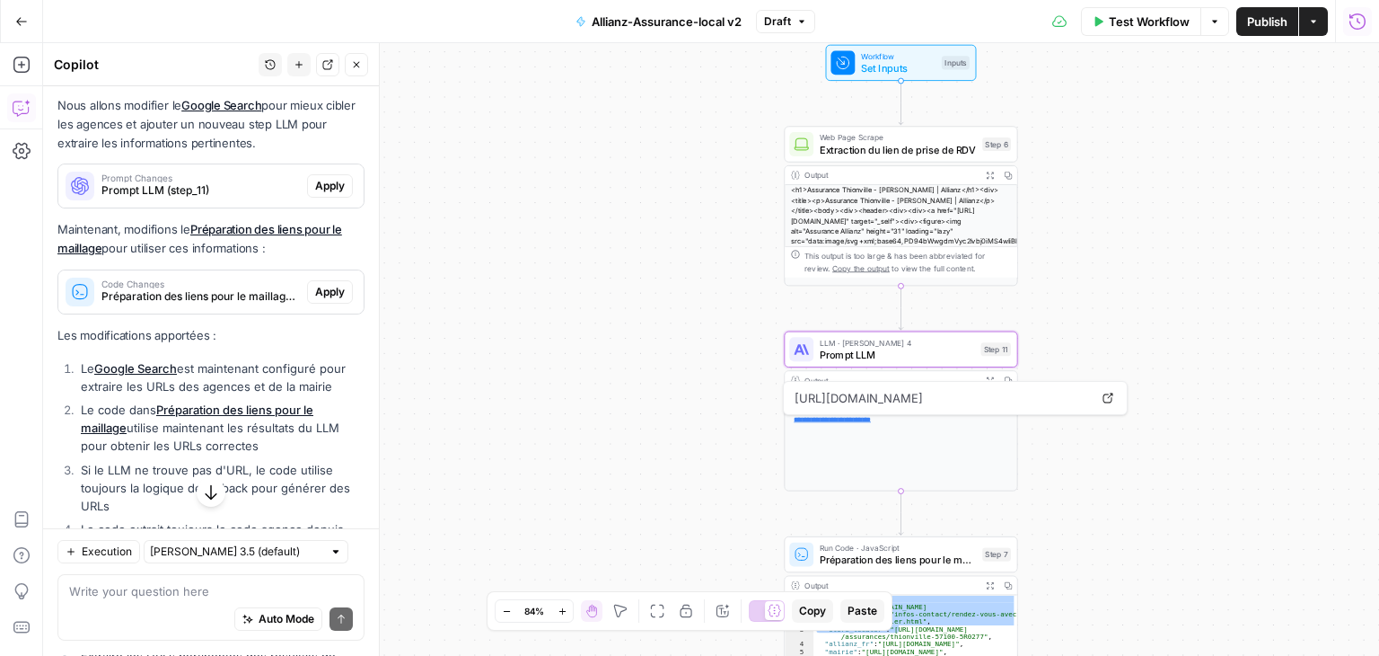
click at [201, 198] on span "Prompt LLM (step_11)" at bounding box center [200, 190] width 198 height 16
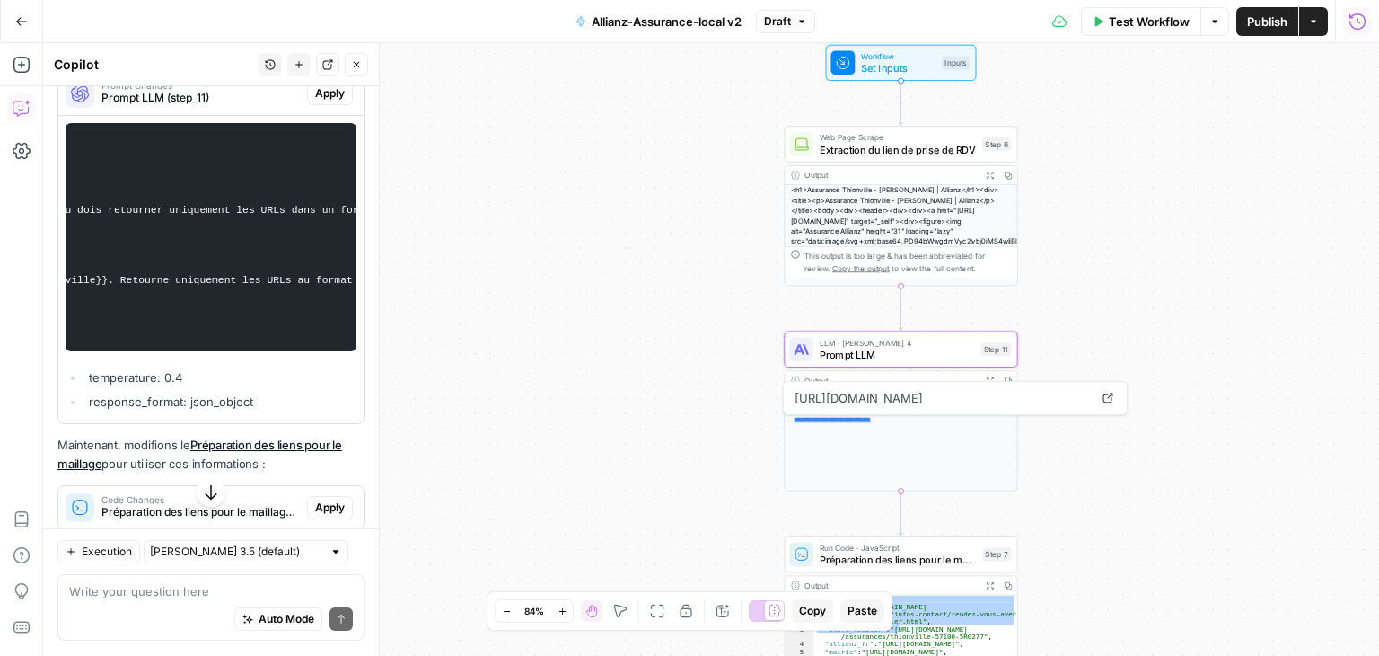
scroll to position [0, 905]
click at [315, 101] on span "Apply" at bounding box center [330, 93] width 30 height 16
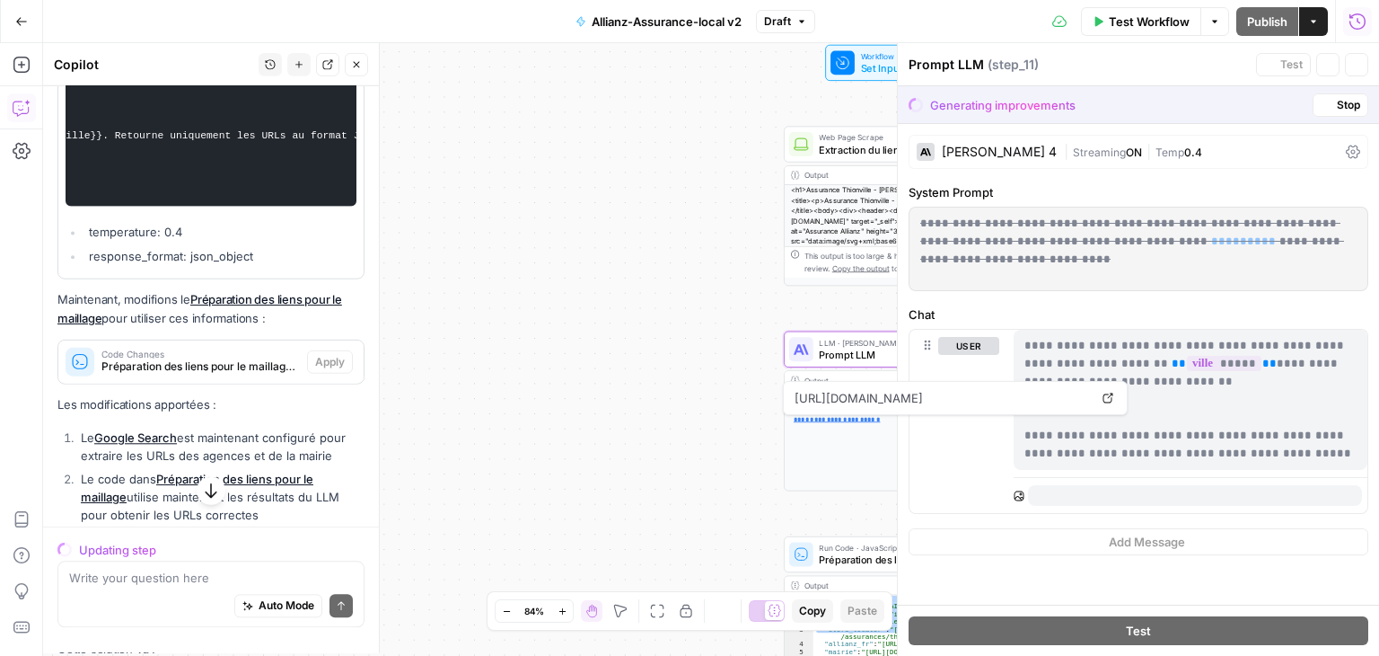
scroll to position [4140, 0]
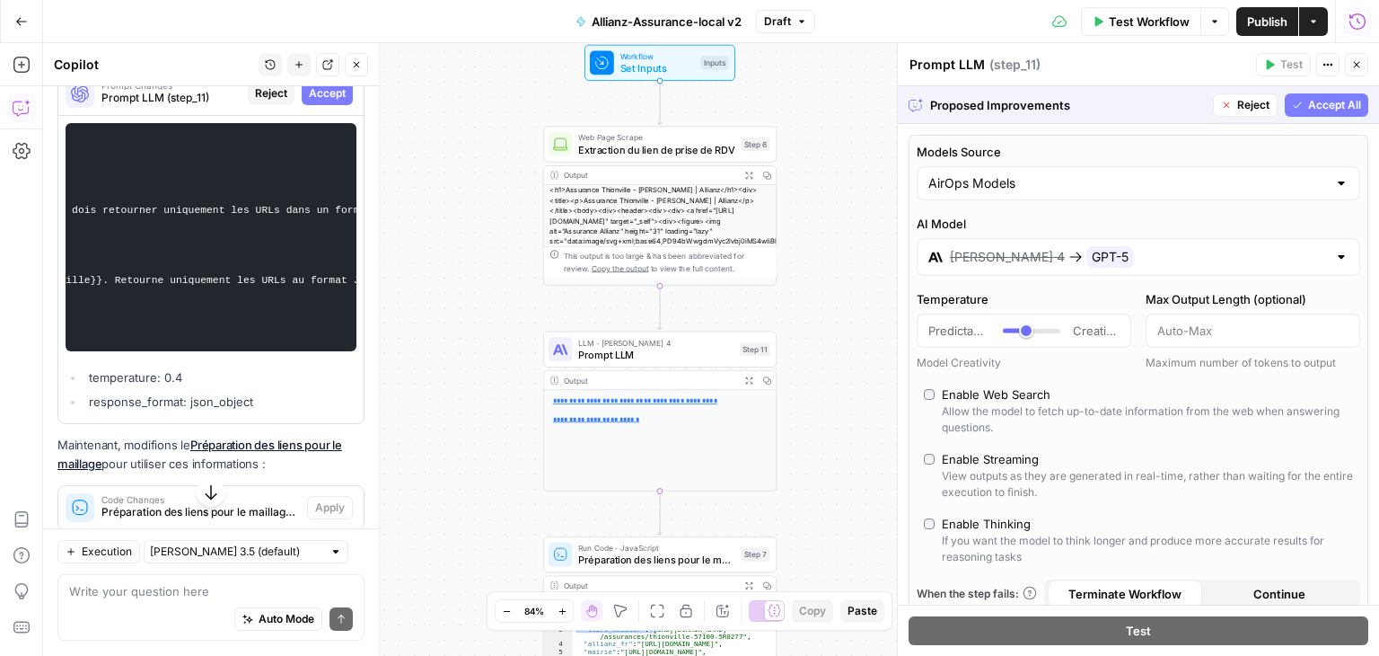
click at [1325, 104] on span "Accept All" at bounding box center [1334, 105] width 53 height 16
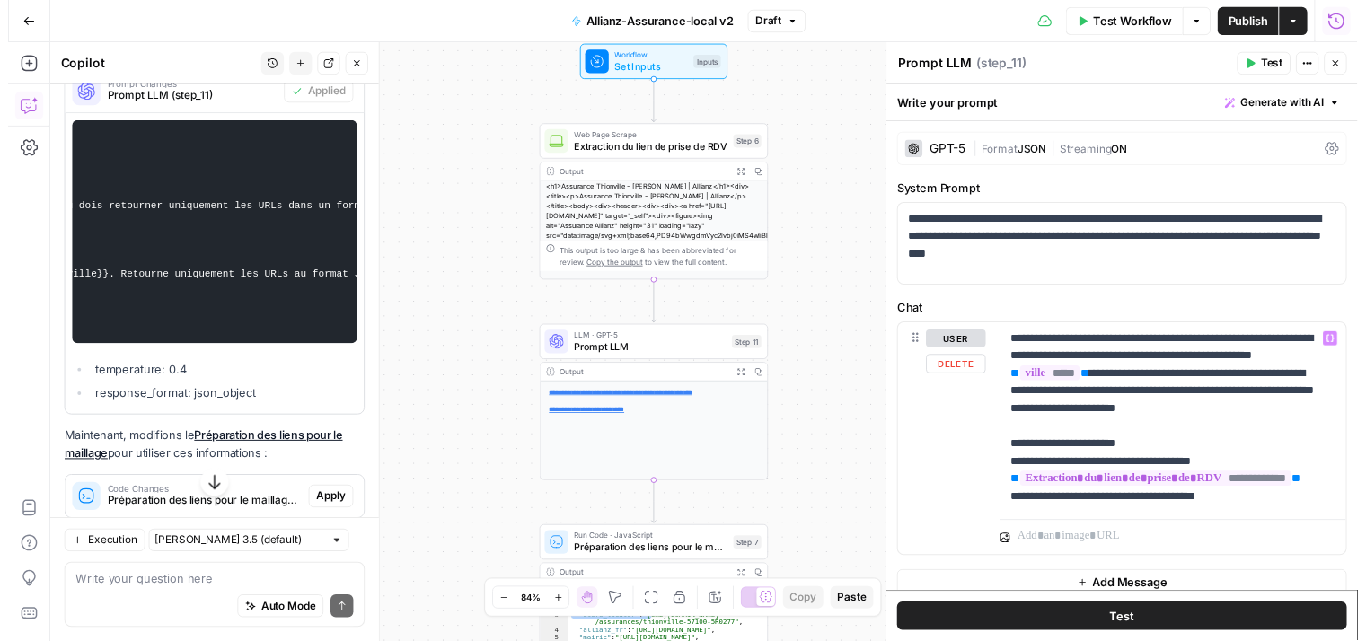
scroll to position [0, 0]
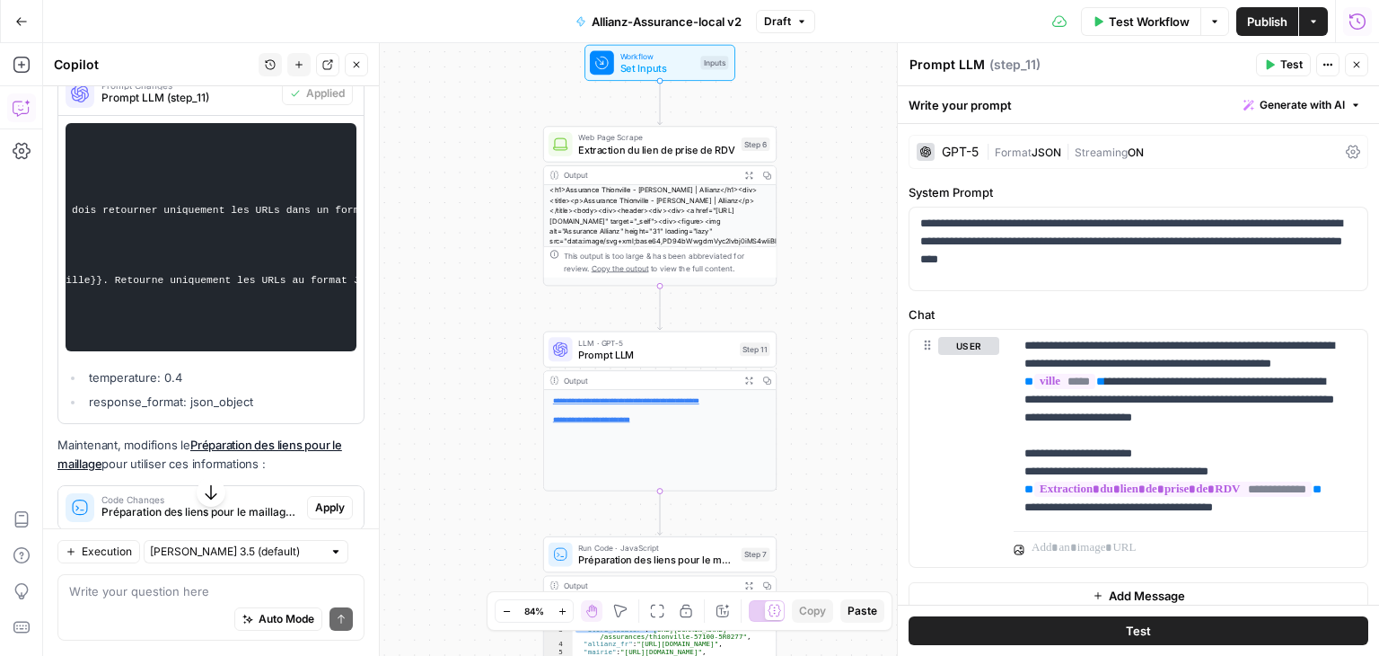
click at [1113, 629] on button "Test" at bounding box center [1139, 630] width 460 height 29
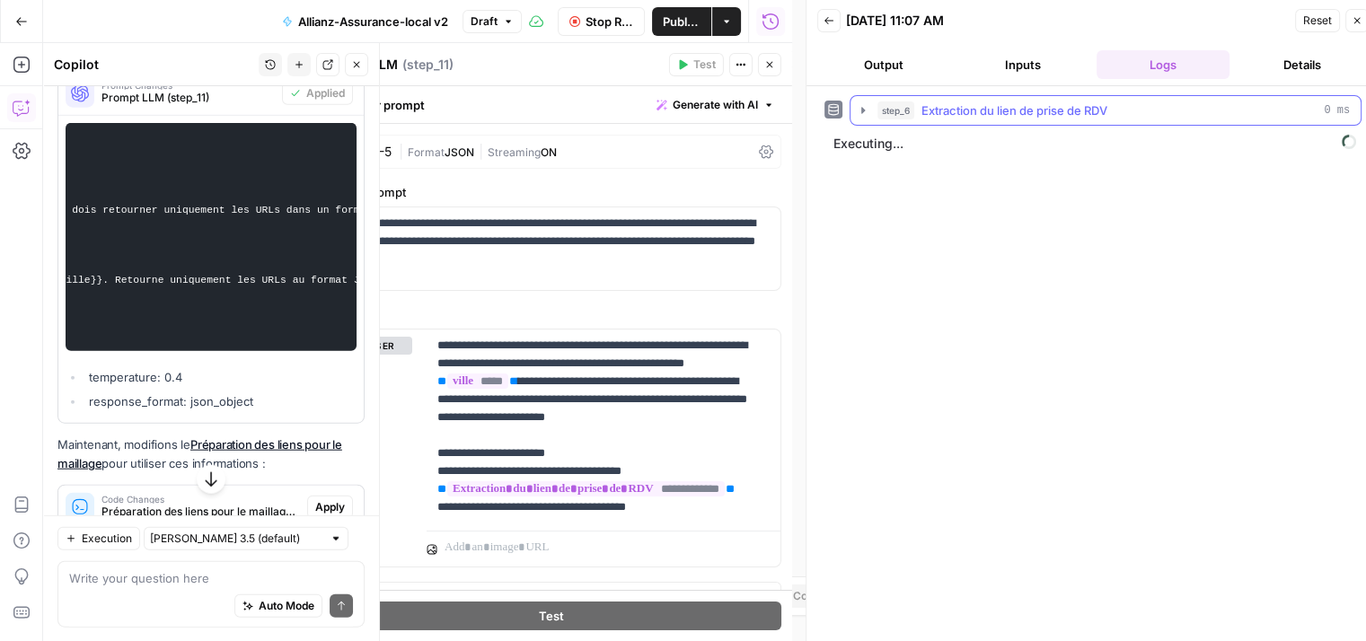
click at [855, 117] on button "step_6 Extraction du lien de prise de RDV 0 ms" at bounding box center [1105, 110] width 510 height 29
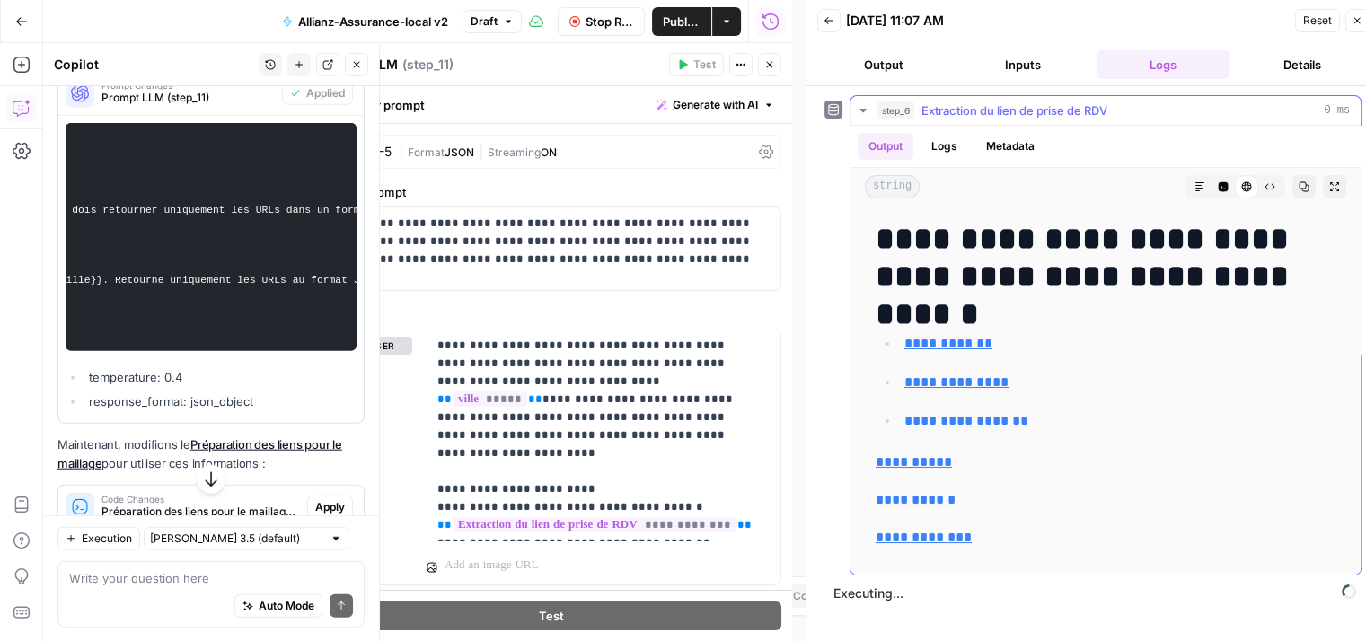
click at [855, 117] on button "step_6 Extraction du lien de prise de RDV 0 ms" at bounding box center [1105, 110] width 510 height 29
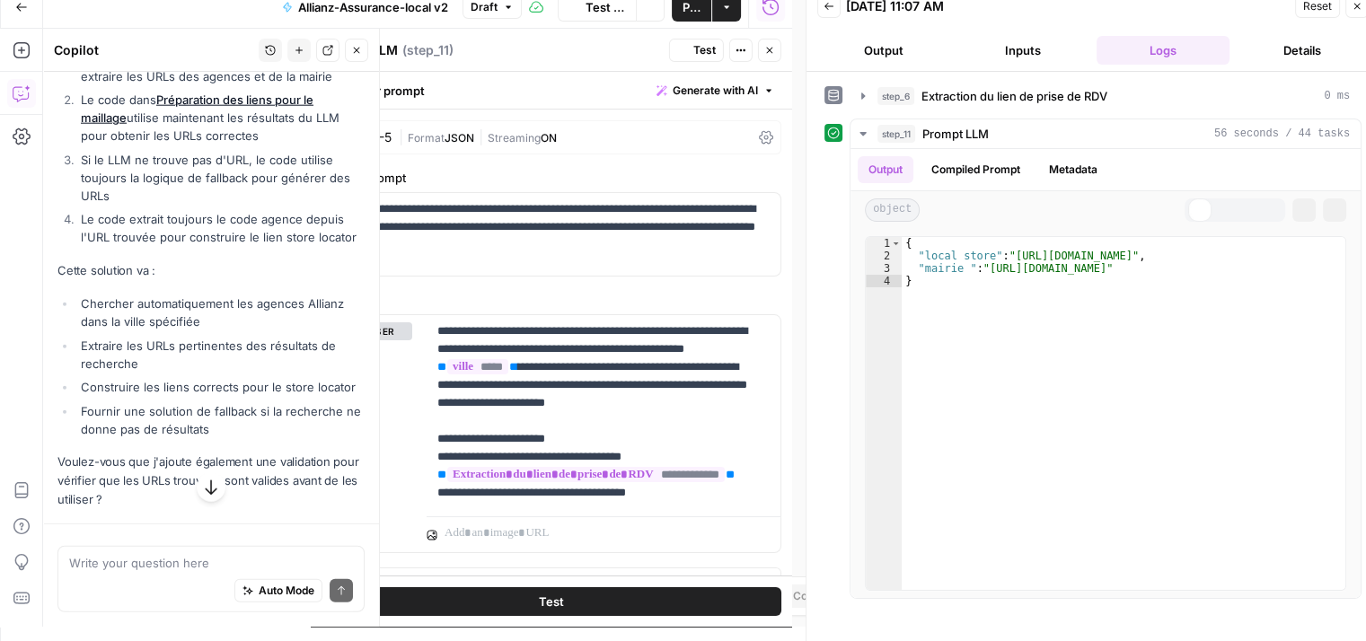
scroll to position [4404, 0]
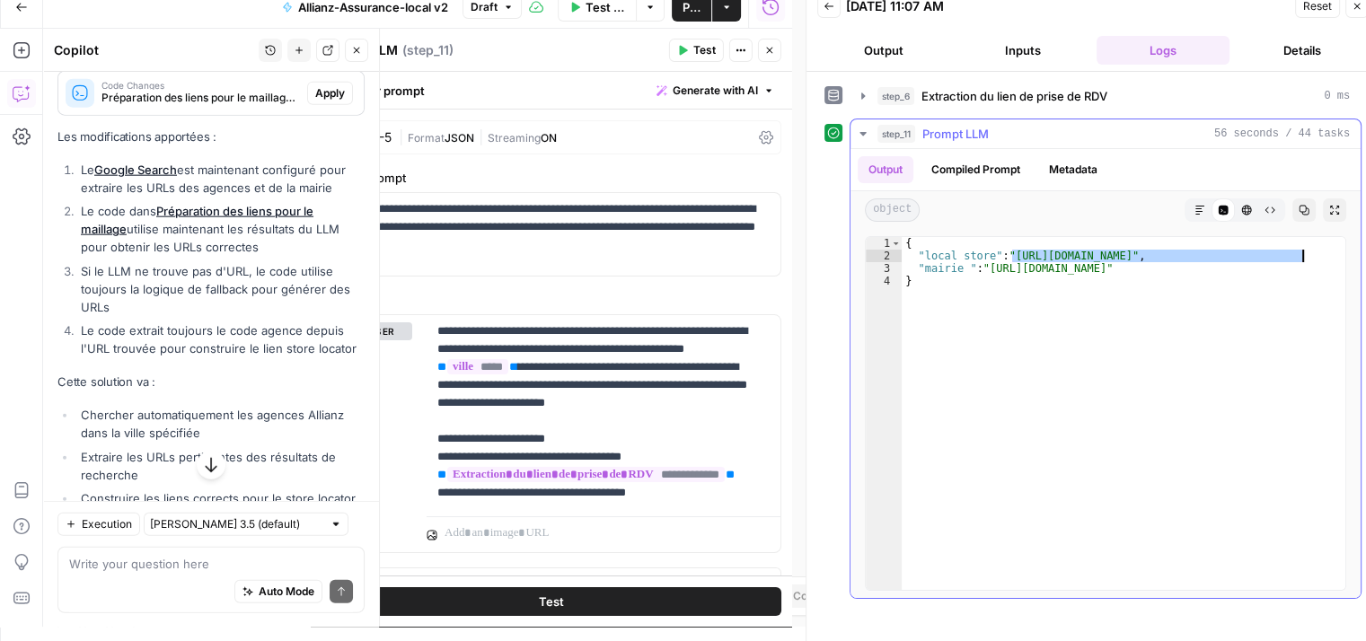
drag, startPoint x: 1010, startPoint y: 255, endPoint x: 1300, endPoint y: 256, distance: 290.1
click at [1300, 256] on div "{ "local store" : "https://agence.allianz.fr/thionville-57100-5R0277" , "mairie…" at bounding box center [1124, 426] width 445 height 379
drag, startPoint x: 989, startPoint y: 267, endPoint x: 1134, endPoint y: 268, distance: 145.5
click at [1134, 268] on div "{ "local store" : "https://agence.allianz.fr/thionville-57100-5R0277" , "mairie…" at bounding box center [1124, 426] width 445 height 379
type textarea "**********"
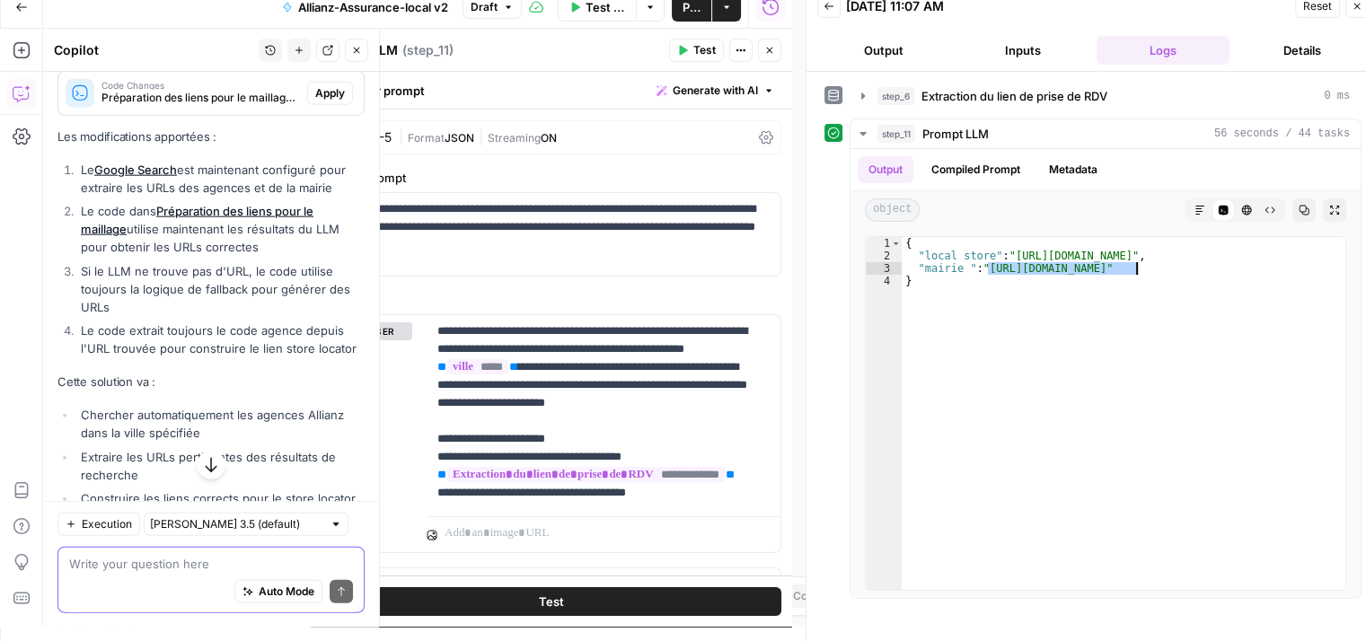
click at [156, 566] on textarea at bounding box center [211, 563] width 284 height 18
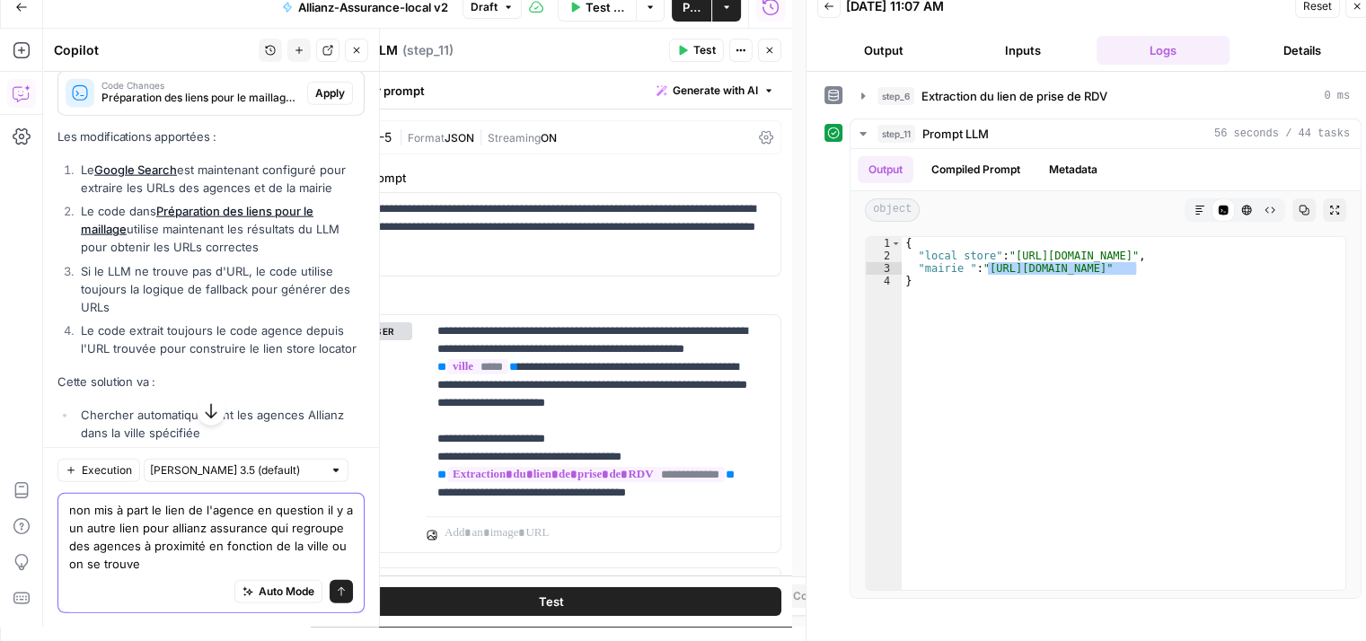
type textarea "non mis à part le lien de l'agence en question il y a un autre lien pour allian…"
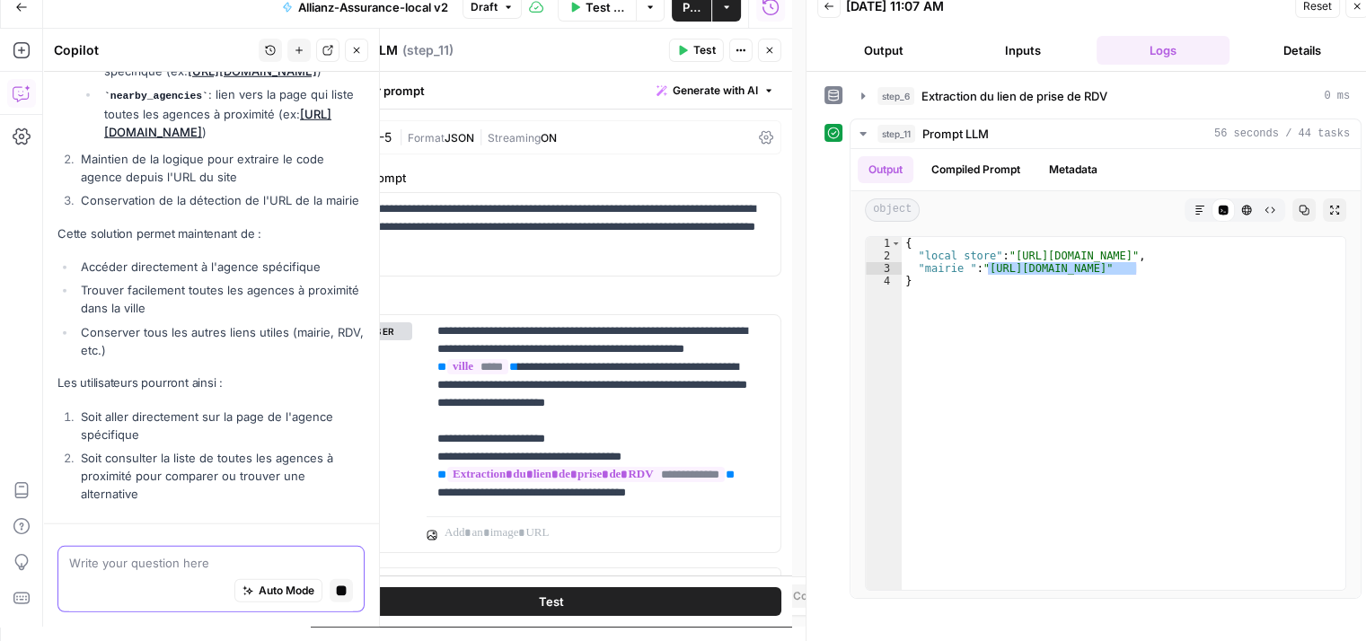
scroll to position [5532, 0]
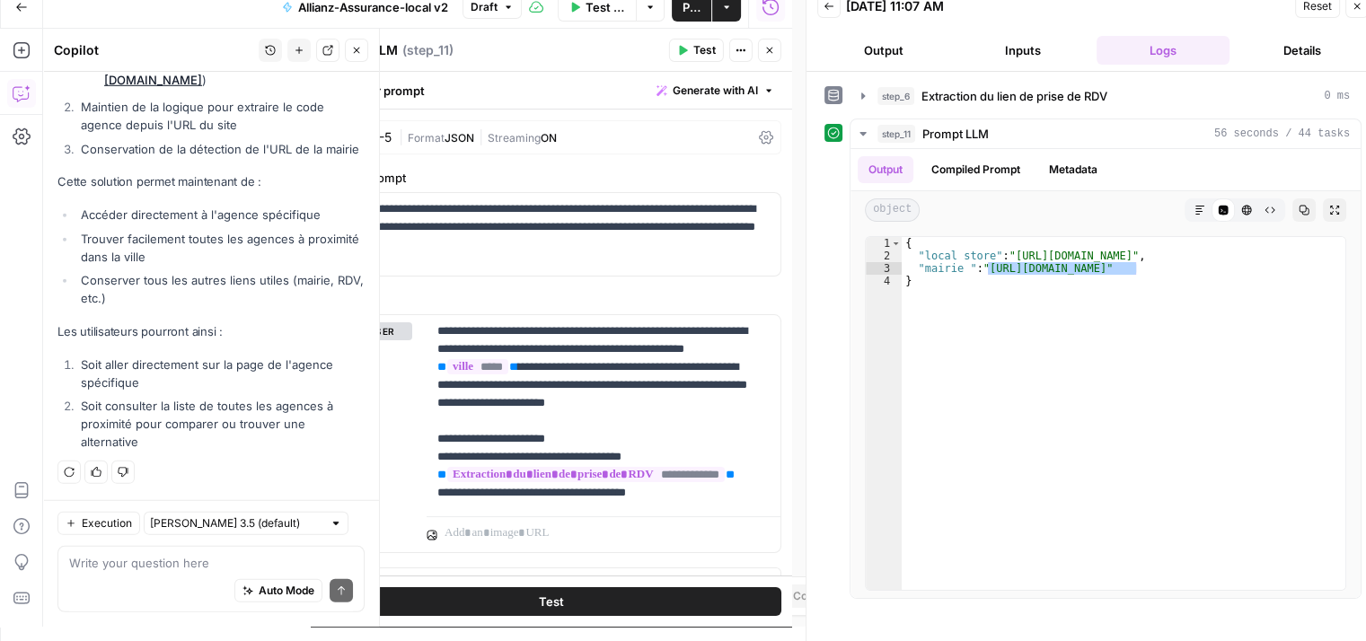
click at [239, 264] on li "Trouver facilement toutes les agences à proximité dans la ville" at bounding box center [220, 248] width 288 height 36
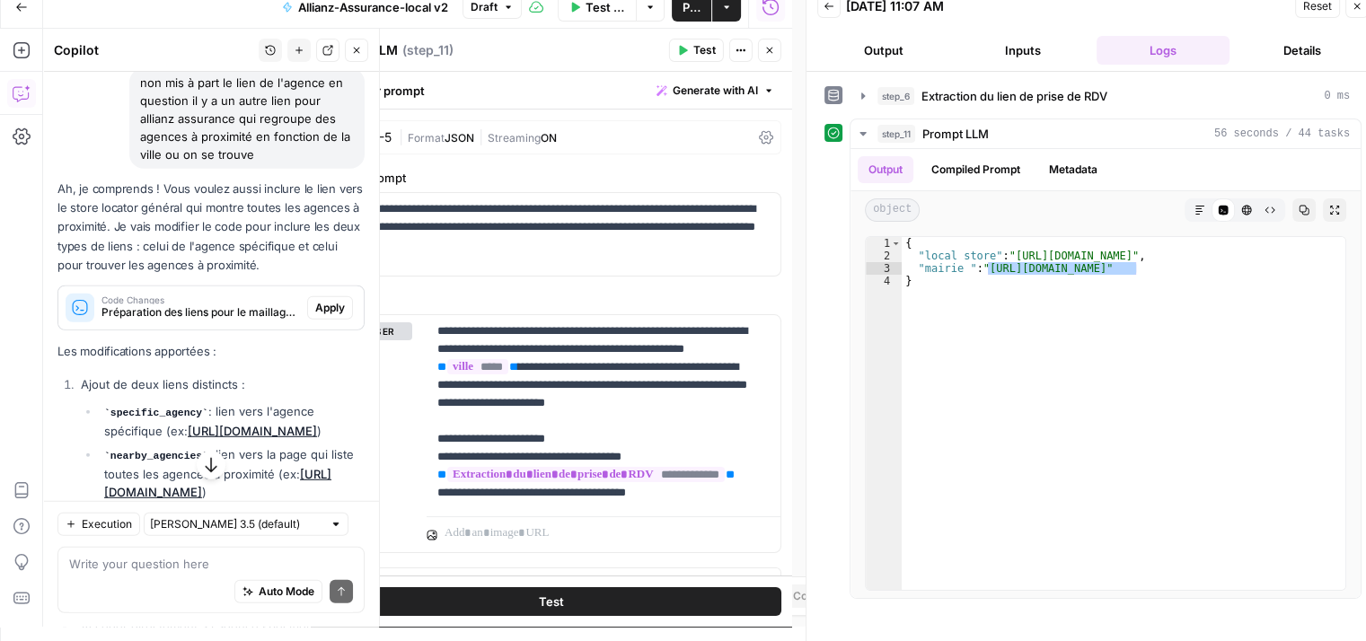
scroll to position [4964, 0]
click at [321, 319] on span "Apply" at bounding box center [330, 311] width 30 height 16
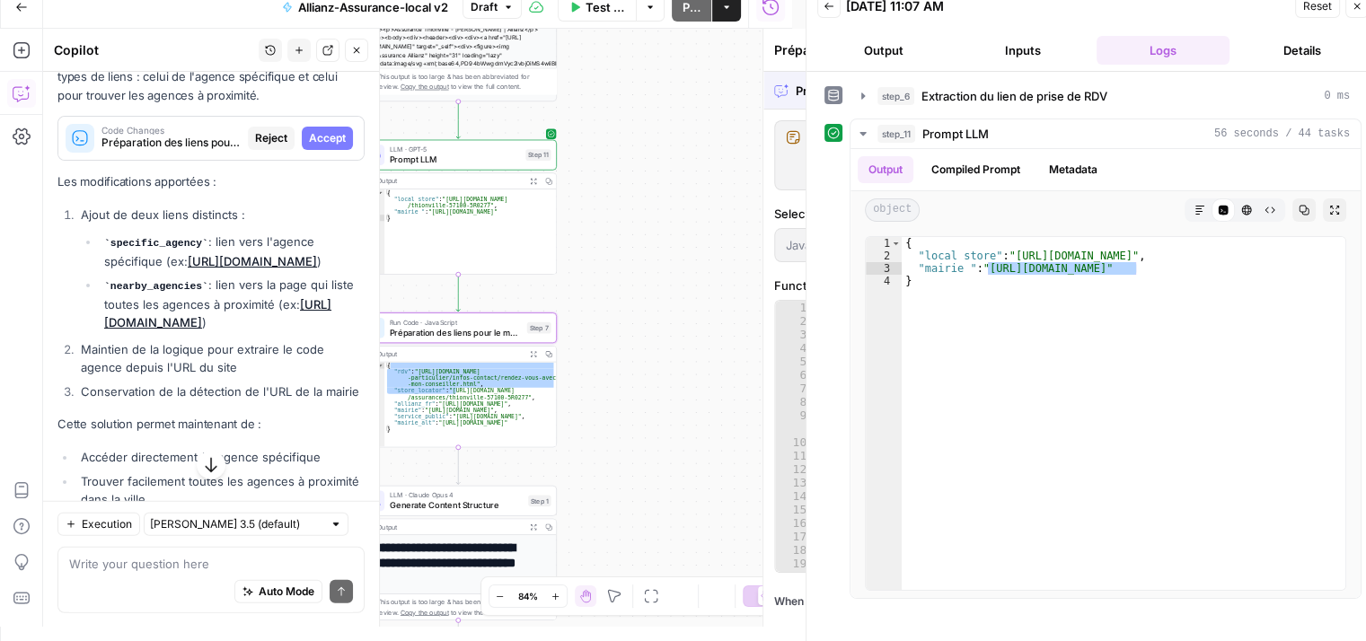
scroll to position [4792, 0]
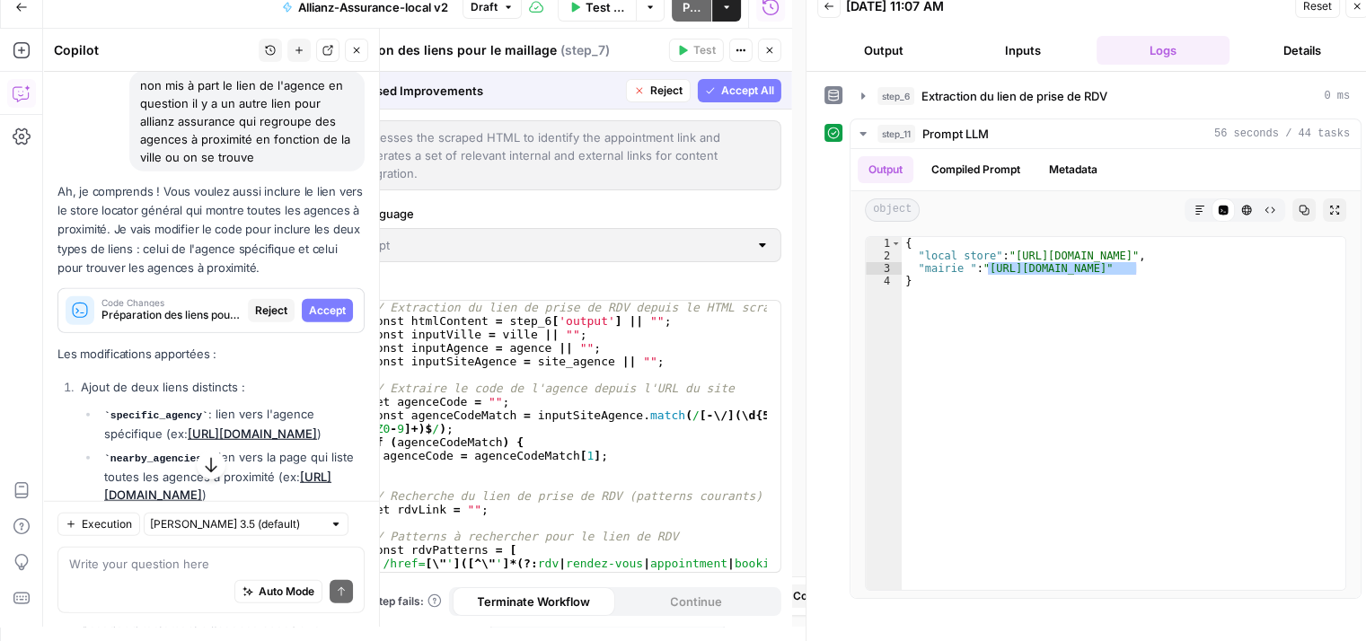
click at [321, 319] on span "Accept" at bounding box center [327, 311] width 37 height 16
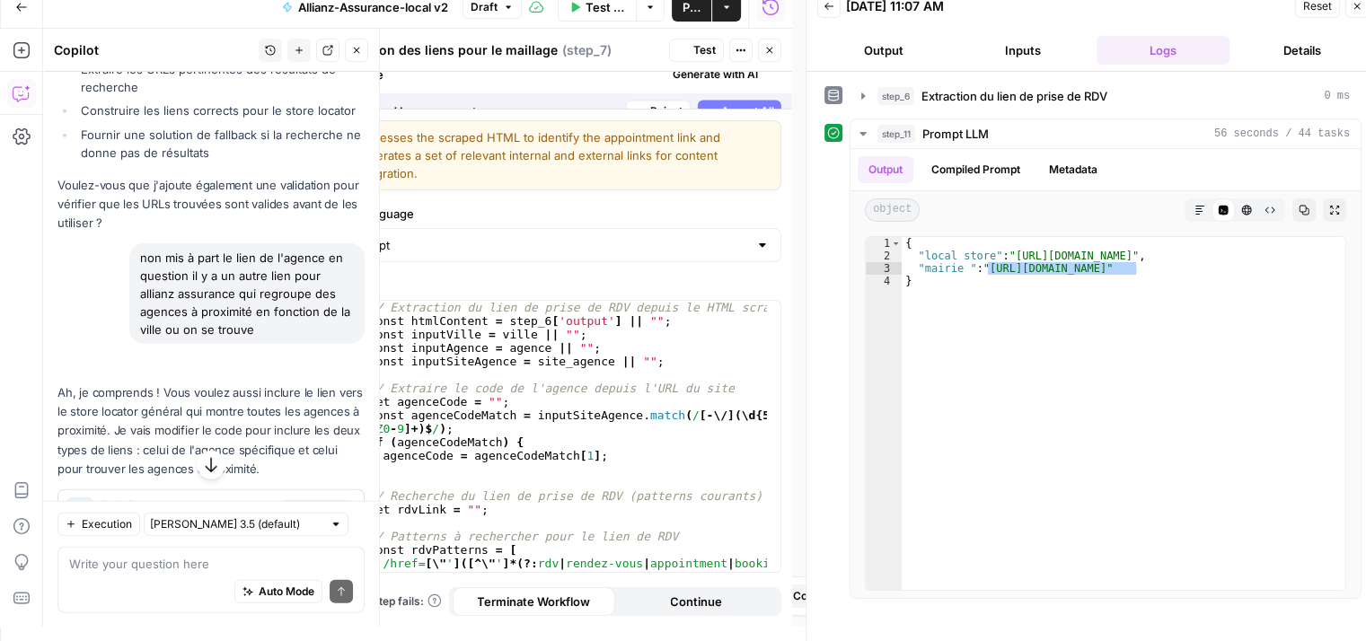
scroll to position [4964, 0]
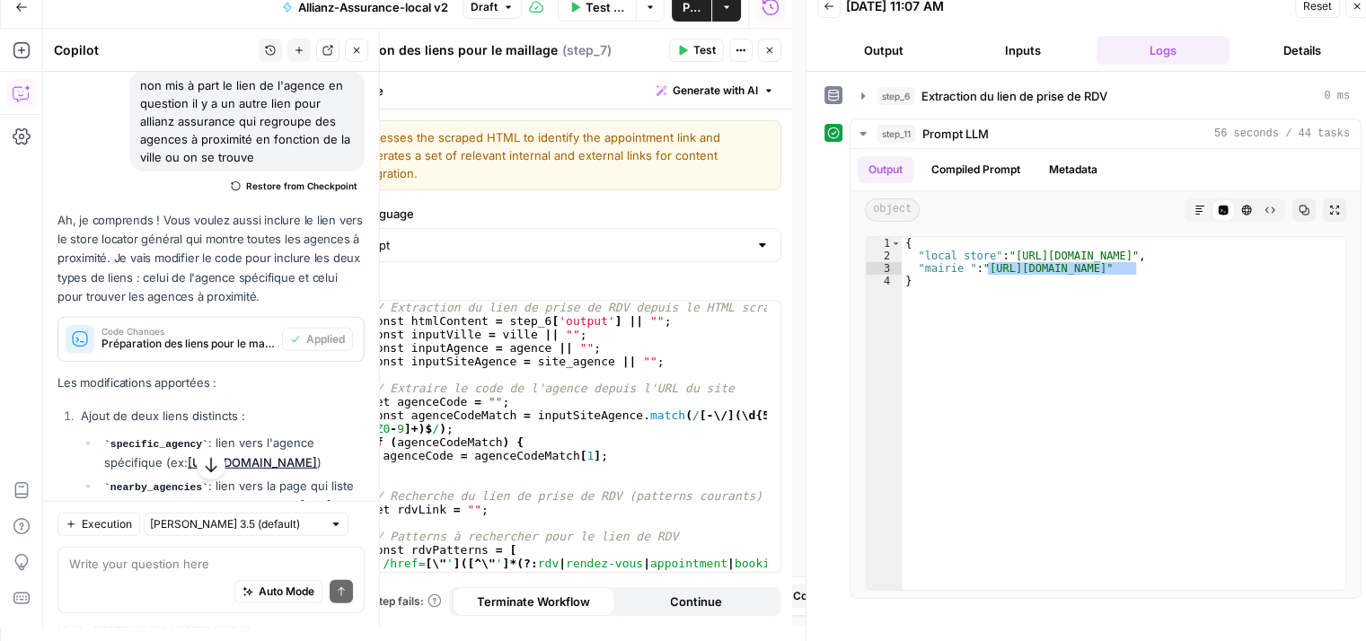
click at [704, 51] on span "Test" at bounding box center [704, 50] width 22 height 16
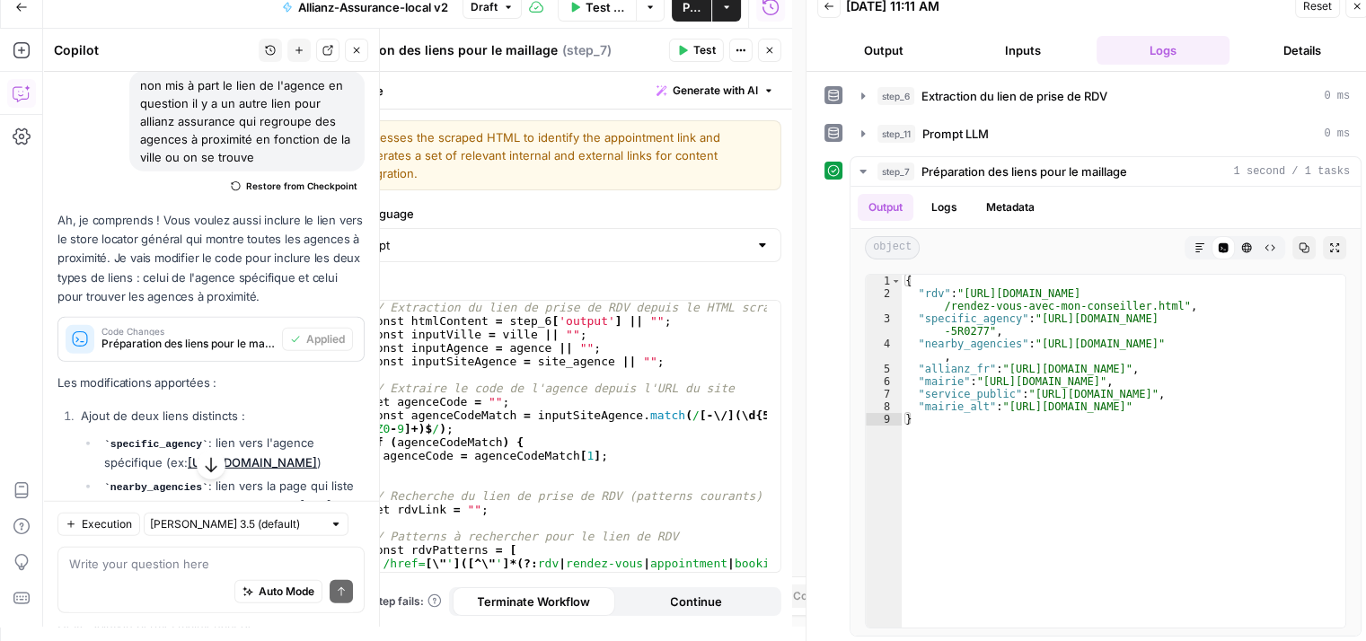
click at [294, 525] on div "[PERSON_NAME] 3.5 (default)" at bounding box center [246, 523] width 205 height 23
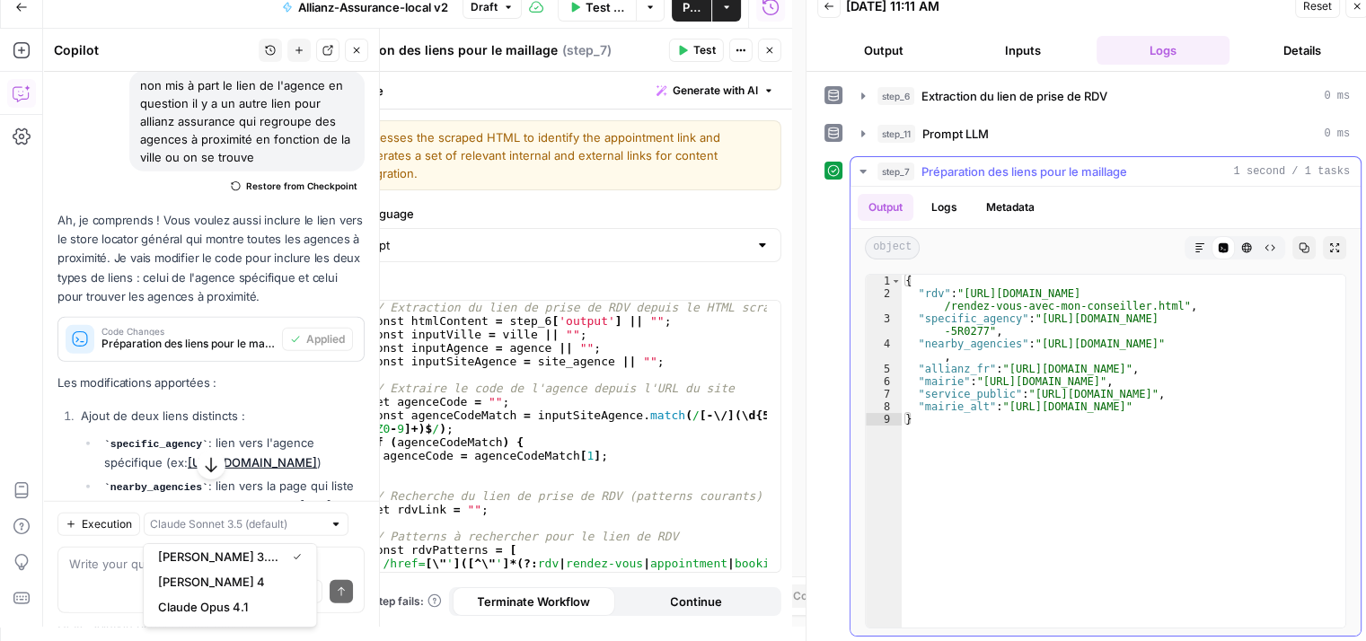
type input "[PERSON_NAME] 3.5 (default)"
type textarea "**********"
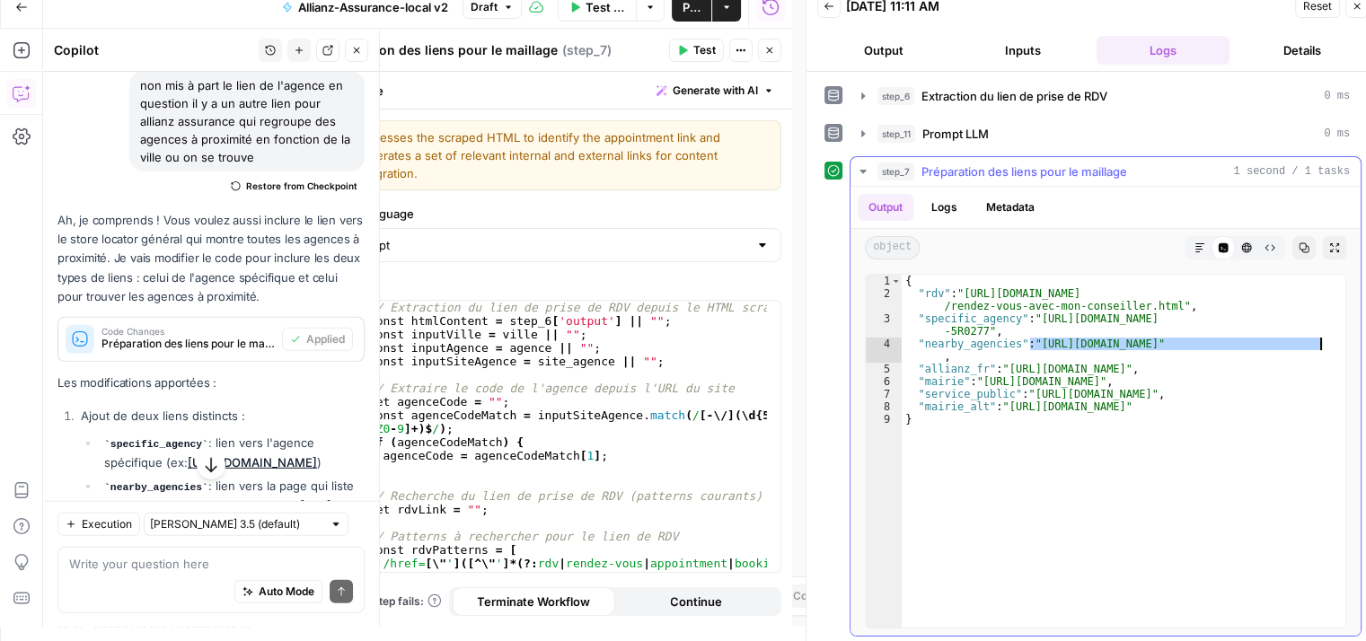
drag, startPoint x: 1032, startPoint y: 342, endPoint x: 1317, endPoint y: 342, distance: 285.6
click at [1317, 342] on div "{ "rdv" : "https://www.allianz.fr/assurance-particulier/infos-contact /rendez-v…" at bounding box center [1124, 464] width 444 height 379
click at [767, 46] on icon "button" at bounding box center [769, 50] width 11 height 11
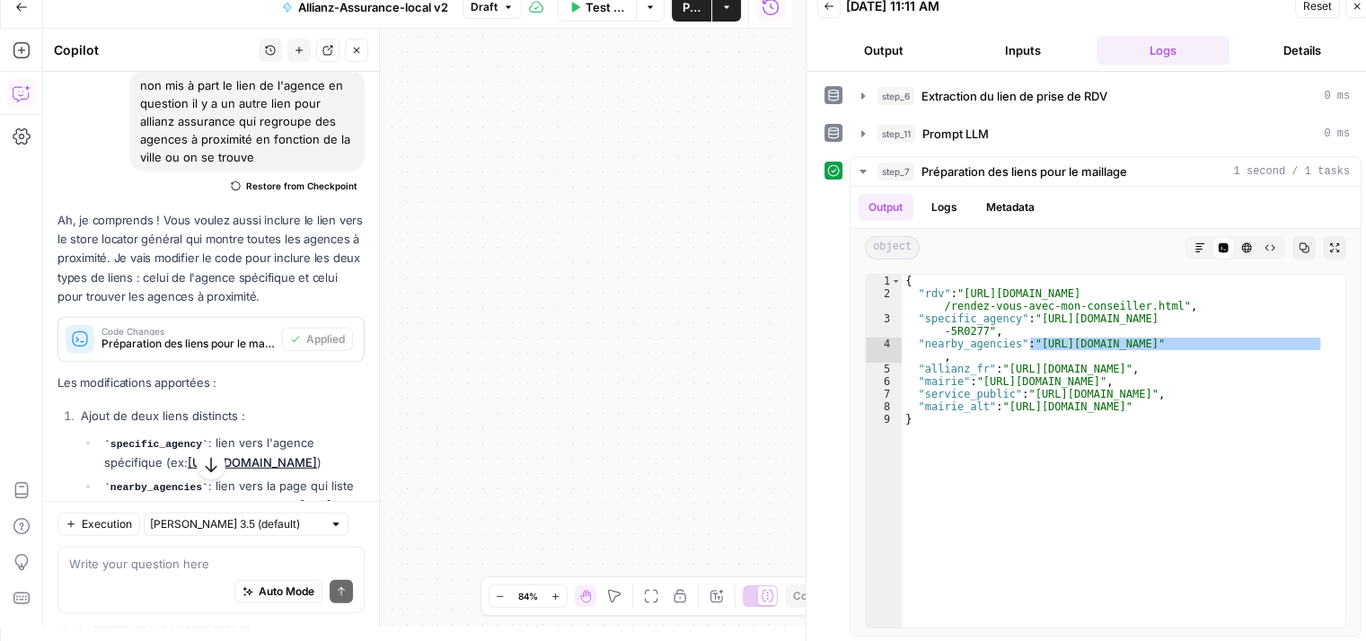
click at [352, 47] on icon "button" at bounding box center [356, 50] width 11 height 11
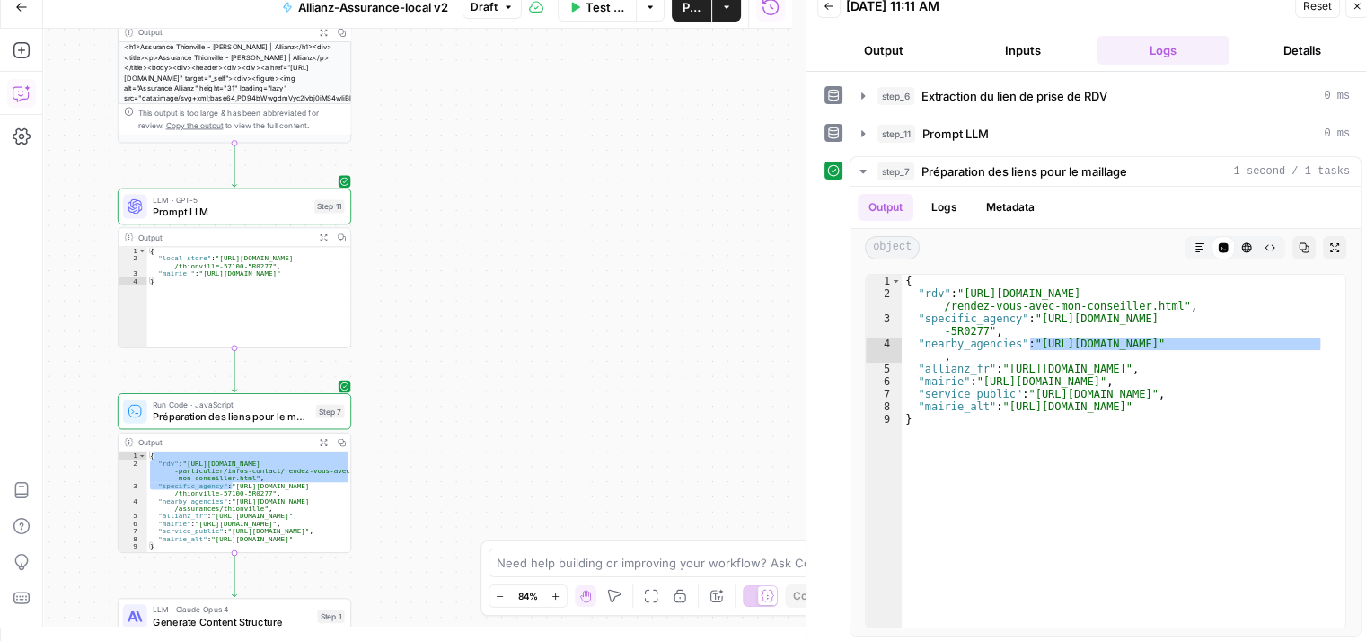
drag, startPoint x: 426, startPoint y: 198, endPoint x: 538, endPoint y: 259, distance: 127.4
click at [666, 356] on div "Workflow Set Inputs Inputs Web Page Scrape Extraction du lien de prise de RDV S…" at bounding box center [417, 328] width 749 height 598
click at [564, 216] on div "Workflow Set Inputs Inputs Web Page Scrape Extraction du lien de prise de RDV S…" at bounding box center [417, 328] width 749 height 598
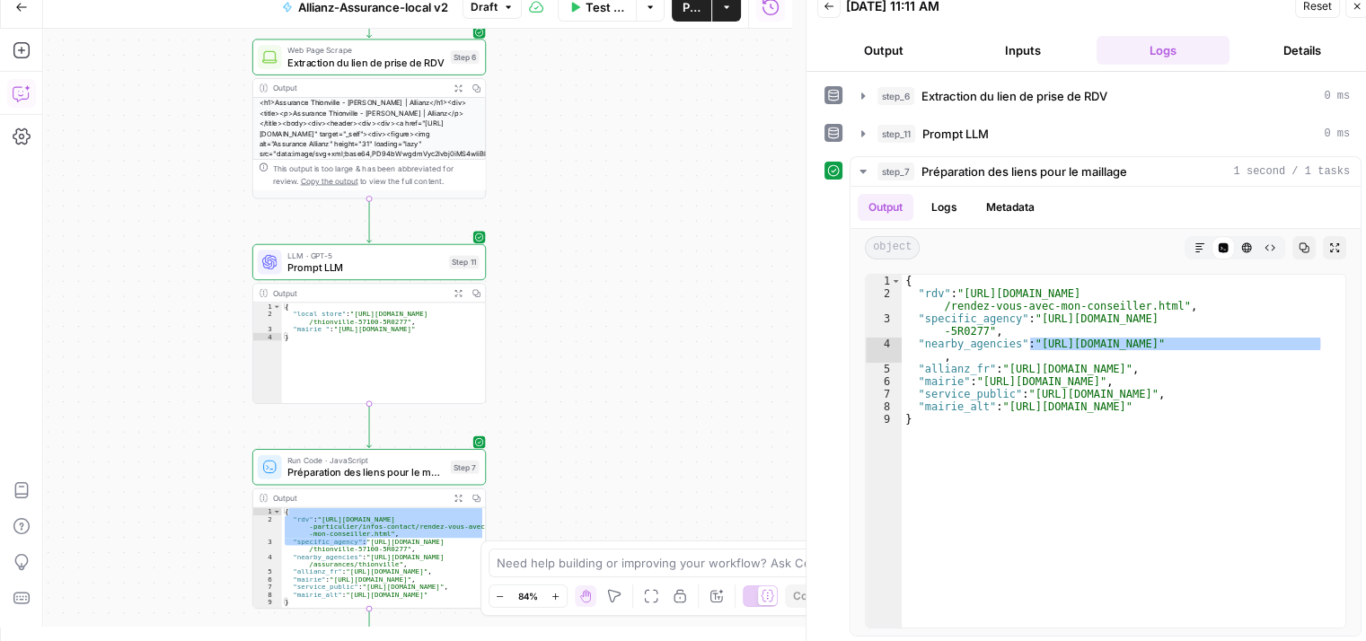
click at [598, 372] on div "Workflow Set Inputs Inputs Web Page Scrape Extraction du lien de prise de RDV S…" at bounding box center [417, 328] width 749 height 598
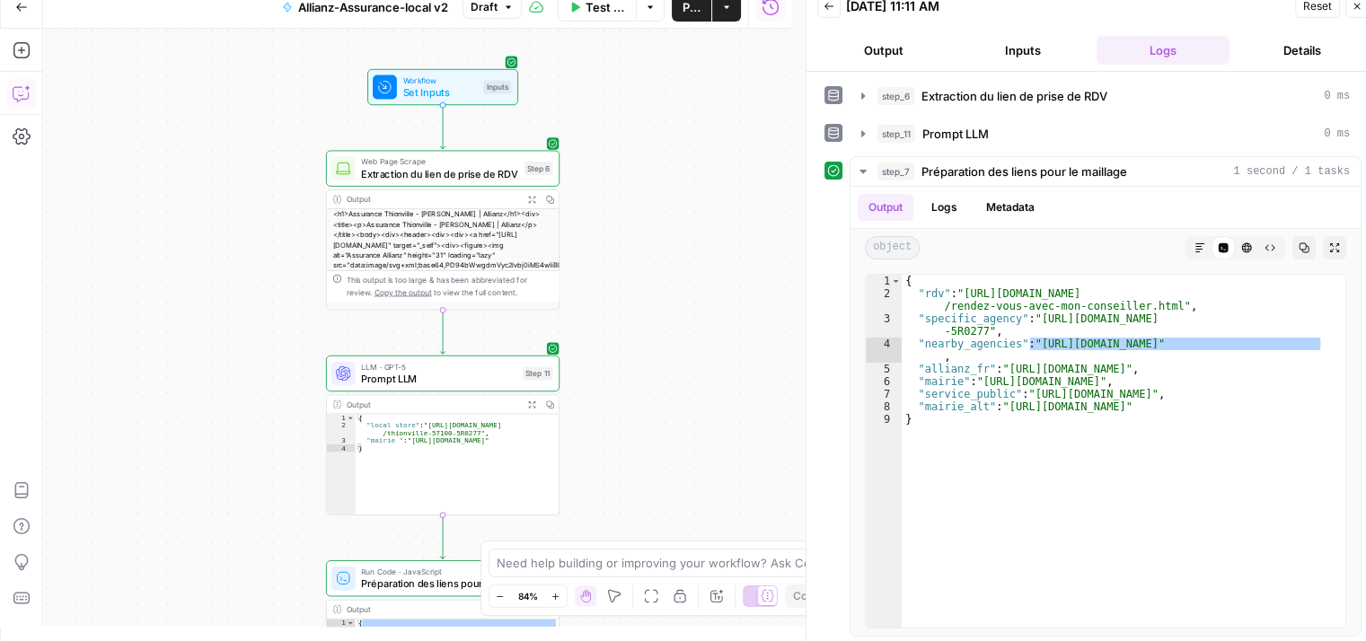
drag, startPoint x: 603, startPoint y: 269, endPoint x: 684, endPoint y: 155, distance: 140.3
click at [683, 155] on div "Workflow Set Inputs Inputs Web Page Scrape Extraction du lien de prise de RDV S…" at bounding box center [417, 328] width 749 height 598
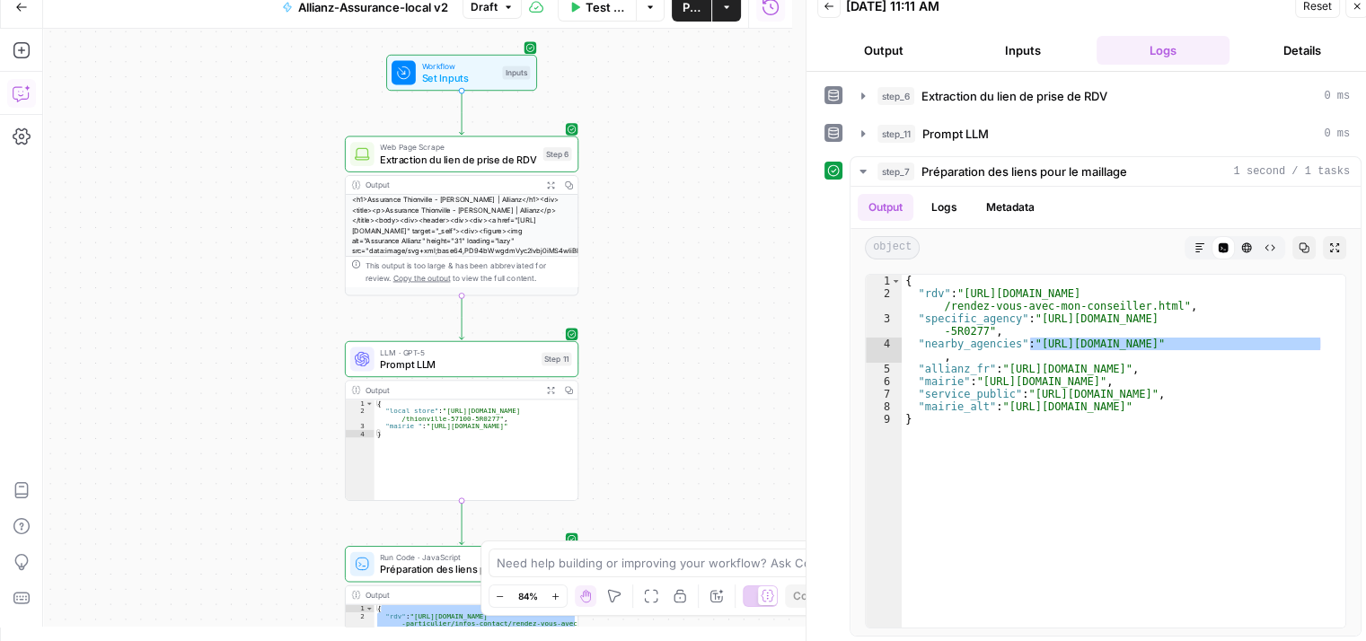
click at [650, 17] on button "Options" at bounding box center [650, 7] width 29 height 29
click at [280, 67] on div "Workflow Set Inputs Inputs Web Page Scrape Extraction du lien de prise de RDV S…" at bounding box center [417, 328] width 749 height 598
click at [1354, 5] on icon "button" at bounding box center [1356, 6] width 11 height 11
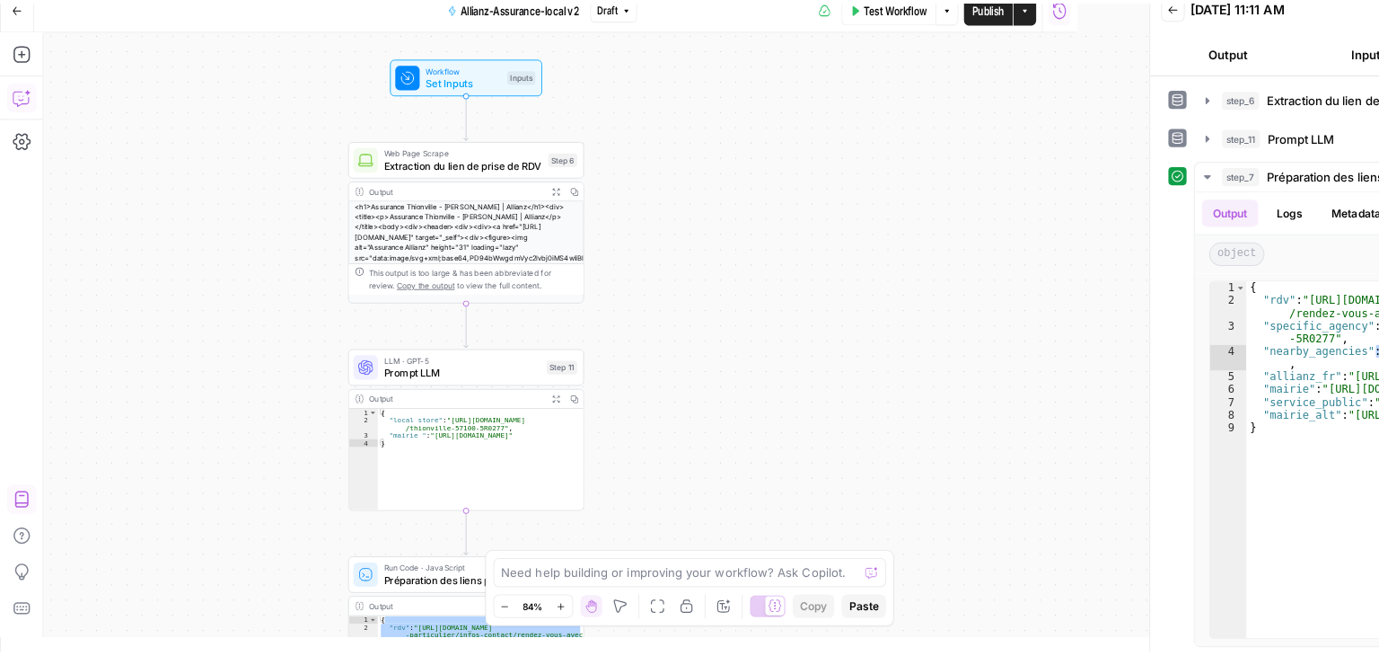
scroll to position [0, 0]
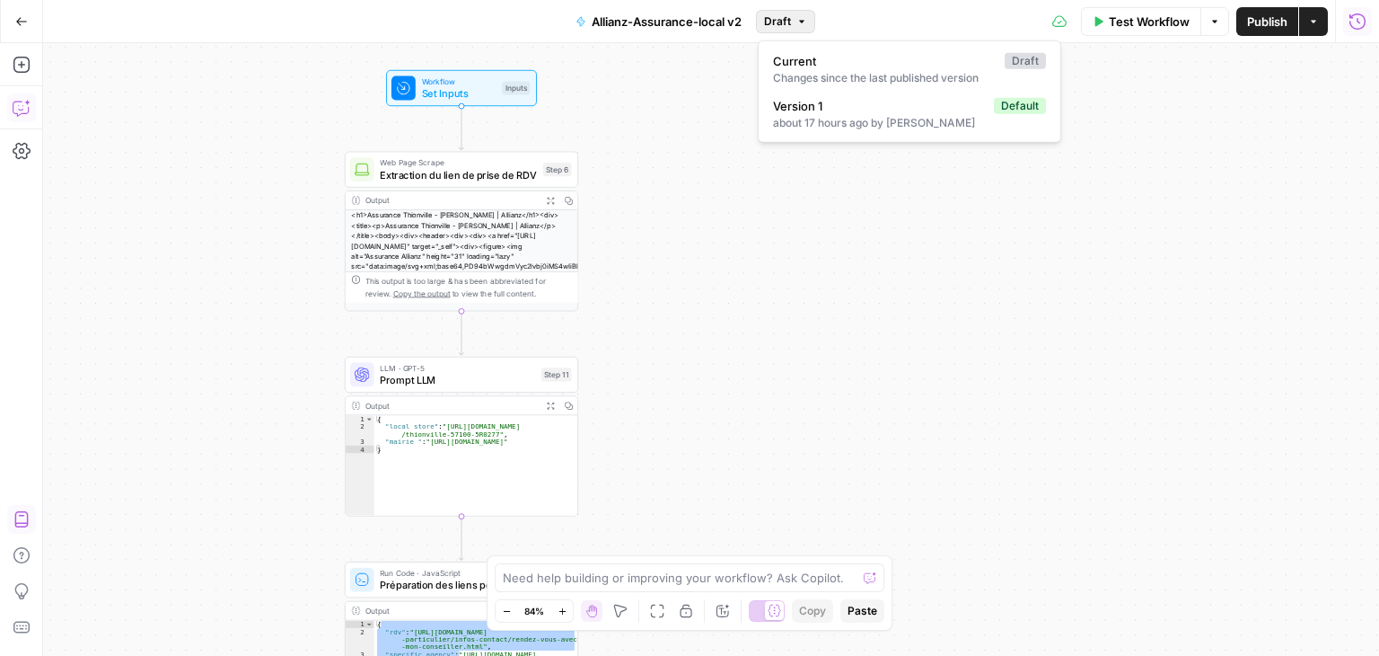
click at [808, 25] on button "Draft" at bounding box center [785, 21] width 59 height 23
click at [877, 295] on div "Workflow Set Inputs Inputs Web Page Scrape Extraction du lien de prise de RDV S…" at bounding box center [711, 349] width 1336 height 612
click at [1218, 23] on icon "button" at bounding box center [1215, 21] width 11 height 11
click at [960, 243] on div "Workflow Set Inputs Inputs Web Page Scrape Extraction du lien de prise de RDV S…" at bounding box center [711, 349] width 1336 height 612
click at [570, 28] on button "Allianz-Assurance-local v2" at bounding box center [659, 21] width 188 height 29
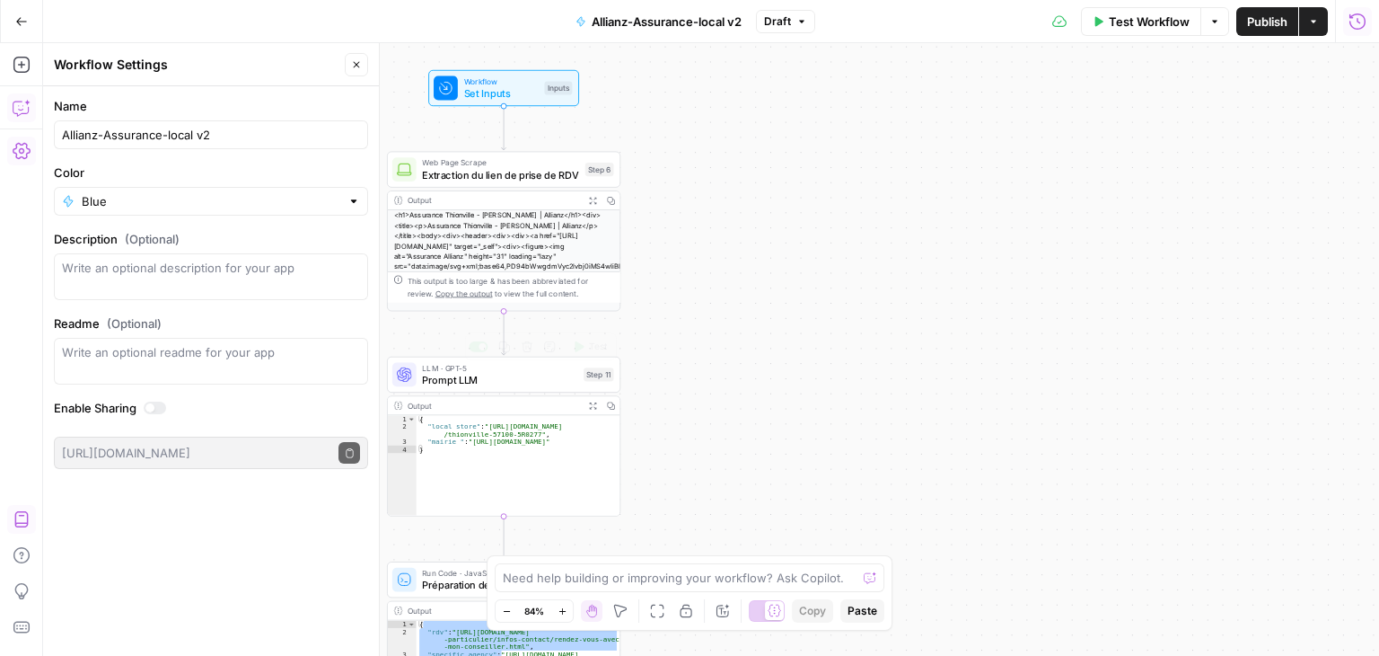
click at [1013, 427] on div "Workflow Set Inputs Inputs Web Page Scrape Extraction du lien de prise de RDV S…" at bounding box center [711, 349] width 1336 height 612
click at [24, 153] on icon "button" at bounding box center [22, 151] width 18 height 18
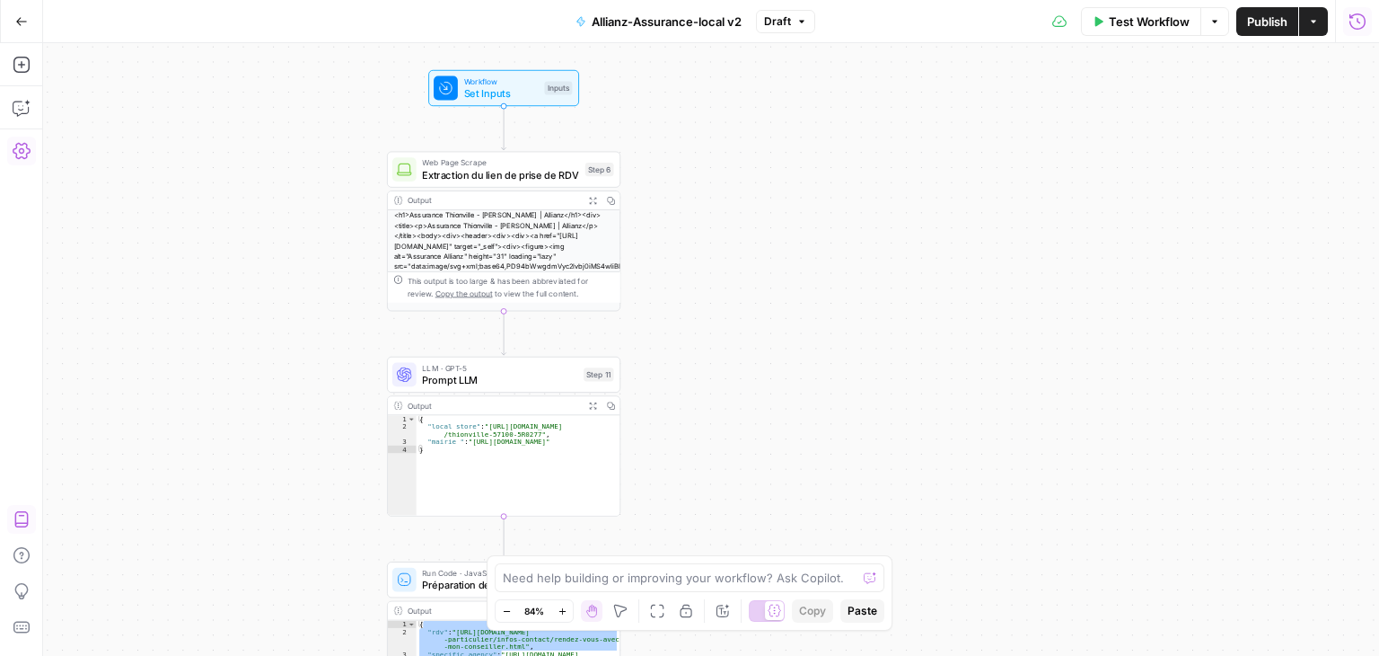
click at [24, 153] on icon "button" at bounding box center [22, 151] width 18 height 18
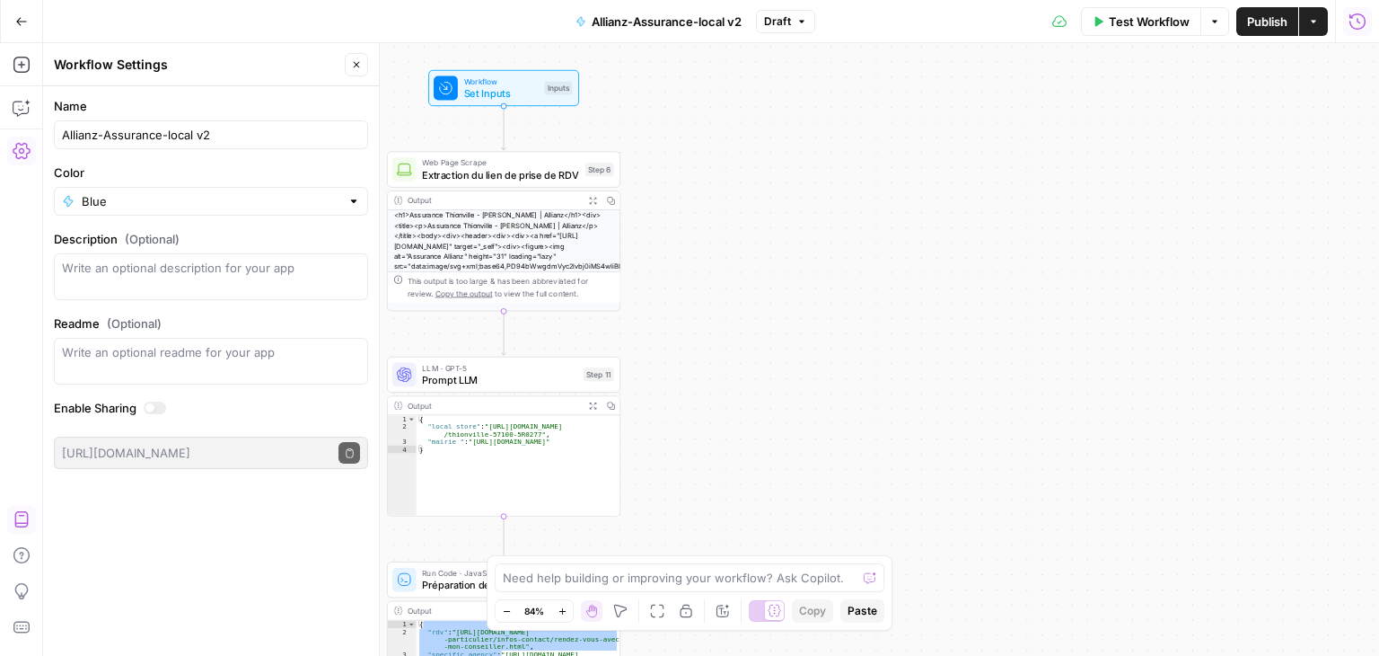
click at [24, 153] on icon "button" at bounding box center [22, 151] width 18 height 18
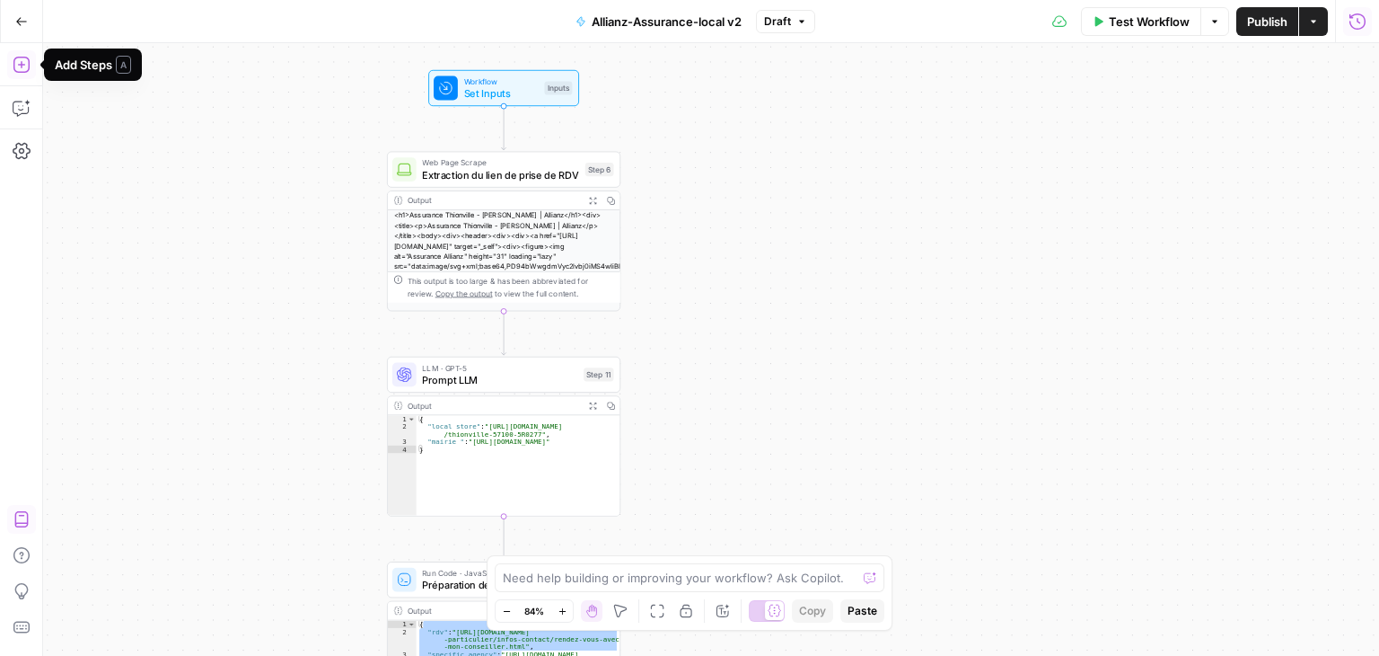
click at [18, 66] on icon "button" at bounding box center [22, 65] width 18 height 18
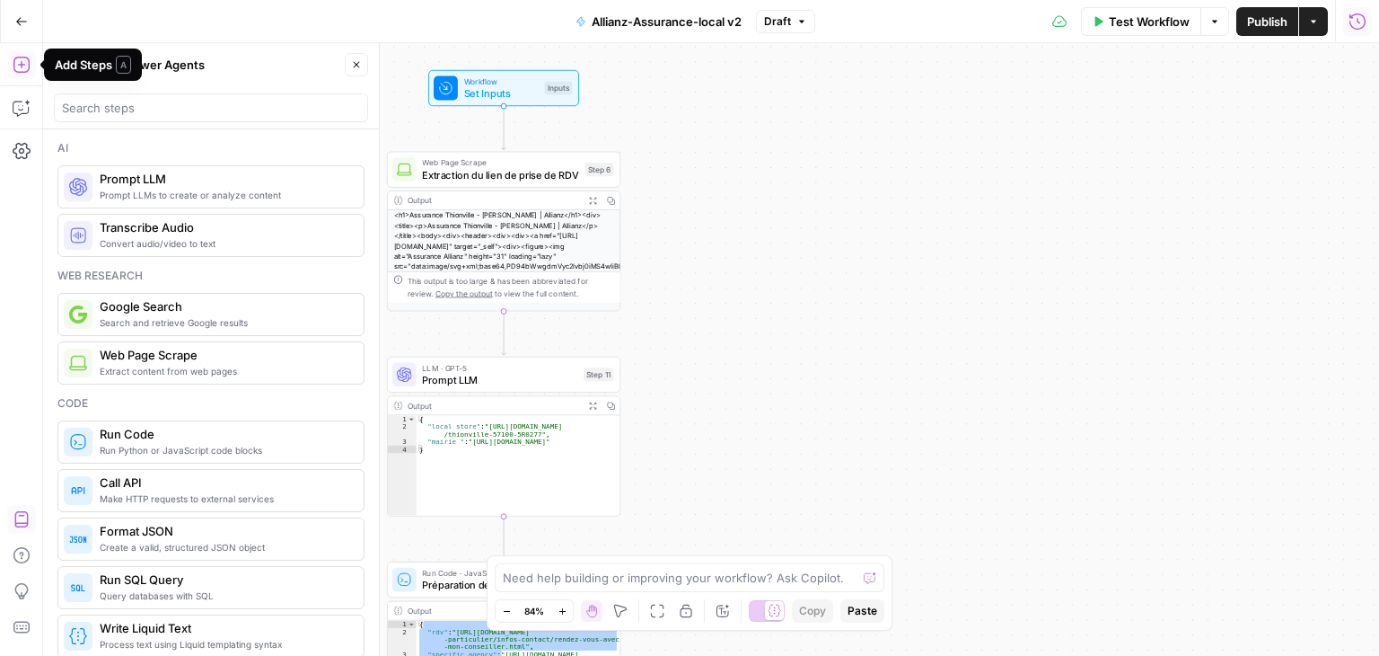
click at [1068, 313] on div "Workflow Set Inputs Inputs Web Page Scrape Extraction du lien de prise de RDV S…" at bounding box center [711, 349] width 1336 height 612
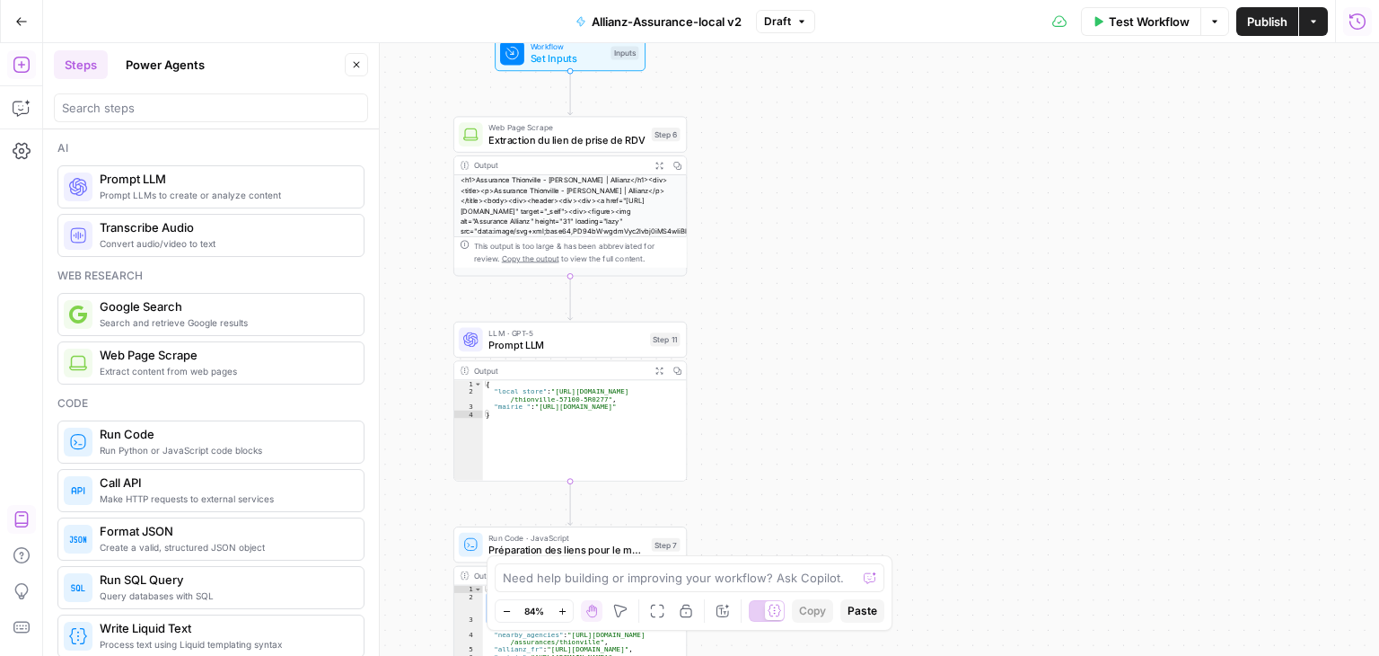
drag, startPoint x: 844, startPoint y: 339, endPoint x: 571, endPoint y: 154, distance: 329.8
click at [1011, 309] on div "Workflow Set Inputs Inputs Web Page Scrape Extraction du lien de prise de RDV S…" at bounding box center [711, 349] width 1336 height 612
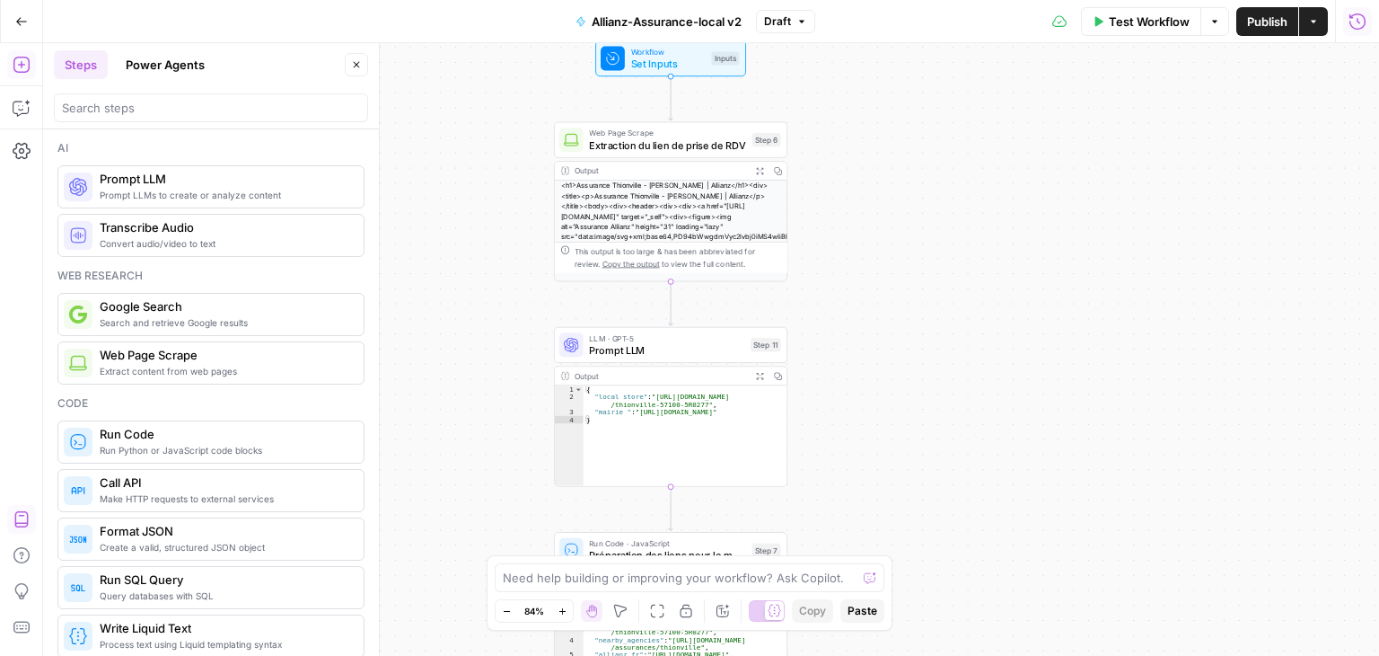
click at [559, 140] on div at bounding box center [571, 140] width 24 height 24
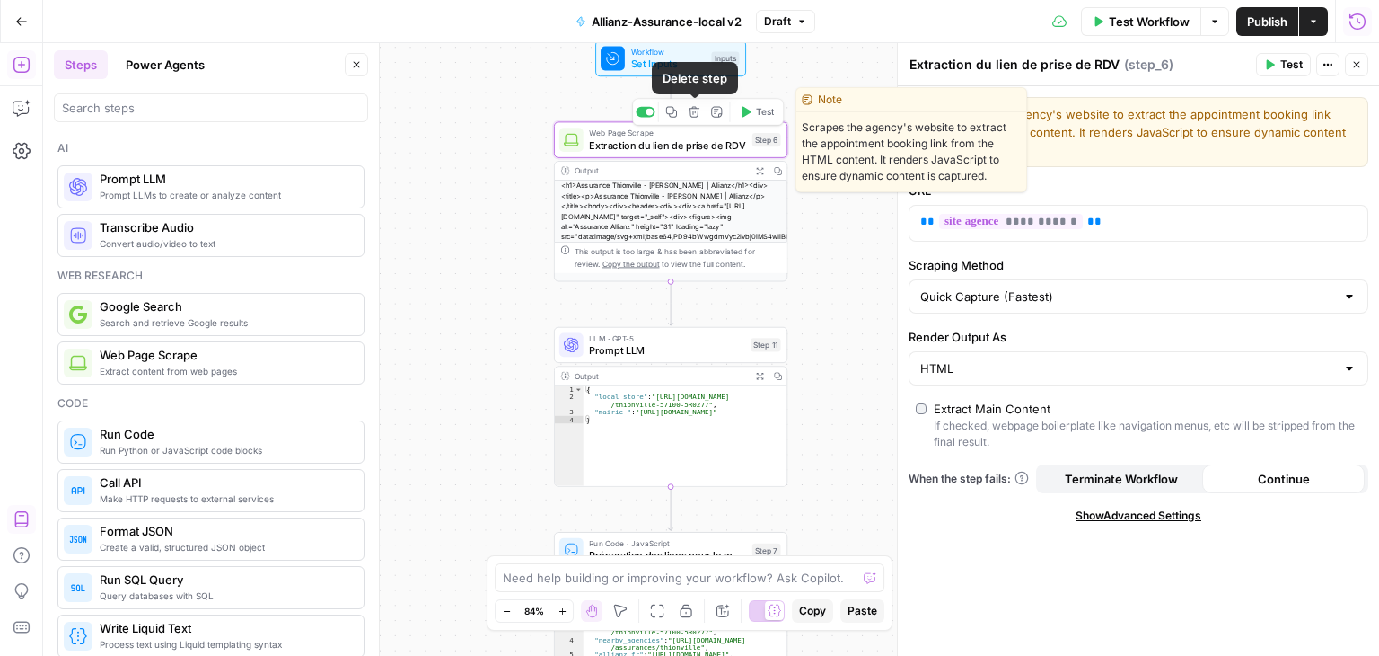
click at [693, 116] on icon "button" at bounding box center [694, 112] width 12 height 12
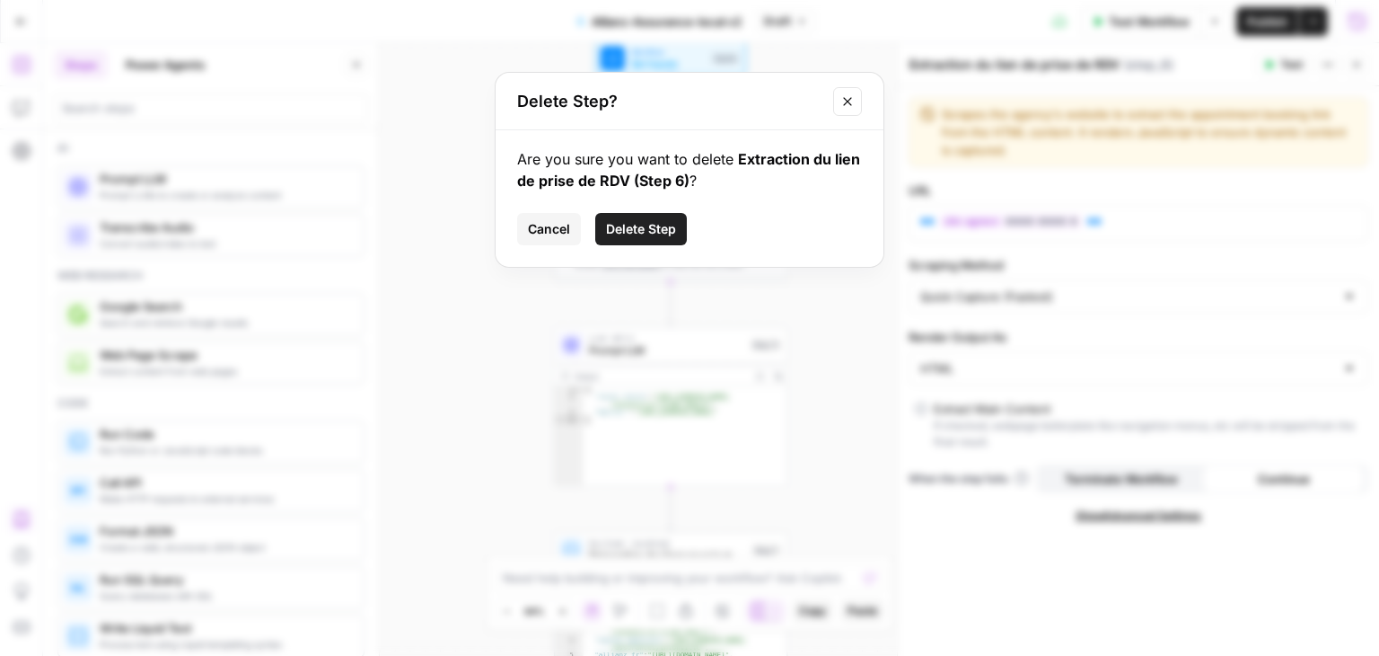
click at [638, 224] on span "Delete Step" at bounding box center [641, 229] width 70 height 18
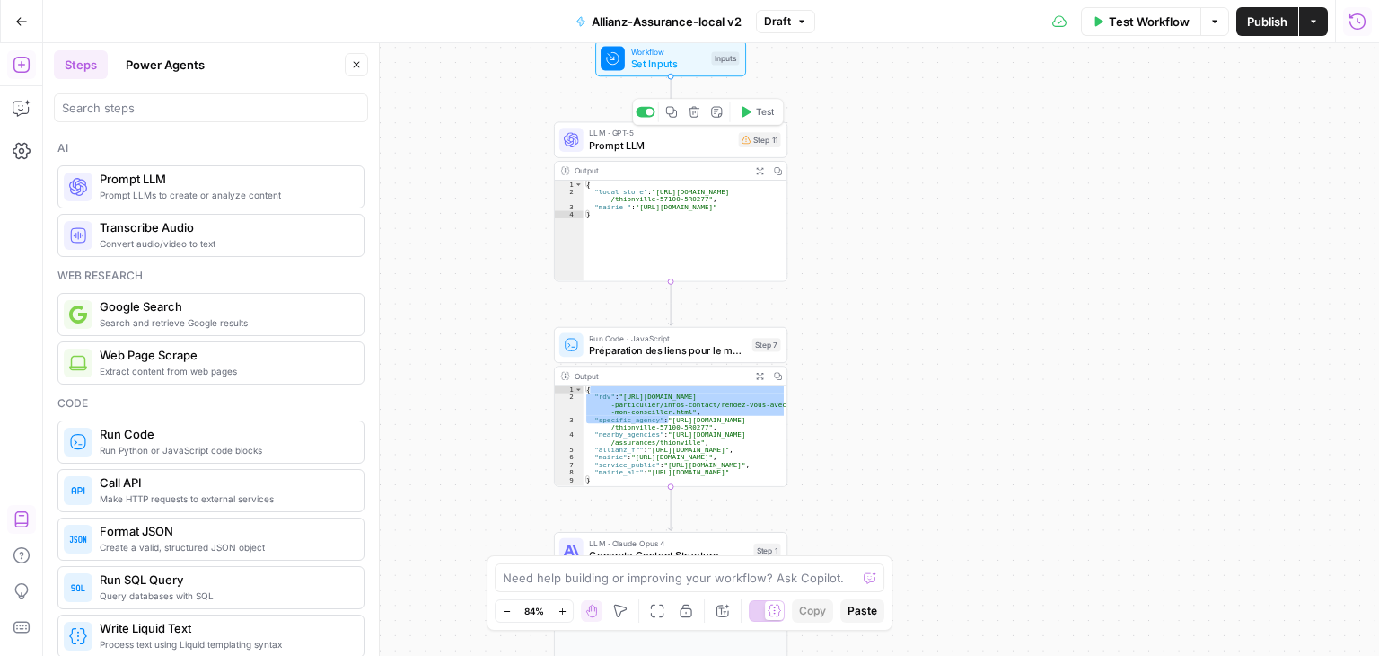
click at [646, 149] on span "Prompt LLM" at bounding box center [660, 144] width 143 height 15
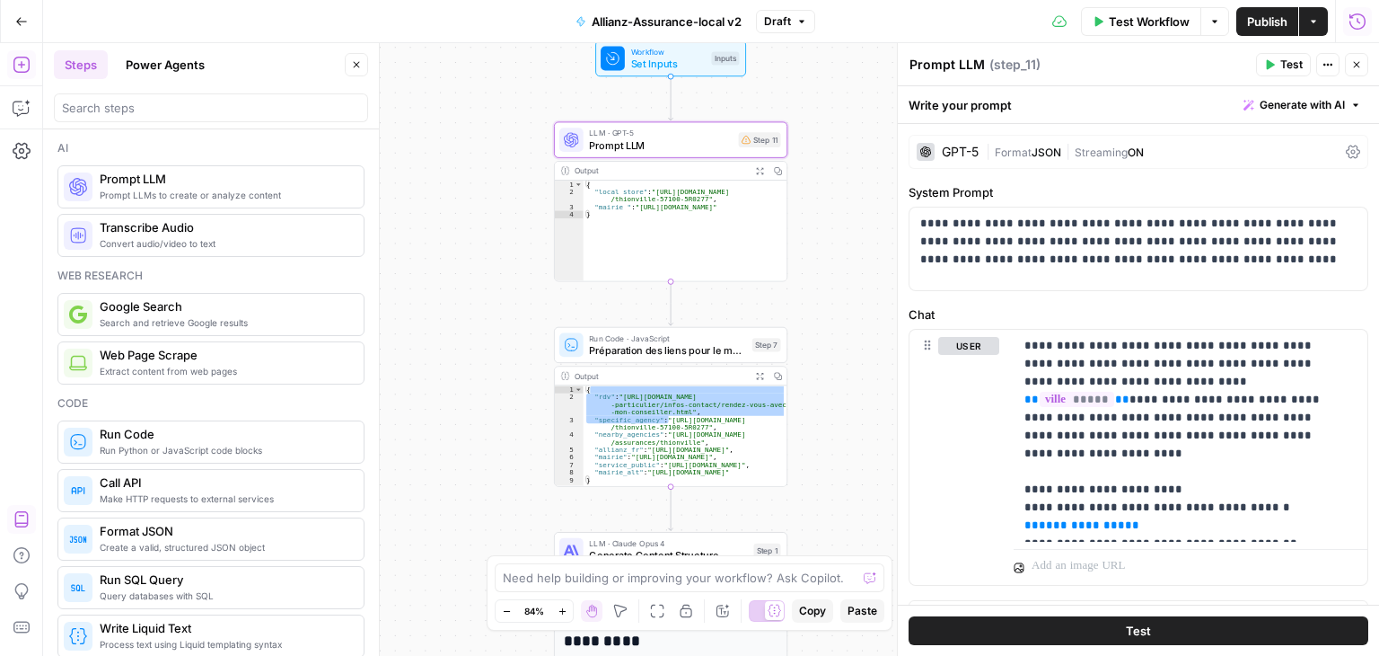
click at [1346, 148] on icon at bounding box center [1353, 151] width 14 height 13
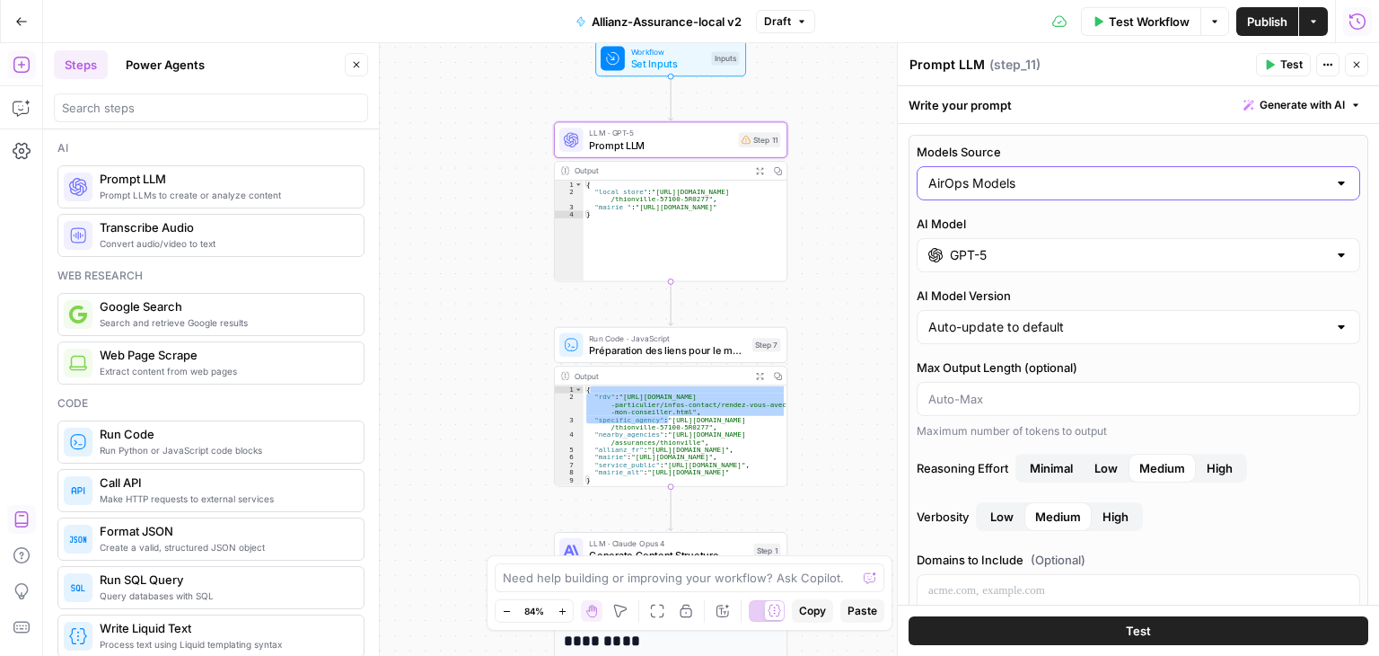
click at [1063, 188] on input "AirOps Models" at bounding box center [1128, 183] width 399 height 18
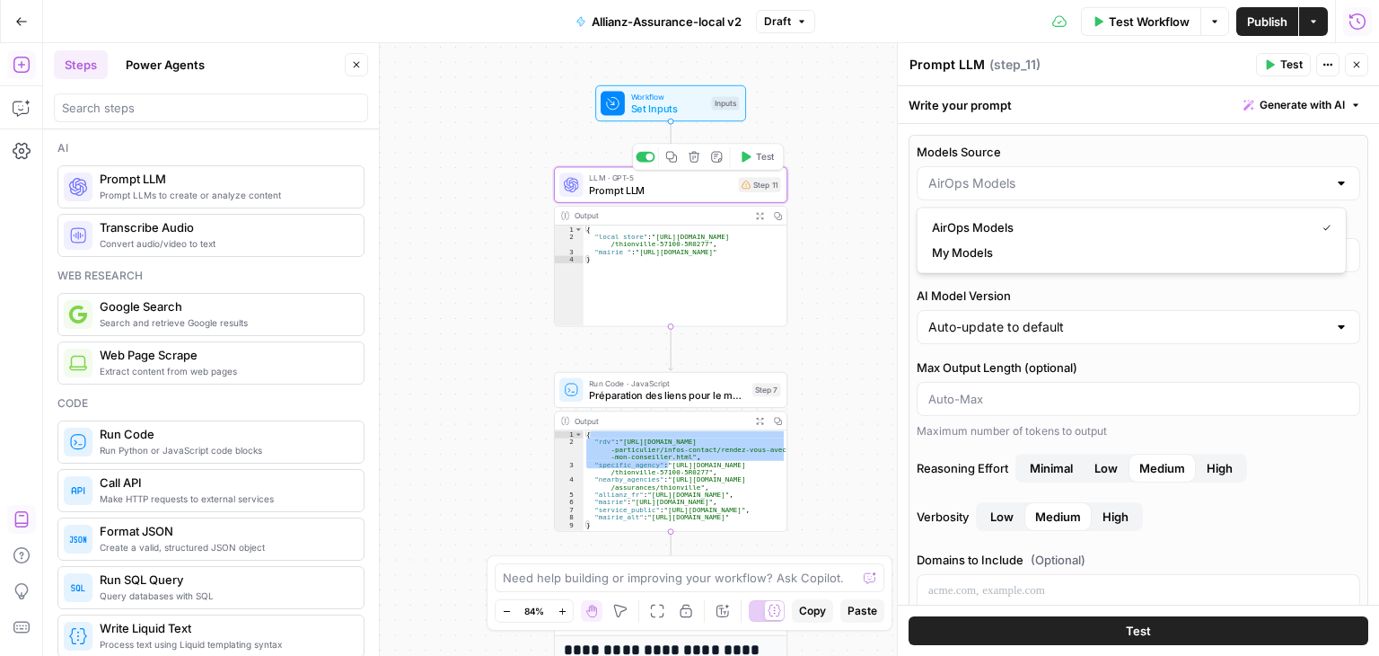
type input "AirOps Models"
click at [621, 189] on span "Prompt LLM" at bounding box center [660, 189] width 143 height 15
click at [1169, 180] on input "Models Source" at bounding box center [1128, 183] width 399 height 18
click at [1033, 220] on span "AirOps Models" at bounding box center [1120, 227] width 376 height 18
type input "AirOps Models"
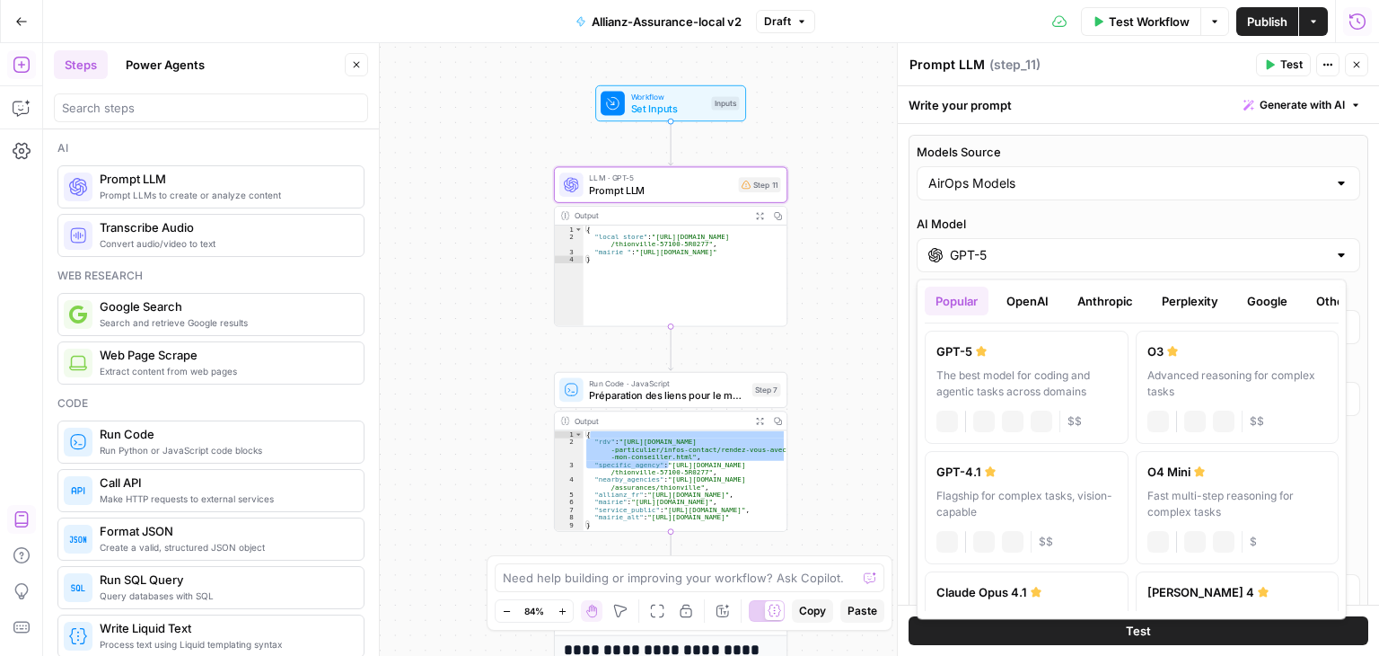
click at [1042, 252] on input "GPT-5" at bounding box center [1138, 255] width 377 height 18
click at [1194, 305] on button "Perplexity" at bounding box center [1190, 300] width 78 height 29
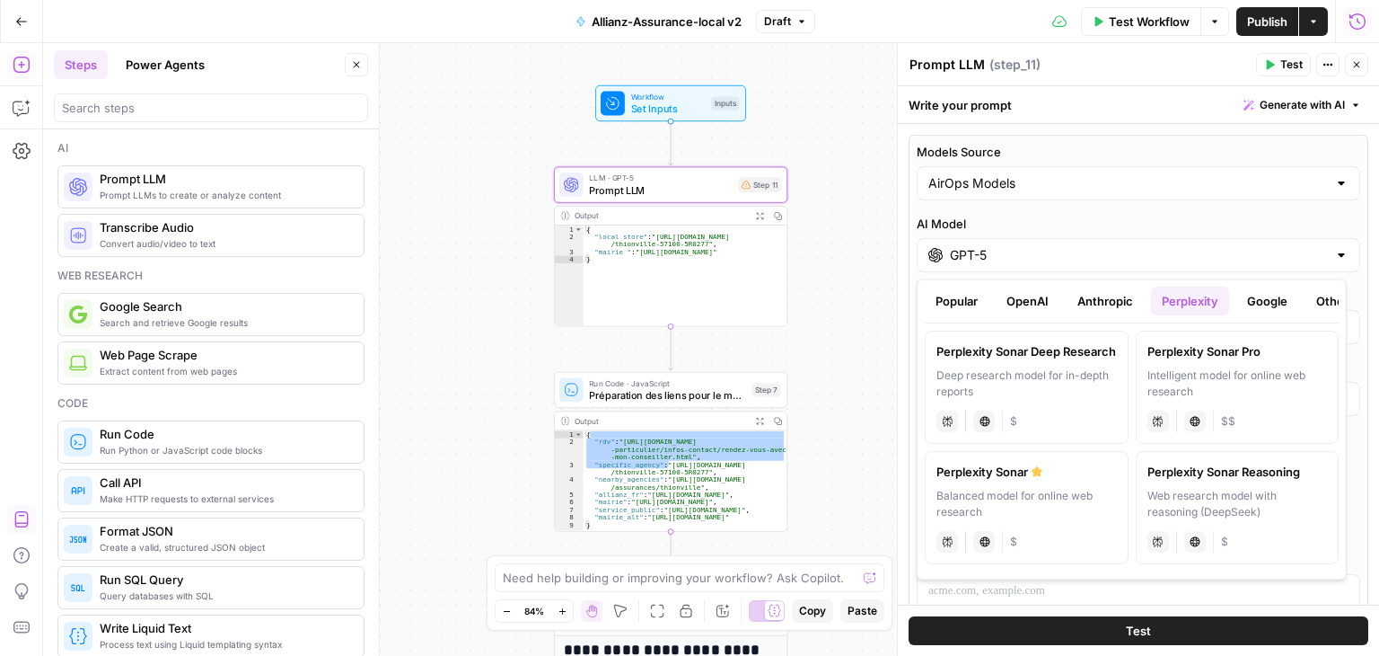
click at [1074, 491] on div "Balanced model for online web research" at bounding box center [1027, 504] width 180 height 32
type input "Perplexity Sonar"
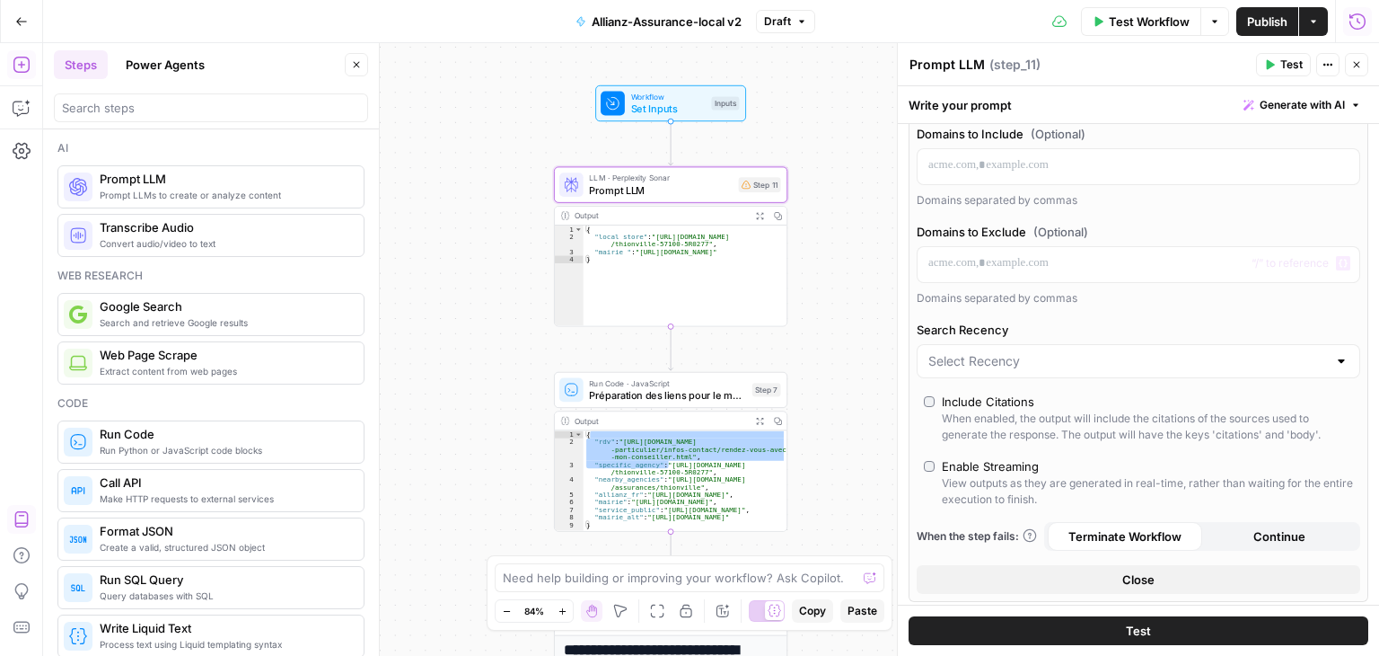
scroll to position [359, 0]
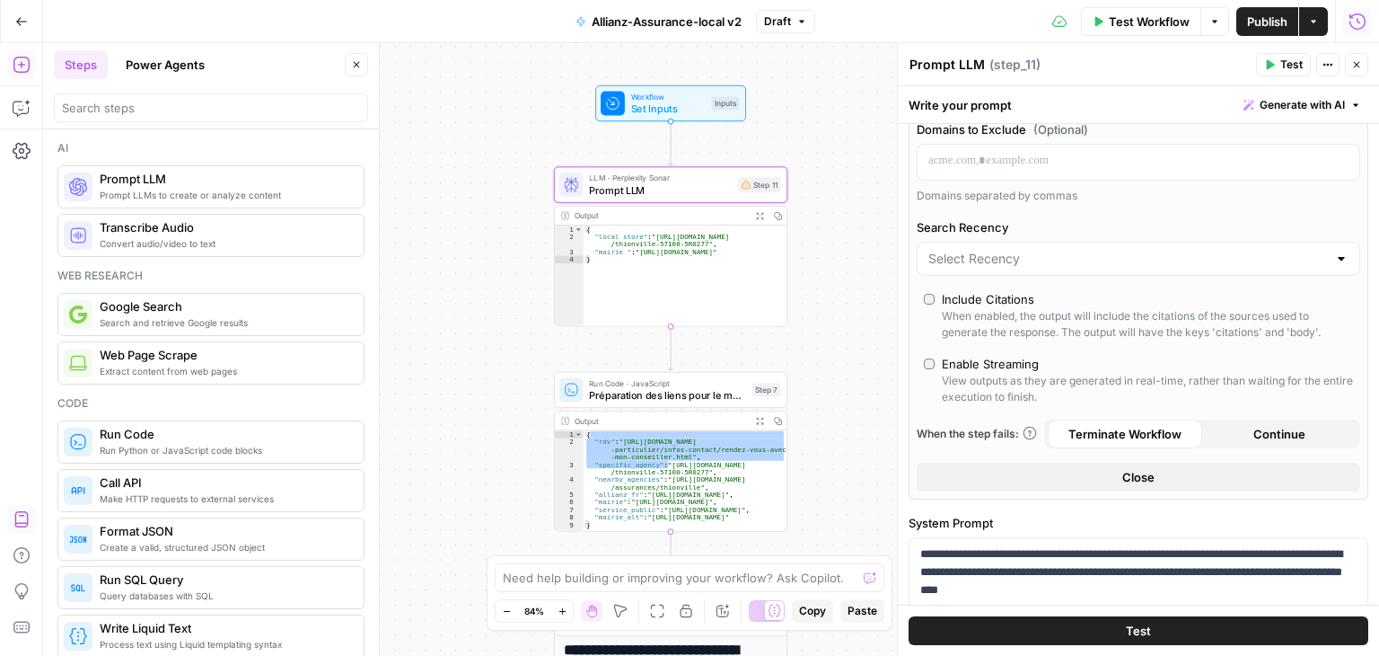
click at [938, 299] on label "Include Citations When enabled, the output will include the citations of the so…" at bounding box center [1138, 315] width 429 height 50
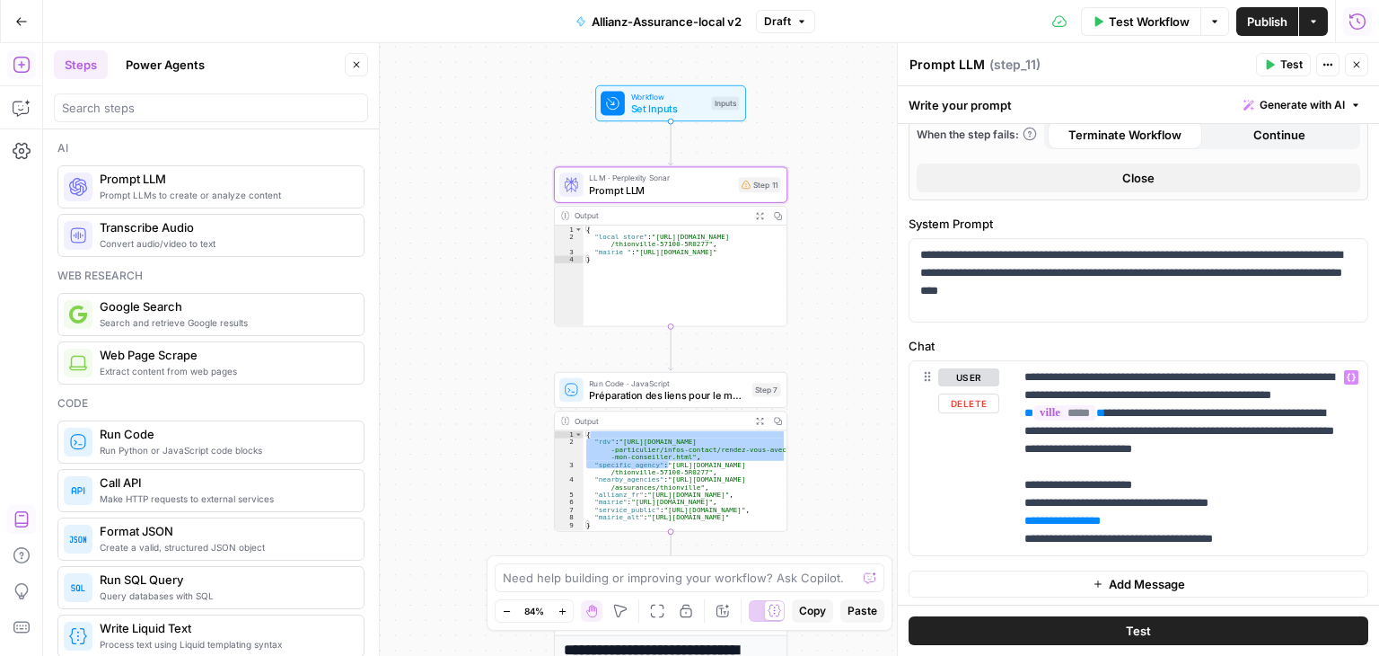
scroll to position [568, 0]
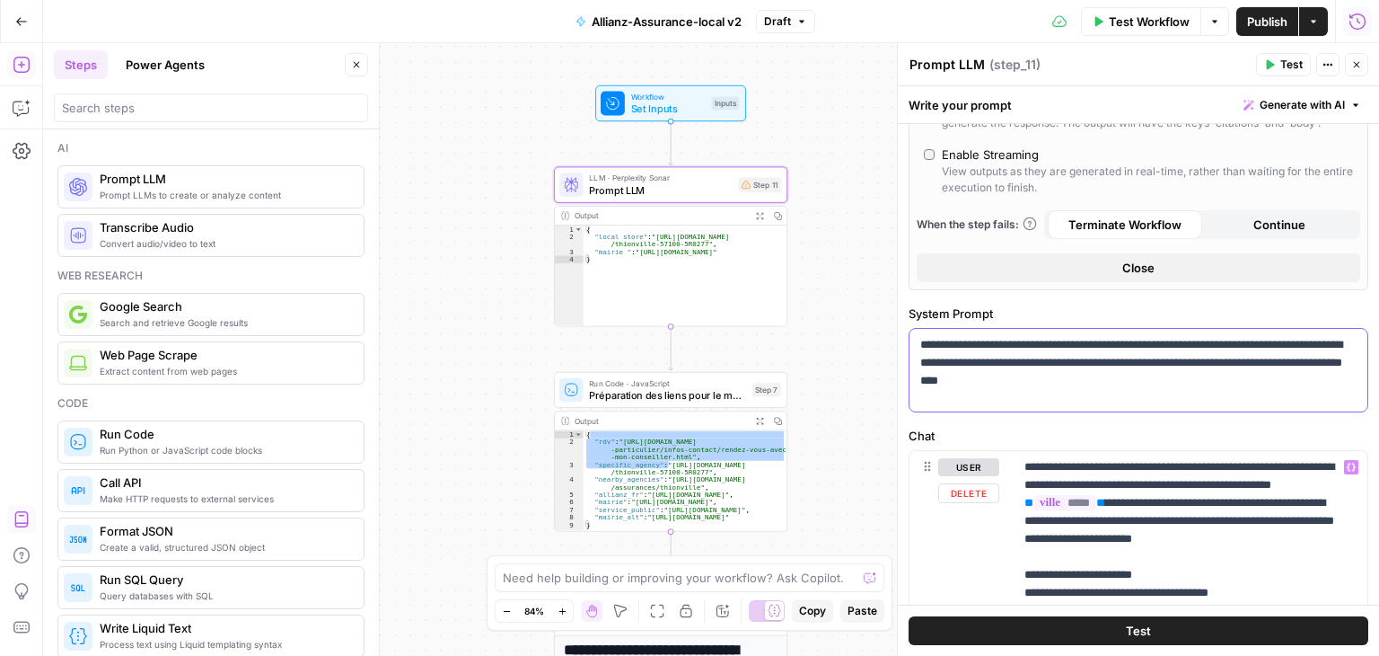
click at [1196, 370] on p "**********" at bounding box center [1131, 363] width 423 height 54
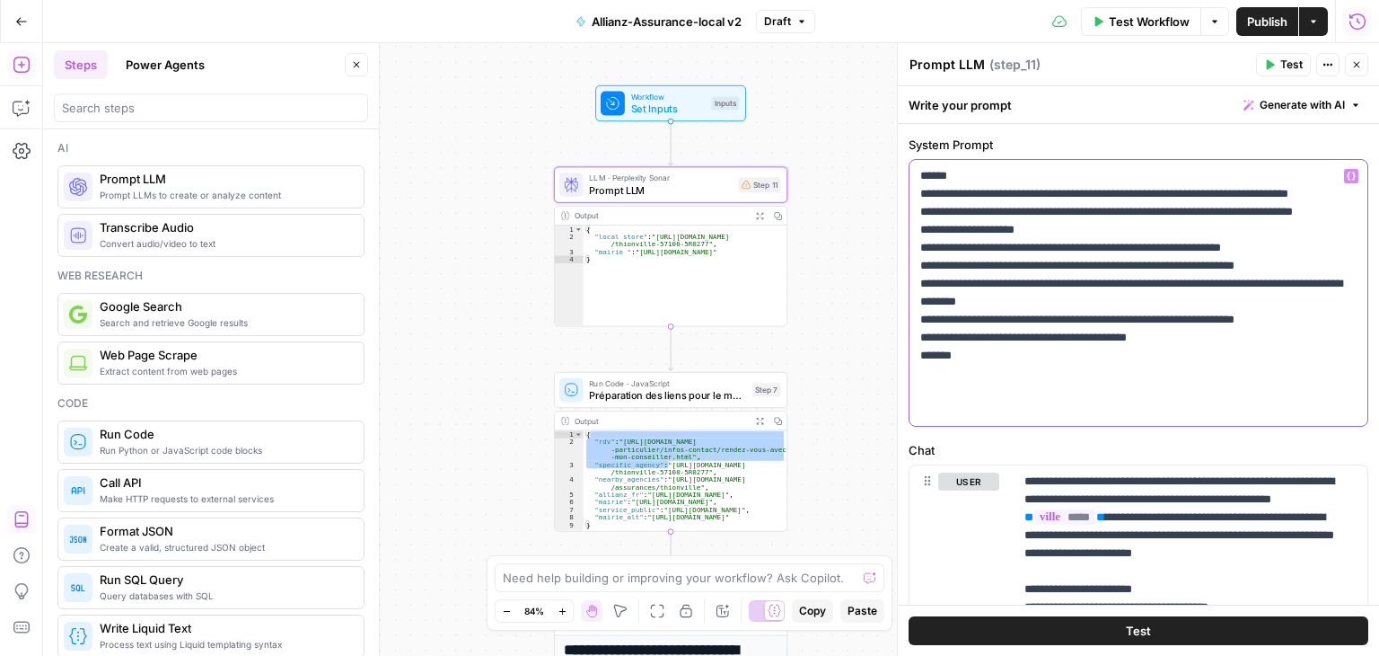
scroll to position [841, 0]
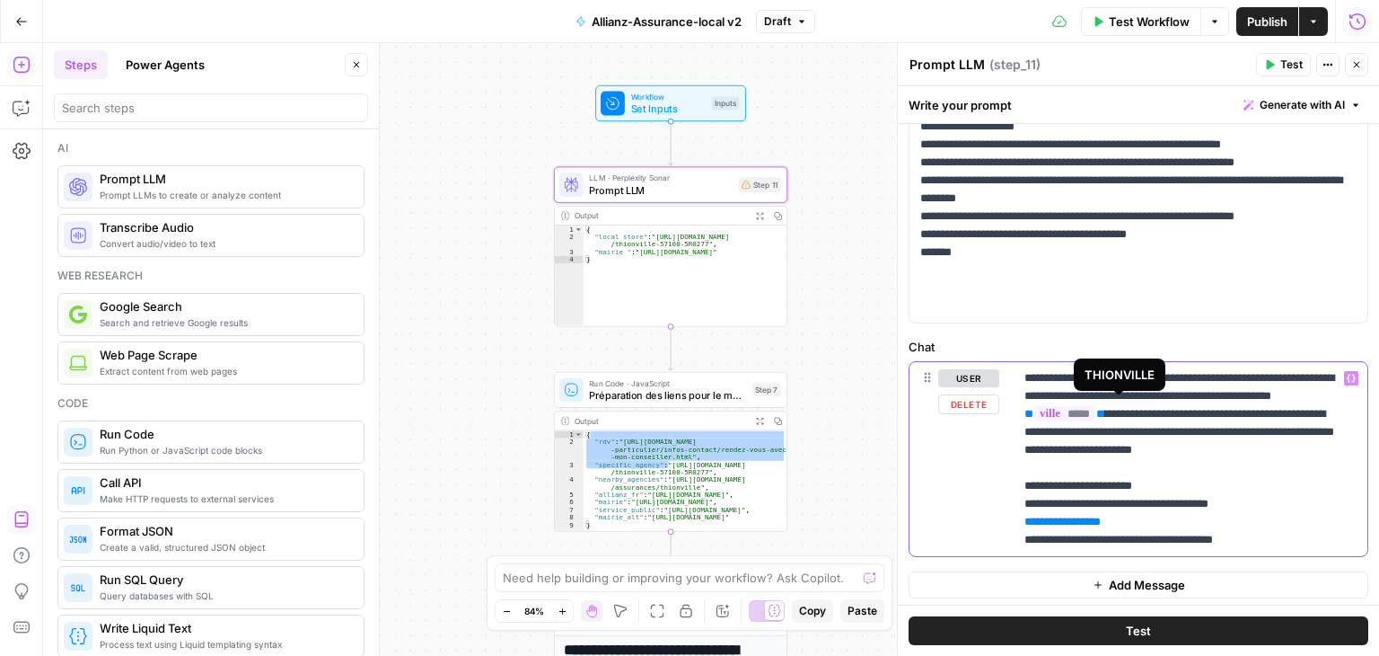
click at [1096, 406] on span "*****" at bounding box center [1064, 413] width 61 height 15
click at [1216, 459] on p "**********" at bounding box center [1184, 459] width 319 height 180
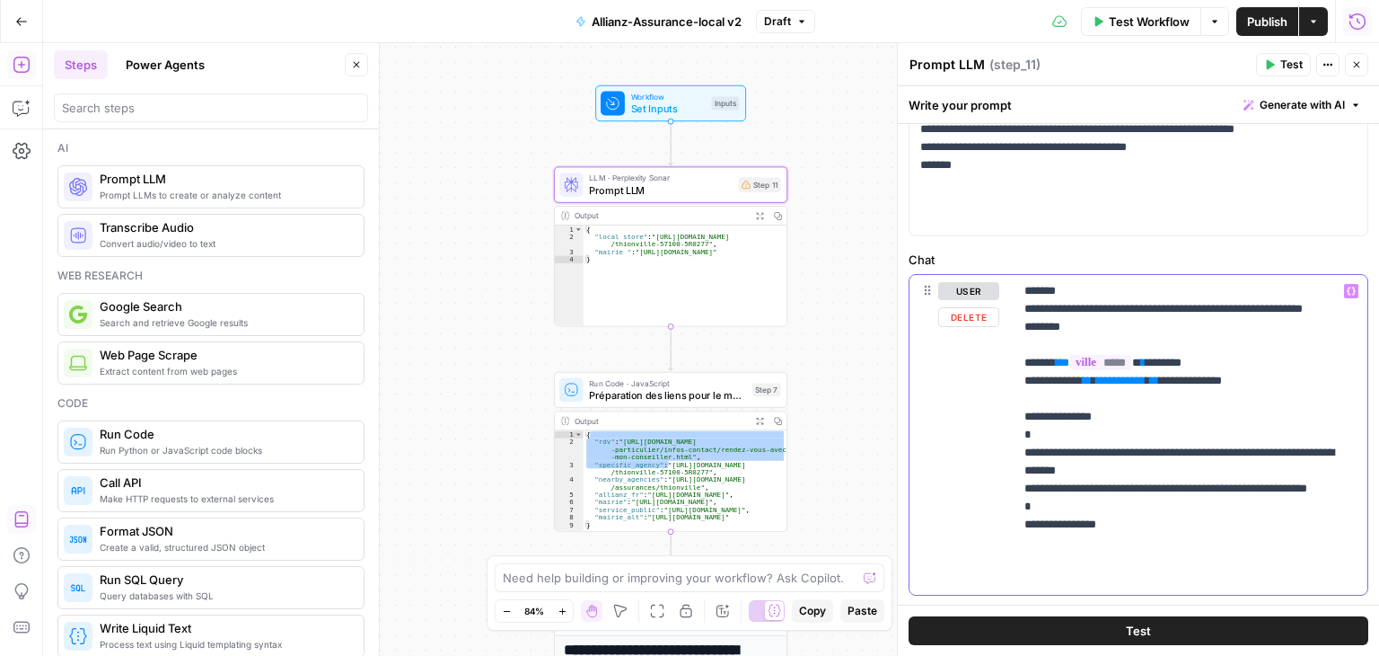
scroll to position [966, 0]
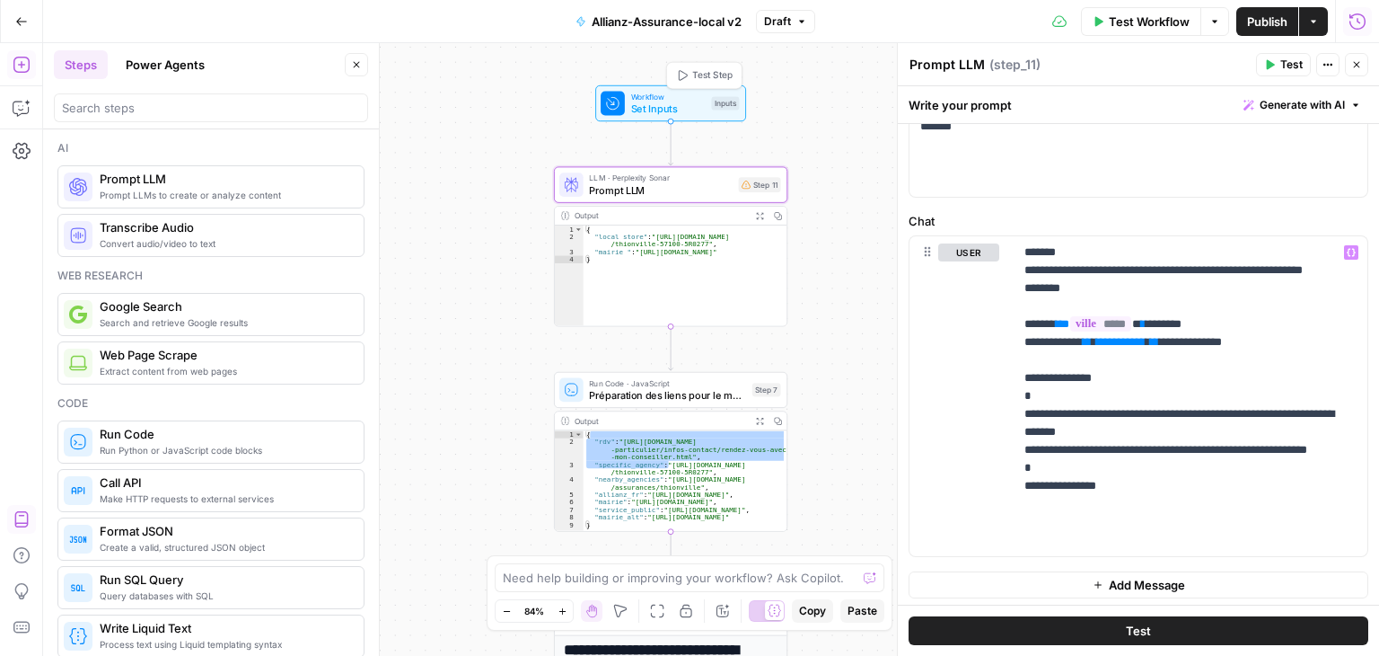
click at [638, 113] on span "Set Inputs" at bounding box center [668, 108] width 75 height 15
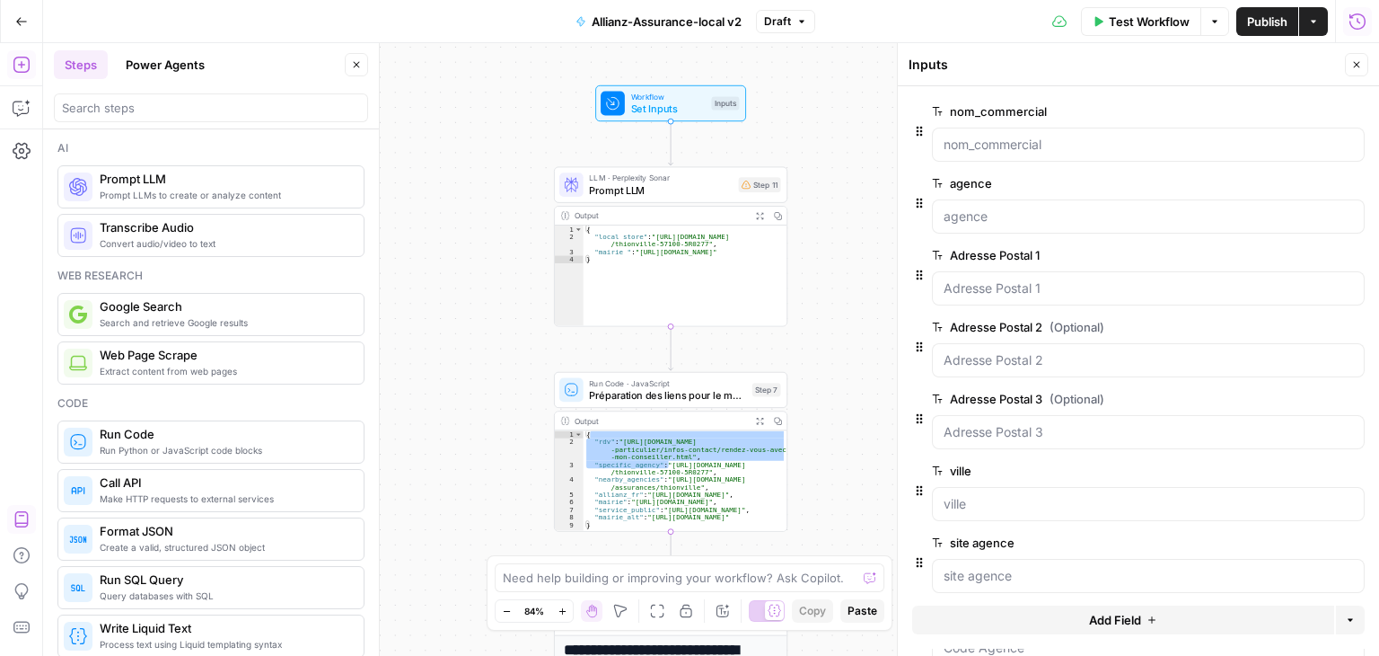
scroll to position [82, 0]
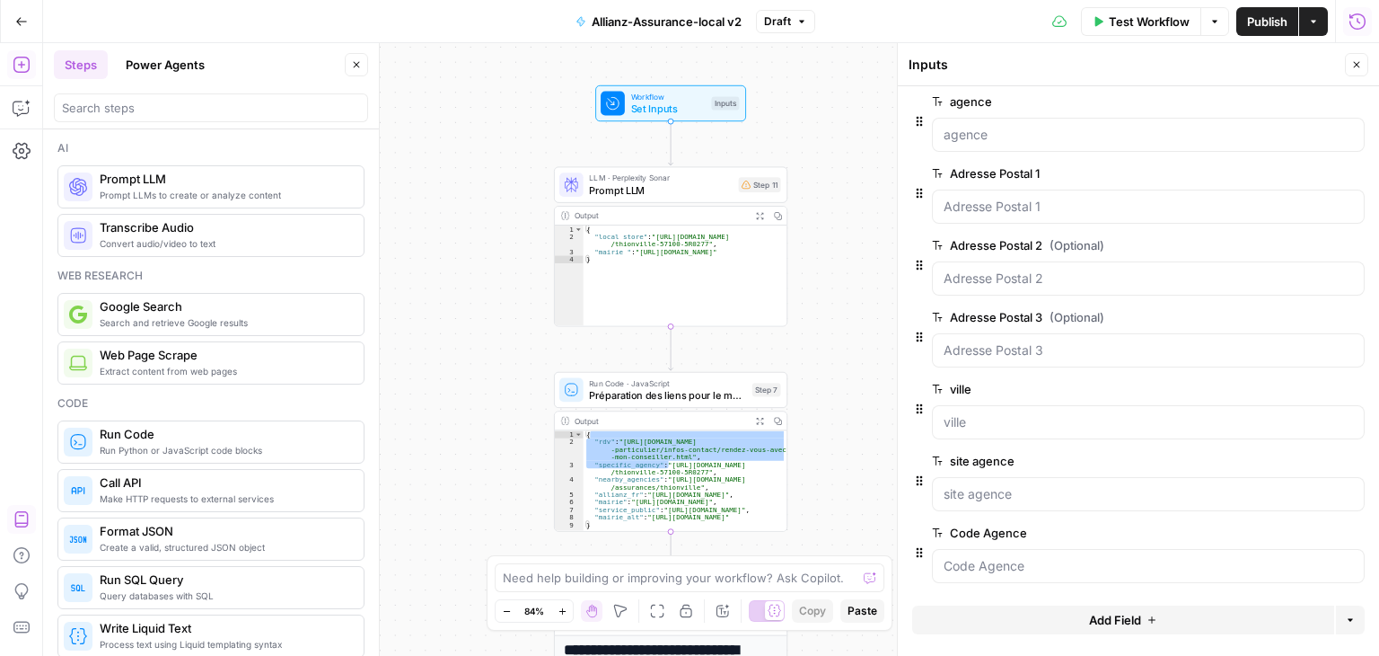
click at [1293, 530] on span "edit field" at bounding box center [1298, 532] width 40 height 14
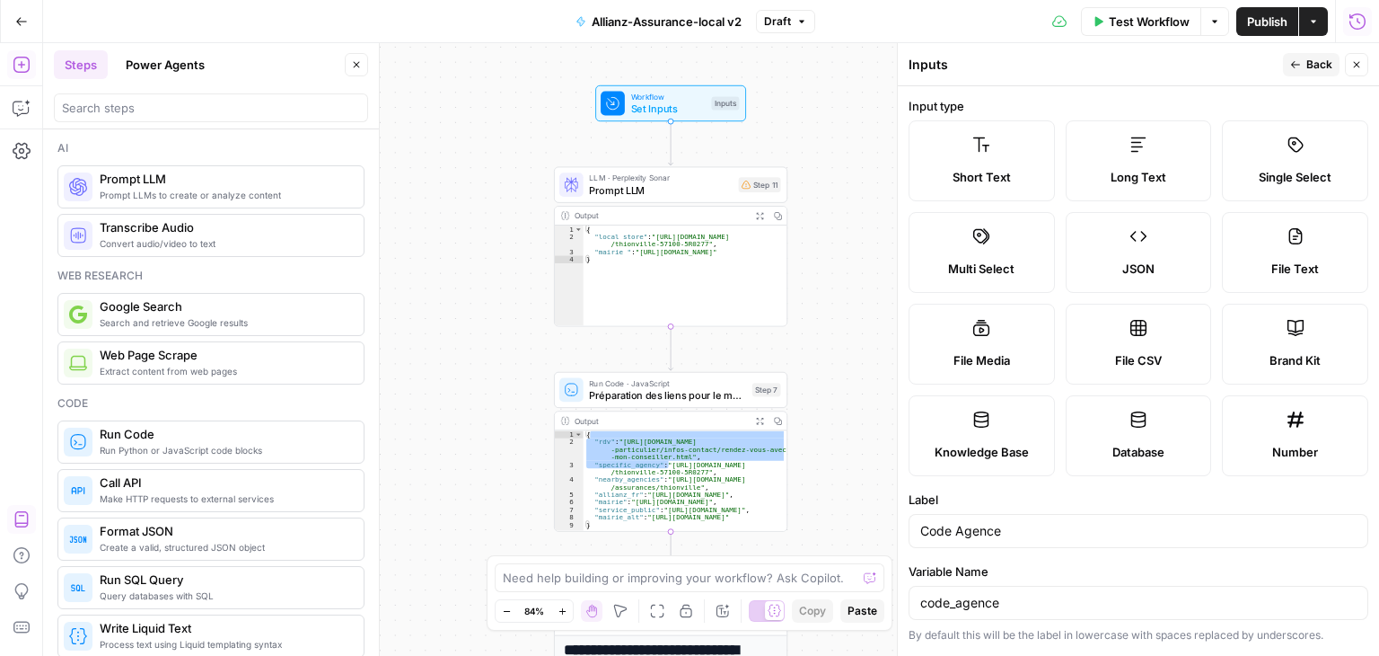
scroll to position [503, 0]
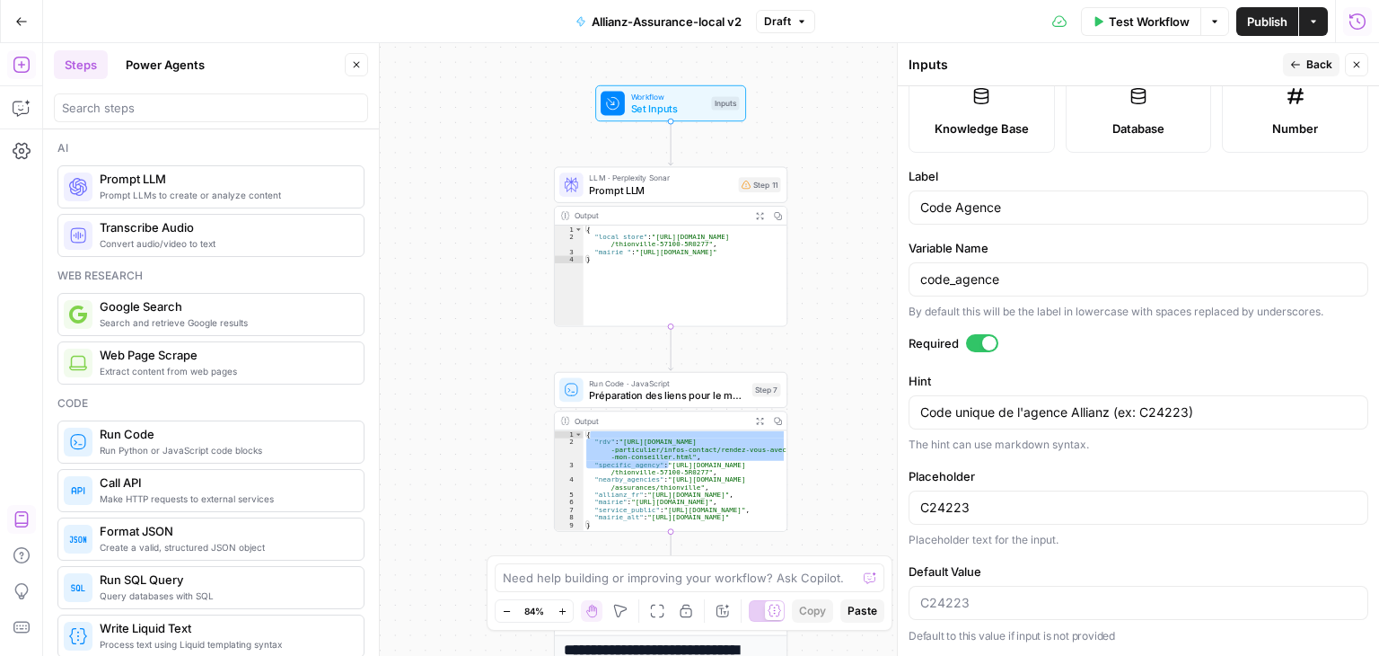
click at [989, 497] on div "C24223" at bounding box center [1139, 507] width 460 height 34
type input "C"
type textarea "C"
click at [1070, 296] on div "code_agence" at bounding box center [1139, 279] width 460 height 34
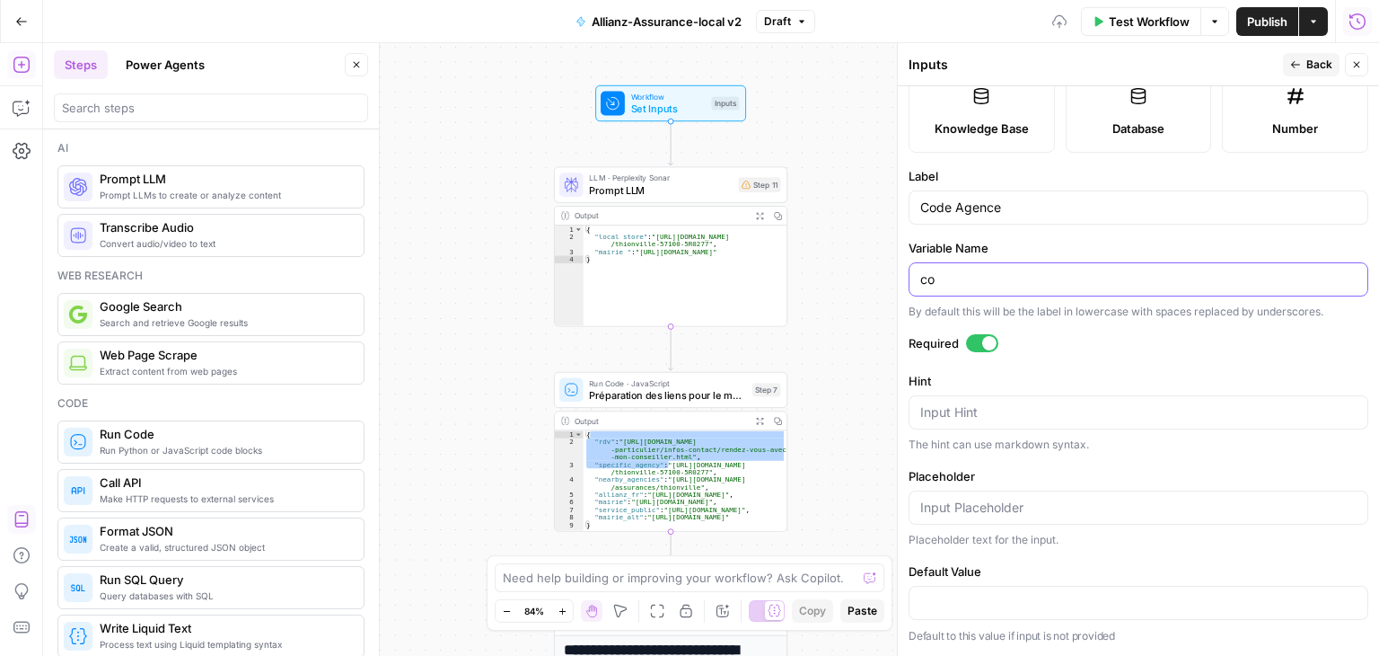
type input "c"
click at [1040, 224] on div "Code Agence" at bounding box center [1139, 207] width 460 height 34
type input "Code Postal"
click at [1290, 66] on icon "button" at bounding box center [1295, 64] width 11 height 11
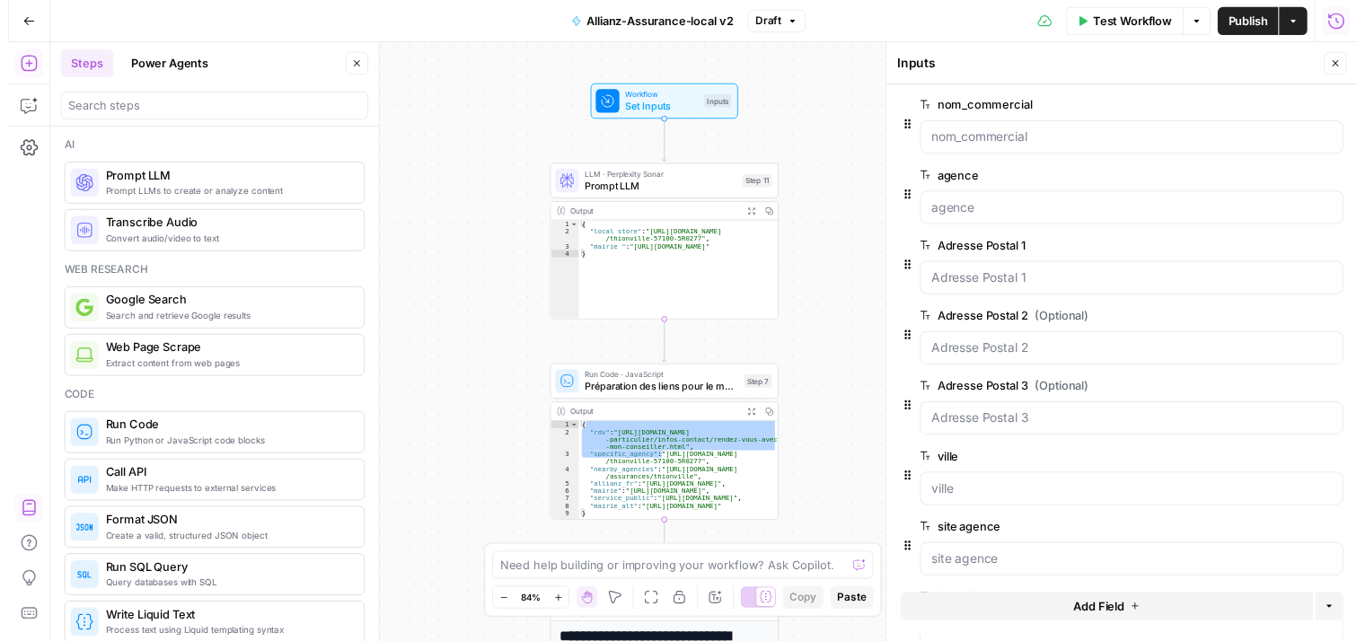
scroll to position [0, 0]
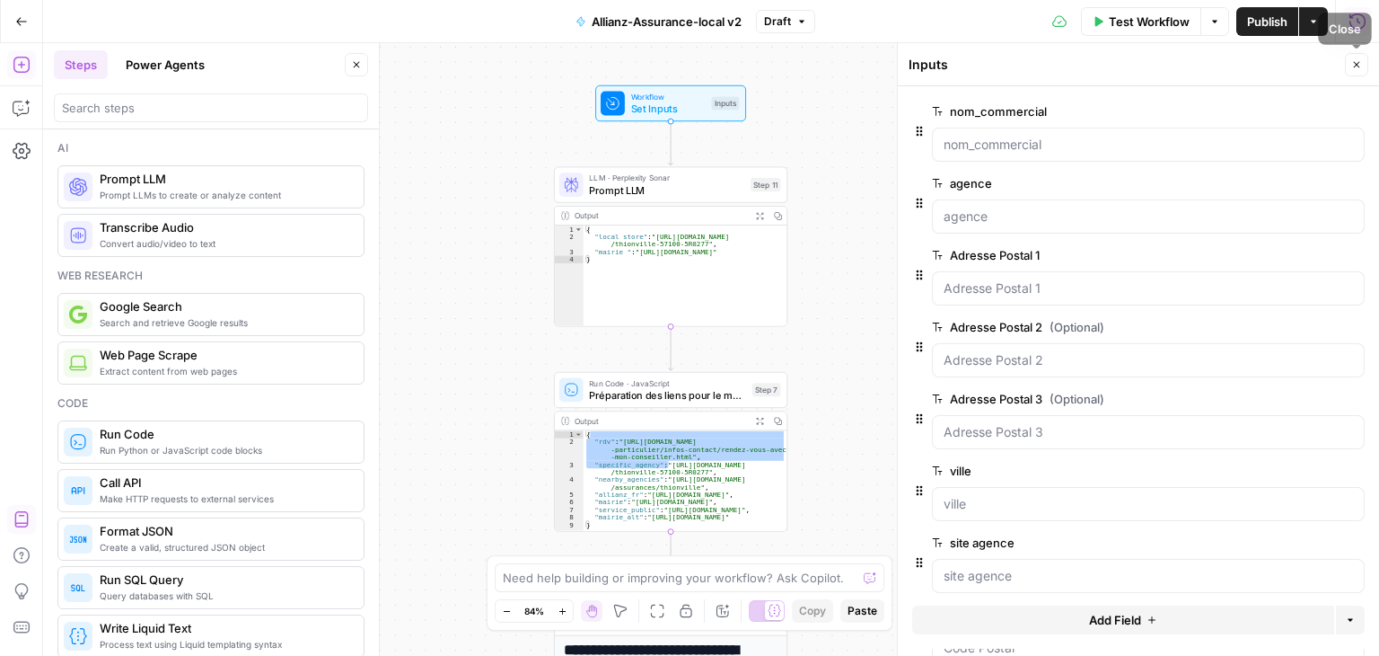
click at [1356, 69] on icon "button" at bounding box center [1356, 64] width 11 height 11
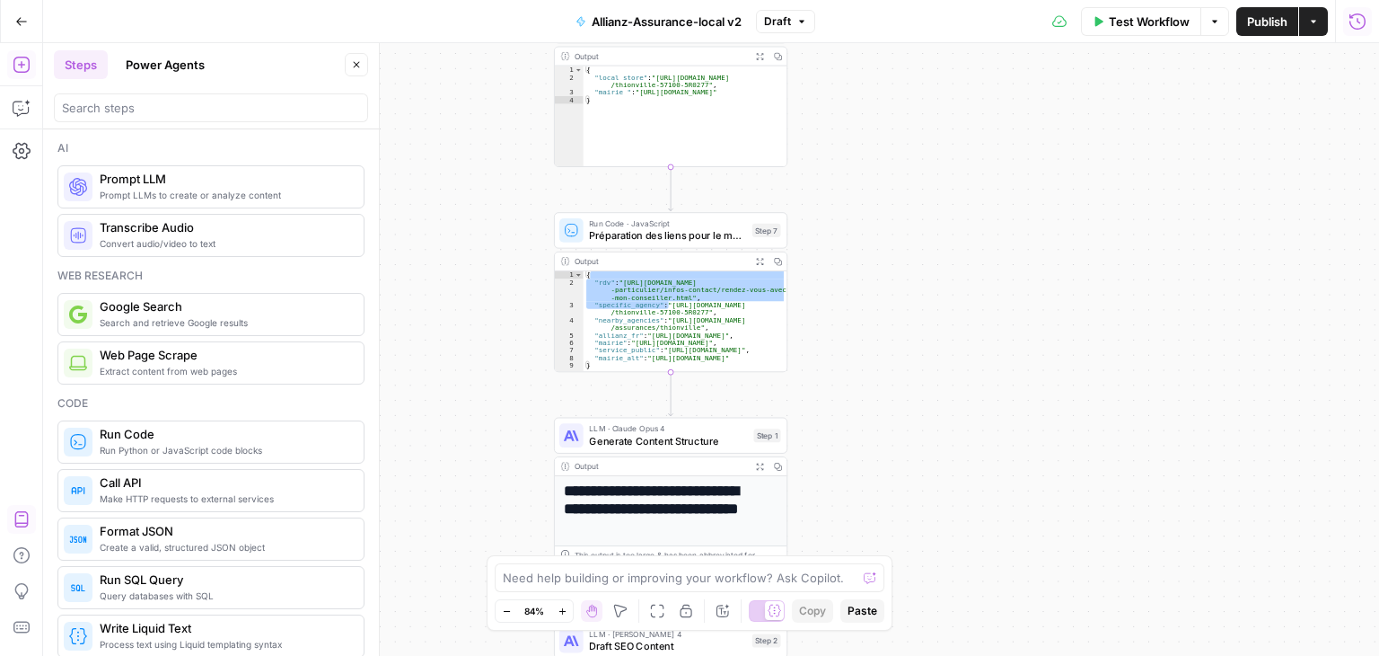
click at [1125, 37] on div "Test Workflow Options Publish Actions Run History" at bounding box center [1097, 21] width 565 height 42
click at [1138, 26] on span "Test Workflow" at bounding box center [1149, 22] width 81 height 18
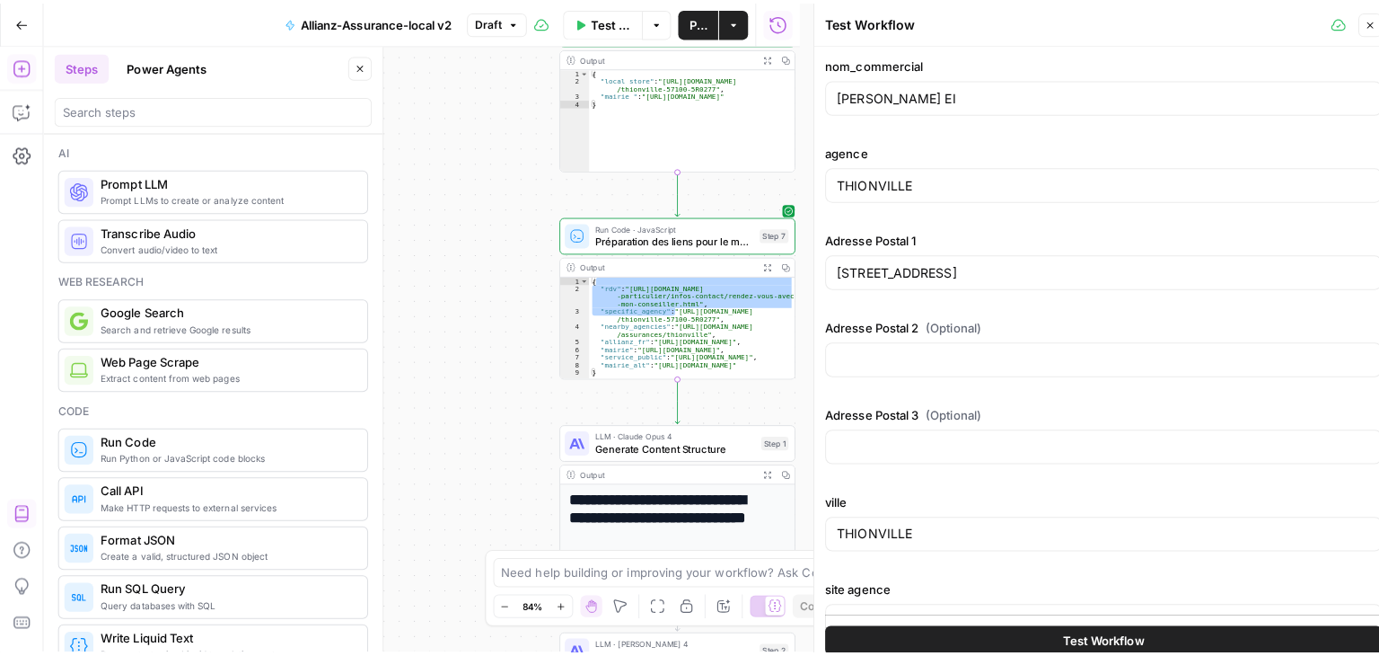
scroll to position [124, 0]
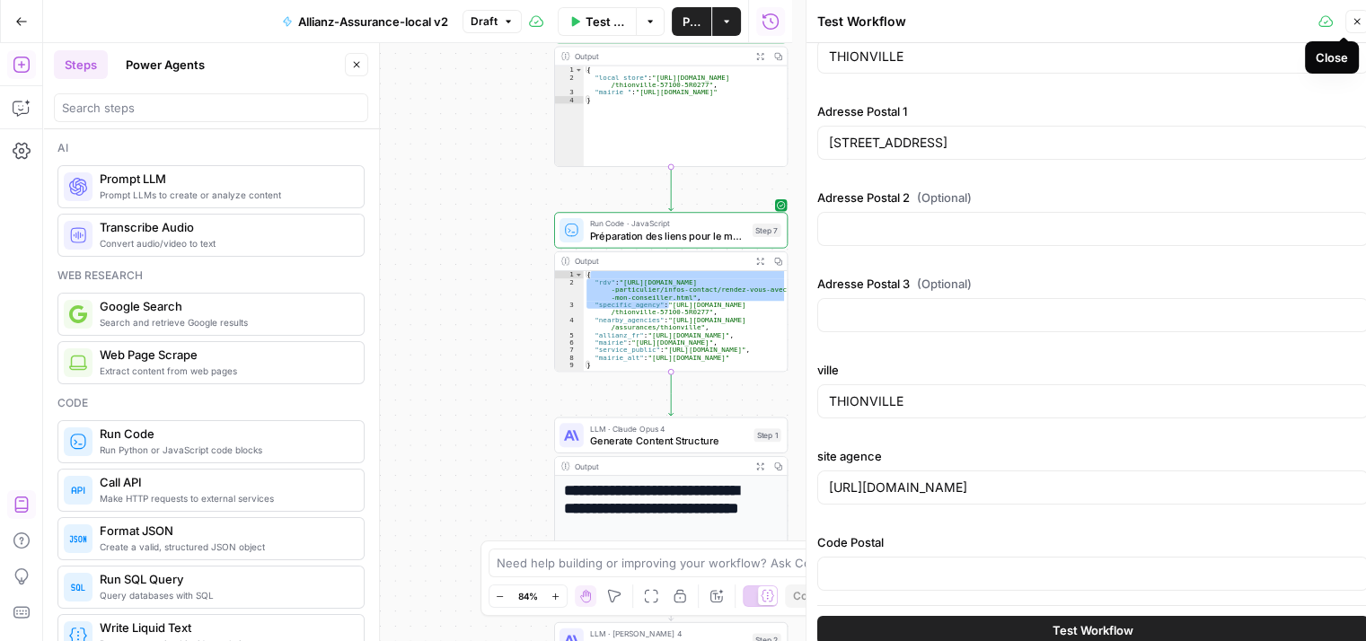
click at [1357, 24] on icon "button" at bounding box center [1356, 21] width 11 height 11
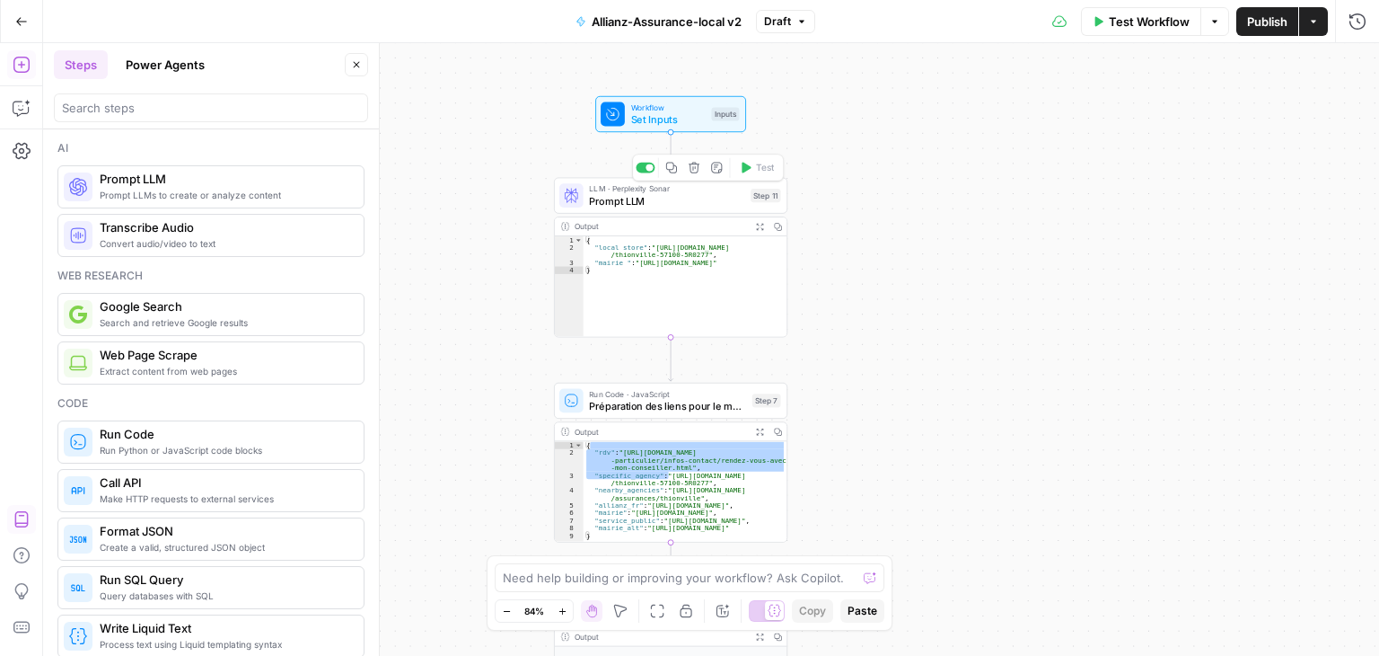
click at [604, 195] on span "Prompt LLM" at bounding box center [666, 200] width 155 height 15
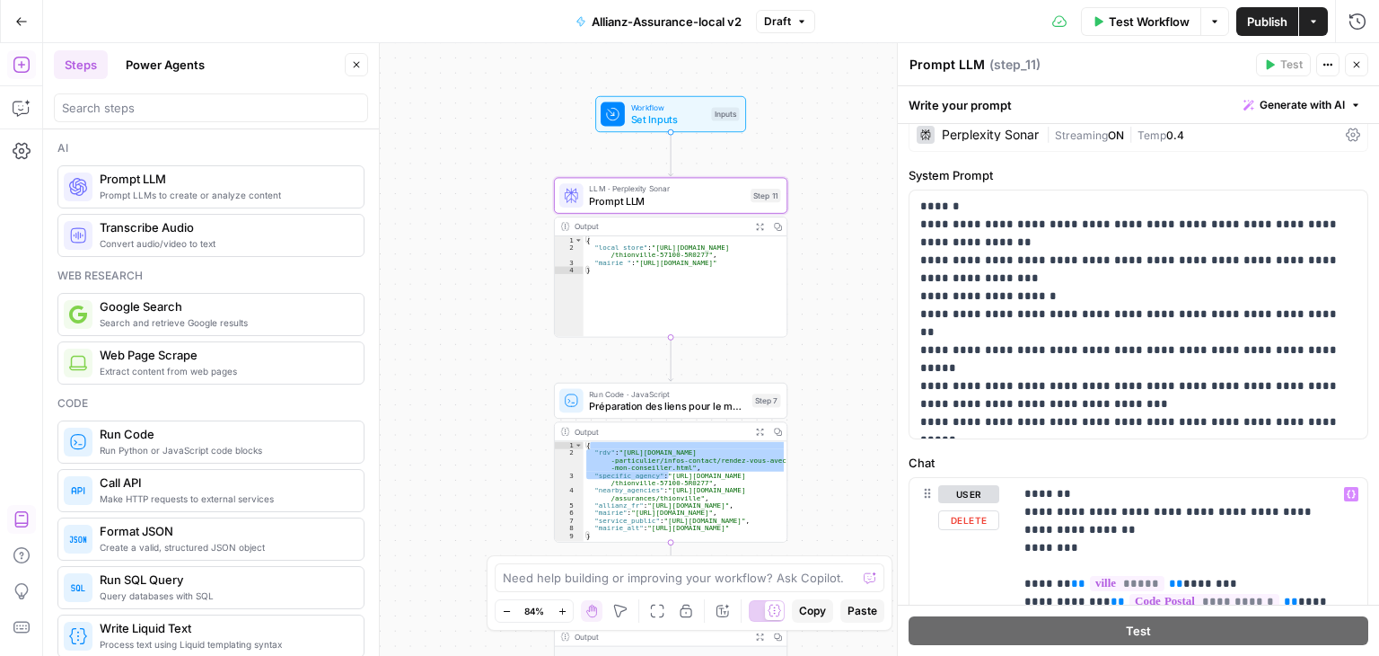
scroll to position [0, 0]
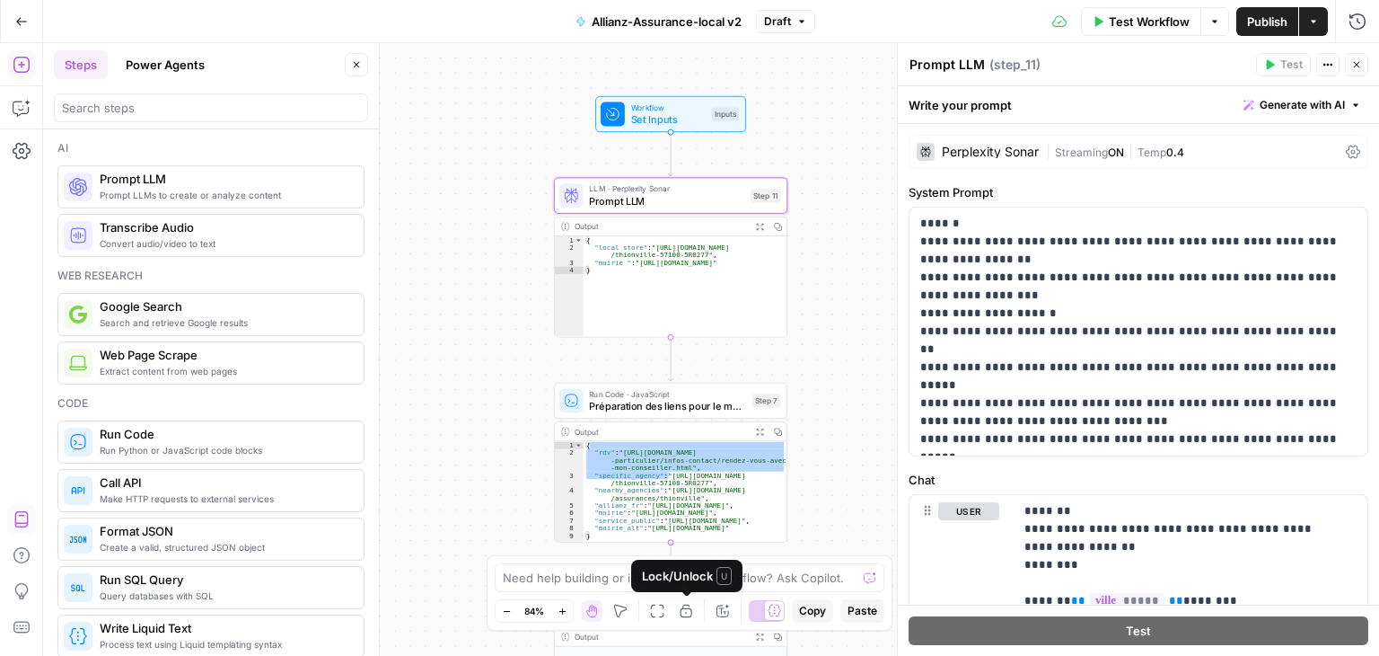
click at [685, 616] on icon "button" at bounding box center [686, 610] width 12 height 13
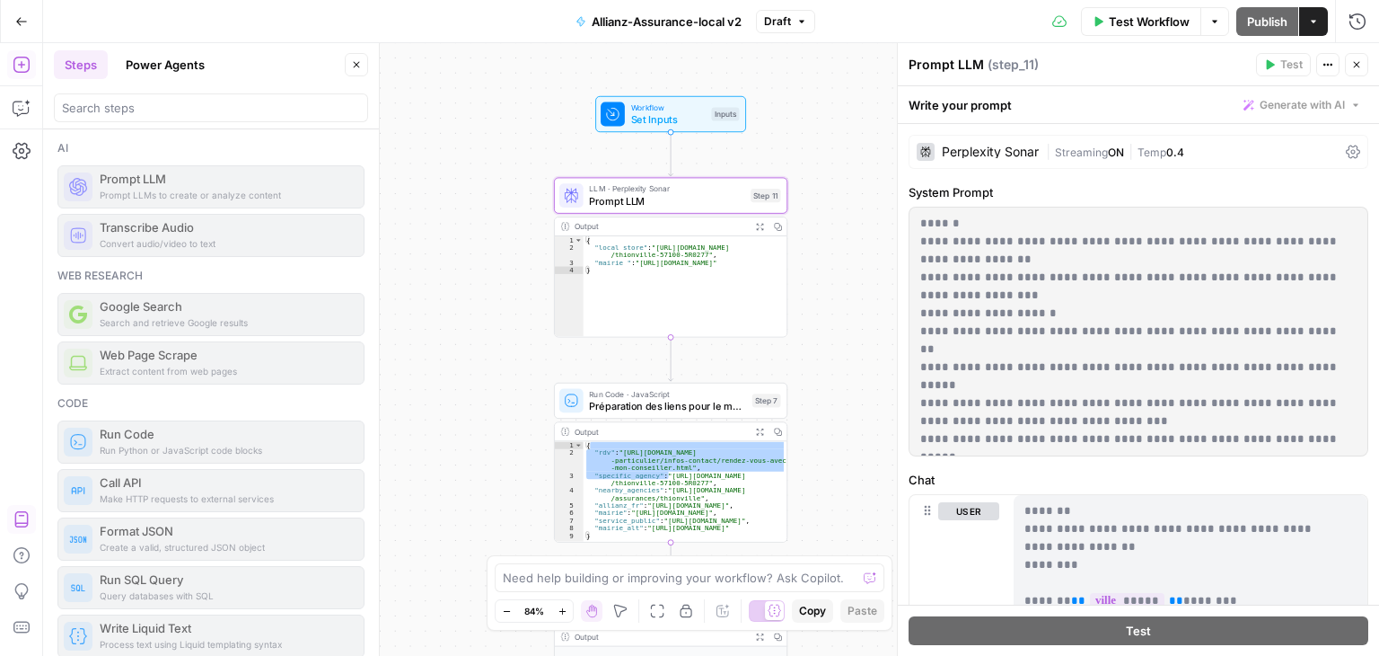
click at [685, 616] on icon "button" at bounding box center [686, 610] width 12 height 13
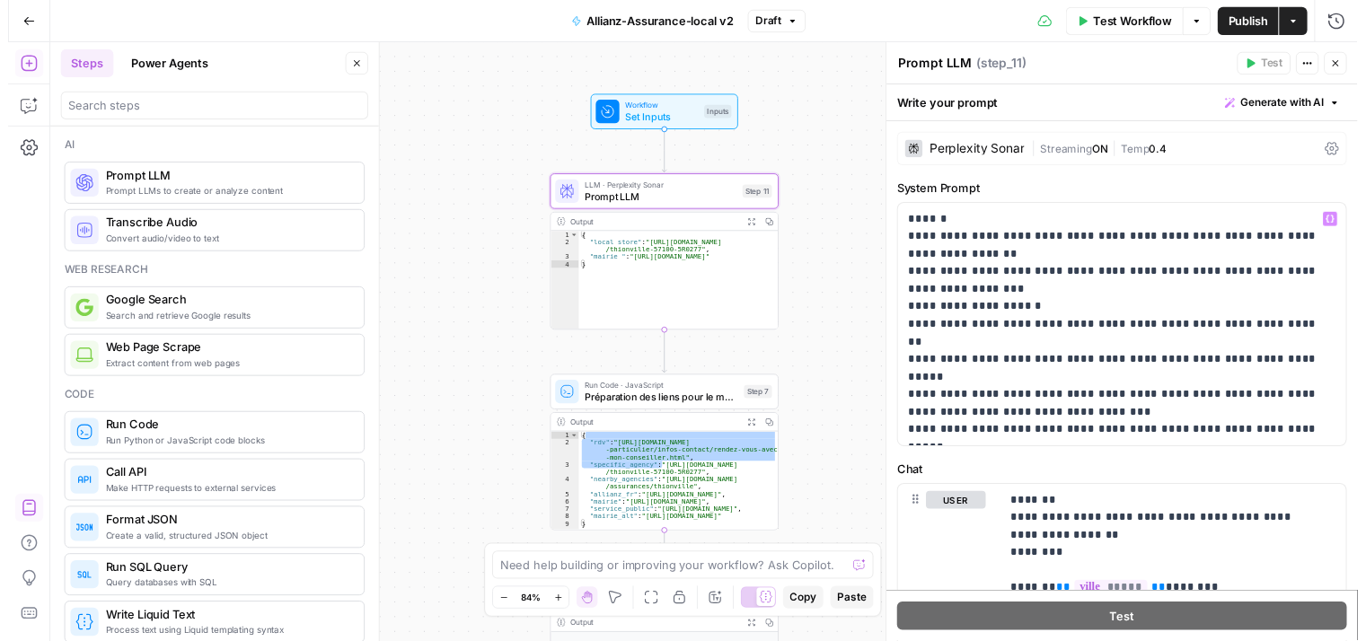
scroll to position [262, 0]
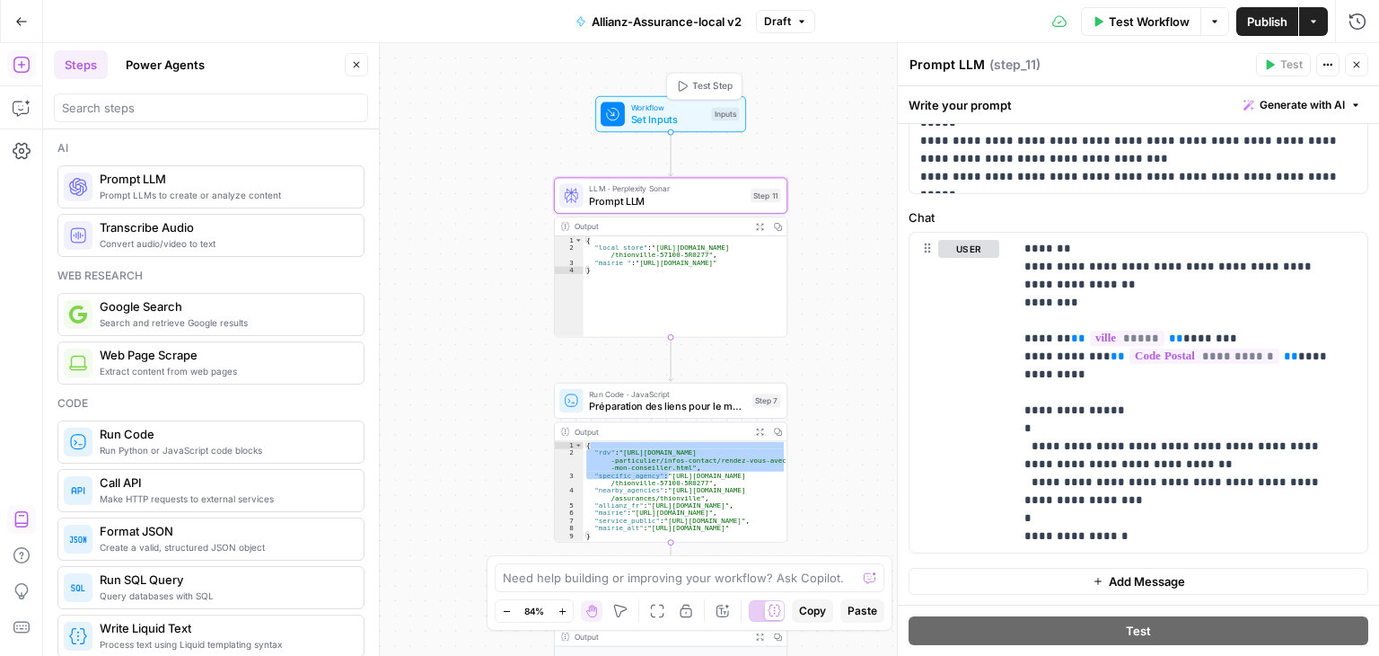
click at [632, 121] on span "Set Inputs" at bounding box center [668, 118] width 75 height 15
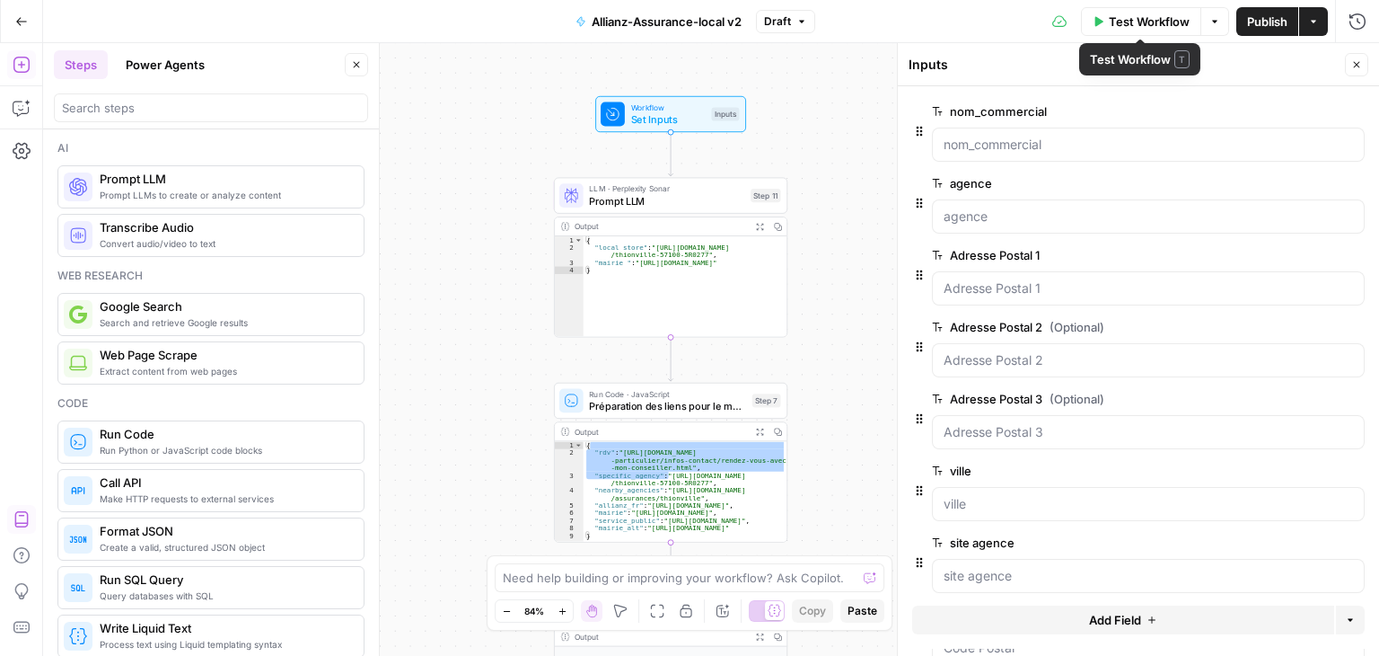
click at [1151, 30] on button "Test Workflow" at bounding box center [1141, 21] width 120 height 29
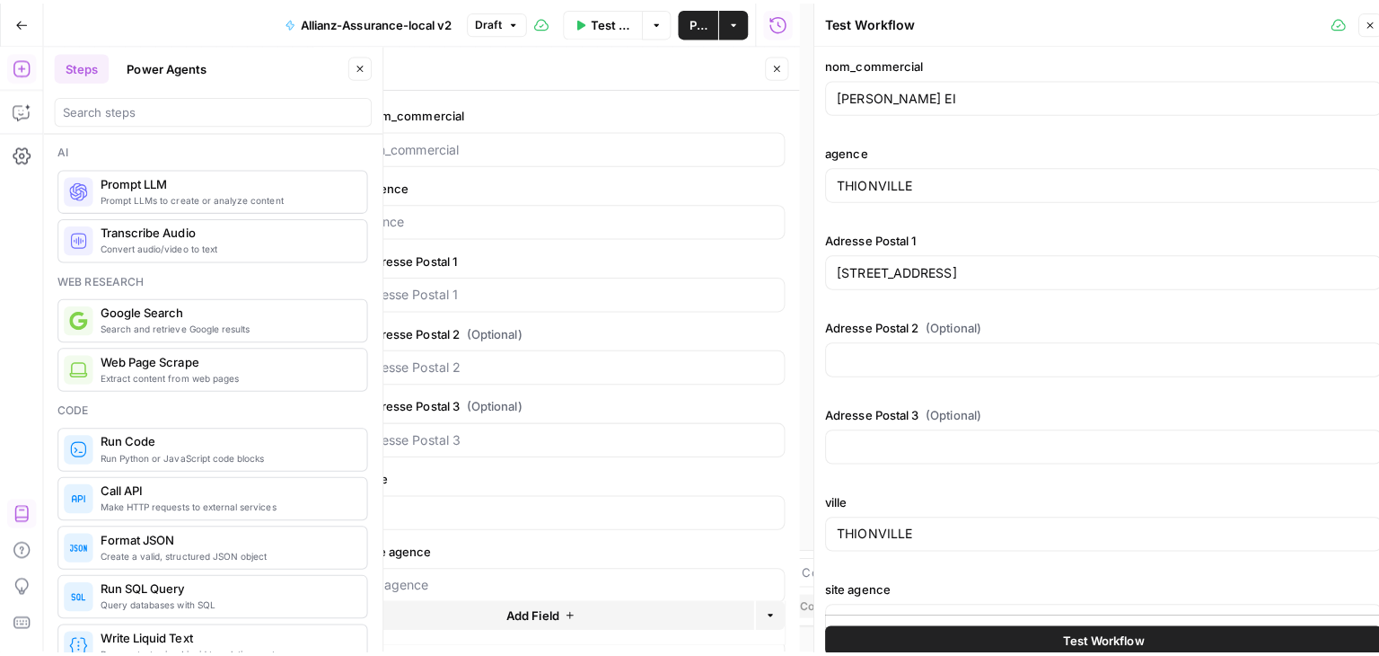
scroll to position [124, 0]
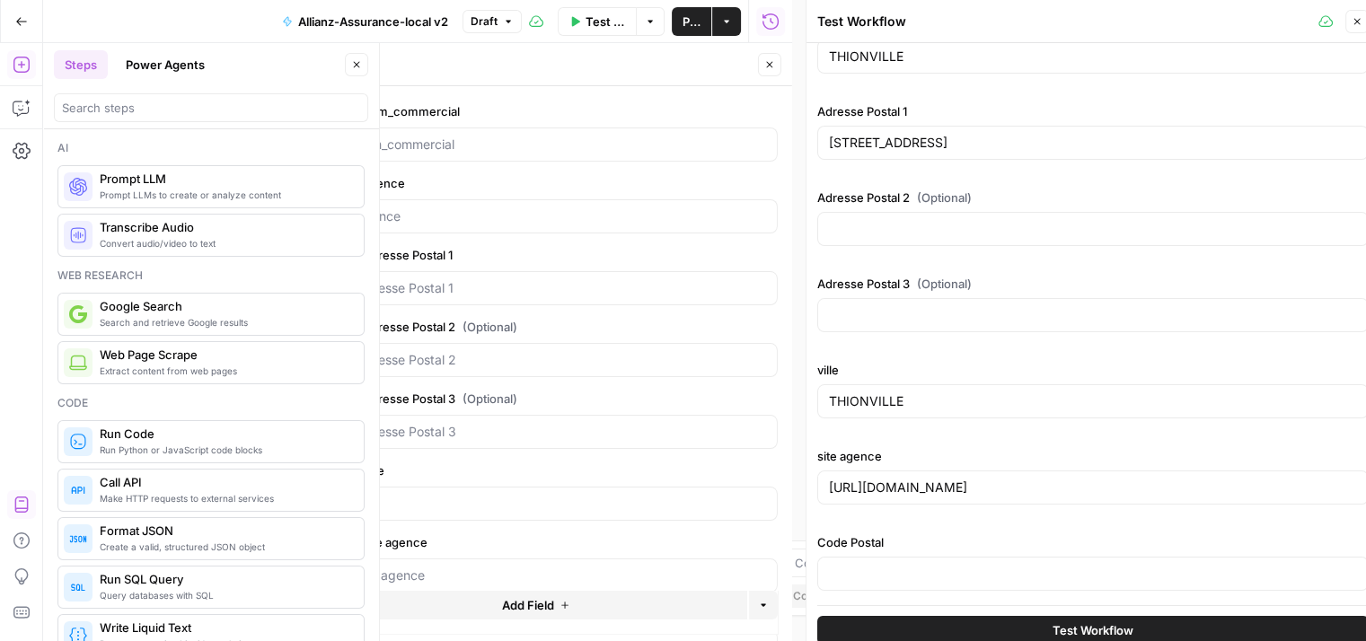
click at [938, 559] on div at bounding box center [1092, 574] width 551 height 34
type input "57100"
click at [1360, 22] on icon "button" at bounding box center [1356, 21] width 11 height 11
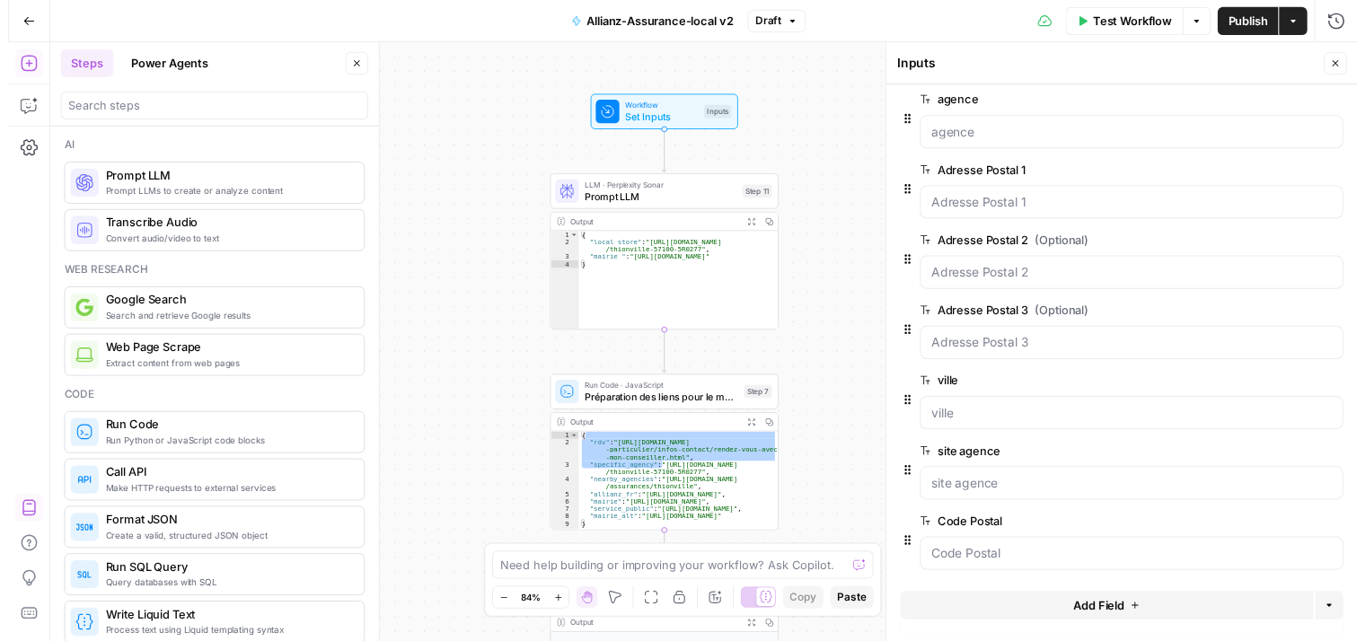
scroll to position [0, 0]
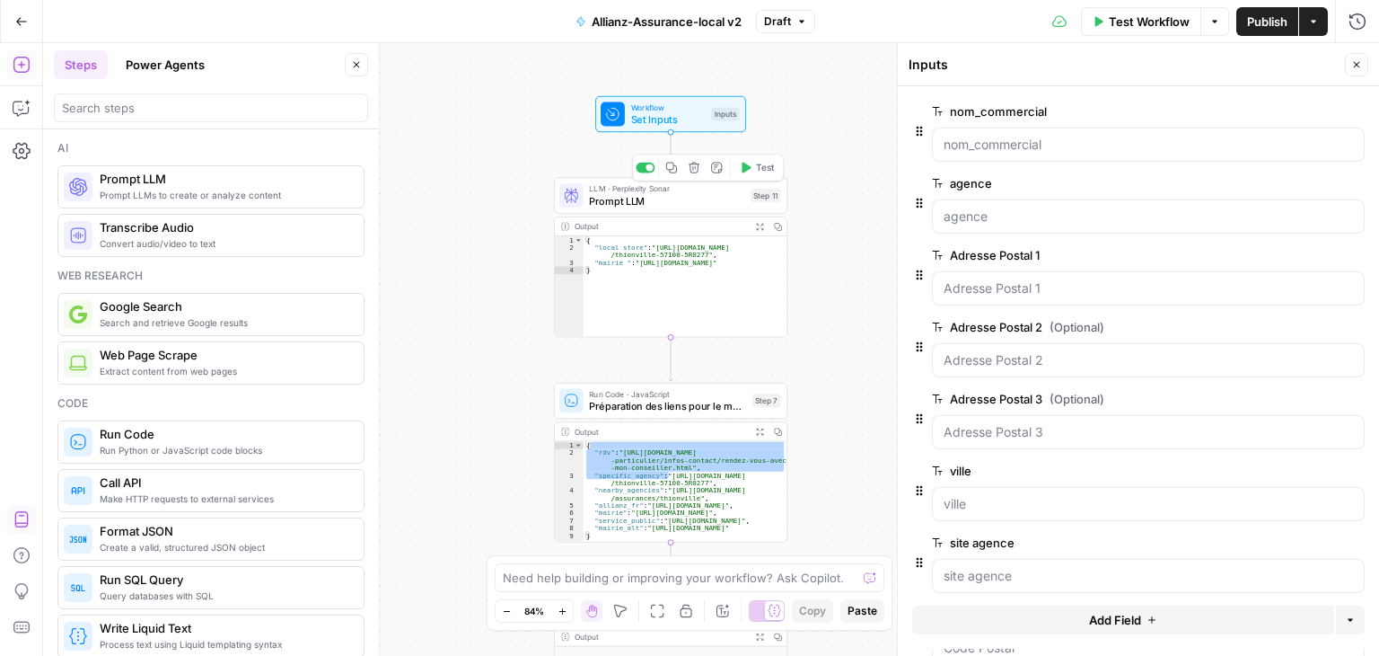
click at [664, 198] on span "Prompt LLM" at bounding box center [666, 200] width 155 height 15
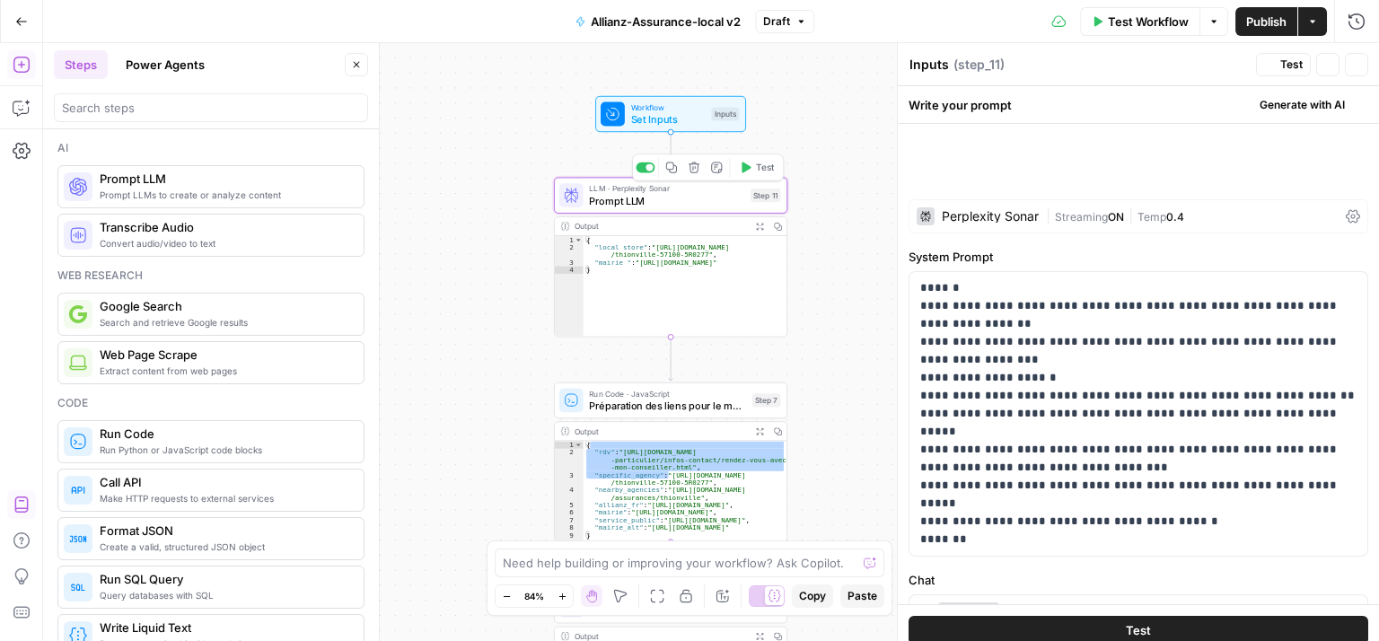
type textarea "Prompt LLM"
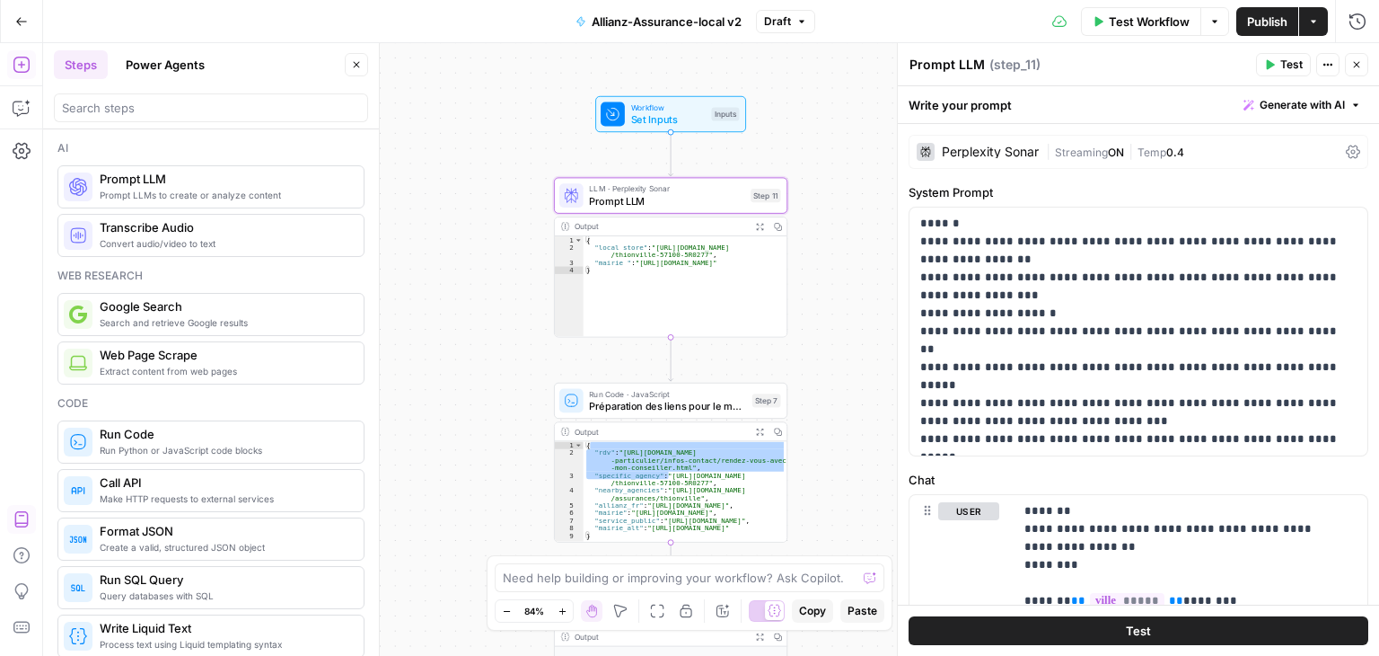
click at [1149, 635] on button "Test" at bounding box center [1139, 630] width 460 height 29
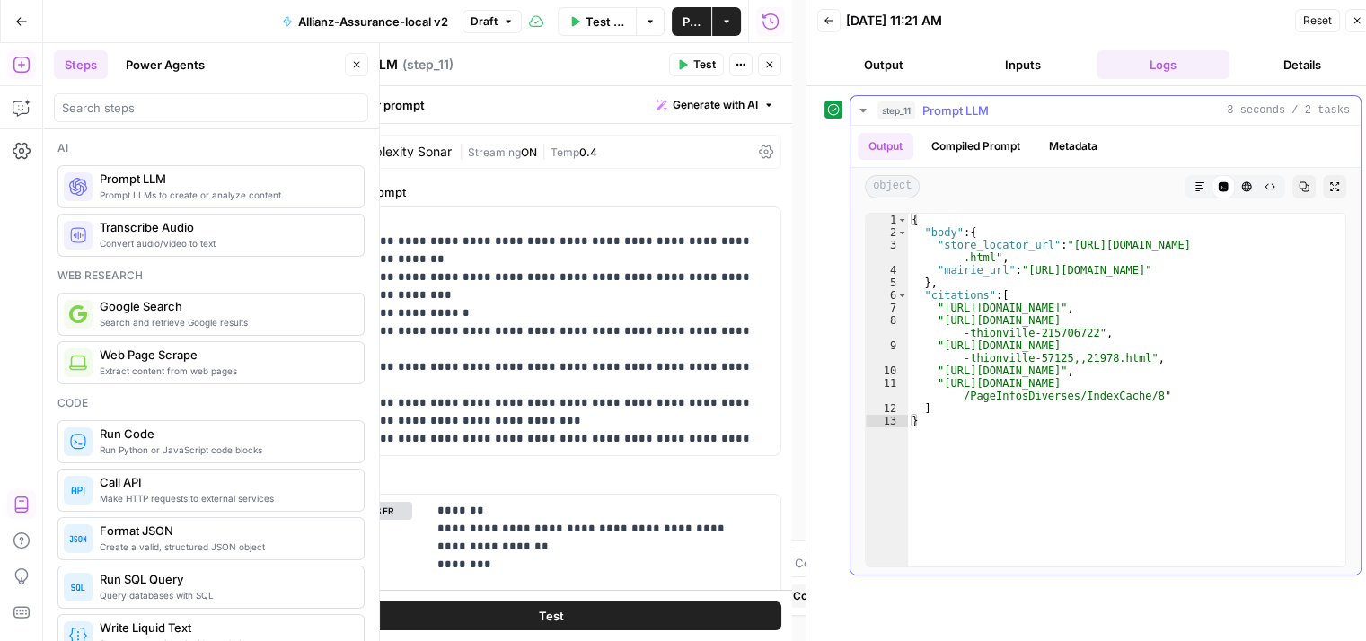
click at [987, 256] on div "{ "body" : { "store_locator_url" : "https://agences.allianz.fr/57/thionville-57…" at bounding box center [1127, 403] width 438 height 379
type textarea "**********"
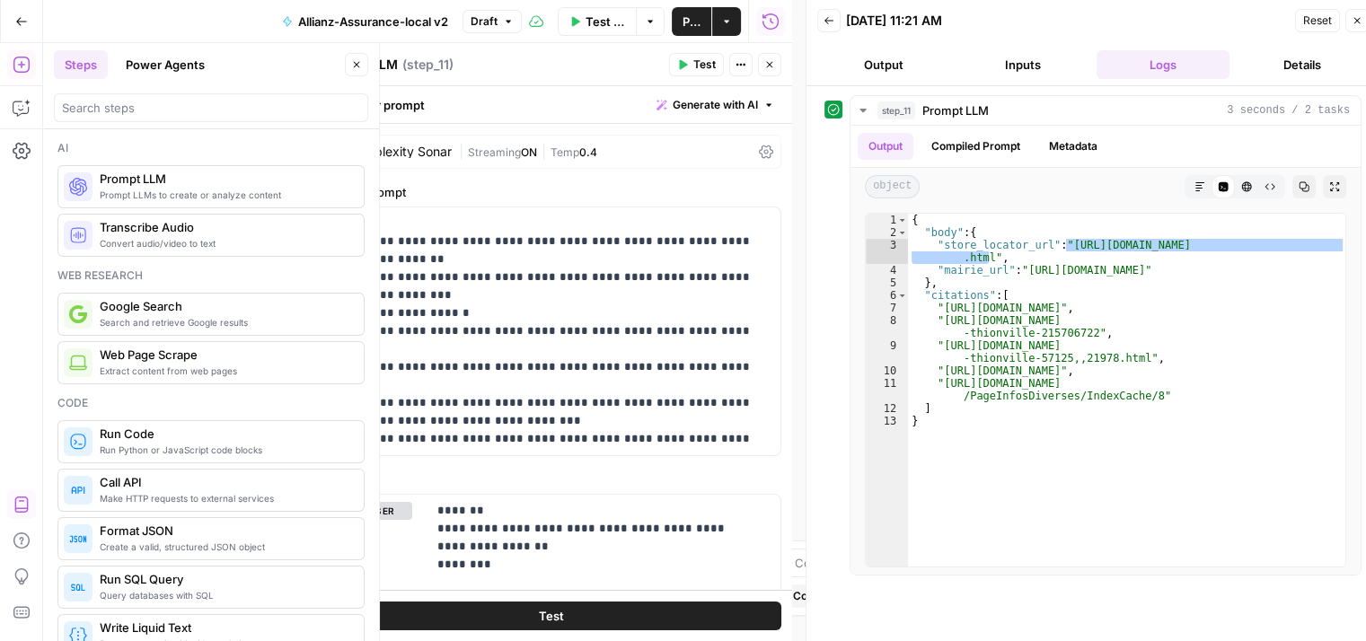
click at [759, 154] on icon at bounding box center [766, 152] width 14 height 14
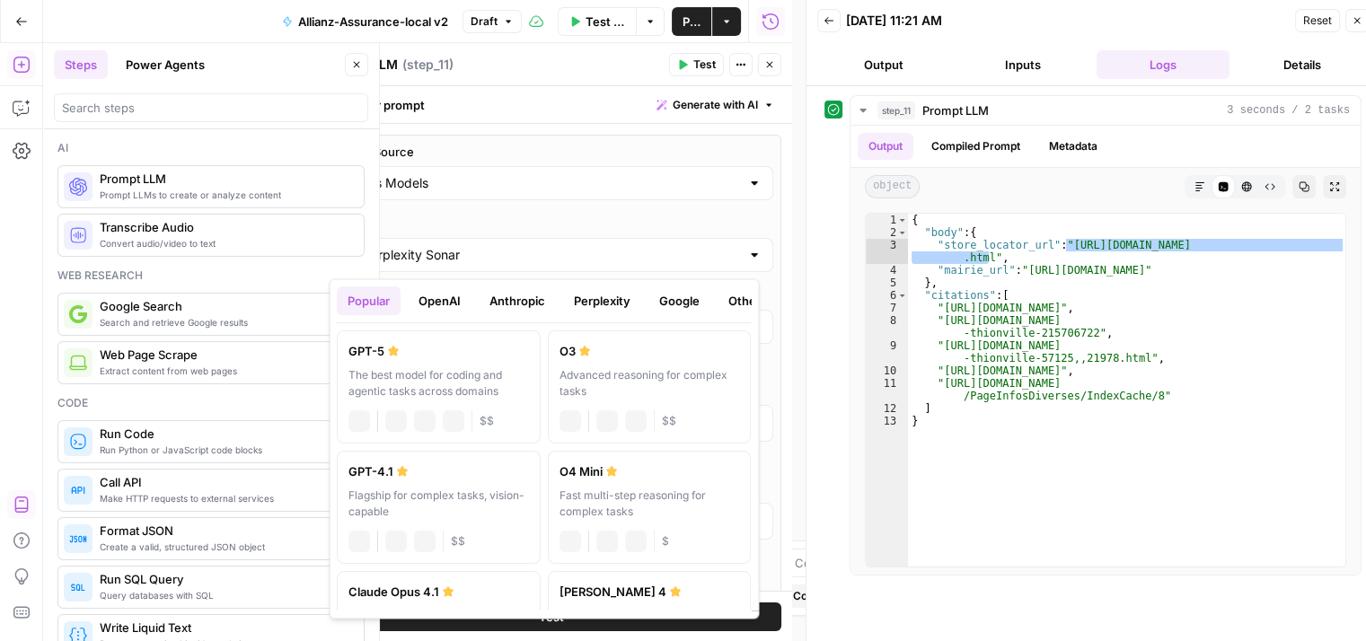
click at [543, 260] on input "Perplexity Sonar" at bounding box center [551, 255] width 377 height 18
click at [587, 304] on button "Perplexity" at bounding box center [602, 300] width 78 height 29
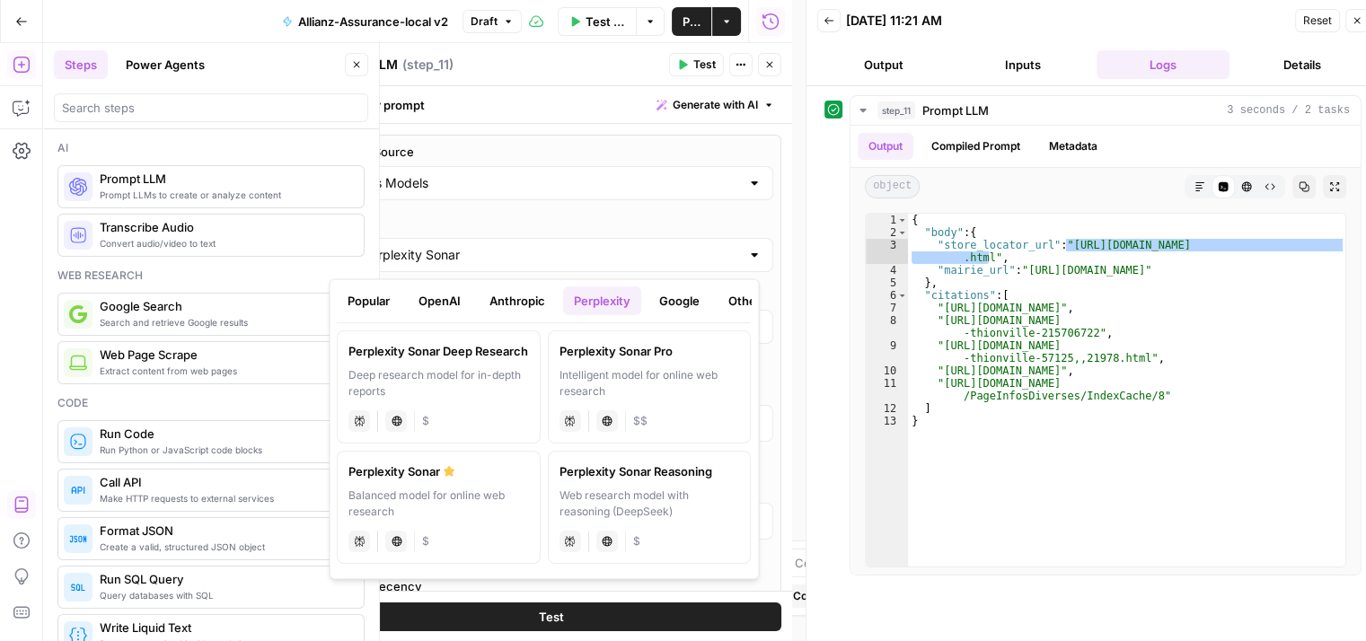
click at [463, 360] on label "Perplexity Sonar Deep Research Deep research model for in-depth reports perplex…" at bounding box center [439, 386] width 204 height 113
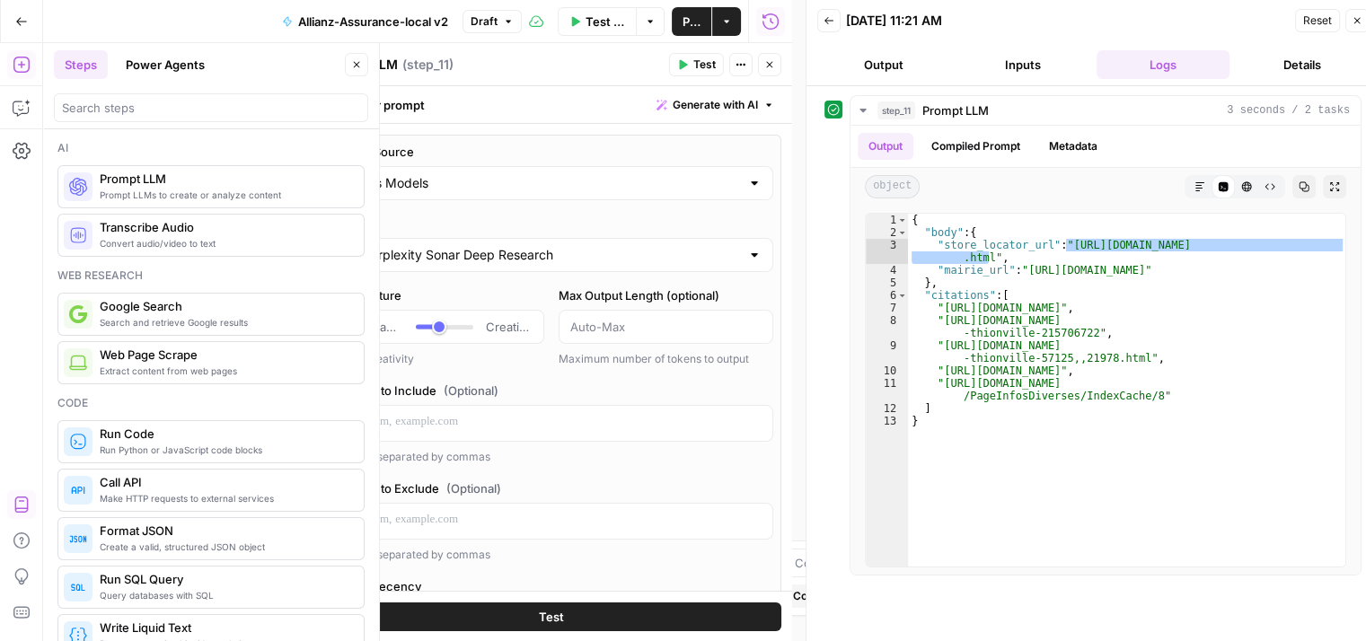
type input "Perplexity Sonar Deep Research"
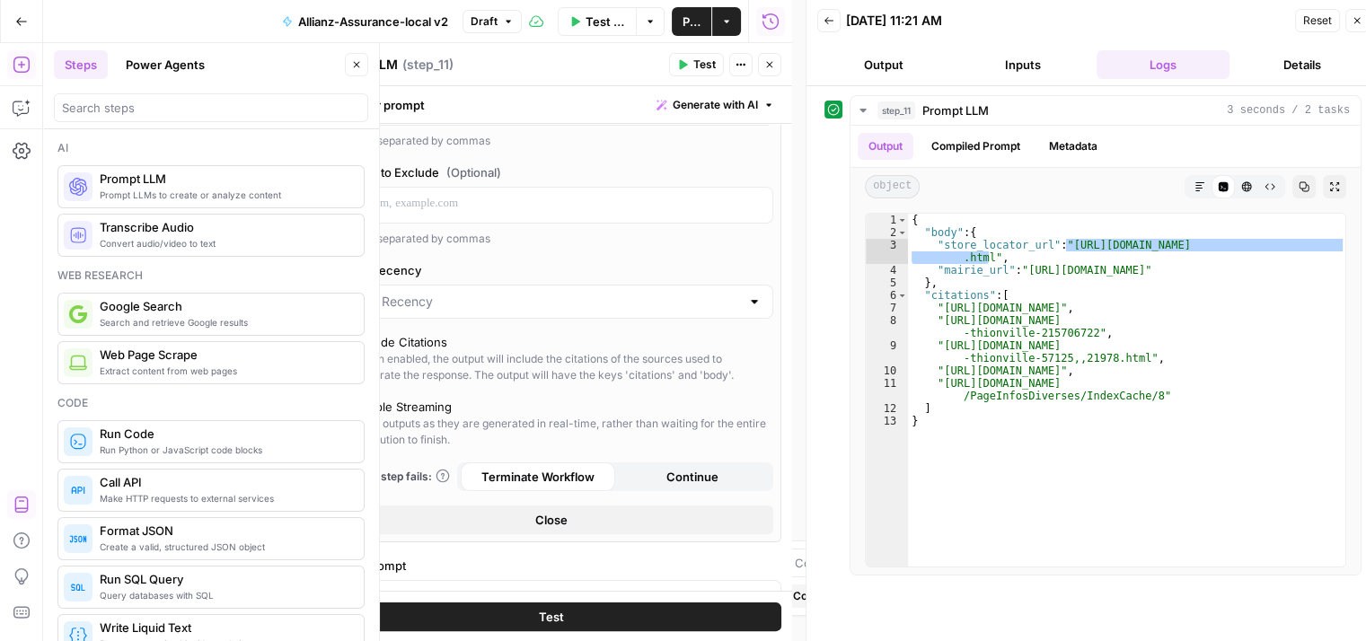
scroll to position [320, 0]
click at [349, 339] on label "Include Citations When enabled, the output will include the citations of the so…" at bounding box center [551, 355] width 429 height 50
click at [543, 618] on span "Test" at bounding box center [551, 616] width 25 height 18
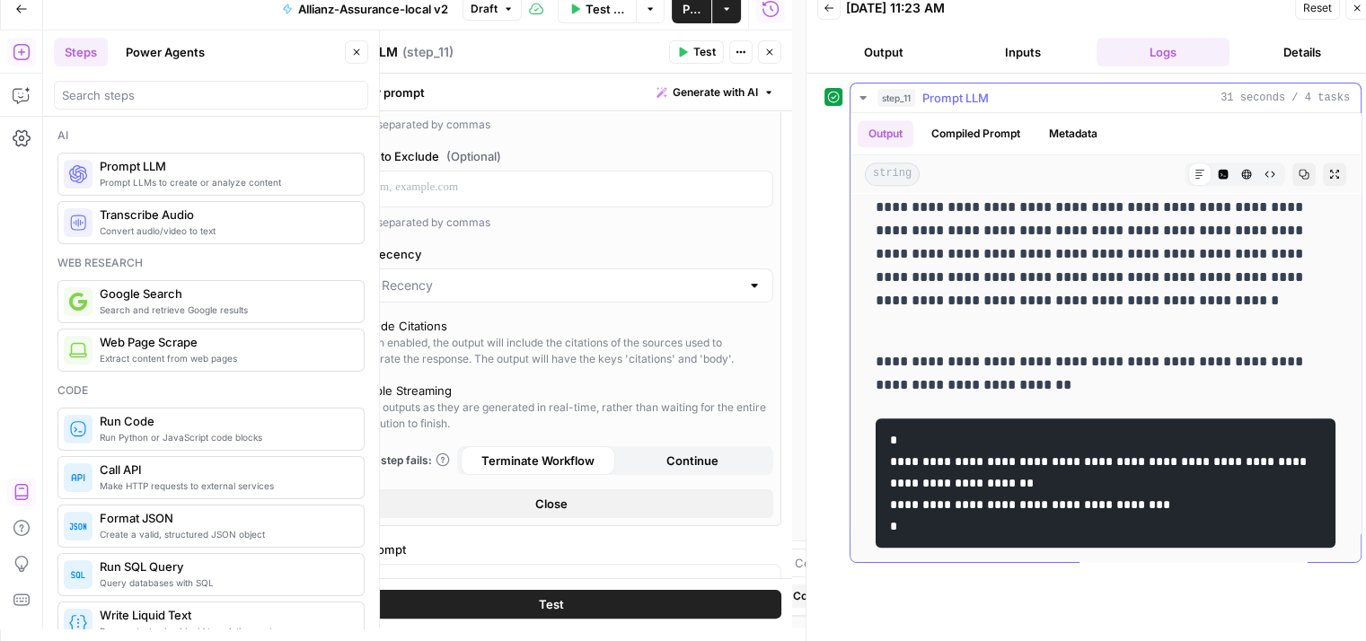
scroll to position [14, 0]
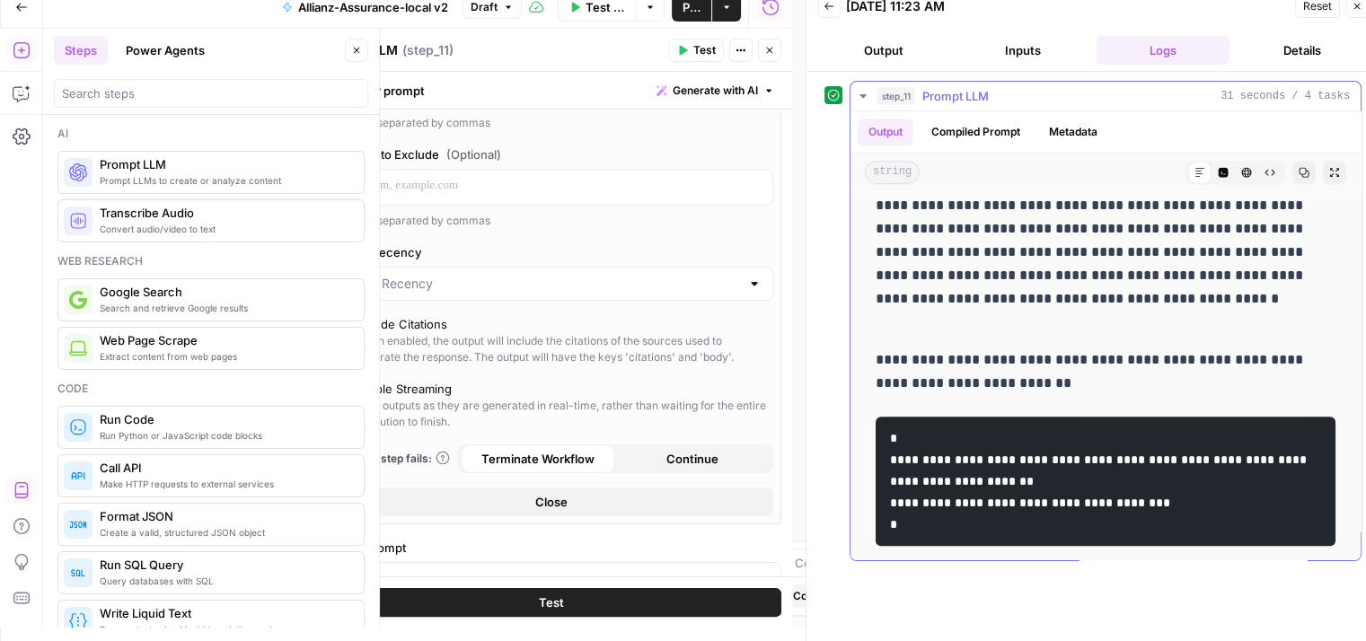
drag, startPoint x: 898, startPoint y: 432, endPoint x: 931, endPoint y: 452, distance: 38.7
click at [931, 452] on code "**********" at bounding box center [1100, 481] width 420 height 99
drag, startPoint x: 929, startPoint y: 387, endPoint x: 1184, endPoint y: 482, distance: 271.4
click at [913, 473] on pre "**********" at bounding box center [1106, 481] width 460 height 129
click at [1178, 482] on code "**********" at bounding box center [1100, 481] width 420 height 99
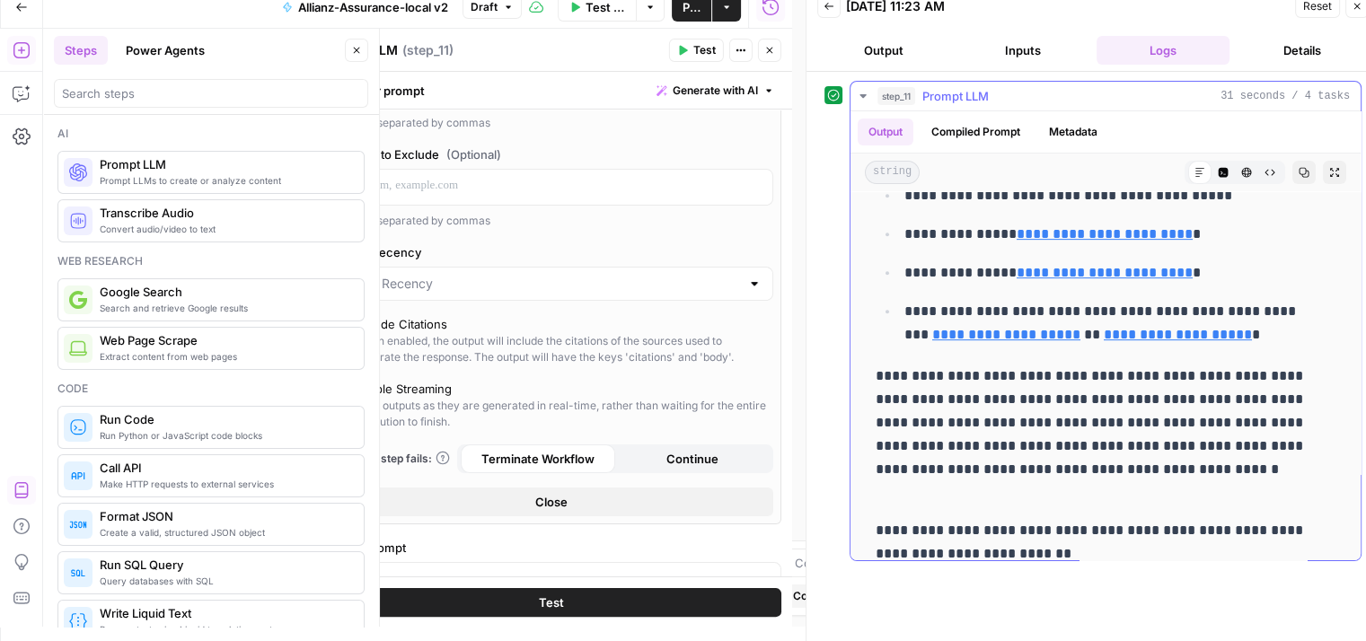
scroll to position [774, 0]
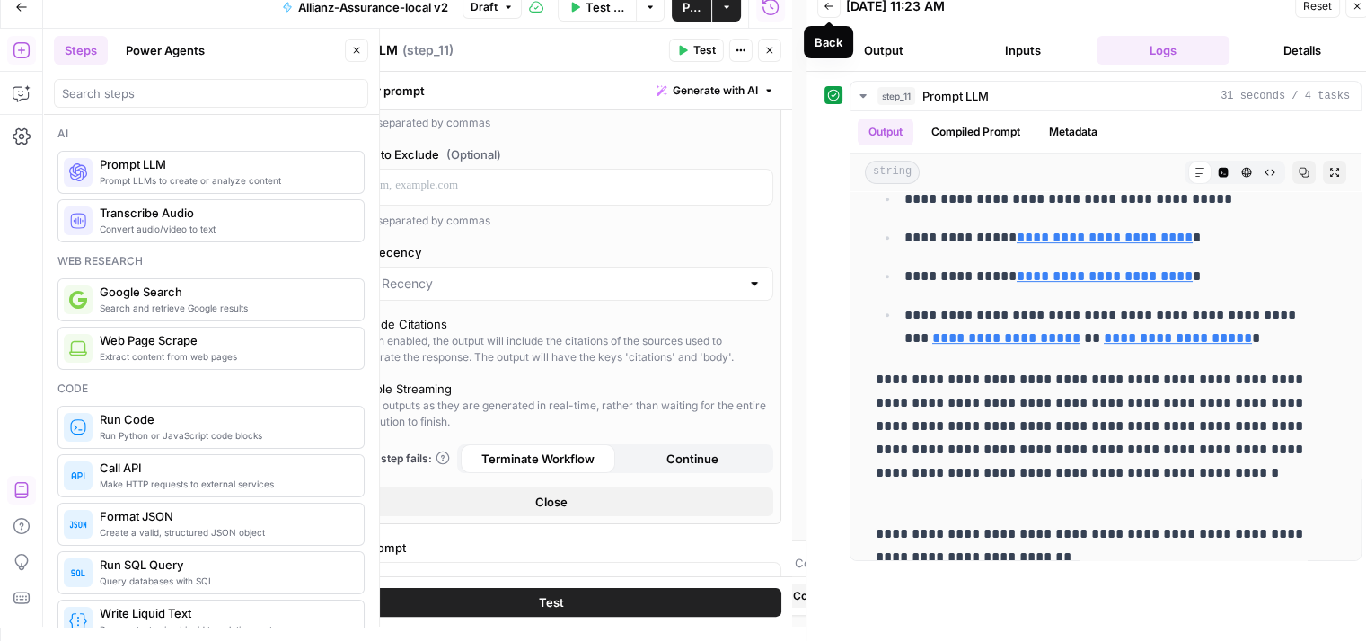
click at [830, 14] on button "Back" at bounding box center [828, 6] width 23 height 23
click at [600, 18] on button "Test Workflow" at bounding box center [598, 7] width 80 height 29
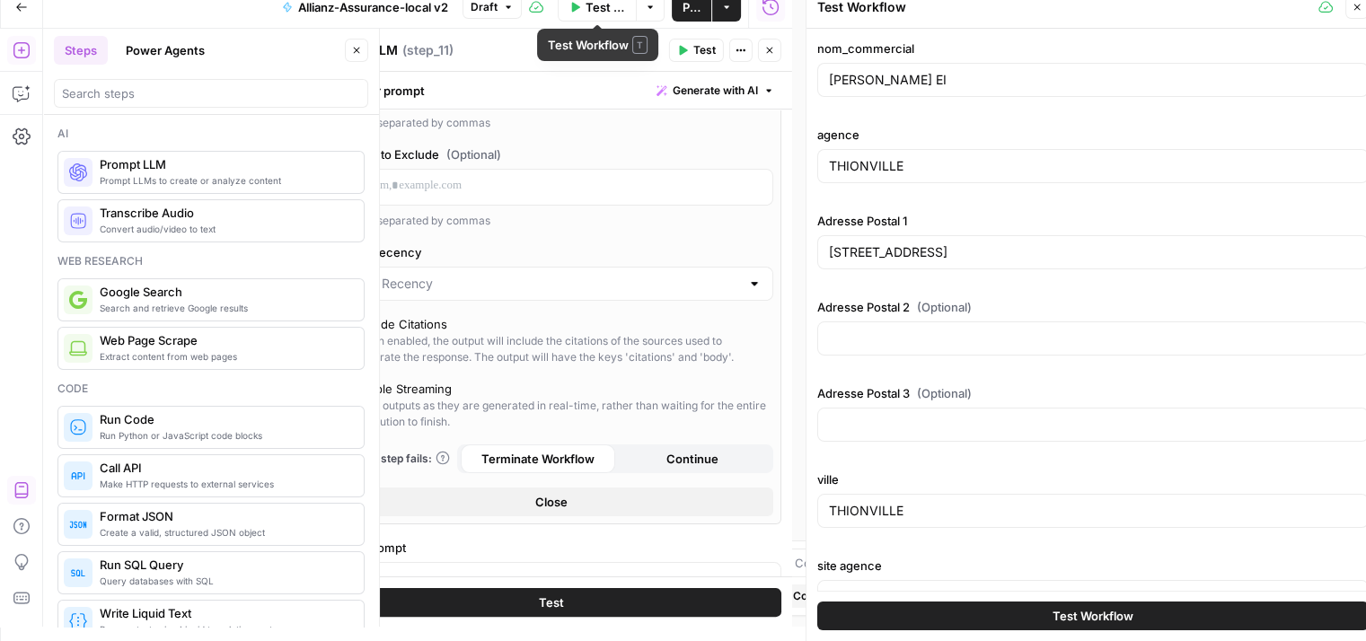
click at [589, 11] on span "Test Workflow" at bounding box center [605, 7] width 40 height 18
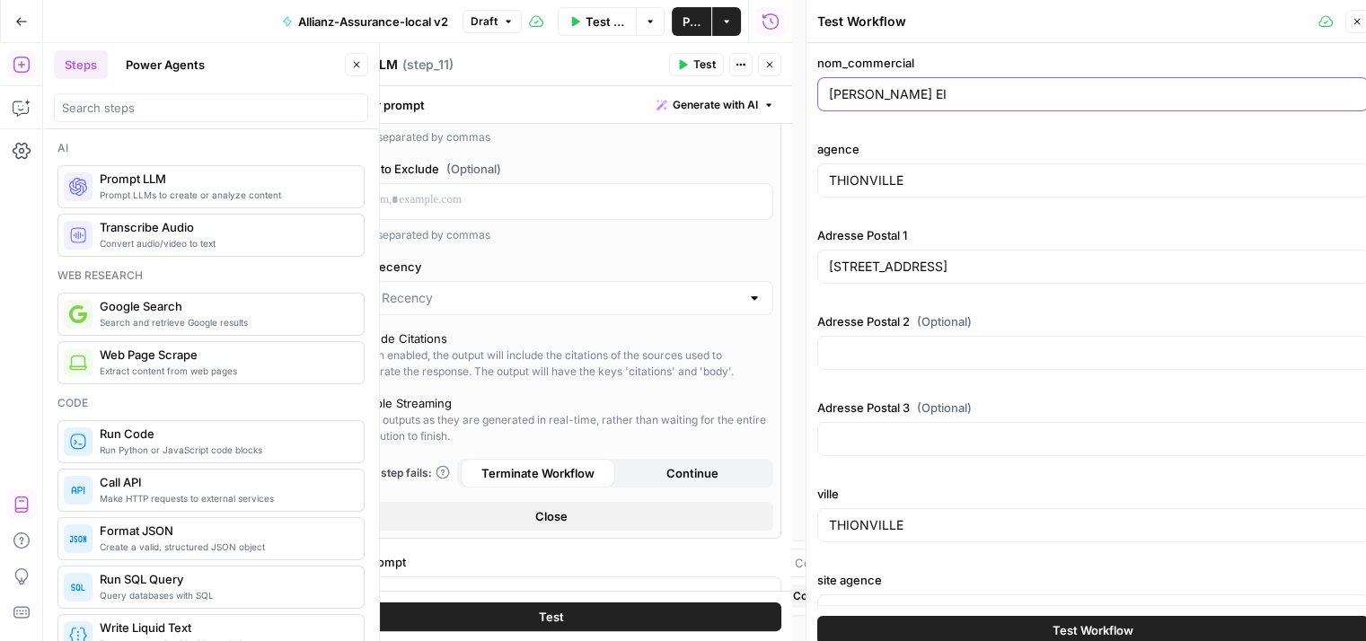
click at [1043, 94] on input "PIERRE-EDOUARD THALGOTT EI" at bounding box center [1093, 94] width 528 height 18
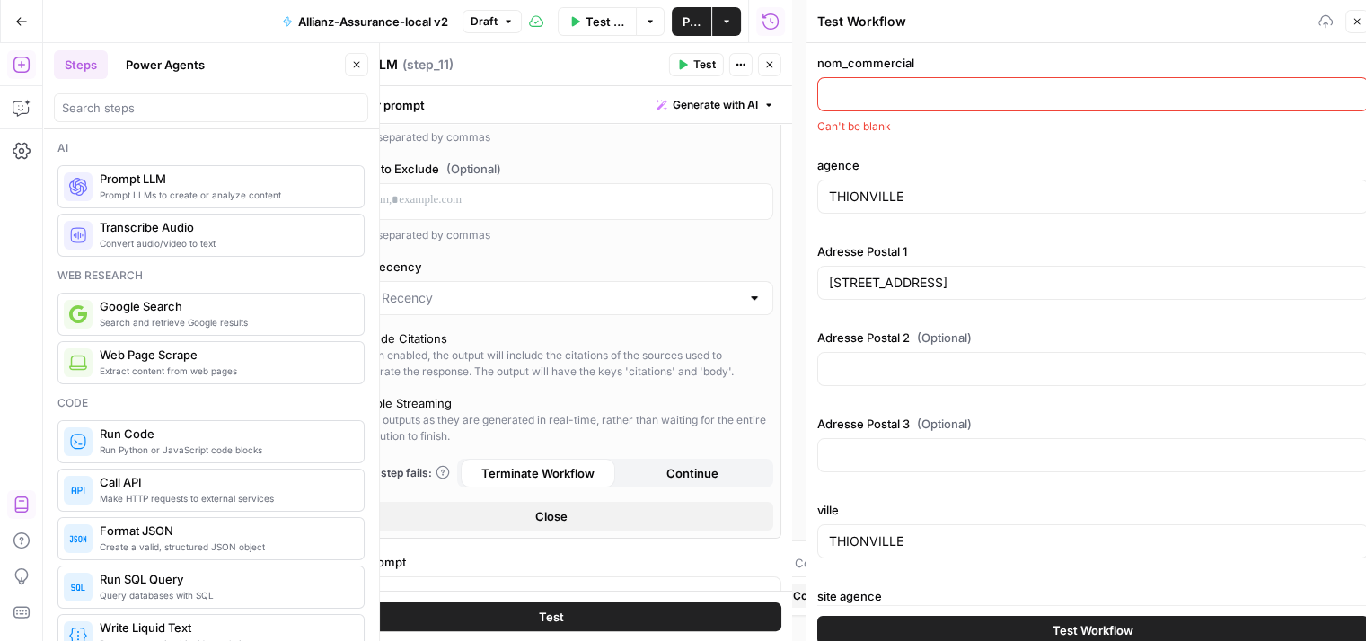
paste input "J AZAIS EI & Y LEBOURG EI"
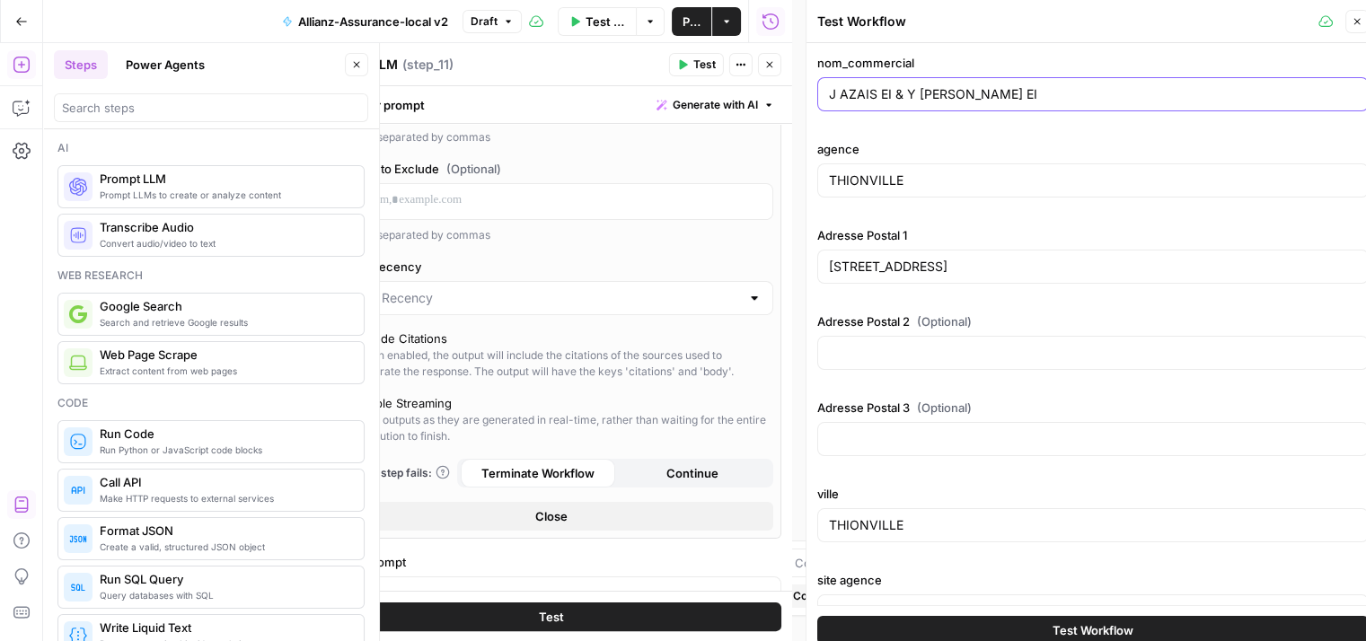
type input "J AZAIS EI & Y LEBOURG EI"
click at [982, 188] on input "THIONVILLE" at bounding box center [1093, 181] width 528 height 18
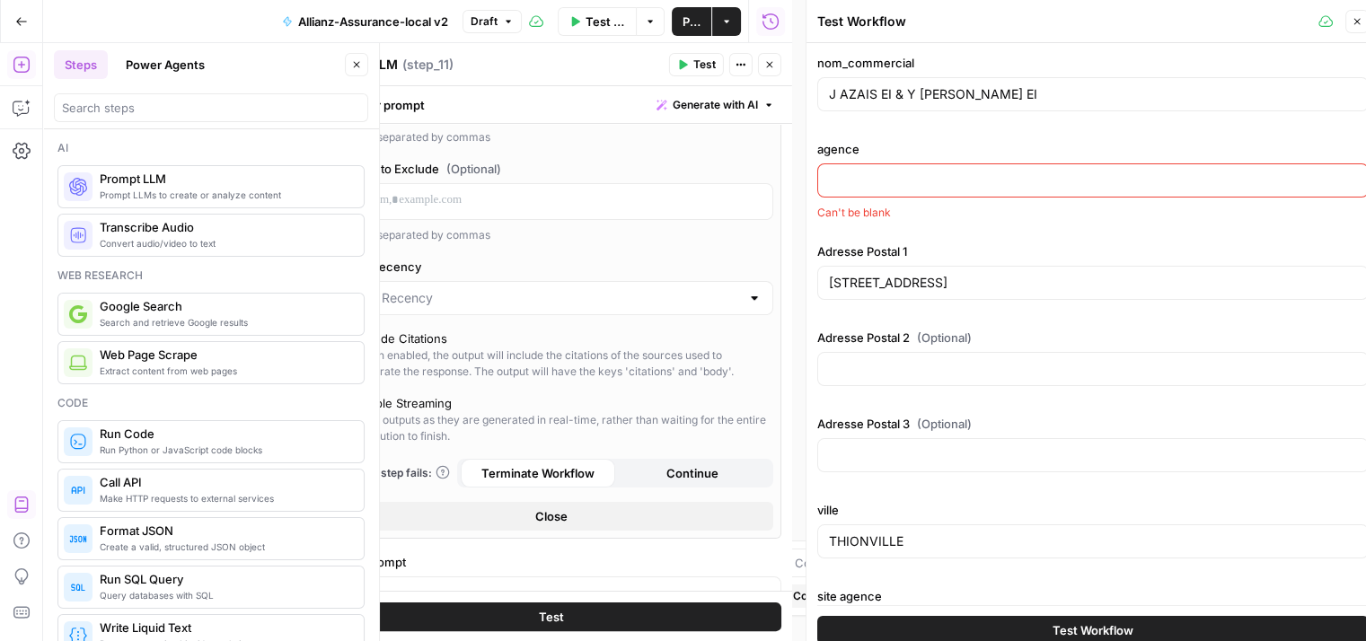
paste input "Perpignan"
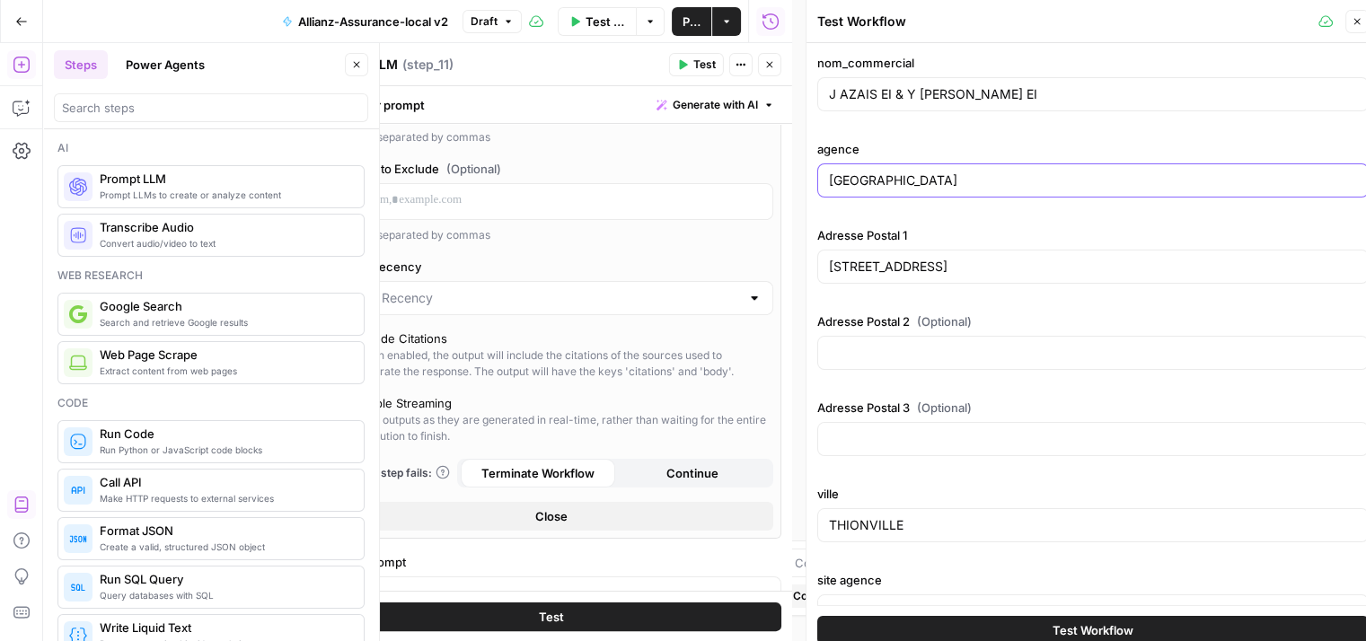
type input "Perpignan"
click at [936, 260] on input "2 RUE DU RABOT" at bounding box center [1093, 267] width 528 height 18
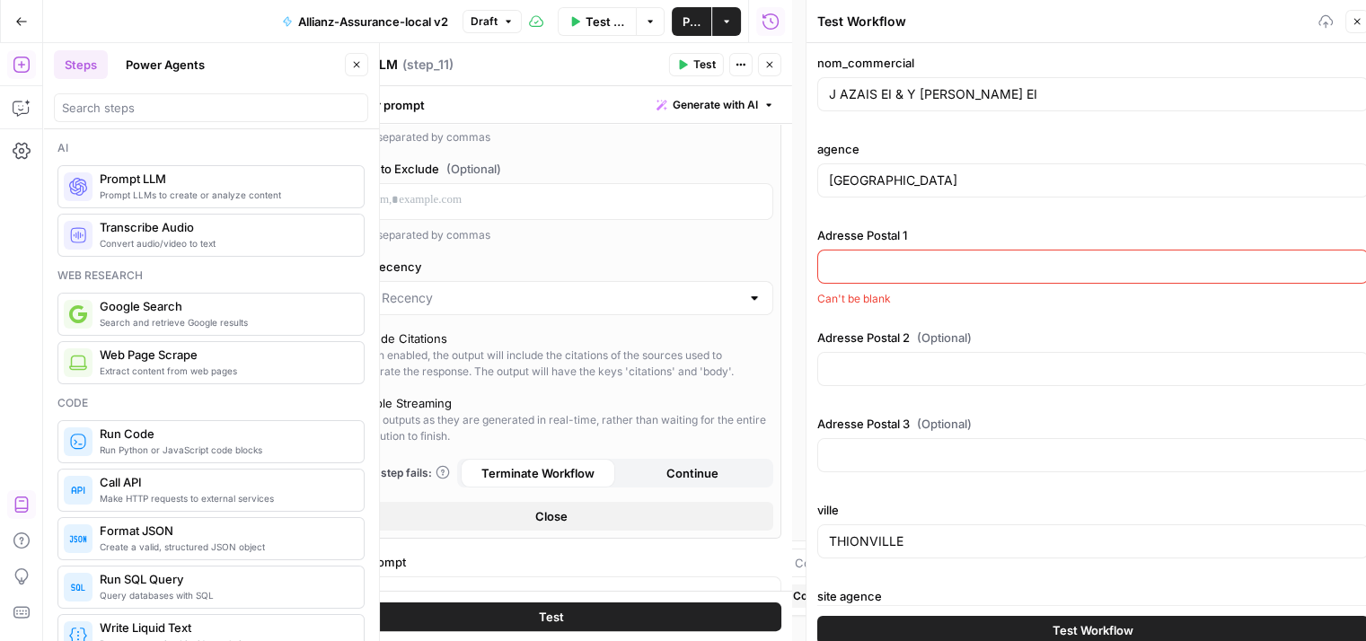
paste input "363 bd marius berliet"
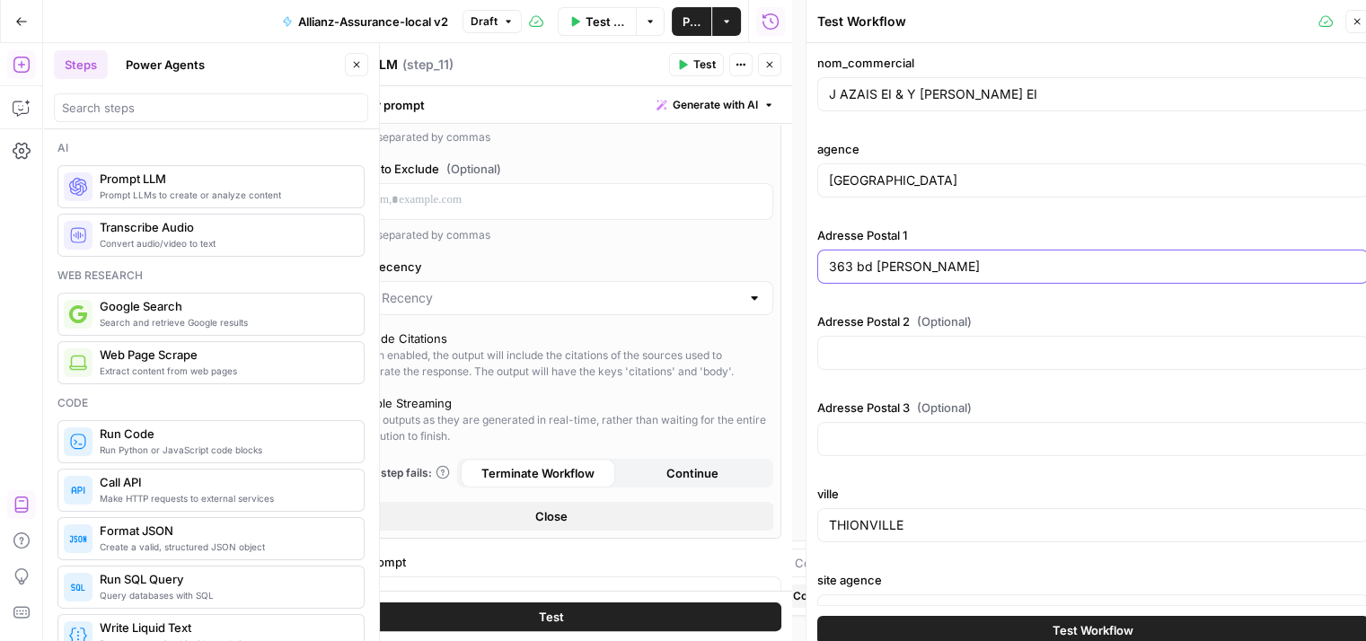
type input "363 bd marius berliet"
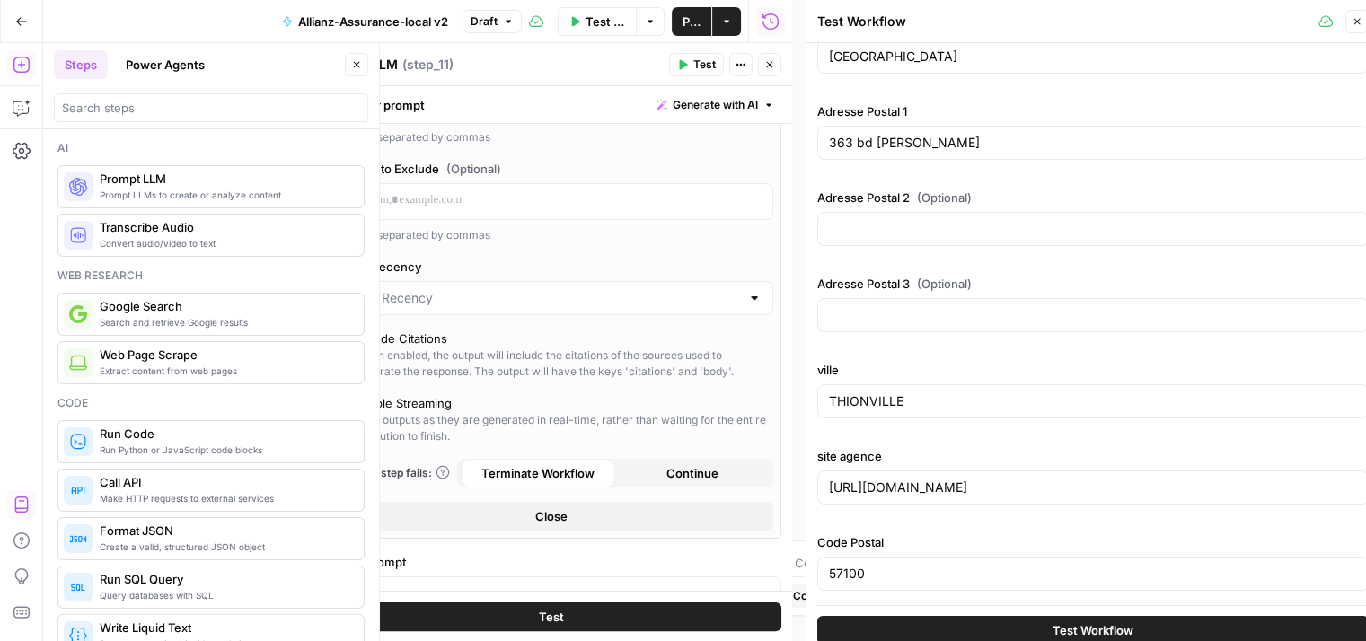
click at [905, 582] on div "57100" at bounding box center [1092, 574] width 551 height 34
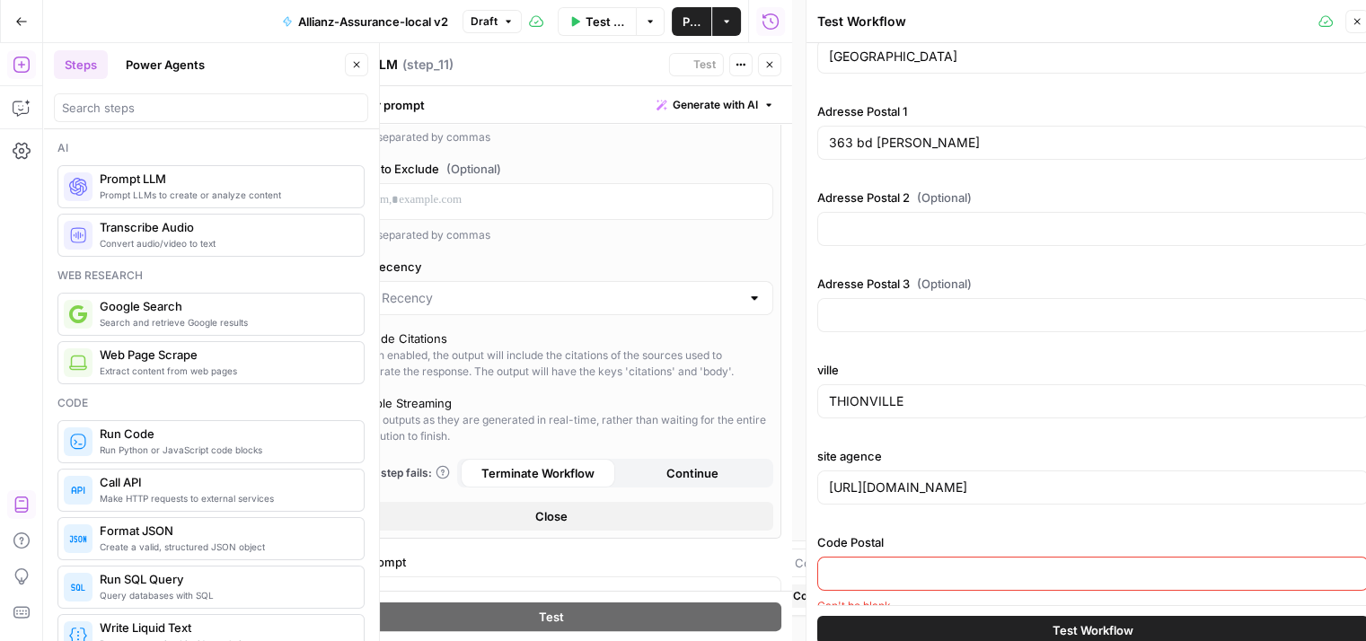
paste input "66000"
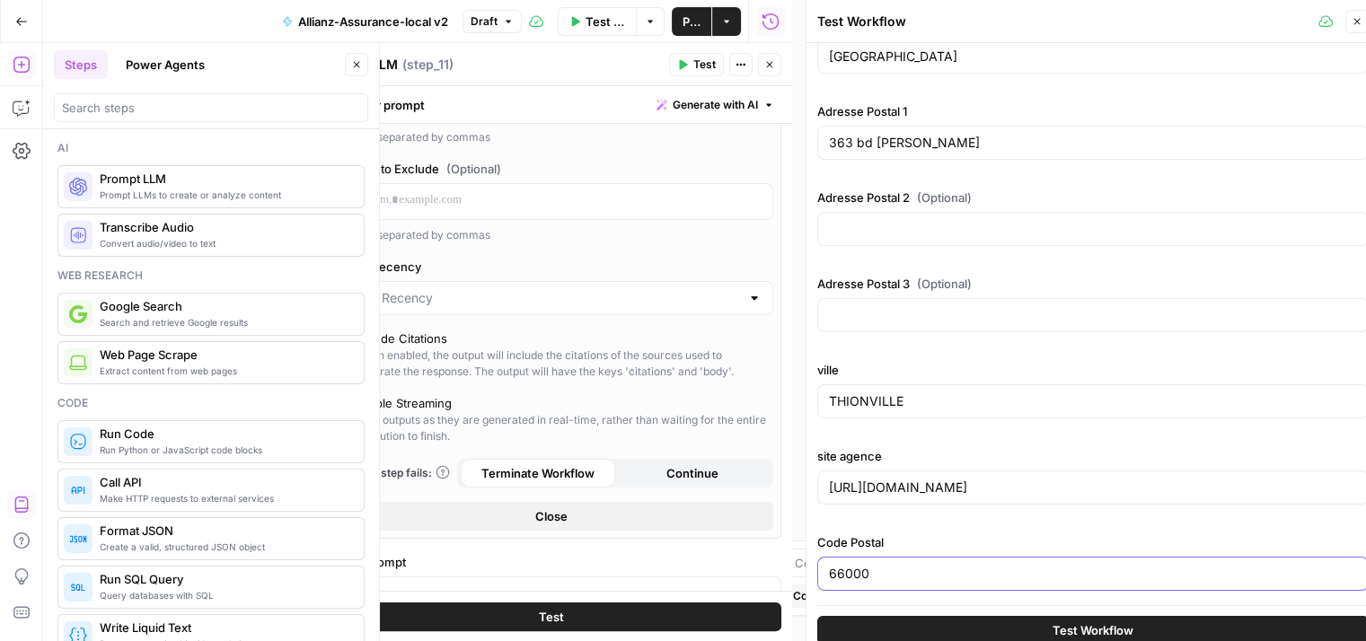
type input "66000"
click at [950, 400] on input "THIONVILLE" at bounding box center [1093, 401] width 528 height 18
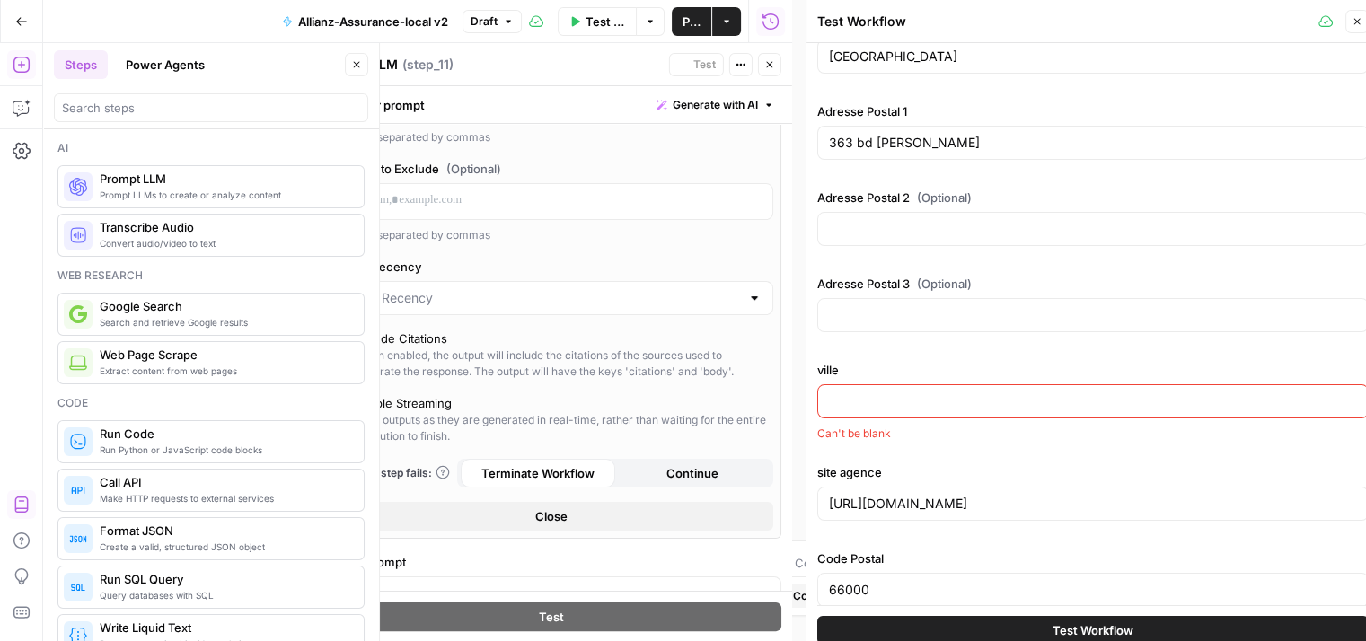
paste input "Perpignan"
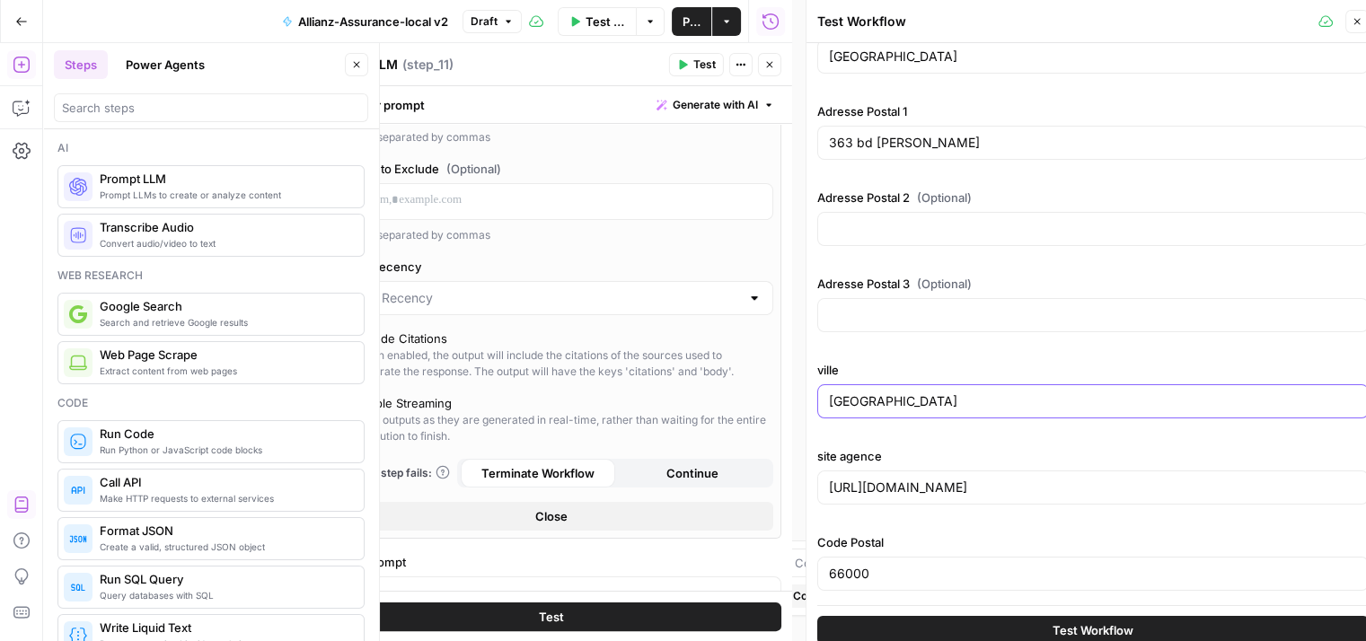
type input "Perpignan"
click at [1149, 482] on input "[URL][DOMAIN_NAME]" at bounding box center [1093, 488] width 528 height 18
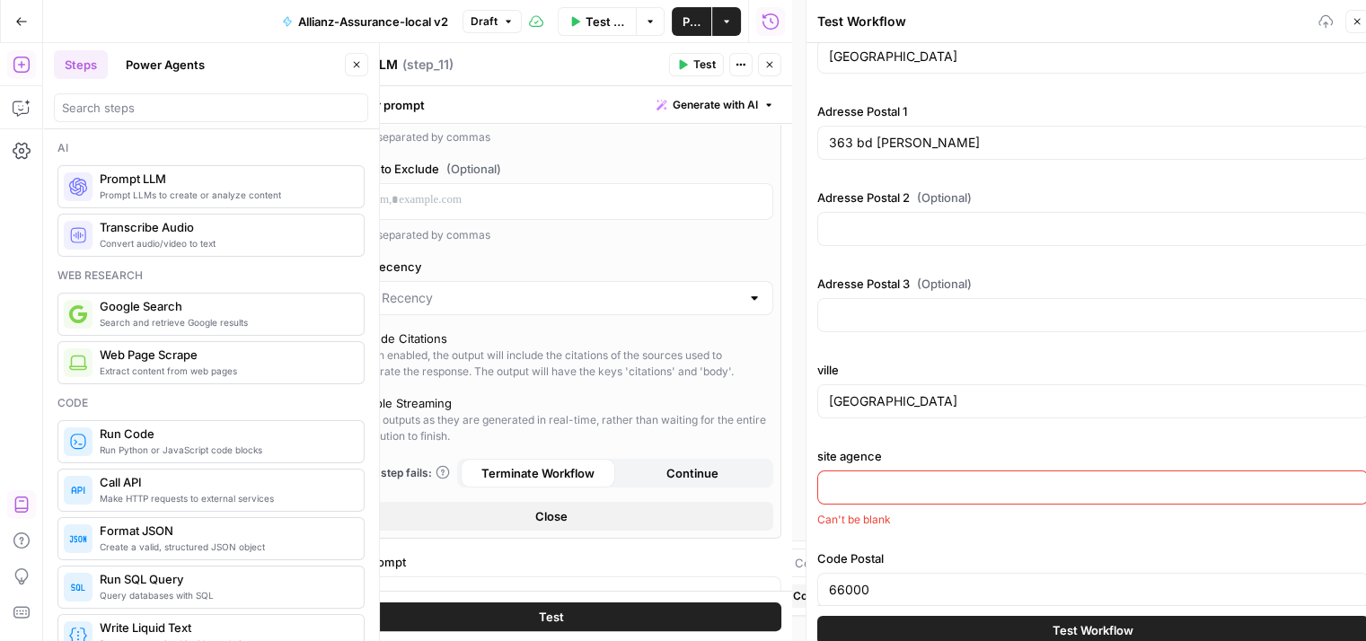
paste input "https://agence.allianz.fr/perpignan-polygone-66000-566122"
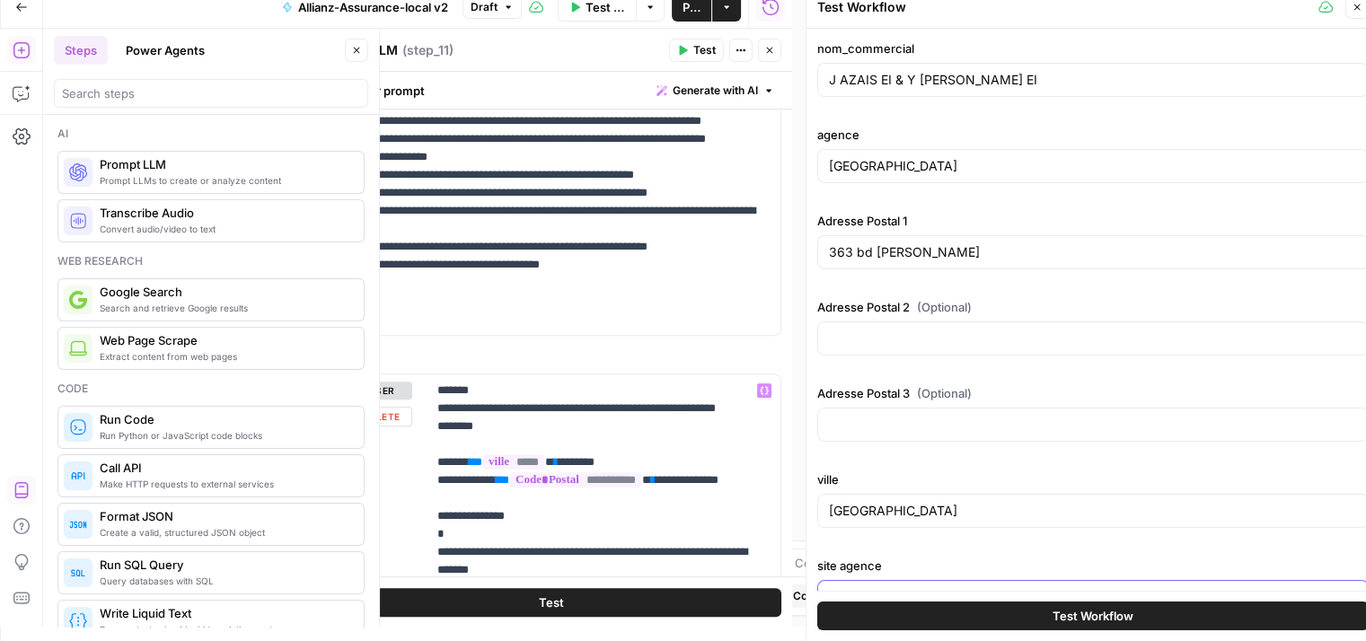
scroll to position [794, 0]
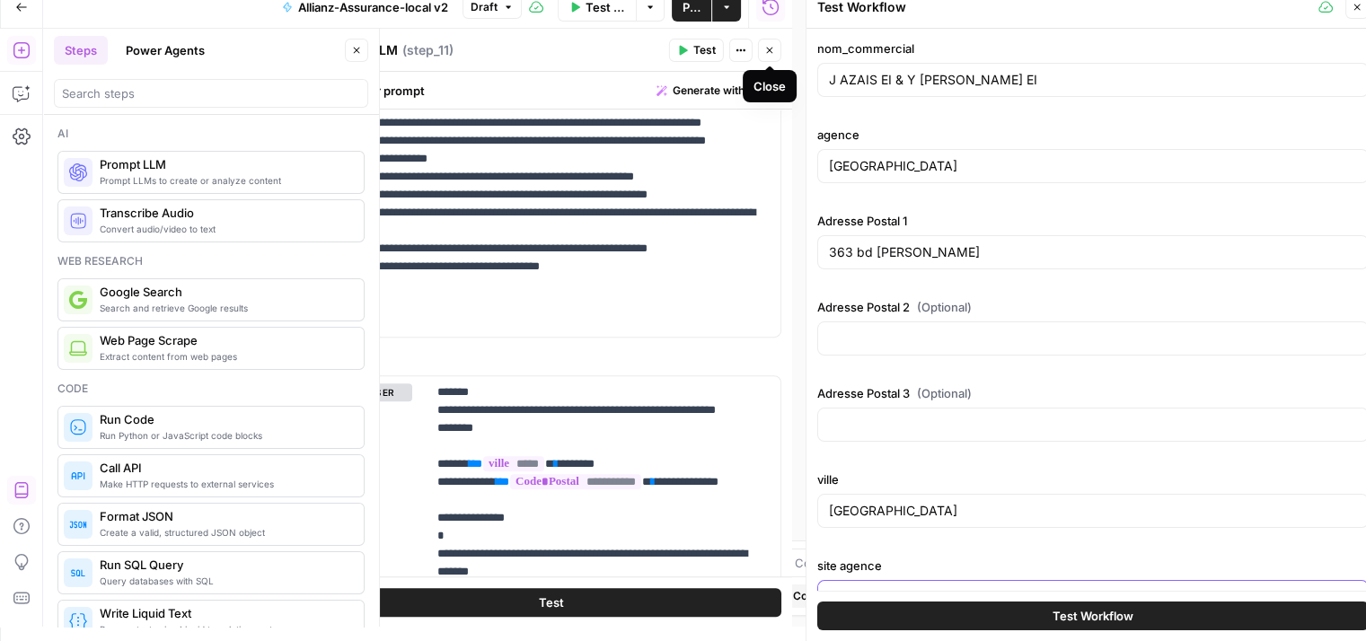
type input "https://agence.allianz.fr/perpignan-polygone-66000-566122"
click at [770, 55] on icon "button" at bounding box center [769, 50] width 11 height 11
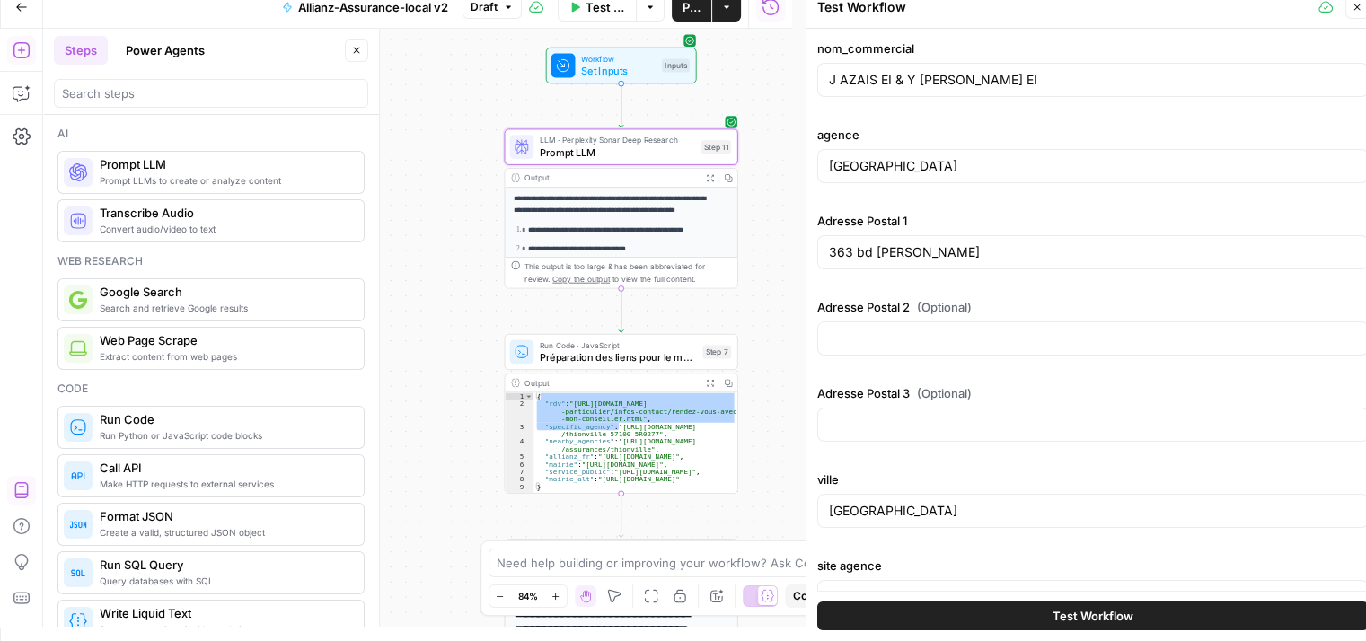
scroll to position [14, 4]
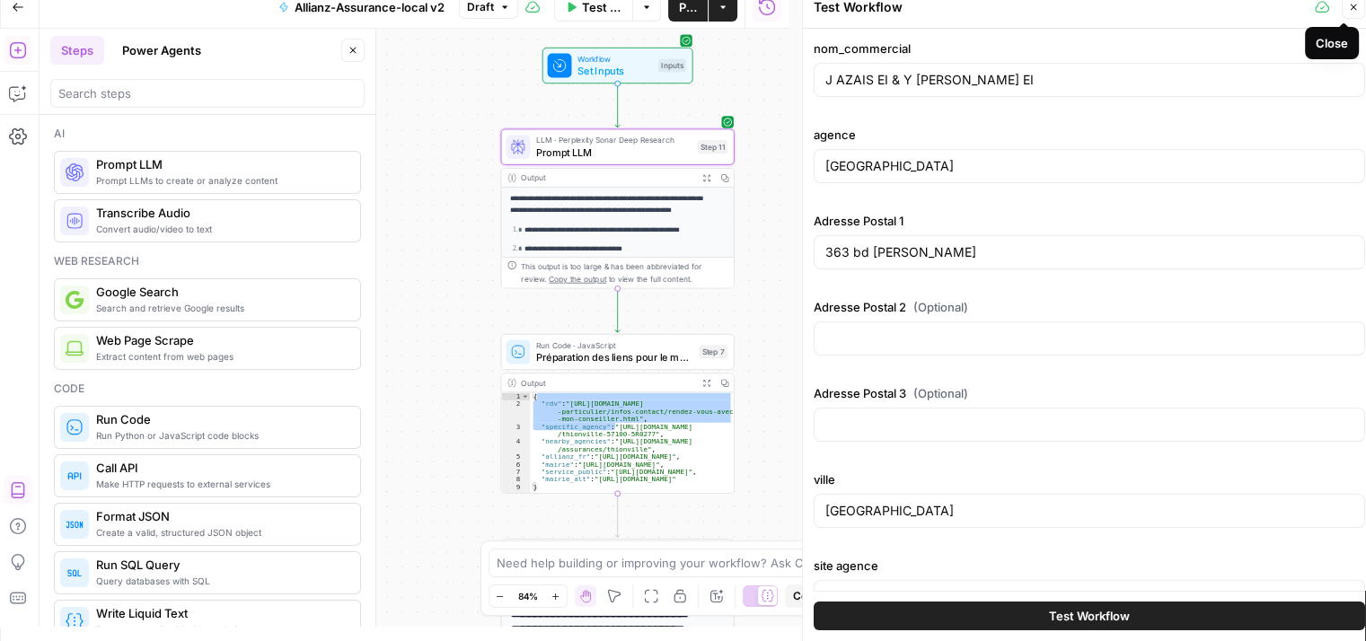
click at [1351, 12] on icon "button" at bounding box center [1353, 7] width 11 height 11
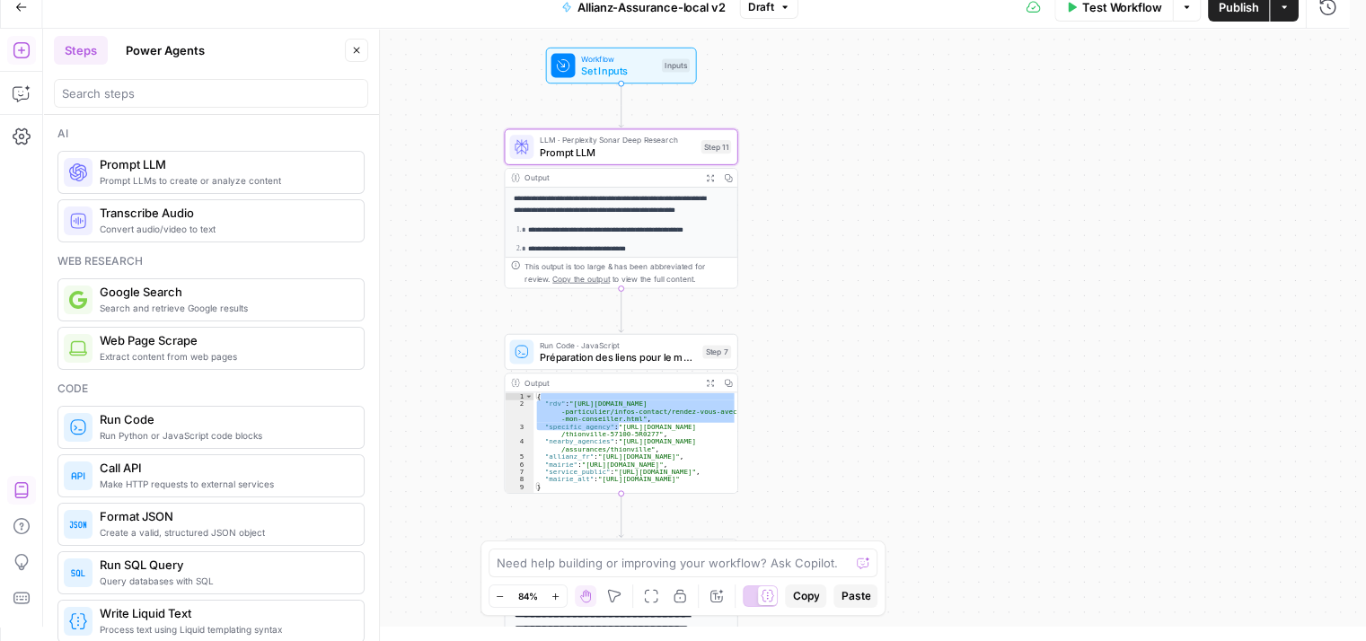
scroll to position [0, 0]
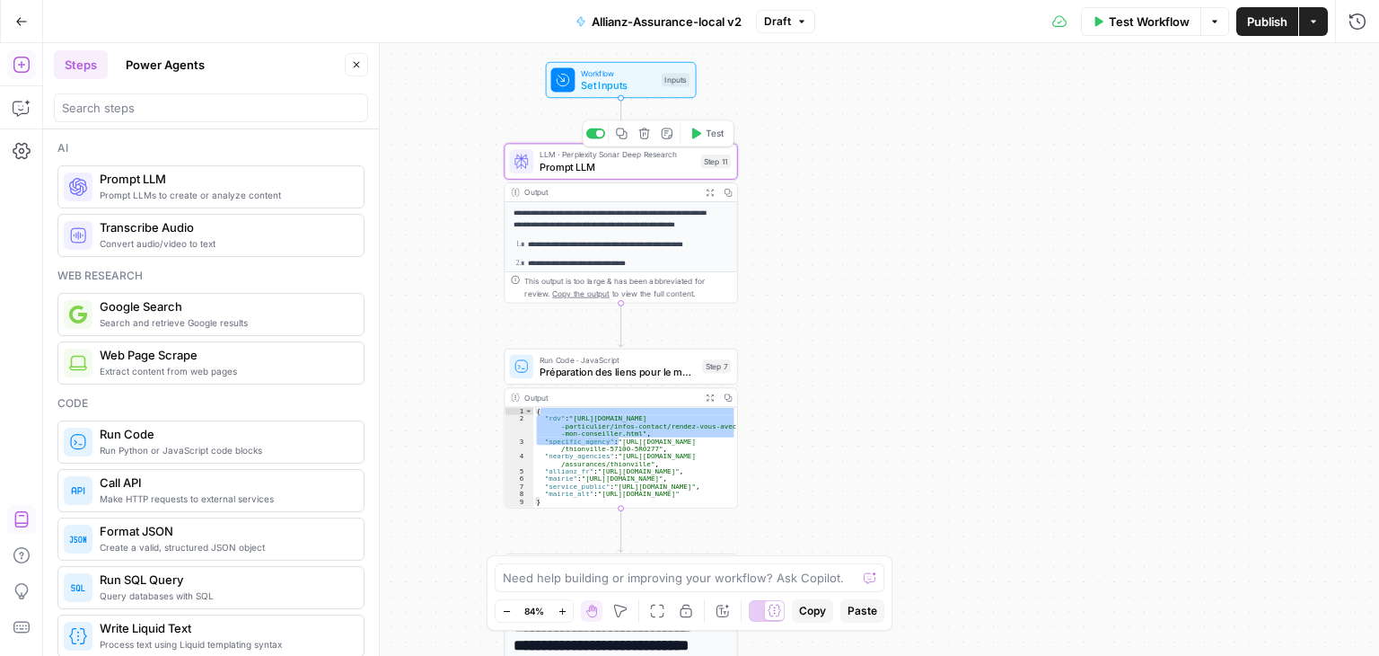
click at [620, 165] on span "Prompt LLM" at bounding box center [617, 166] width 155 height 15
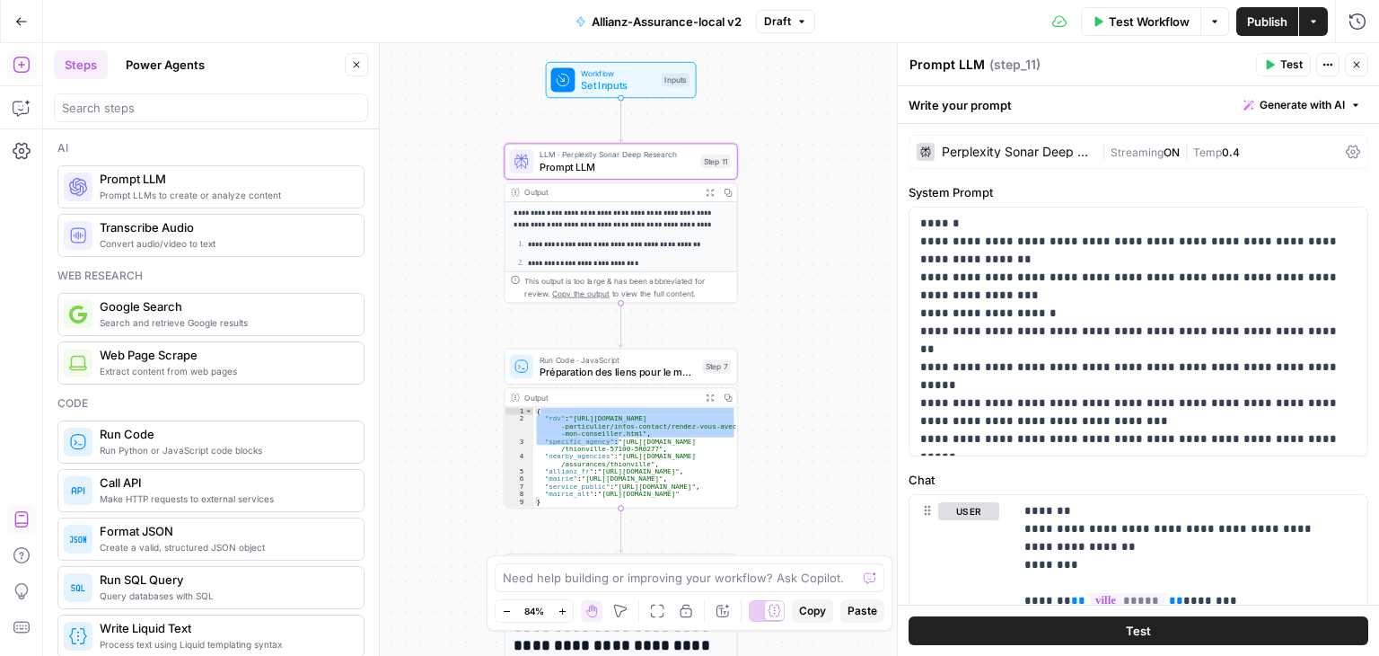
click at [1210, 626] on button "Test" at bounding box center [1139, 630] width 460 height 29
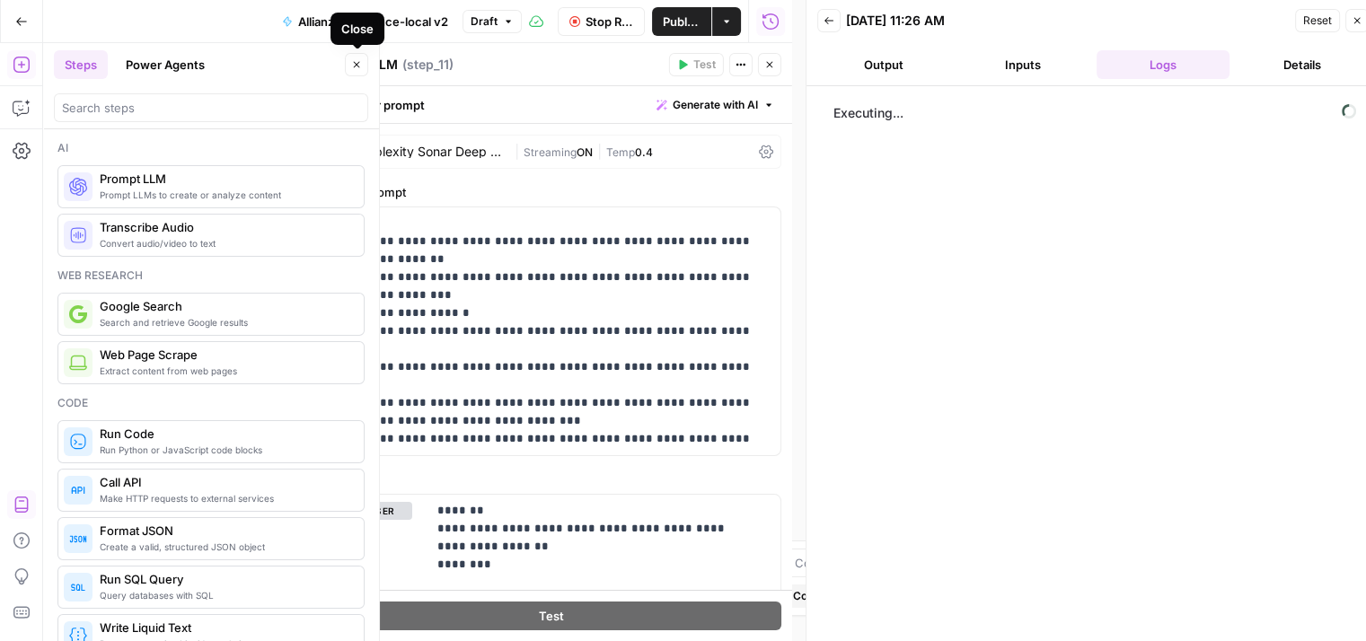
click at [356, 66] on icon "button" at bounding box center [357, 65] width 6 height 6
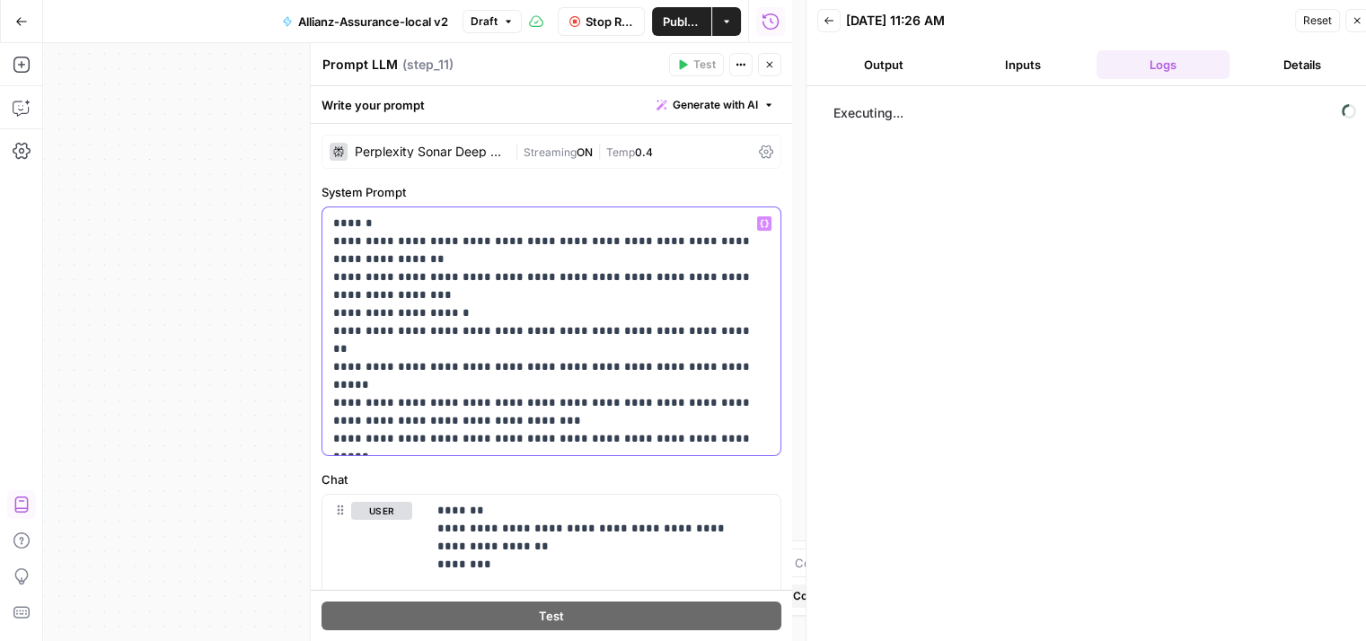
drag, startPoint x: 726, startPoint y: 213, endPoint x: 665, endPoint y: 128, distance: 105.4
drag, startPoint x: 665, startPoint y: 128, endPoint x: 1160, endPoint y: 258, distance: 512.5
click at [1159, 259] on div "Executing..." at bounding box center [1092, 370] width 537 height 551
click at [271, 246] on div "**********" at bounding box center [417, 342] width 749 height 598
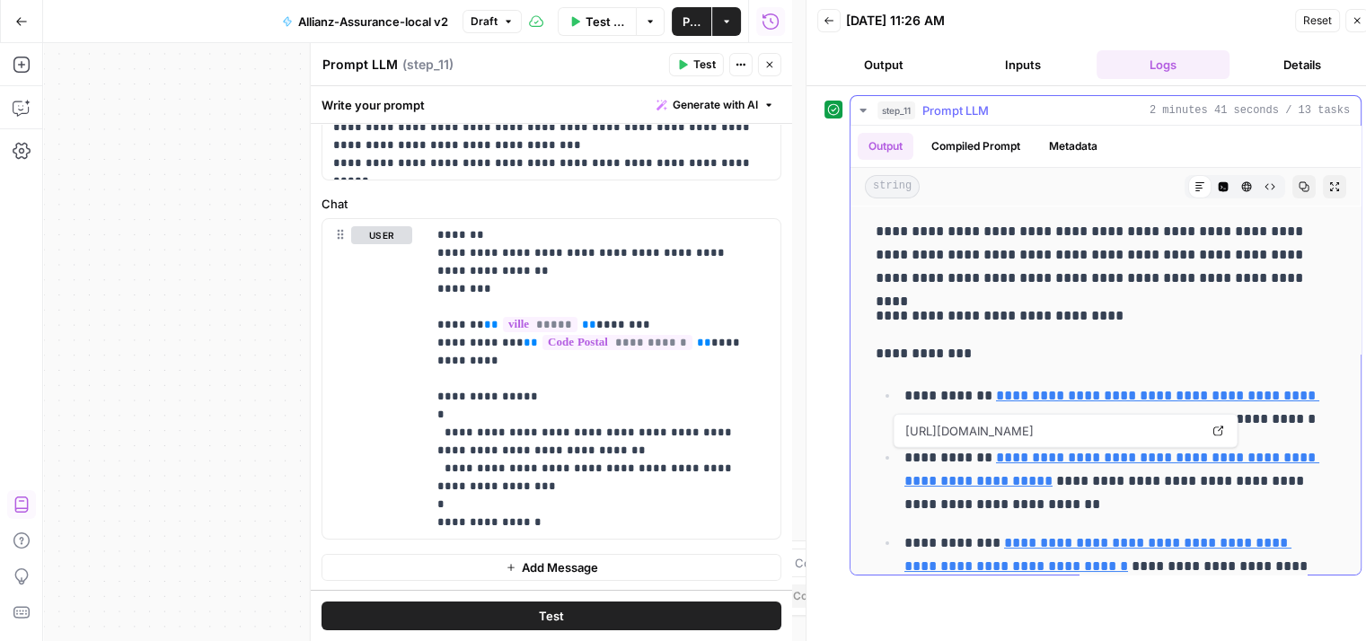
click at [1021, 455] on link "**********" at bounding box center [1111, 469] width 415 height 37
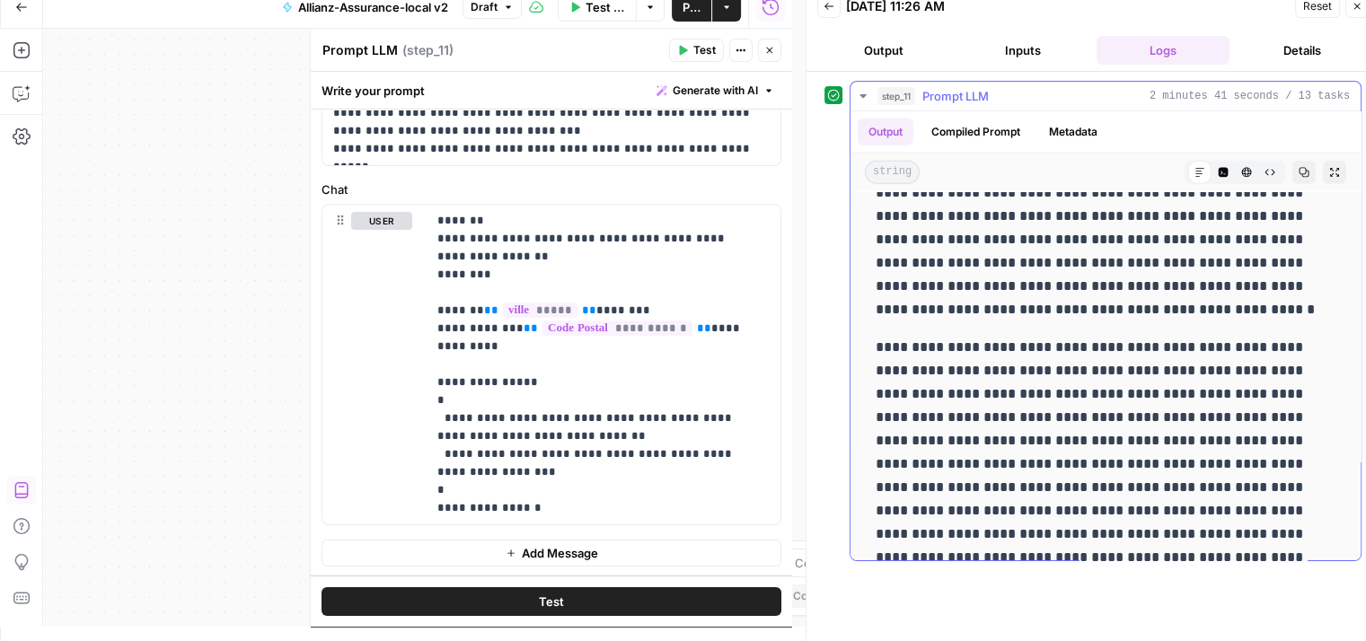
scroll to position [12899, 0]
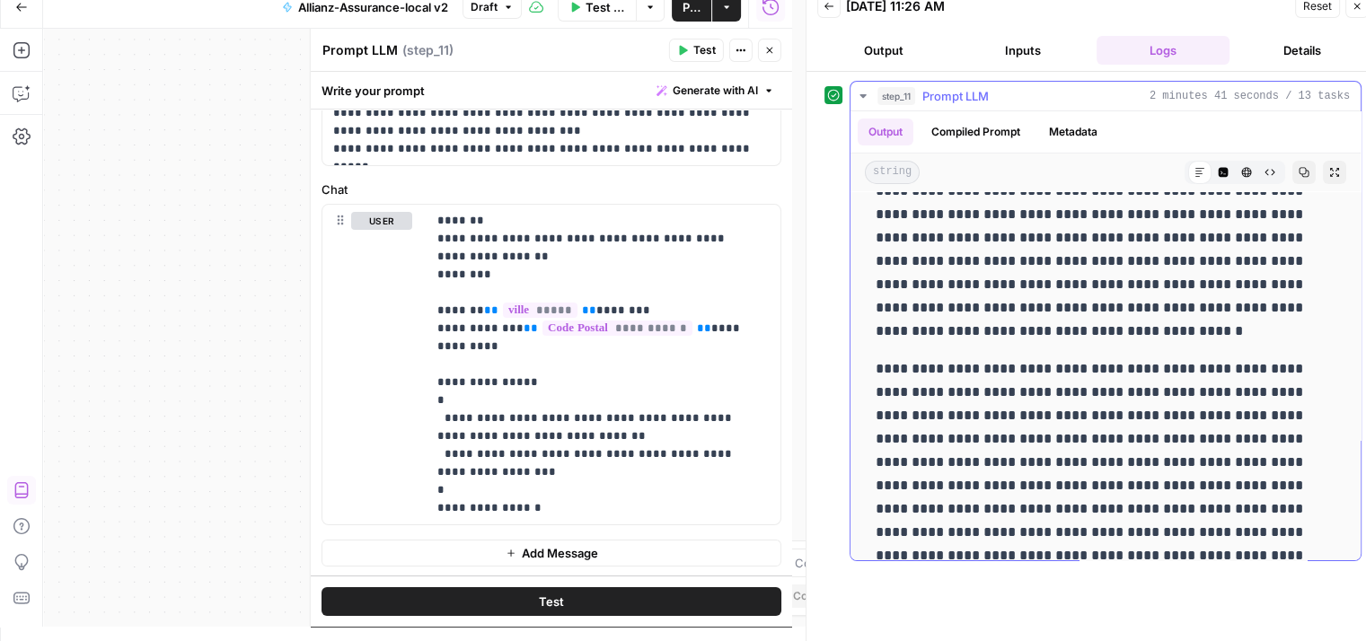
click at [1194, 170] on icon at bounding box center [1199, 172] width 11 height 11
click at [1219, 168] on icon "button" at bounding box center [1224, 173] width 10 height 10
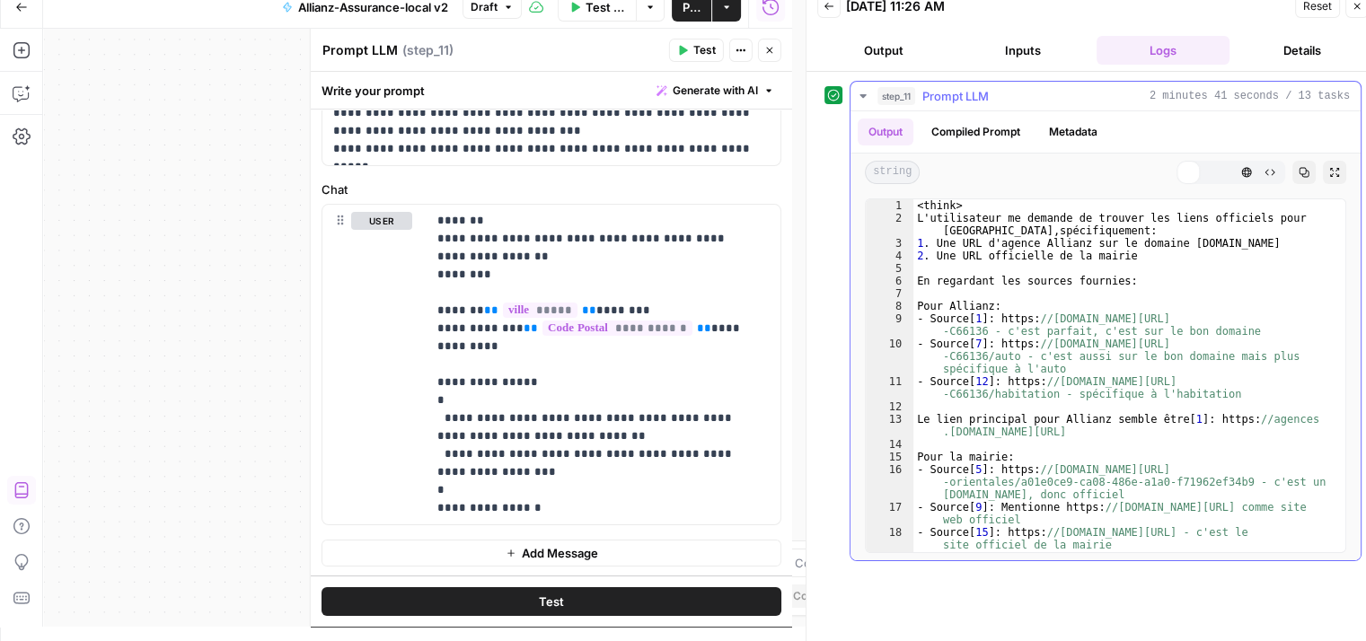
scroll to position [0, 0]
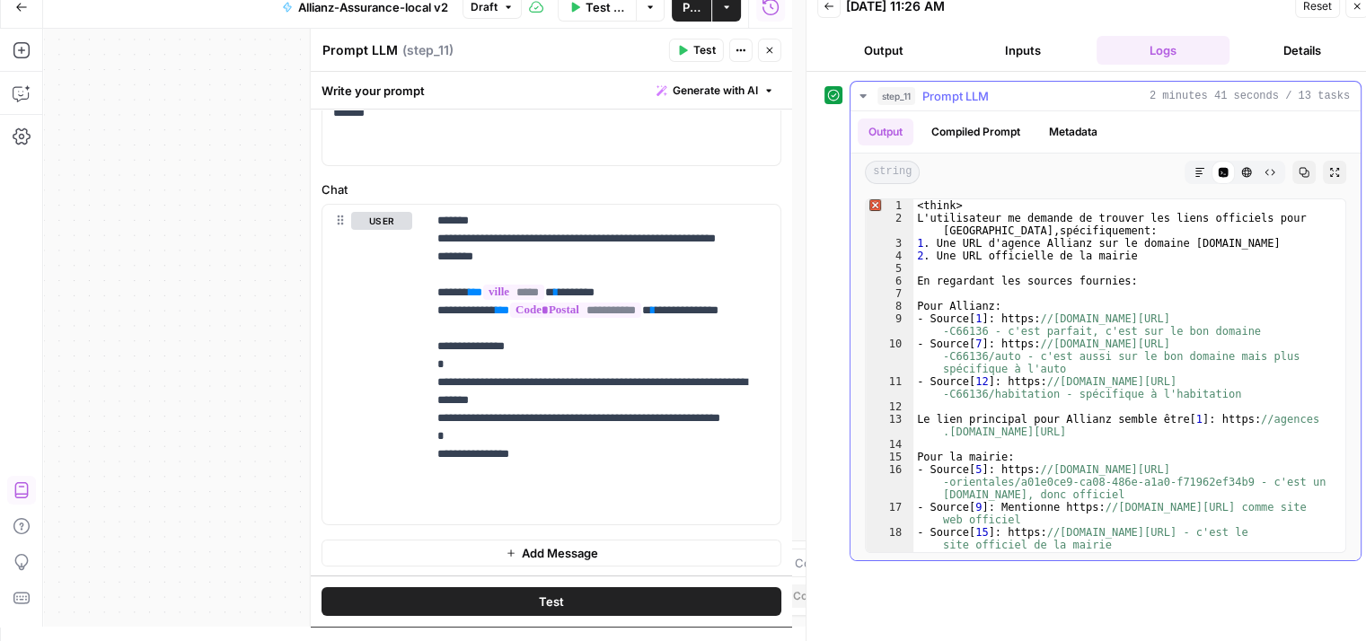
click at [1249, 171] on icon "button" at bounding box center [1246, 172] width 11 height 11
click at [1273, 167] on icon "button" at bounding box center [1269, 172] width 11 height 11
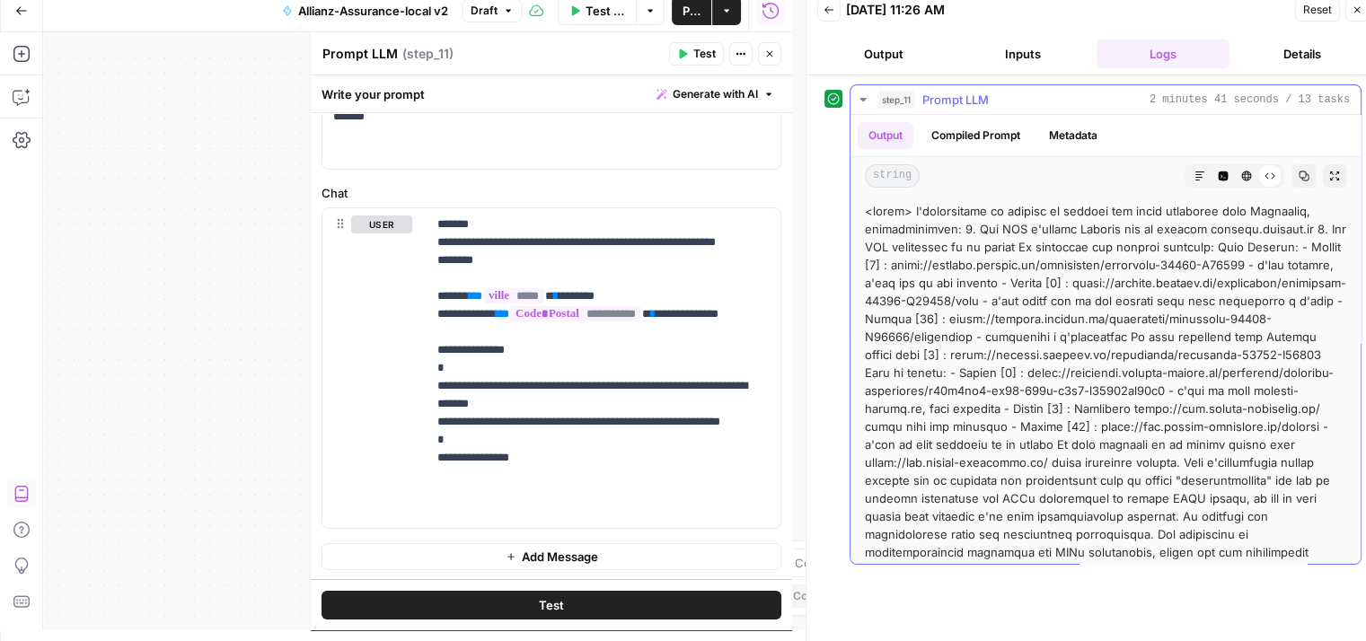
scroll to position [14, 0]
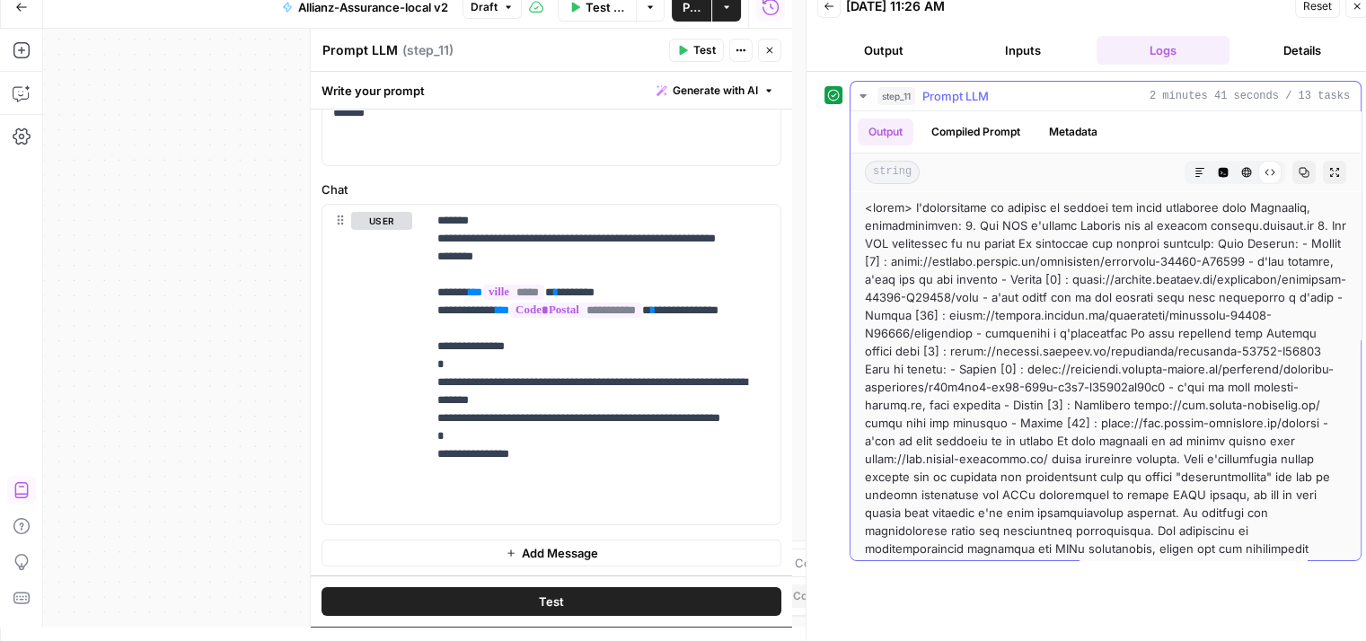
click at [1358, 4] on icon "button" at bounding box center [1357, 7] width 6 height 6
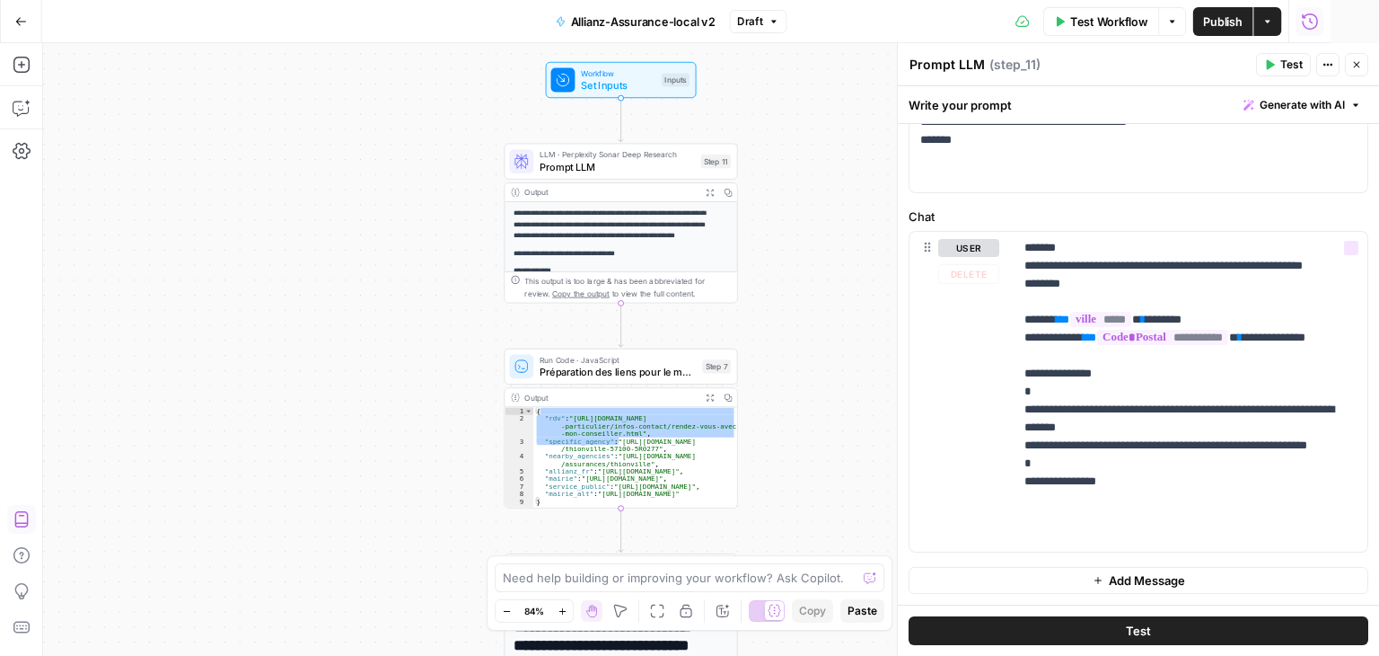
scroll to position [262, 0]
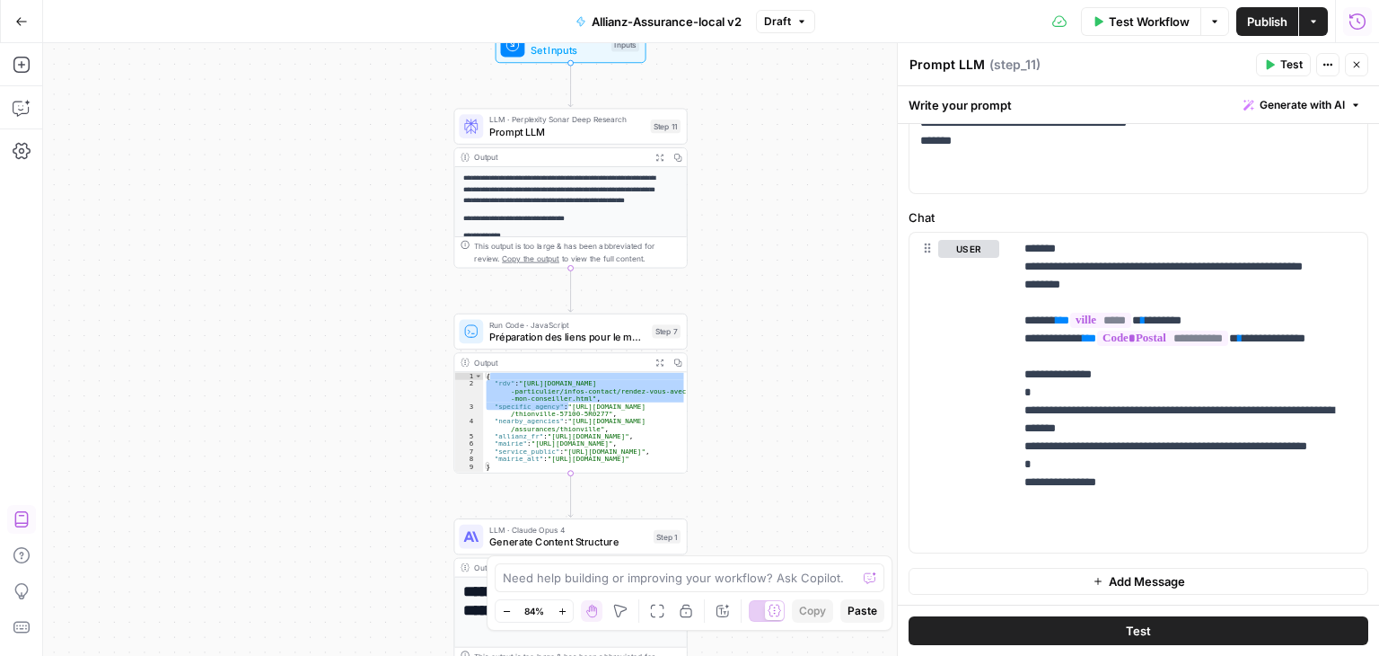
drag, startPoint x: 798, startPoint y: 313, endPoint x: 625, endPoint y: 275, distance: 177.6
click at [778, 320] on div "**********" at bounding box center [711, 349] width 1336 height 612
click at [541, 130] on span "Prompt LLM" at bounding box center [565, 131] width 155 height 15
click at [550, 136] on span "Prompt LLM" at bounding box center [565, 131] width 155 height 15
click at [629, 136] on span "Prompt LLM" at bounding box center [565, 131] width 155 height 15
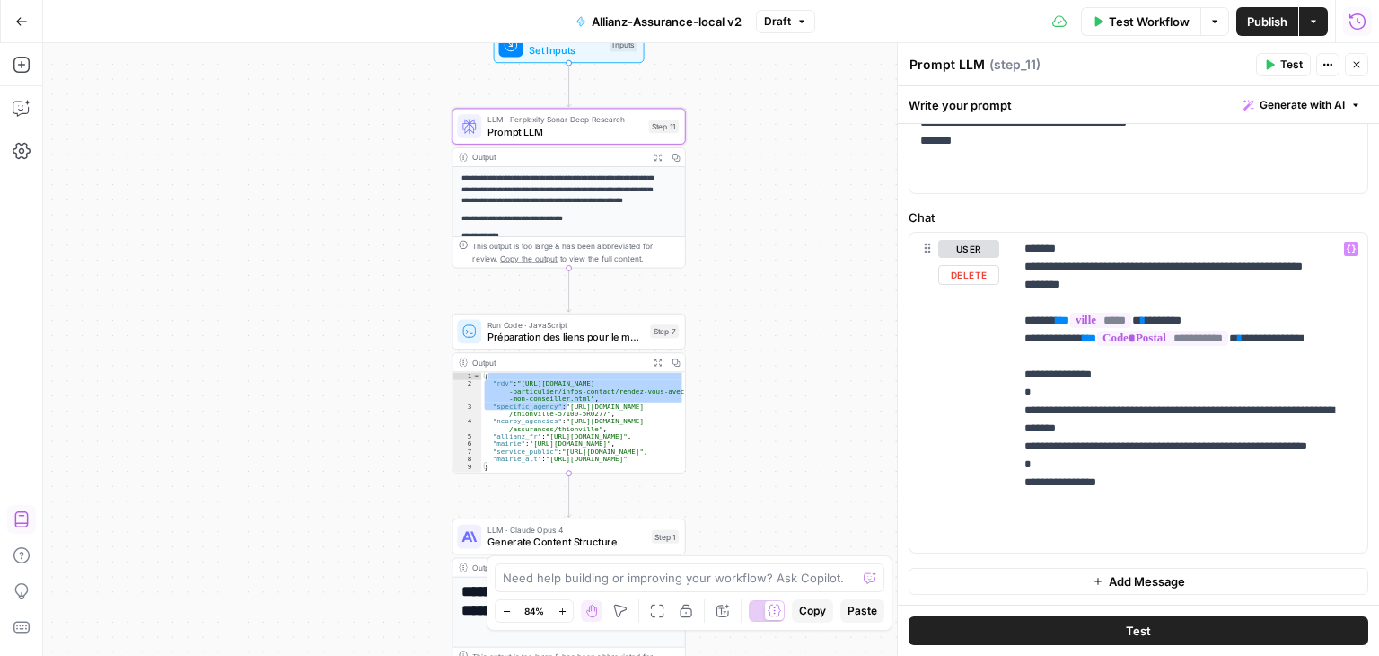
scroll to position [0, 0]
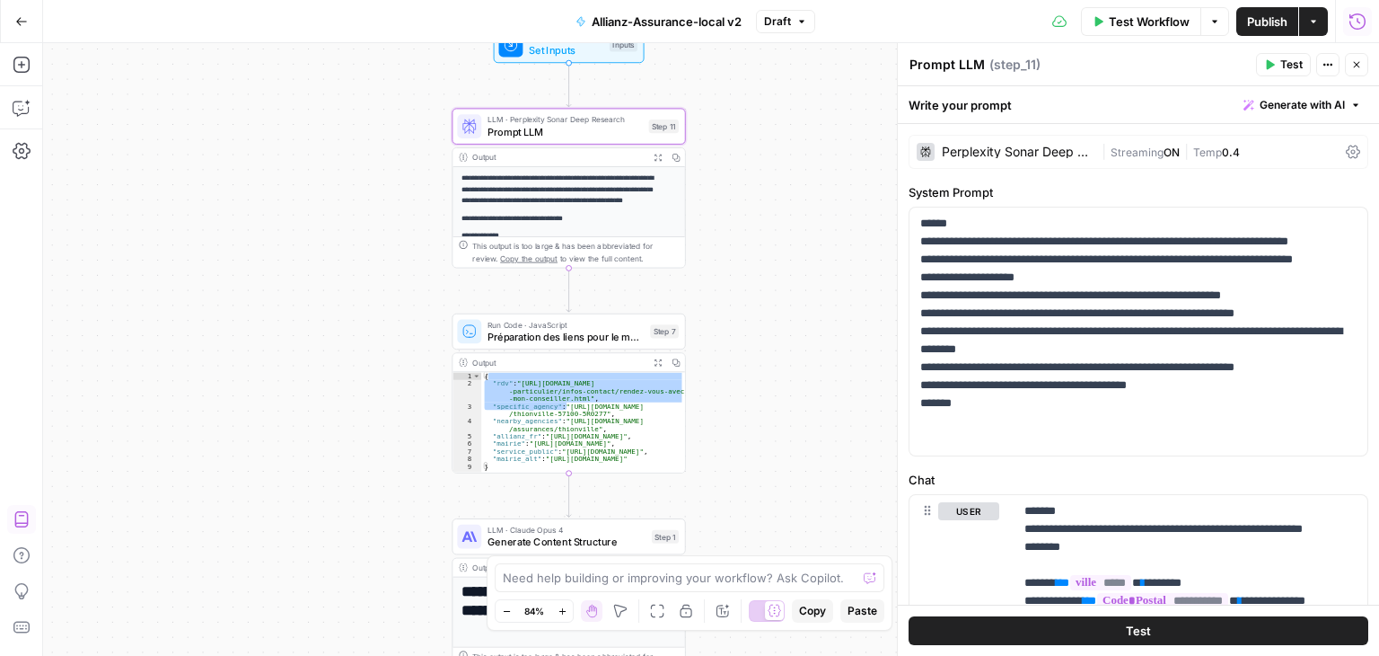
click at [1346, 146] on icon at bounding box center [1353, 152] width 14 height 14
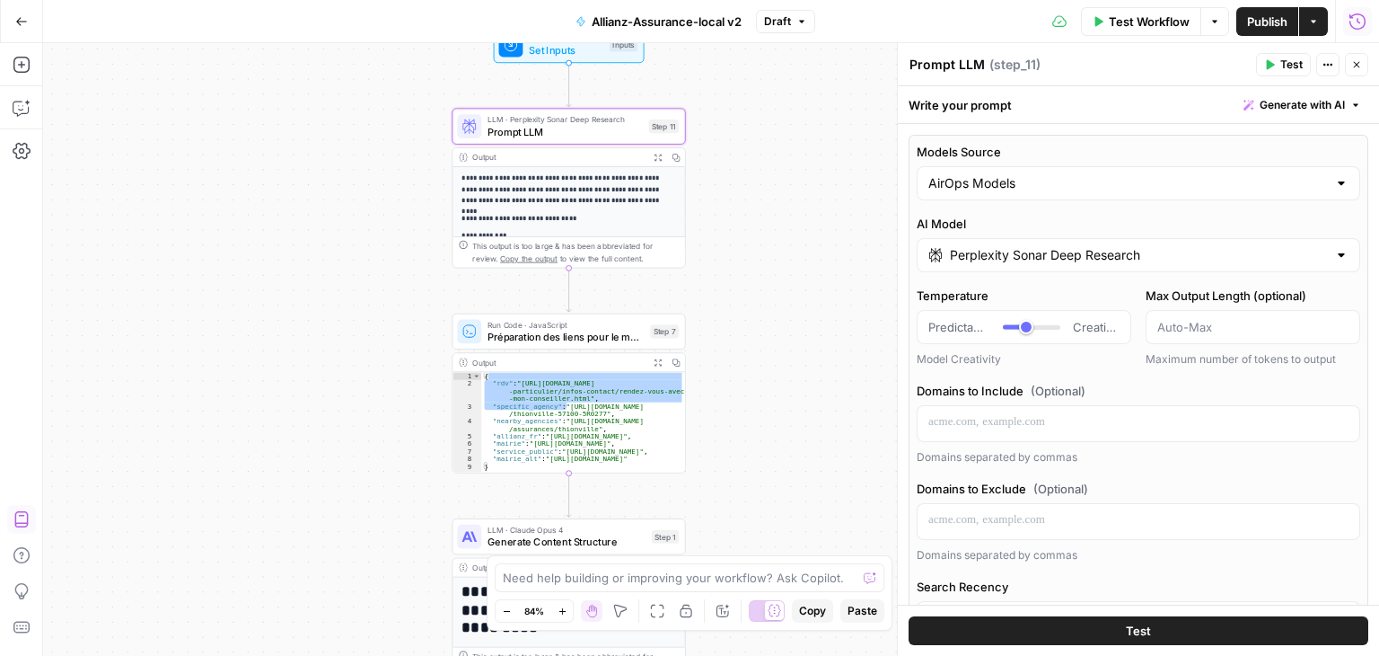
click at [1207, 251] on input "Perplexity Sonar Deep Research" at bounding box center [1138, 255] width 377 height 18
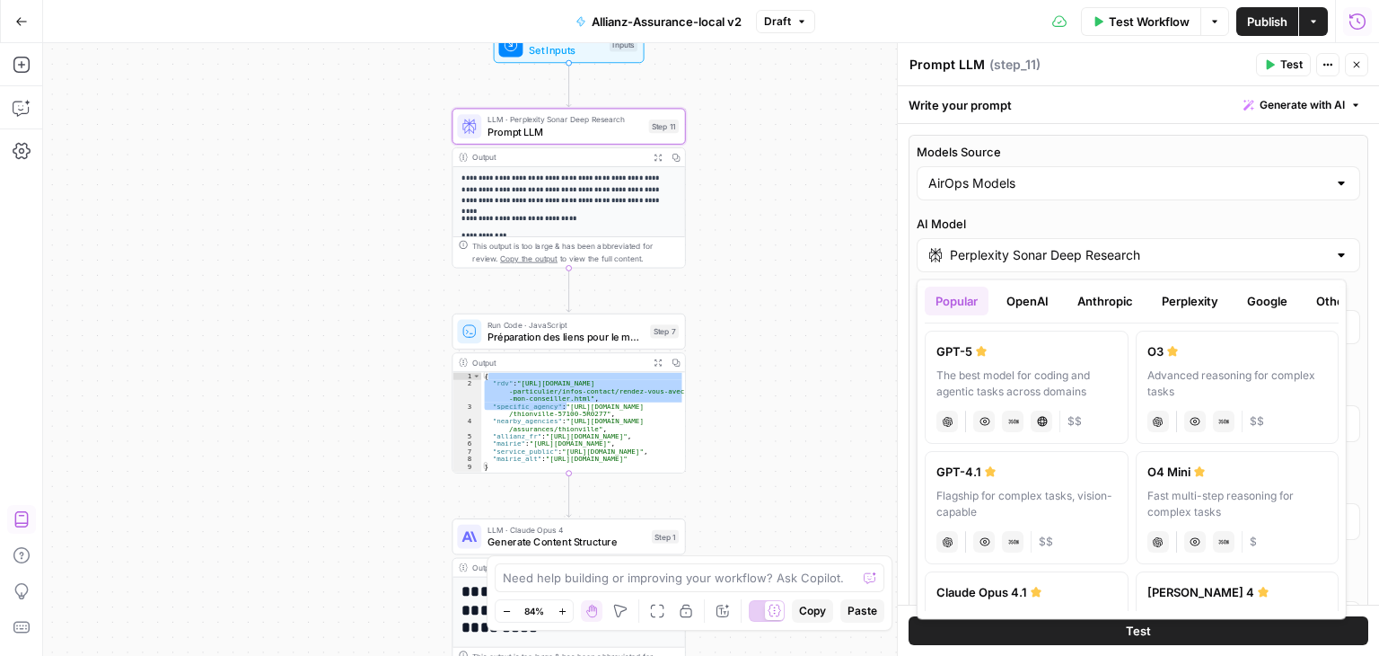
click at [1189, 291] on button "Perplexity" at bounding box center [1190, 300] width 78 height 29
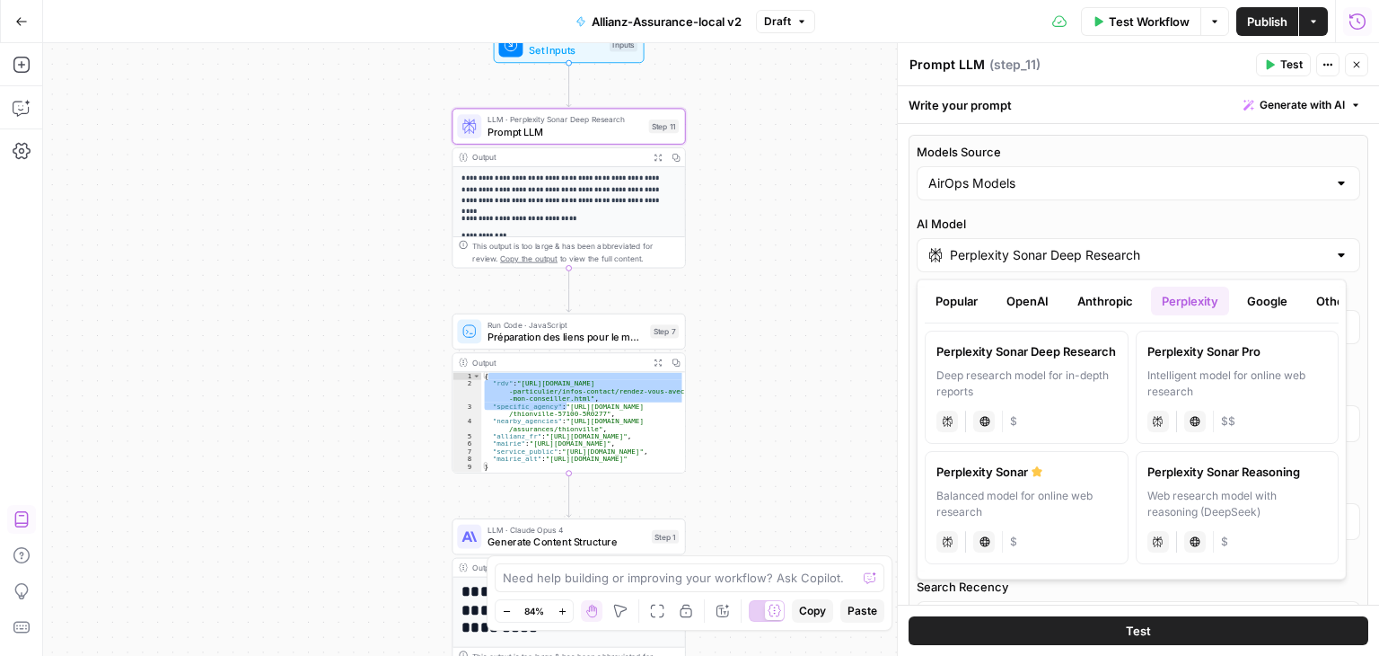
click at [1273, 365] on label "Perplexity Sonar Pro Intelligent model for online web research perplexity Live …" at bounding box center [1237, 386] width 204 height 113
type input "Perplexity Sonar Pro"
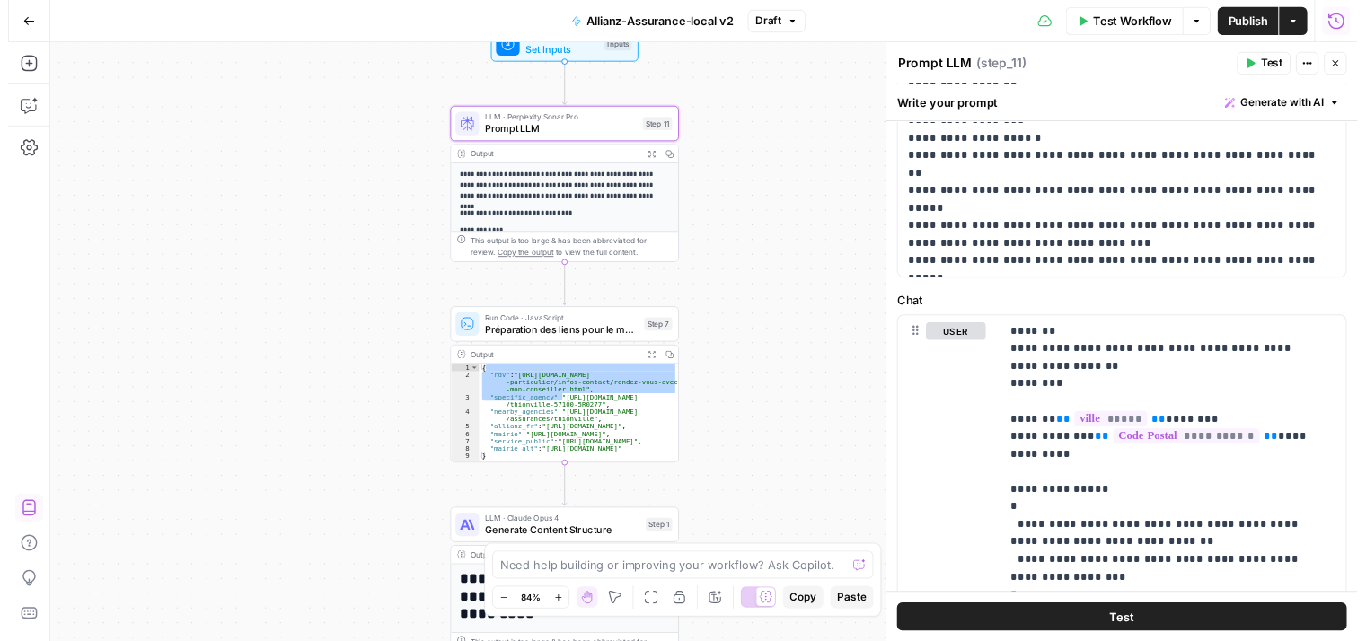
scroll to position [948, 0]
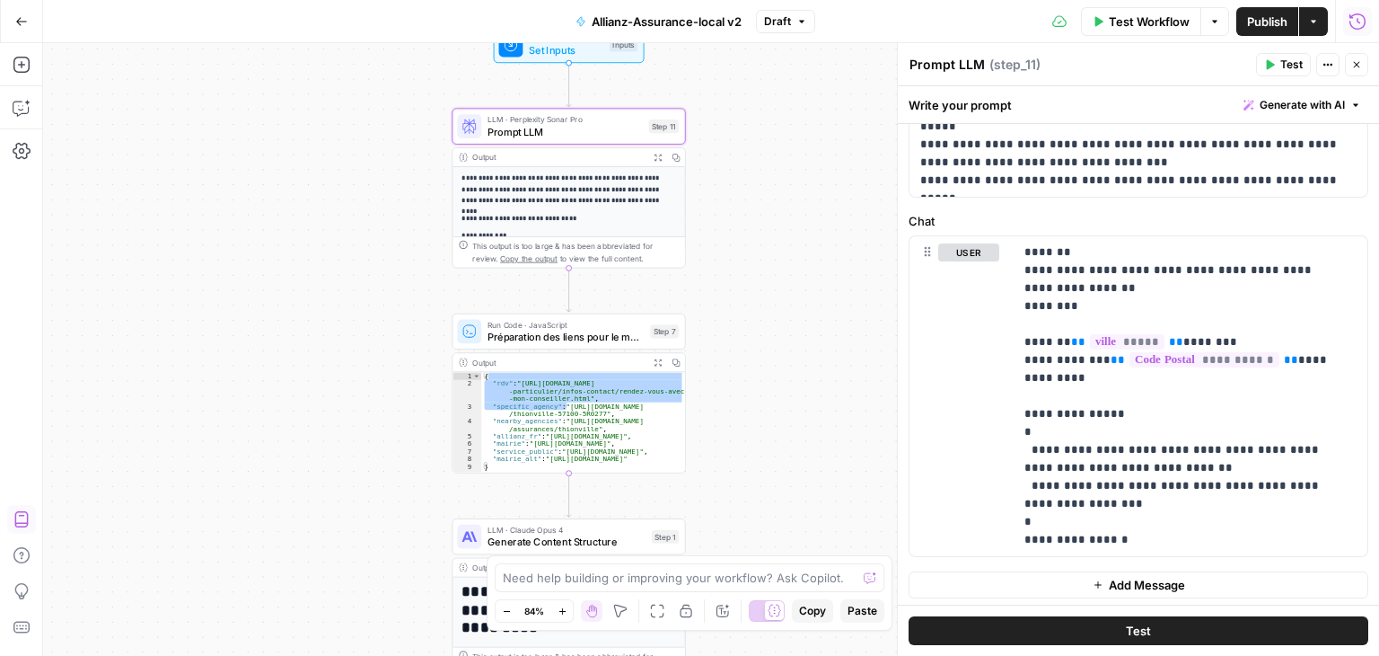
click at [1210, 634] on button "Test" at bounding box center [1139, 630] width 460 height 29
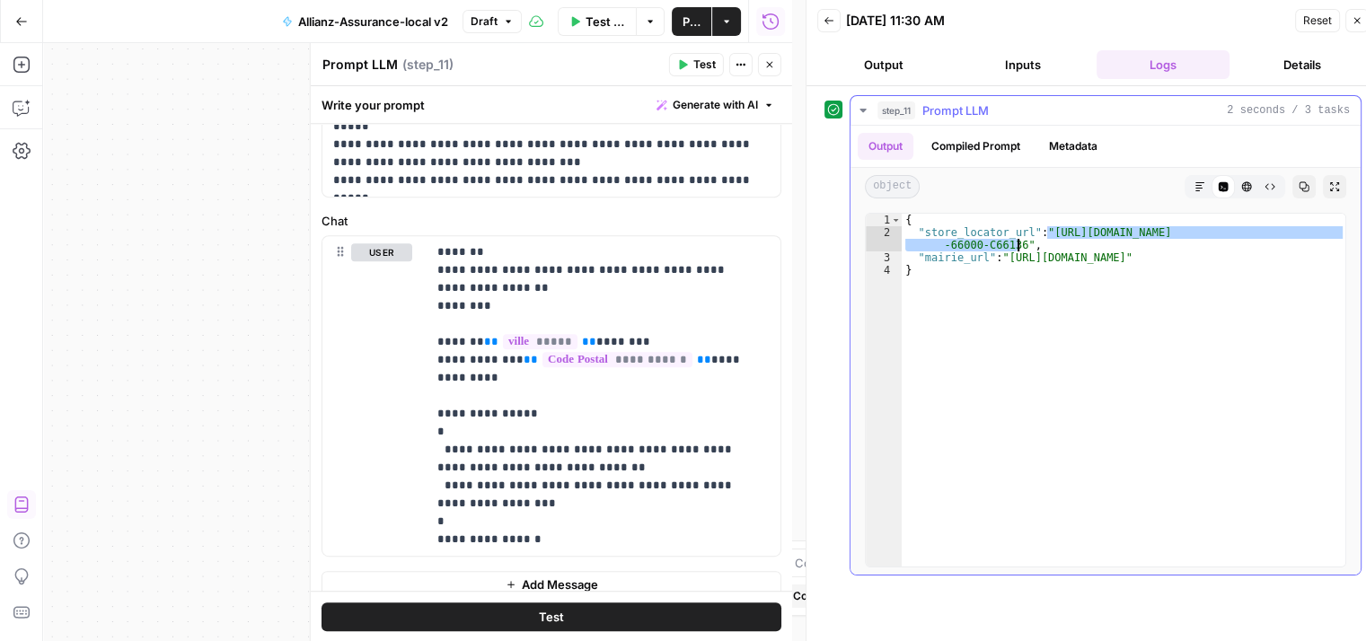
drag, startPoint x: 1047, startPoint y: 232, endPoint x: 1017, endPoint y: 242, distance: 32.1
click at [1017, 242] on div "{ "store_locator_url" : "https://agences.allianz.fr/assurances/perpignan -66000…" at bounding box center [1124, 403] width 445 height 379
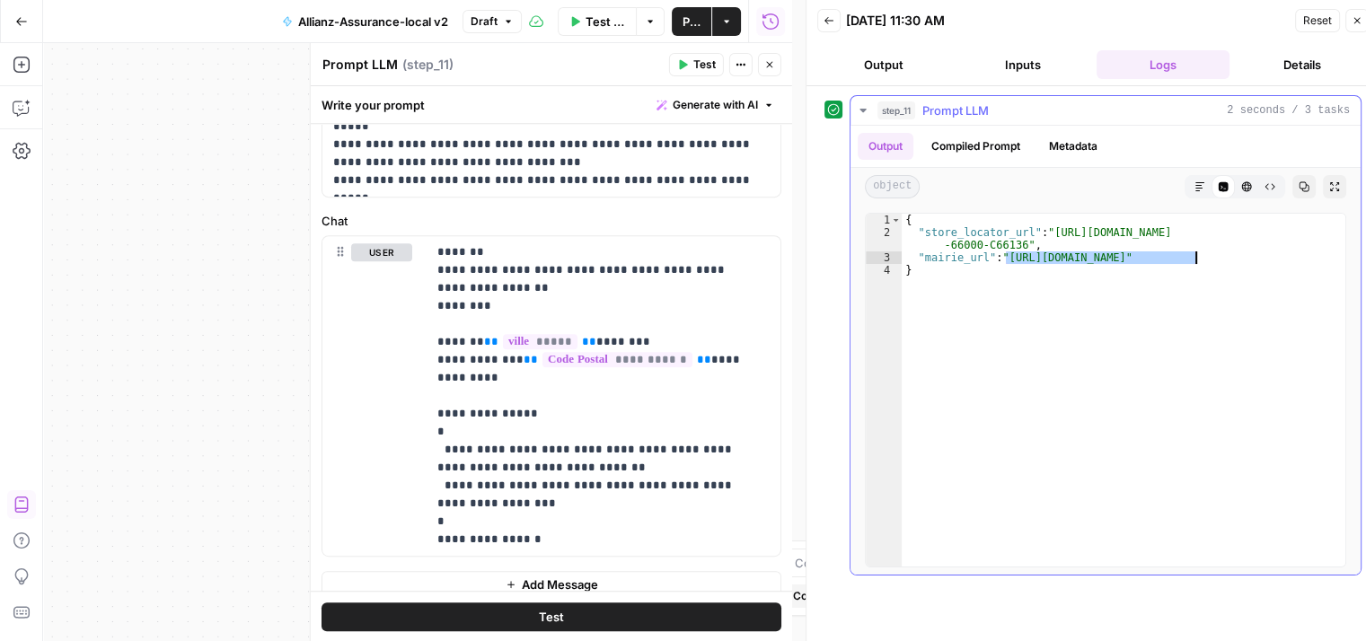
drag, startPoint x: 1007, startPoint y: 254, endPoint x: 1194, endPoint y: 259, distance: 187.7
click at [1194, 259] on div "{ "store_locator_url" : "https://agences.allianz.fr/assurances/perpignan -66000…" at bounding box center [1124, 403] width 445 height 379
type textarea "**********"
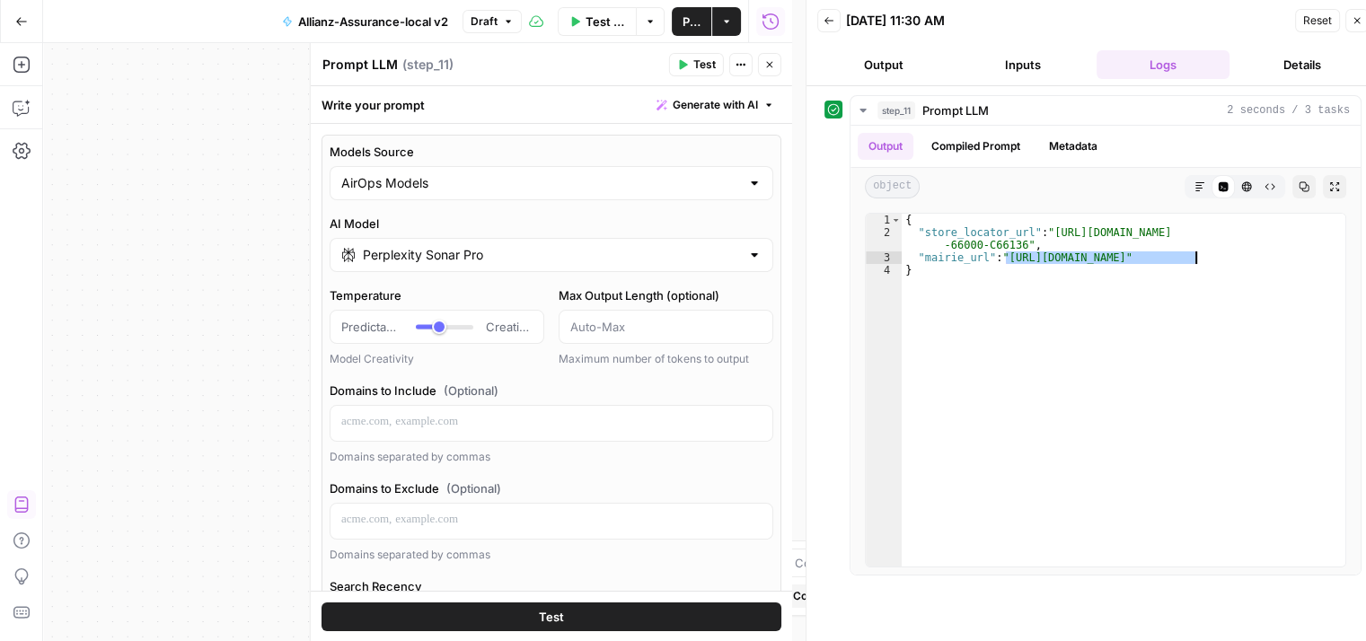
scroll to position [948, 0]
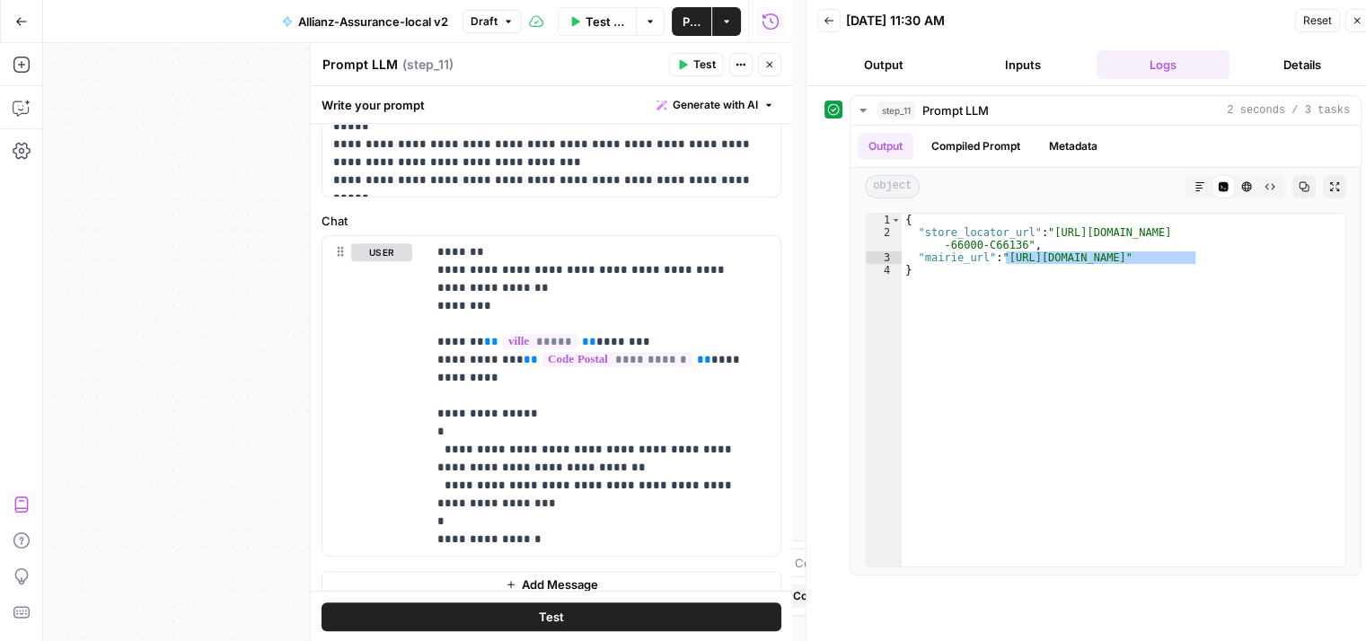
click at [762, 62] on button "Close" at bounding box center [769, 64] width 23 height 23
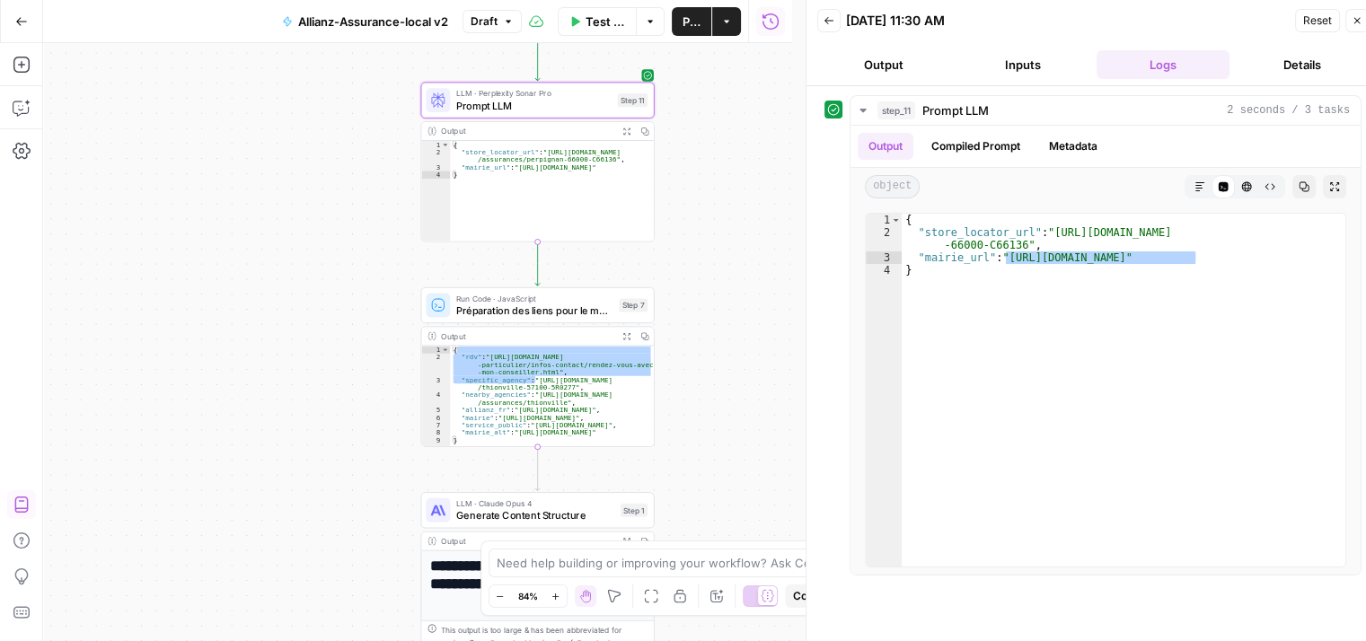
drag, startPoint x: 731, startPoint y: 236, endPoint x: 510, endPoint y: 325, distance: 238.1
click at [660, 119] on div "**********" at bounding box center [417, 342] width 749 height 598
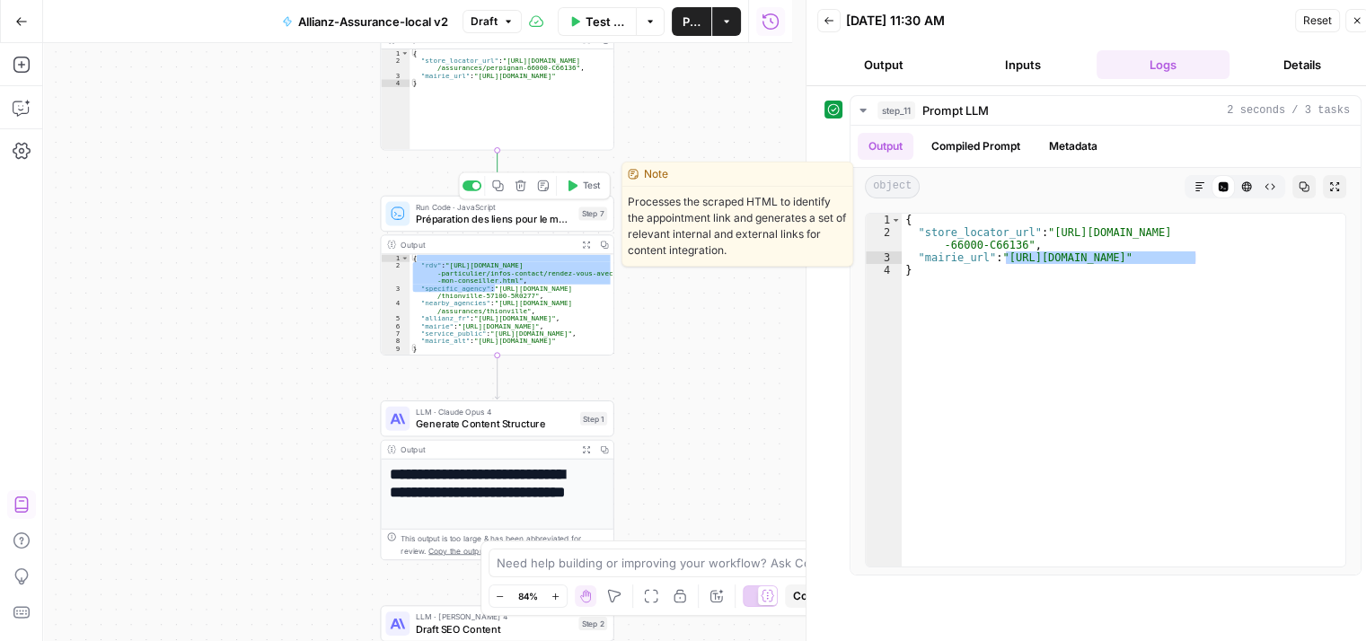
click at [443, 222] on span "Préparation des liens pour le maillage" at bounding box center [494, 218] width 157 height 15
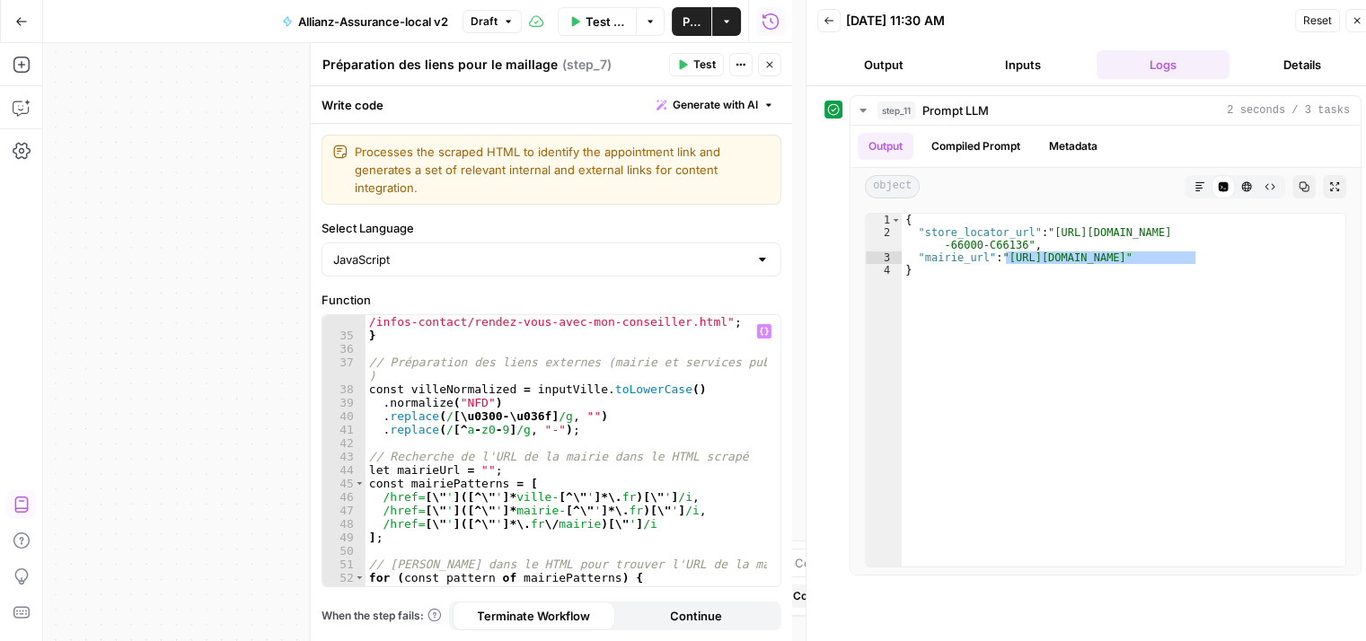
scroll to position [700, 0]
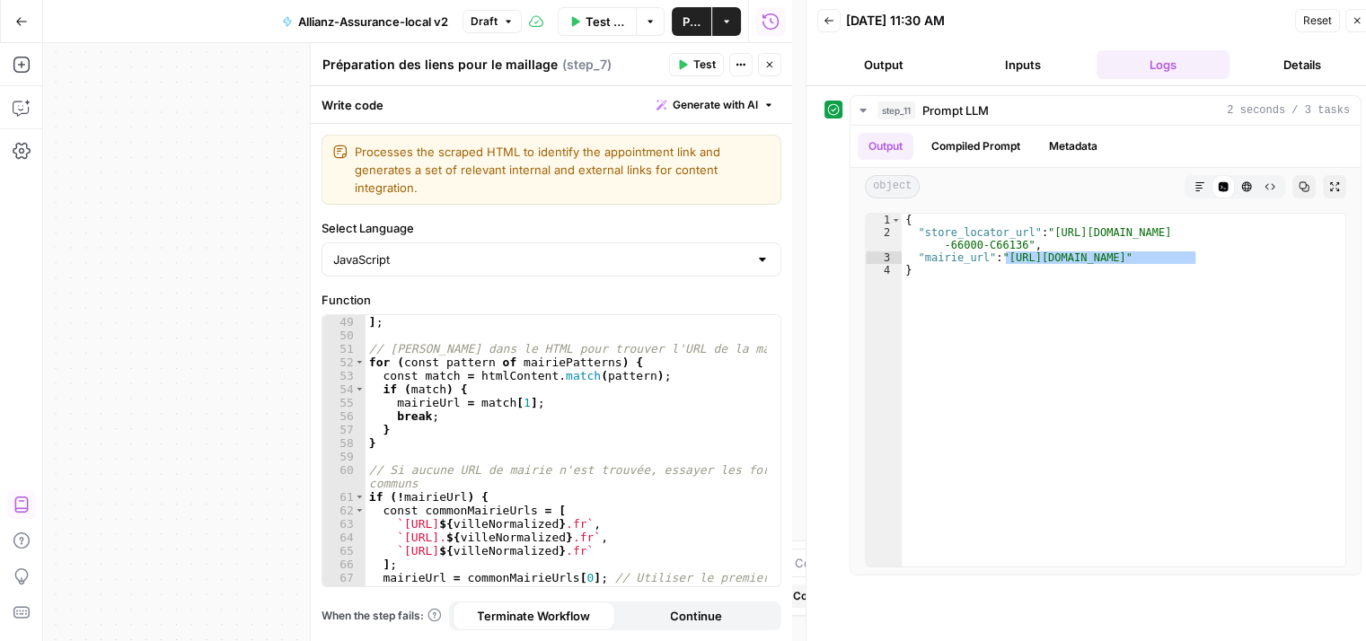
click at [777, 70] on header "Préparation des liens pour le maillage Préparation des liens pour le maillage (…" at bounding box center [551, 64] width 481 height 43
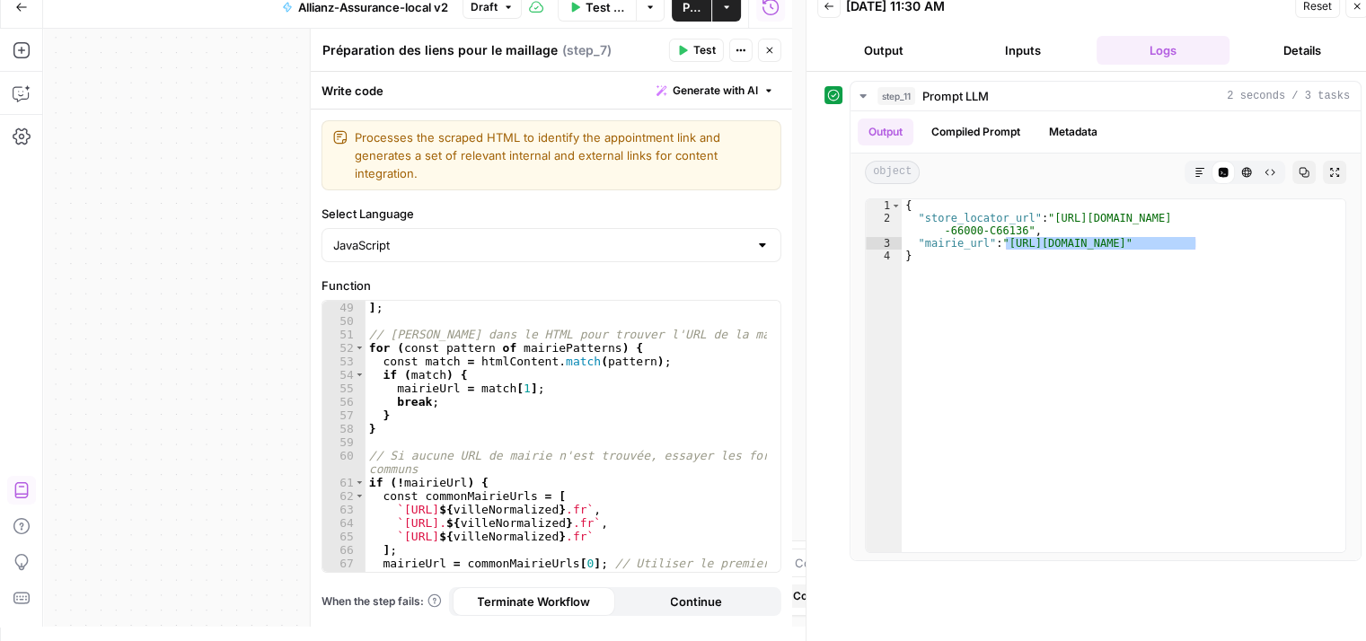
click at [771, 51] on icon "button" at bounding box center [769, 50] width 11 height 11
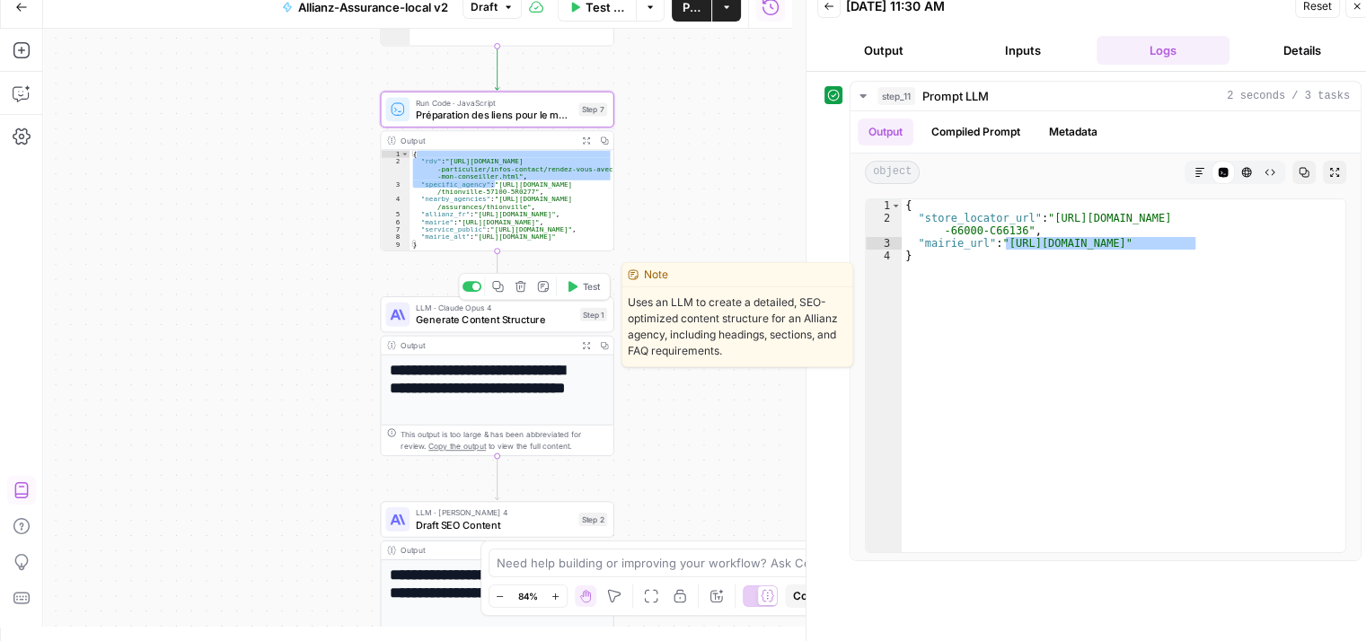
click at [430, 317] on span "Generate Content Structure" at bounding box center [495, 320] width 158 height 15
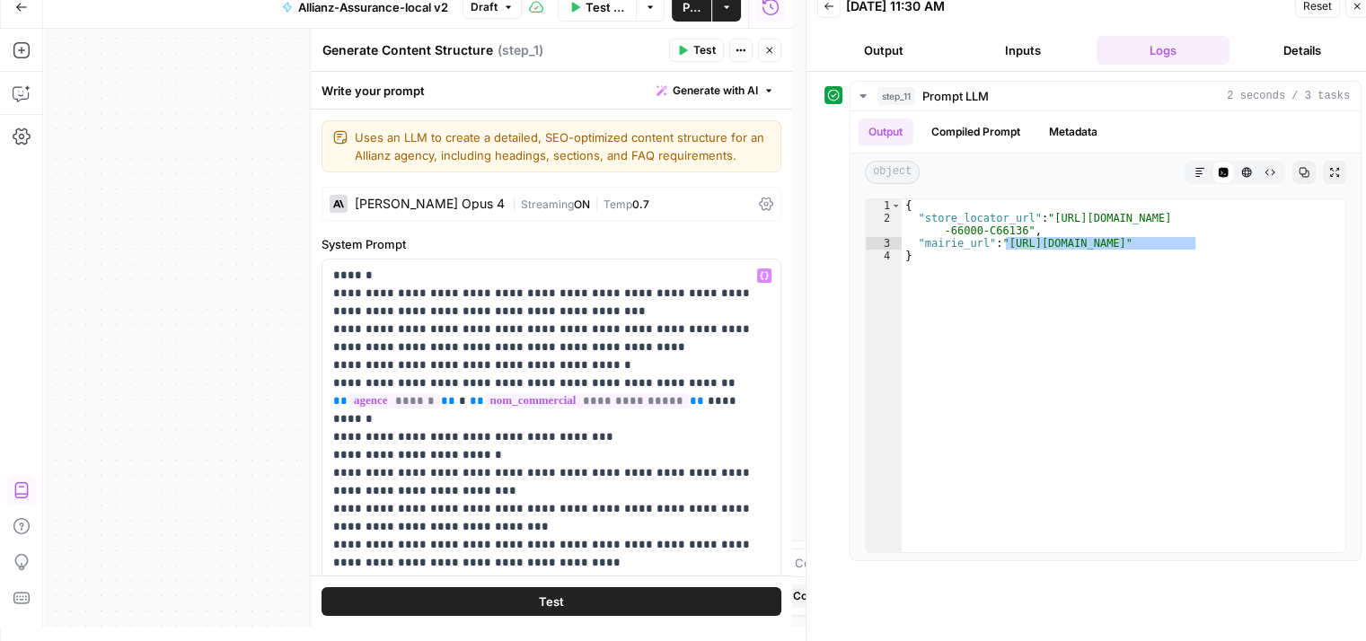
click at [179, 242] on div "**********" at bounding box center [417, 328] width 749 height 598
click at [632, 312] on p "**********" at bounding box center [544, 464] width 423 height 395
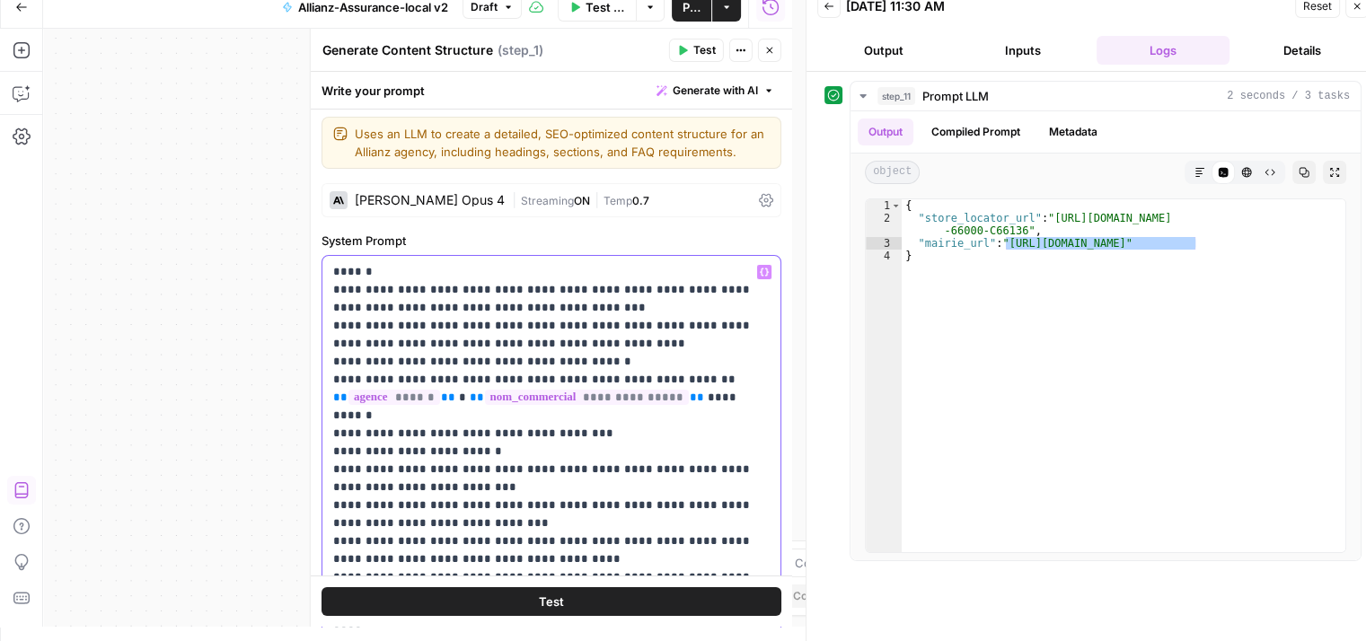
scroll to position [0, 0]
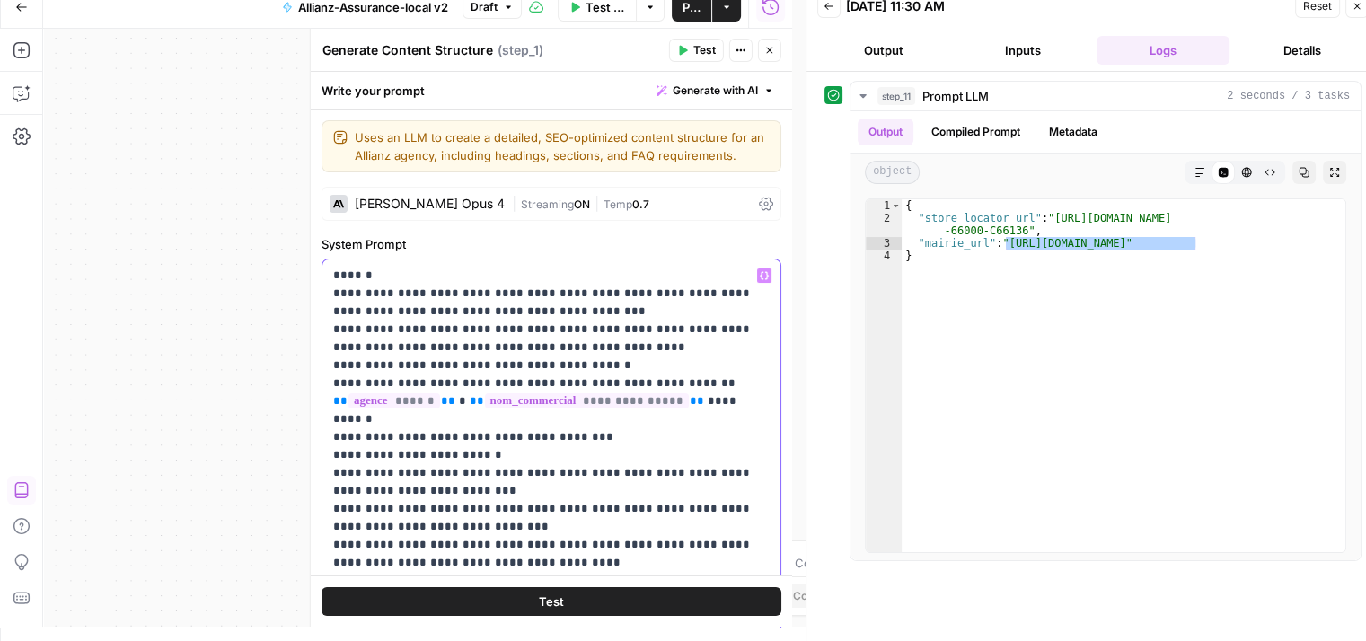
click at [501, 321] on p "**********" at bounding box center [544, 464] width 423 height 395
click at [583, 329] on p "**********" at bounding box center [544, 464] width 423 height 395
click at [541, 489] on p "**********" at bounding box center [544, 464] width 423 height 395
click at [630, 423] on p "**********" at bounding box center [544, 464] width 423 height 395
click at [624, 332] on p "**********" at bounding box center [544, 464] width 423 height 395
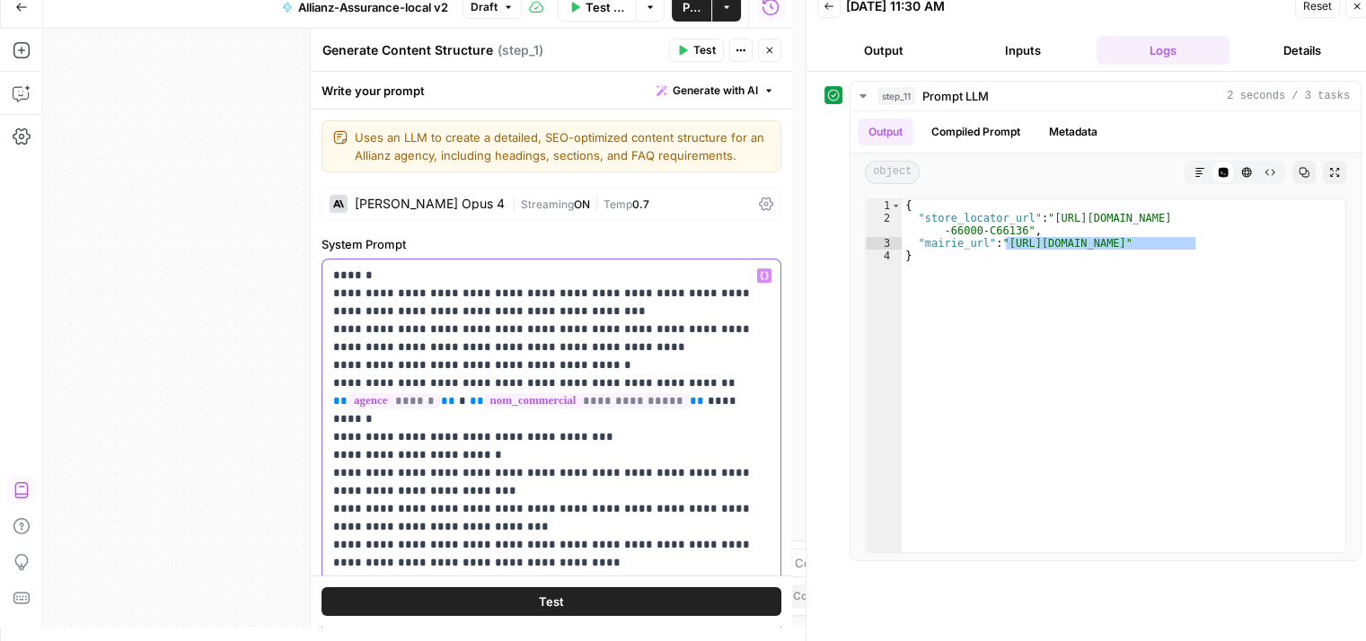
click at [639, 456] on p "**********" at bounding box center [544, 464] width 423 height 395
click at [260, 282] on div "**********" at bounding box center [417, 328] width 749 height 598
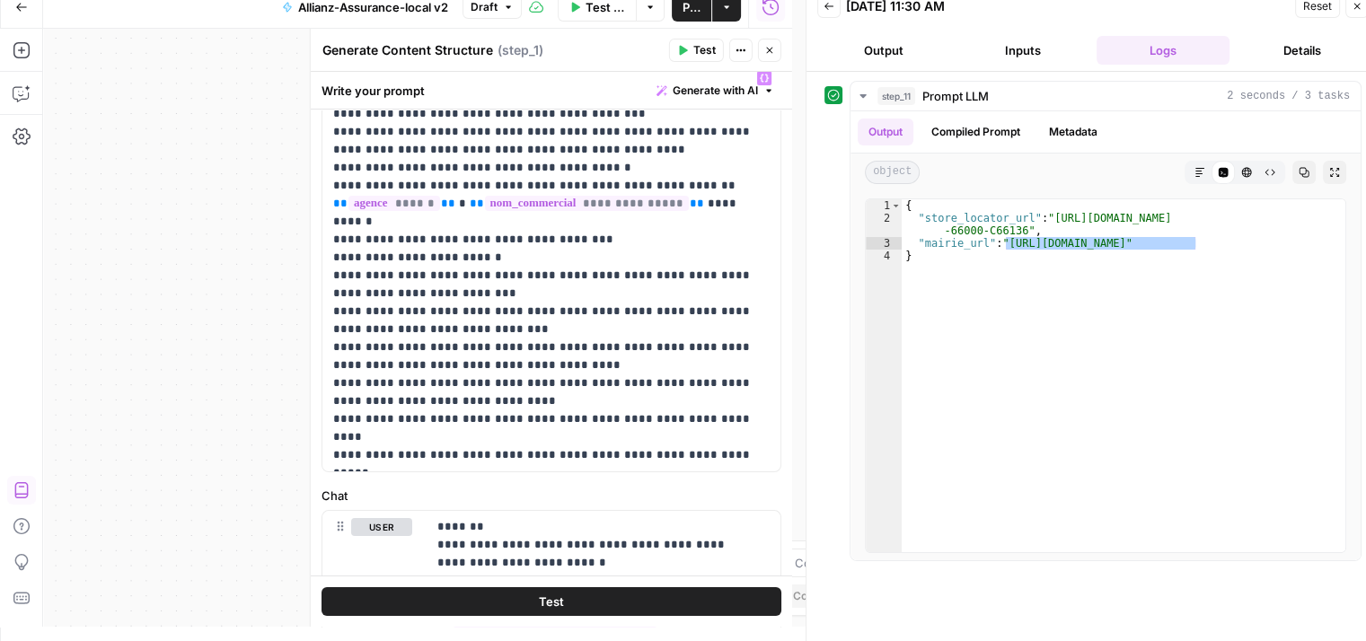
scroll to position [198, 0]
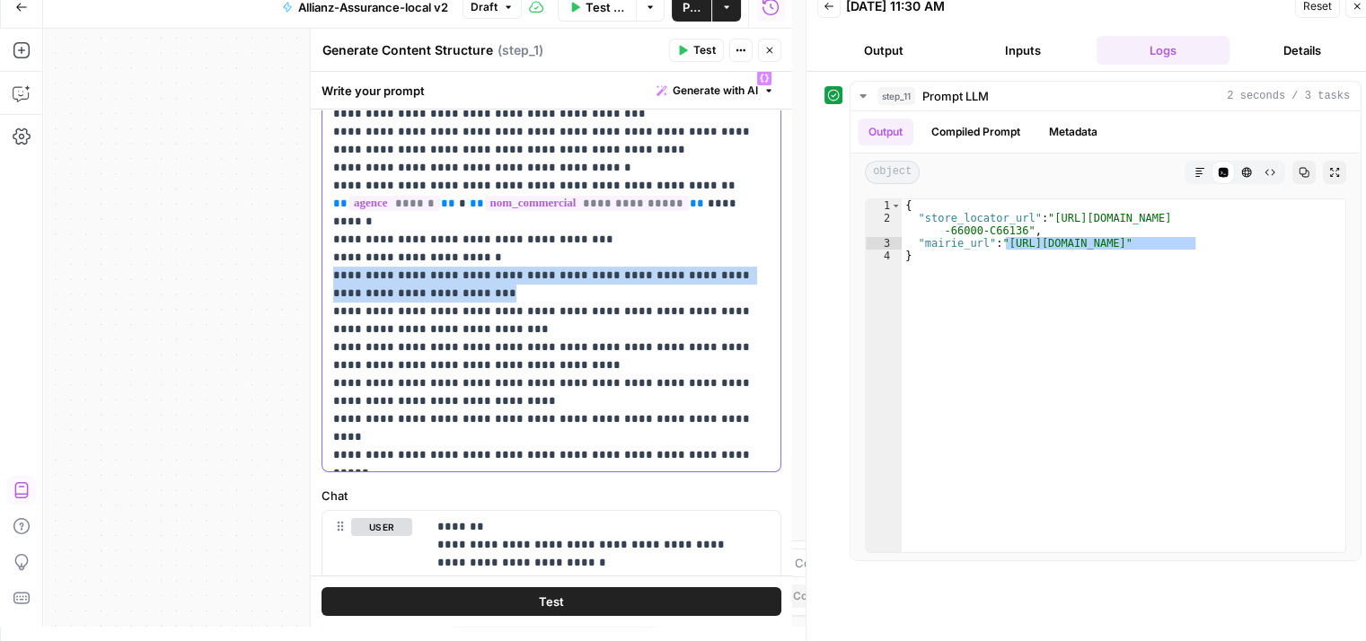
drag, startPoint x: 466, startPoint y: 281, endPoint x: 330, endPoint y: 252, distance: 138.6
click at [330, 252] on div "**********" at bounding box center [551, 266] width 458 height 409
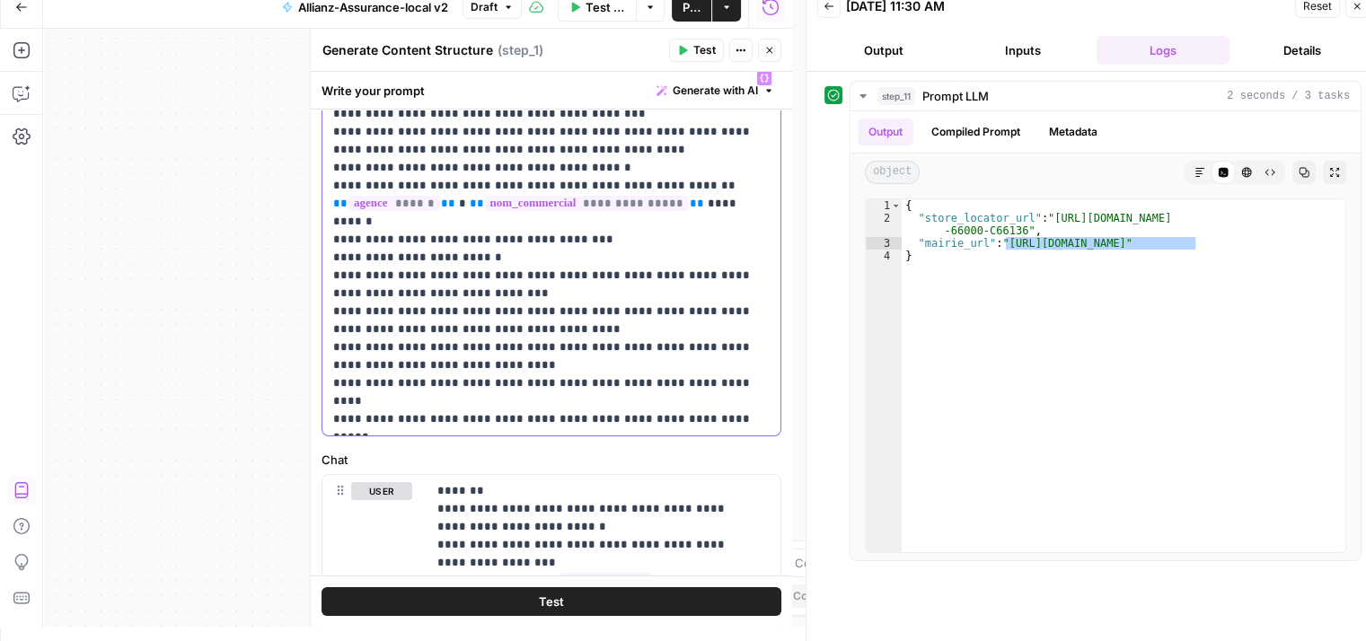
click at [491, 277] on p "**********" at bounding box center [544, 248] width 423 height 359
click at [447, 254] on p "**********" at bounding box center [544, 248] width 423 height 359
click at [651, 254] on p "**********" at bounding box center [544, 248] width 423 height 359
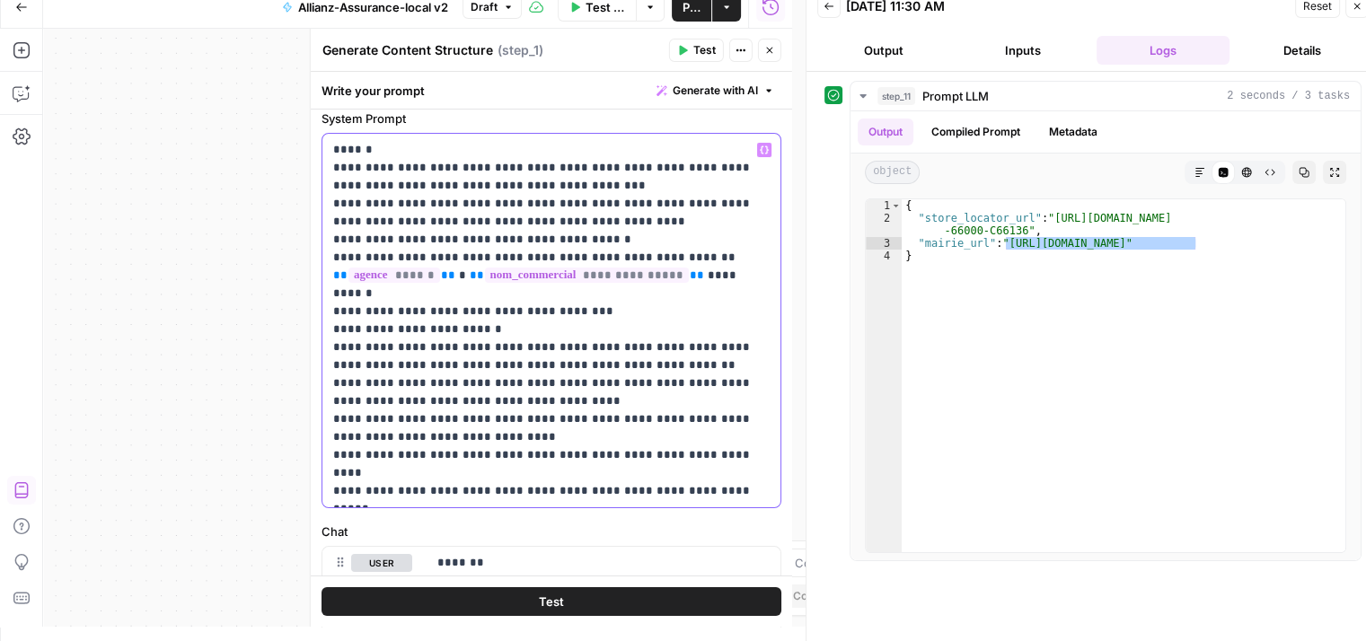
scroll to position [125, 0]
click at [474, 428] on p "**********" at bounding box center [544, 321] width 423 height 359
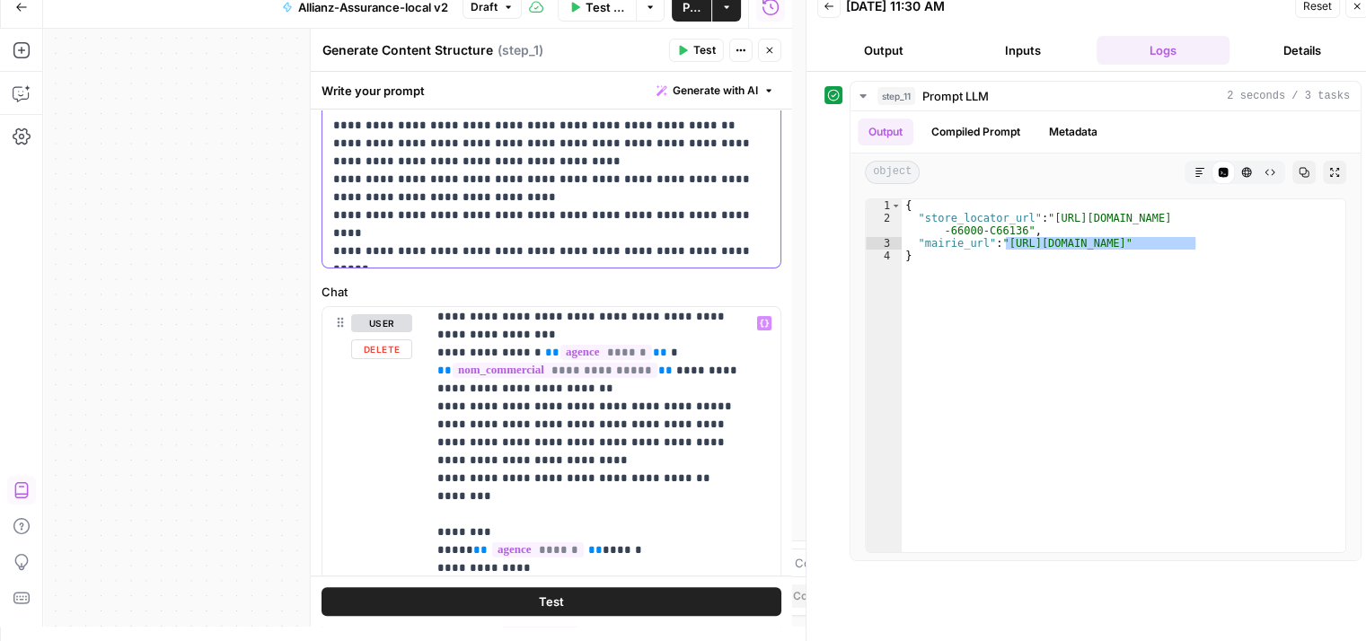
scroll to position [72, 0]
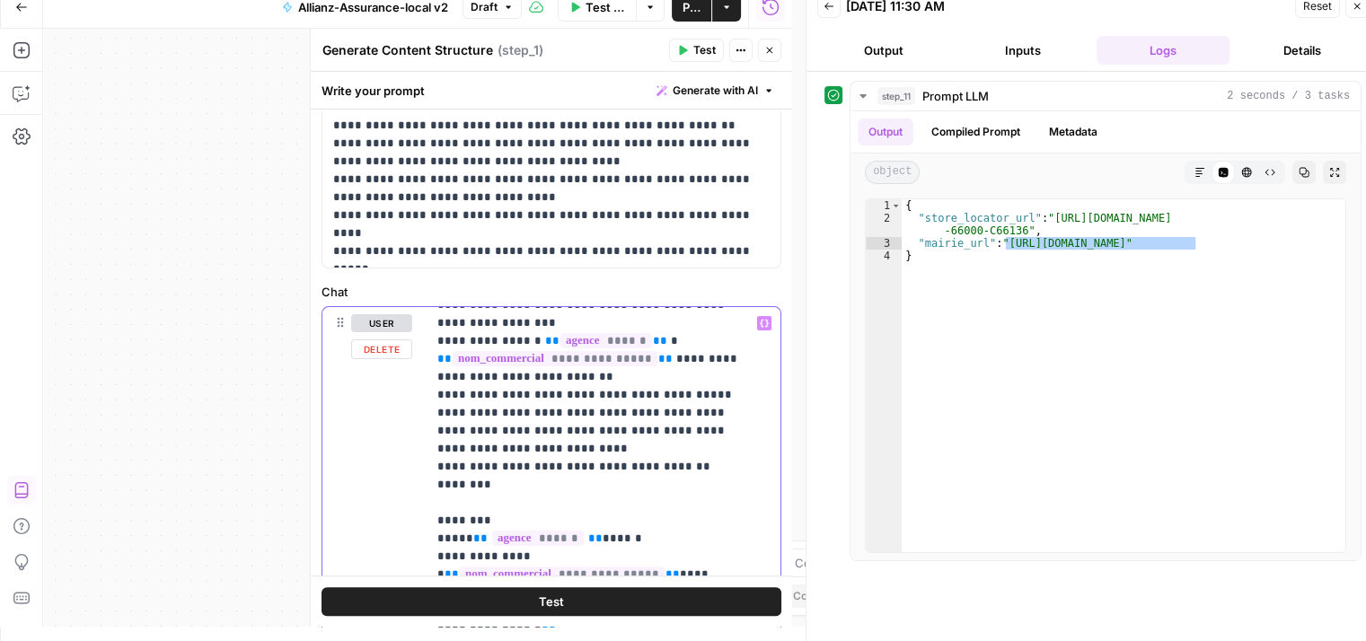
click at [760, 319] on icon "button" at bounding box center [764, 323] width 9 height 9
click at [760, 320] on icon "button" at bounding box center [764, 323] width 9 height 9
click at [757, 323] on button "Variables Menu" at bounding box center [764, 323] width 14 height 14
click at [760, 322] on icon "button" at bounding box center [764, 323] width 9 height 9
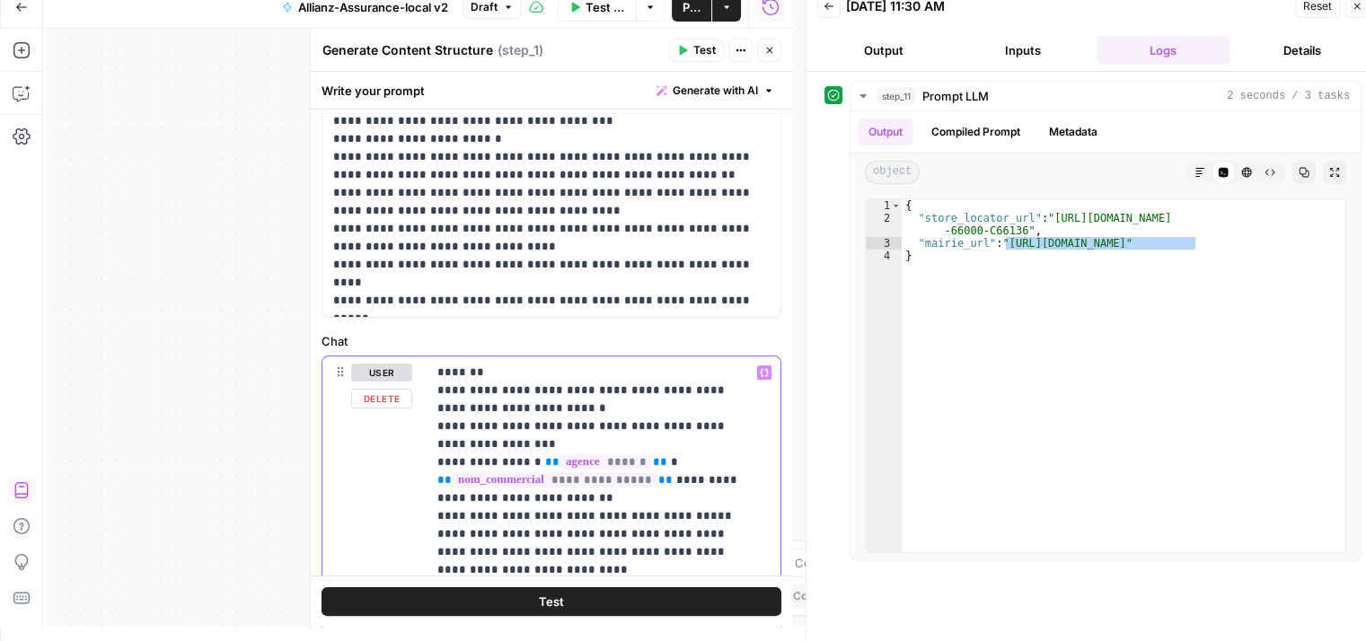
scroll to position [305, 0]
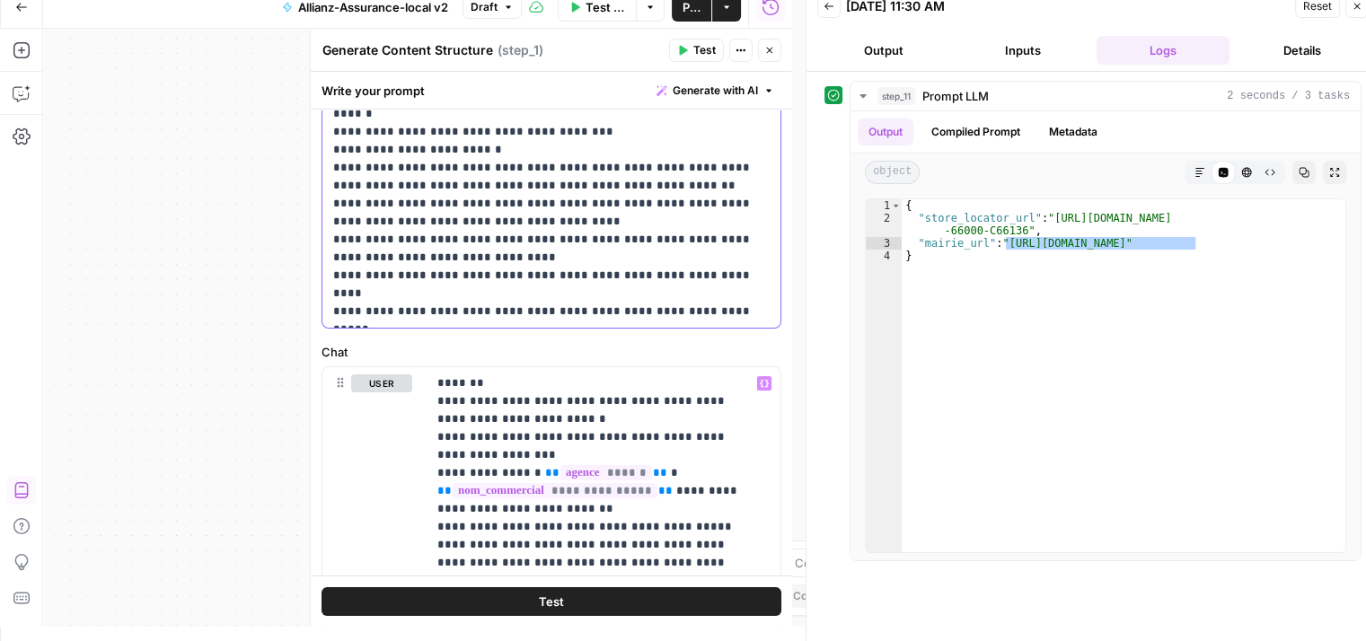
click at [519, 260] on p "**********" at bounding box center [544, 140] width 423 height 359
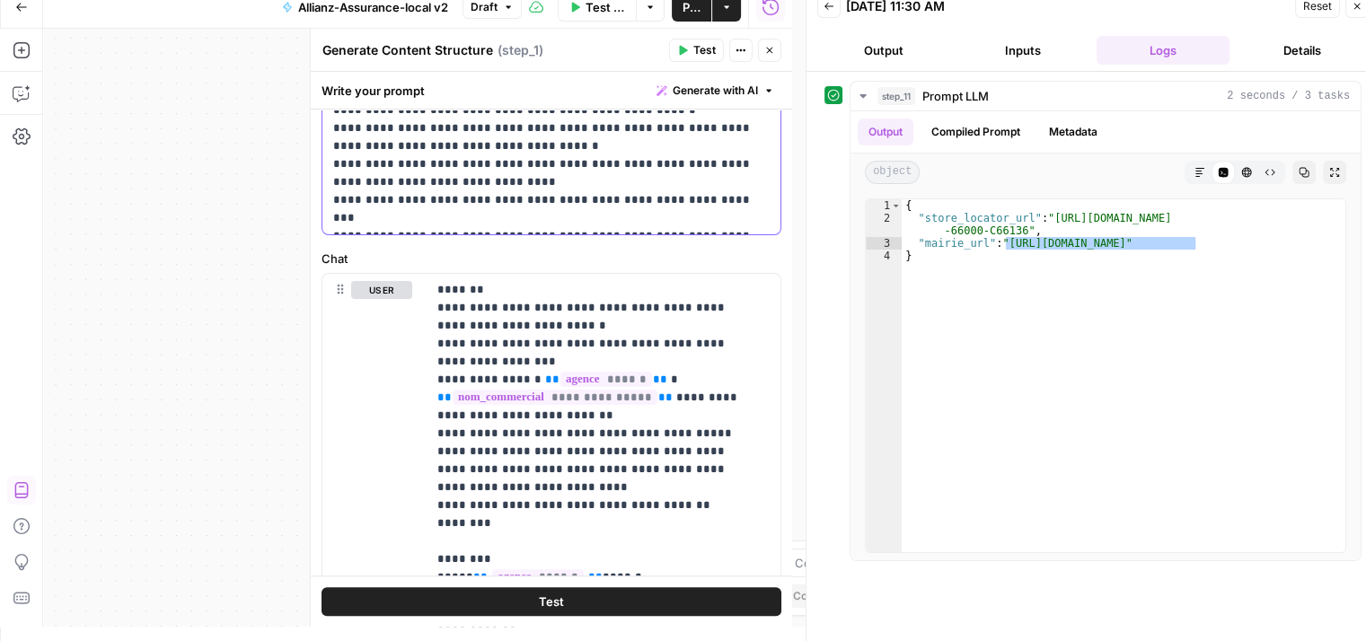
scroll to position [506, 0]
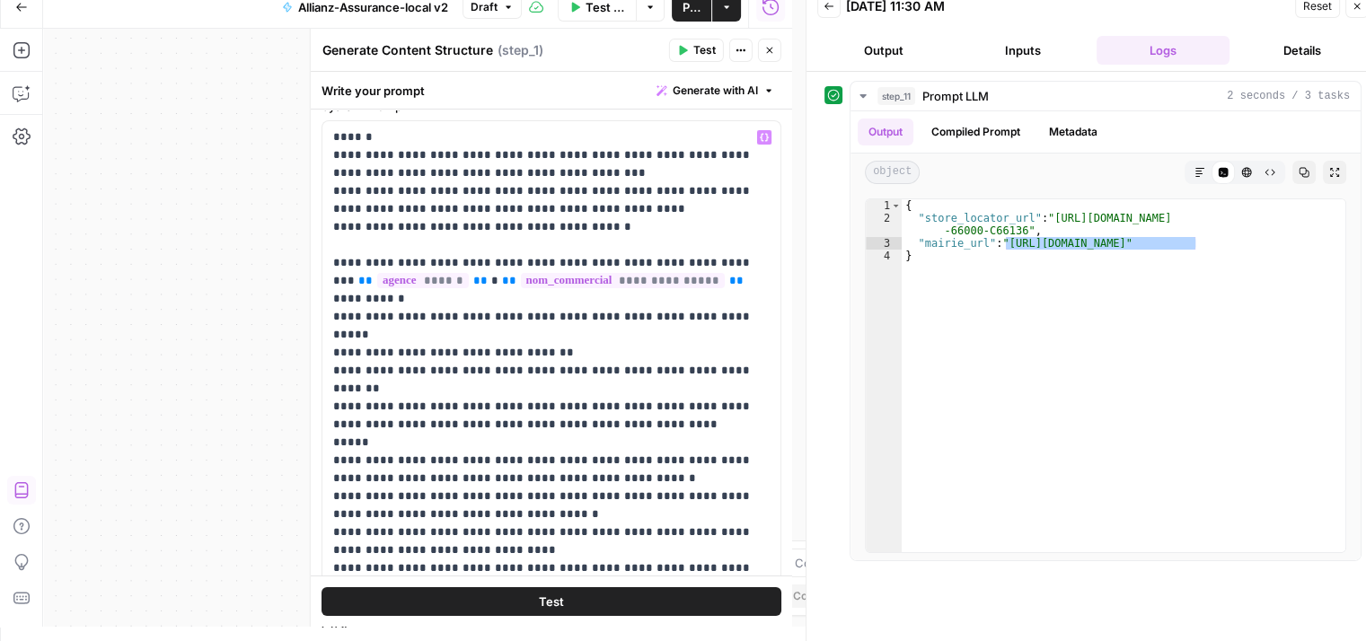
scroll to position [111, 0]
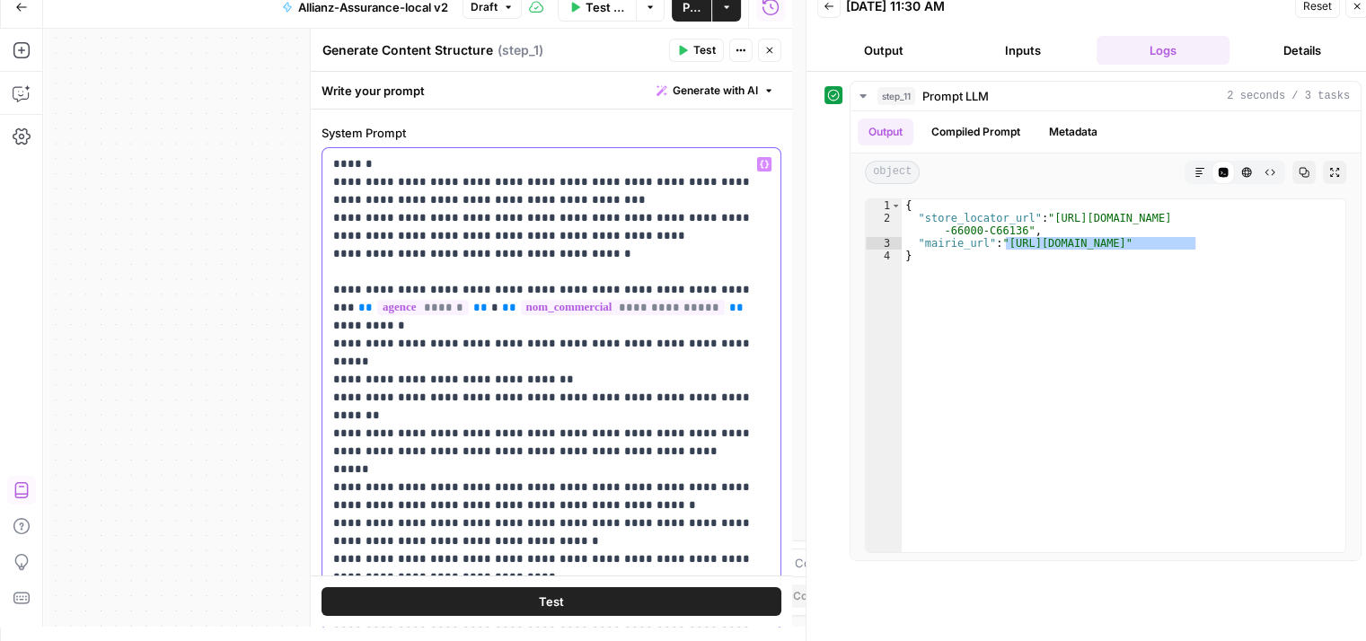
drag, startPoint x: 484, startPoint y: 339, endPoint x: 492, endPoint y: 345, distance: 10.2
click at [489, 342] on p "**********" at bounding box center [544, 388] width 423 height 467
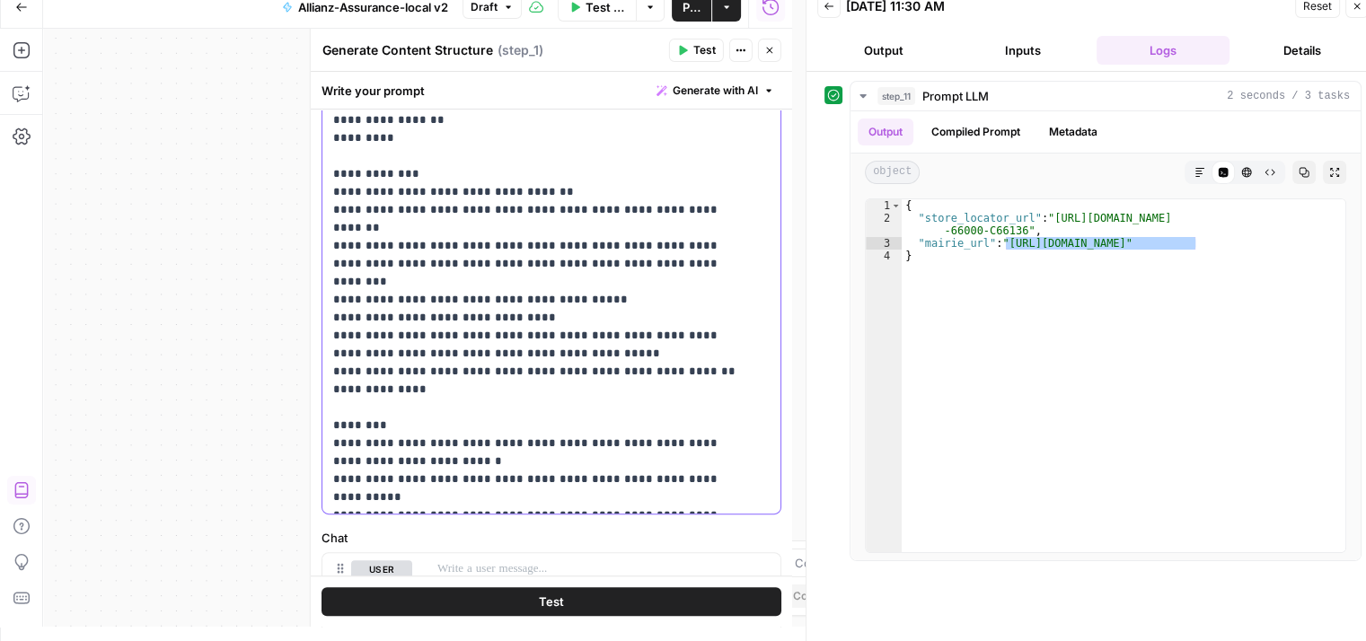
scroll to position [489, 0]
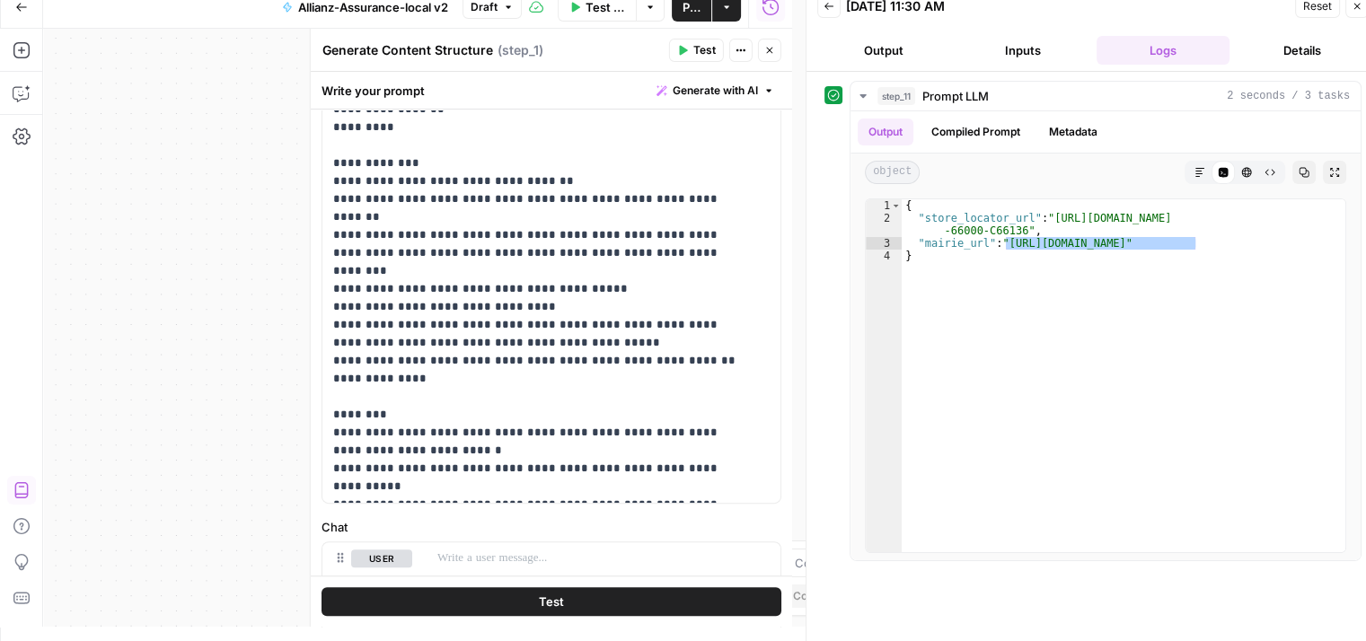
click at [590, 594] on button "Test" at bounding box center [551, 601] width 460 height 29
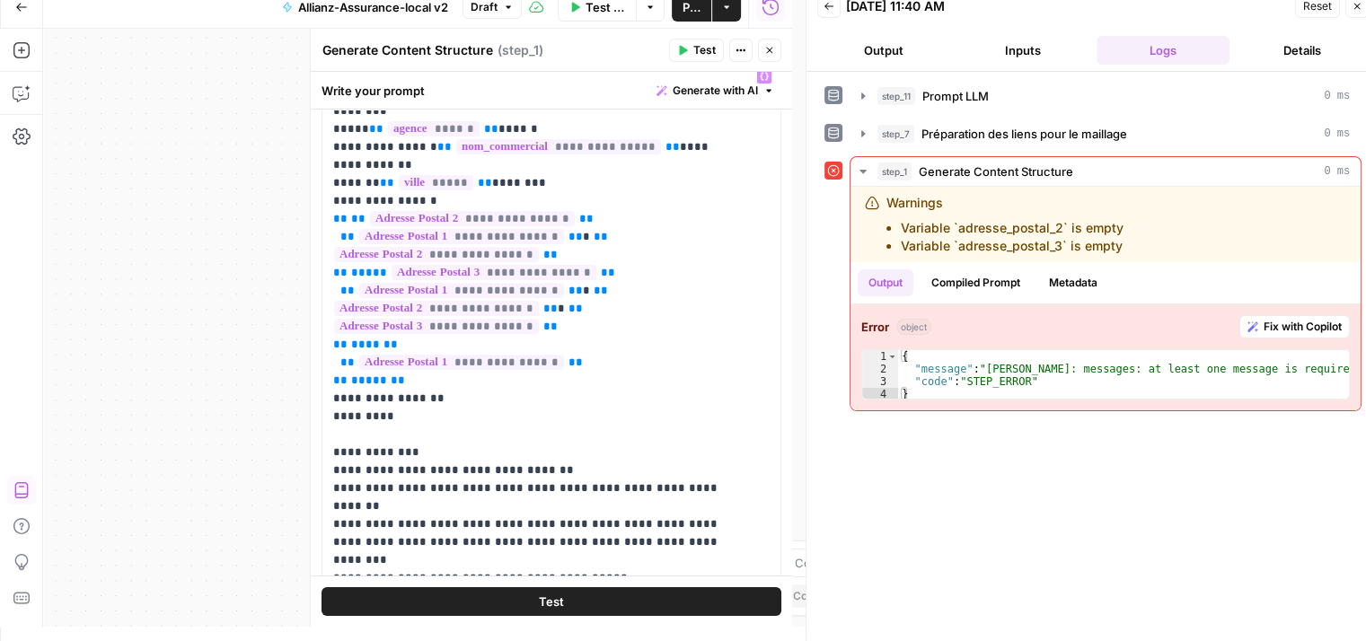
scroll to position [631, 0]
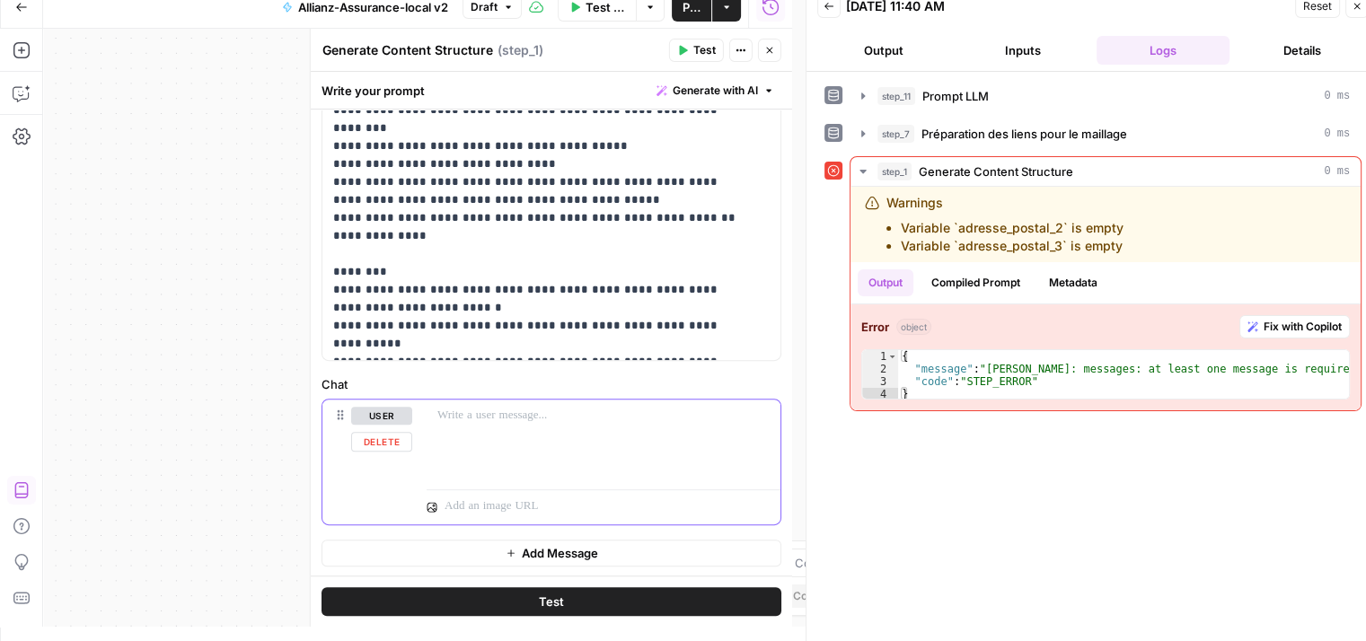
click at [374, 445] on button "Delete" at bounding box center [381, 442] width 61 height 20
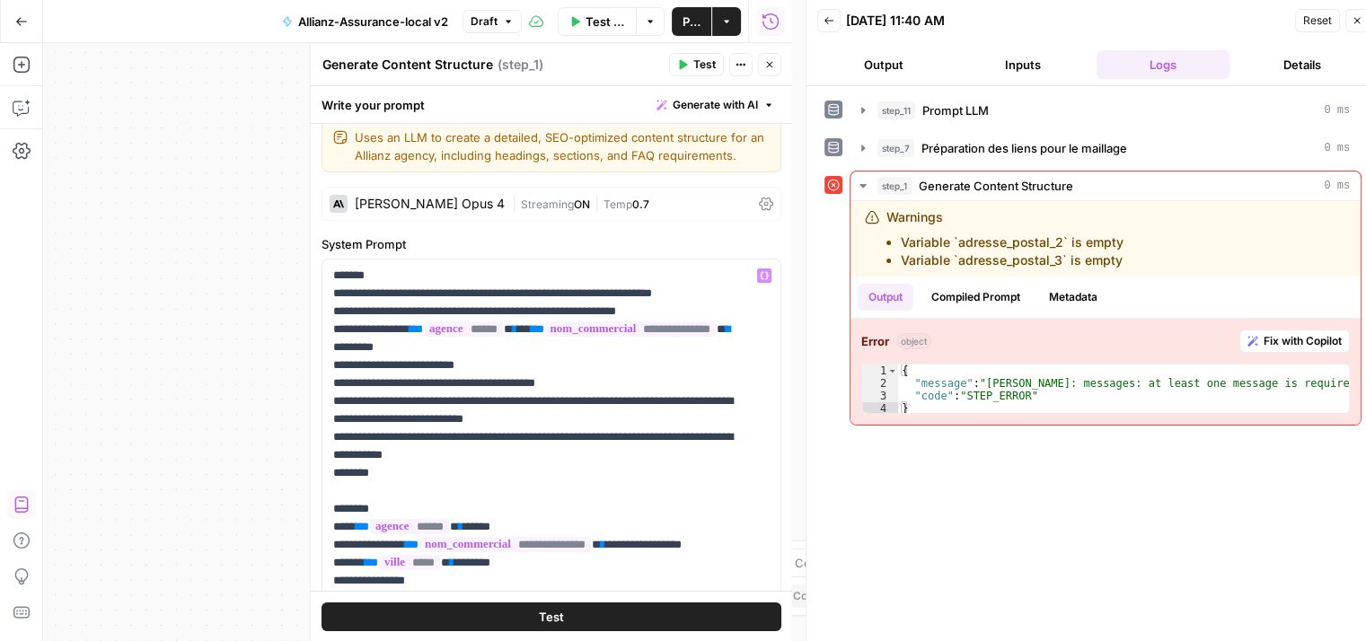
scroll to position [0, 0]
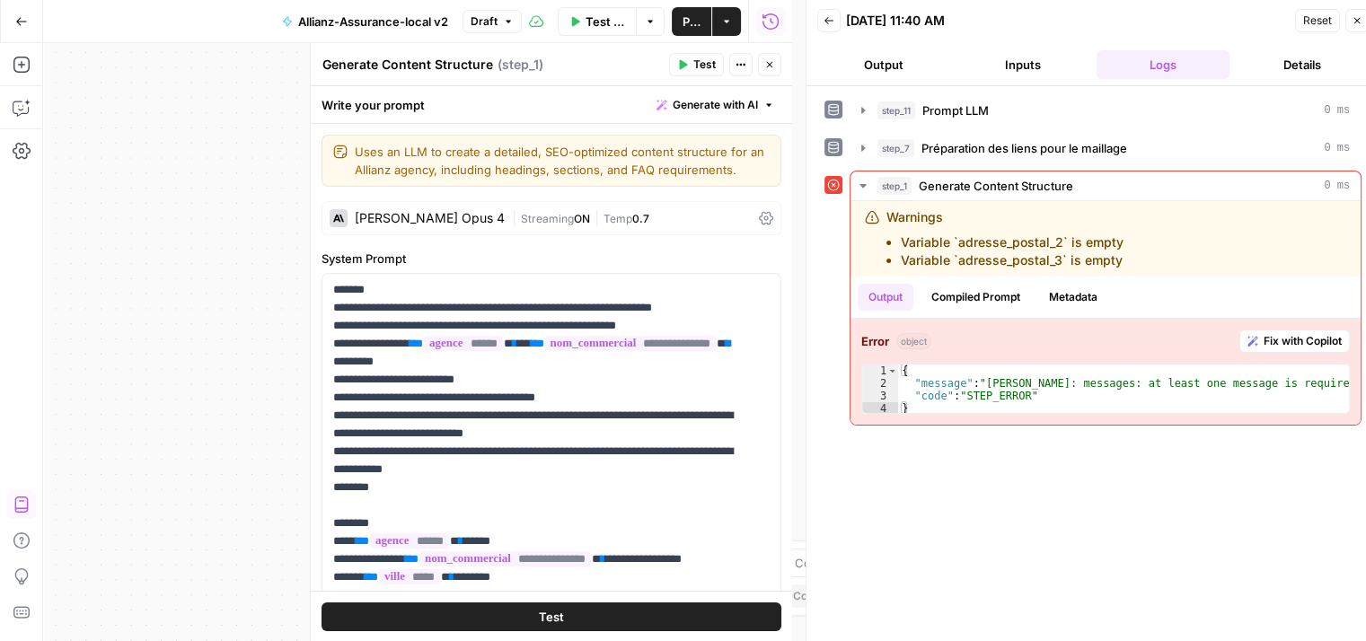
click at [759, 220] on icon at bounding box center [766, 218] width 14 height 14
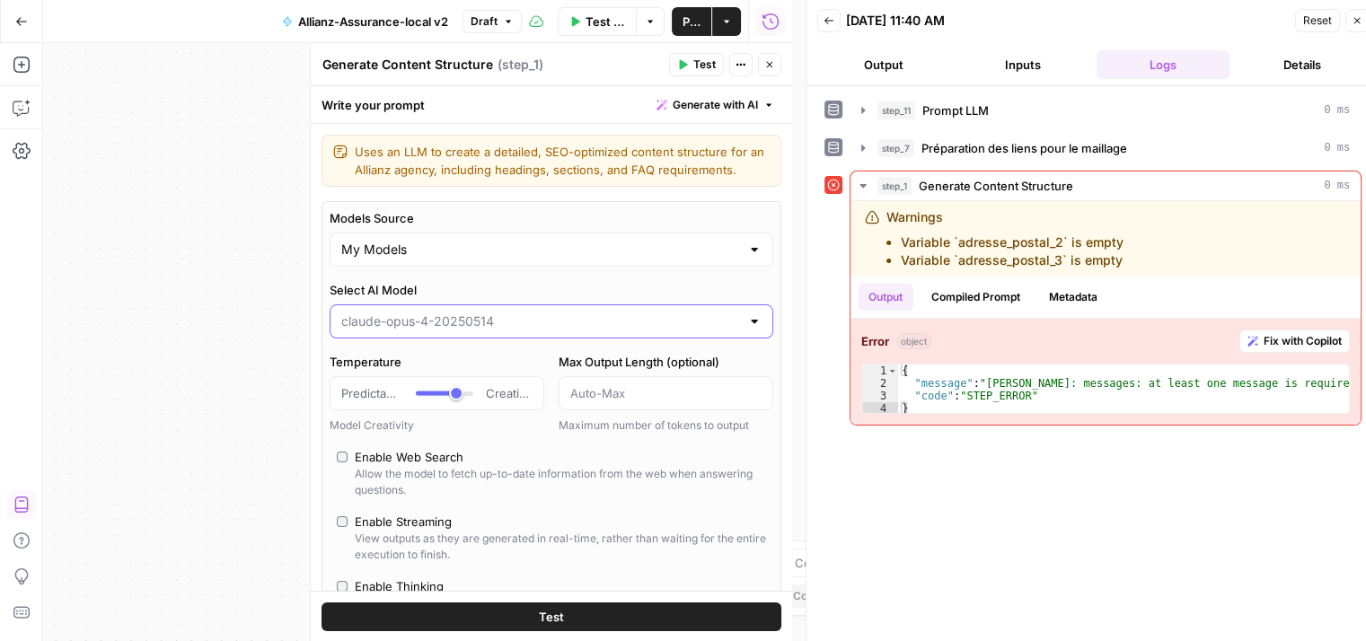
click at [515, 328] on input "Select AI Model" at bounding box center [540, 322] width 399 height 18
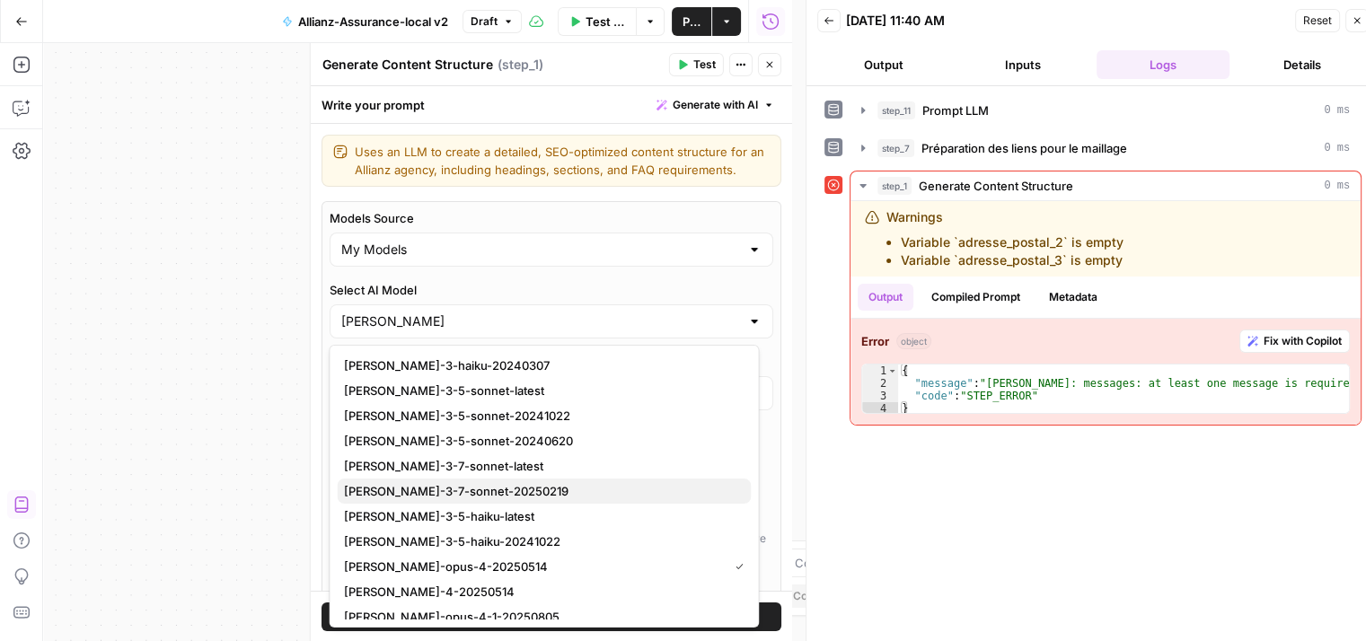
scroll to position [9, 0]
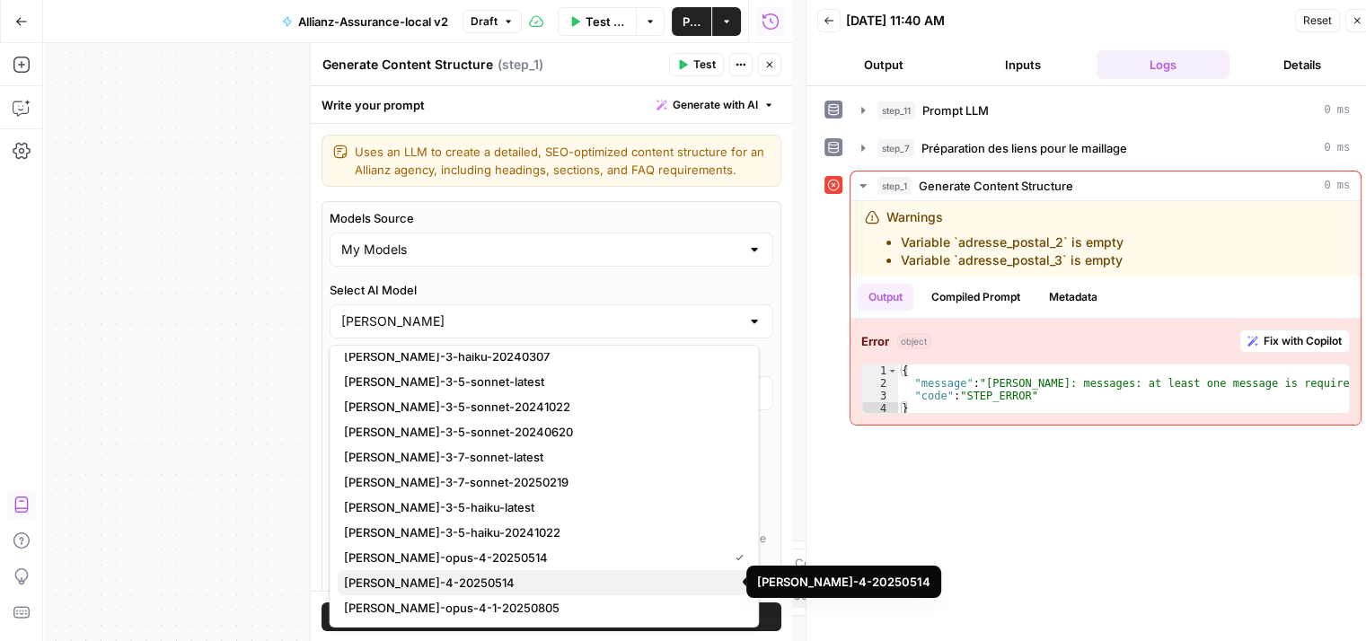
click at [480, 581] on span "claude-sonnet-4-20250514" at bounding box center [540, 583] width 392 height 18
type input "claude-sonnet-4-20250514"
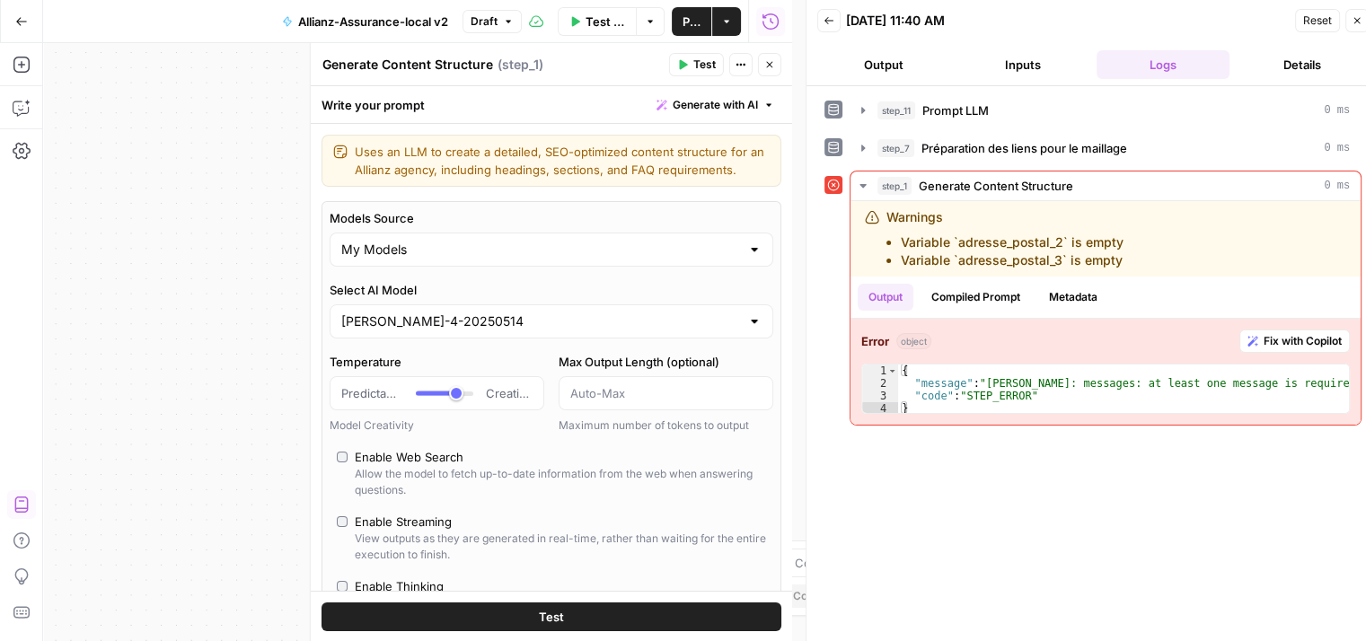
click at [361, 453] on div "Enable Web Search" at bounding box center [409, 457] width 109 height 18
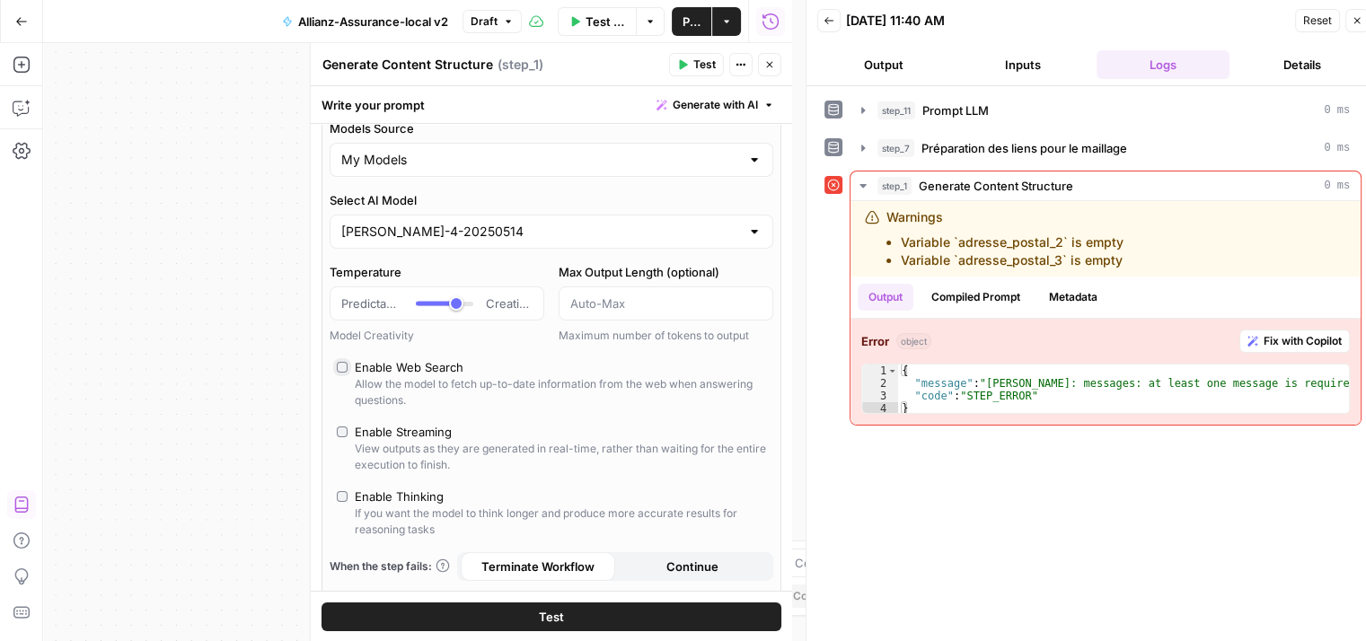
scroll to position [104, 0]
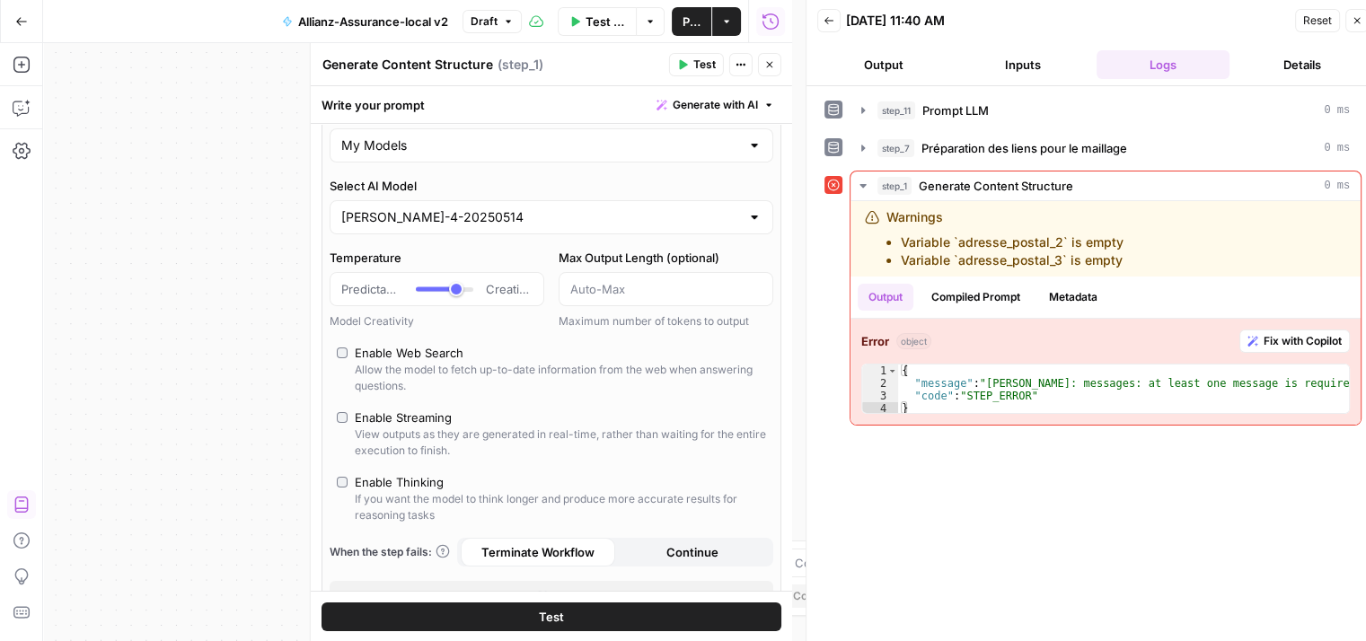
click at [350, 362] on label "Enable Web Search Allow the model to fetch up-to-date information from the web …" at bounding box center [551, 369] width 429 height 50
click at [566, 612] on button "Test" at bounding box center [551, 616] width 460 height 29
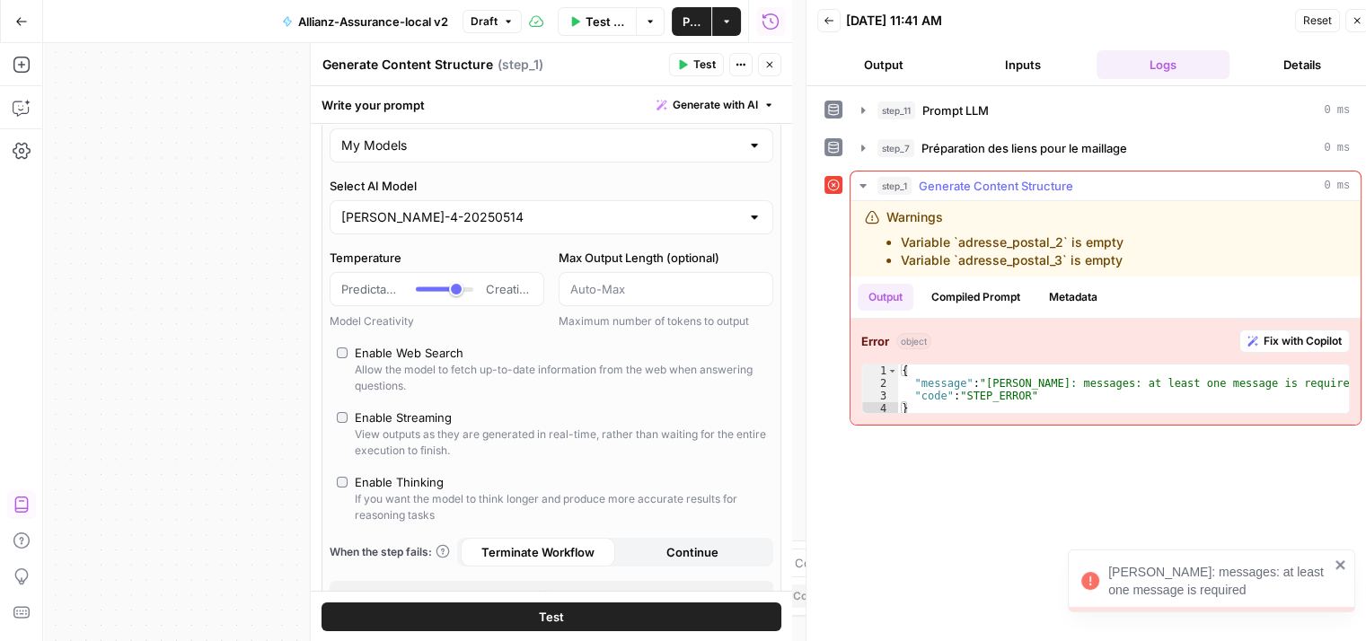
click at [927, 337] on div "Error object Fix with Copilot 1 2 3 4 { "message" : "Claude Error: messages: at…" at bounding box center [1105, 372] width 510 height 106
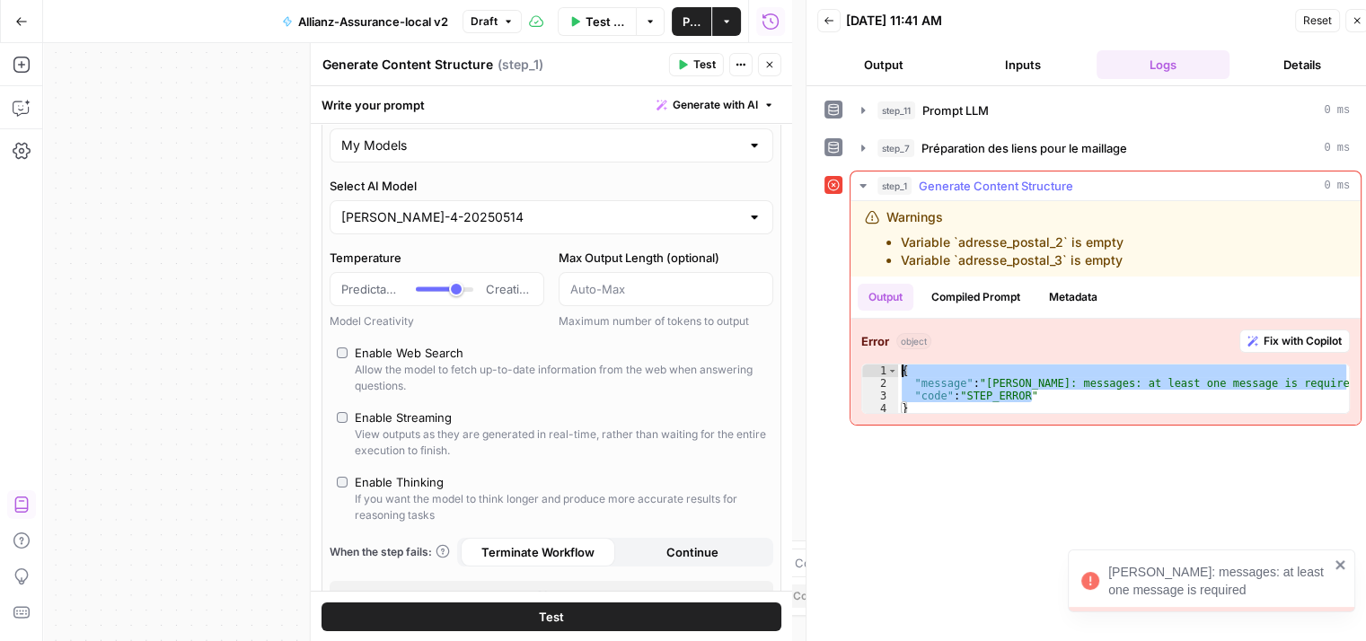
type textarea "**********"
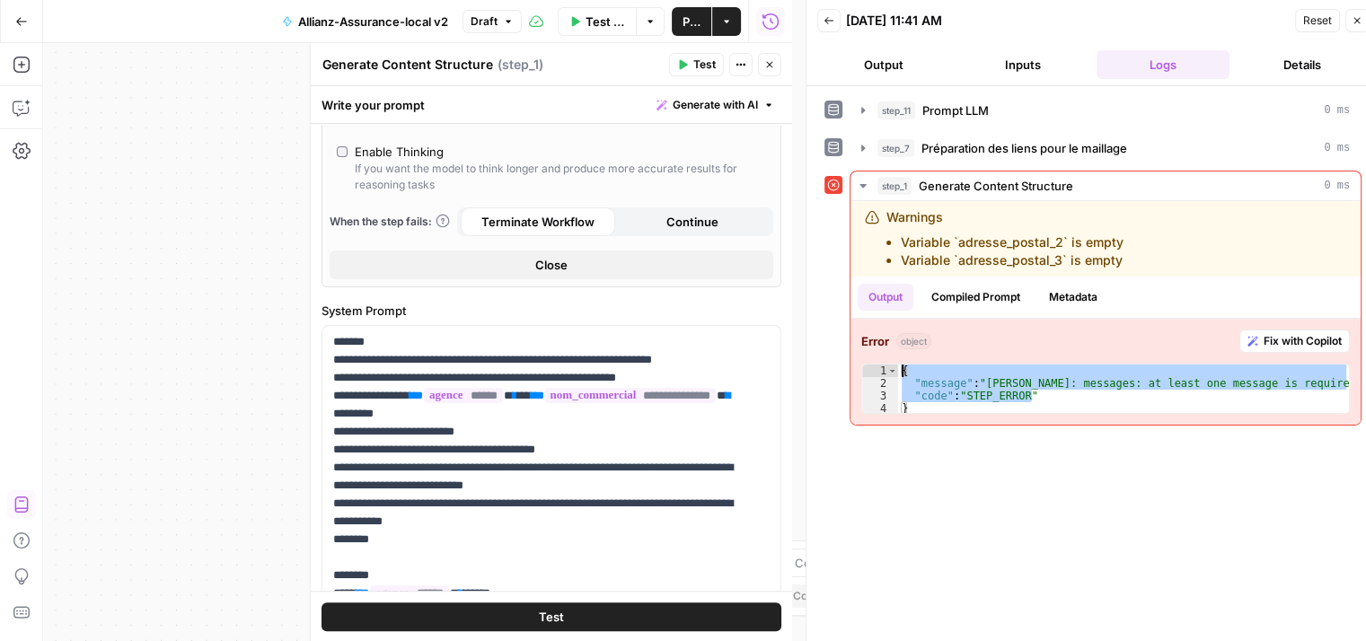
scroll to position [452, 0]
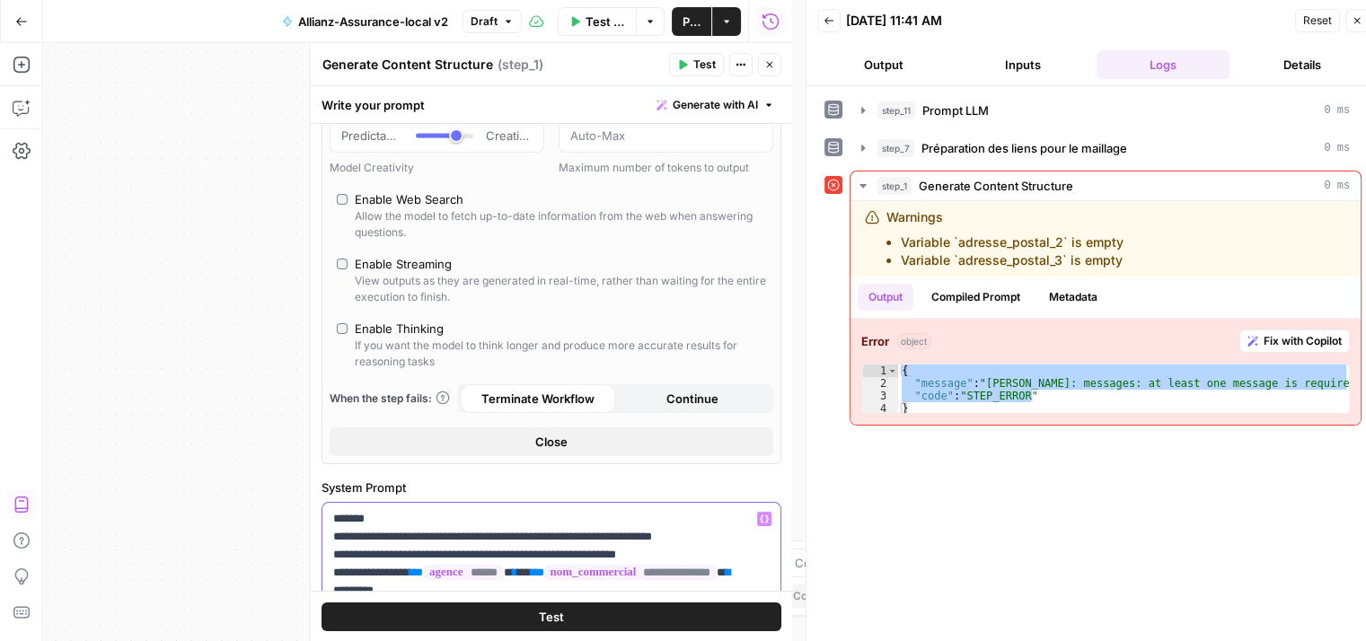
scroll to position [0, 0]
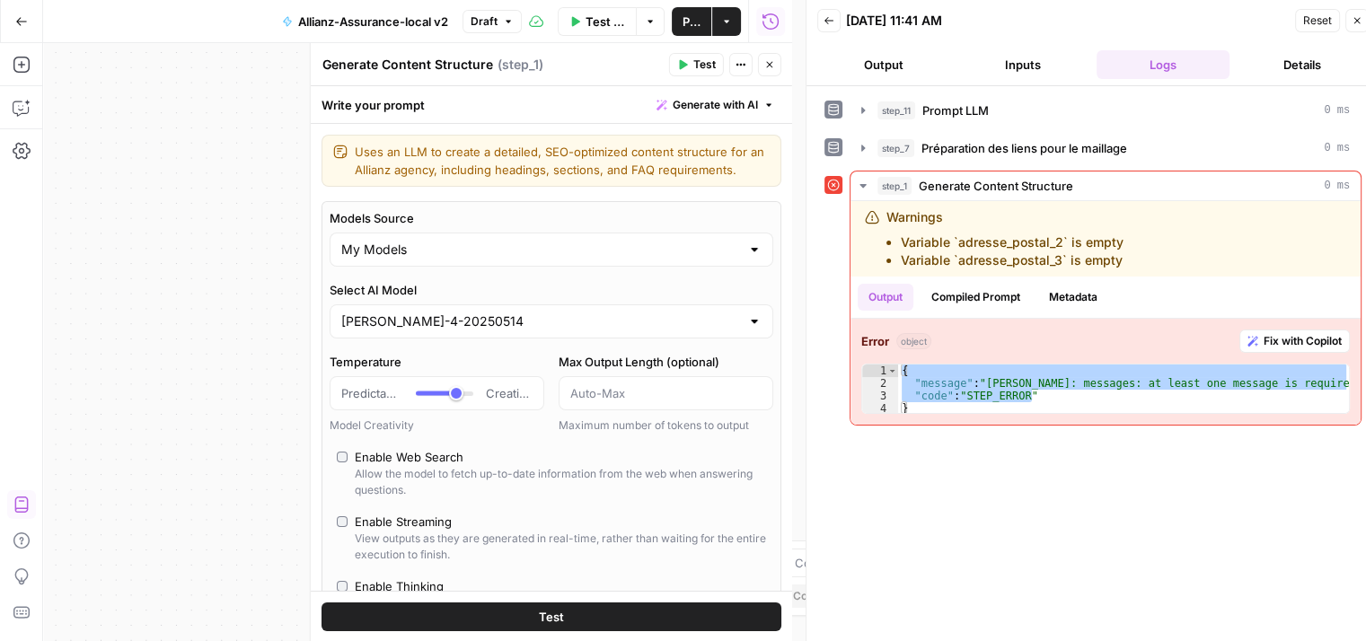
click at [767, 66] on icon "button" at bounding box center [769, 65] width 6 height 6
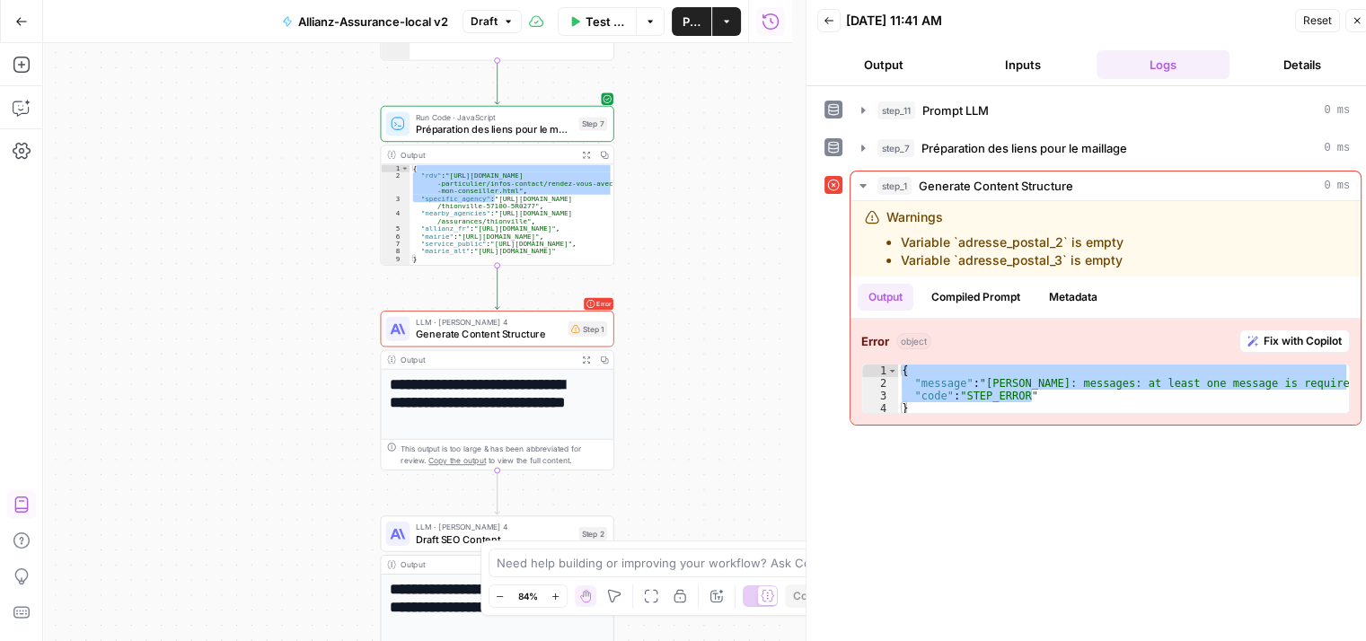
click at [302, 315] on div "**********" at bounding box center [417, 342] width 749 height 598
click at [18, 70] on icon "button" at bounding box center [22, 65] width 18 height 18
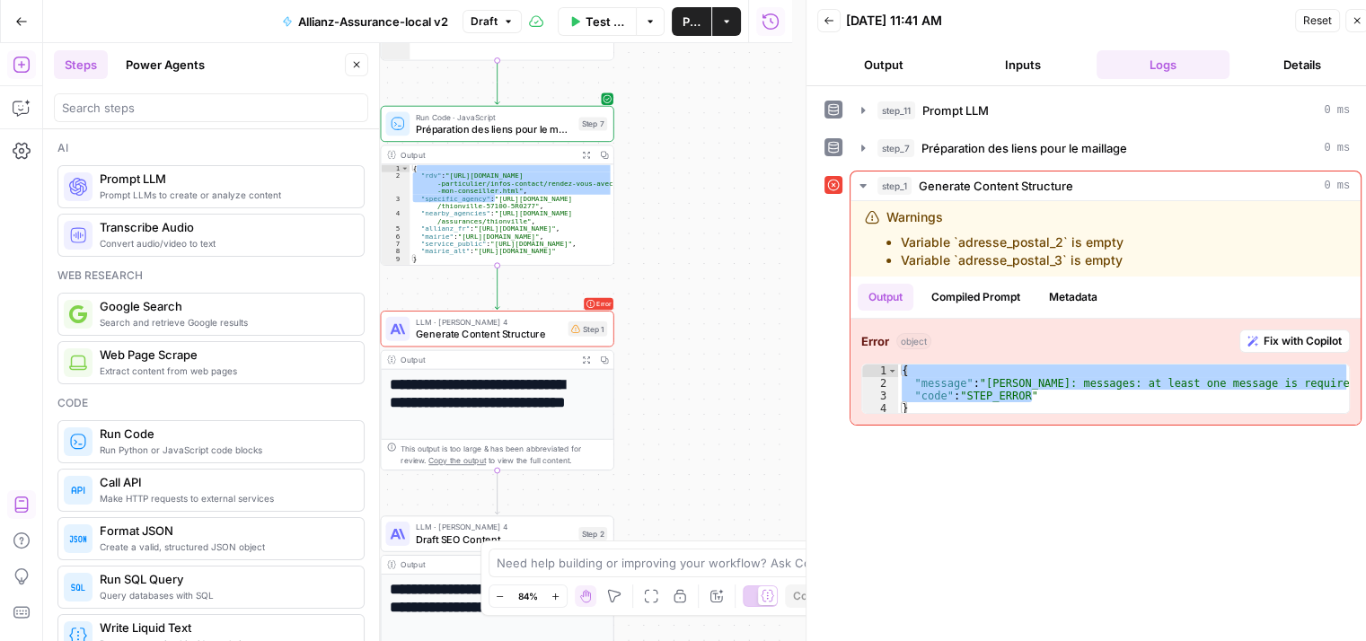
scroll to position [230, 0]
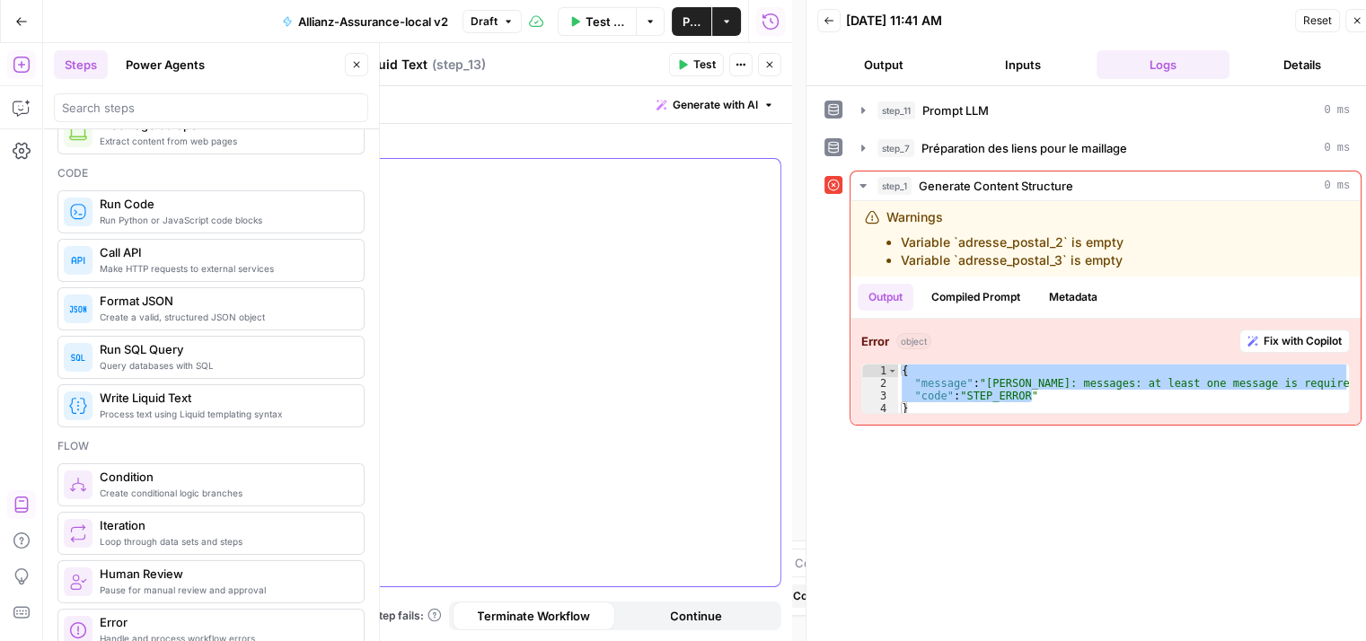
click at [587, 292] on div at bounding box center [551, 372] width 458 height 427
click at [480, 394] on div at bounding box center [551, 372] width 458 height 427
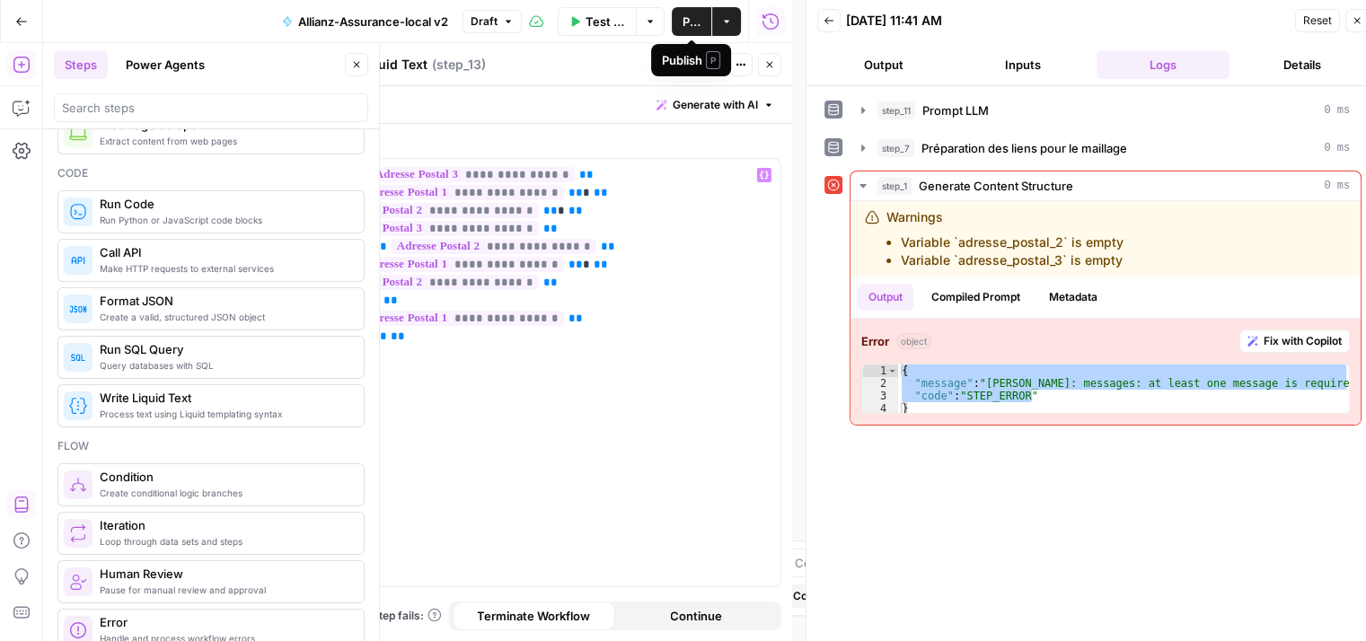
click at [698, 66] on div "Publish P" at bounding box center [691, 60] width 58 height 18
click at [612, 79] on header "Write Liquid Text Write Liquid Text ( step_13 ) Test Actions Close" at bounding box center [551, 64] width 481 height 43
click at [688, 66] on icon "button" at bounding box center [682, 64] width 11 height 11
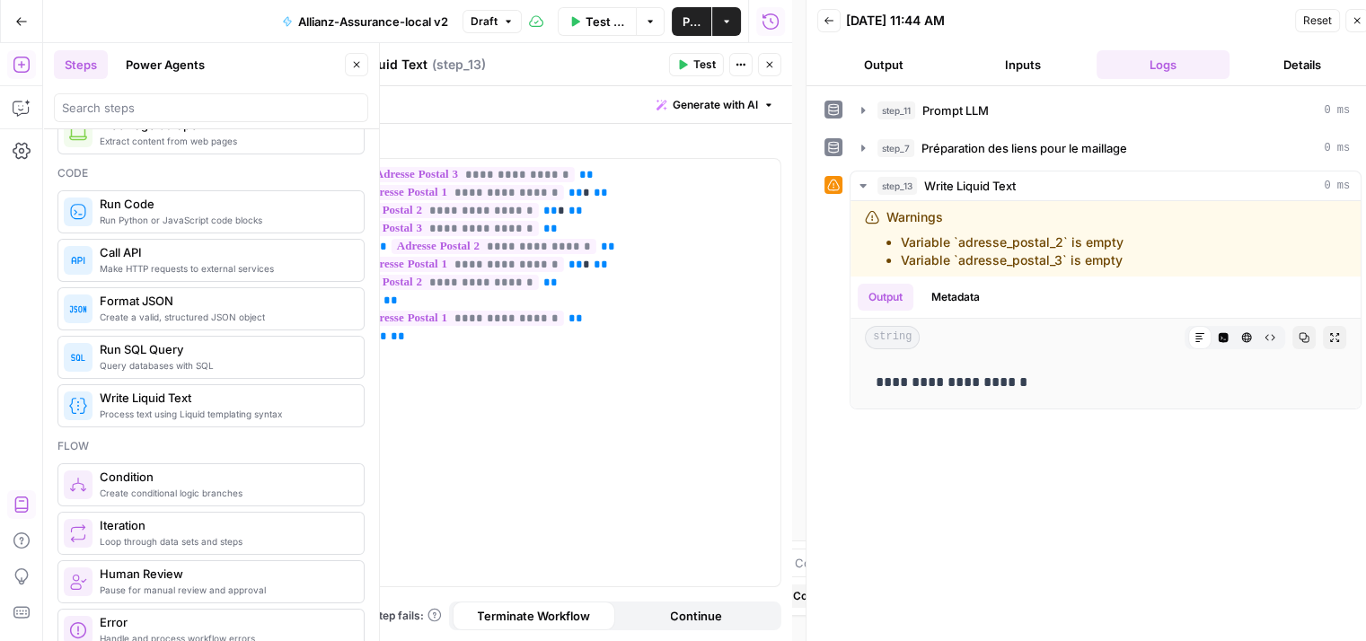
click at [353, 67] on icon "button" at bounding box center [356, 64] width 11 height 11
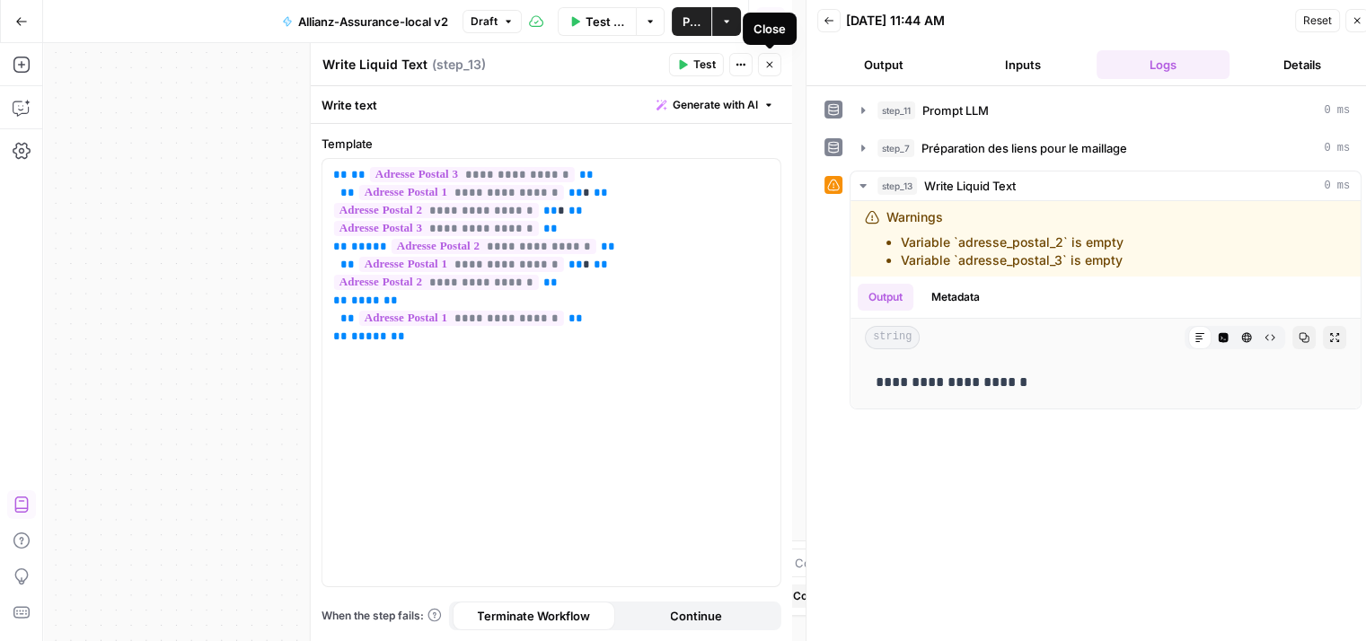
click at [774, 67] on icon "button" at bounding box center [769, 64] width 11 height 11
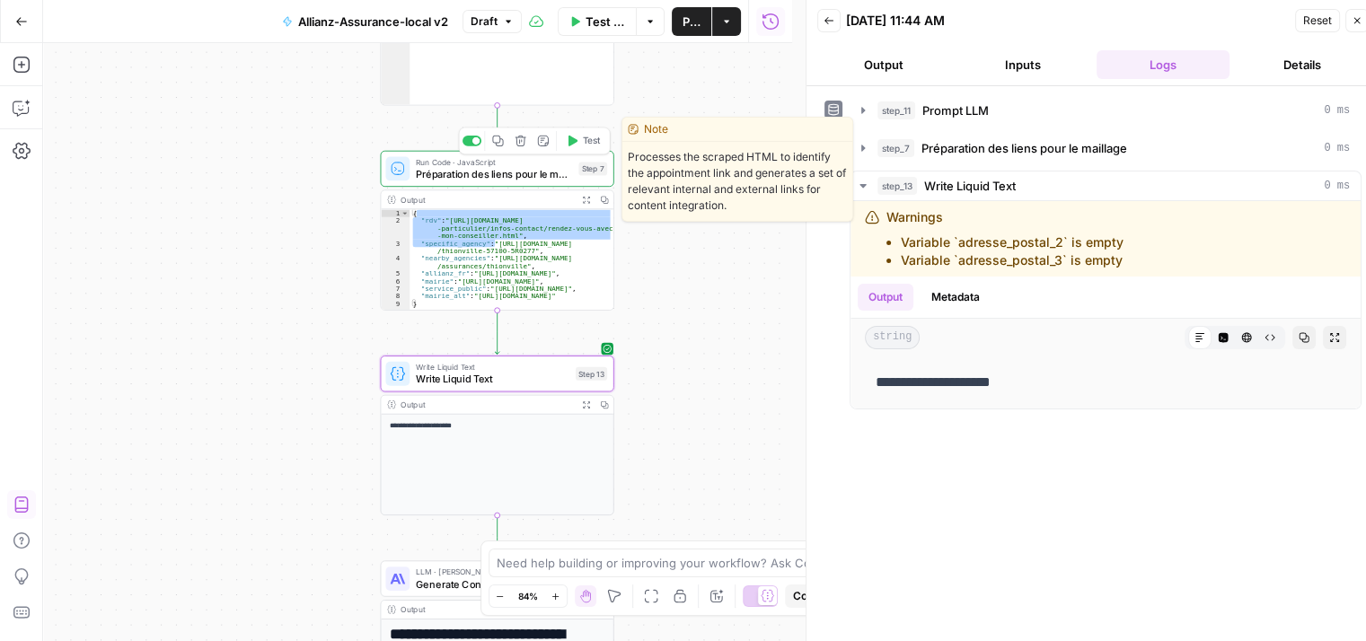
click at [515, 145] on icon "button" at bounding box center [521, 141] width 12 height 12
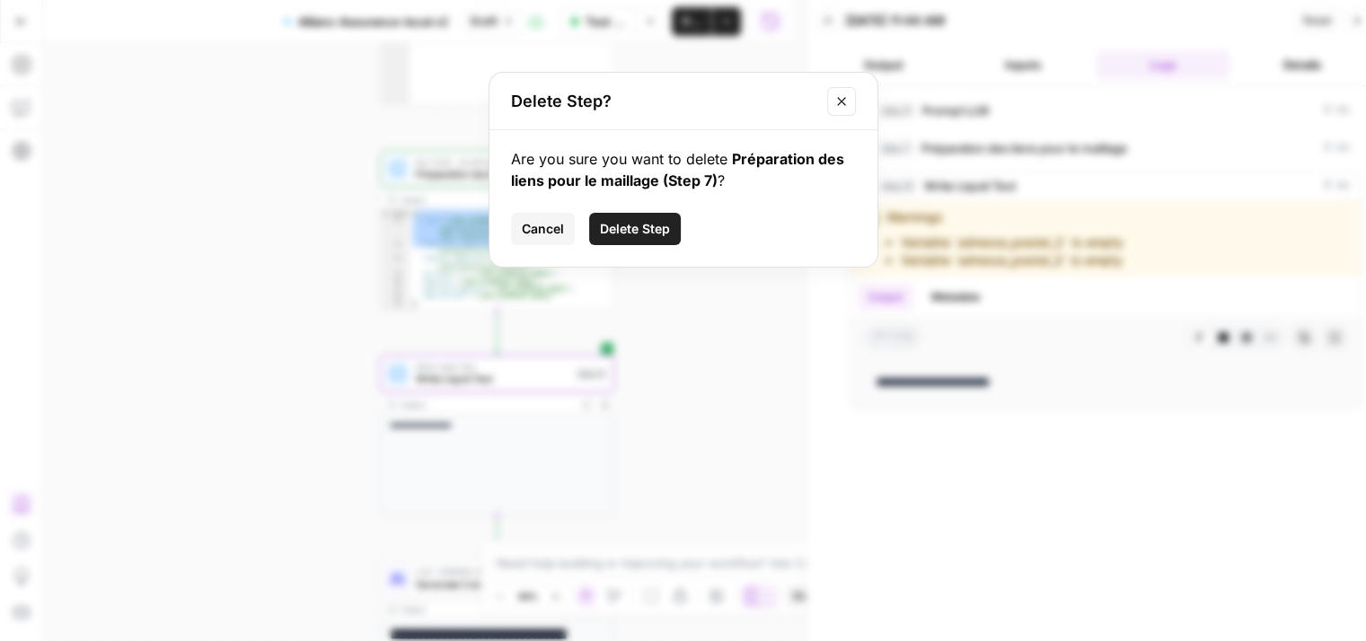
click at [620, 222] on span "Delete Step" at bounding box center [635, 229] width 70 height 18
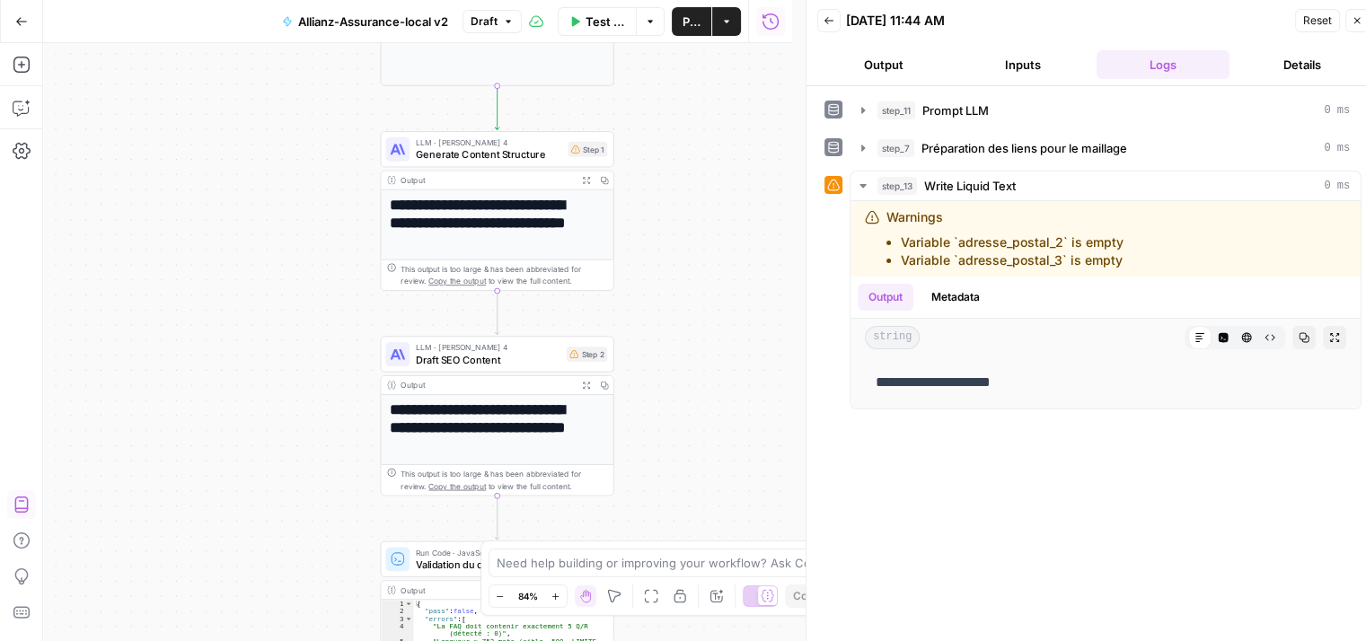
click at [462, 152] on span "Generate Content Structure" at bounding box center [489, 154] width 146 height 15
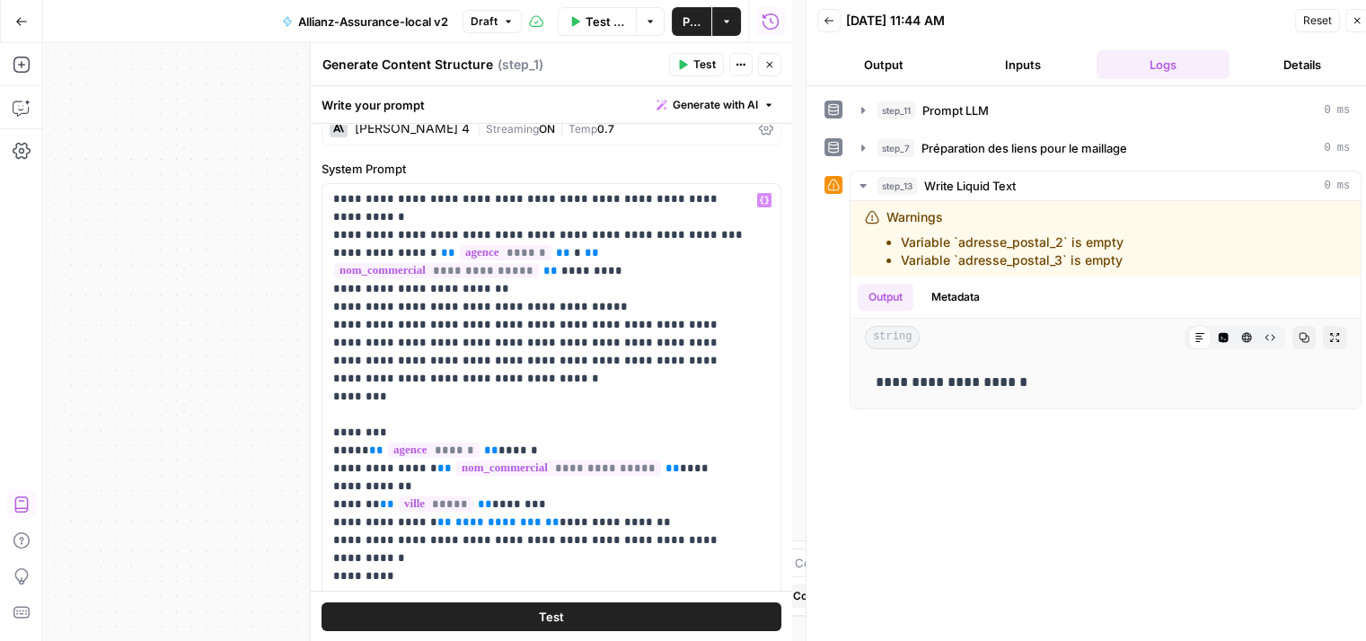
scroll to position [180, 0]
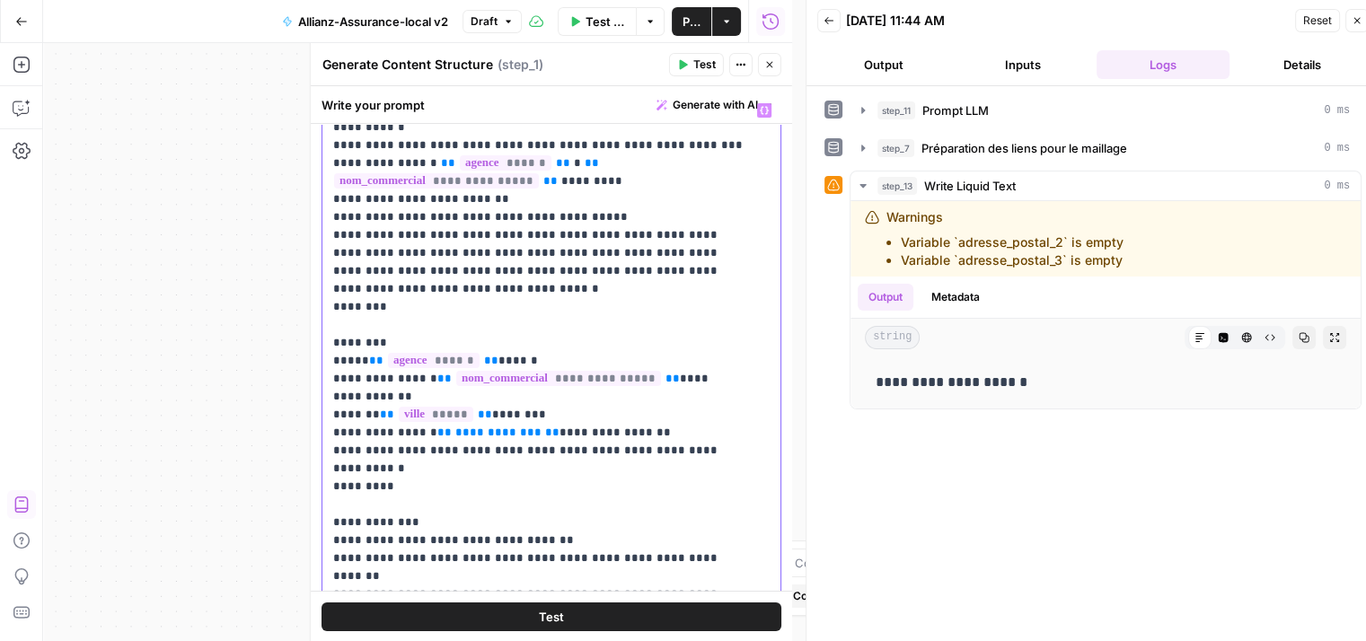
click at [477, 427] on span "**********" at bounding box center [498, 433] width 86 height 12
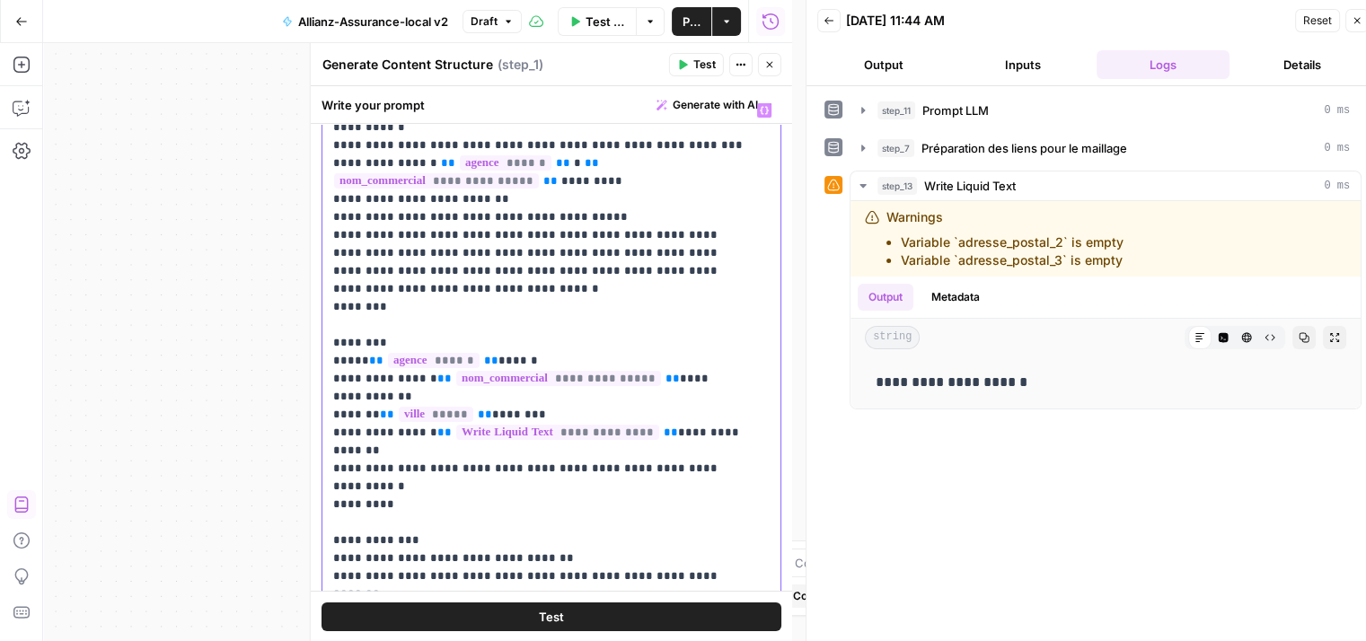
click at [542, 468] on p "**********" at bounding box center [537, 460] width 409 height 754
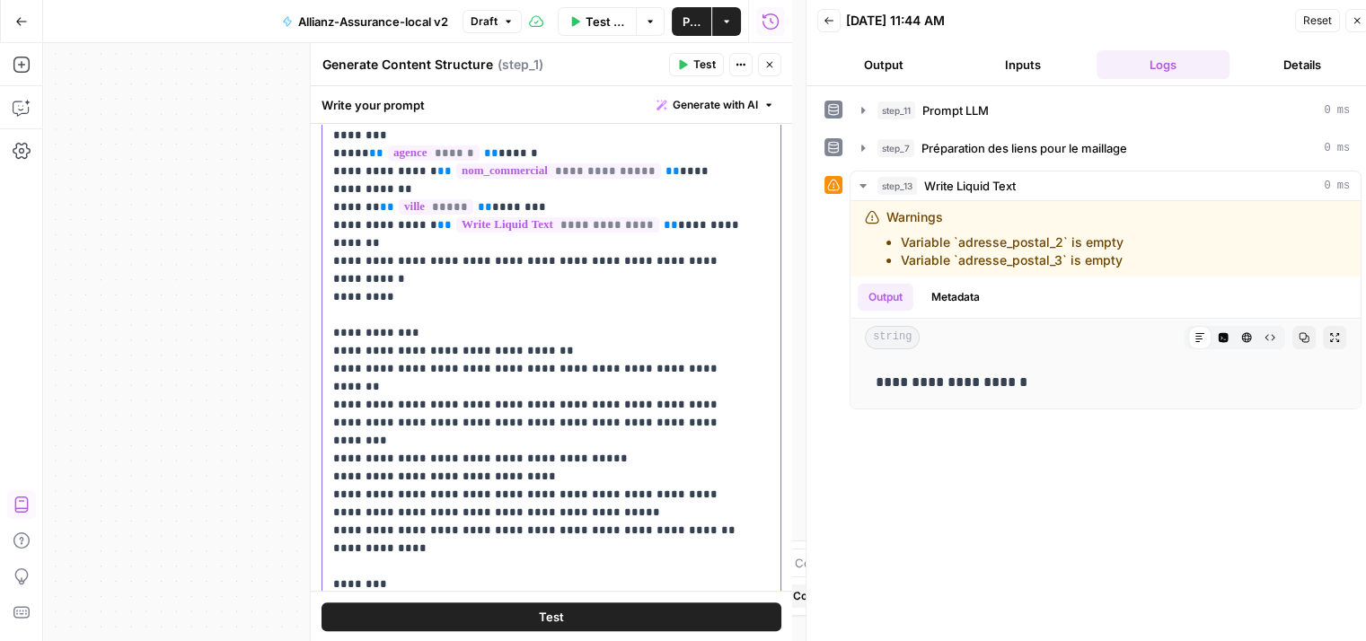
scroll to position [504, 0]
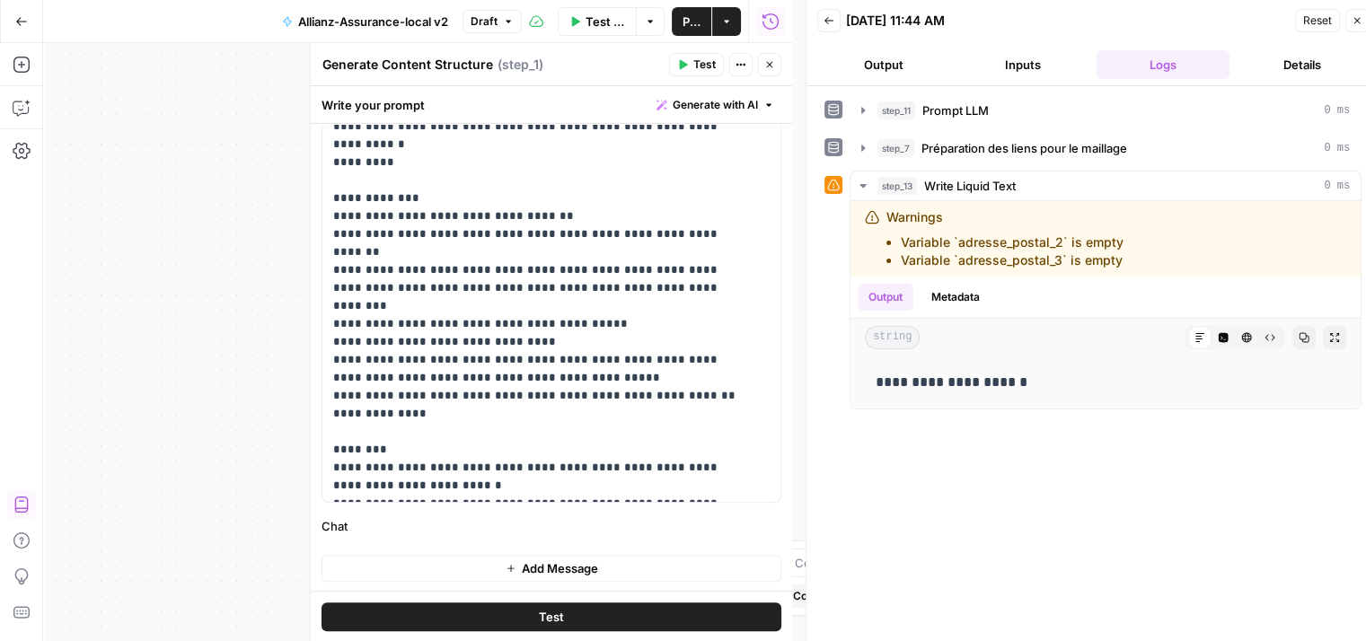
click at [585, 604] on button "Test" at bounding box center [551, 616] width 460 height 29
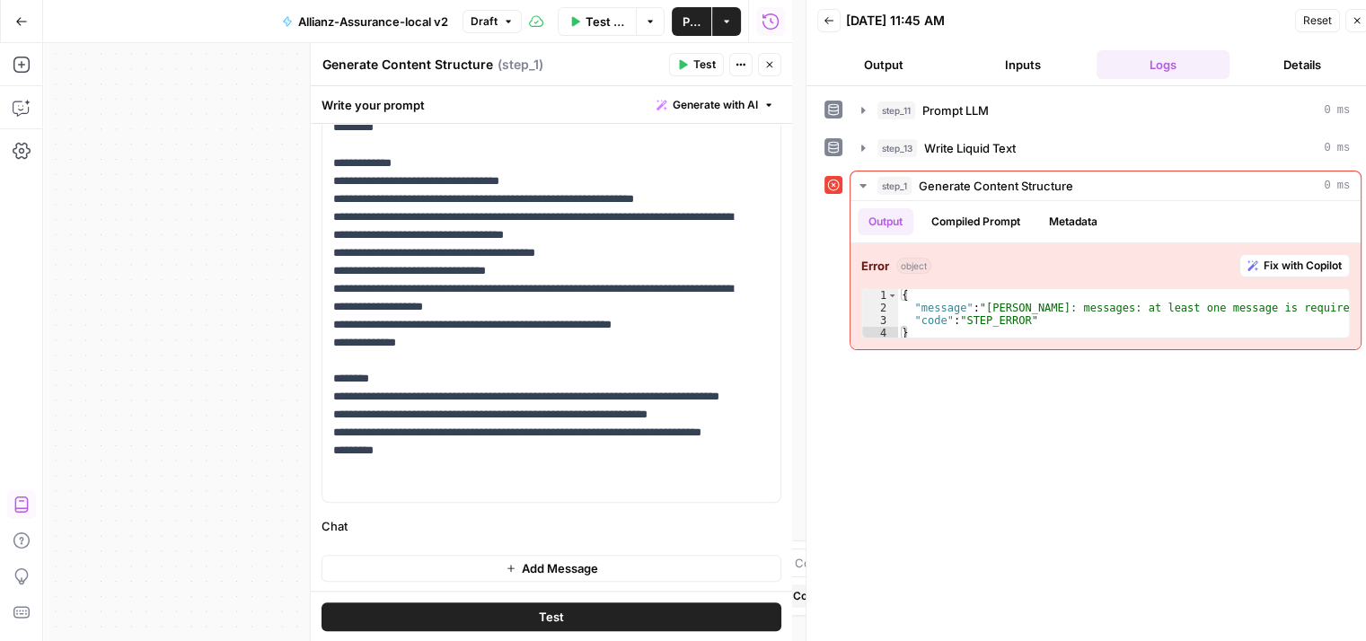
scroll to position [0, 0]
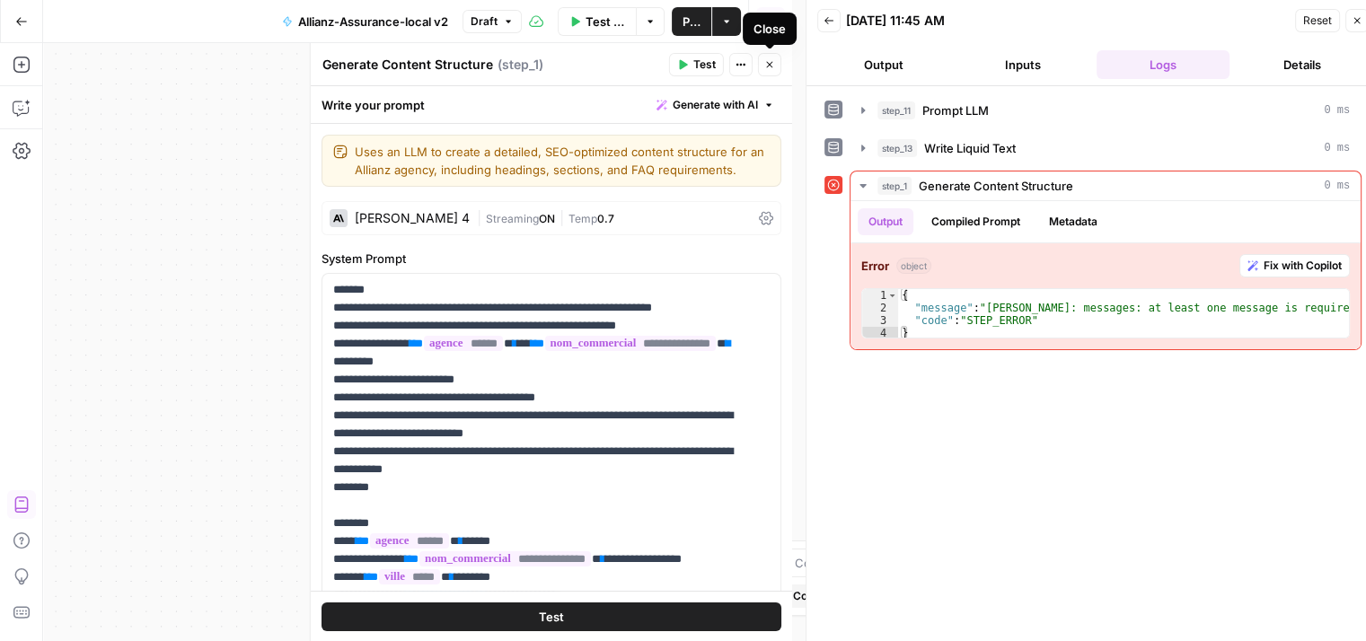
click at [762, 69] on button "Close" at bounding box center [769, 64] width 23 height 23
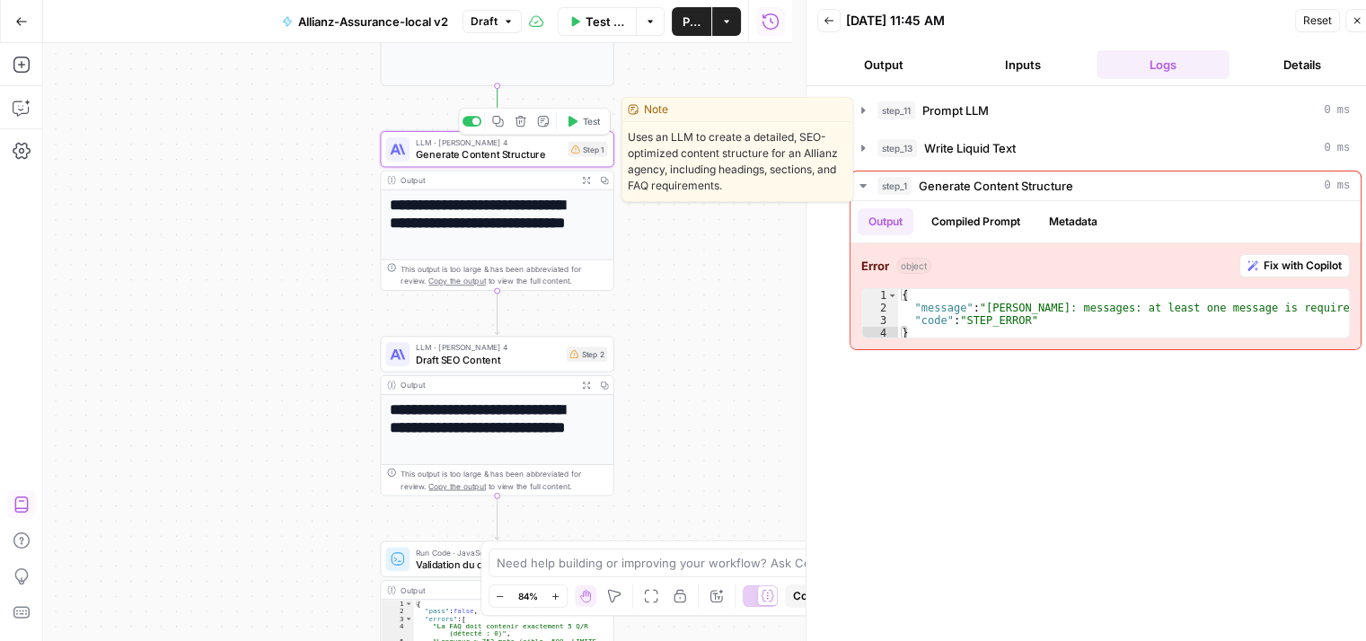
click at [486, 155] on span "Generate Content Structure" at bounding box center [489, 154] width 146 height 15
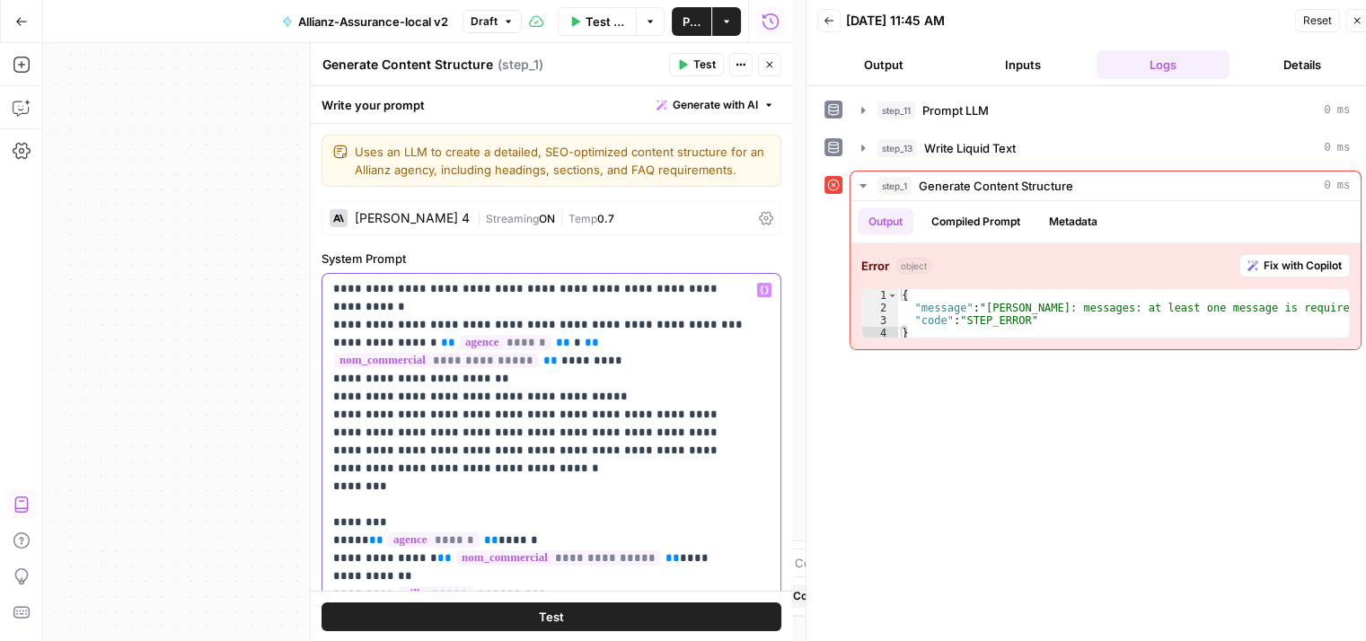
click at [628, 429] on p "**********" at bounding box center [537, 630] width 409 height 736
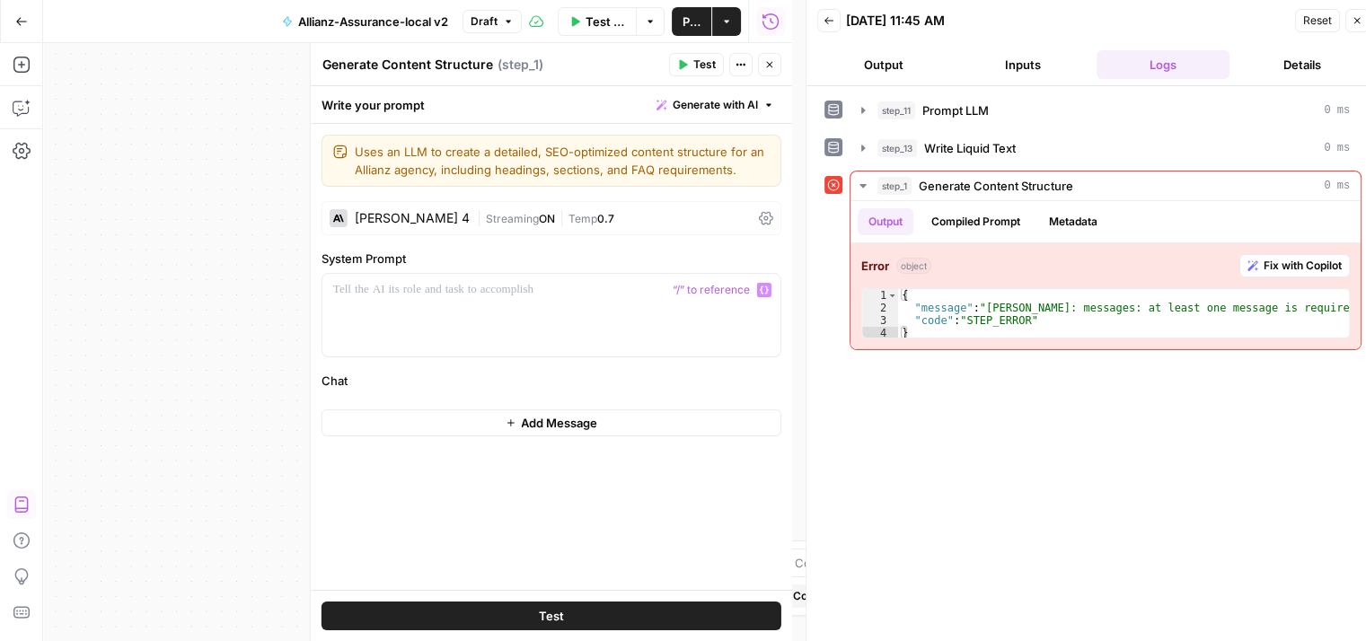
click at [628, 430] on button "Add Message" at bounding box center [551, 422] width 460 height 27
click at [518, 338] on div at bounding box center [551, 315] width 459 height 83
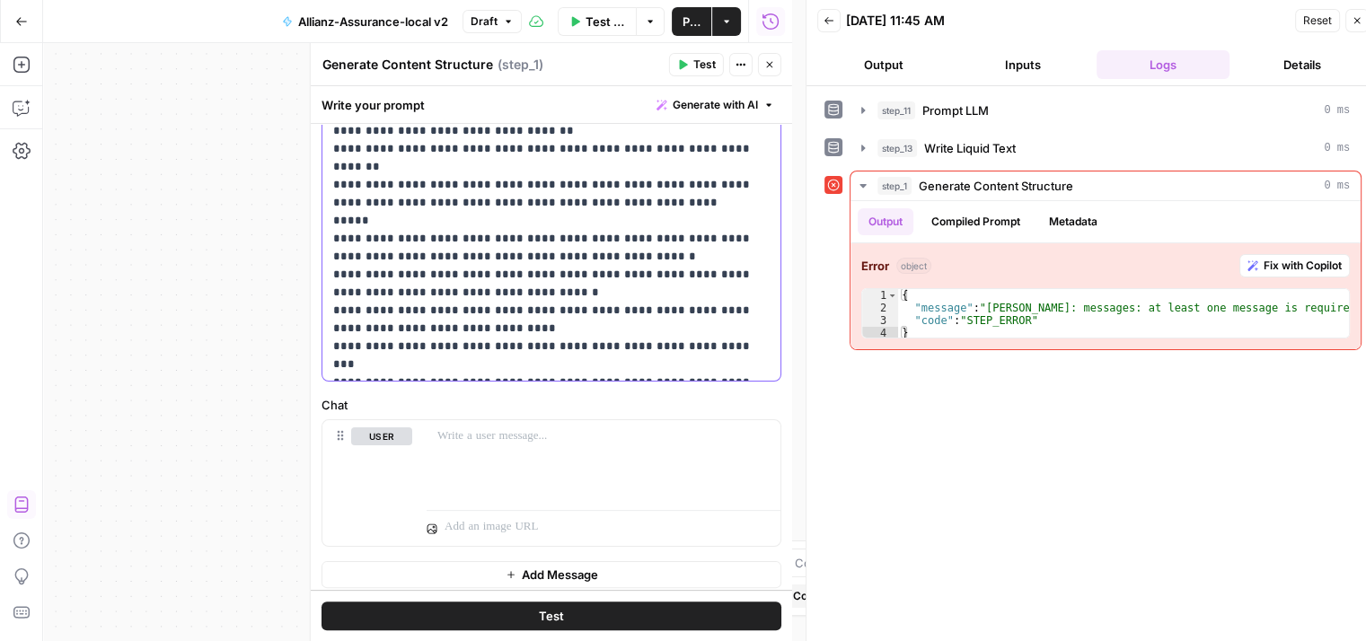
scroll to position [381, 0]
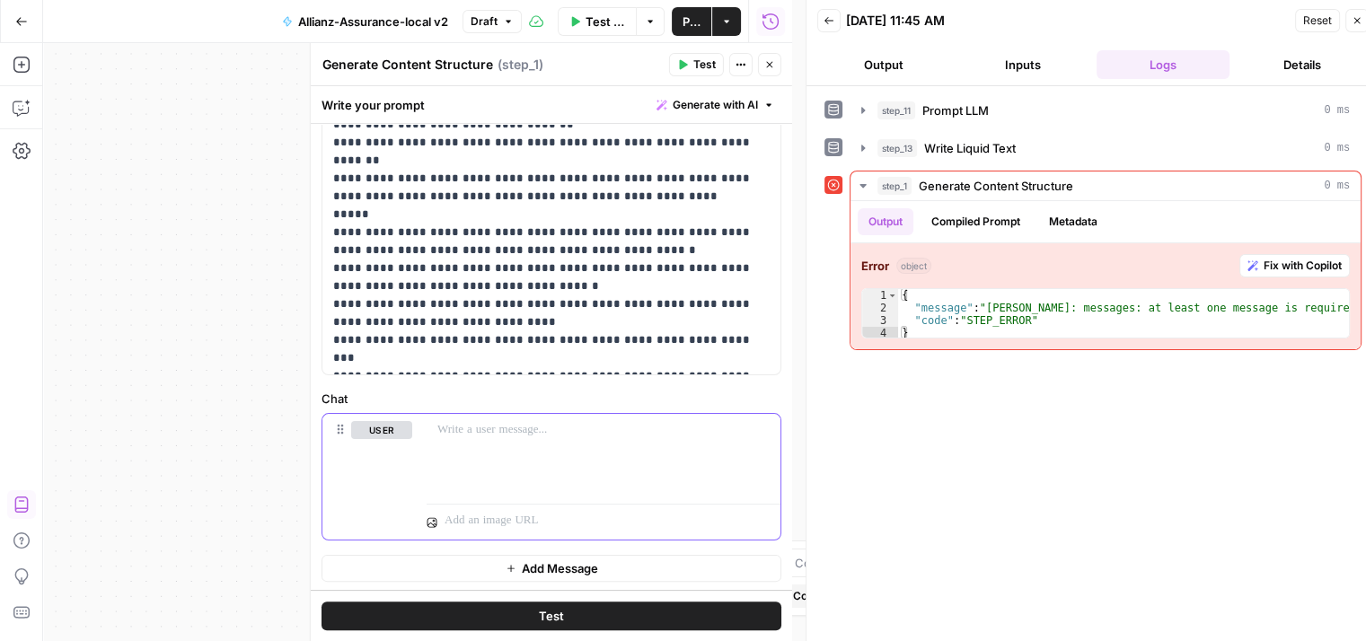
click at [462, 425] on p at bounding box center [603, 430] width 332 height 18
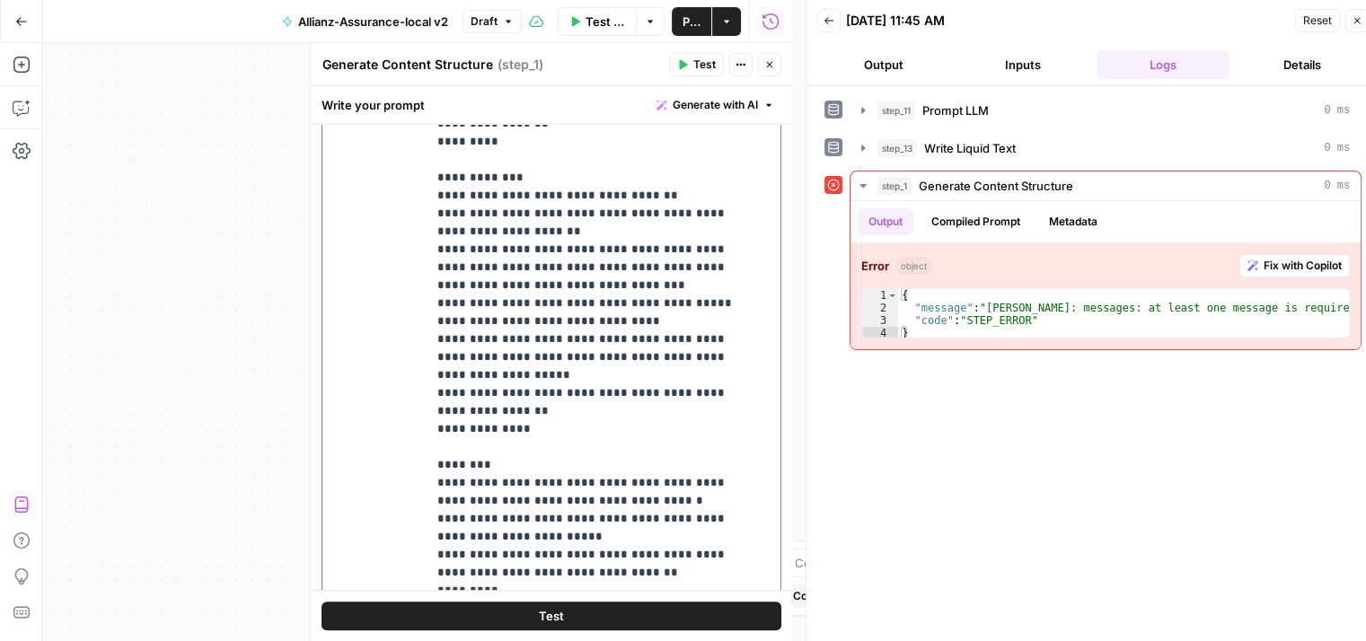
scroll to position [920, 0]
click at [556, 615] on span "Test" at bounding box center [551, 616] width 25 height 18
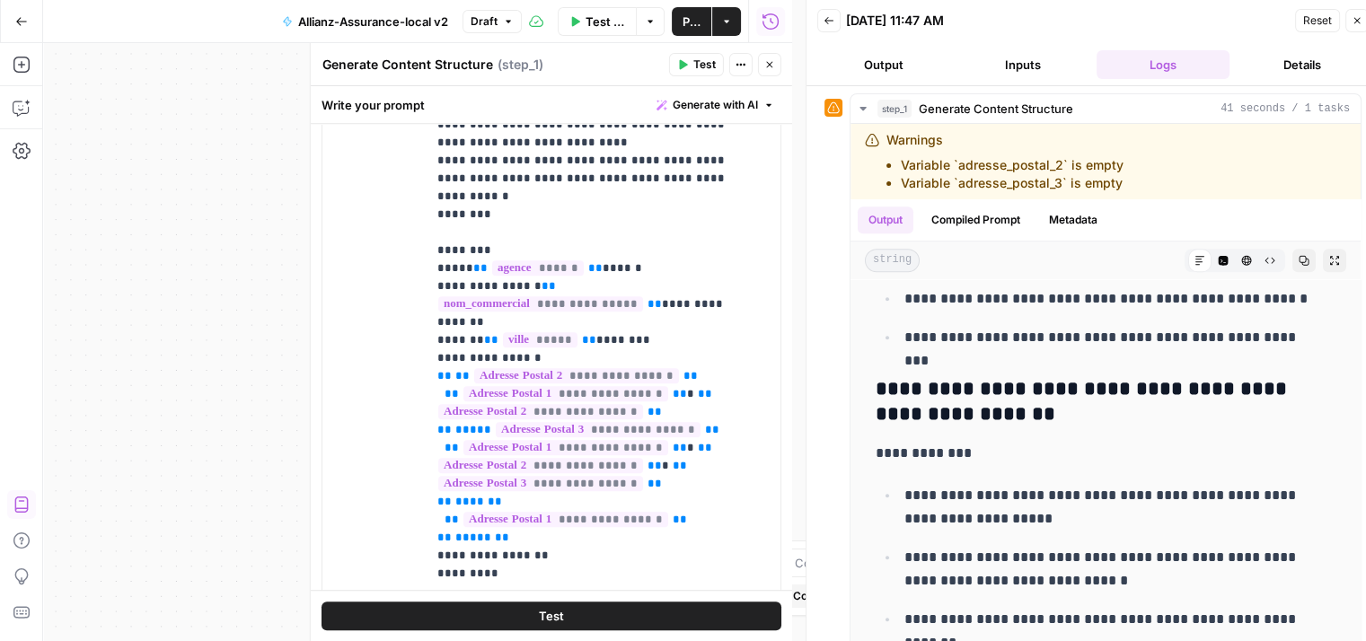
scroll to position [671, 0]
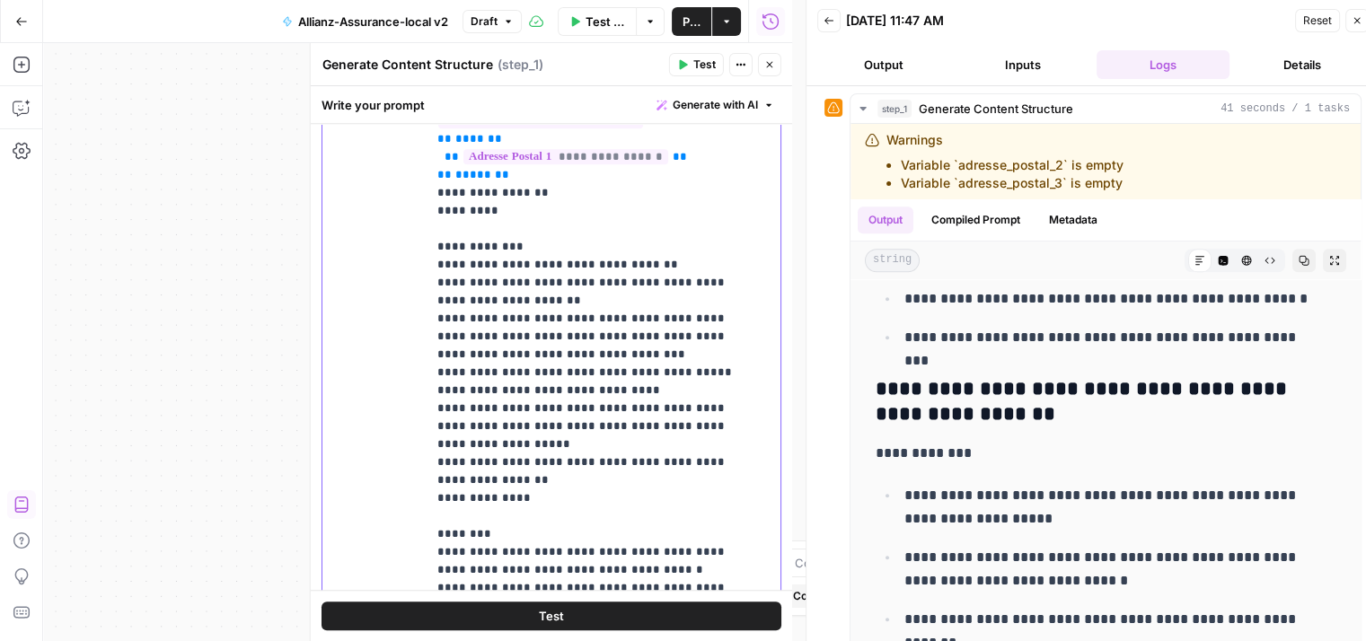
scroll to position [1030, 0]
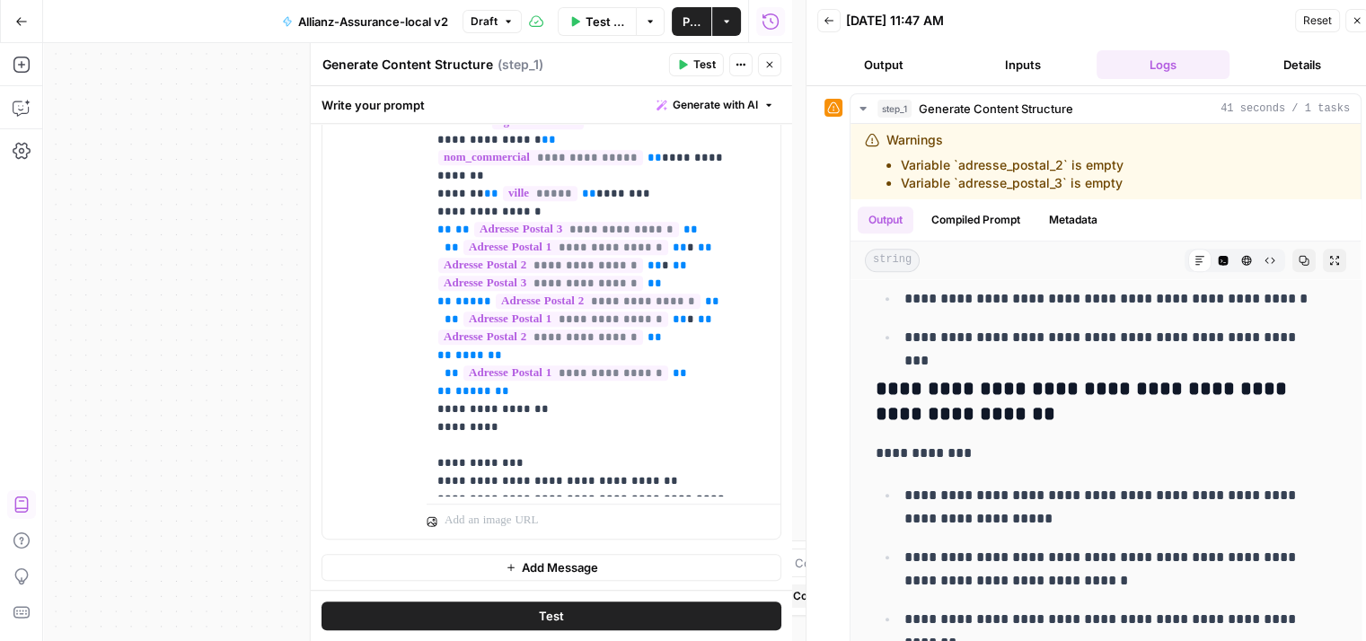
click at [589, 611] on button "Test" at bounding box center [551, 616] width 460 height 29
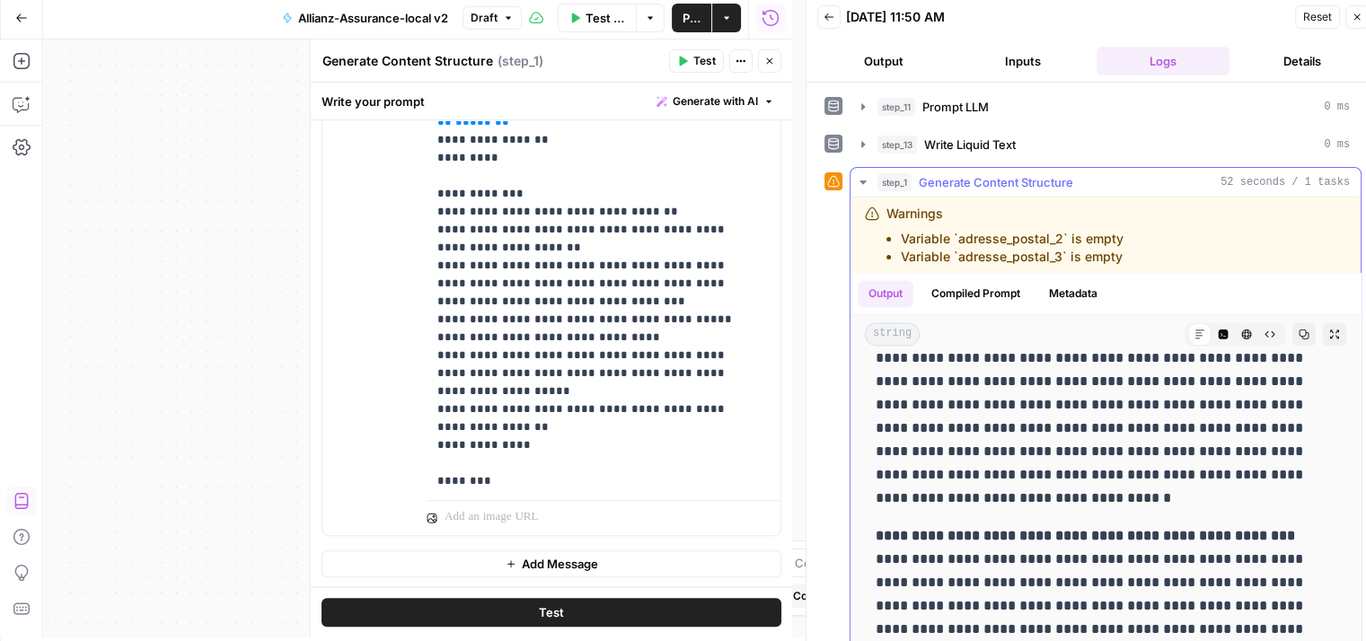
scroll to position [77, 0]
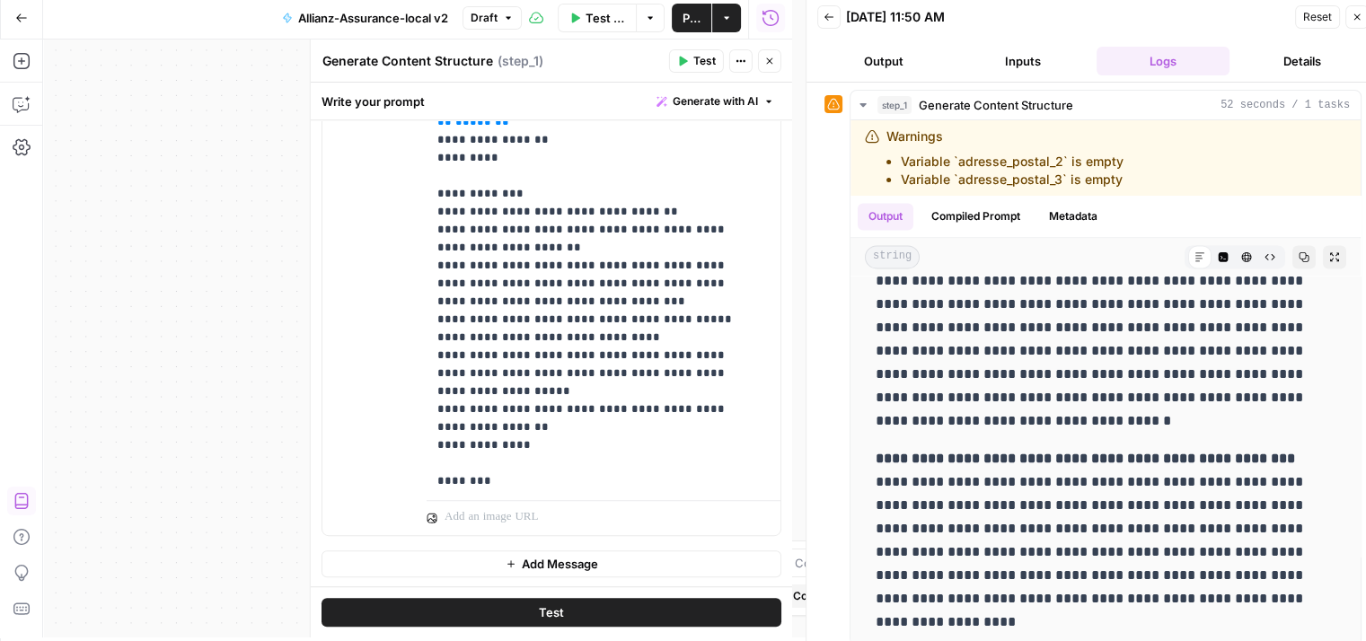
click at [773, 58] on icon "button" at bounding box center [769, 61] width 11 height 11
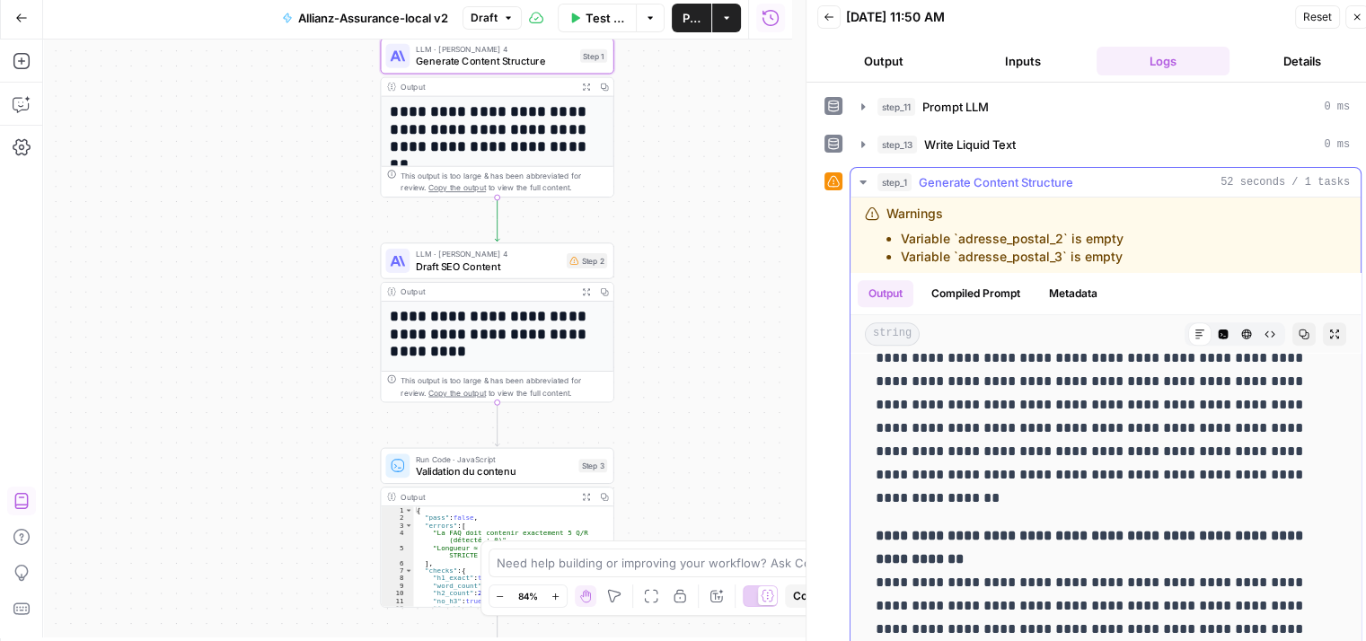
scroll to position [0, 0]
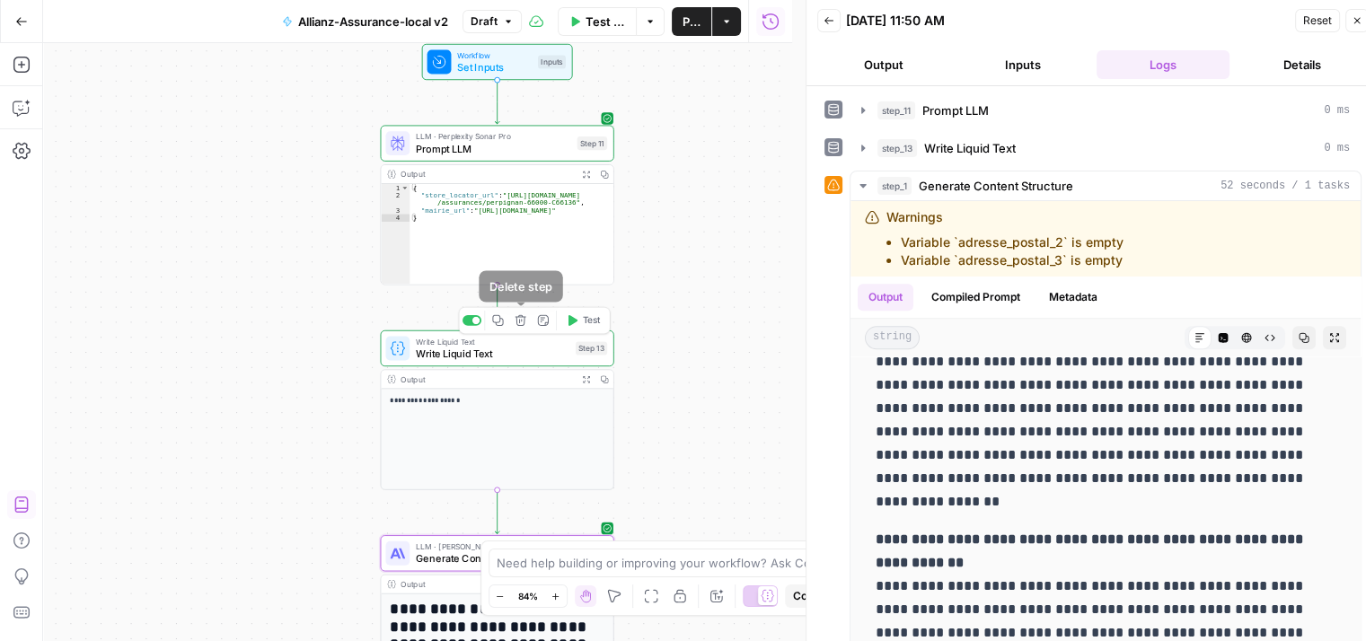
click at [518, 327] on button "Delete step" at bounding box center [521, 321] width 20 height 20
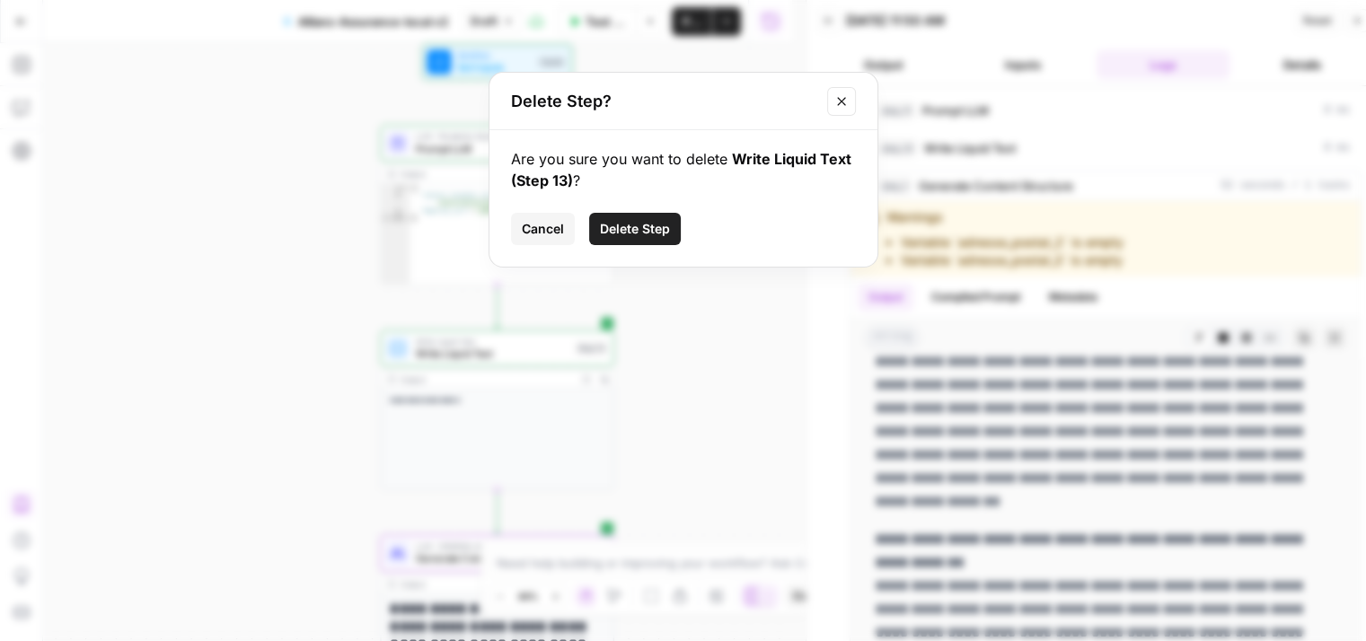
click at [647, 243] on button "Delete Step" at bounding box center [635, 229] width 92 height 32
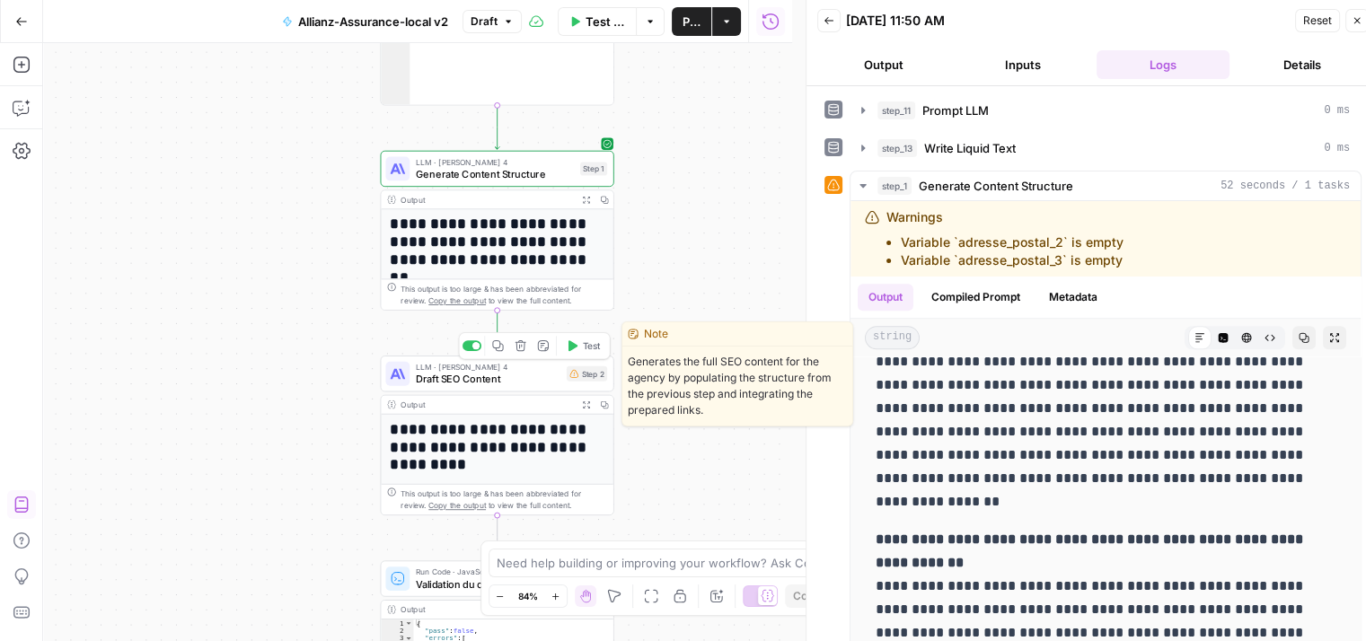
click at [466, 381] on span "Draft SEO Content" at bounding box center [488, 379] width 145 height 15
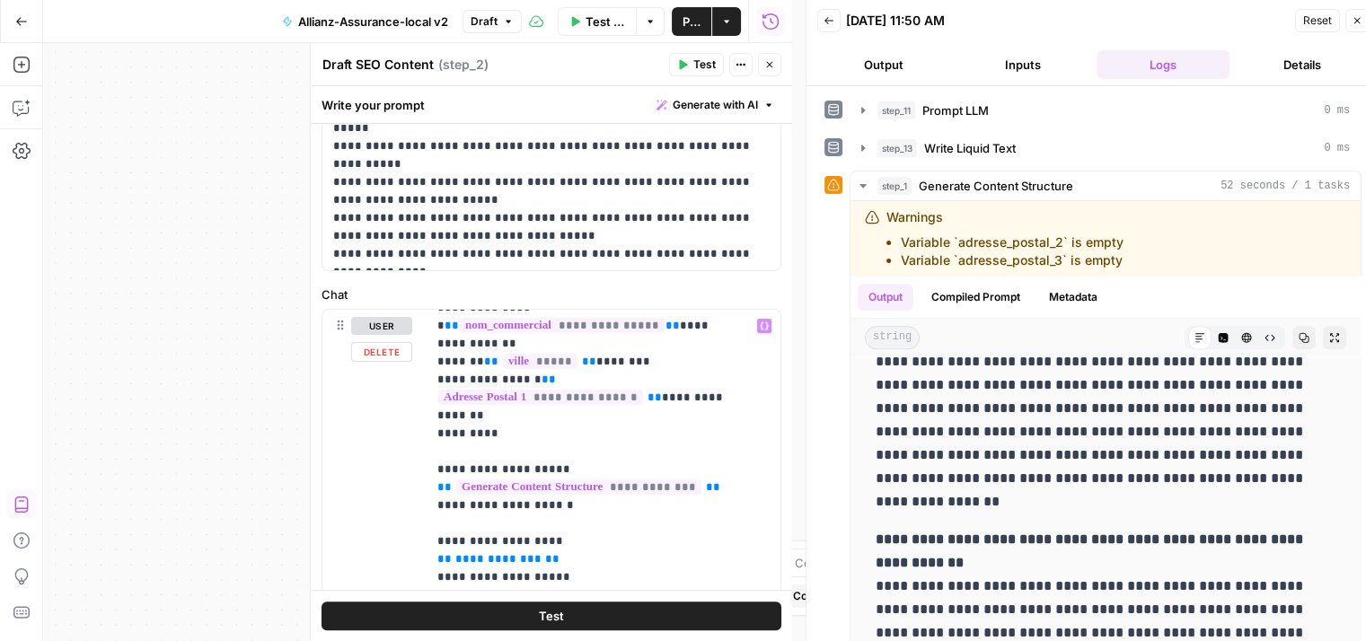
scroll to position [249, 0]
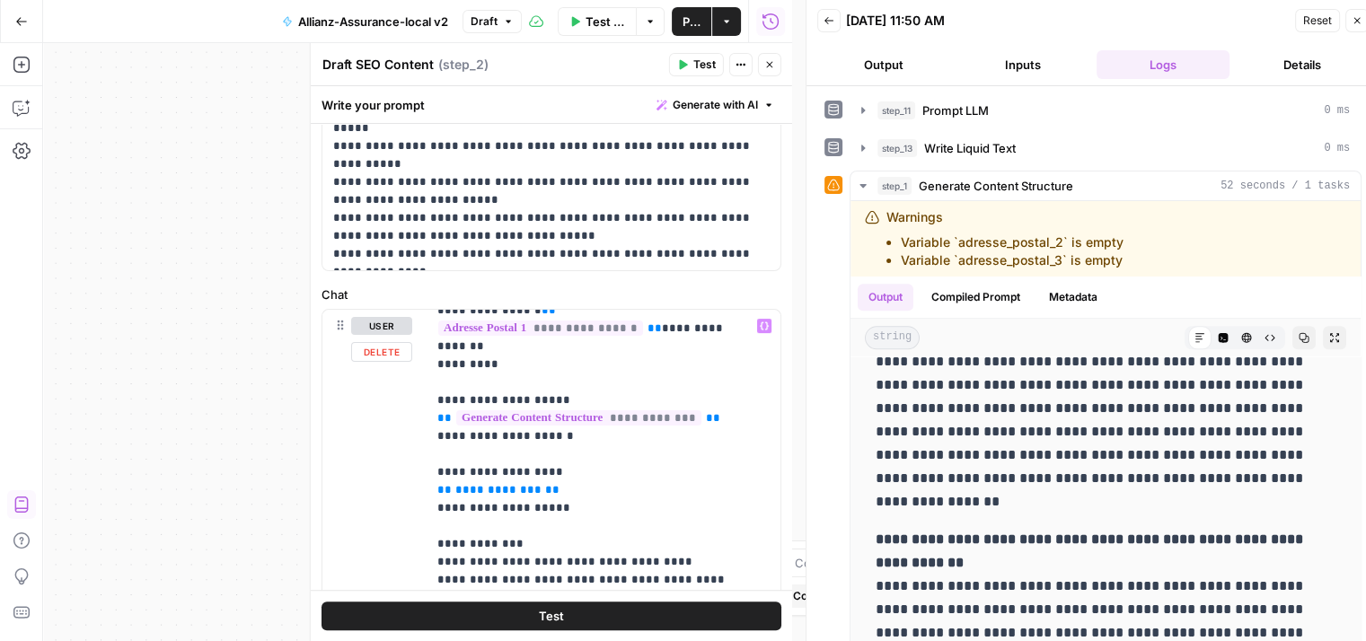
click at [772, 69] on icon "button" at bounding box center [769, 64] width 11 height 11
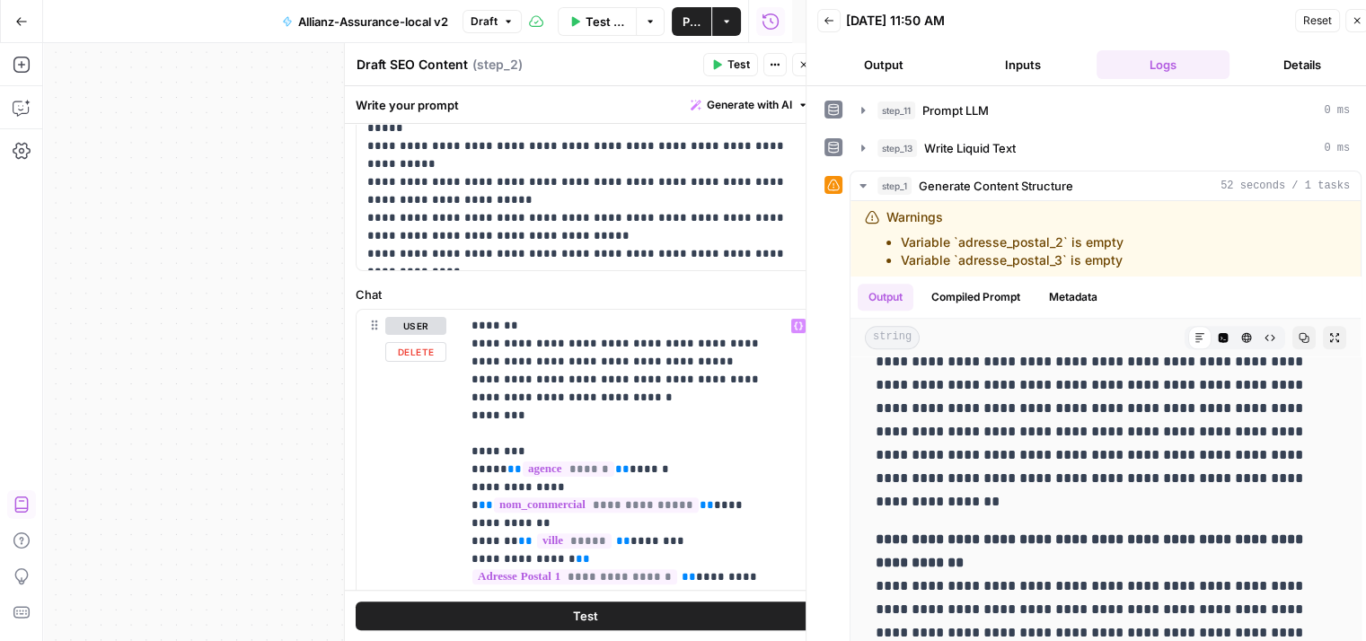
scroll to position [0, 0]
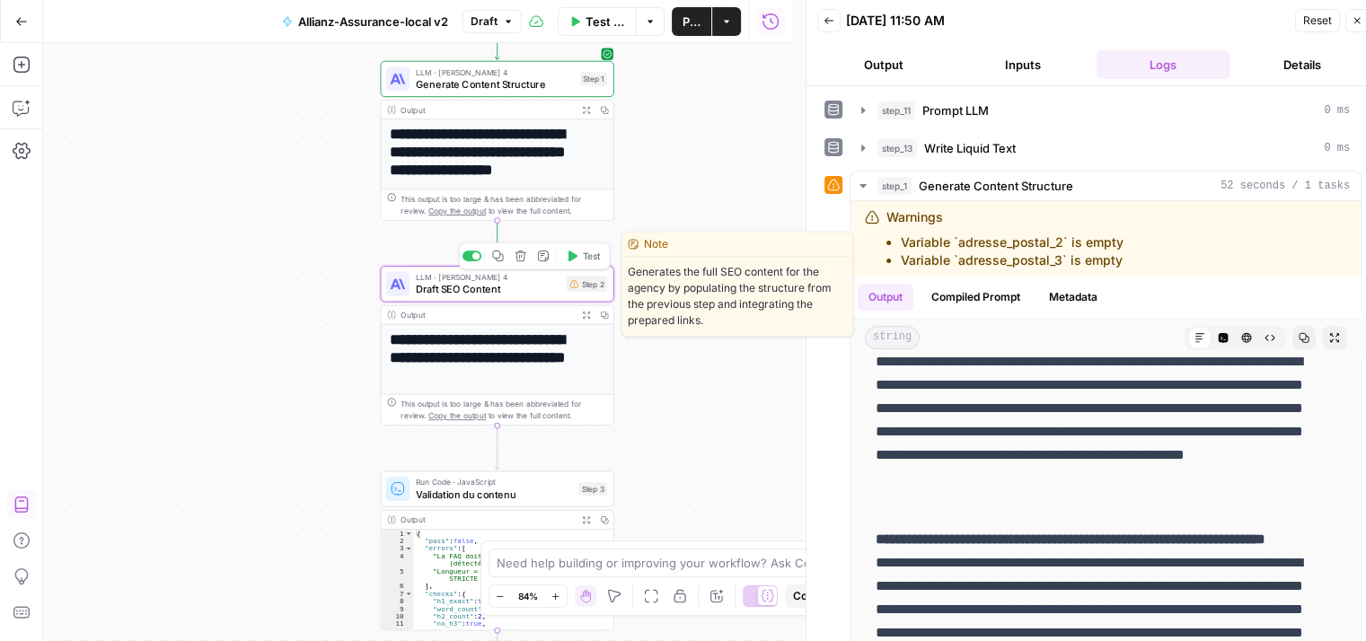
click at [446, 292] on span "Draft SEO Content" at bounding box center [488, 289] width 145 height 15
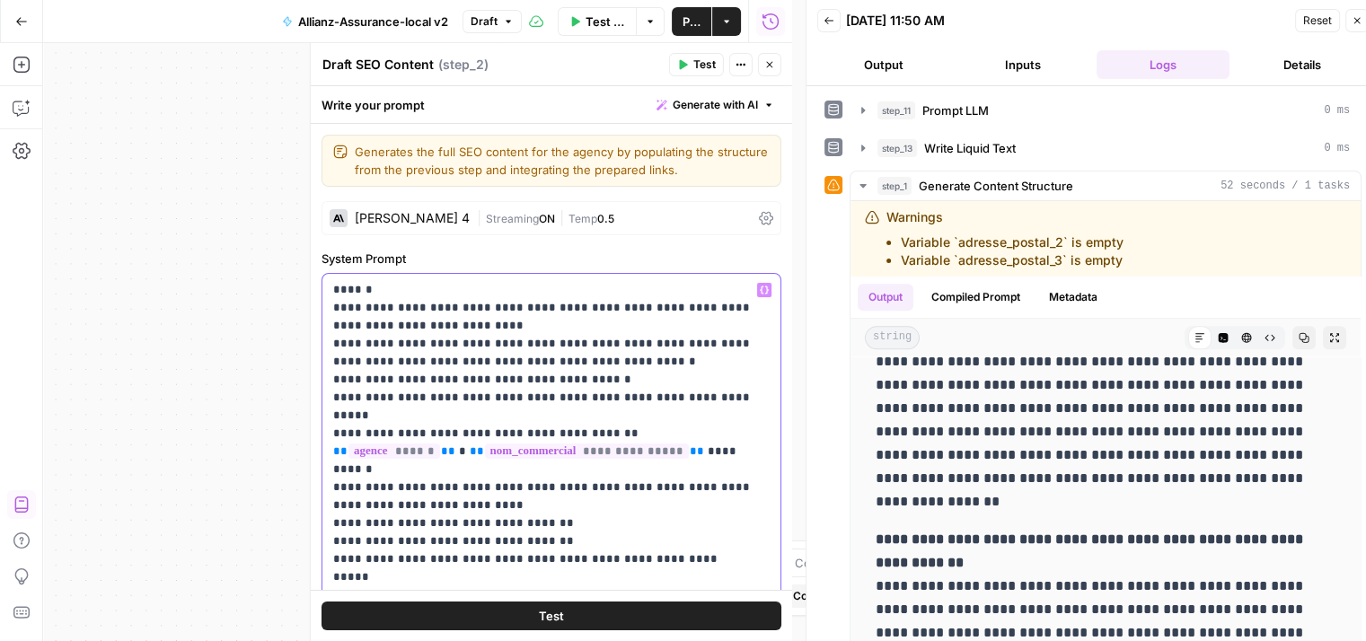
click at [0, 0] on form "**********" at bounding box center [0, 0] width 0 height 0
click at [568, 376] on p "**********" at bounding box center [544, 496] width 423 height 431
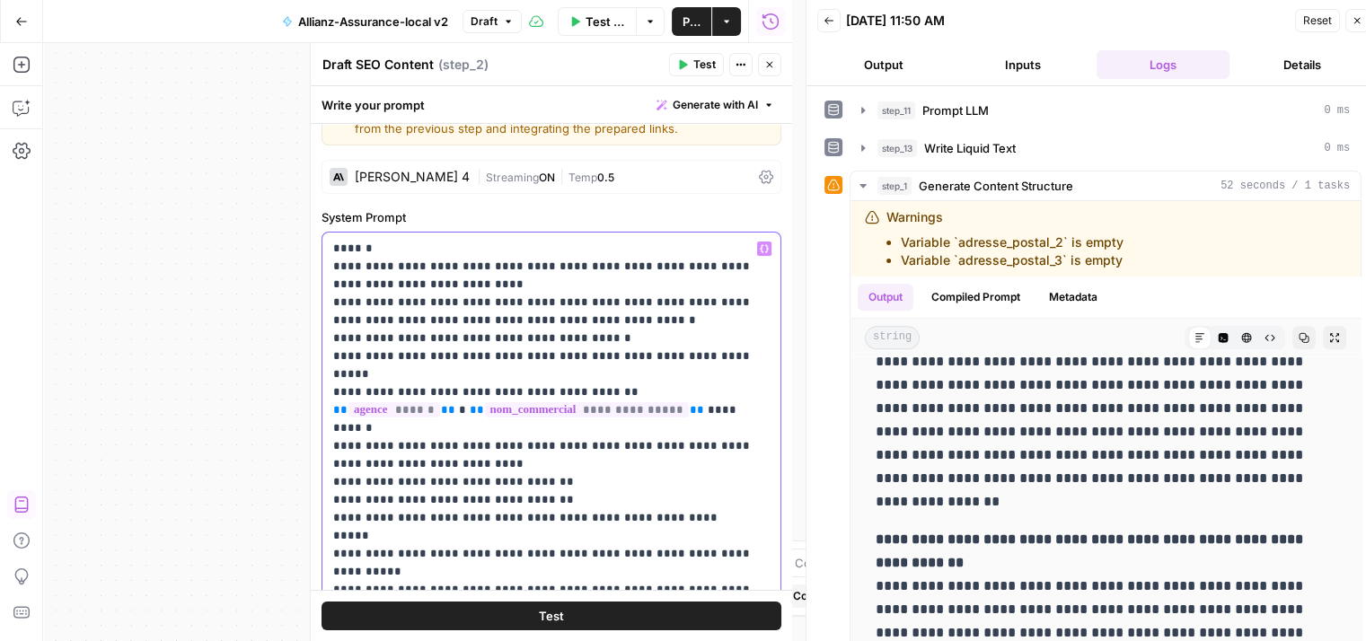
scroll to position [39, 0]
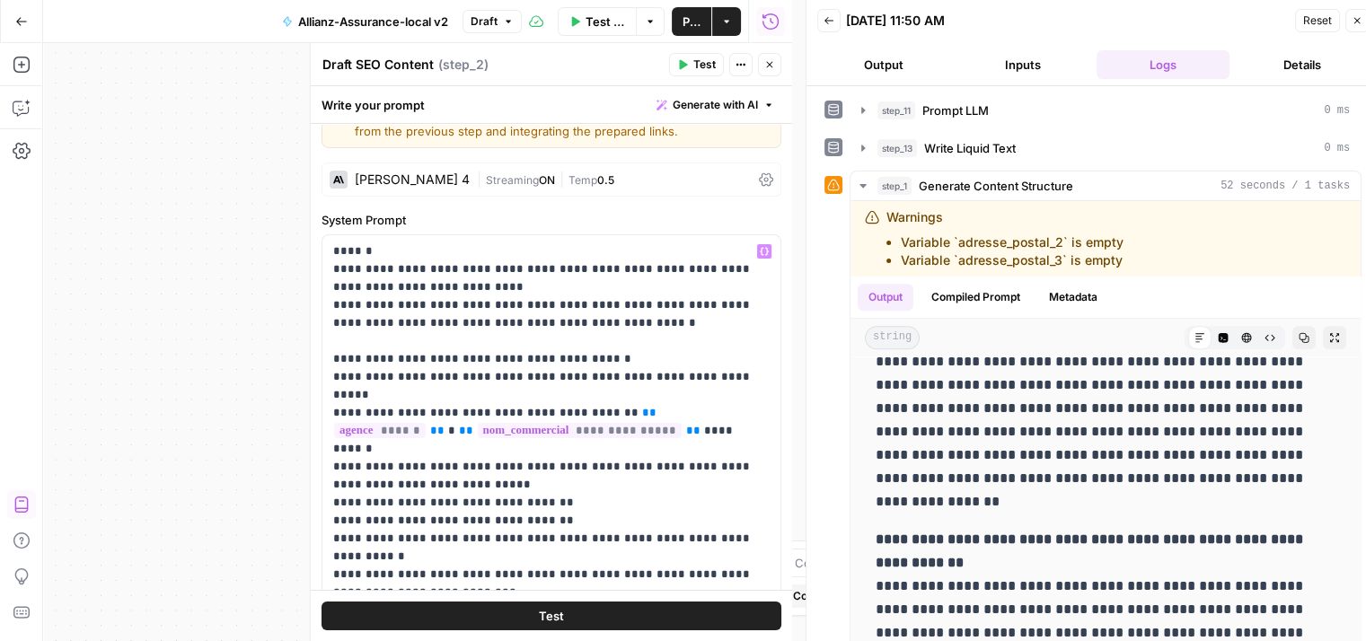
click at [759, 180] on icon at bounding box center [766, 179] width 14 height 13
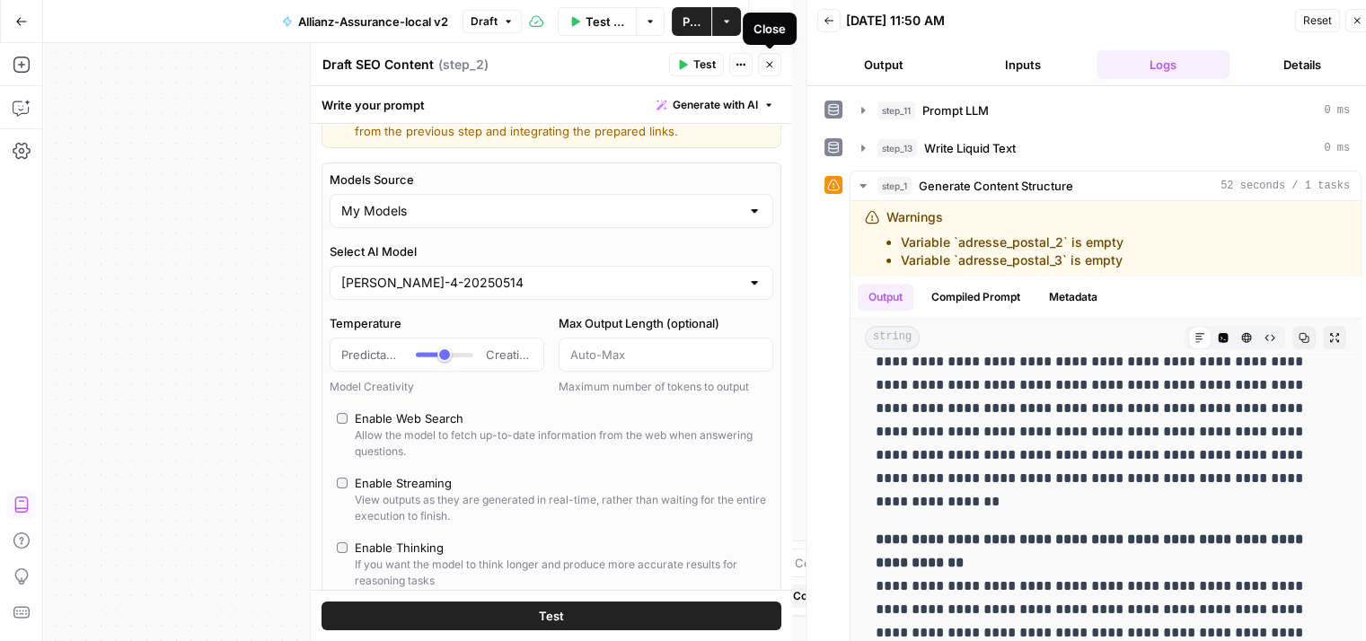
click at [768, 68] on icon "button" at bounding box center [769, 64] width 11 height 11
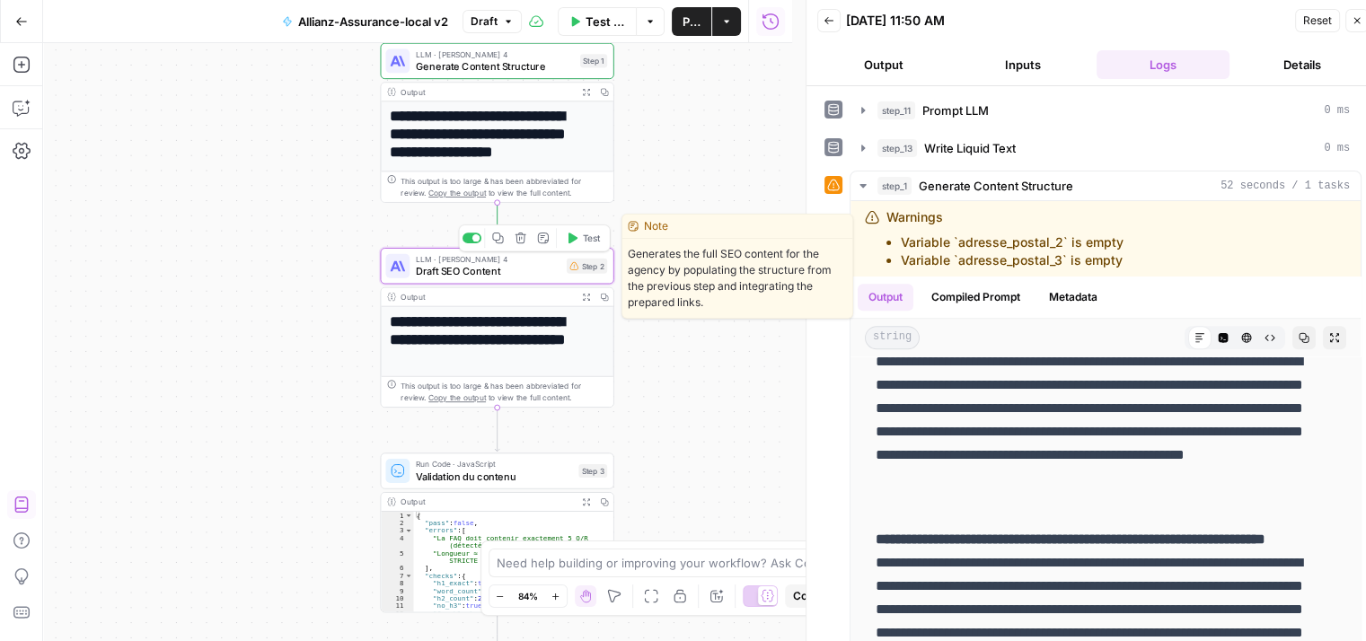
click at [435, 276] on span "Draft SEO Content" at bounding box center [488, 271] width 145 height 15
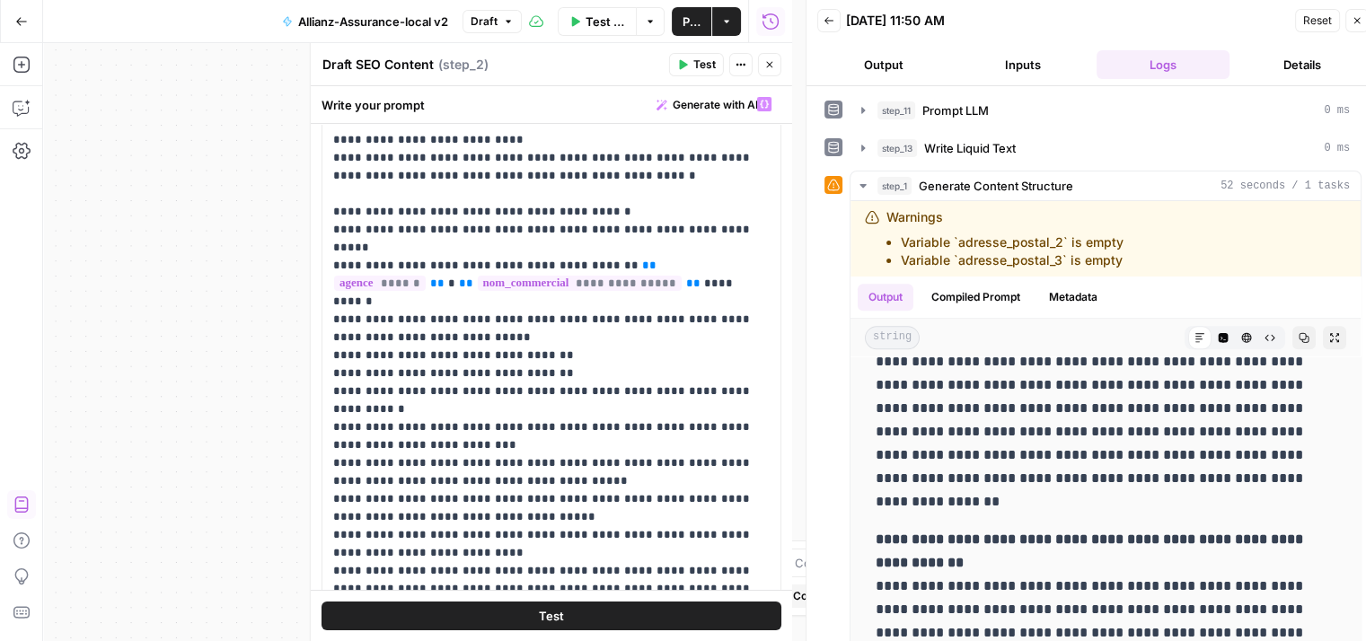
scroll to position [187, 0]
click at [633, 443] on p "**********" at bounding box center [544, 363] width 423 height 539
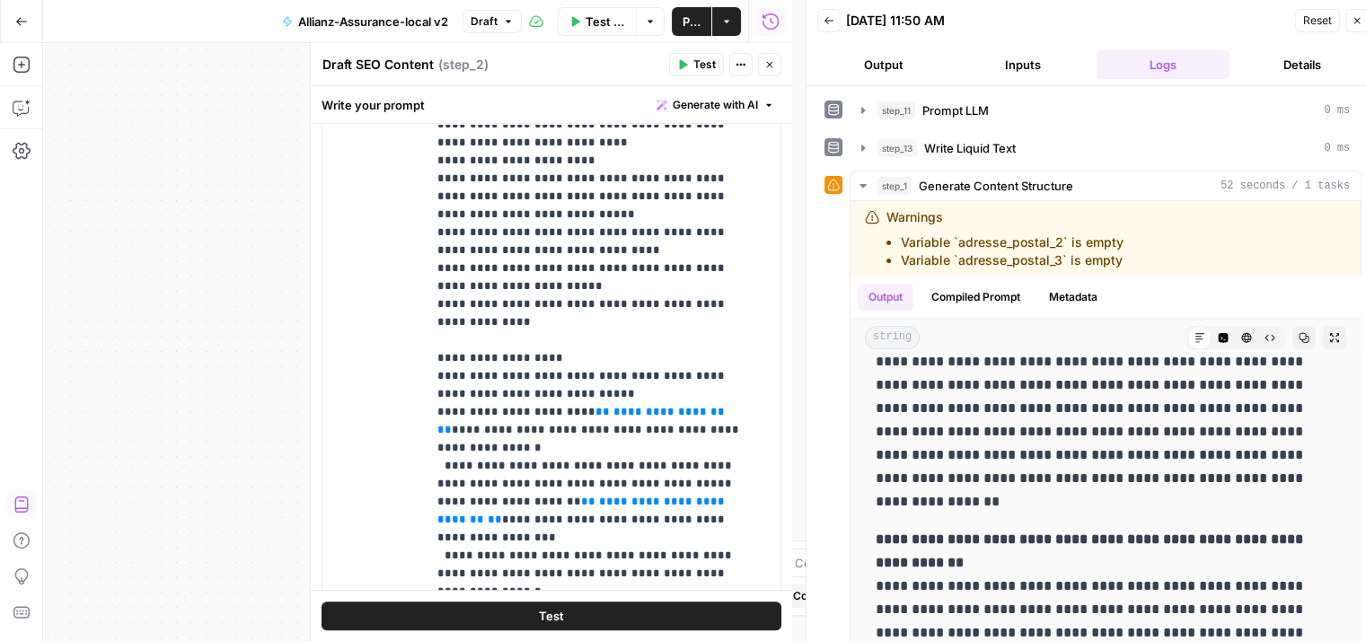
scroll to position [478, 0]
click at [677, 390] on p "**********" at bounding box center [589, 205] width 305 height 1329
drag, startPoint x: 568, startPoint y: 391, endPoint x: 688, endPoint y: 392, distance: 120.3
click at [688, 392] on p "**********" at bounding box center [589, 205] width 305 height 1329
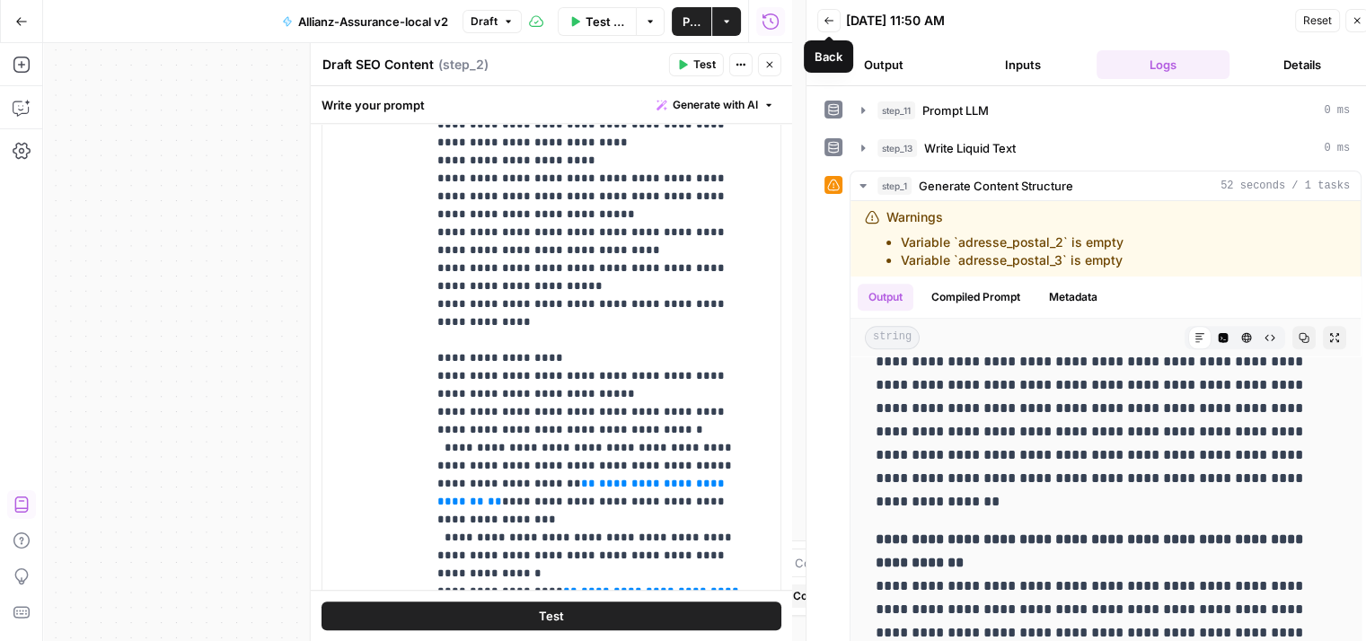
click at [830, 15] on icon "button" at bounding box center [828, 20] width 11 height 11
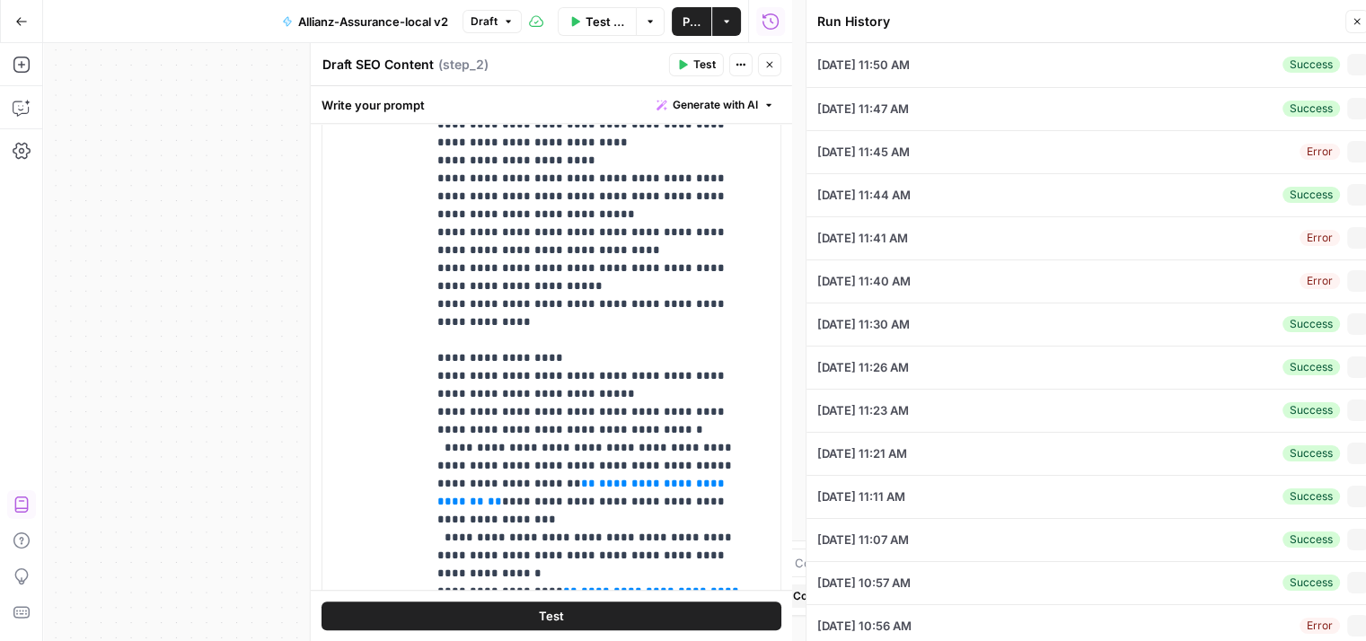
type input "J AZAIS EI & Y [PERSON_NAME] EI"
type input "[GEOGRAPHIC_DATA]"
type input "363 bd [PERSON_NAME]"
type input "[GEOGRAPHIC_DATA]"
type input "[URL][DOMAIN_NAME]"
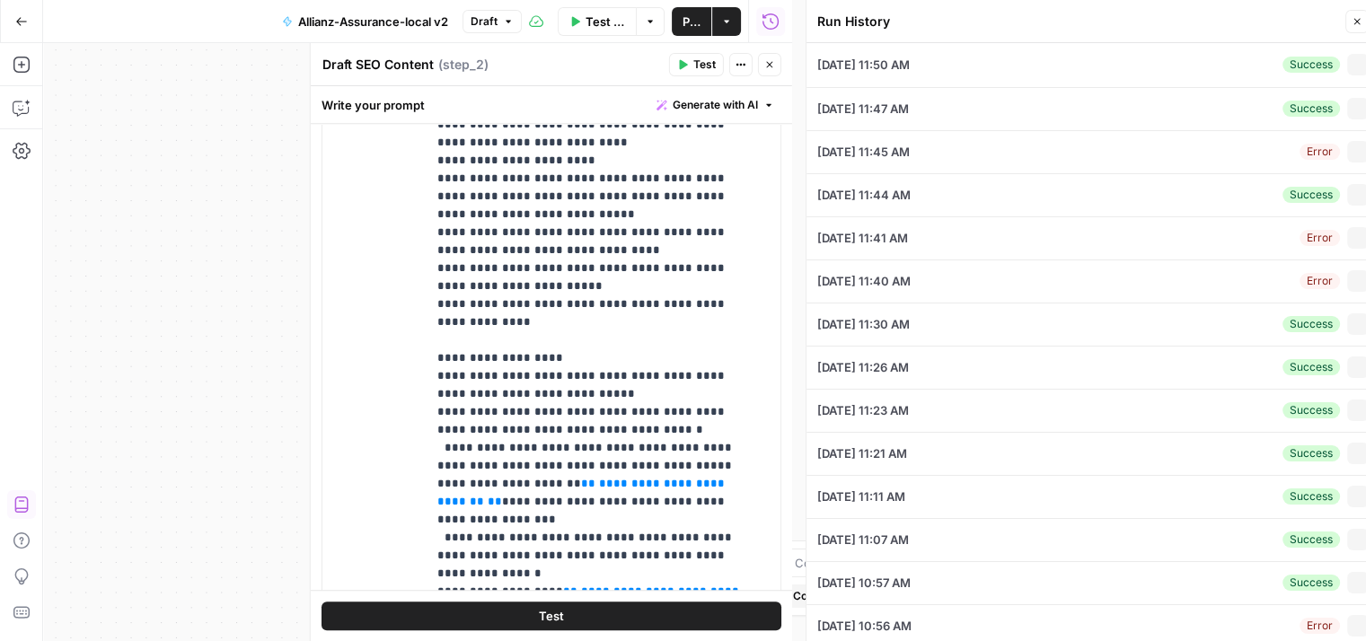
type input "66000"
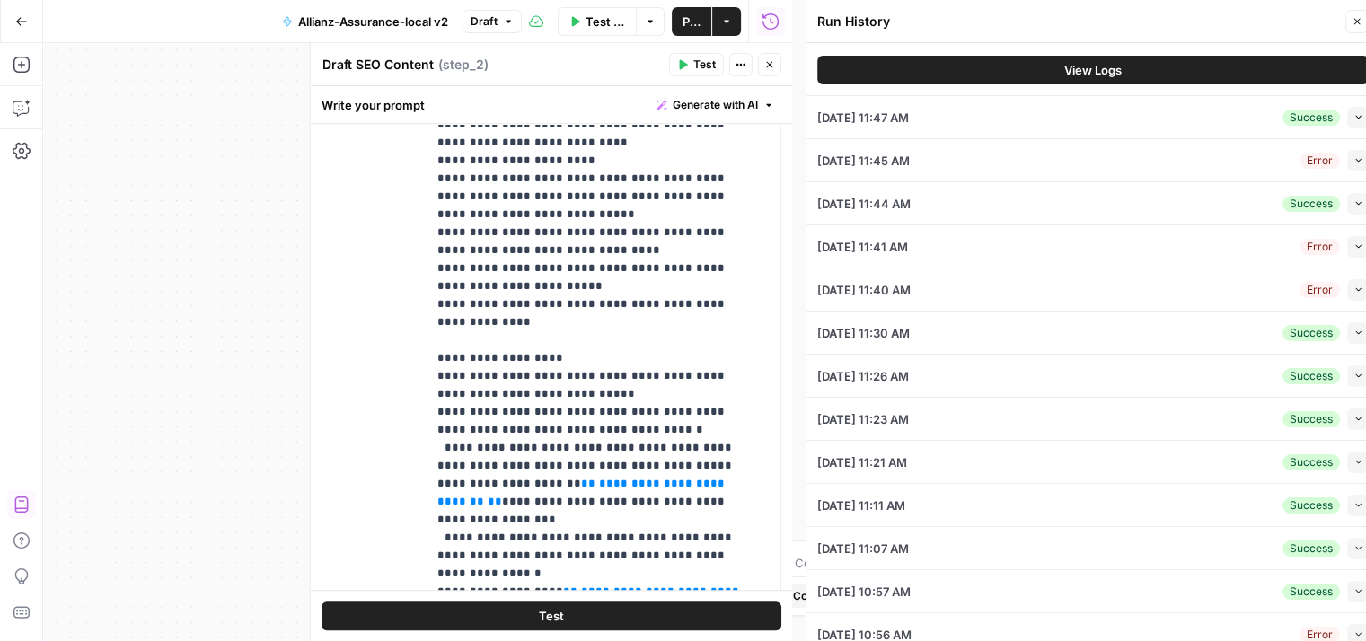
scroll to position [871, 0]
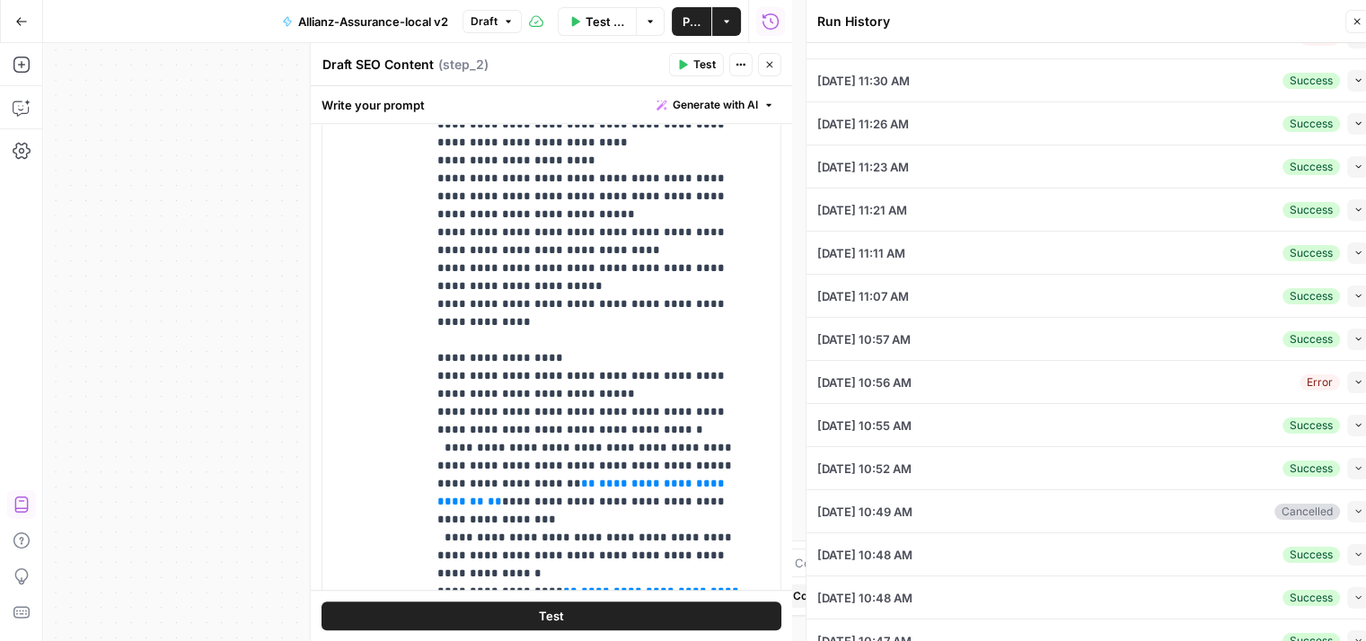
click at [1134, 133] on div "09/05/25 at 11:26 AM Success Collapse" at bounding box center [1092, 123] width 551 height 42
click at [1353, 119] on icon "button" at bounding box center [1358, 124] width 10 height 10
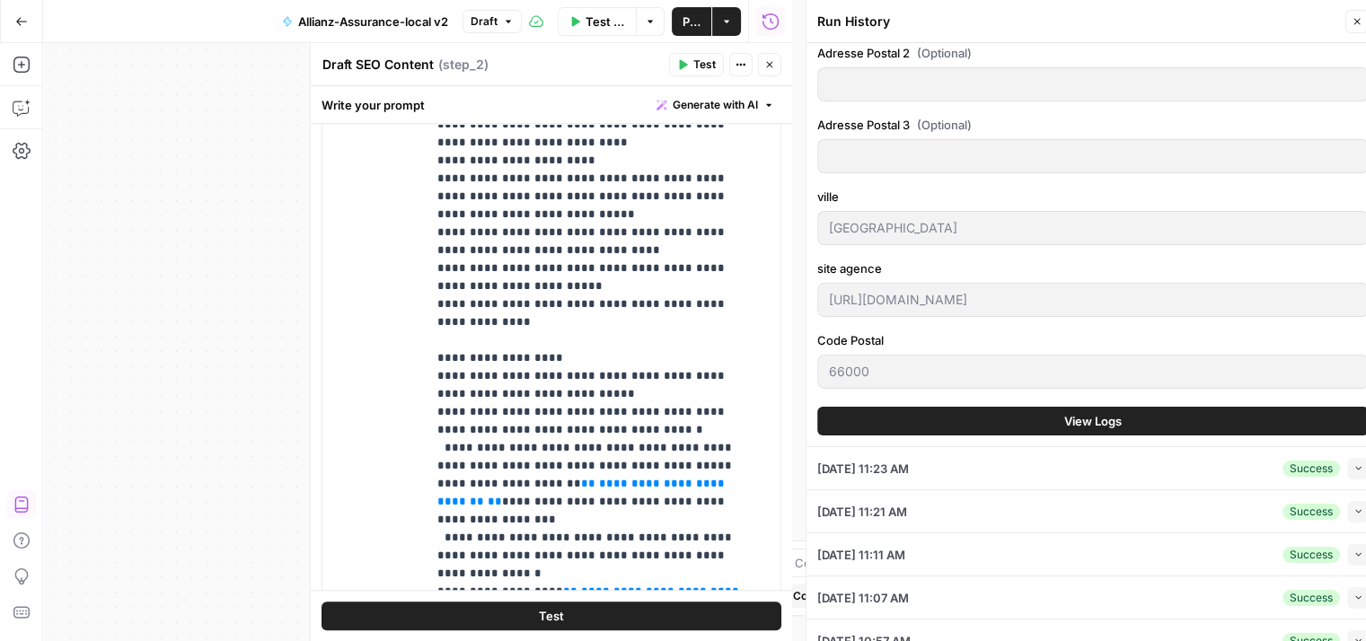
scroll to position [604, 0]
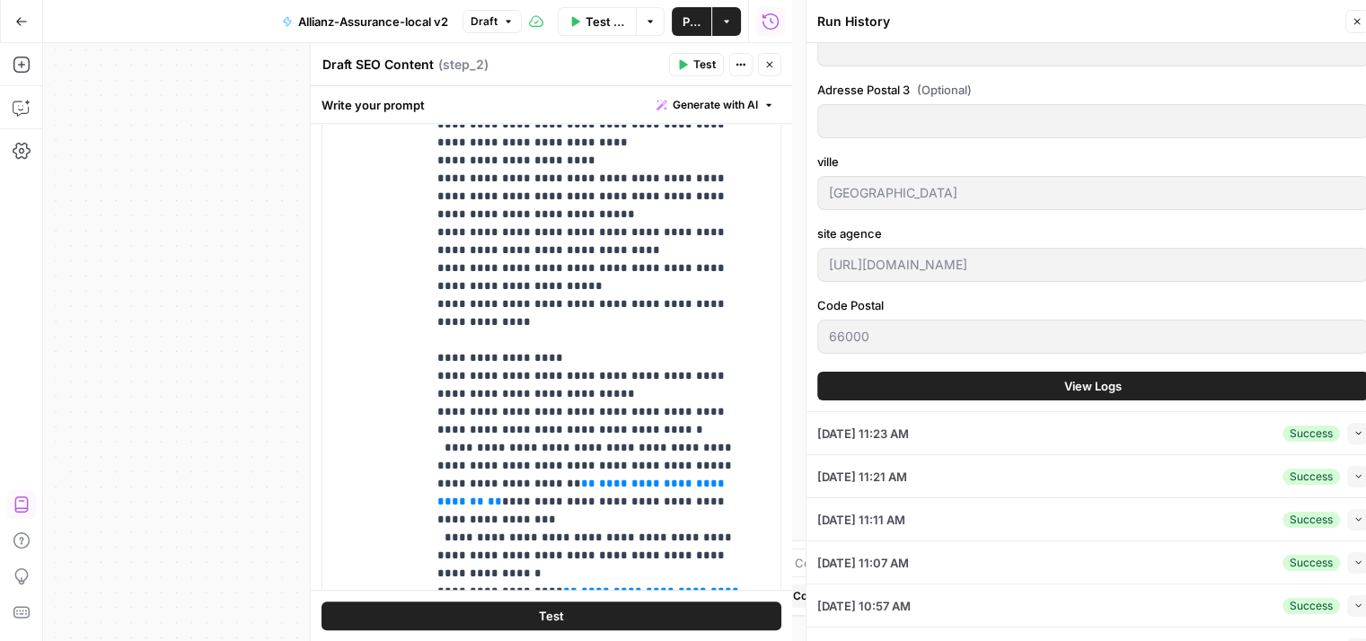
click at [1070, 387] on span "View Logs" at bounding box center [1092, 386] width 57 height 18
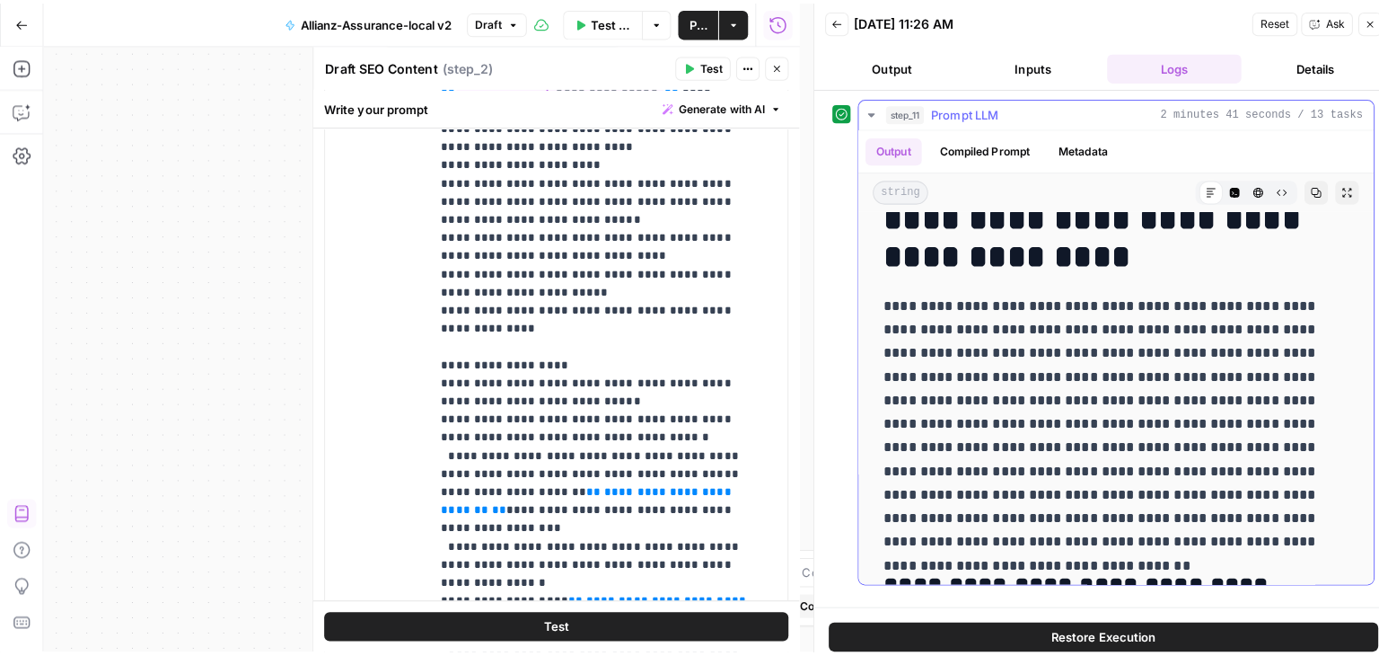
scroll to position [1257, 0]
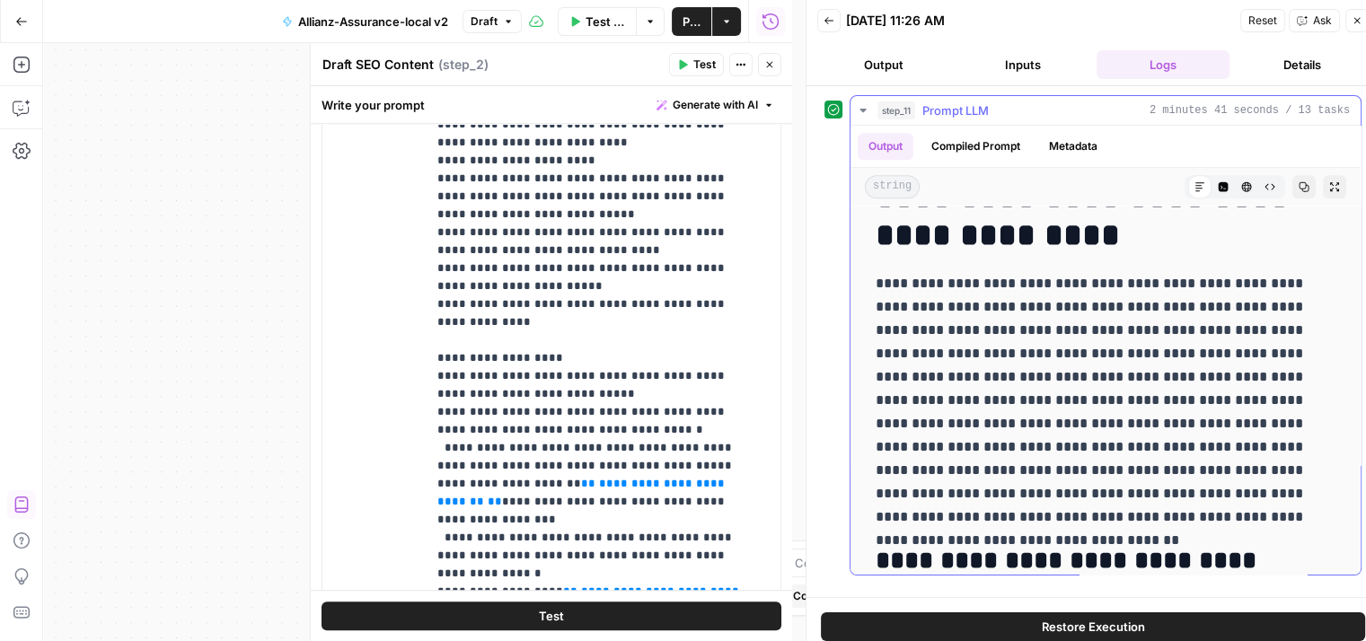
click at [769, 26] on icon "button" at bounding box center [771, 22] width 18 height 18
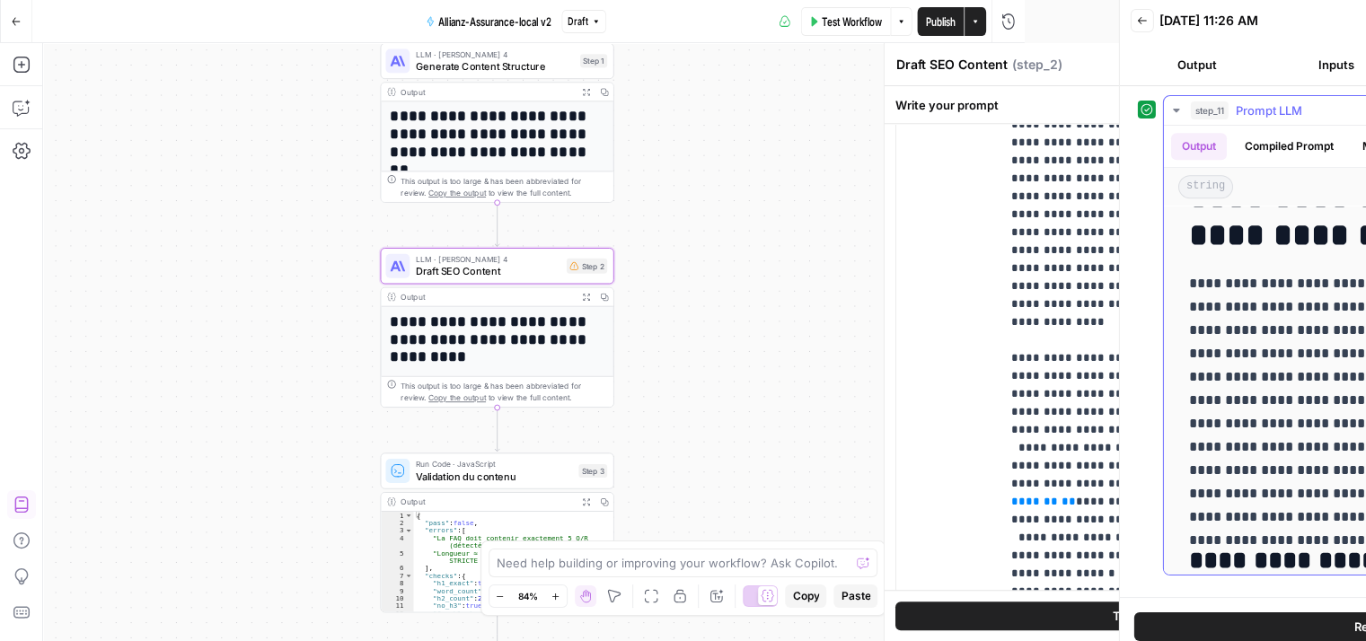
scroll to position [0, 0]
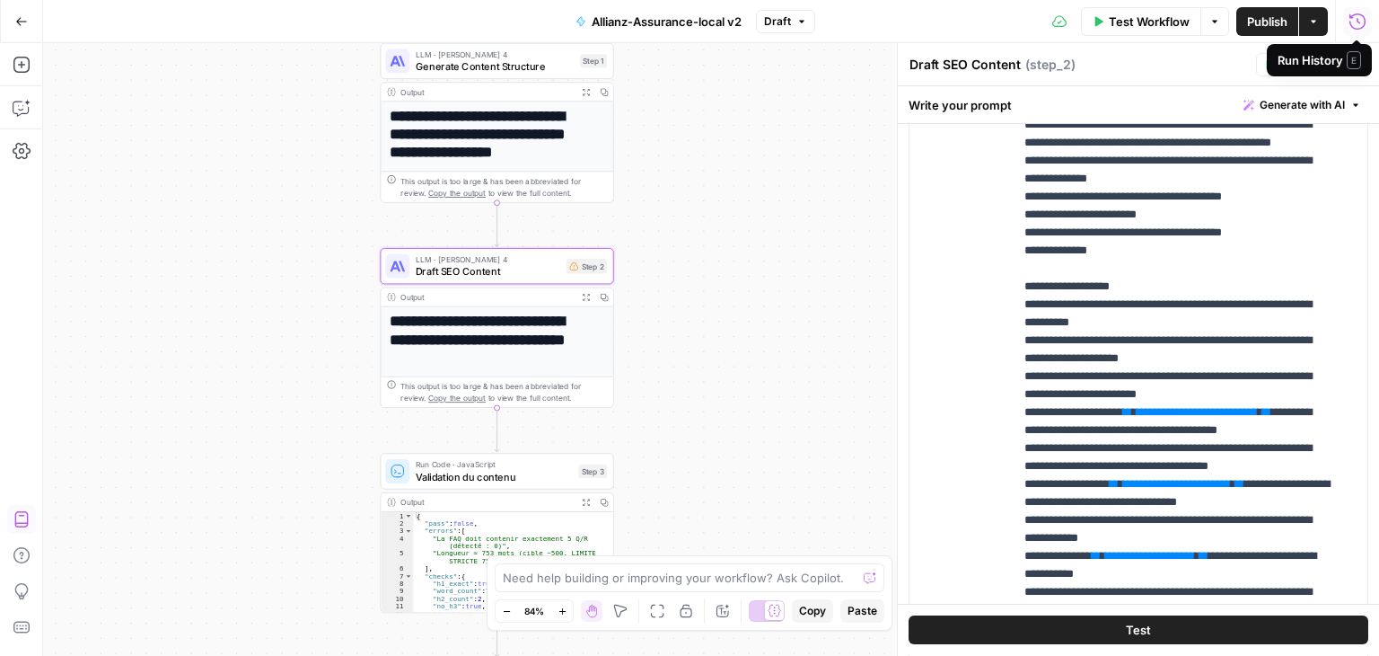
click at [1357, 22] on icon "button" at bounding box center [1358, 22] width 18 height 18
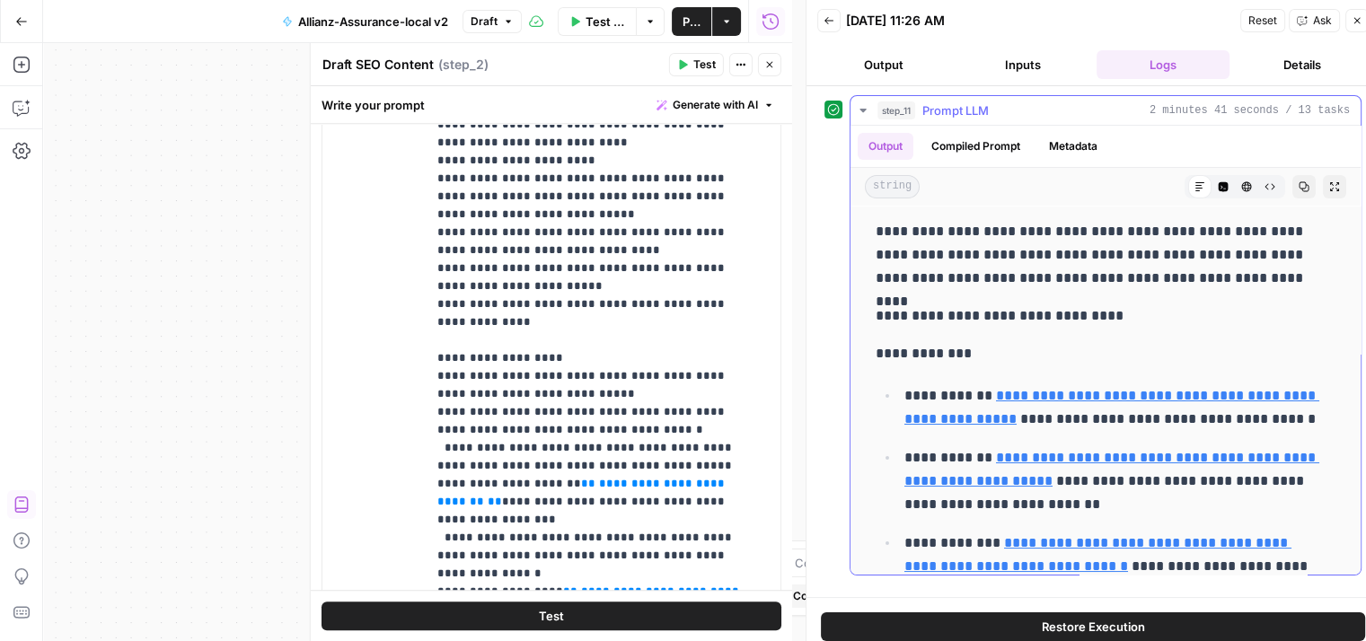
click at [862, 111] on icon "button" at bounding box center [862, 111] width 6 height 4
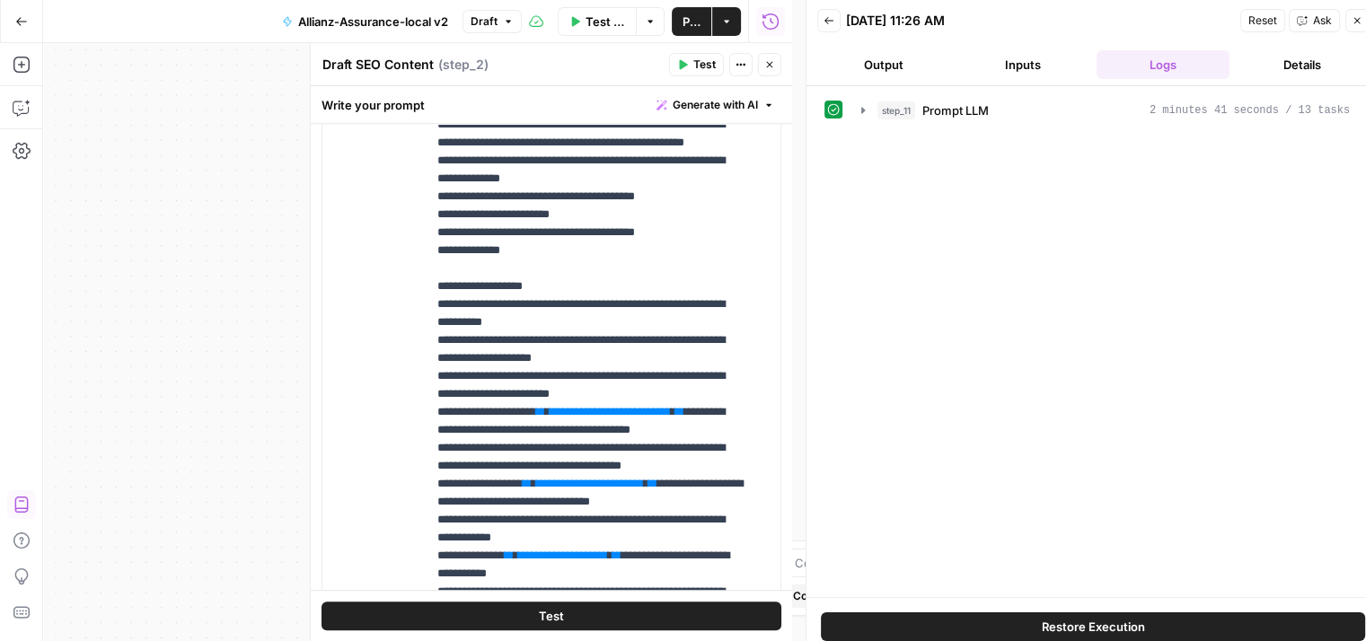
click at [888, 55] on button "Output" at bounding box center [883, 64] width 133 height 29
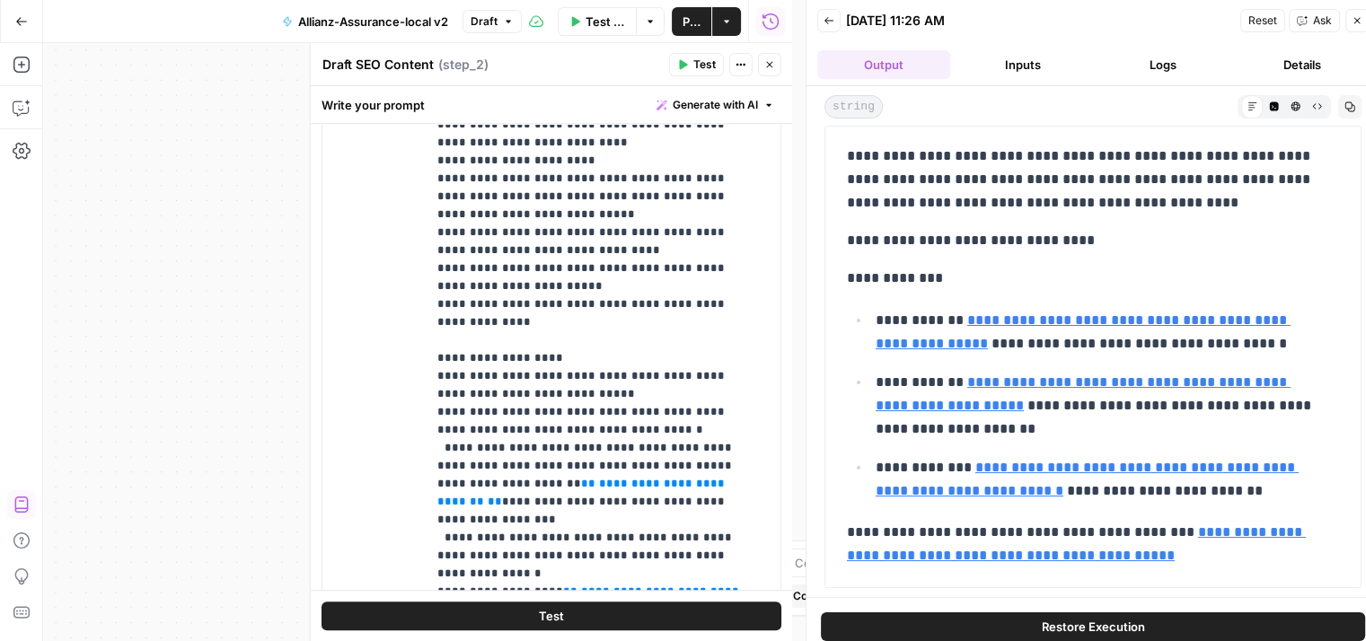
click at [775, 22] on icon "button" at bounding box center [771, 22] width 18 height 18
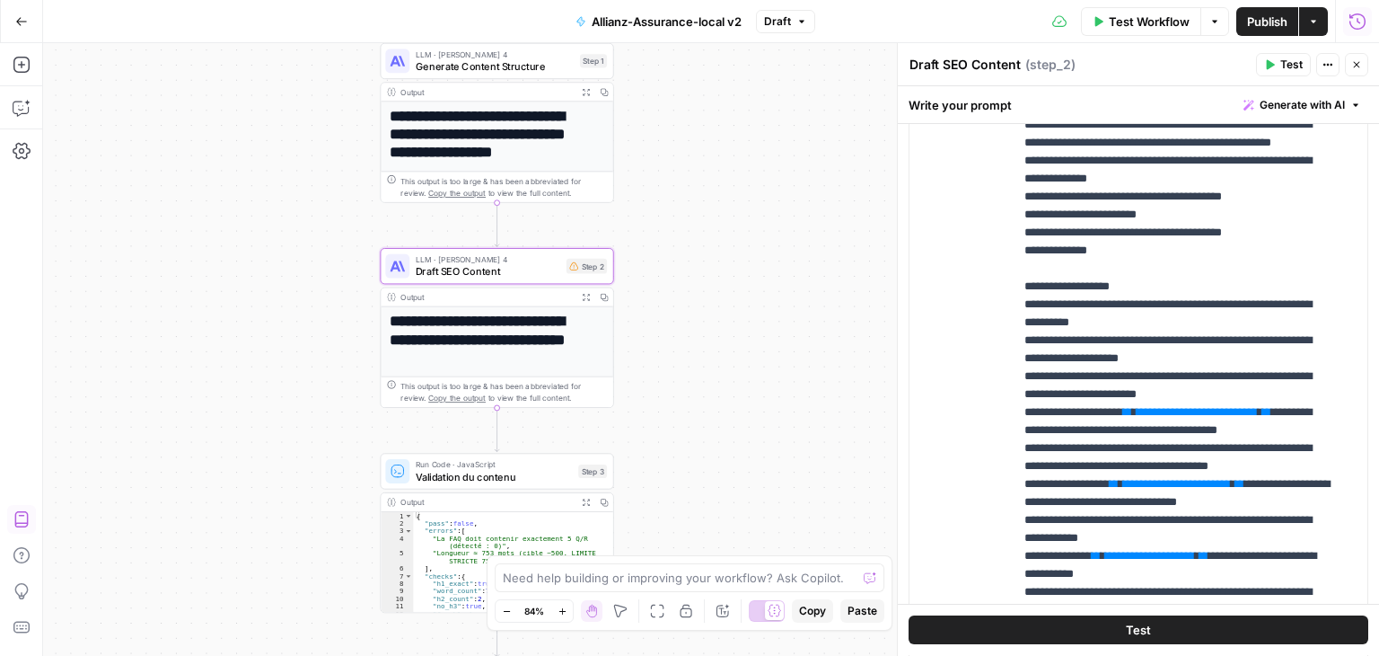
click at [1362, 17] on icon "button" at bounding box center [1358, 22] width 18 height 18
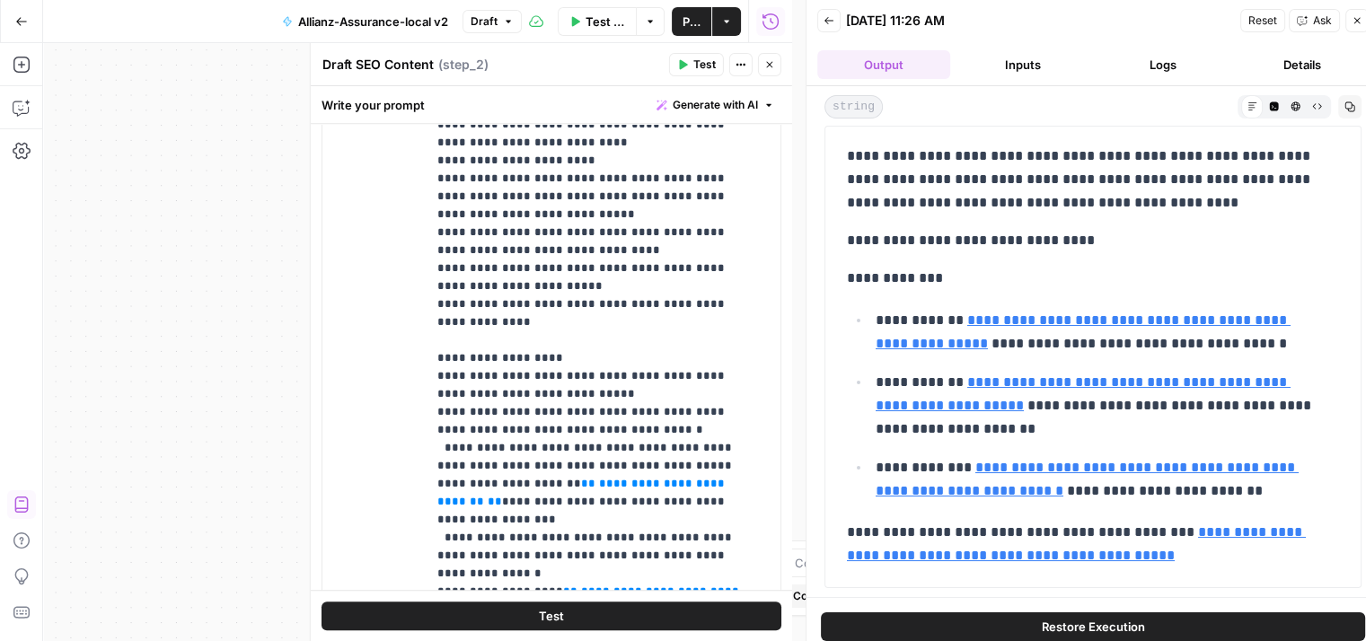
click at [1174, 58] on button "Logs" at bounding box center [1162, 64] width 133 height 29
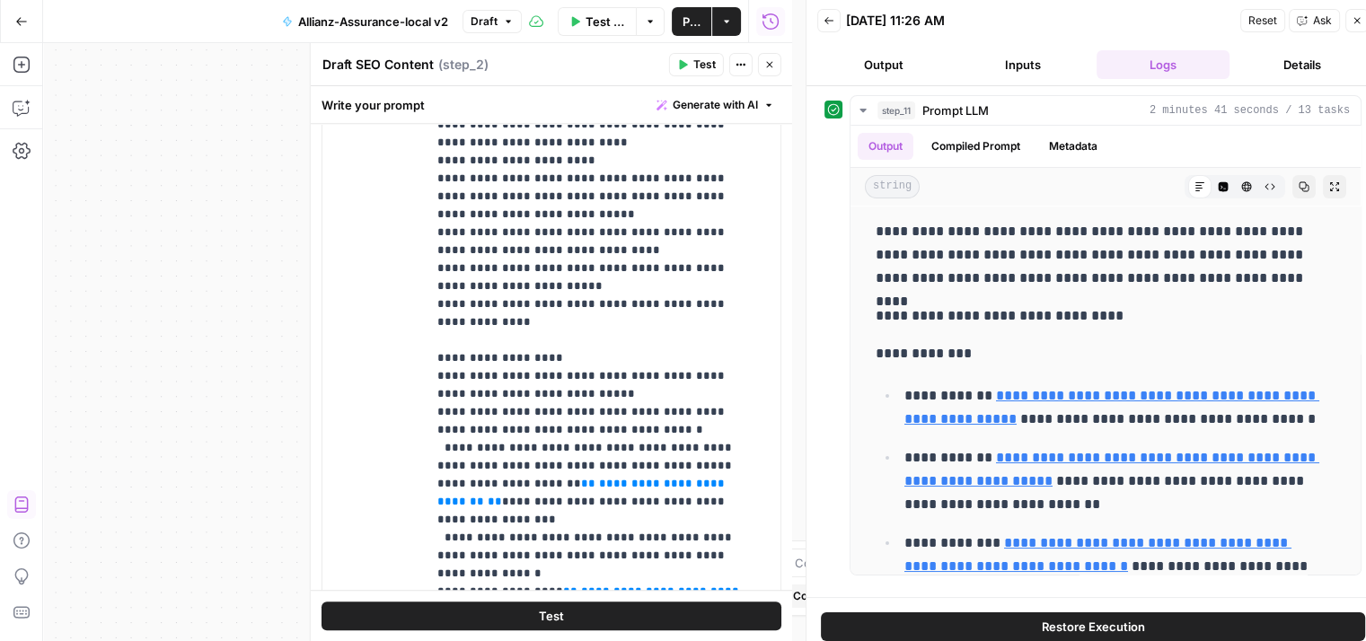
click at [1311, 62] on button "Details" at bounding box center [1303, 64] width 133 height 29
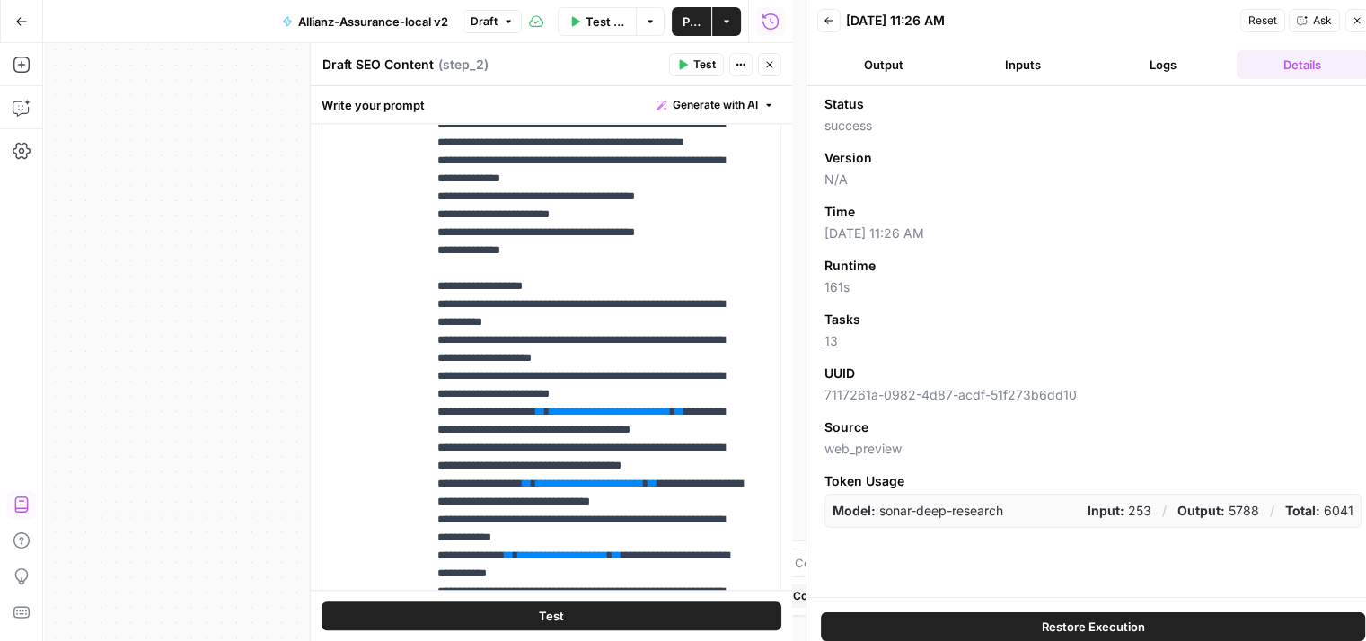
click at [830, 18] on icon "button" at bounding box center [828, 20] width 11 height 11
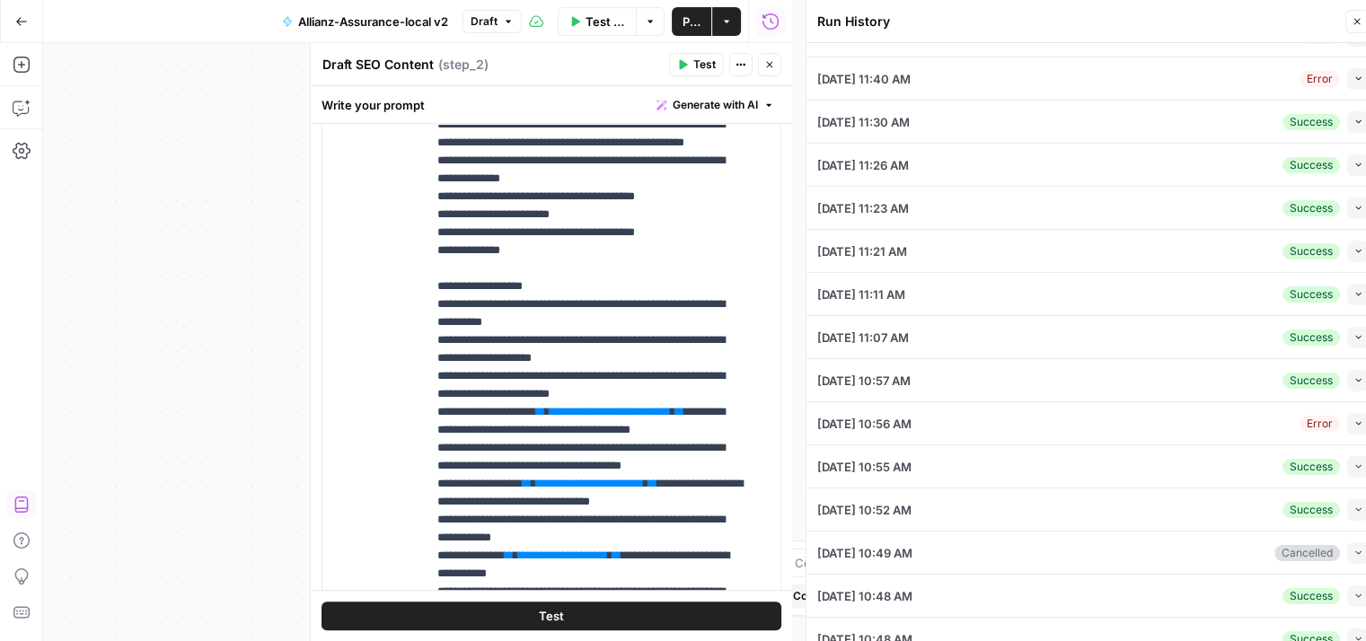
scroll to position [245, 0]
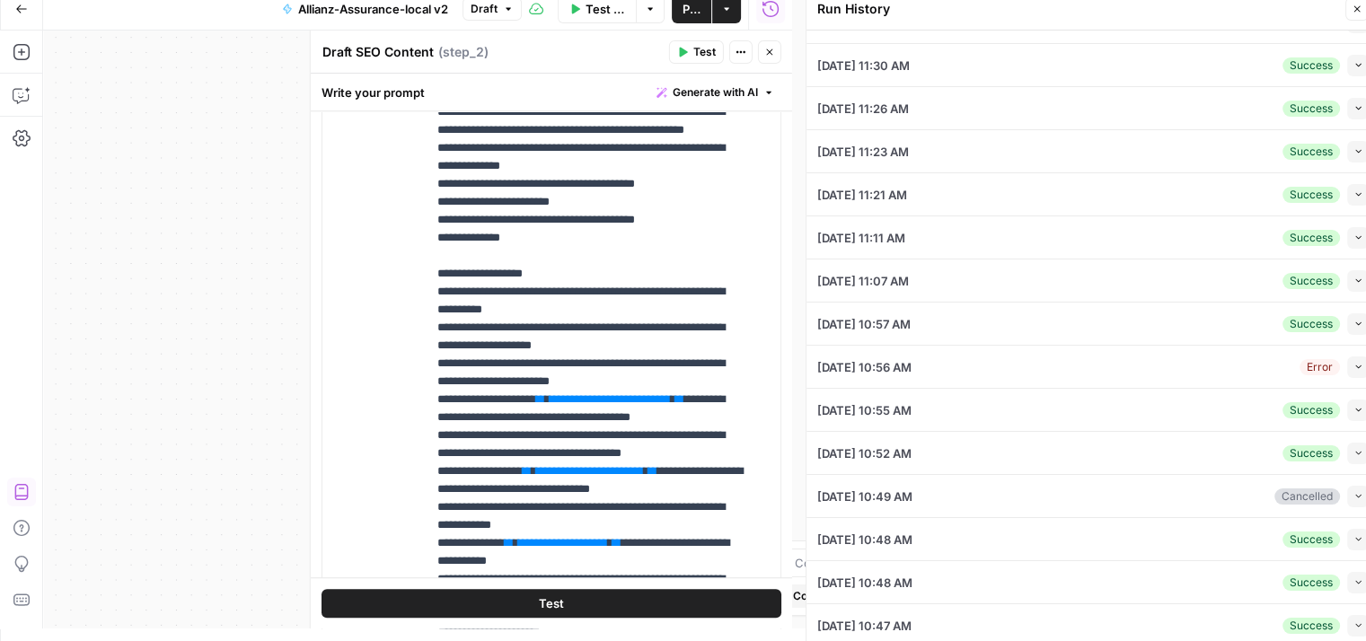
drag, startPoint x: 1142, startPoint y: 547, endPoint x: 1142, endPoint y: 624, distance: 77.2
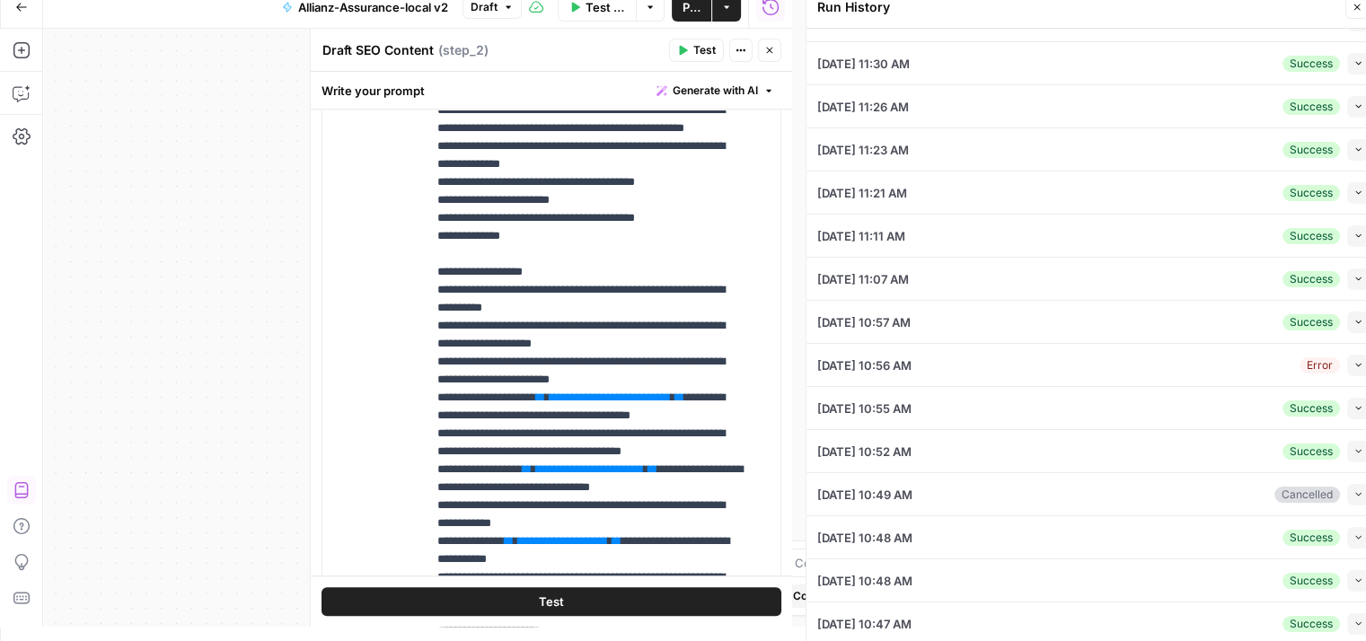
drag, startPoint x: 1142, startPoint y: 624, endPoint x: 1226, endPoint y: 524, distance: 130.0
click at [1226, 524] on div "09/05/25 at 10:48 AM Success Collapse" at bounding box center [1092, 537] width 551 height 42
click at [1195, 526] on div "09/05/25 at 10:48 AM Success Collapse" at bounding box center [1092, 537] width 551 height 42
click at [1013, 579] on div "09/05/25 at 10:48 AM Success Collapse" at bounding box center [1092, 580] width 551 height 42
click at [1353, 576] on icon "button" at bounding box center [1358, 581] width 10 height 10
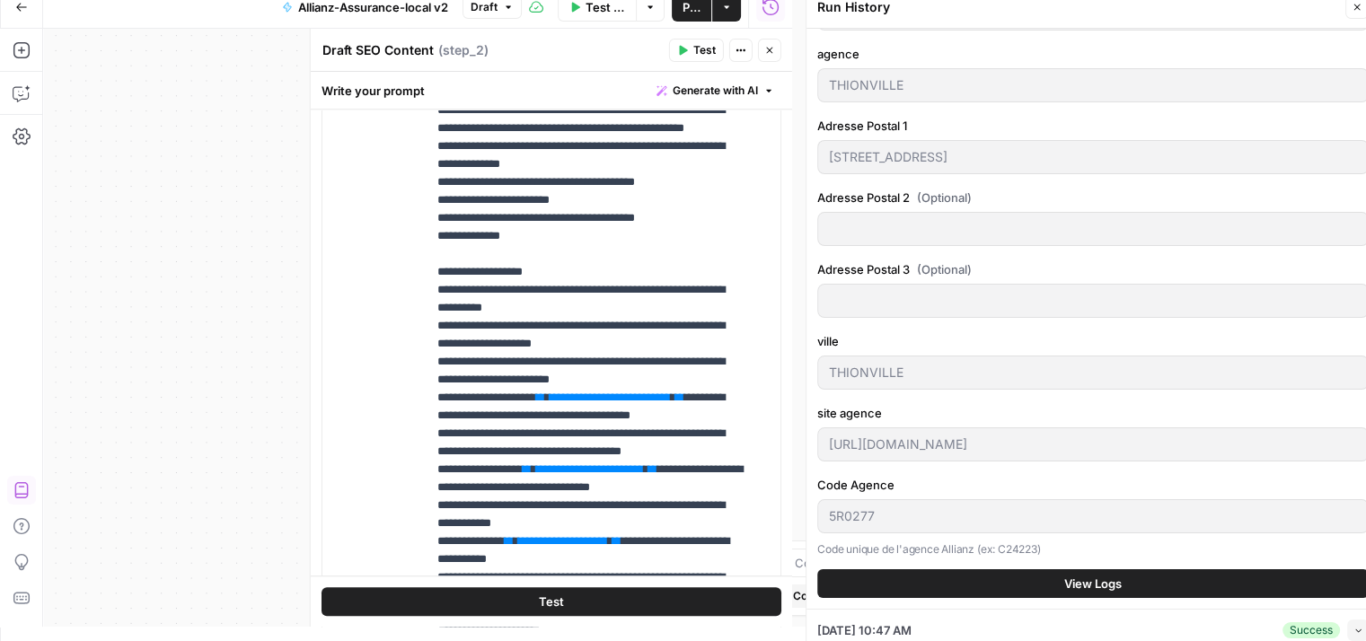
scroll to position [888, 0]
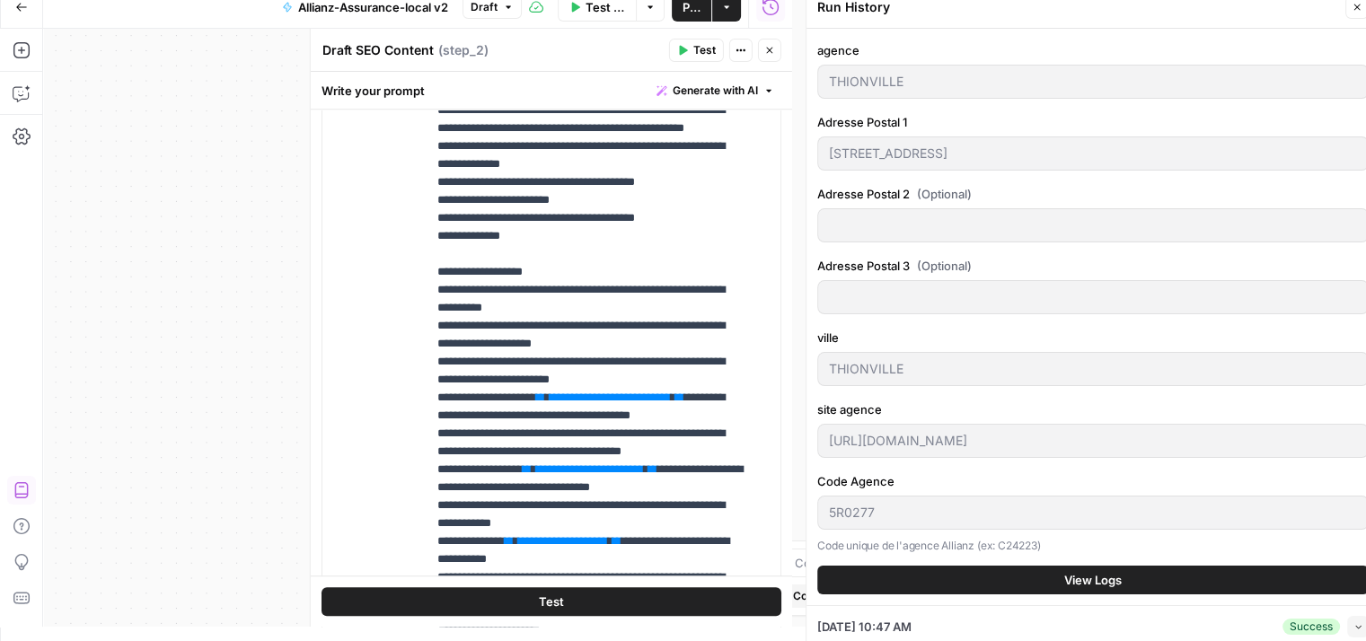
click at [1116, 568] on button "View Logs" at bounding box center [1092, 580] width 551 height 29
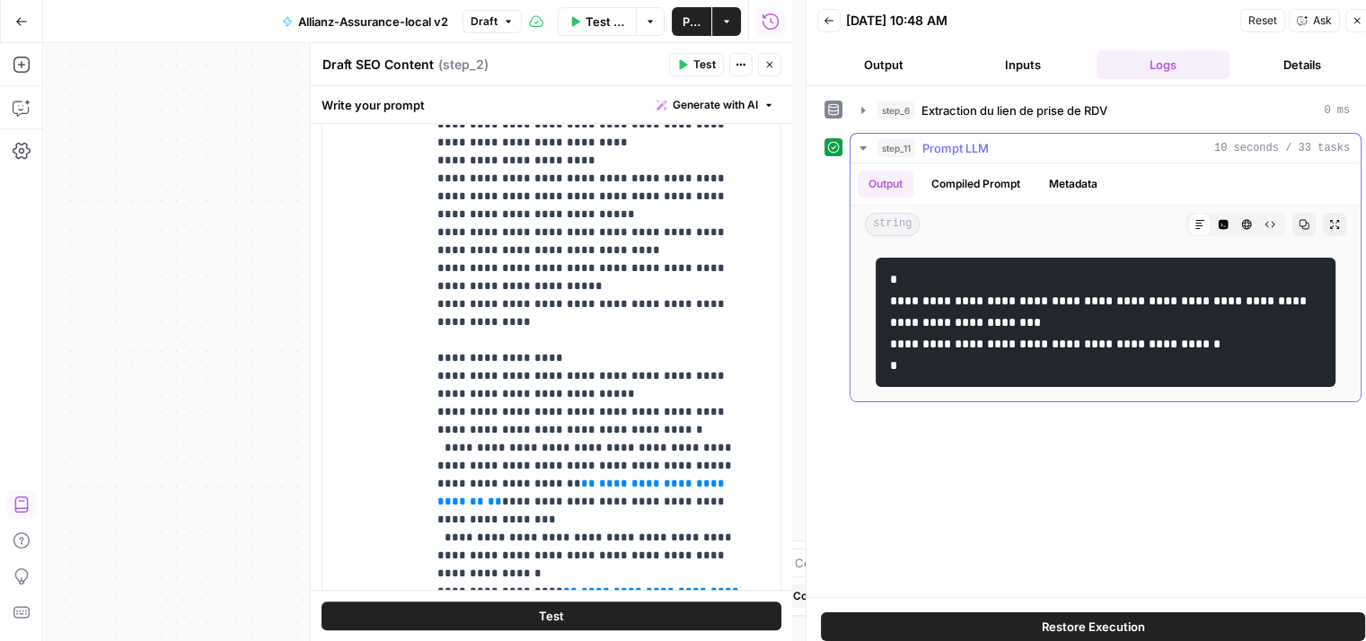
click at [867, 145] on icon "button" at bounding box center [863, 148] width 14 height 14
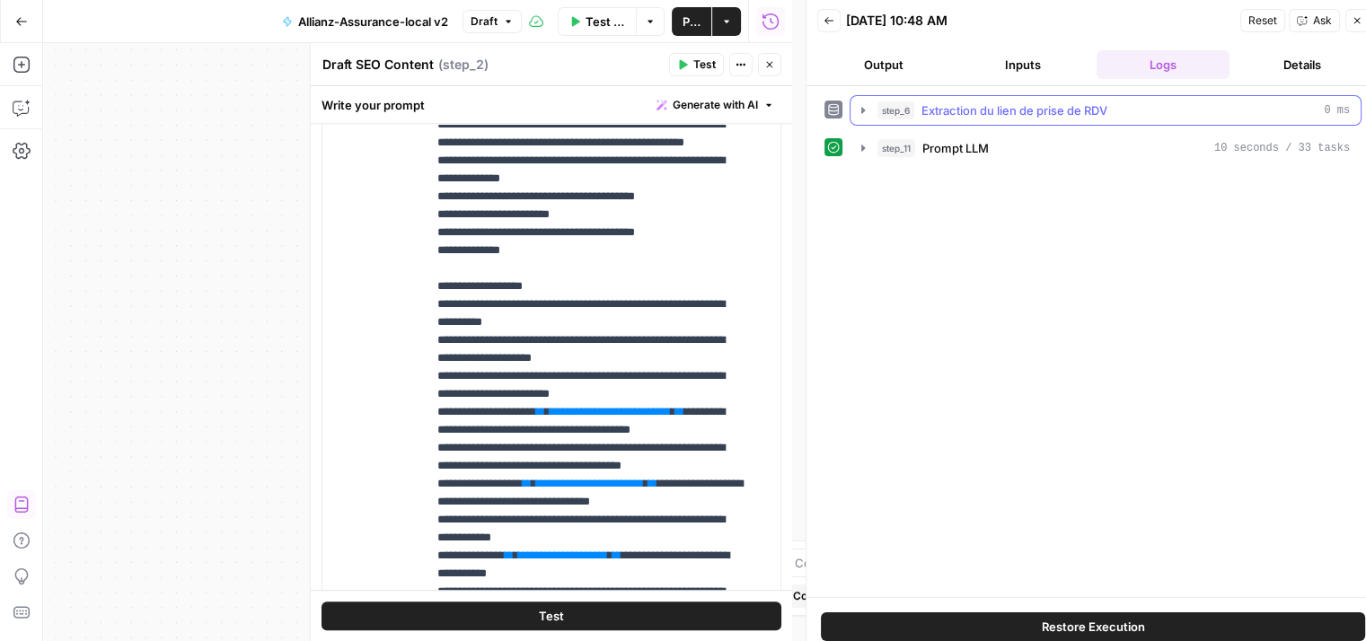
click at [858, 118] on button "step_6 Extraction du lien de prise de RDV 0 ms" at bounding box center [1105, 110] width 510 height 29
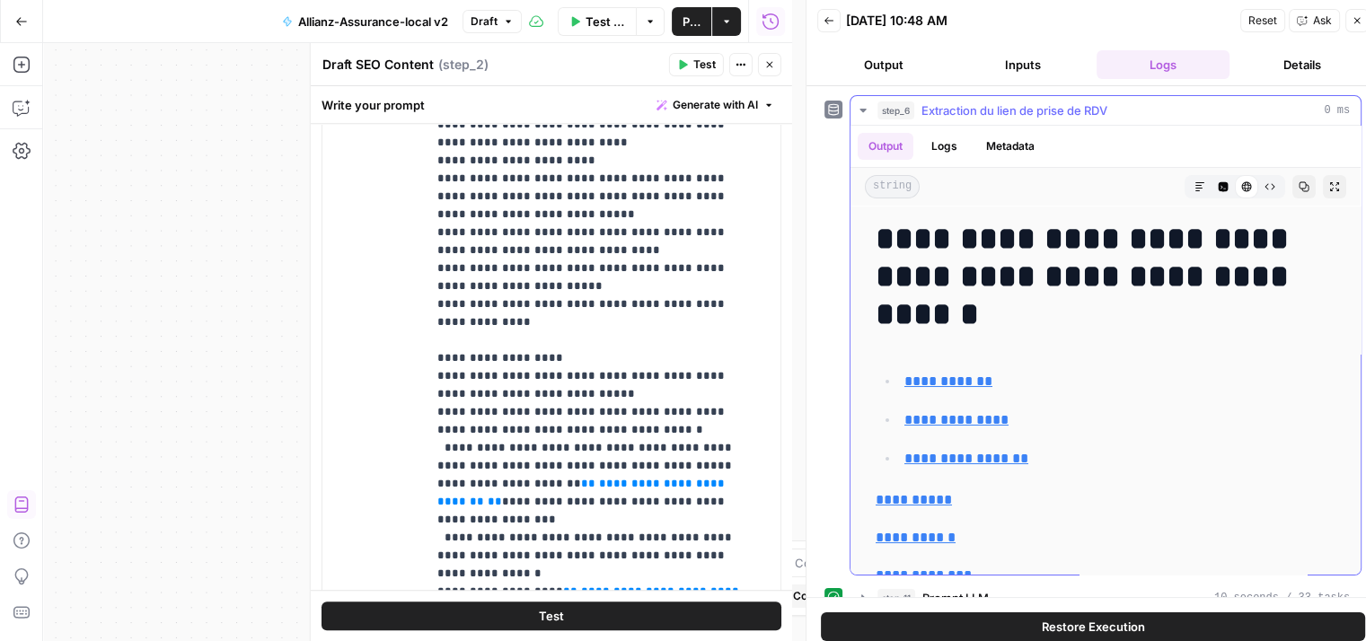
click at [860, 109] on icon "button" at bounding box center [862, 111] width 6 height 4
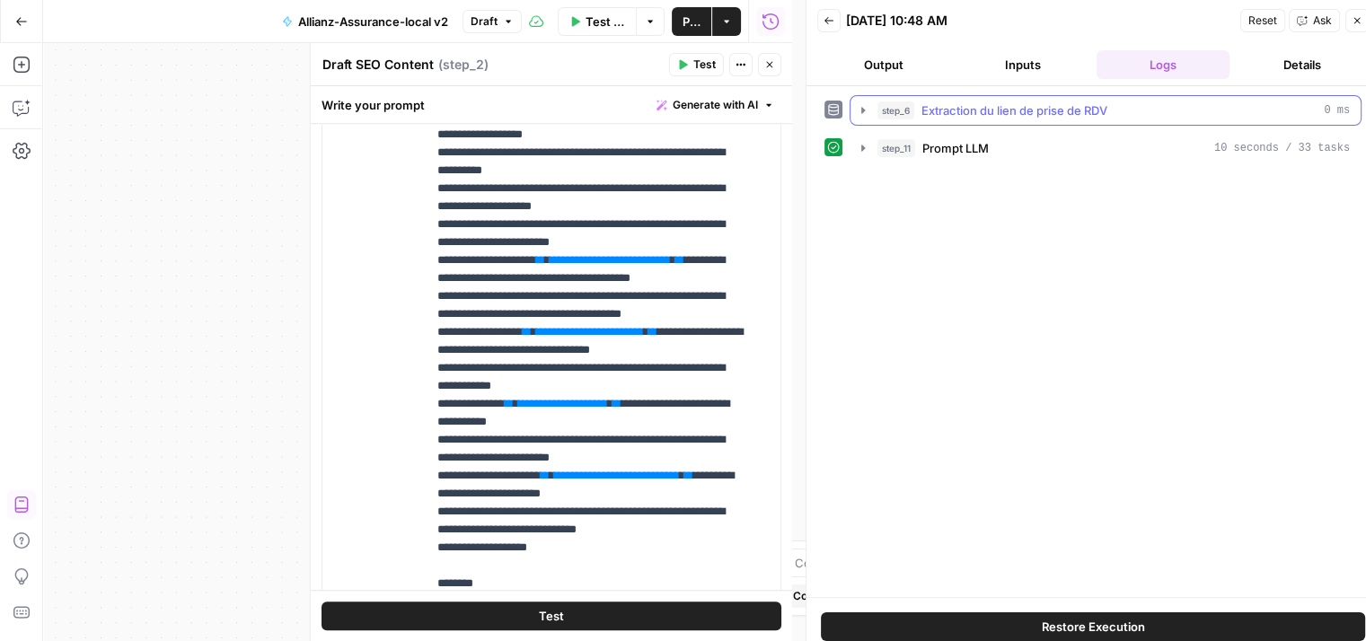
scroll to position [467, 0]
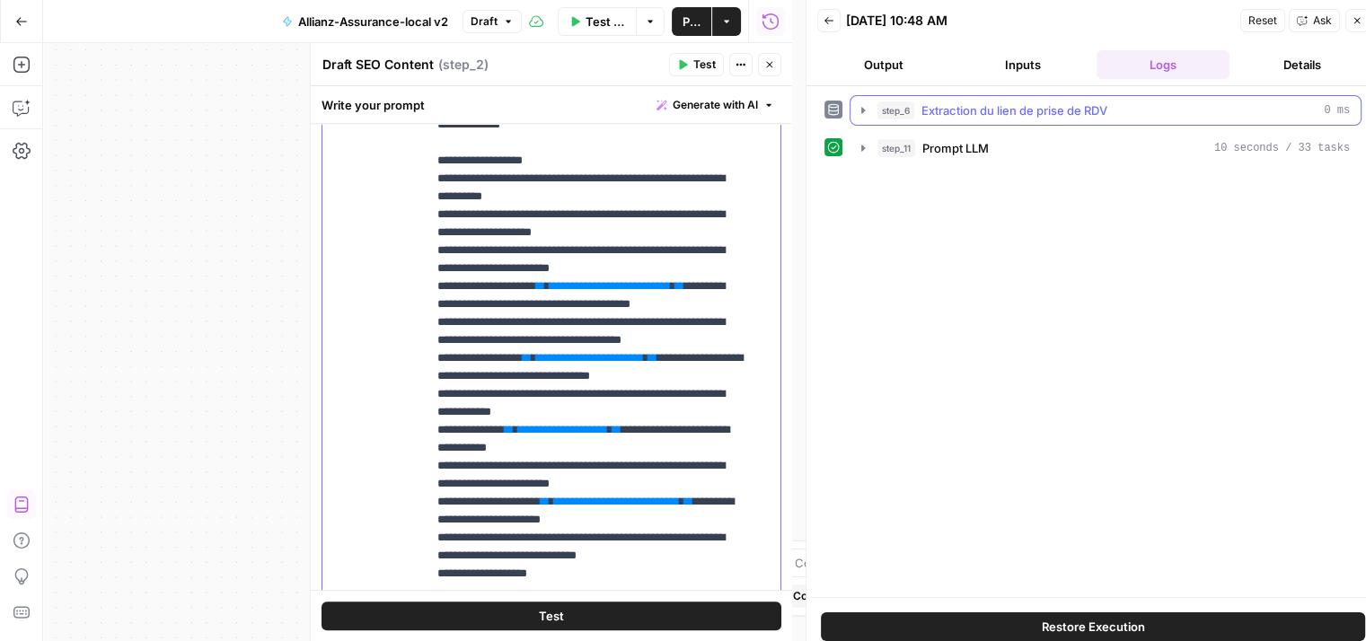
click at [572, 247] on p "**********" at bounding box center [589, 61] width 305 height 1293
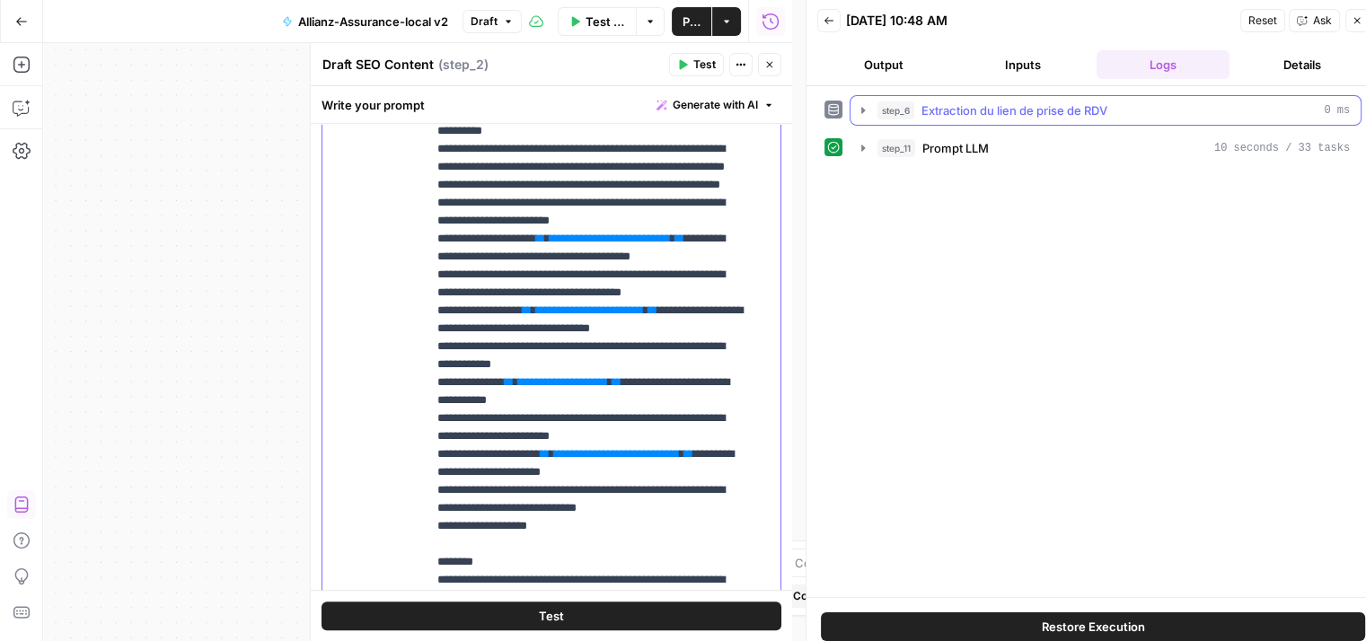
scroll to position [539, 0]
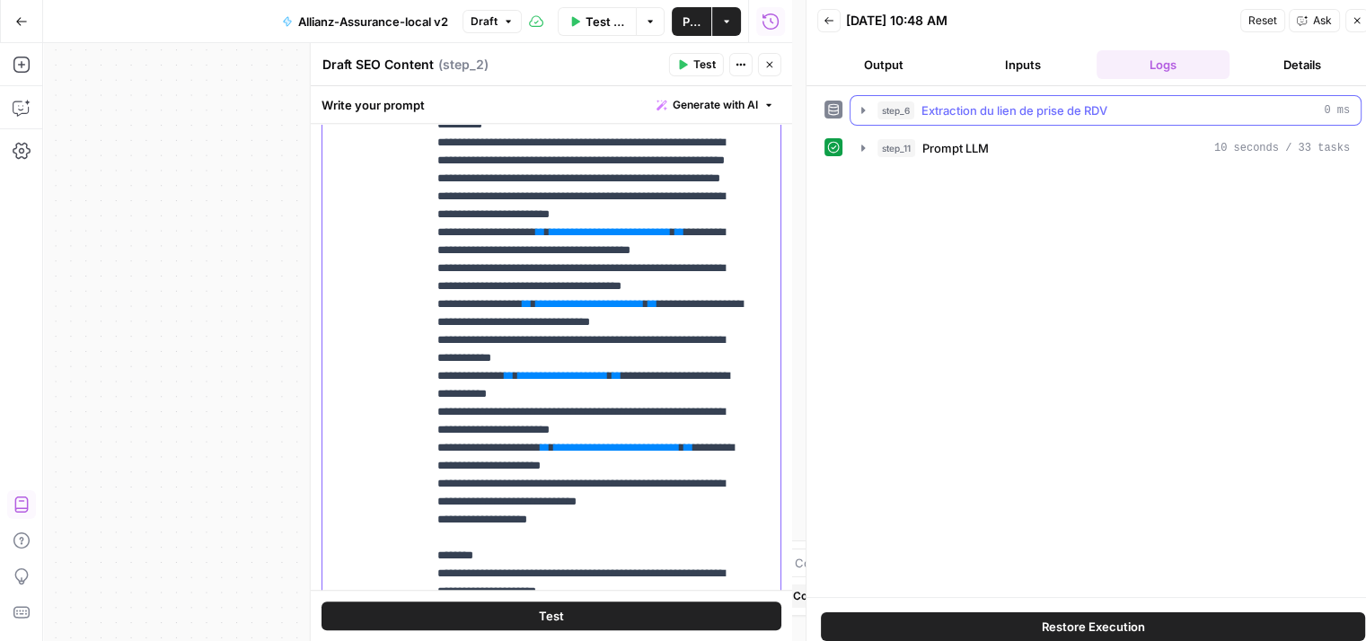
click at [684, 238] on span "**" at bounding box center [679, 232] width 9 height 12
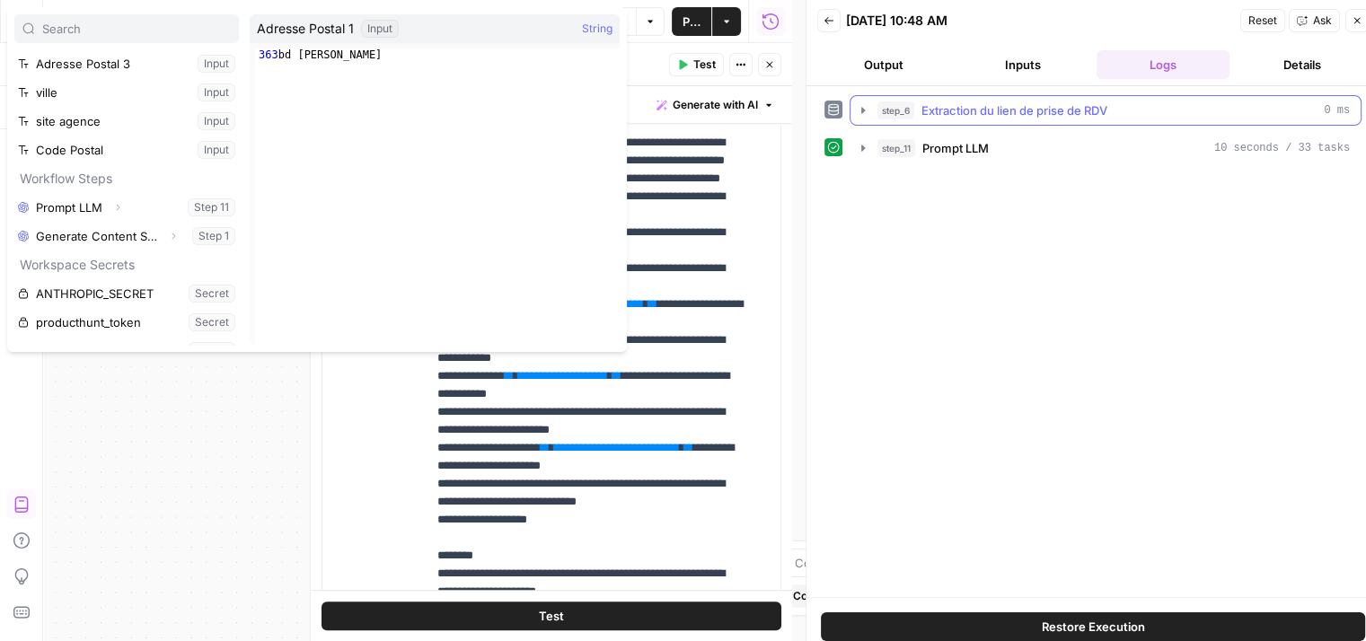
scroll to position [163, 0]
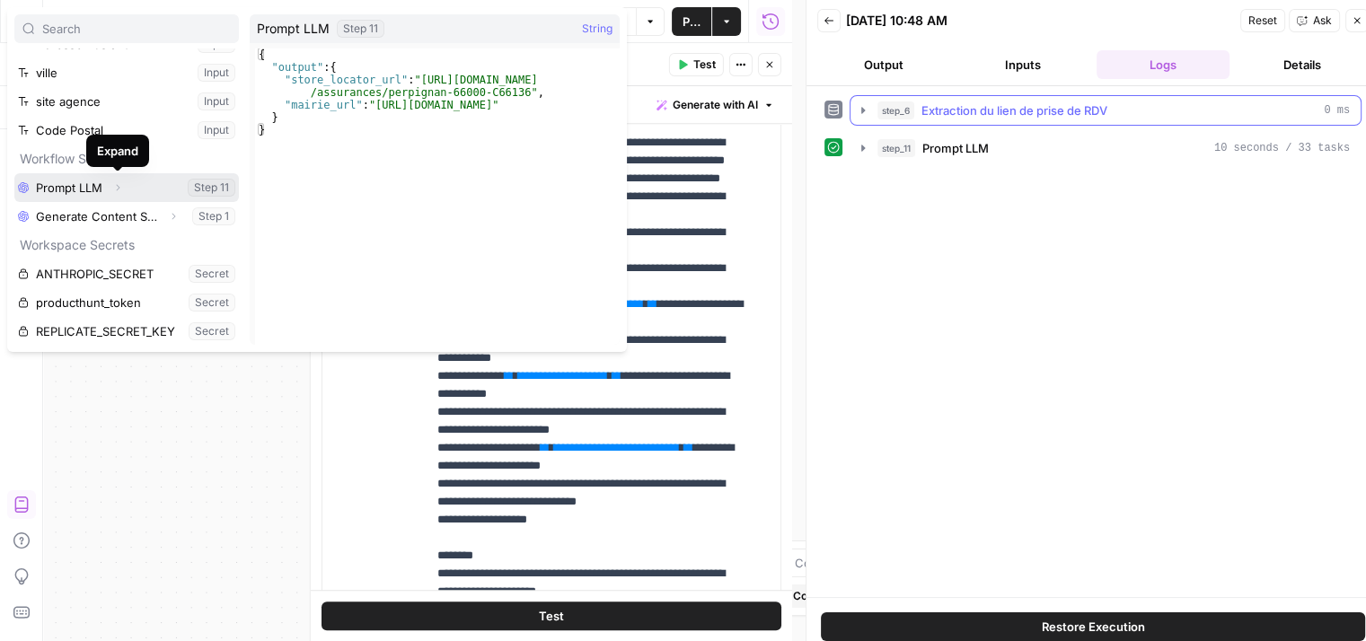
click at [119, 186] on icon "button" at bounding box center [117, 187] width 11 height 11
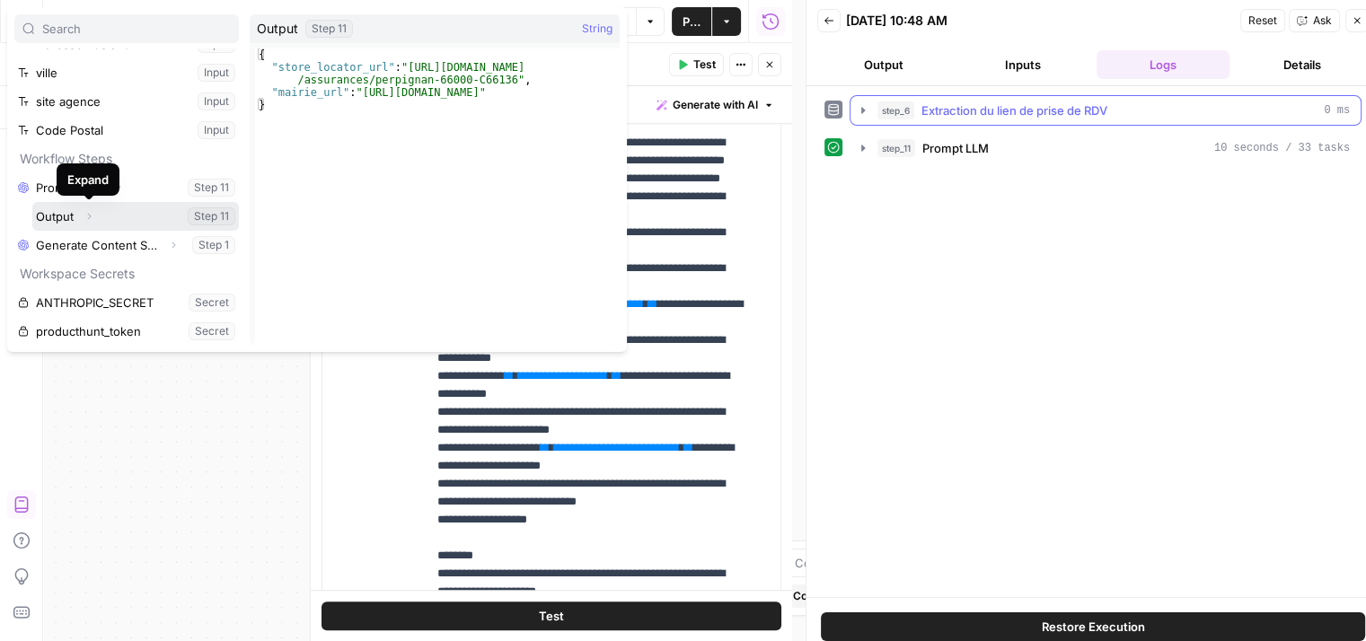
click at [86, 218] on icon "button" at bounding box center [89, 216] width 11 height 11
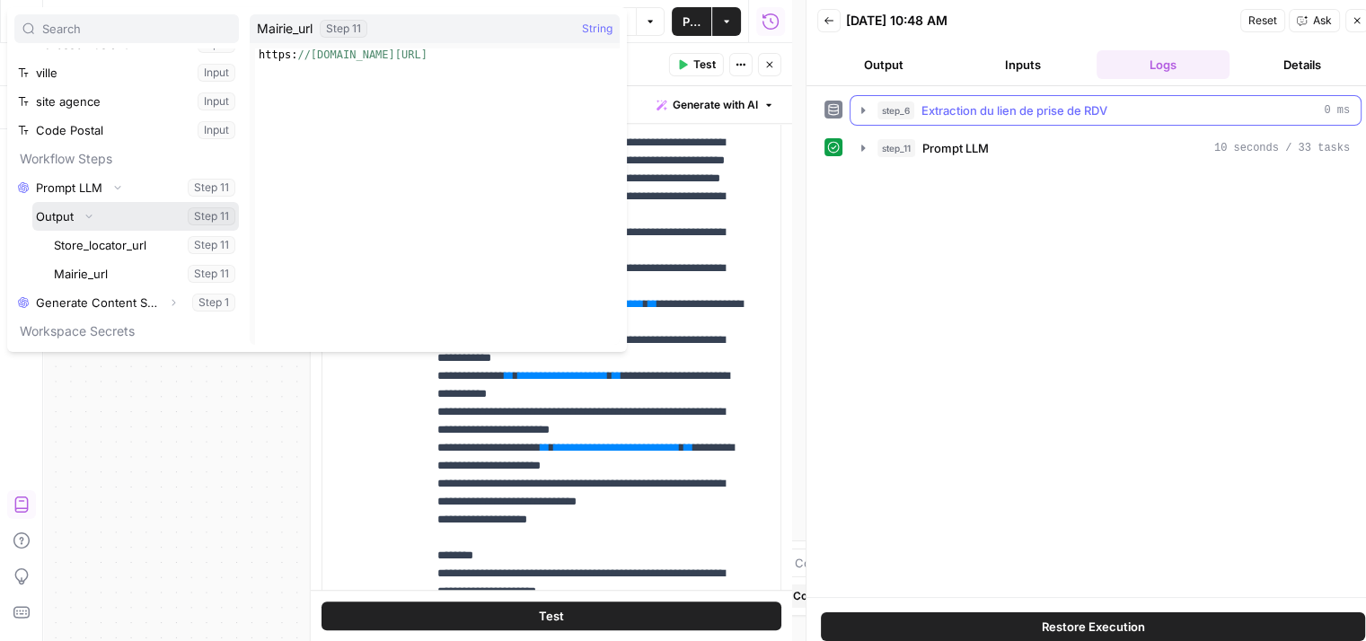
scroll to position [453, 0]
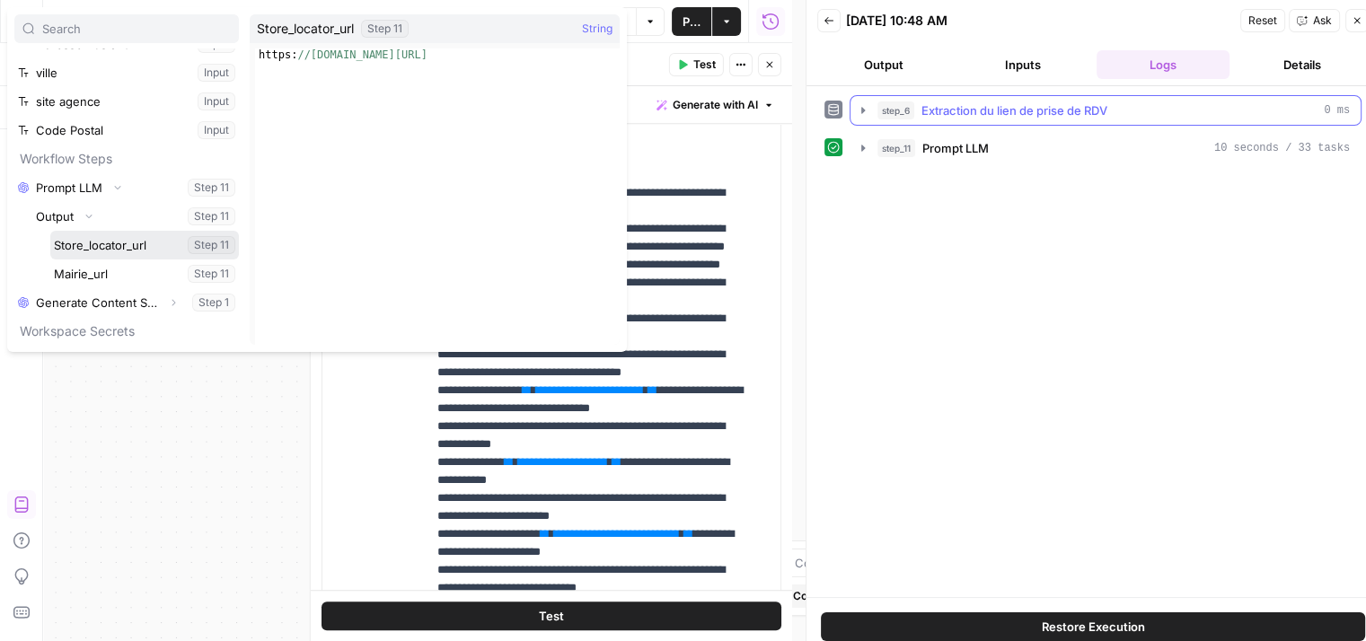
click at [126, 243] on button "Select variable Store_locator_url" at bounding box center [144, 245] width 189 height 29
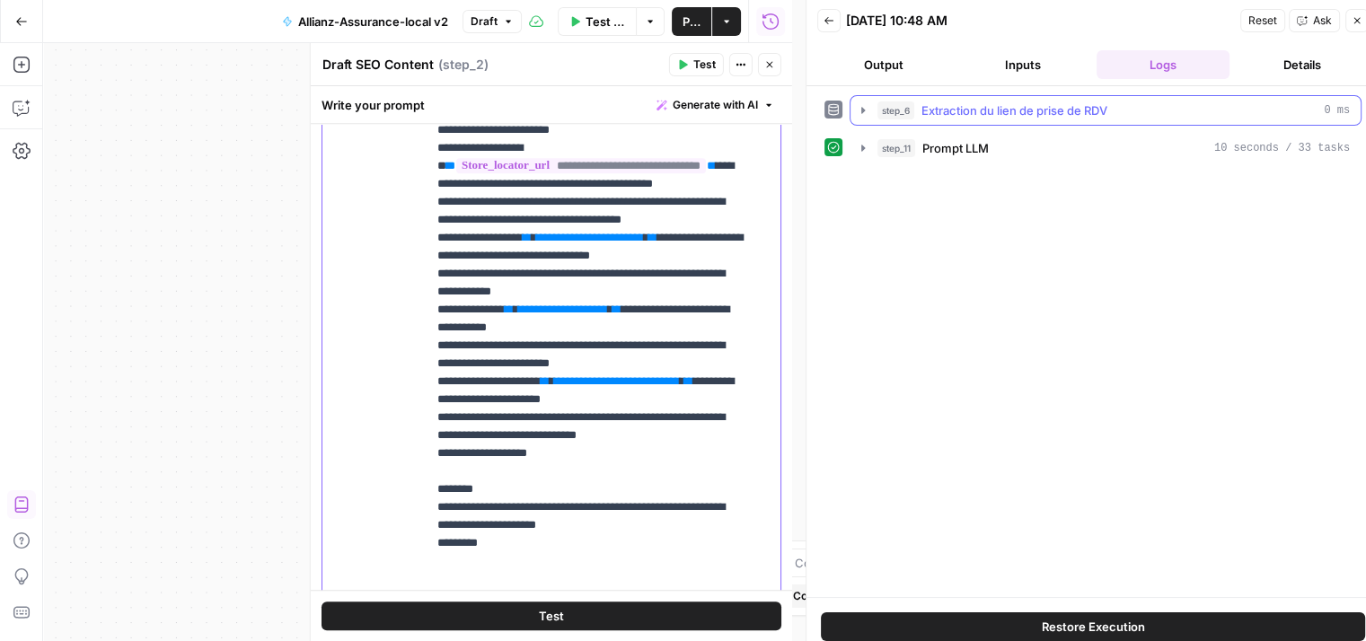
scroll to position [629, 0]
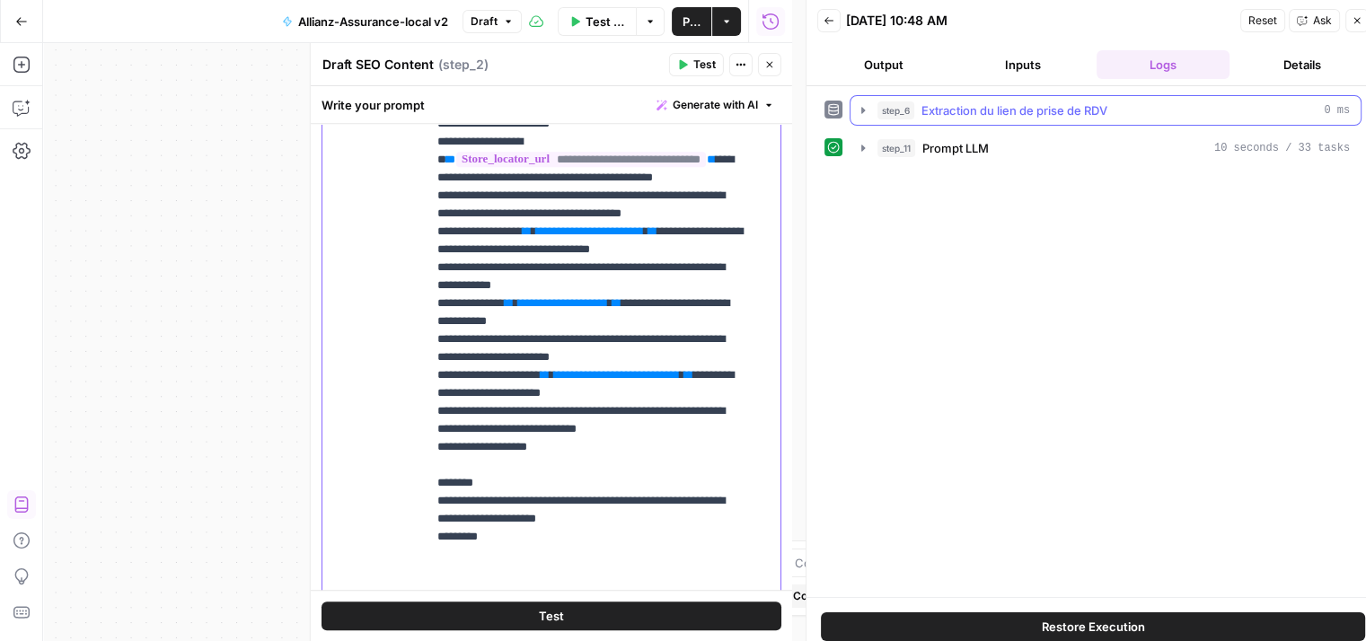
drag, startPoint x: 680, startPoint y: 300, endPoint x: 528, endPoint y: 300, distance: 151.8
drag, startPoint x: 649, startPoint y: 372, endPoint x: 513, endPoint y: 368, distance: 136.5
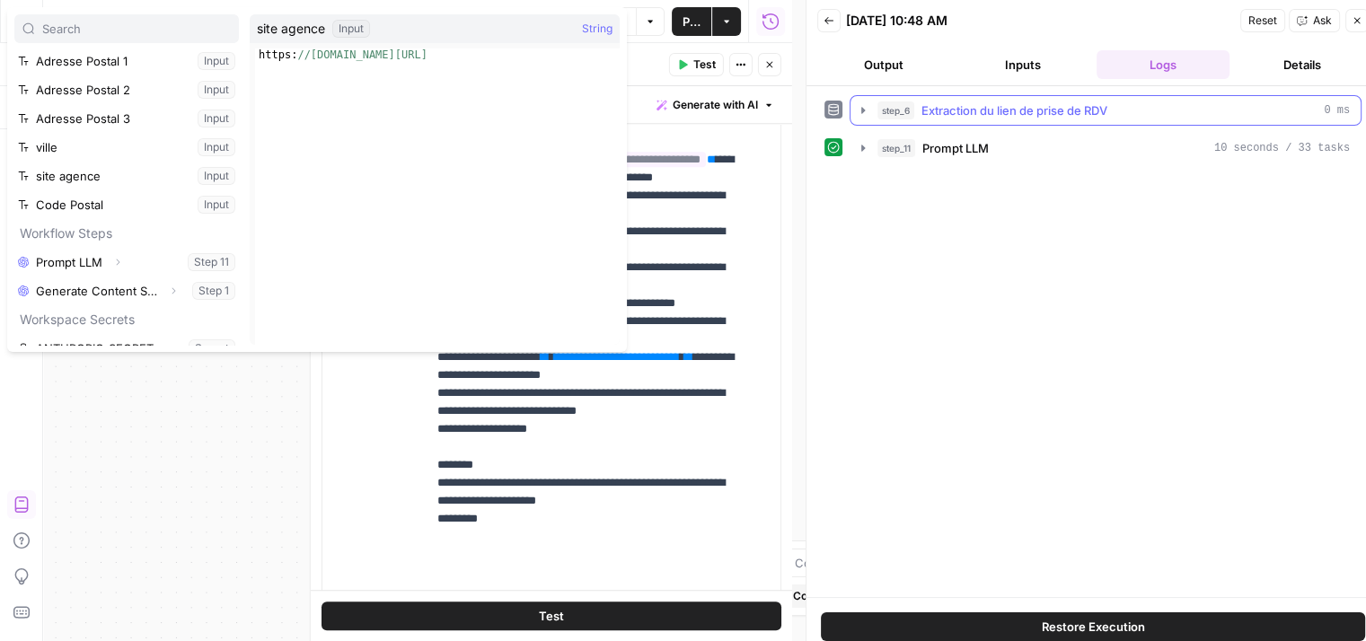
scroll to position [163, 0]
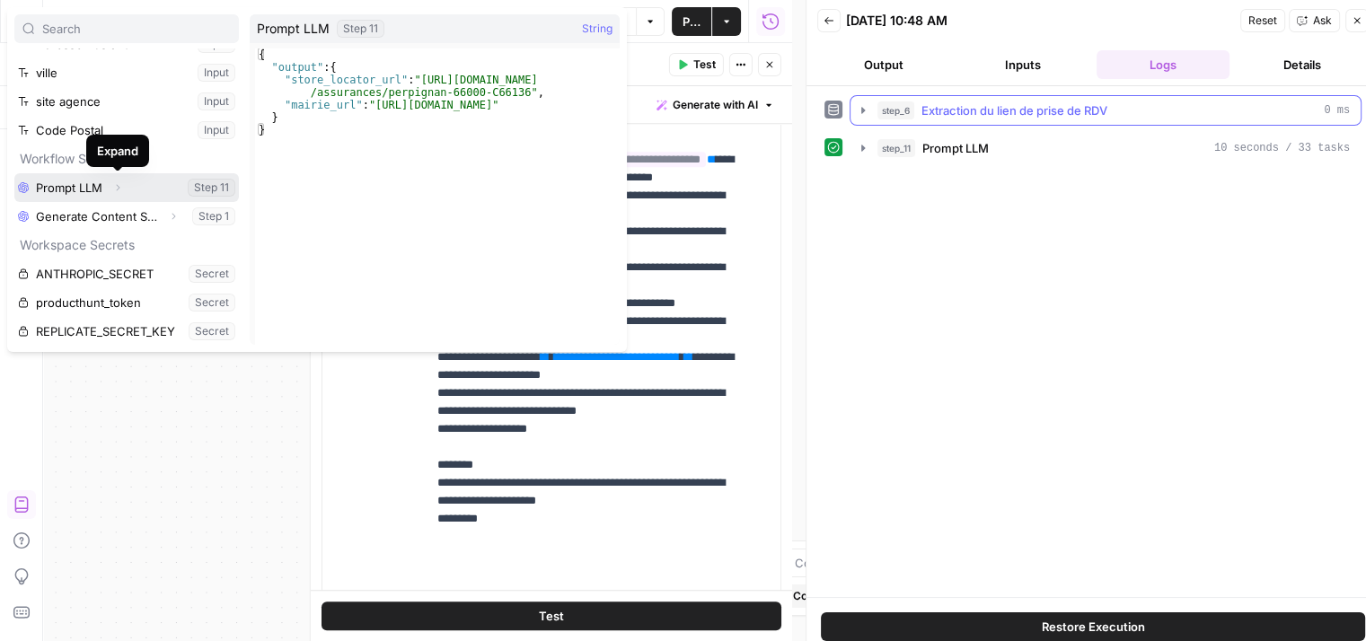
click at [117, 189] on icon "button" at bounding box center [119, 188] width 4 height 6
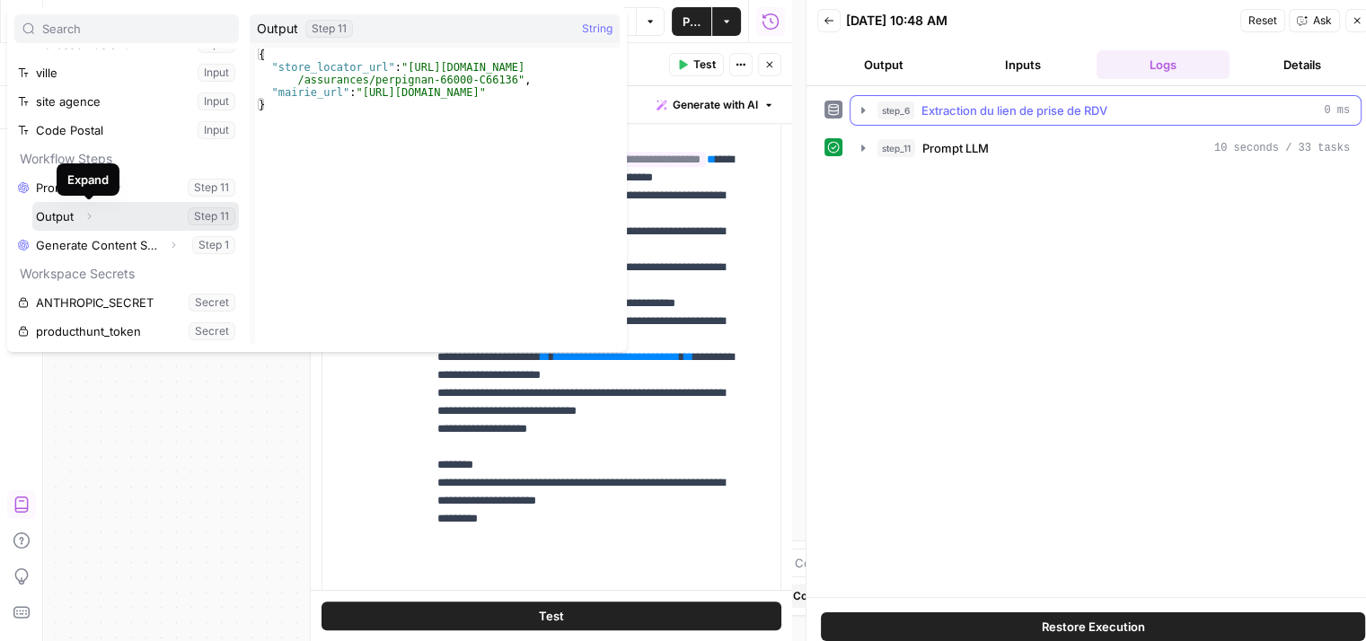
click at [89, 217] on icon "button" at bounding box center [90, 217] width 4 height 6
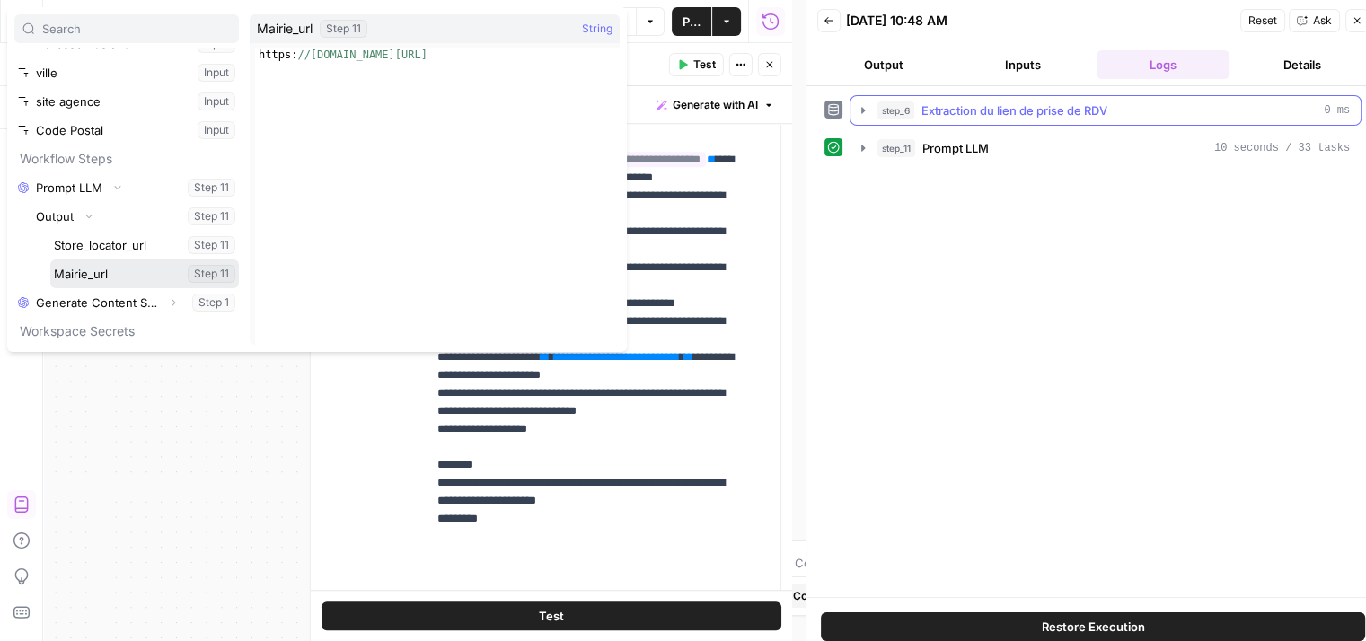
click at [90, 270] on button "Select variable Mairie_url" at bounding box center [144, 274] width 189 height 29
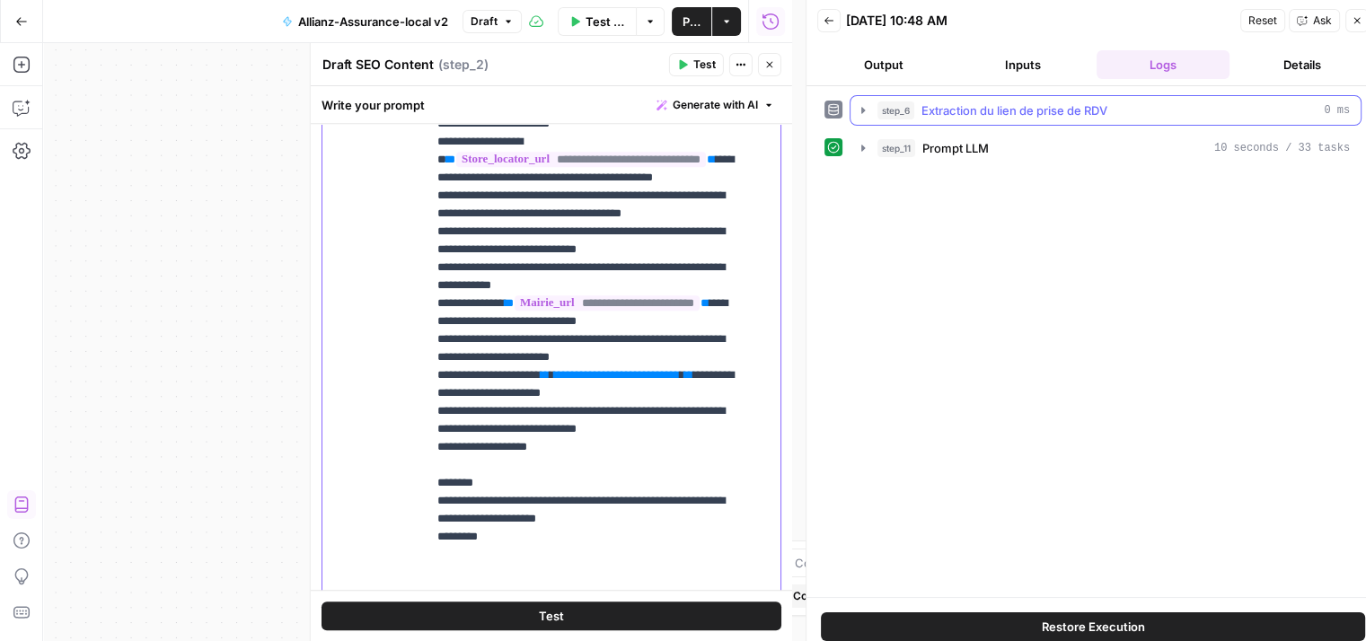
scroll to position [647, 0]
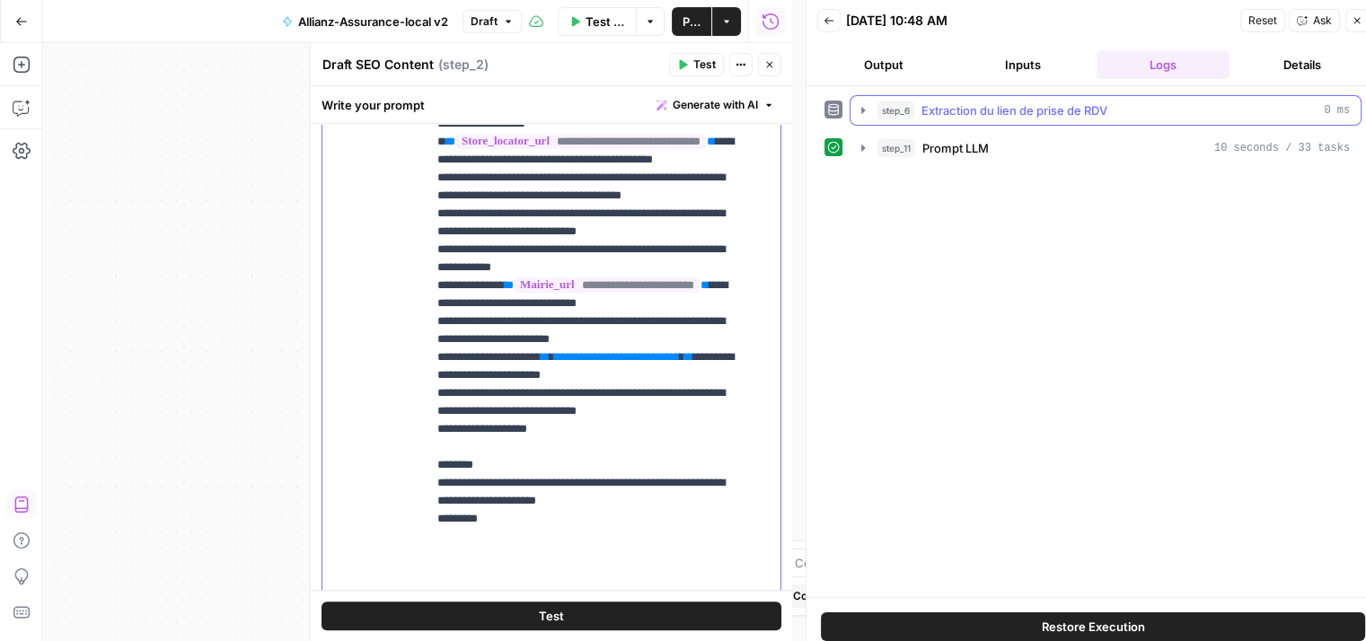
drag, startPoint x: 446, startPoint y: 446, endPoint x: 559, endPoint y: 427, distance: 113.8
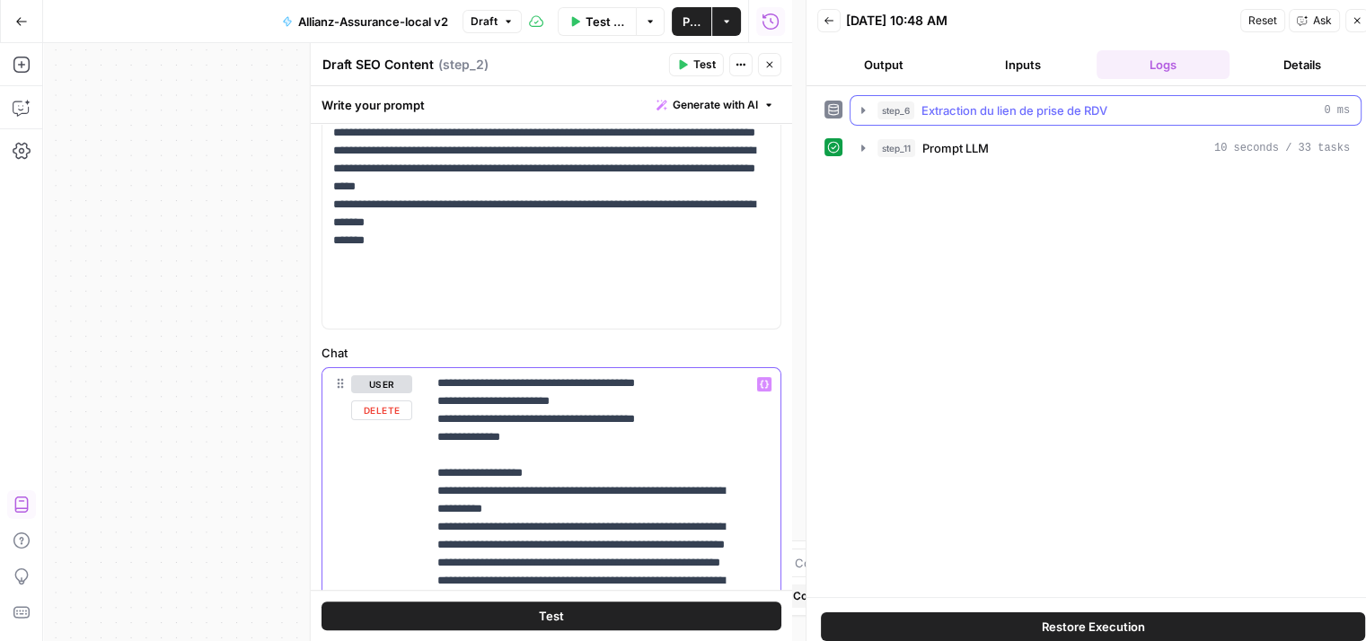
scroll to position [0, 0]
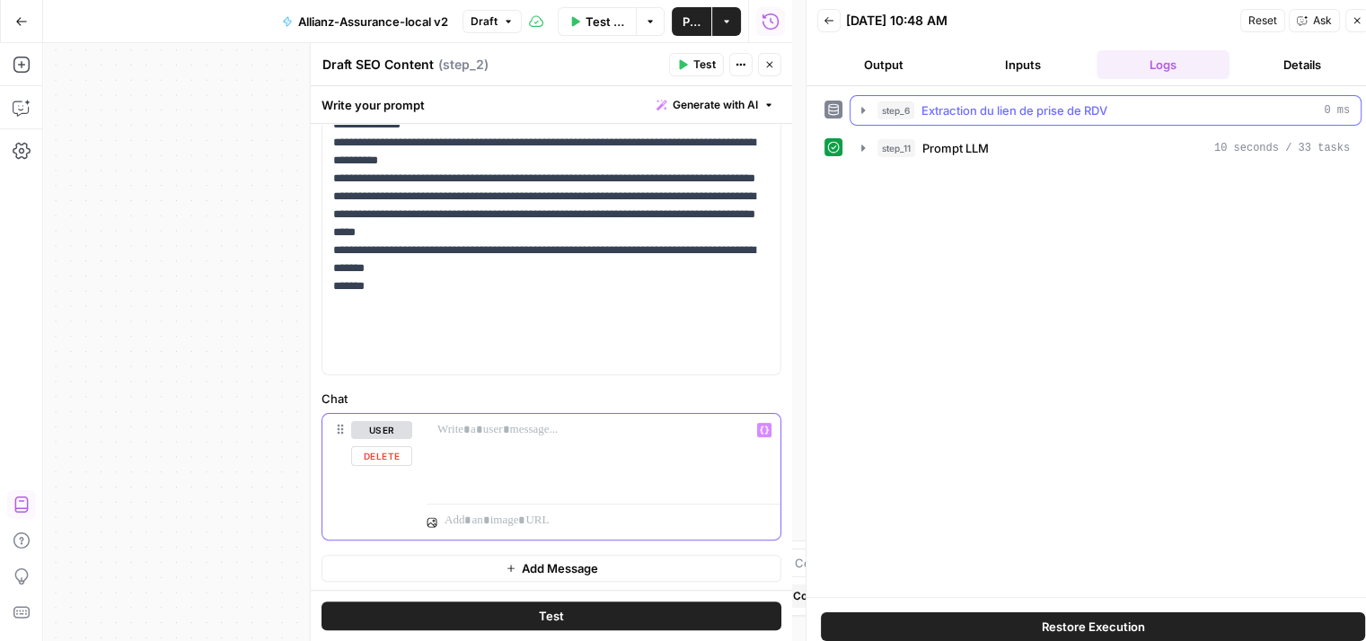
click at [496, 457] on div at bounding box center [597, 455] width 340 height 83
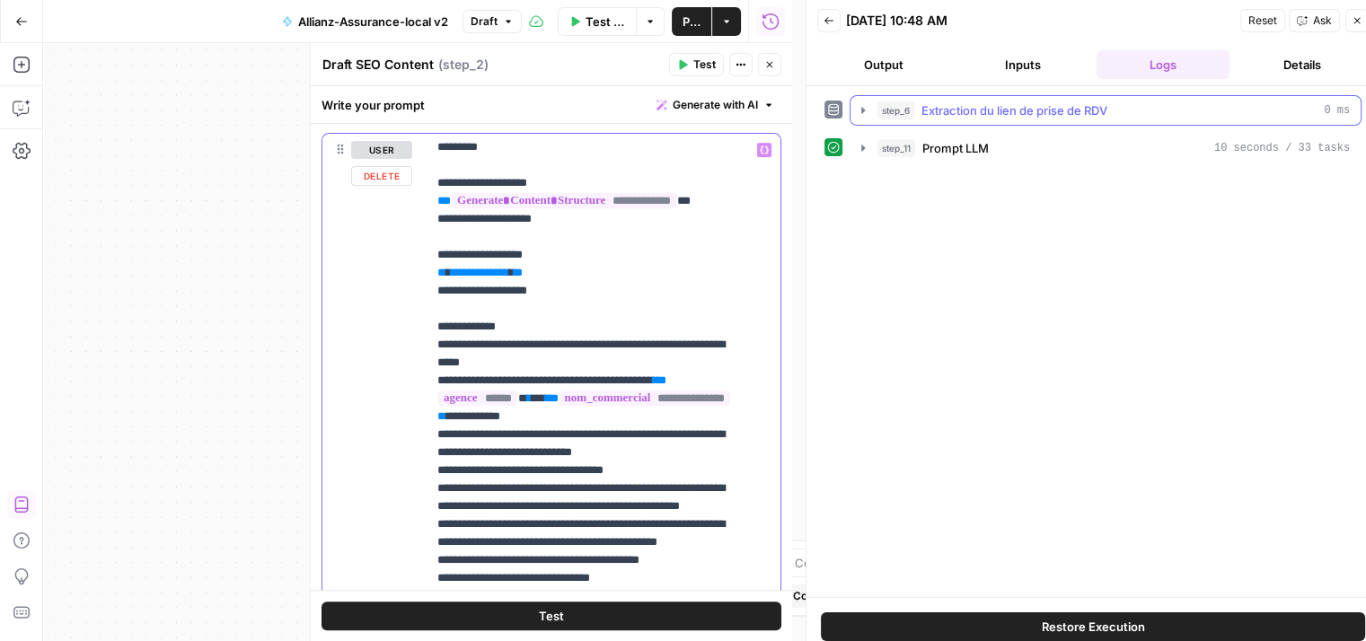
scroll to position [230, 0]
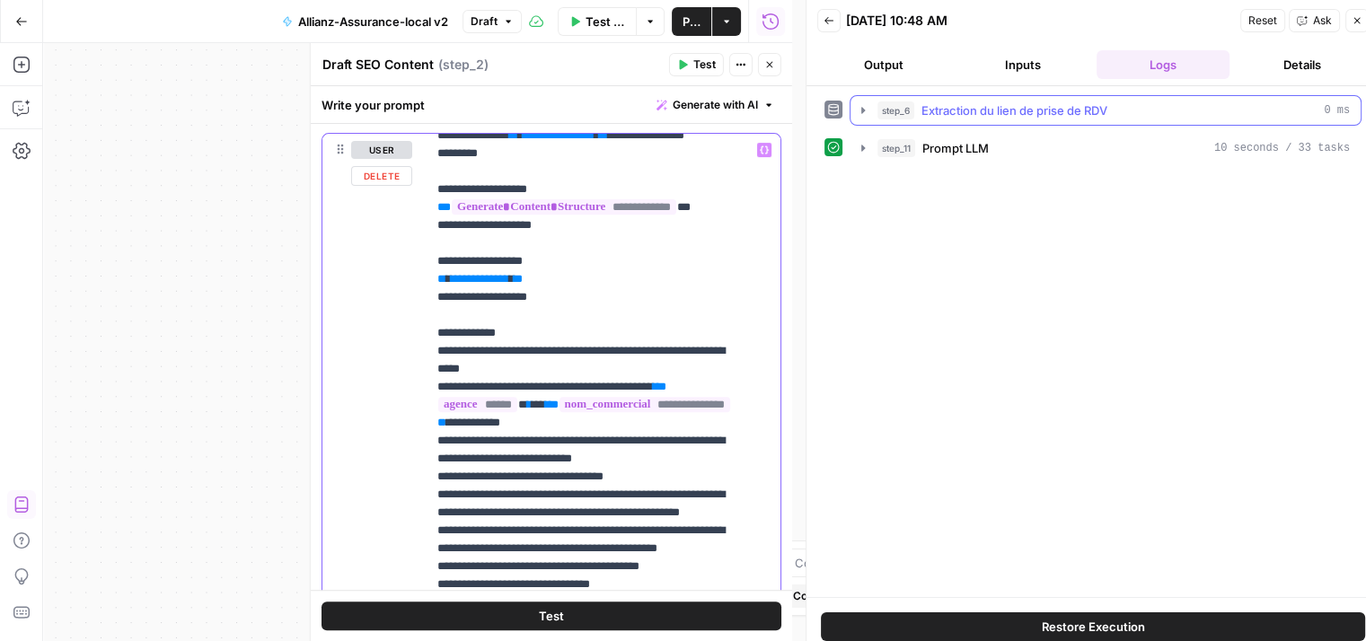
click at [485, 285] on span "**********" at bounding box center [480, 279] width 58 height 12
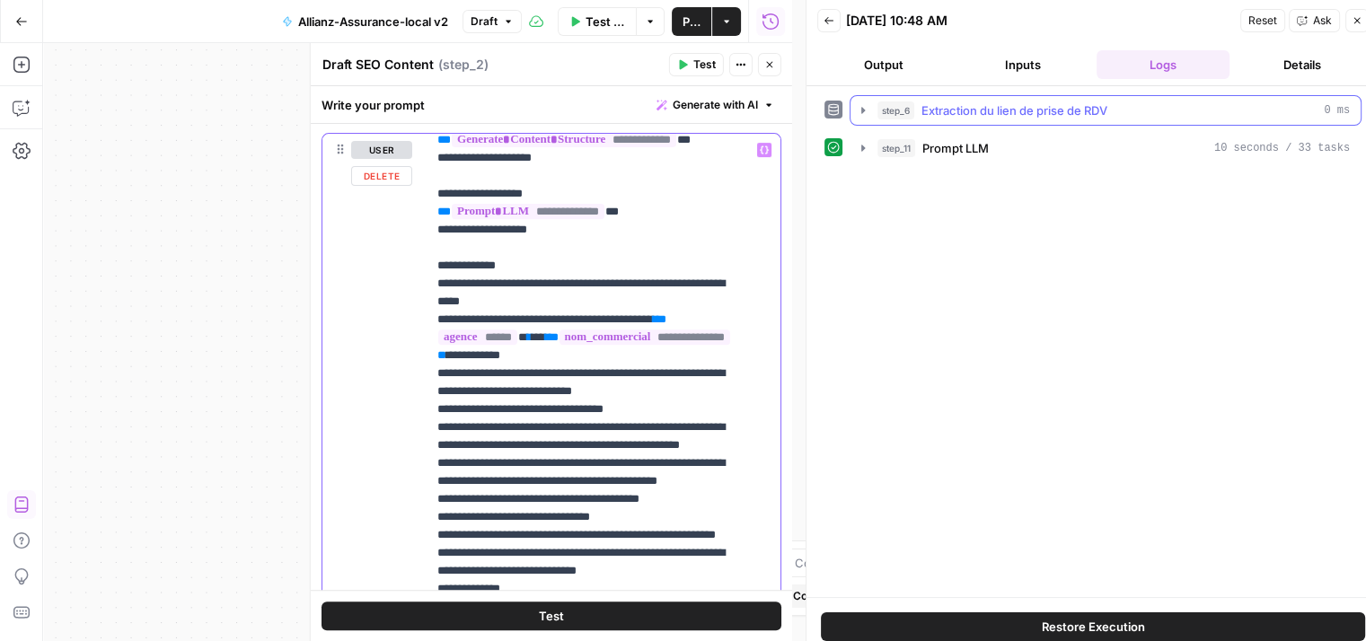
scroll to position [296, 0]
click at [550, 220] on span "**********" at bounding box center [528, 212] width 153 height 15
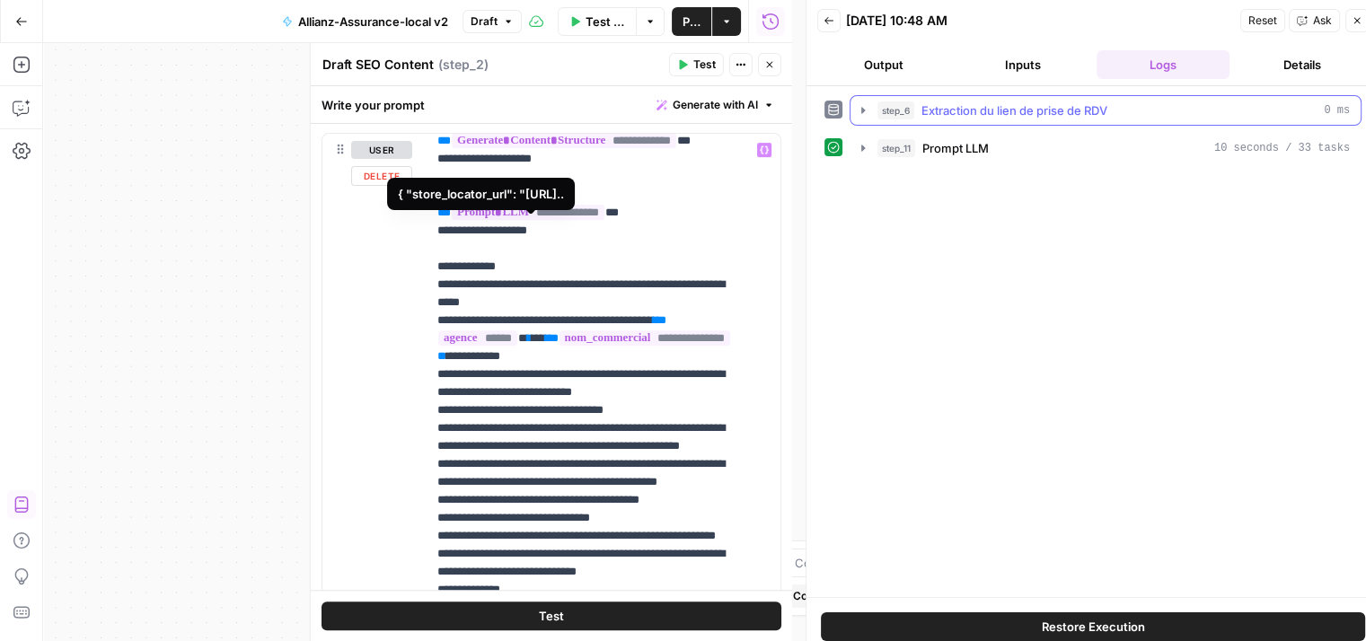
scroll to position [182, 0]
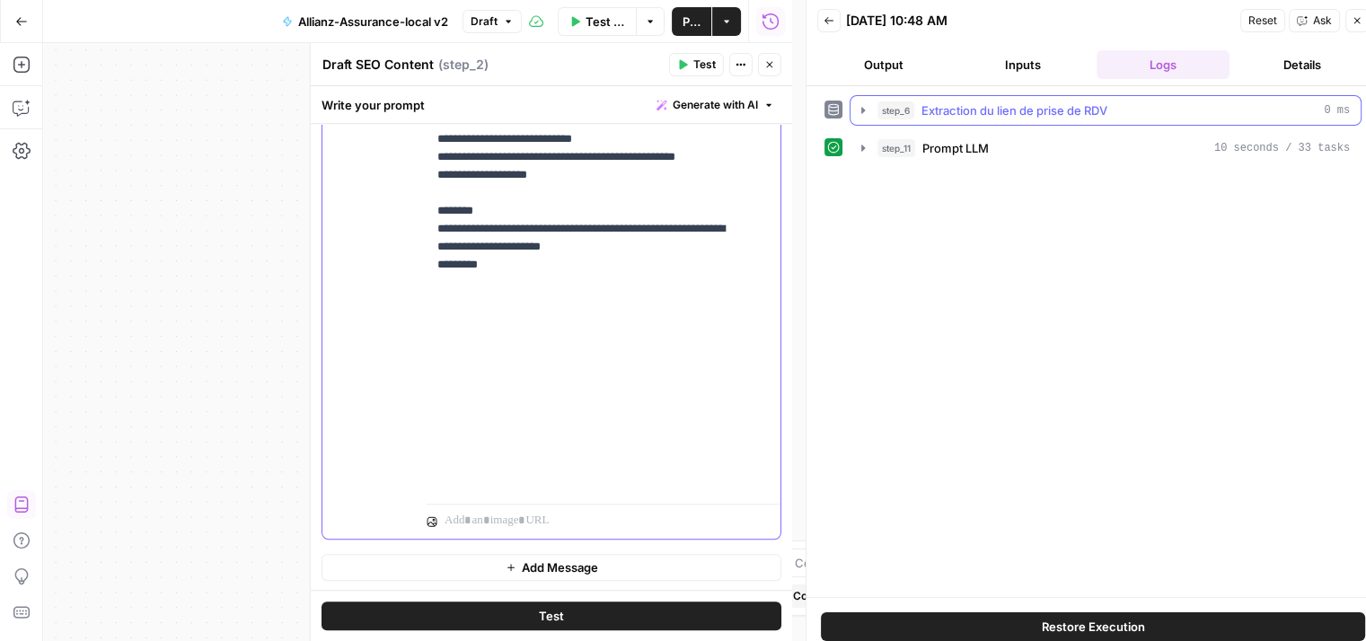
scroll to position [14, 0]
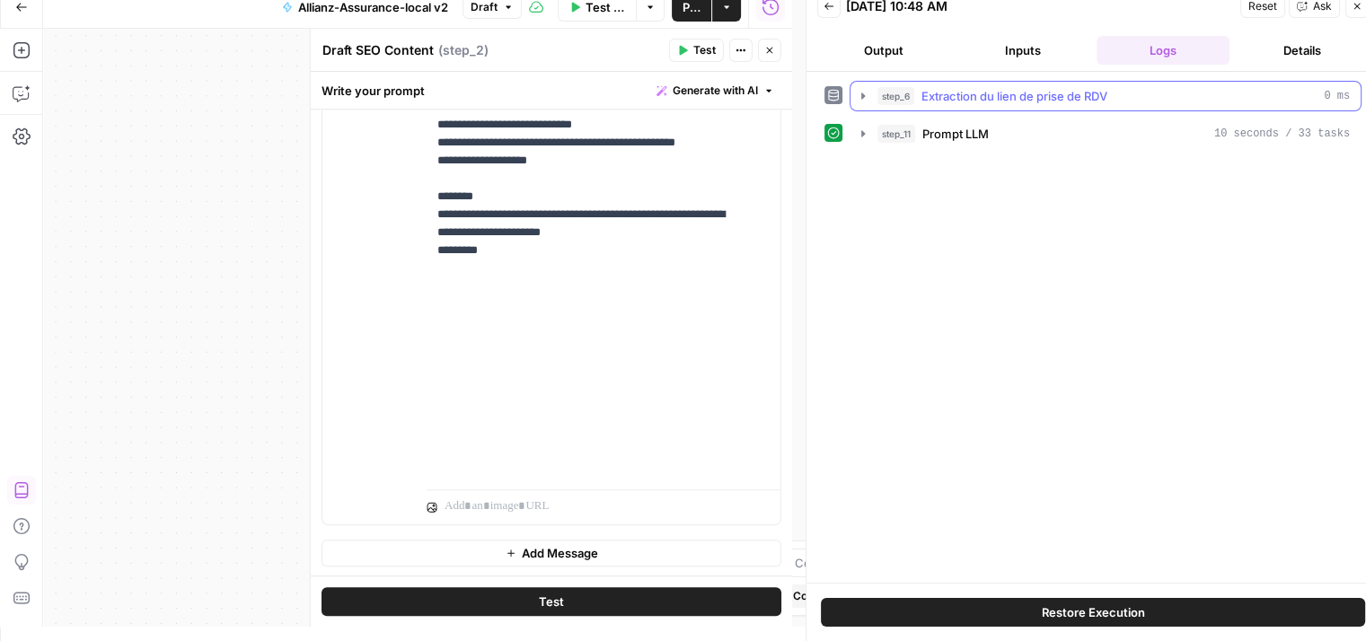
click at [578, 596] on button "Test" at bounding box center [551, 601] width 460 height 29
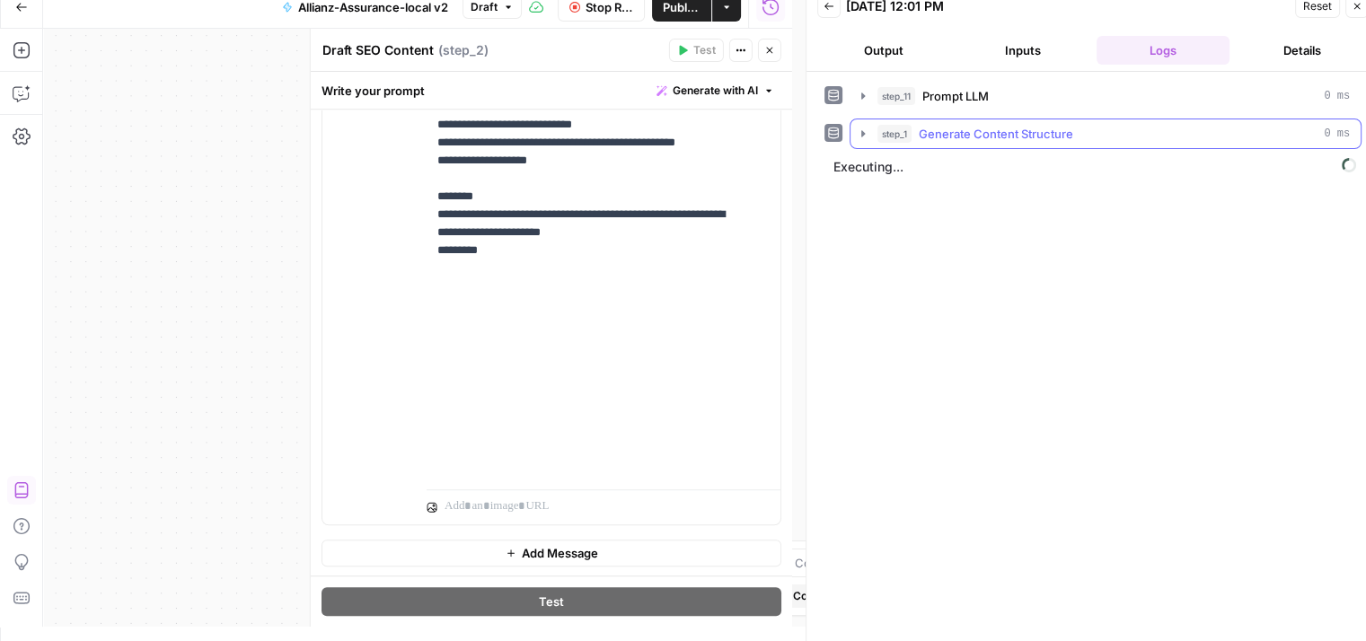
click at [862, 129] on icon "button" at bounding box center [863, 134] width 14 height 14
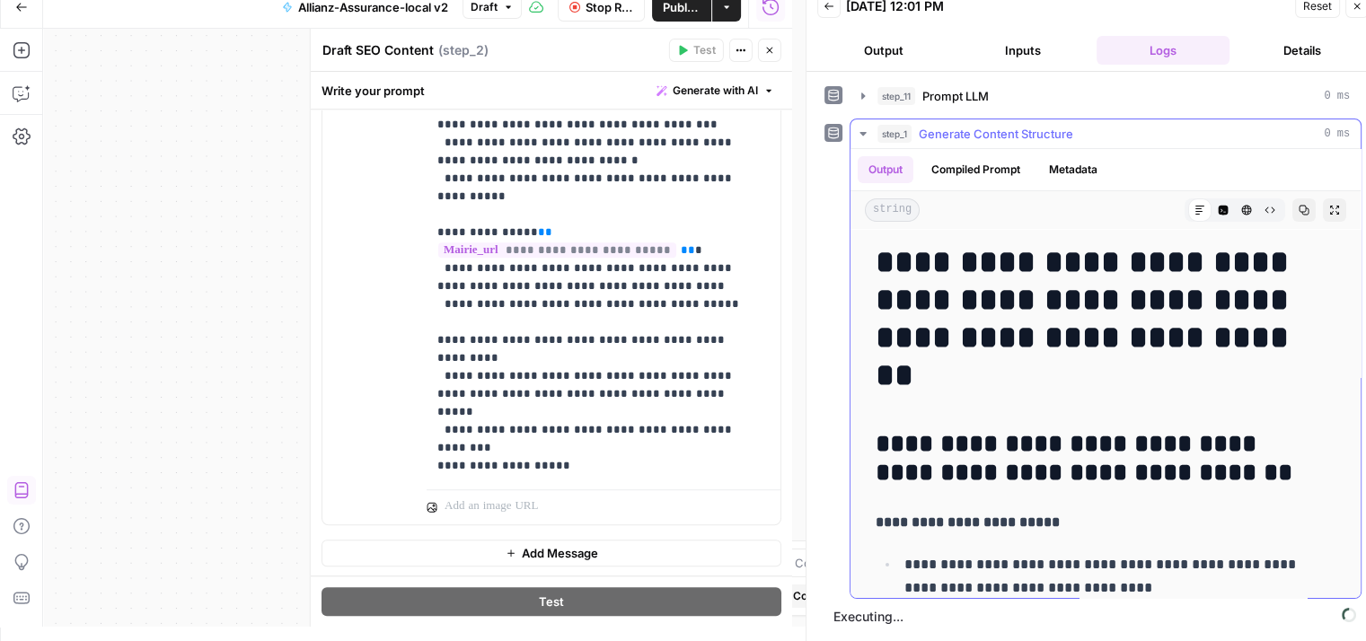
click at [858, 129] on icon "button" at bounding box center [863, 134] width 14 height 14
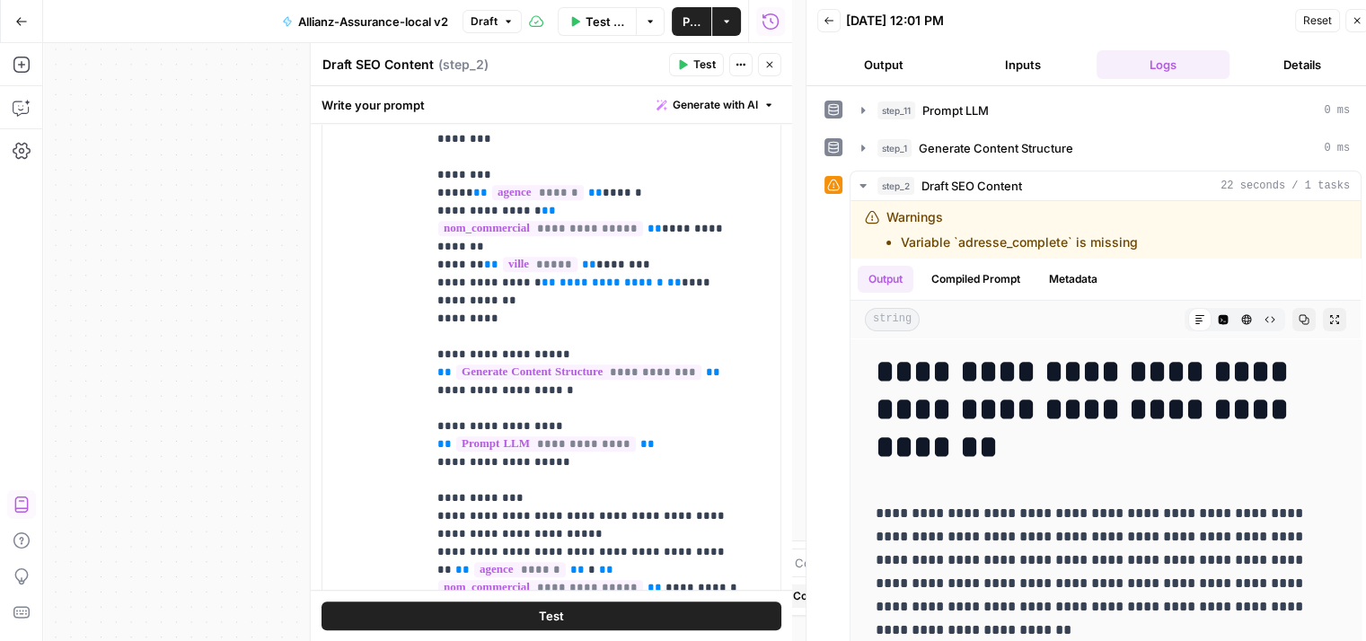
scroll to position [0, 0]
drag, startPoint x: 670, startPoint y: 285, endPoint x: 532, endPoint y: 284, distance: 138.3
drag, startPoint x: 436, startPoint y: 283, endPoint x: 566, endPoint y: 306, distance: 131.4
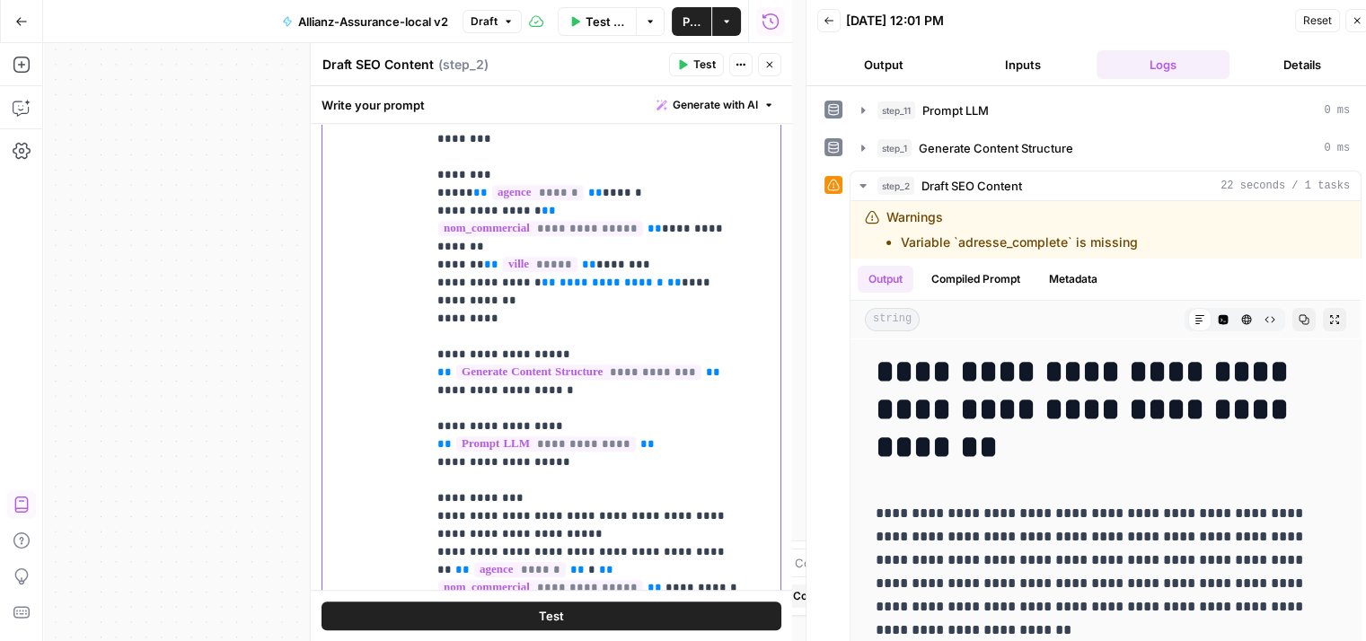
drag, startPoint x: 437, startPoint y: 280, endPoint x: 596, endPoint y: 303, distance: 160.5
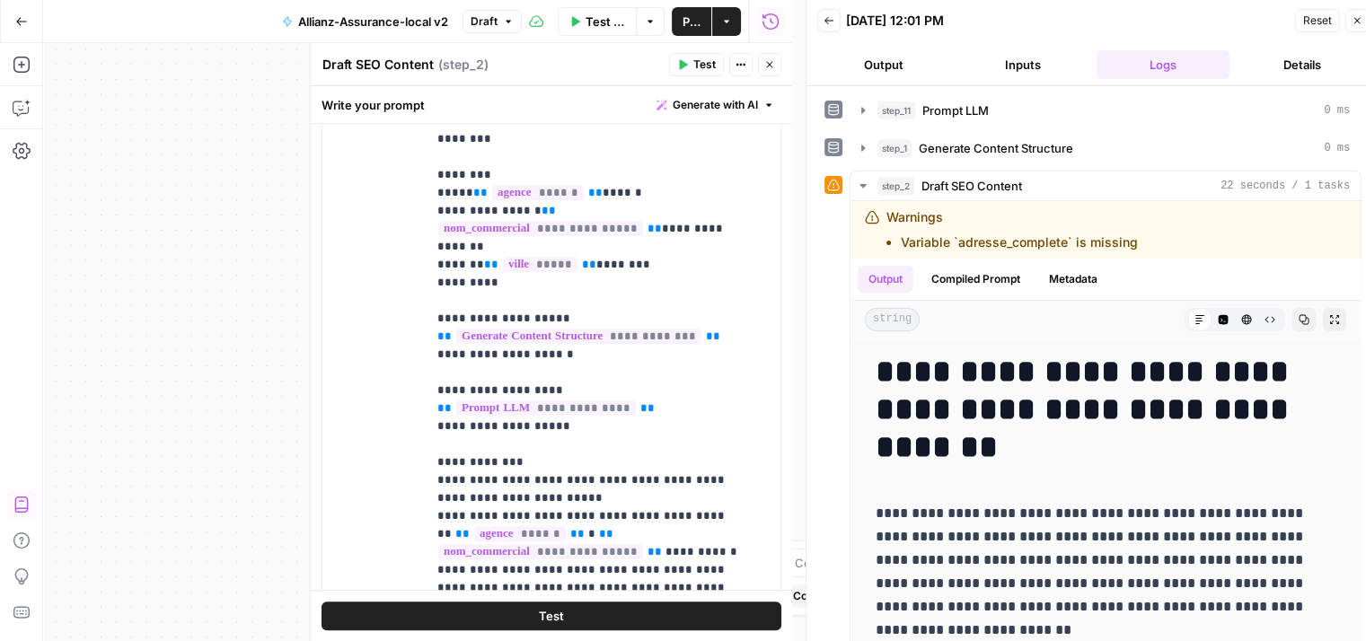
click at [554, 613] on span "Test" at bounding box center [551, 616] width 25 height 18
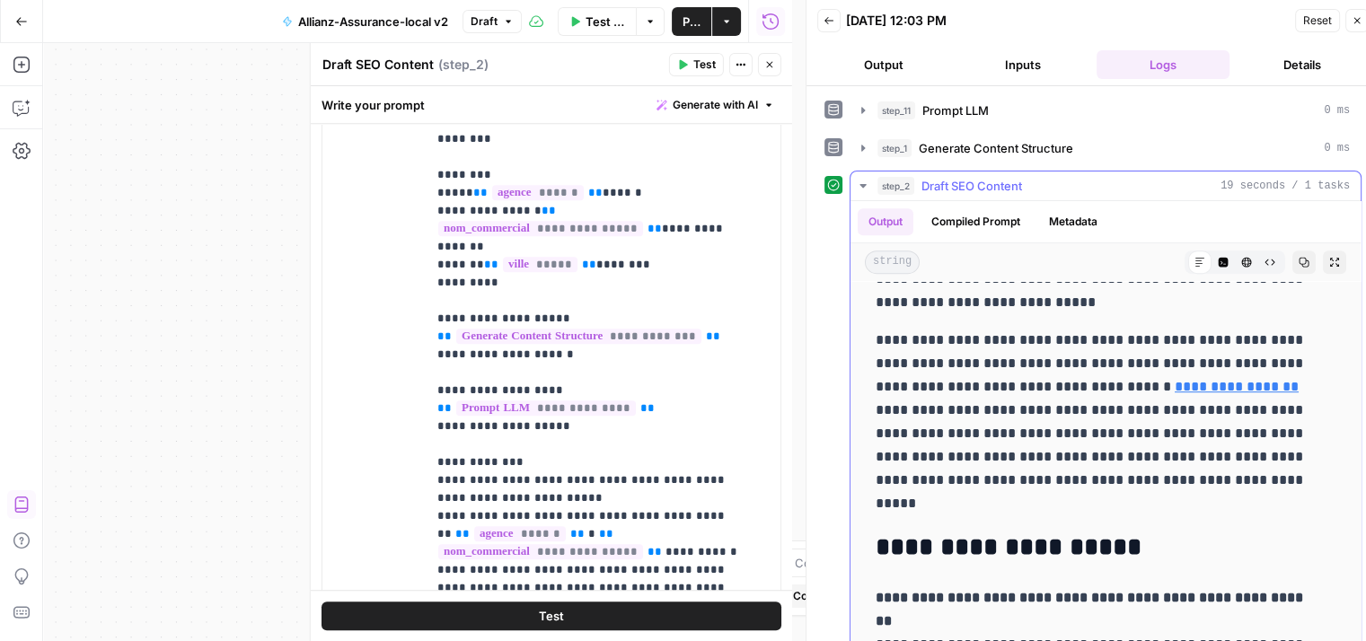
scroll to position [1070, 0]
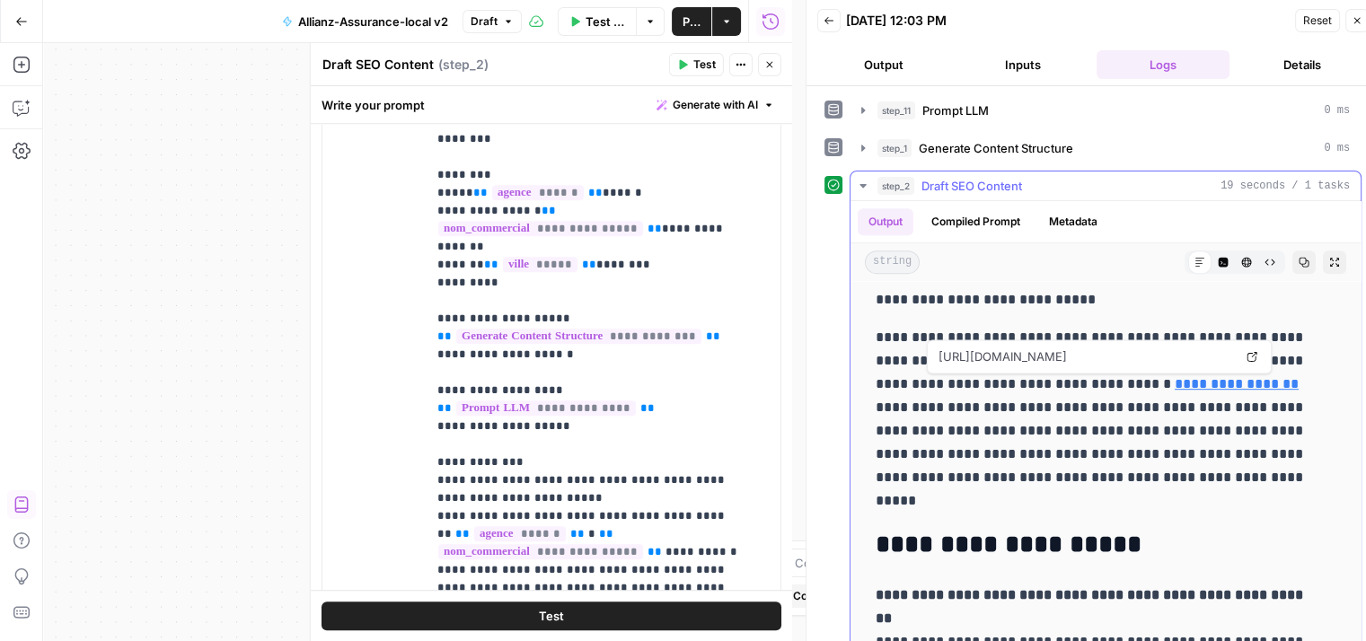
click at [1212, 388] on link "**********" at bounding box center [1237, 383] width 124 height 13
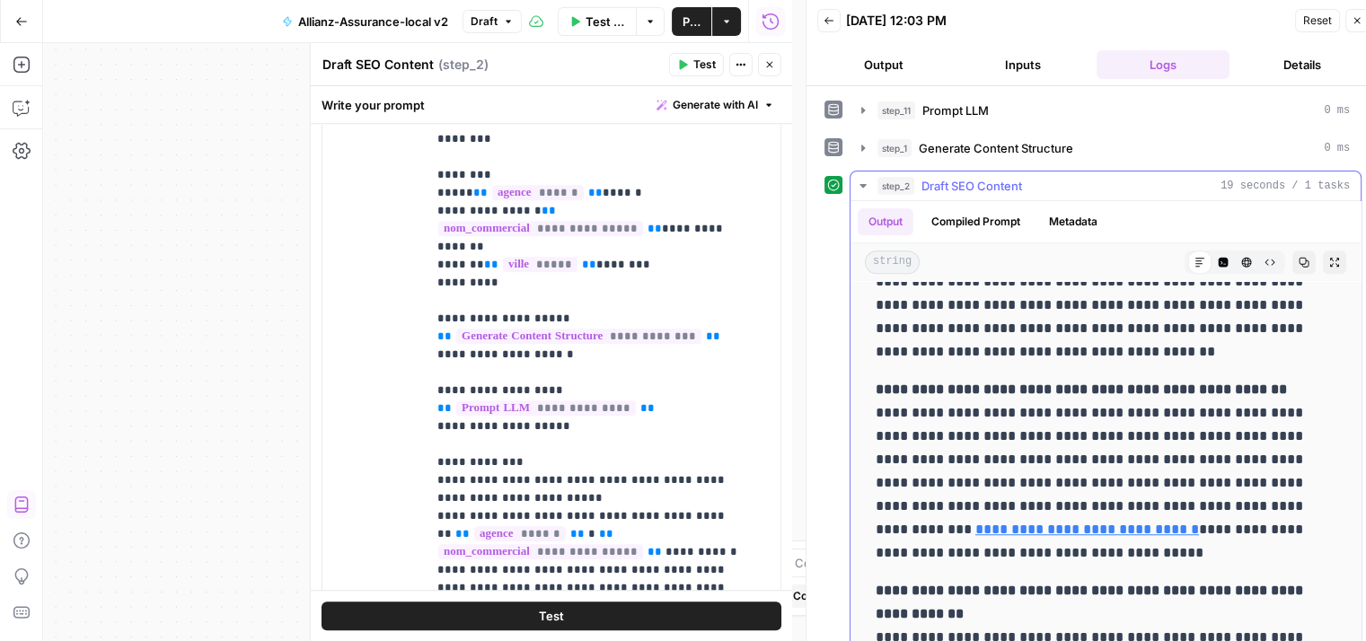
scroll to position [1505, 0]
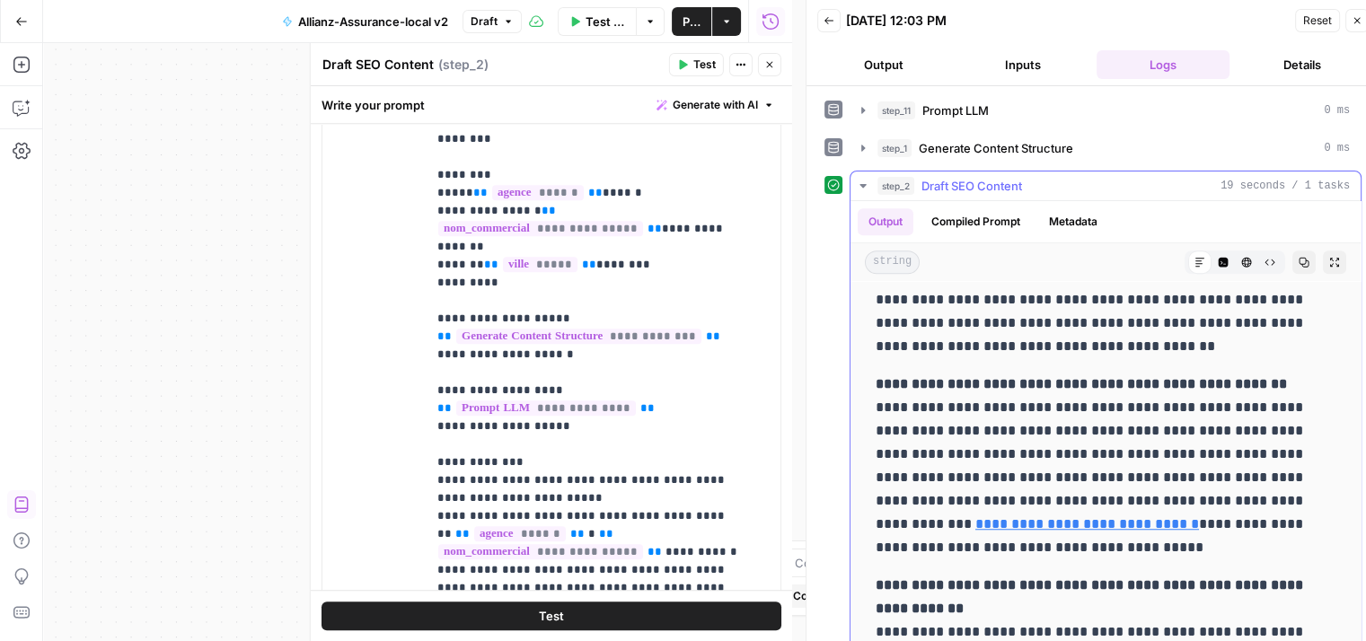
click at [1105, 519] on link "**********" at bounding box center [1087, 523] width 224 height 13
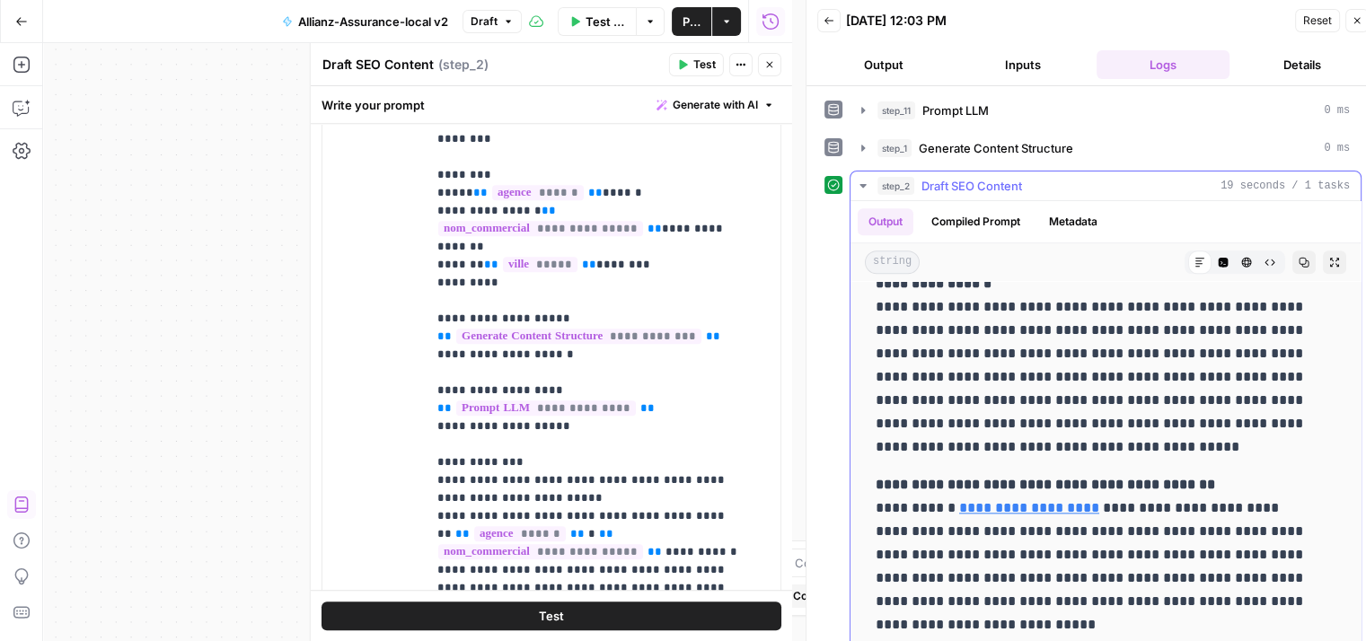
scroll to position [2, 0]
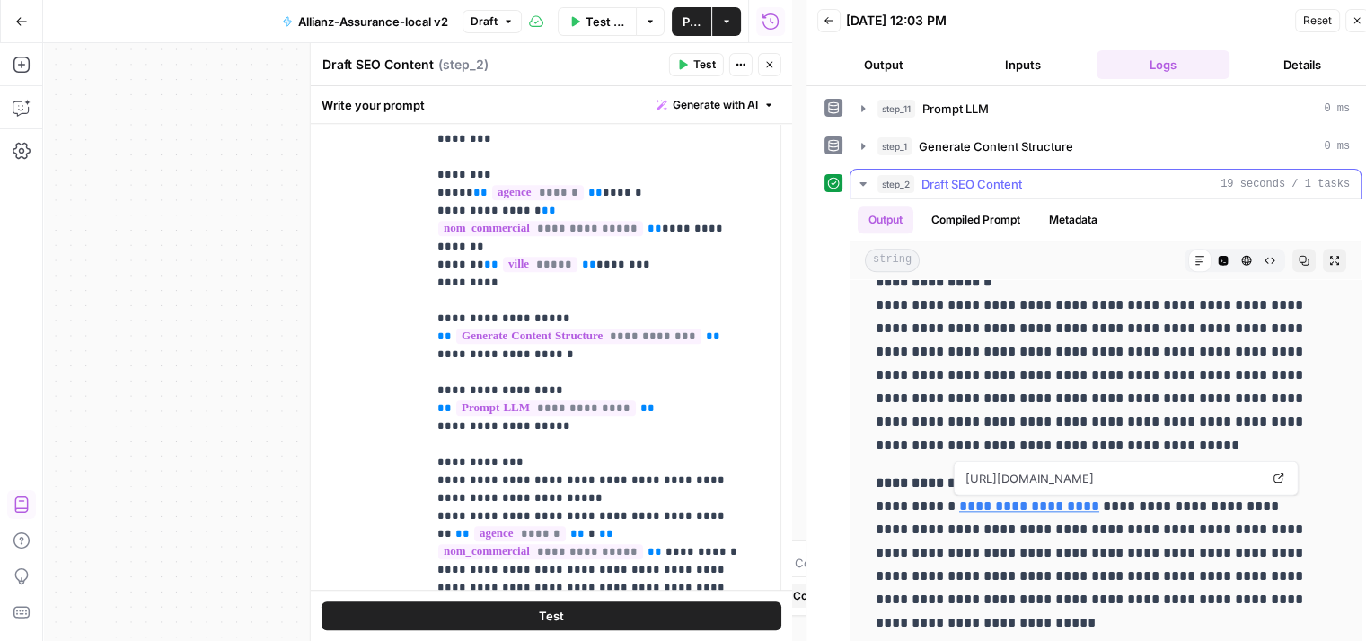
click at [1069, 504] on link "**********" at bounding box center [1029, 505] width 140 height 13
click at [770, 66] on icon "button" at bounding box center [769, 64] width 11 height 11
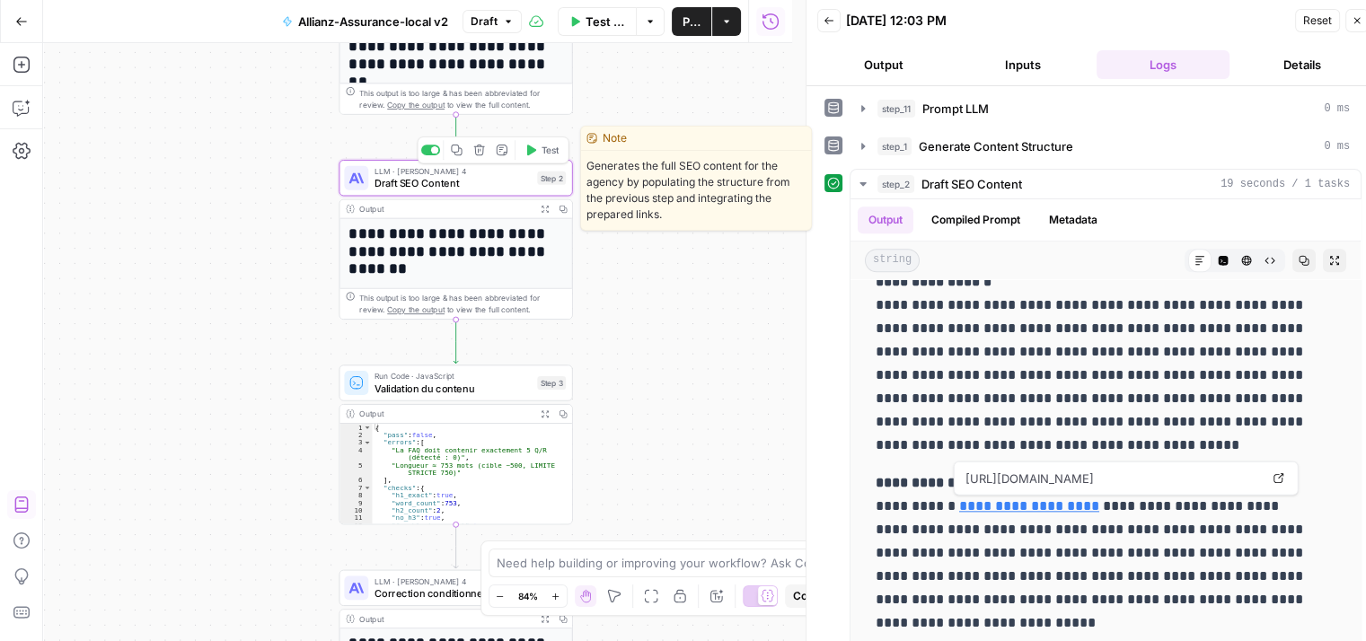
click at [418, 188] on span "Draft SEO Content" at bounding box center [452, 183] width 157 height 15
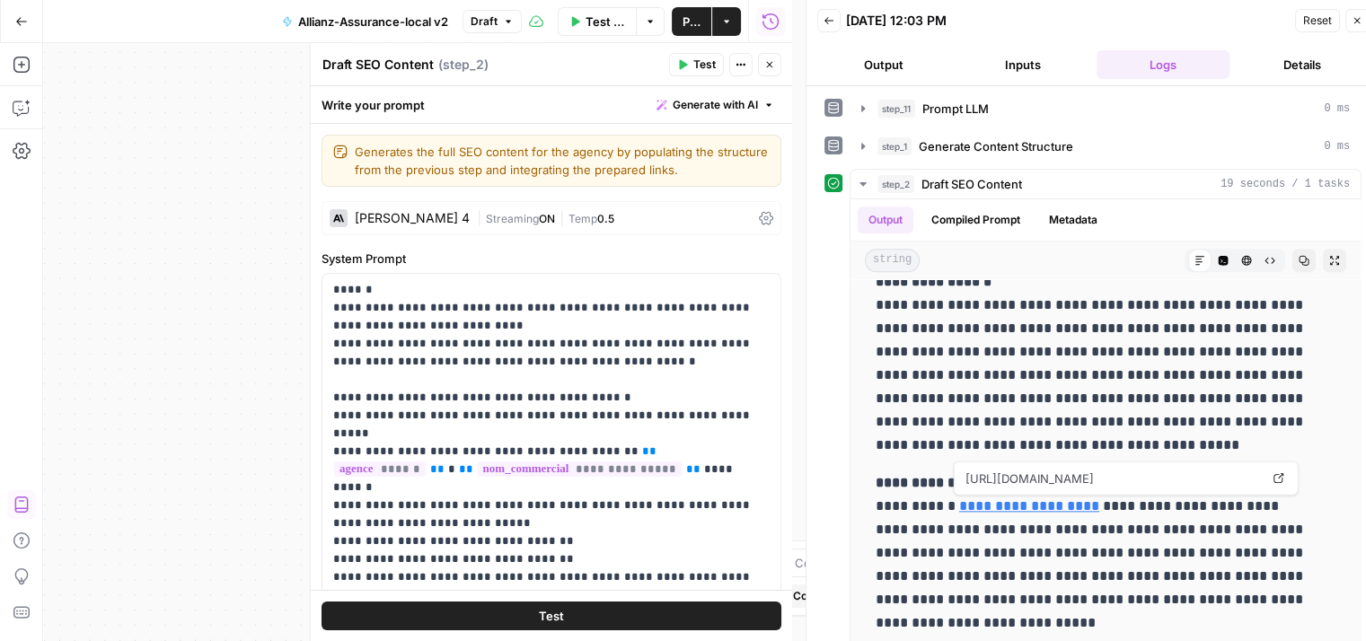
click at [770, 75] on button "Close" at bounding box center [769, 64] width 23 height 23
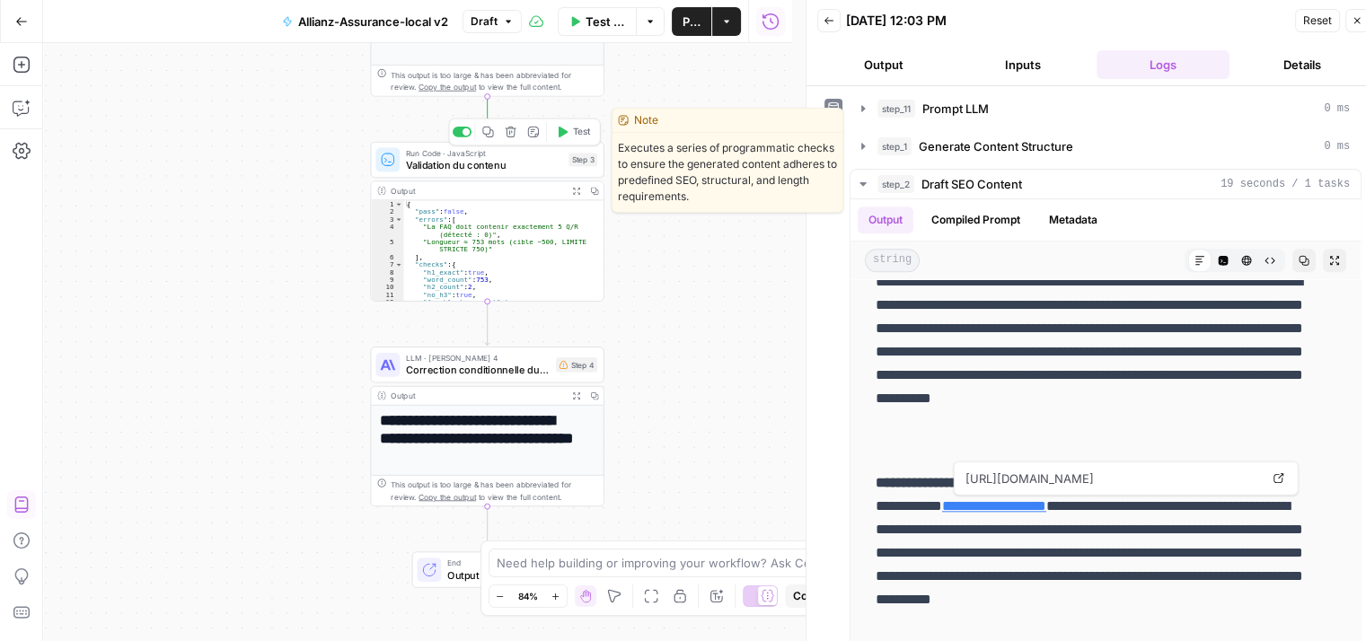
click at [424, 165] on span "Validation du contenu" at bounding box center [484, 164] width 157 height 15
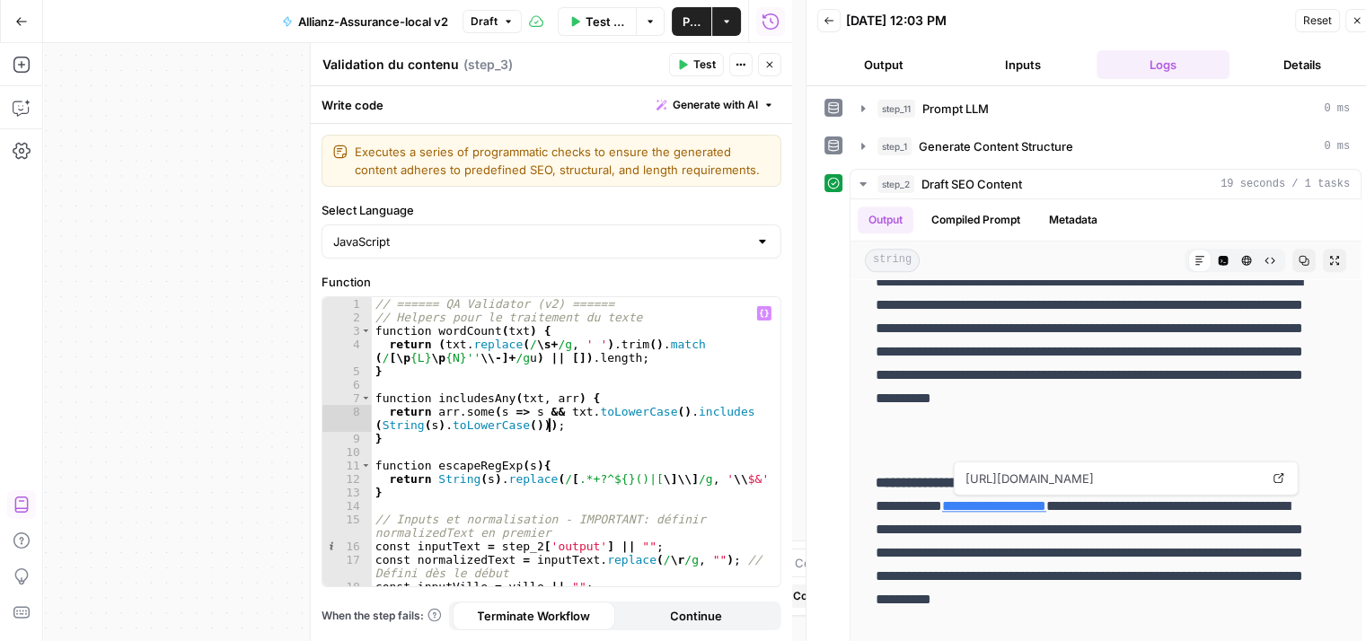
click at [688, 422] on div "// ====== QA Validator (v2) ====== // Helpers pour le traitement du texte funct…" at bounding box center [570, 456] width 396 height 318
type textarea "* **"
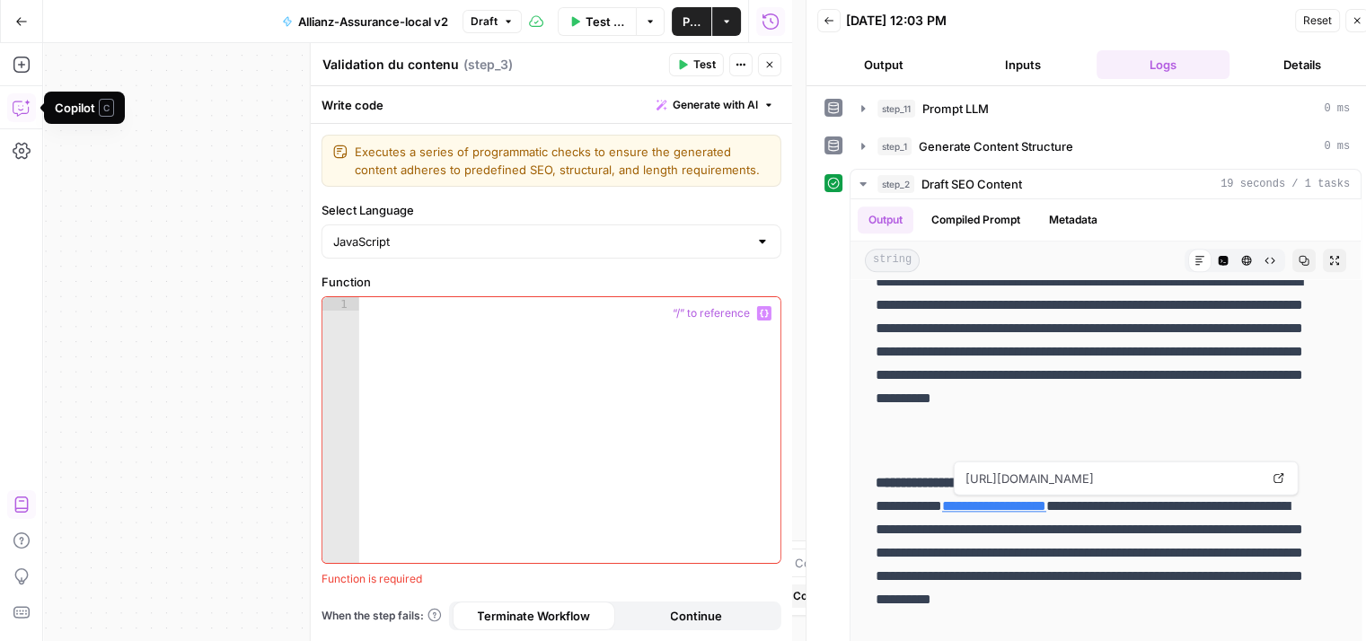
click at [29, 110] on icon "button" at bounding box center [22, 108] width 18 height 18
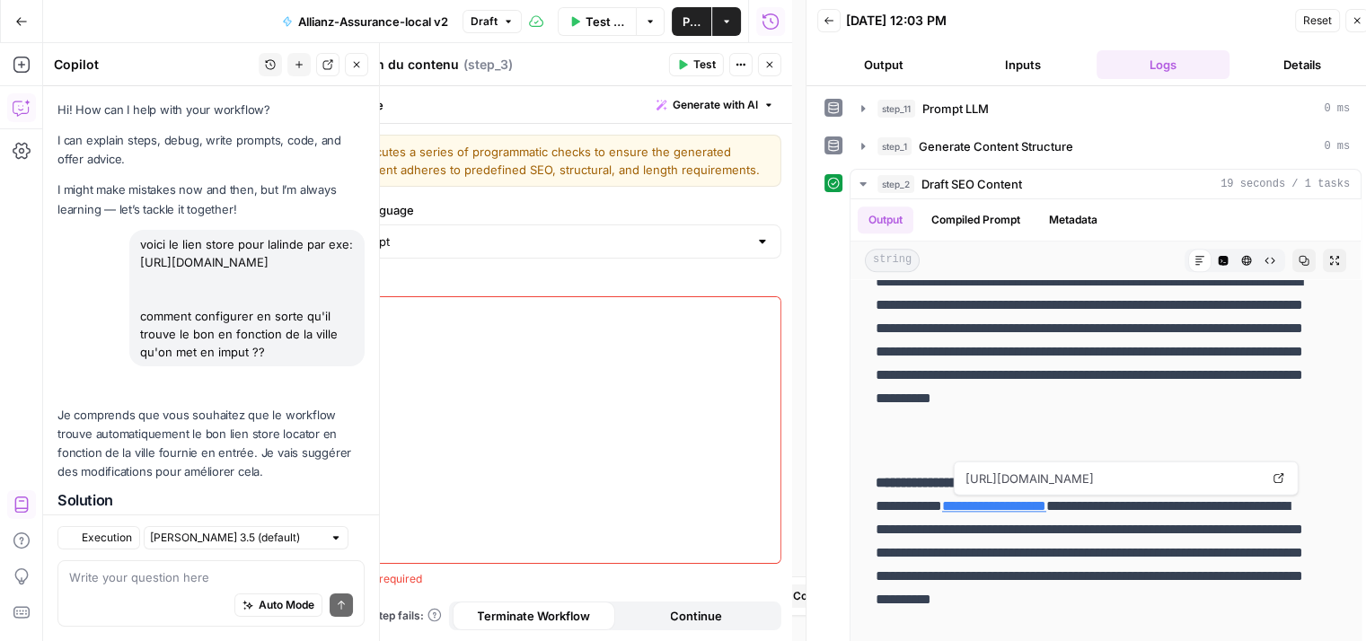
scroll to position [5496, 0]
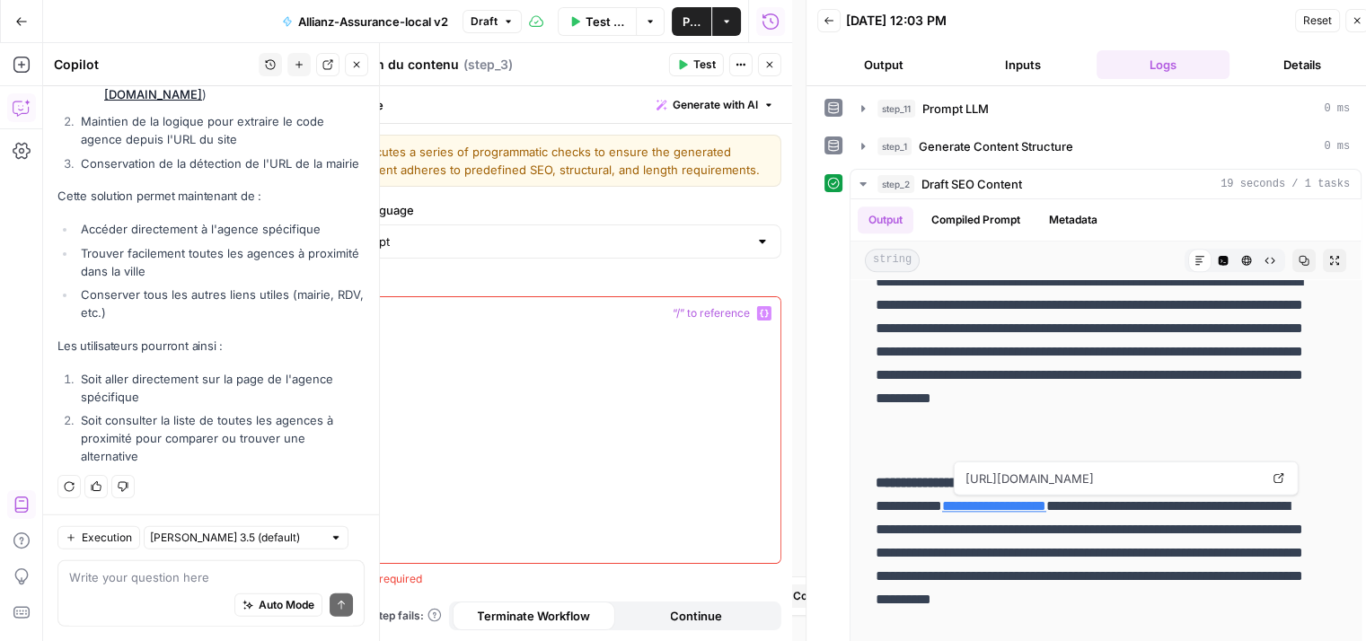
click at [549, 361] on div at bounding box center [569, 444] width 423 height 295
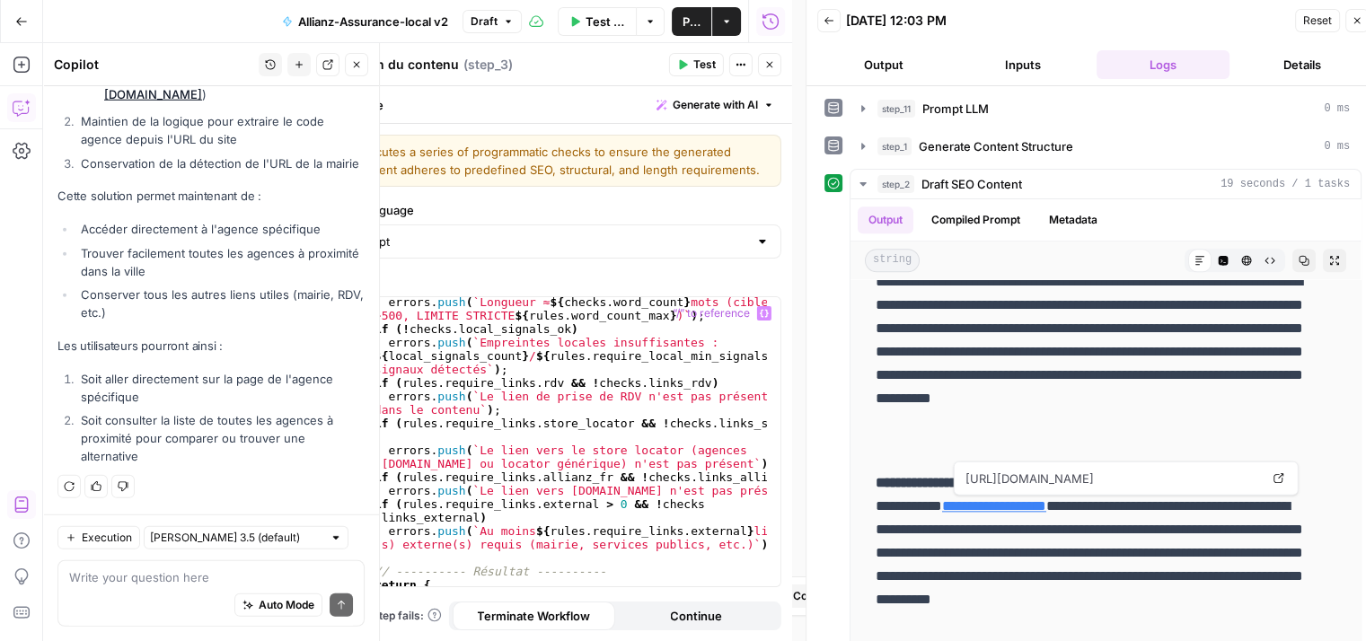
scroll to position [4245, 0]
click at [694, 65] on span "Test" at bounding box center [704, 65] width 22 height 16
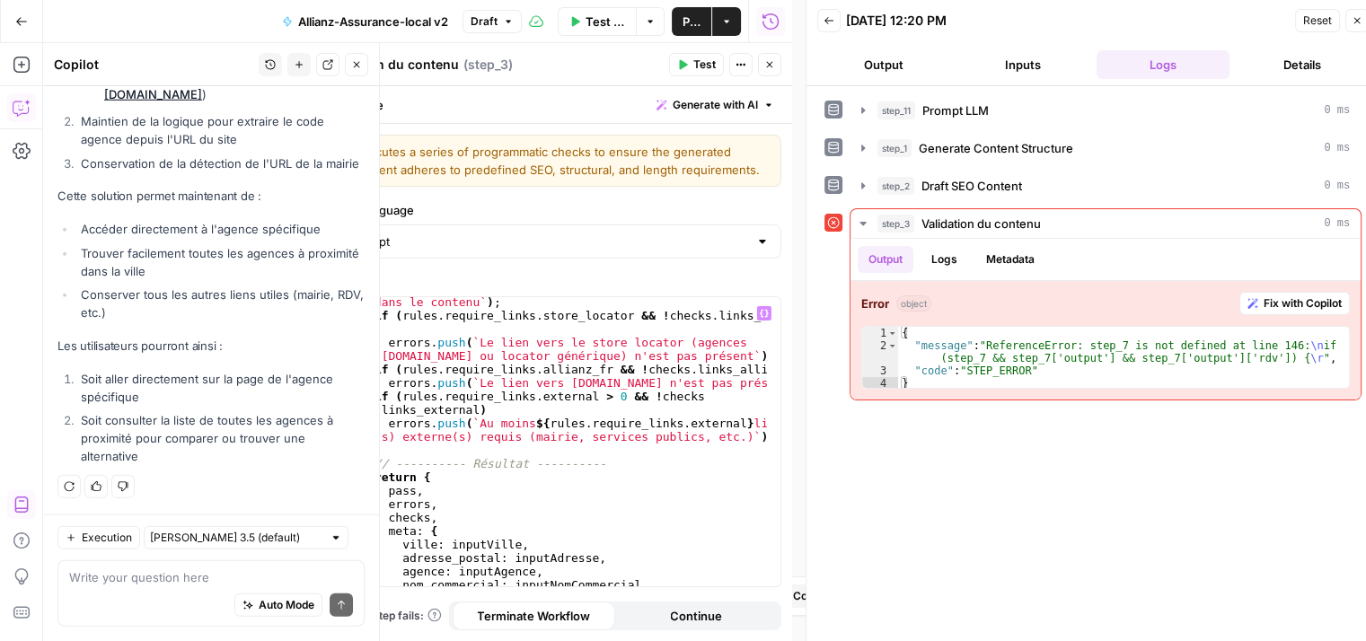
scroll to position [4353, 0]
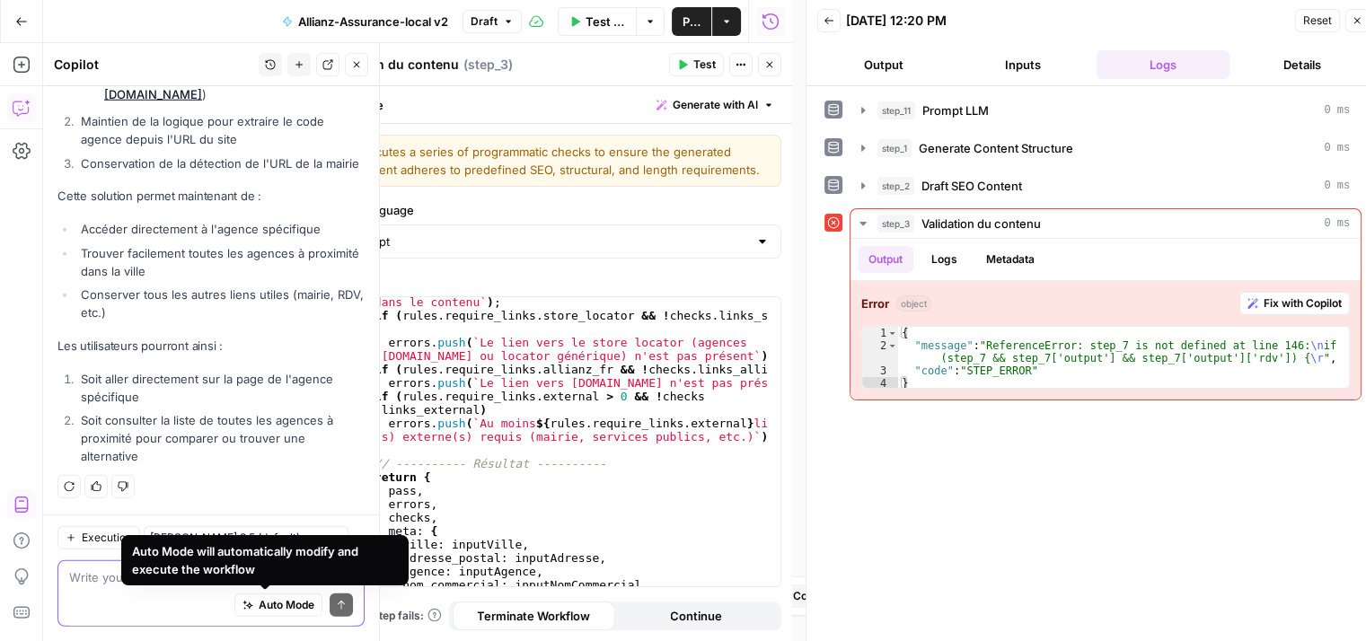
click at [282, 608] on span "Auto Mode" at bounding box center [287, 605] width 56 height 16
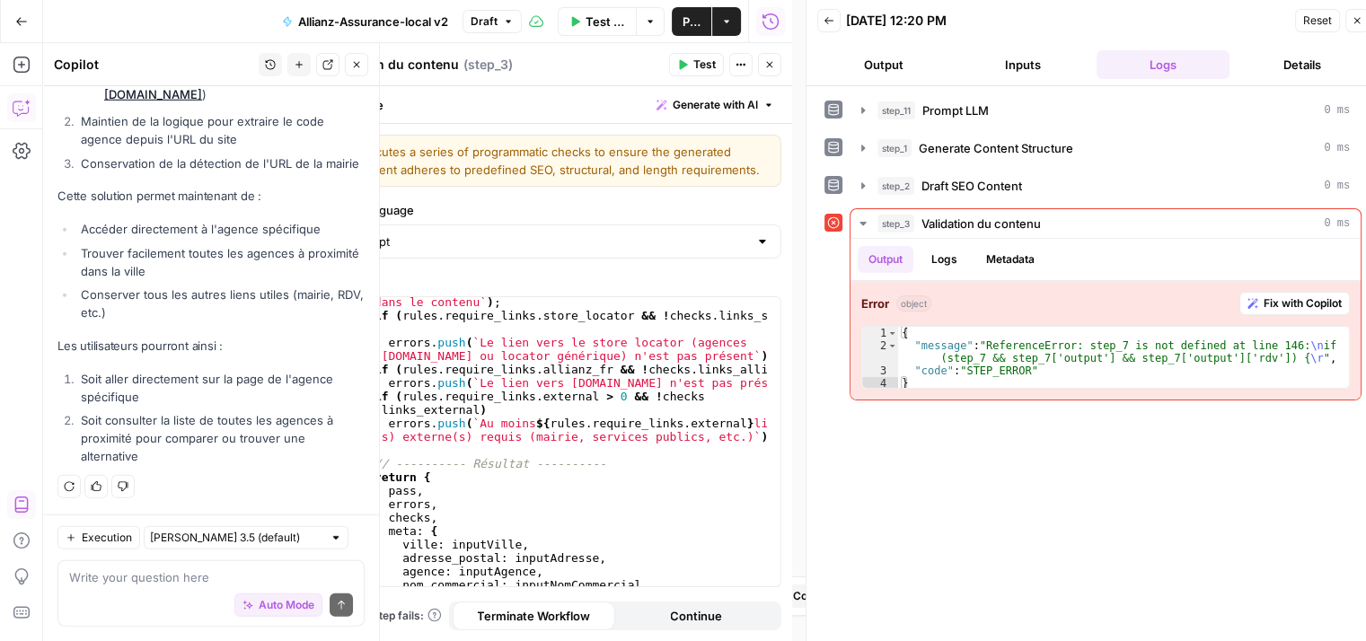
click at [771, 79] on header "Validation du contenu Validation du contenu ( step_3 ) Test Actions Close" at bounding box center [551, 64] width 481 height 43
click at [770, 69] on icon "button" at bounding box center [769, 64] width 11 height 11
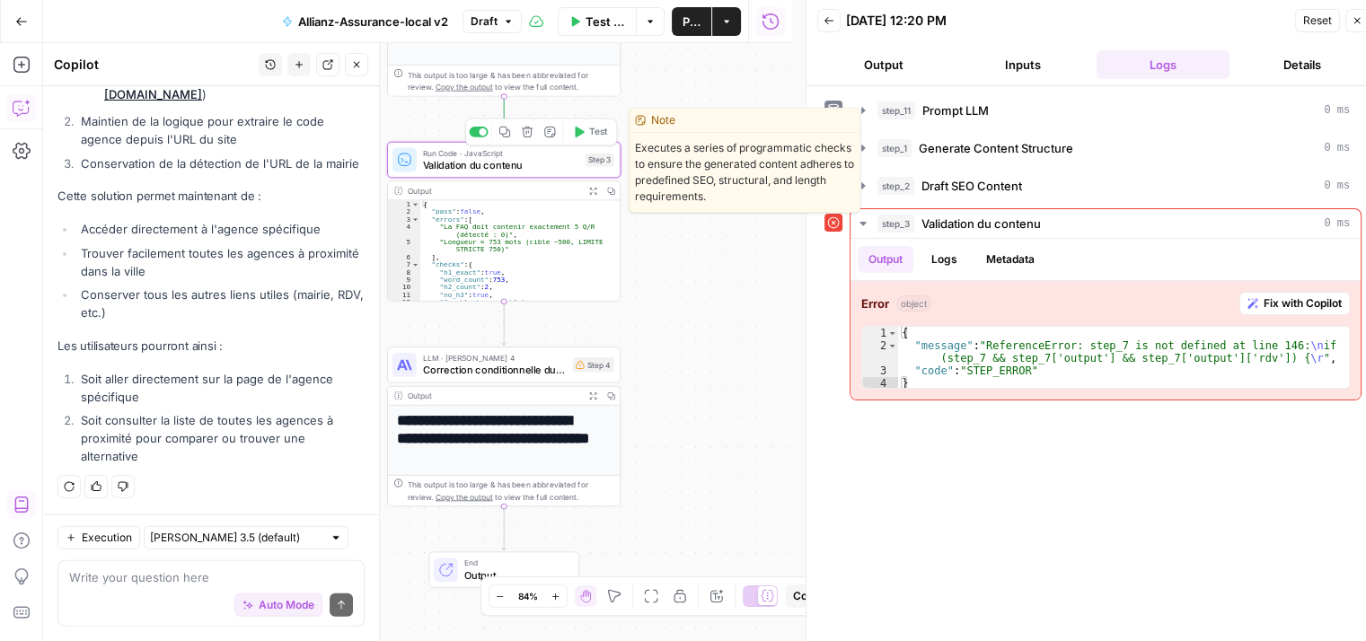
click at [464, 166] on span "Validation du contenu" at bounding box center [500, 164] width 157 height 15
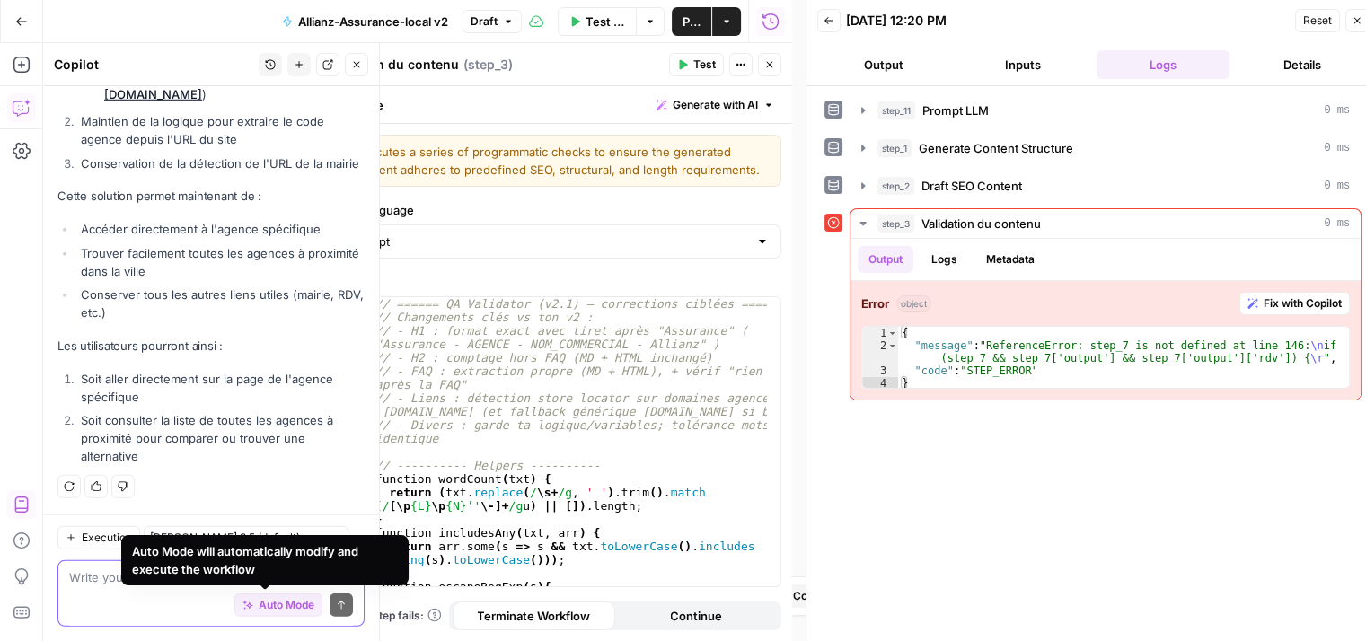
click at [280, 608] on span "Auto Mode" at bounding box center [287, 605] width 56 height 16
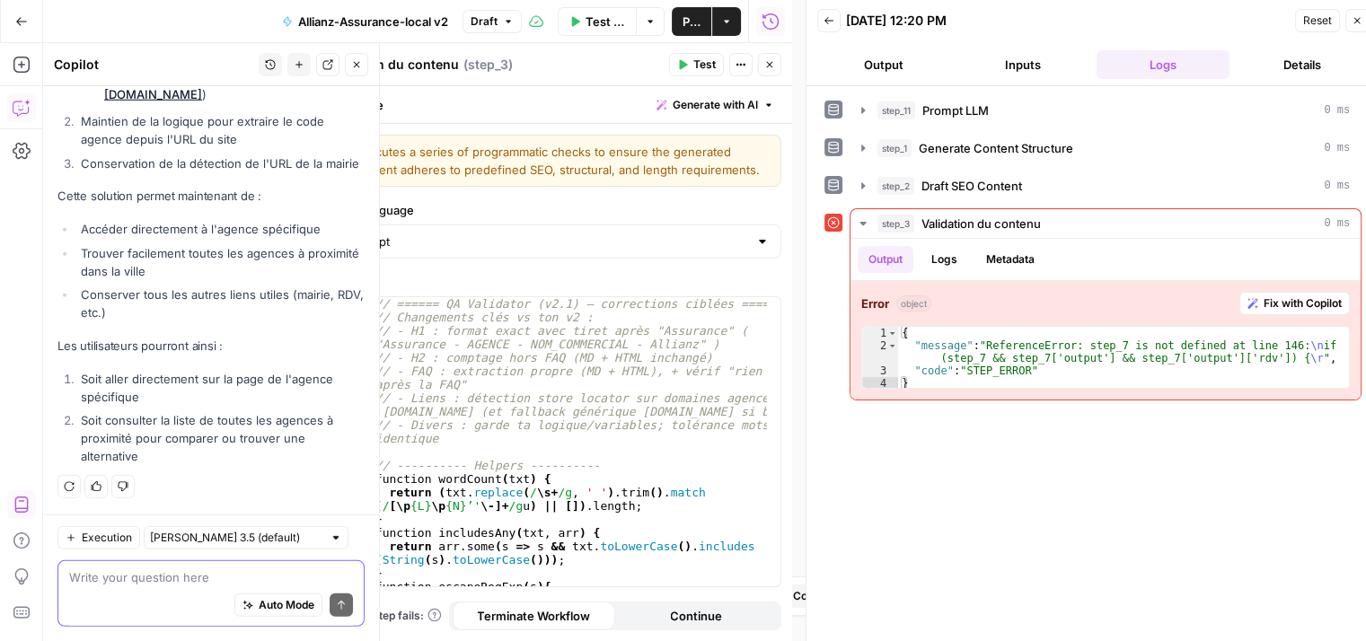
click at [280, 607] on span "Auto Mode" at bounding box center [287, 605] width 56 height 16
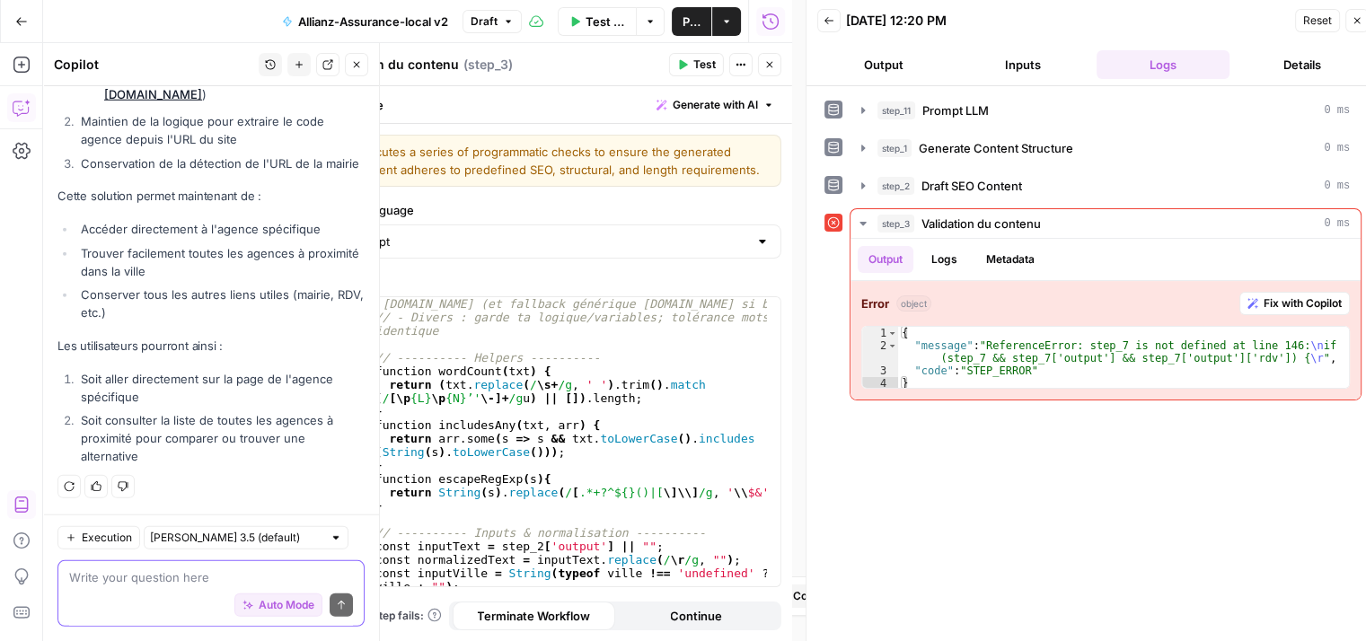
scroll to position [108, 0]
click at [207, 585] on div "Write your question here Auto Mode Send" at bounding box center [210, 593] width 307 height 66
type textarea "modifie correctement le code de la step 3"
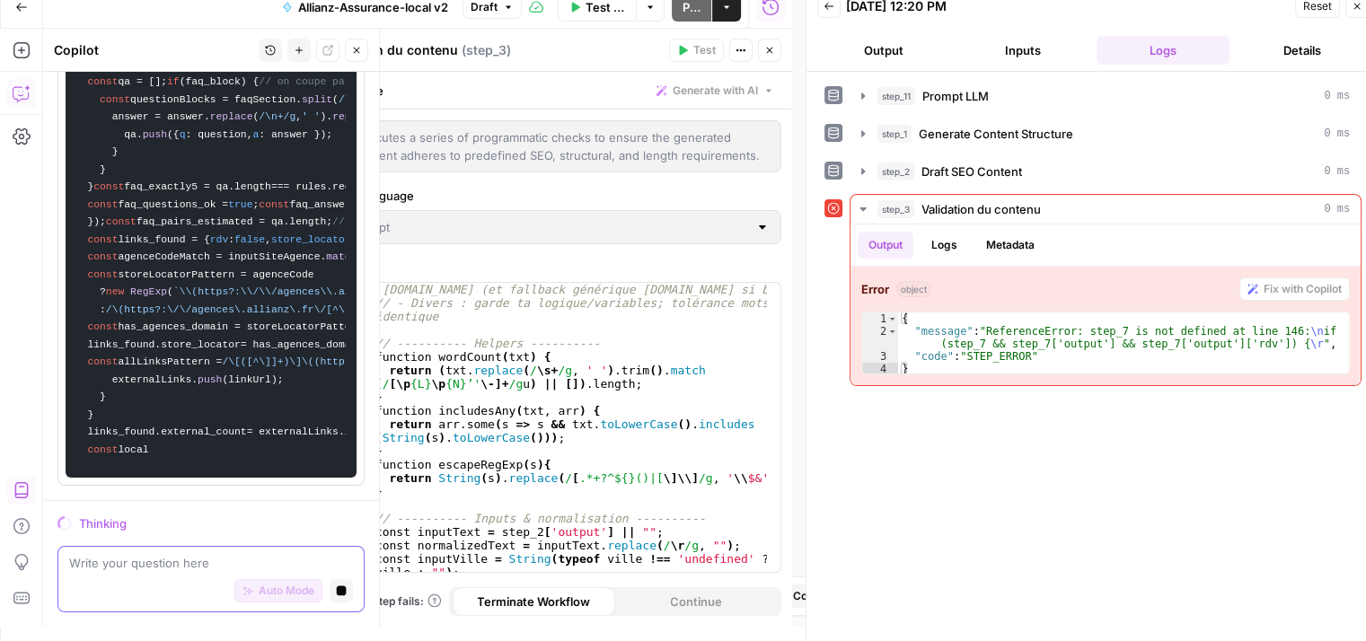
scroll to position [8659, 0]
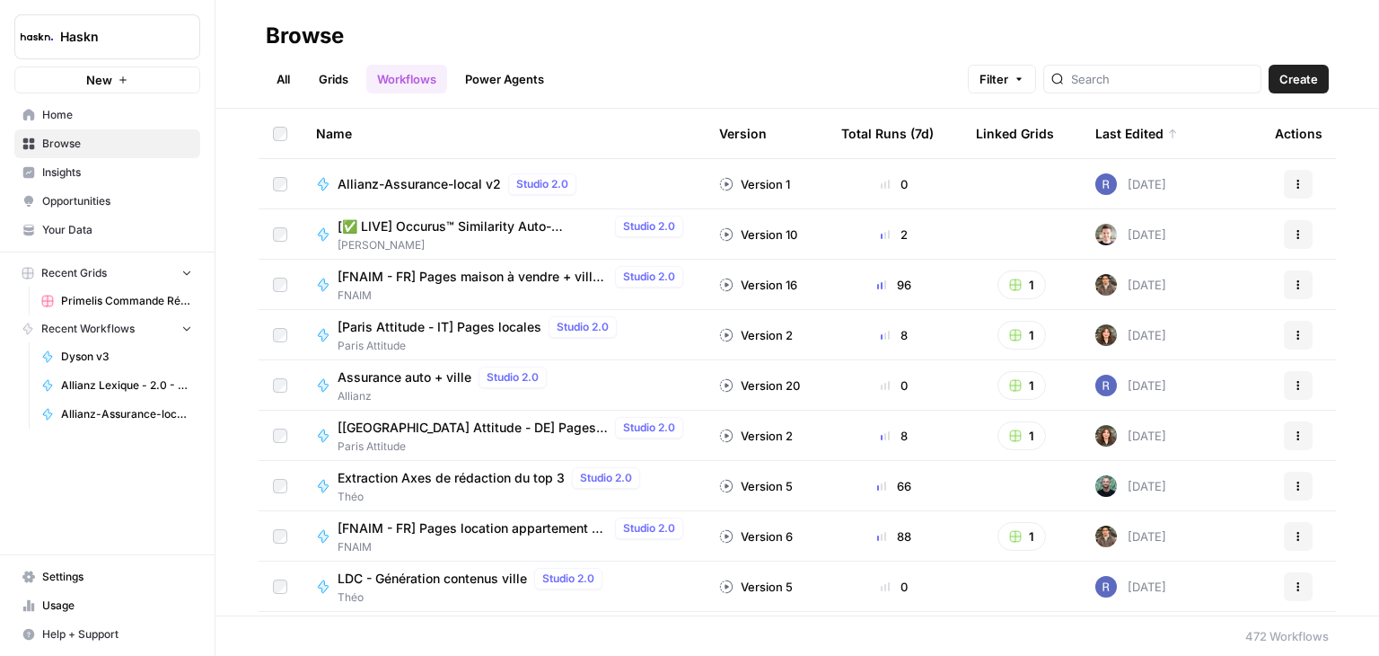
click at [1308, 73] on span "Create" at bounding box center [1299, 79] width 39 height 18
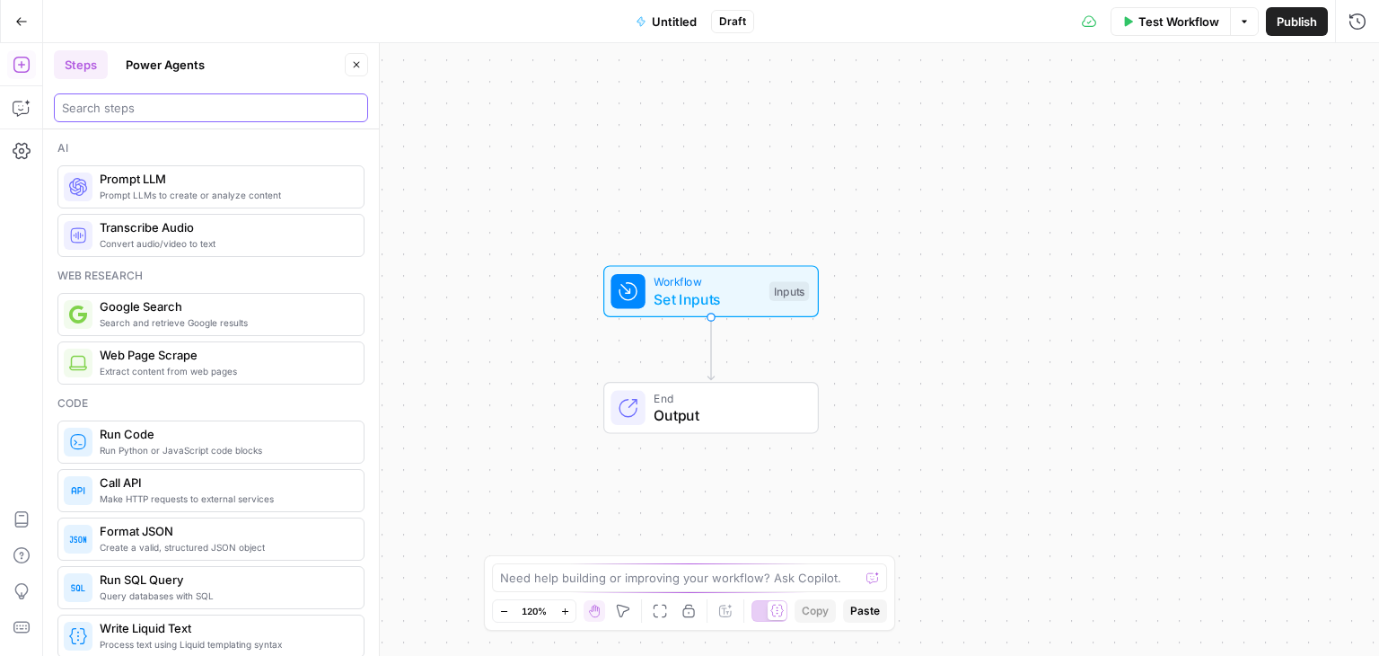
click at [177, 110] on input "search" at bounding box center [211, 108] width 298 height 18
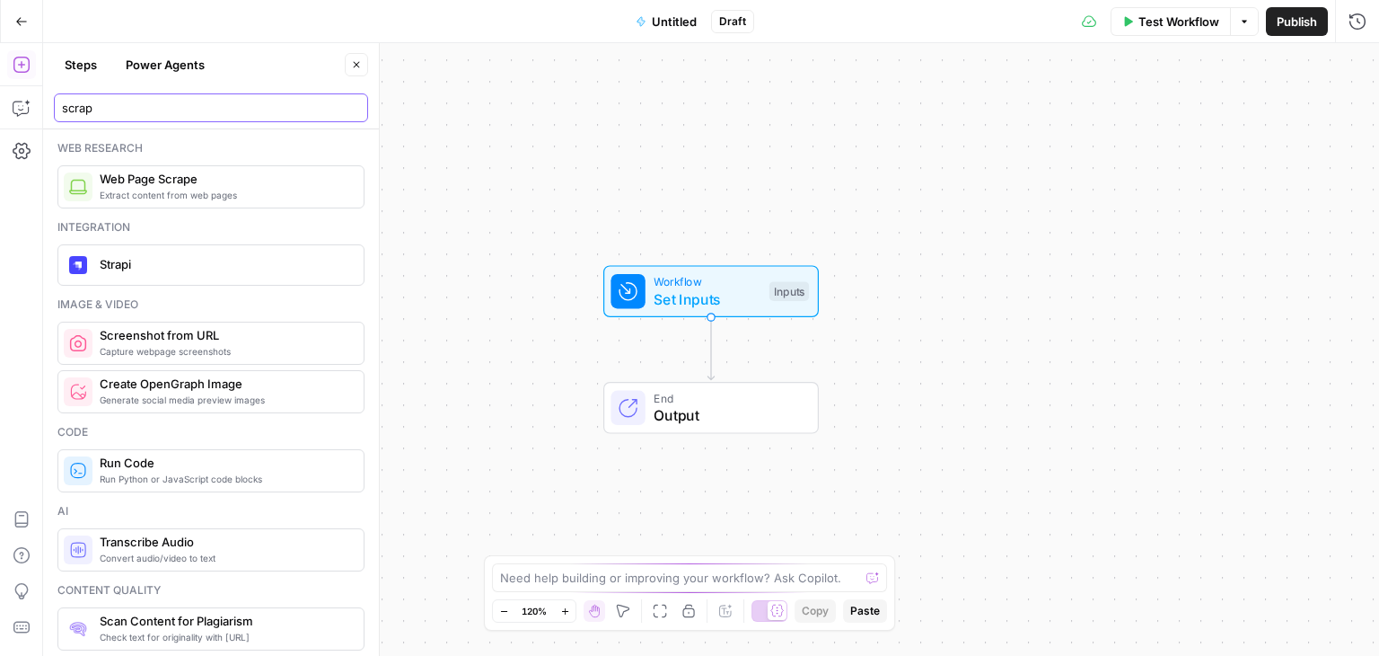
type input "scrap"
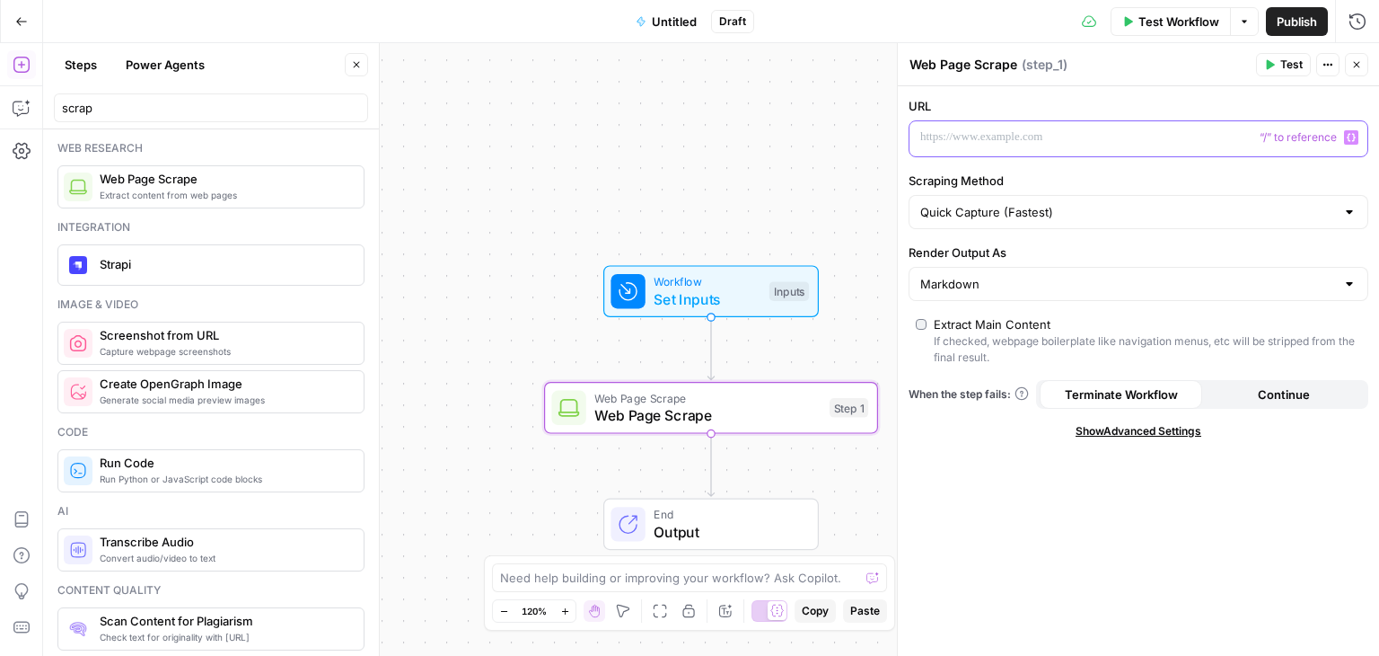
click at [978, 143] on p at bounding box center [1124, 137] width 408 height 18
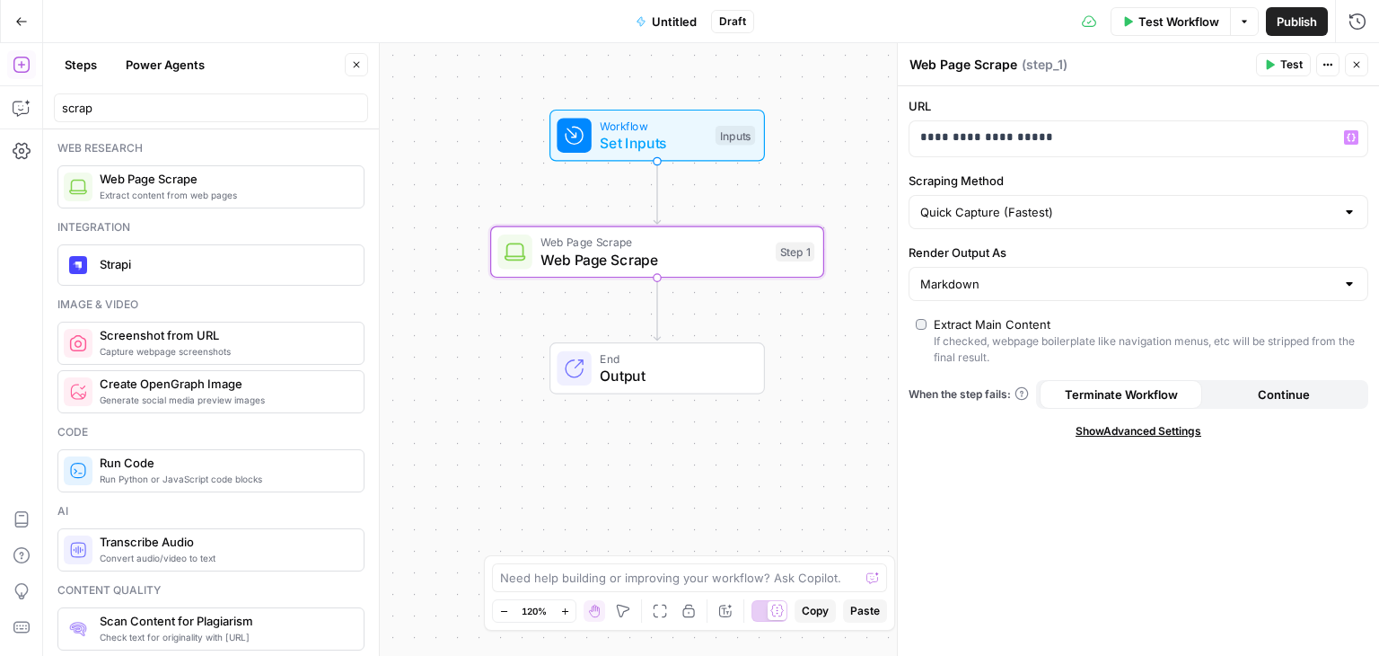
click at [1281, 62] on span "Test" at bounding box center [1292, 65] width 22 height 16
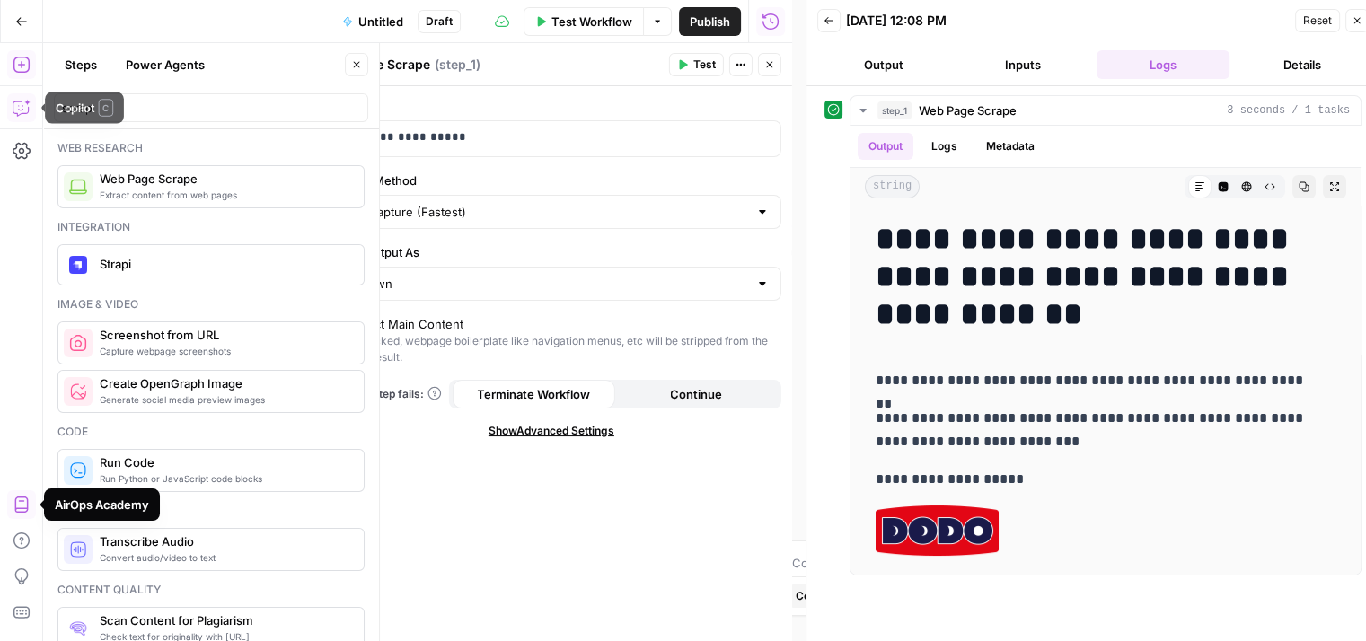
click at [10, 110] on button "Copilot" at bounding box center [21, 107] width 29 height 29
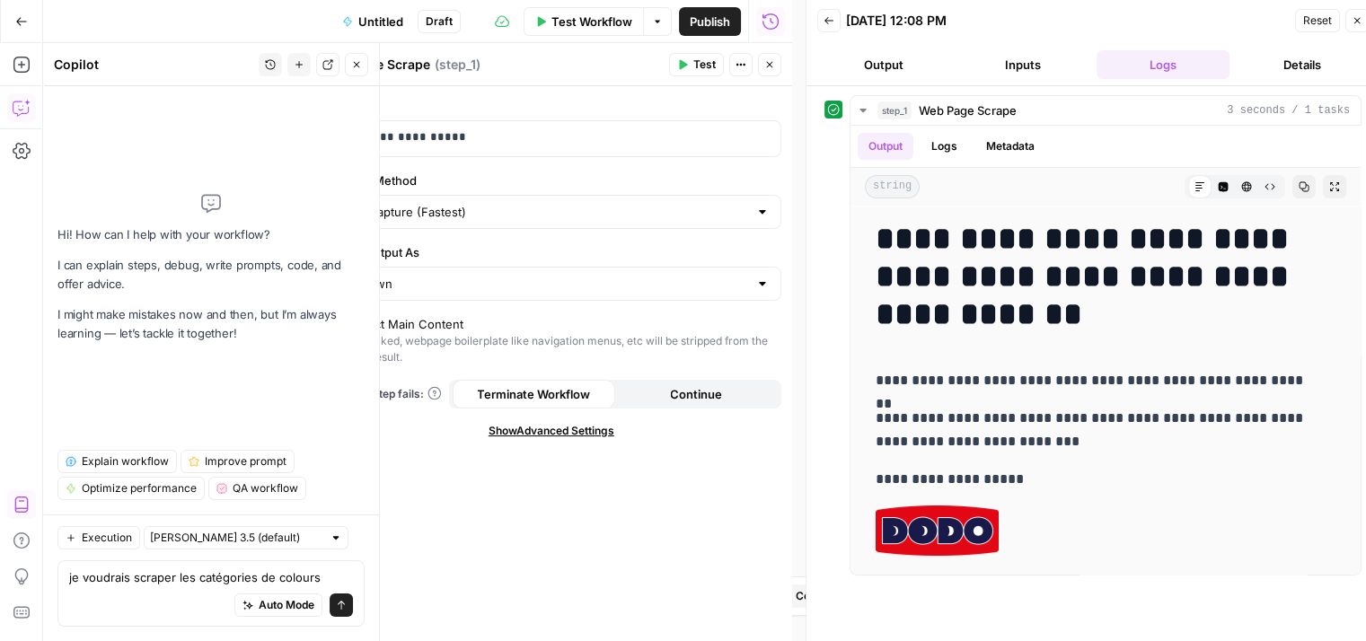
type textarea "je voudrais scraper les catégories de colours"
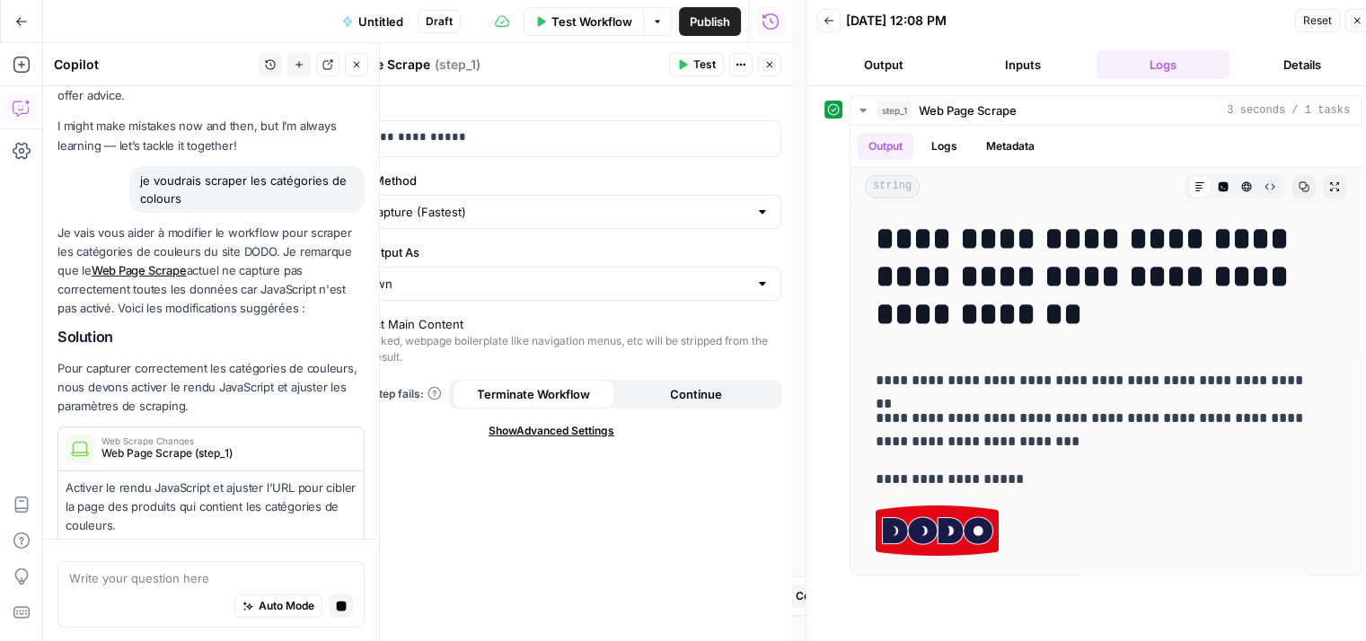
scroll to position [83, 0]
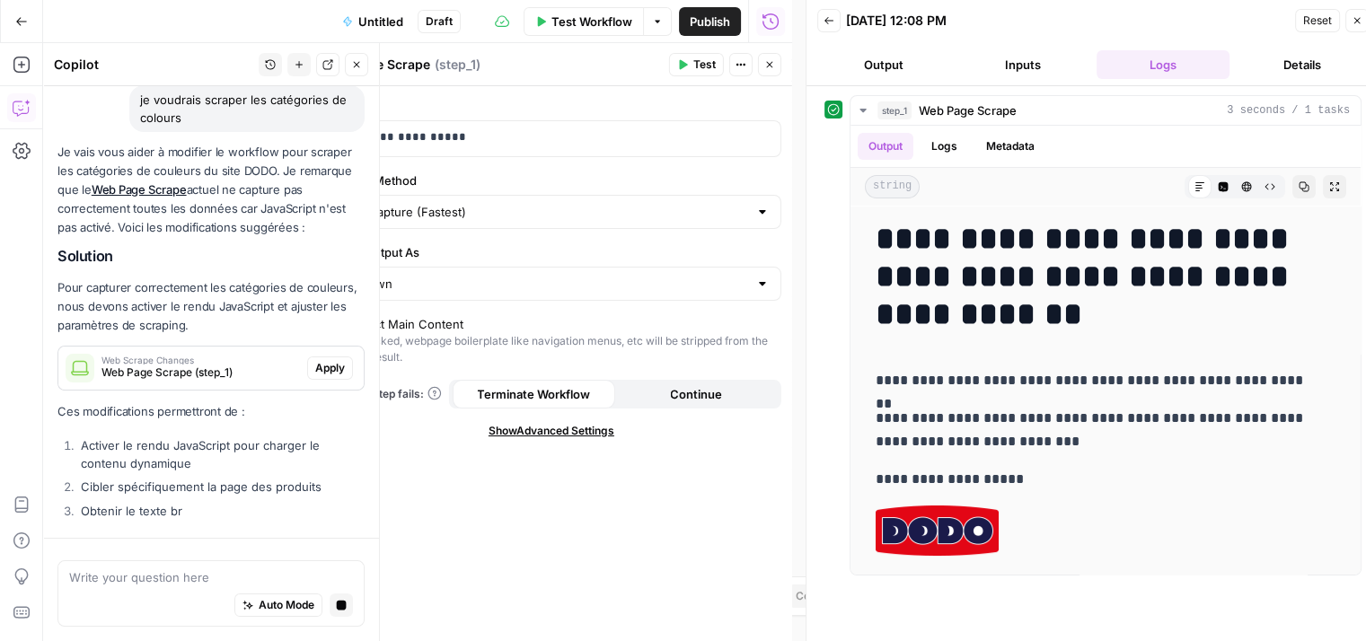
click at [187, 422] on div "Je vais vous aider à modifier le workflow pour scraper les catégories de couleu…" at bounding box center [210, 334] width 307 height 383
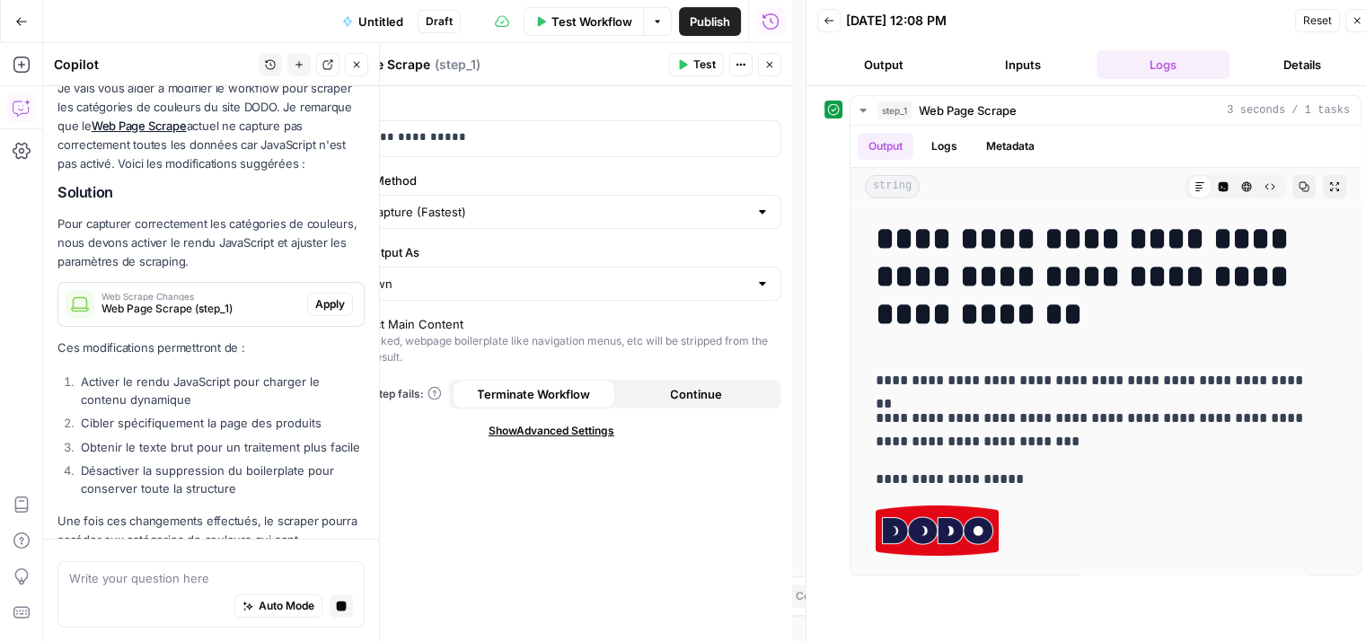
scroll to position [207, 0]
click at [315, 298] on span "Apply" at bounding box center [330, 306] width 30 height 16
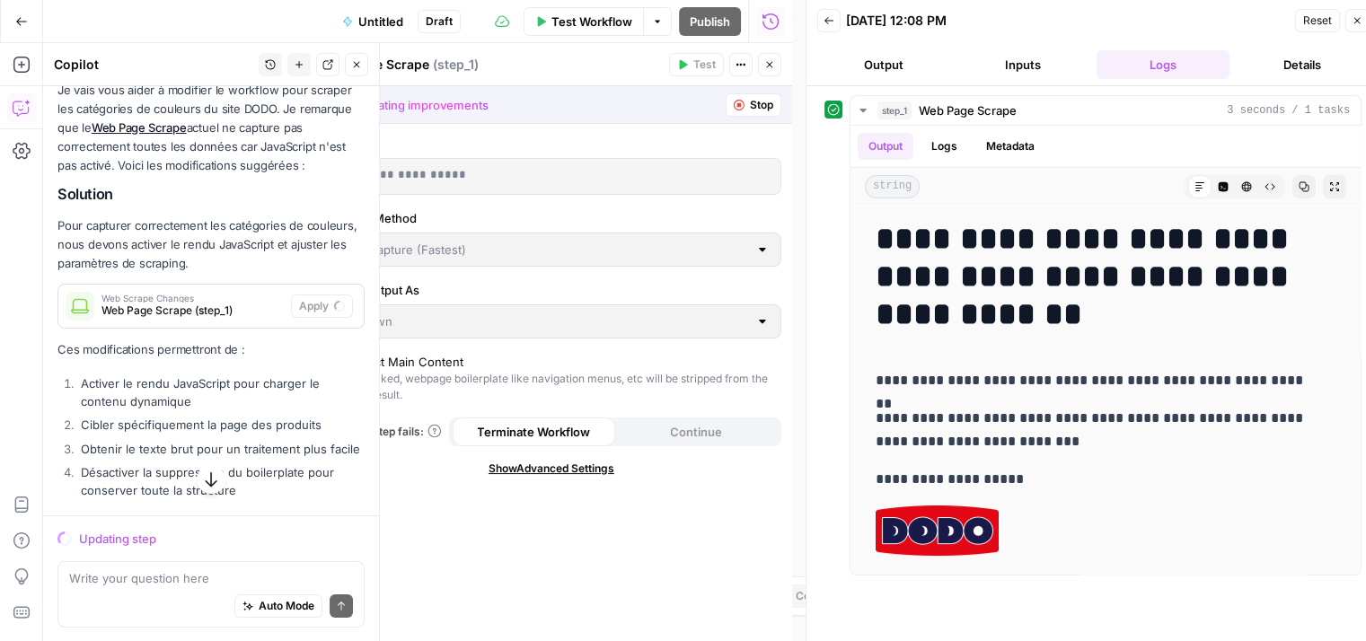
scroll to position [322, 0]
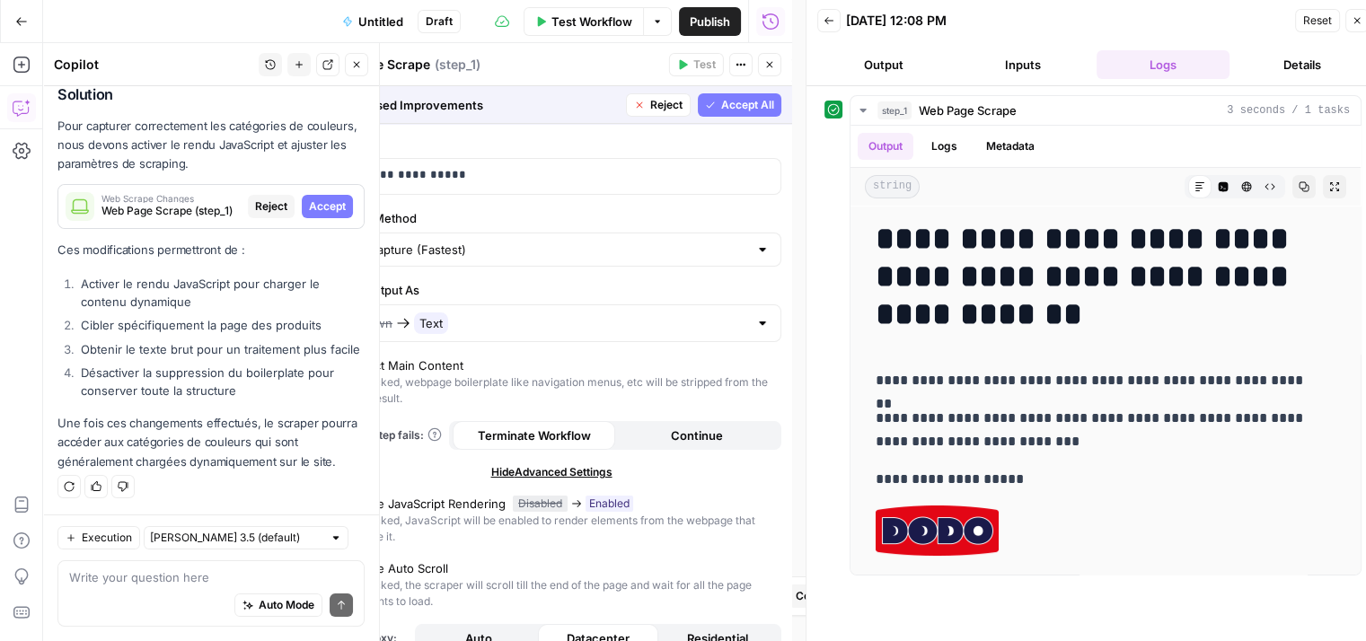
click at [309, 198] on span "Accept" at bounding box center [327, 206] width 37 height 16
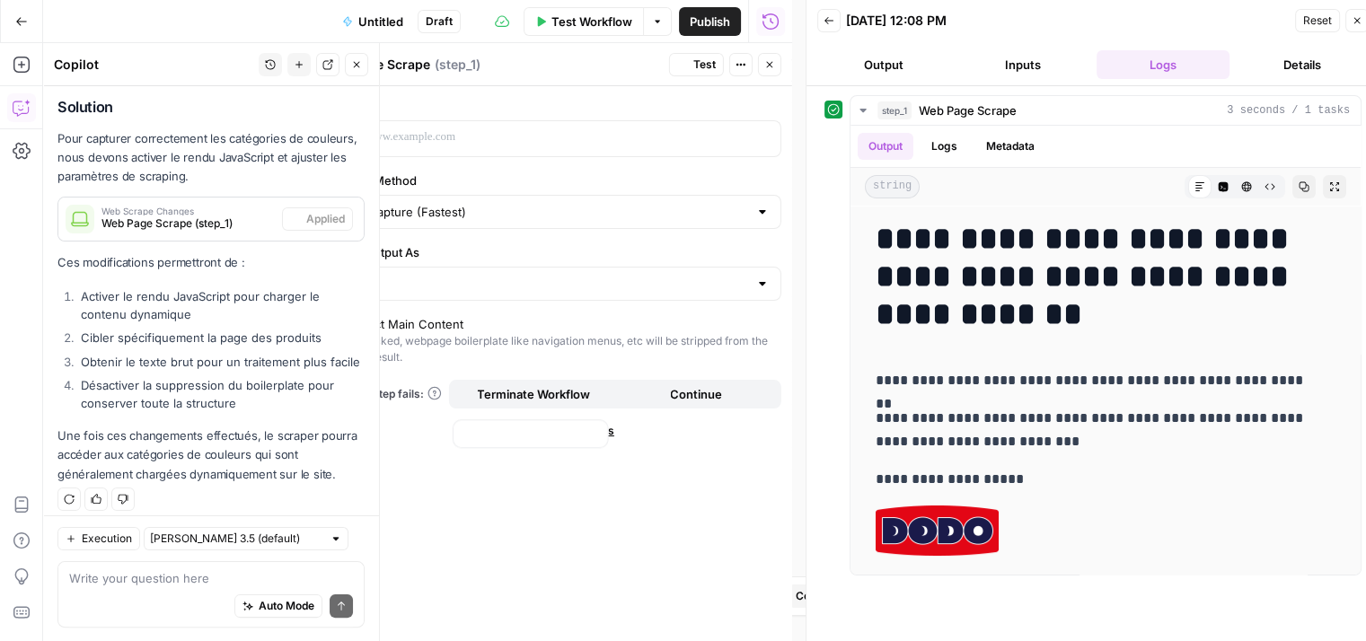
scroll to position [351, 0]
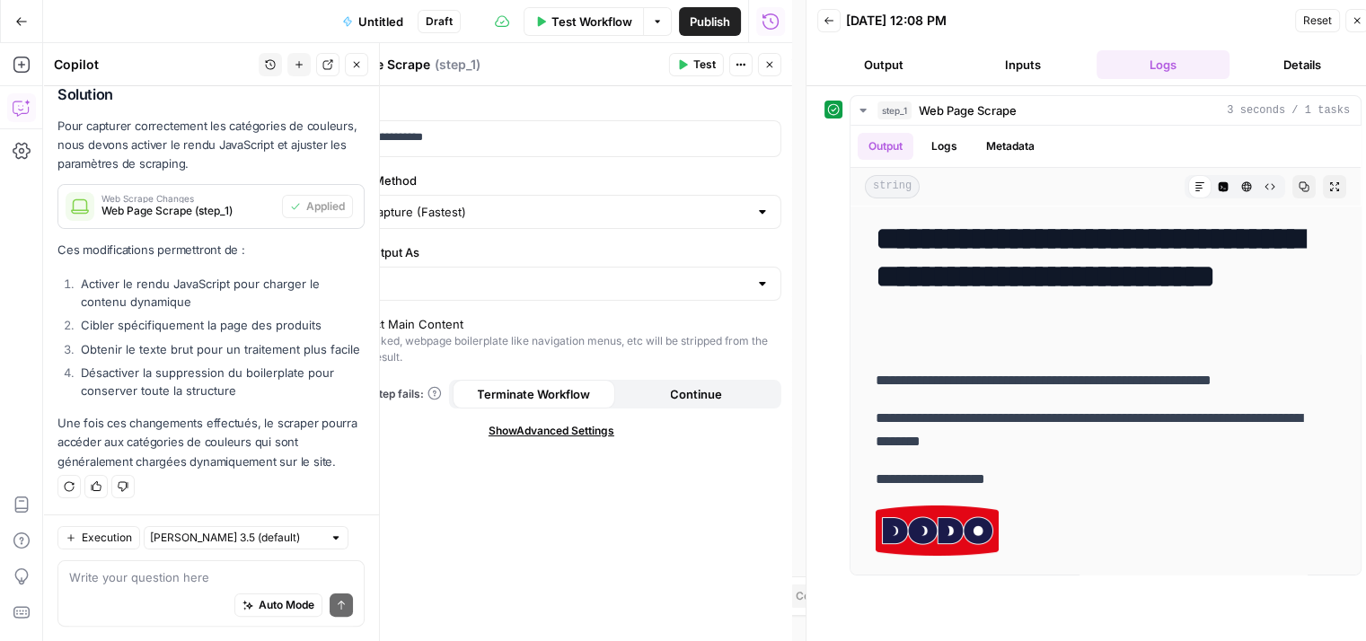
click at [685, 73] on button "Test" at bounding box center [696, 64] width 55 height 23
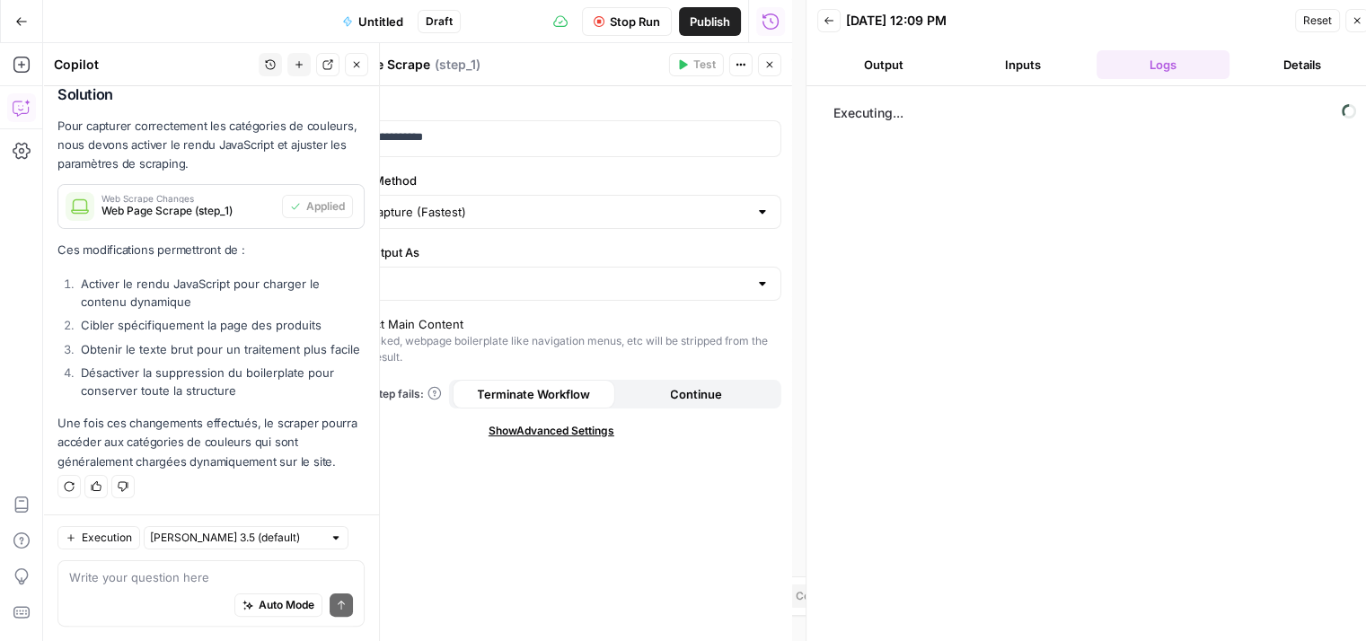
click at [352, 66] on icon "button" at bounding box center [356, 64] width 11 height 11
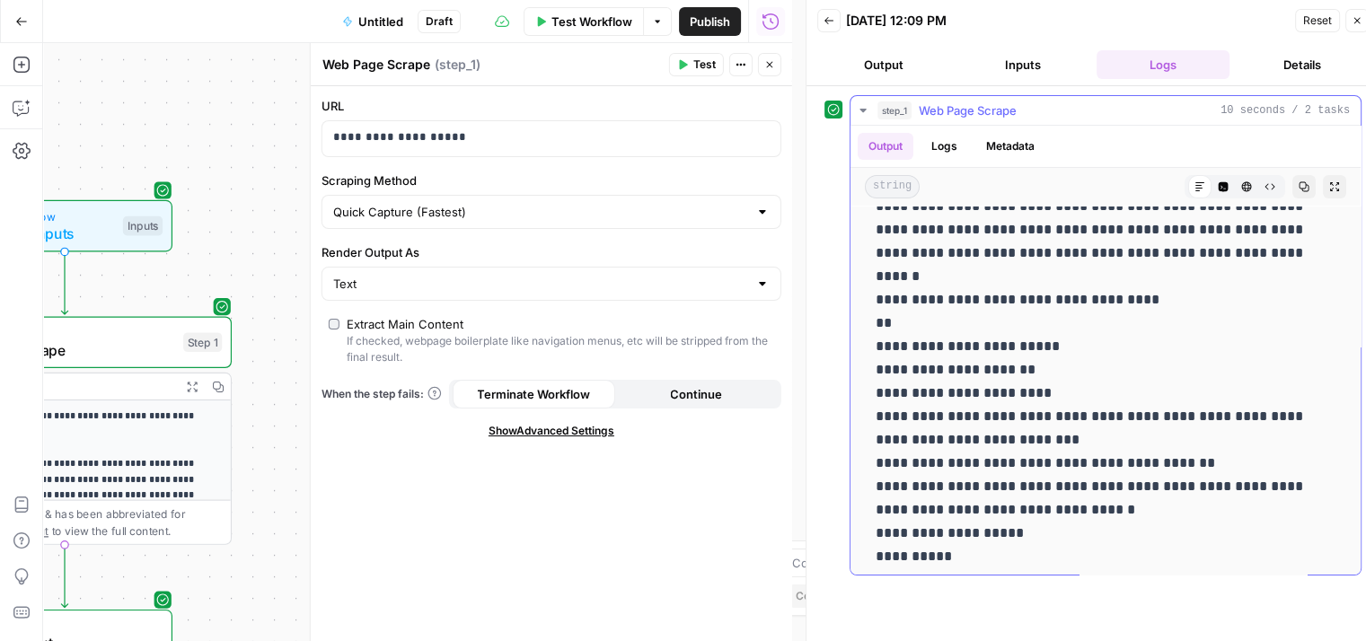
scroll to position [0, 0]
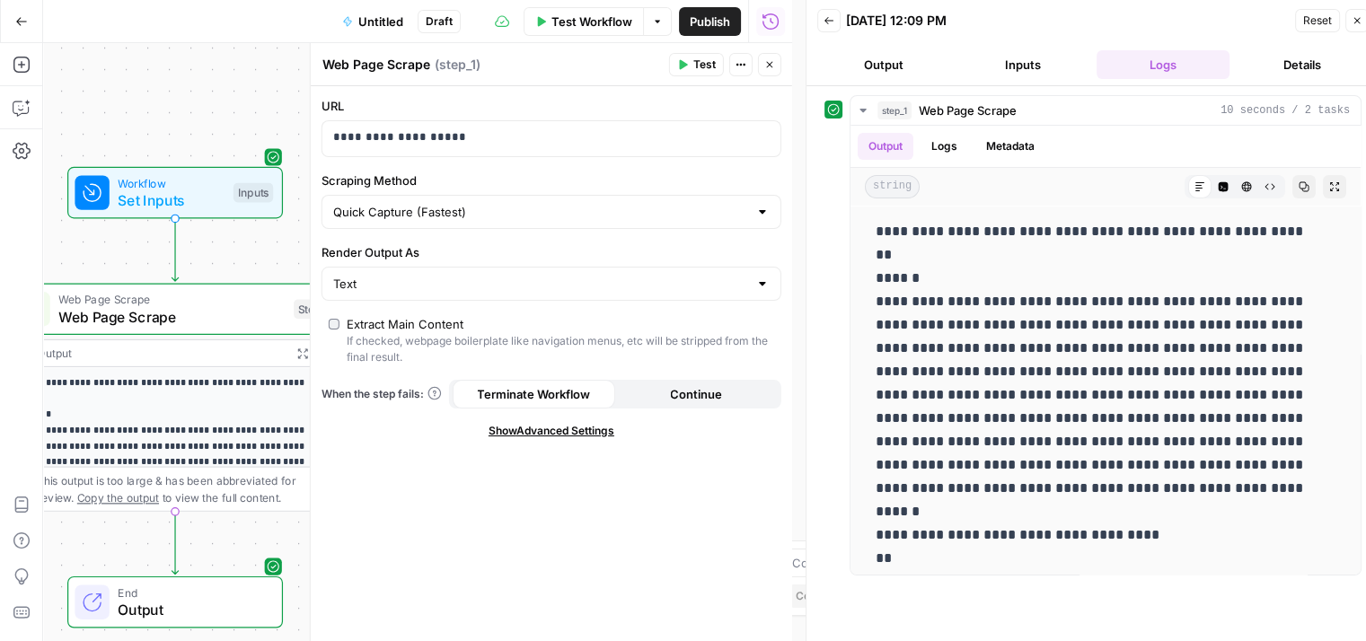
click at [381, 293] on div "Text" at bounding box center [551, 284] width 460 height 34
click at [370, 351] on span "HTML" at bounding box center [548, 353] width 422 height 18
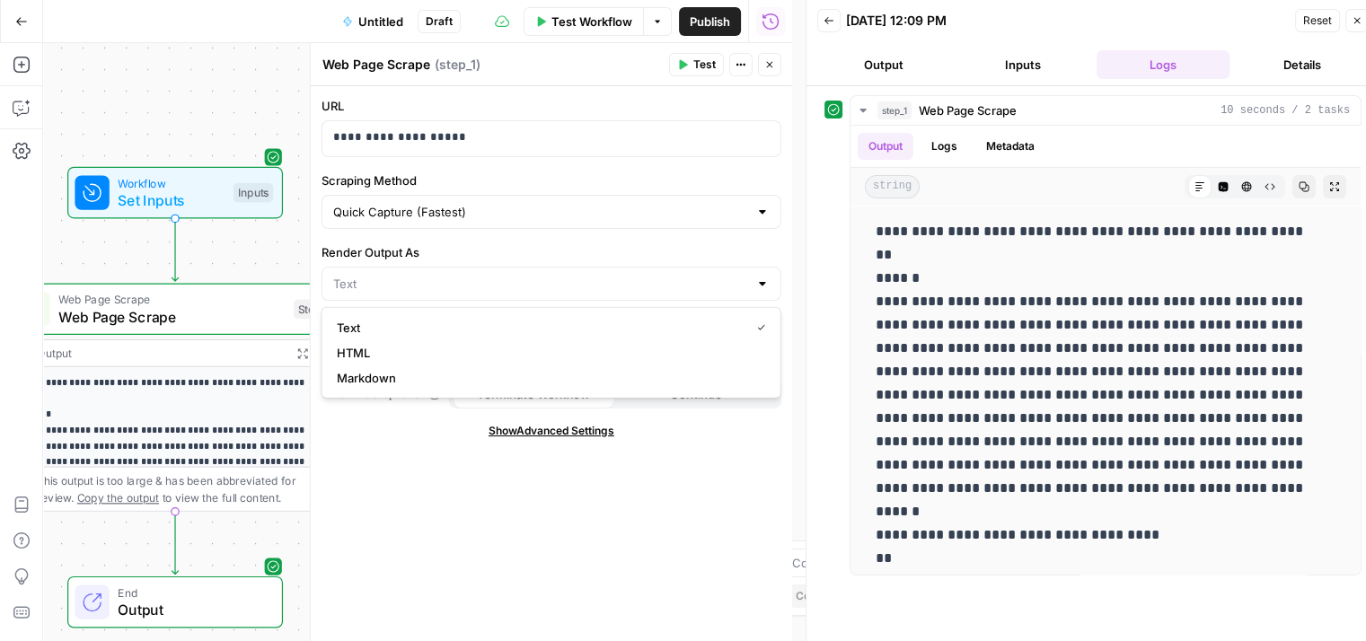
type input "HTML"
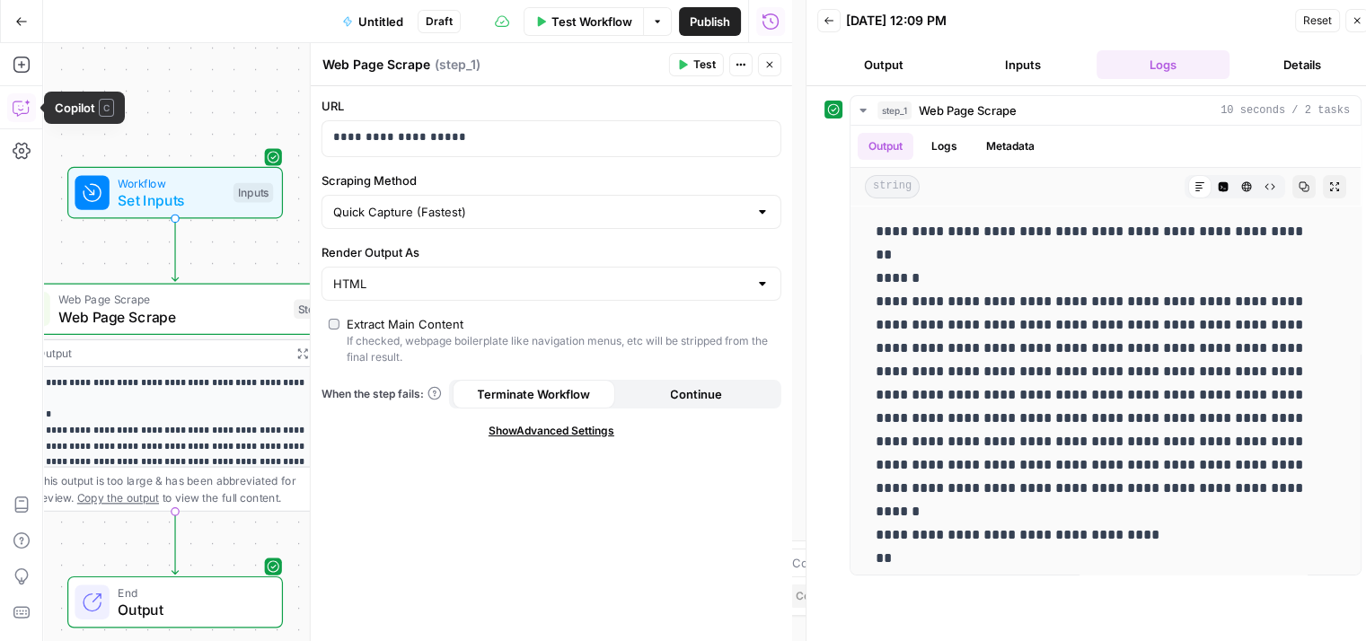
click at [17, 105] on icon "button" at bounding box center [22, 108] width 18 height 18
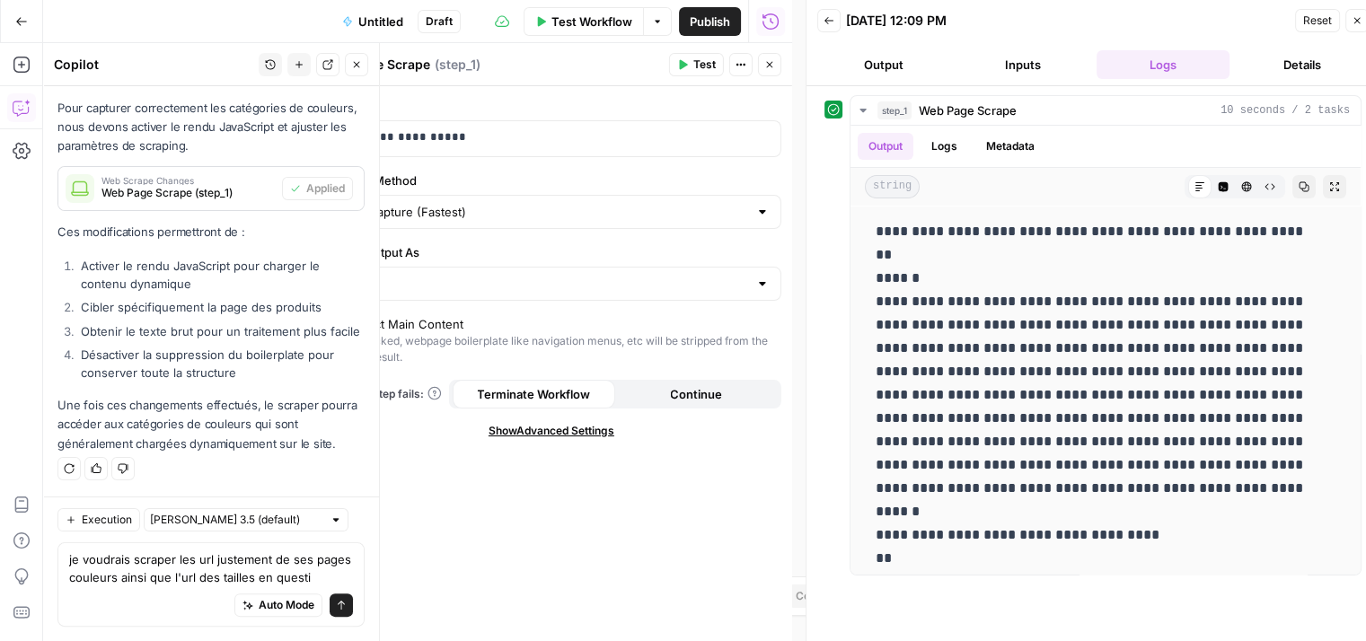
scroll to position [387, 0]
type textarea "je voudrais scraper les url justement de ses pages couleurs ainsi que l'url des…"
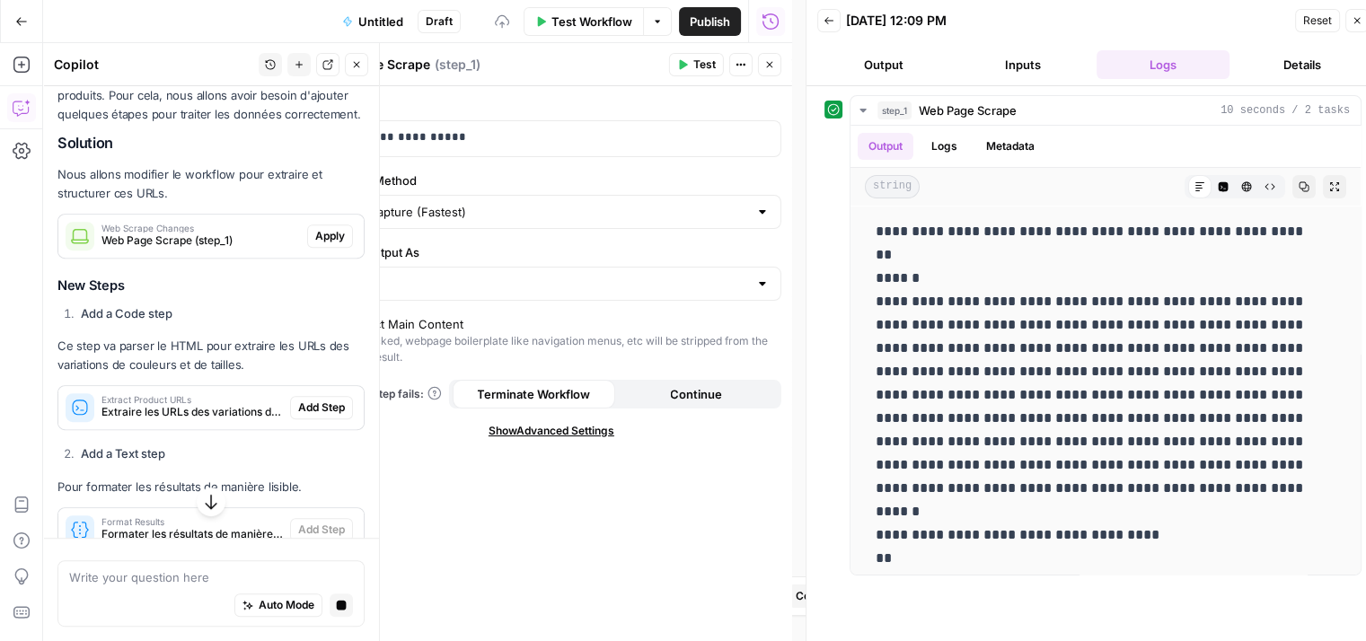
scroll to position [762, 0]
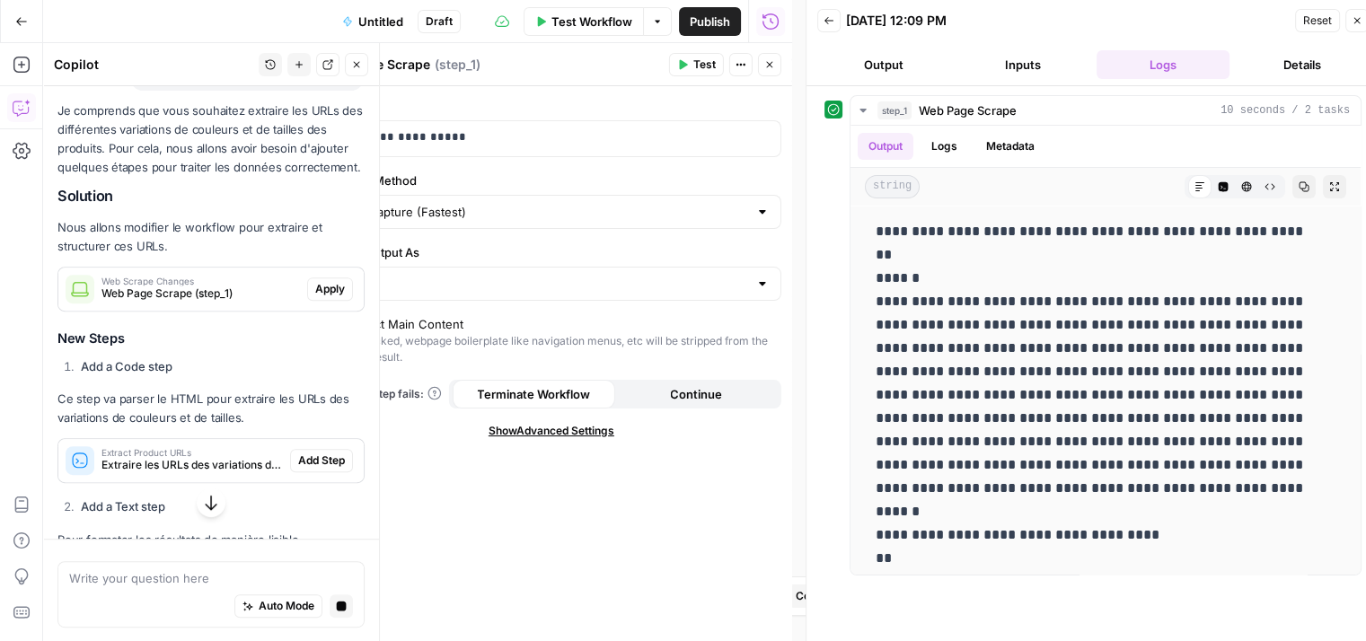
click at [320, 297] on span "Apply" at bounding box center [330, 289] width 30 height 16
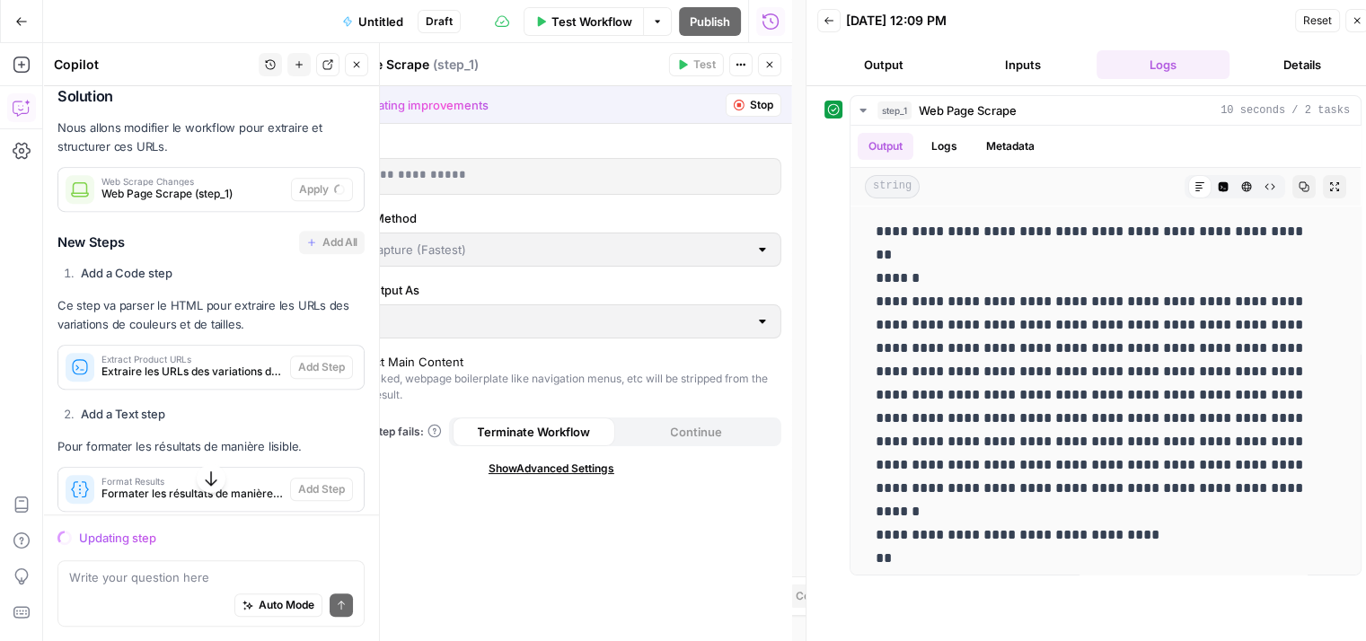
scroll to position [909, 0]
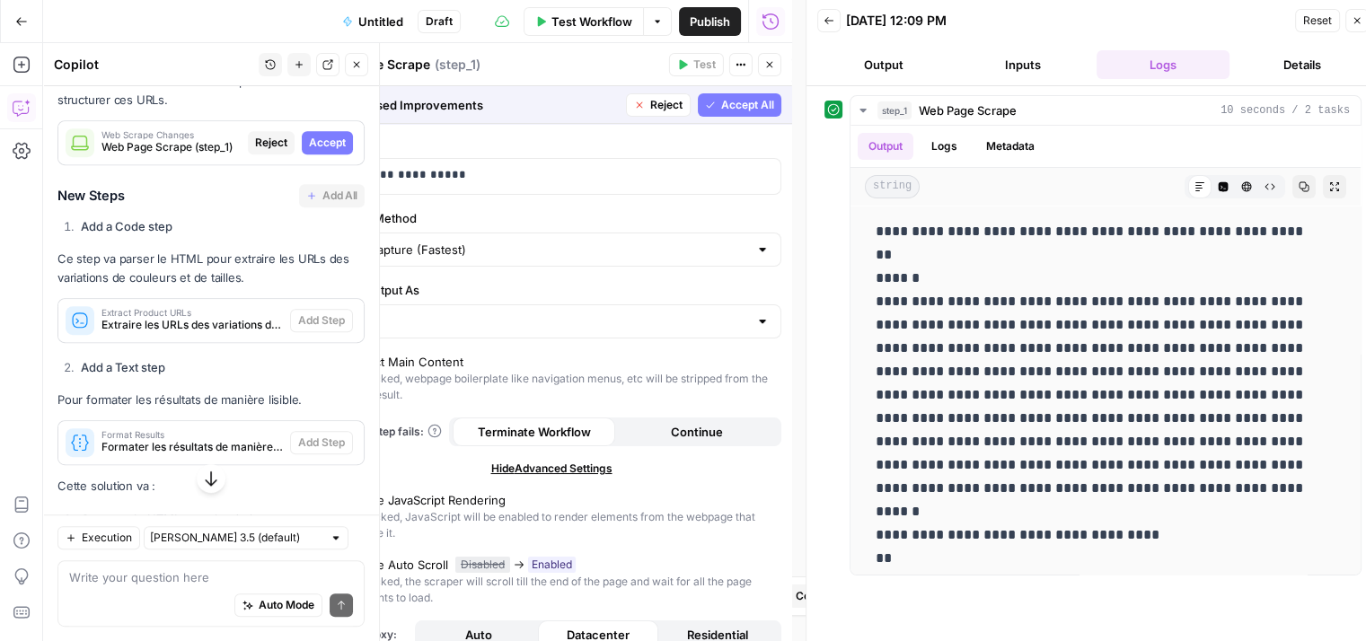
click at [313, 151] on span "Accept" at bounding box center [327, 143] width 37 height 16
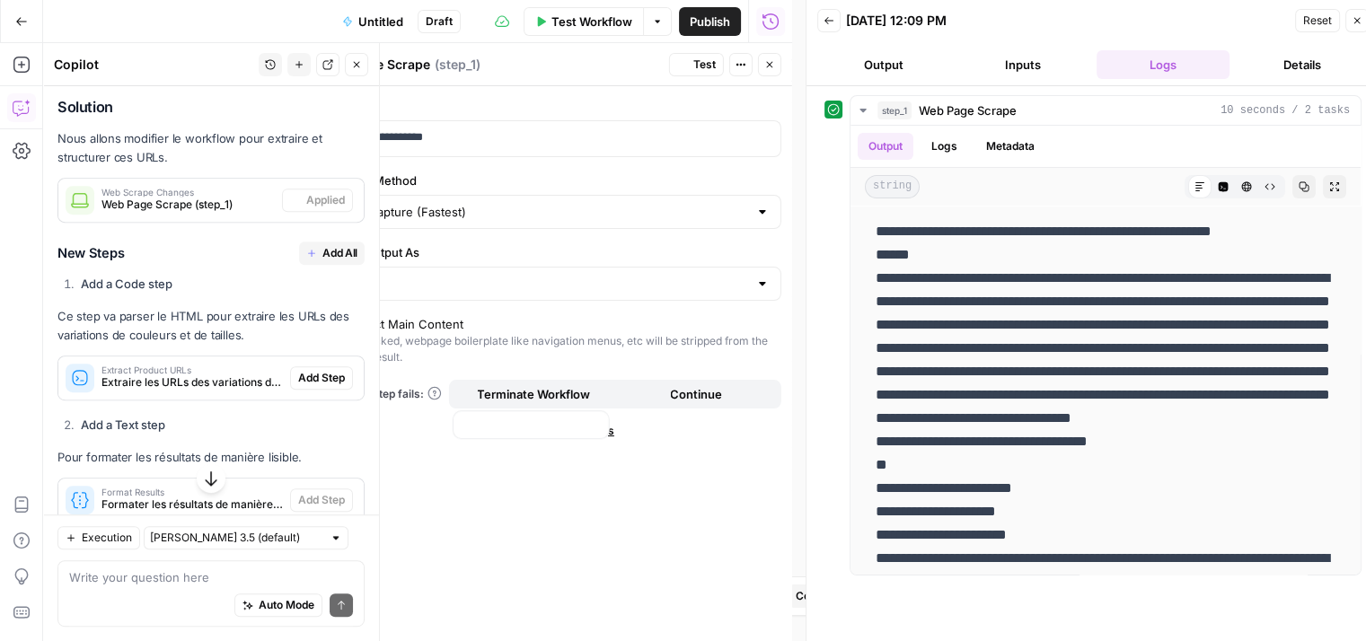
scroll to position [966, 0]
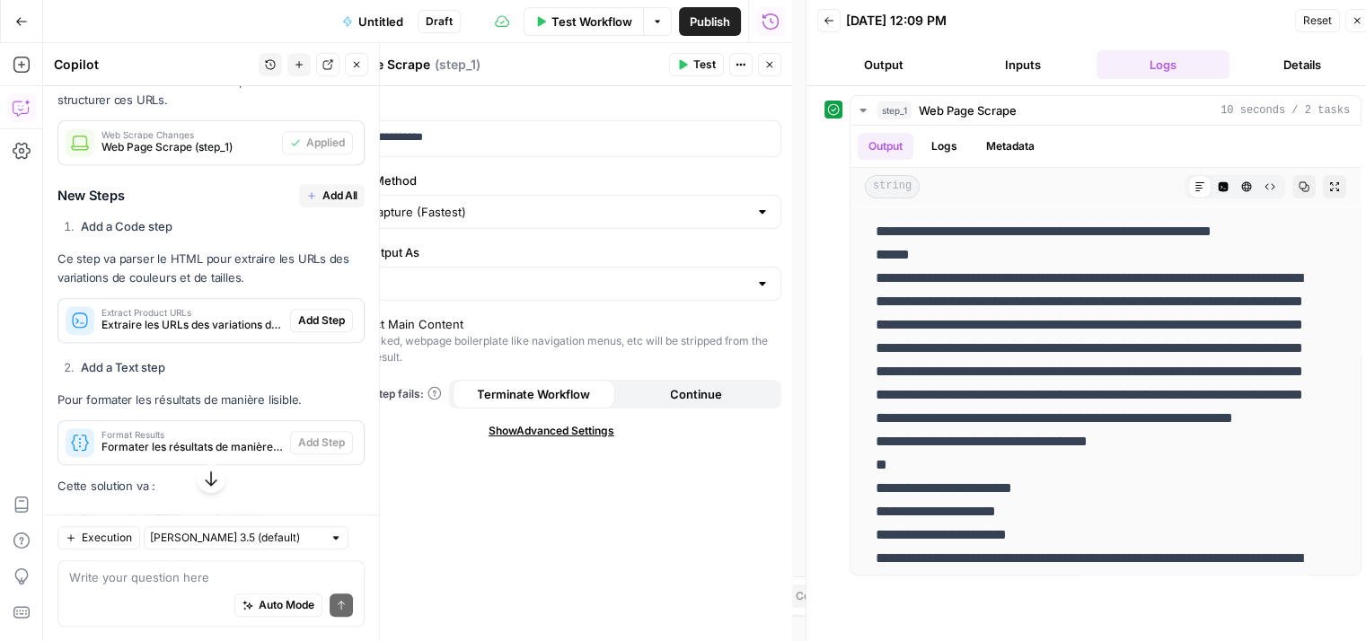
click at [322, 204] on span "Add All" at bounding box center [339, 196] width 35 height 16
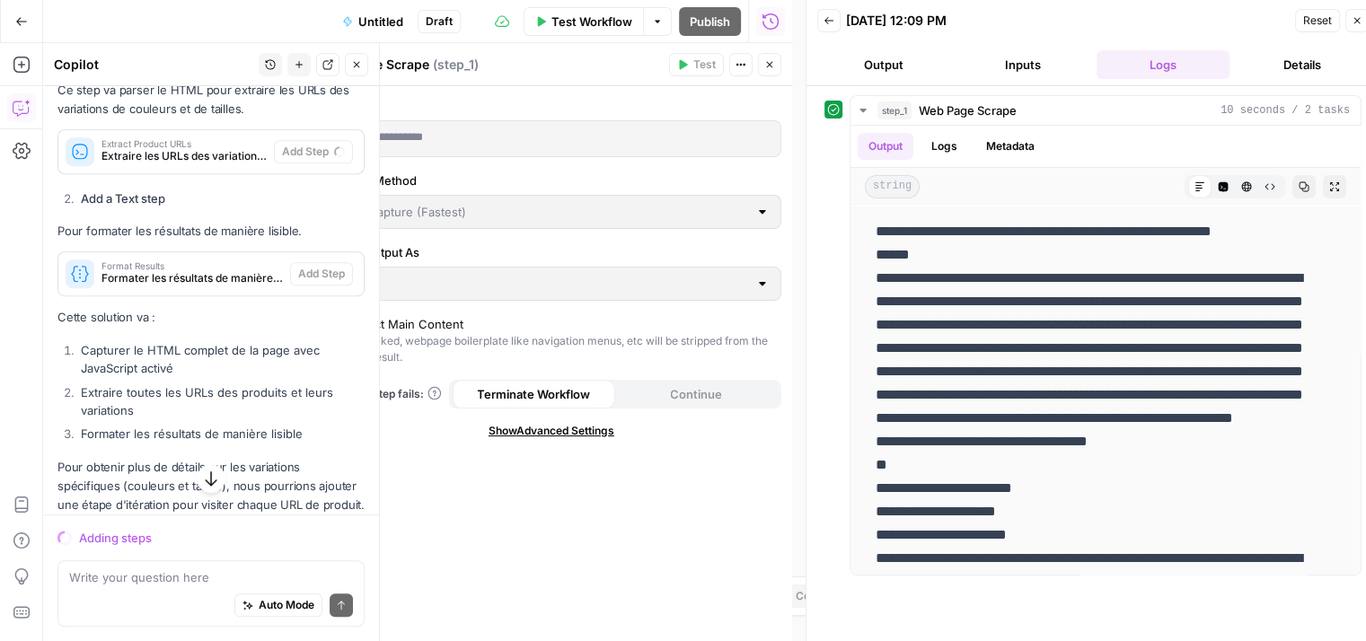
scroll to position [1193, 0]
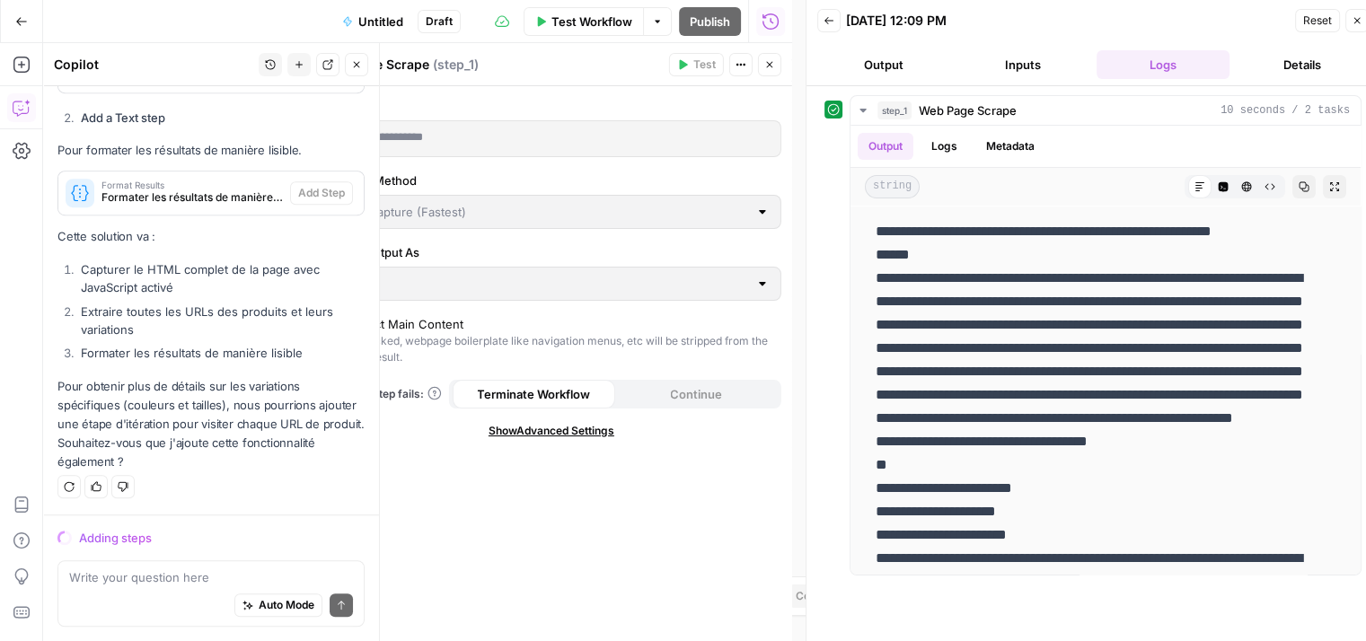
click at [131, 587] on div "Auto Mode Send" at bounding box center [211, 606] width 284 height 40
click at [769, 62] on icon "button" at bounding box center [769, 64] width 11 height 11
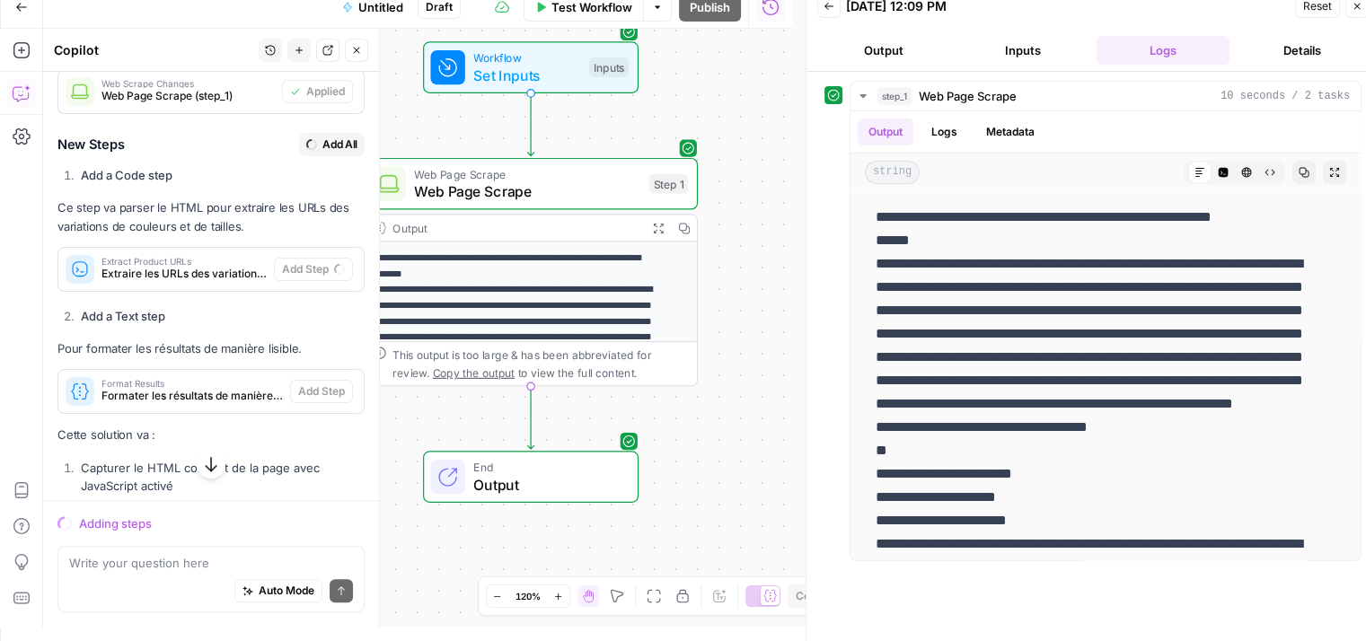
scroll to position [945, 0]
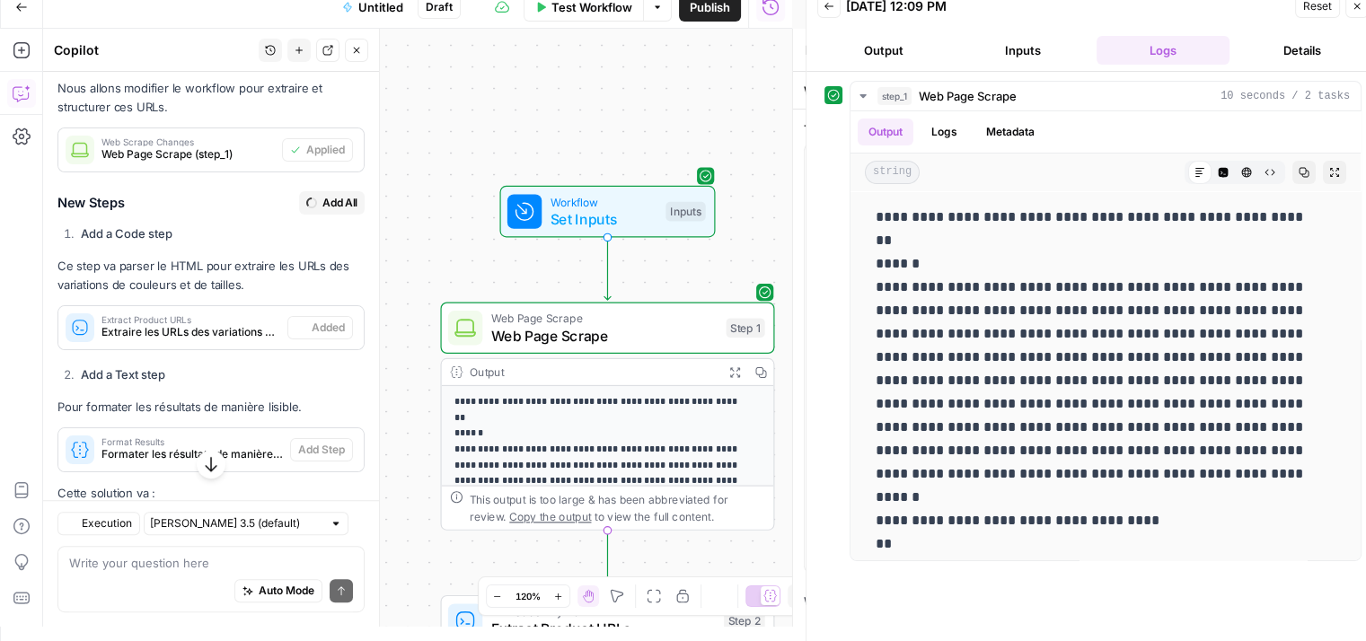
type textarea "Format Results"
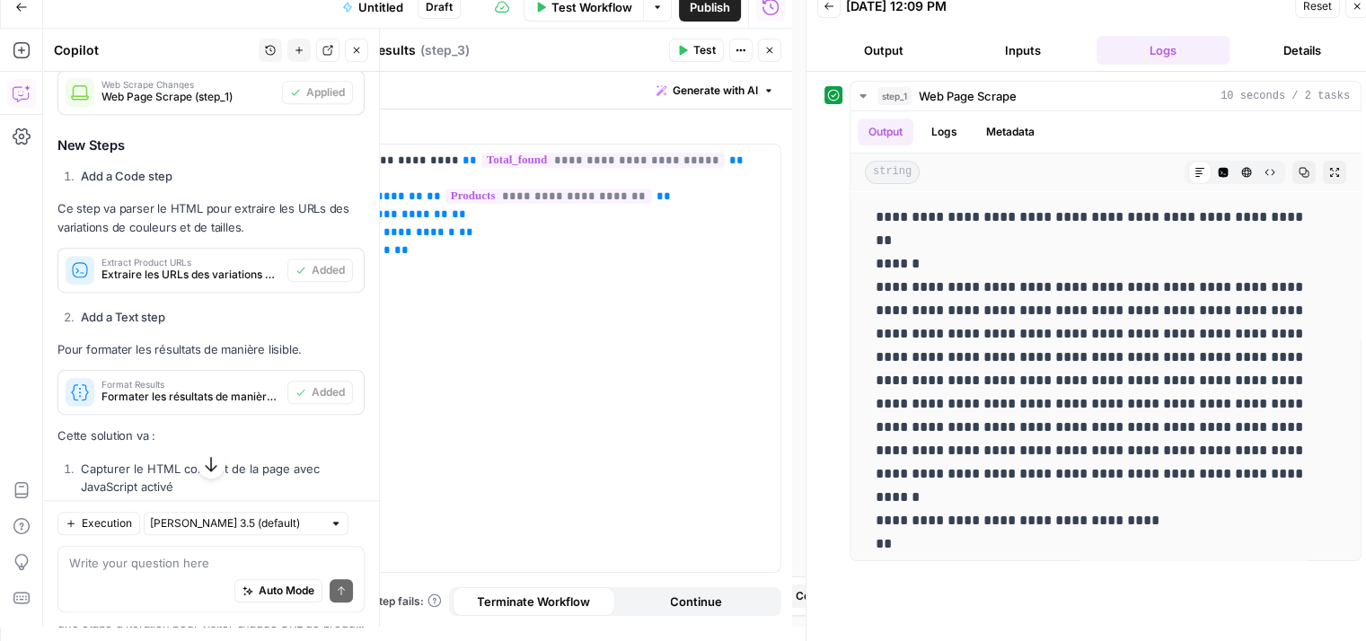
click at [773, 57] on button "Close" at bounding box center [769, 50] width 23 height 23
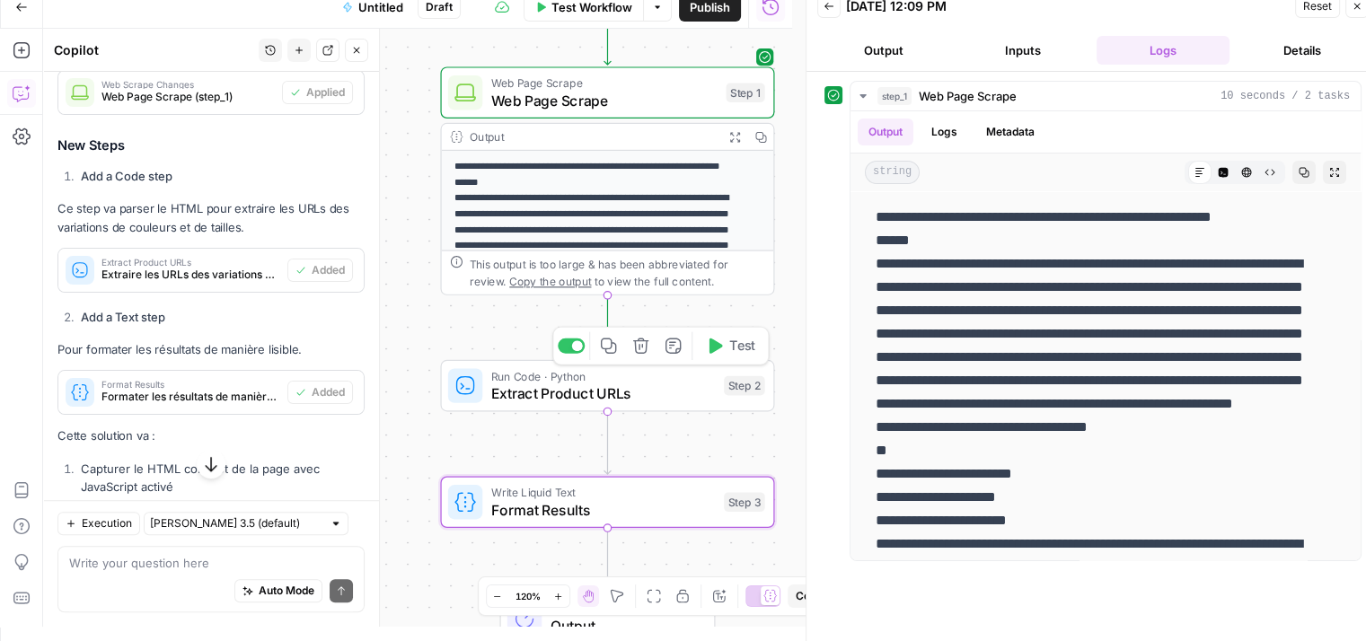
click at [711, 342] on icon "button" at bounding box center [715, 346] width 13 height 15
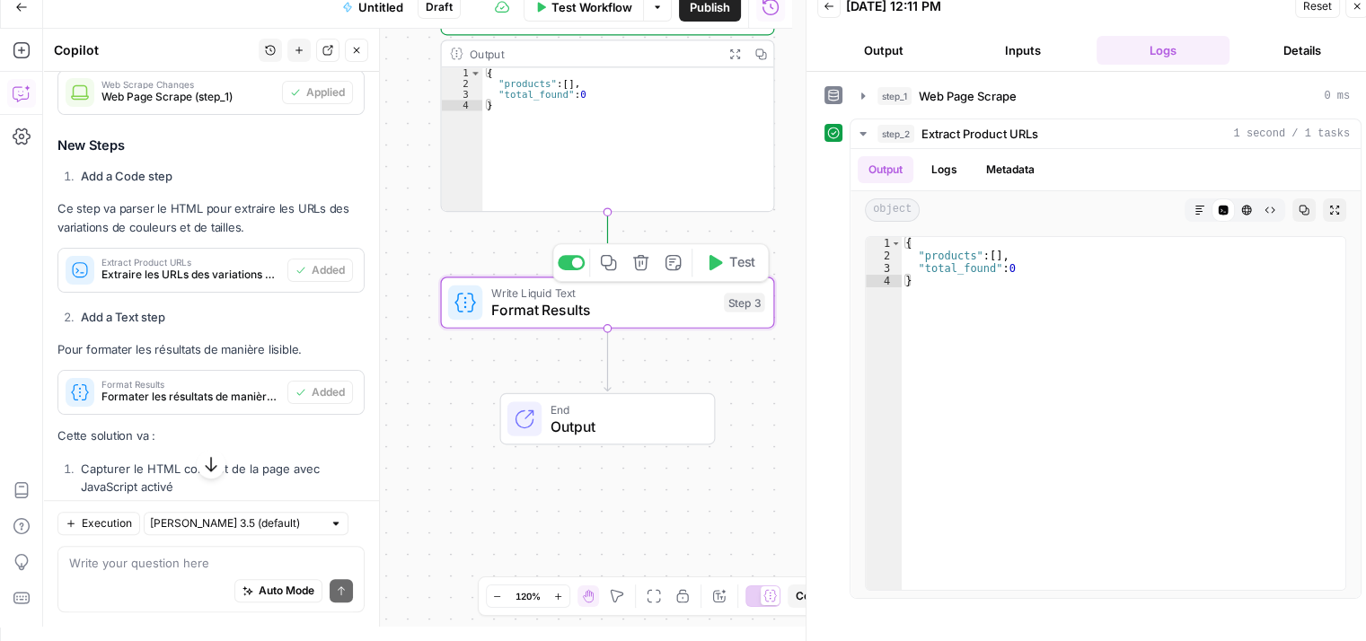
click at [717, 260] on icon "button" at bounding box center [715, 262] width 13 height 15
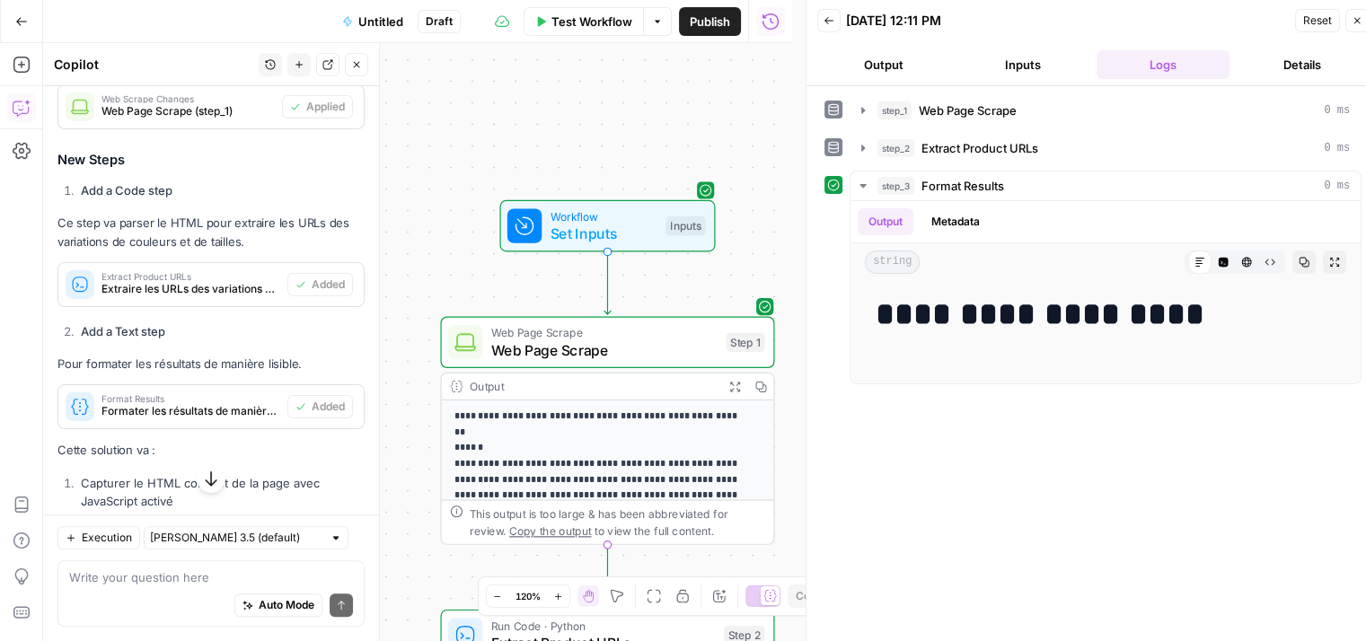
click at [364, 73] on button "Close" at bounding box center [356, 64] width 23 height 23
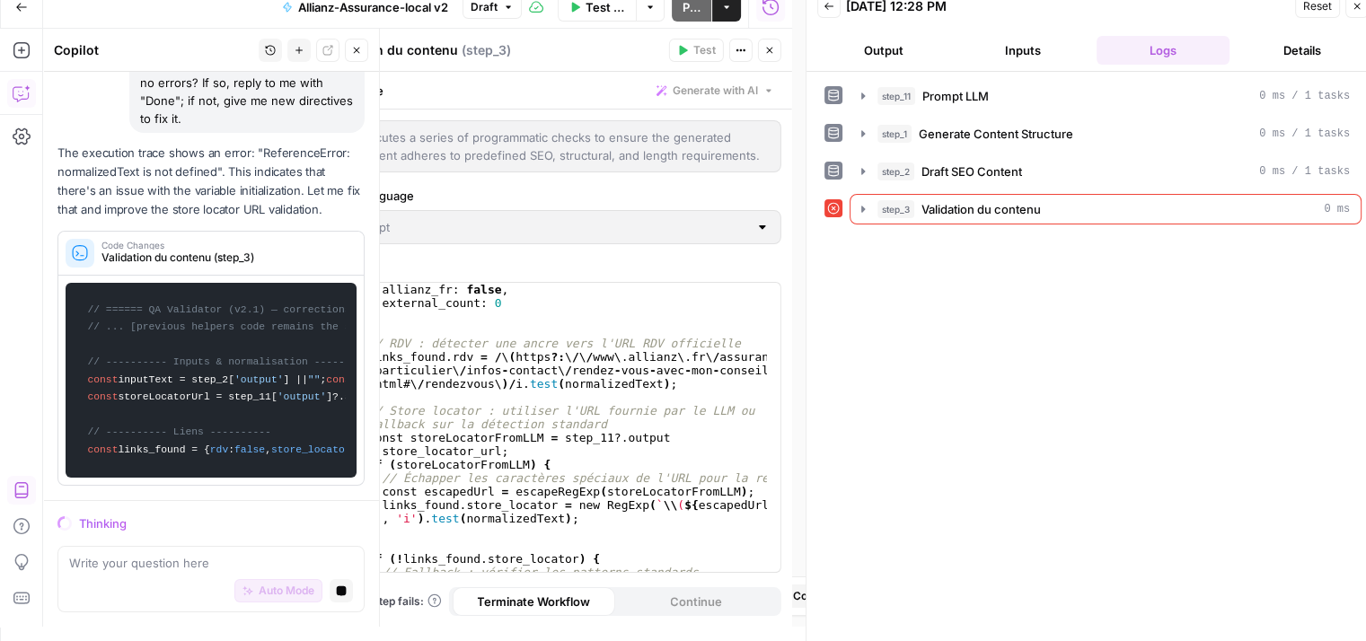
scroll to position [7109, 0]
click at [861, 209] on icon "button" at bounding box center [863, 209] width 4 height 6
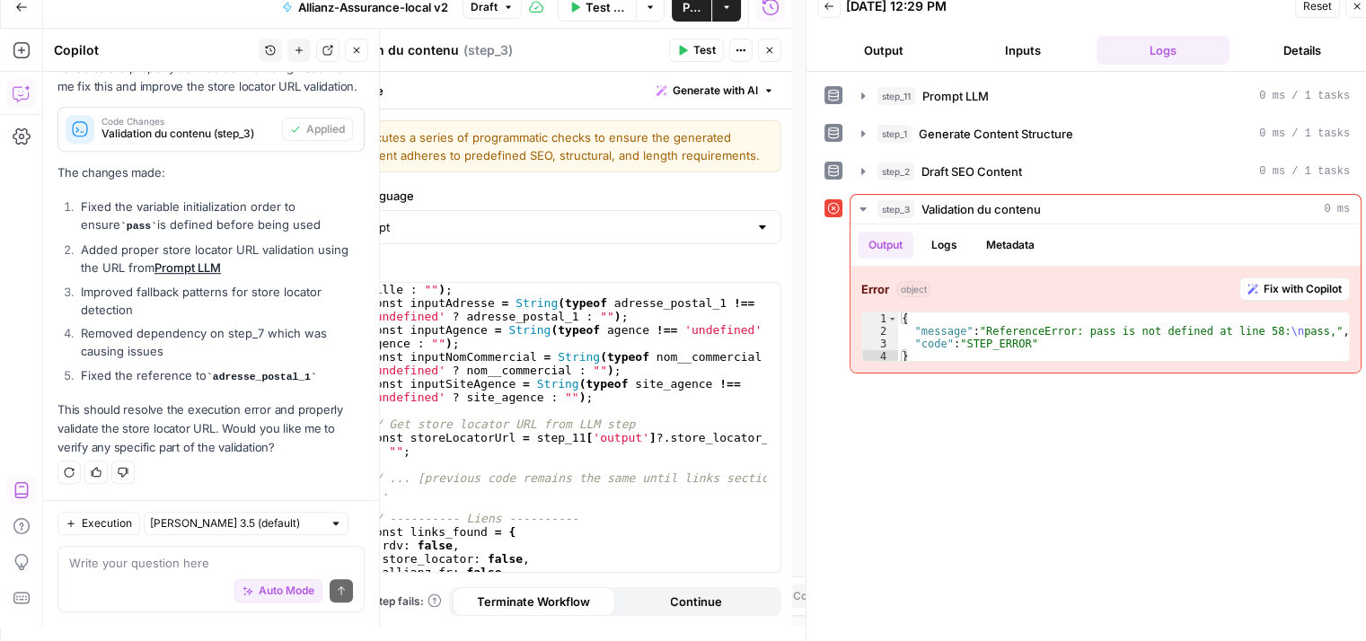
scroll to position [8130, 0]
click at [705, 42] on span "Test" at bounding box center [704, 50] width 22 height 16
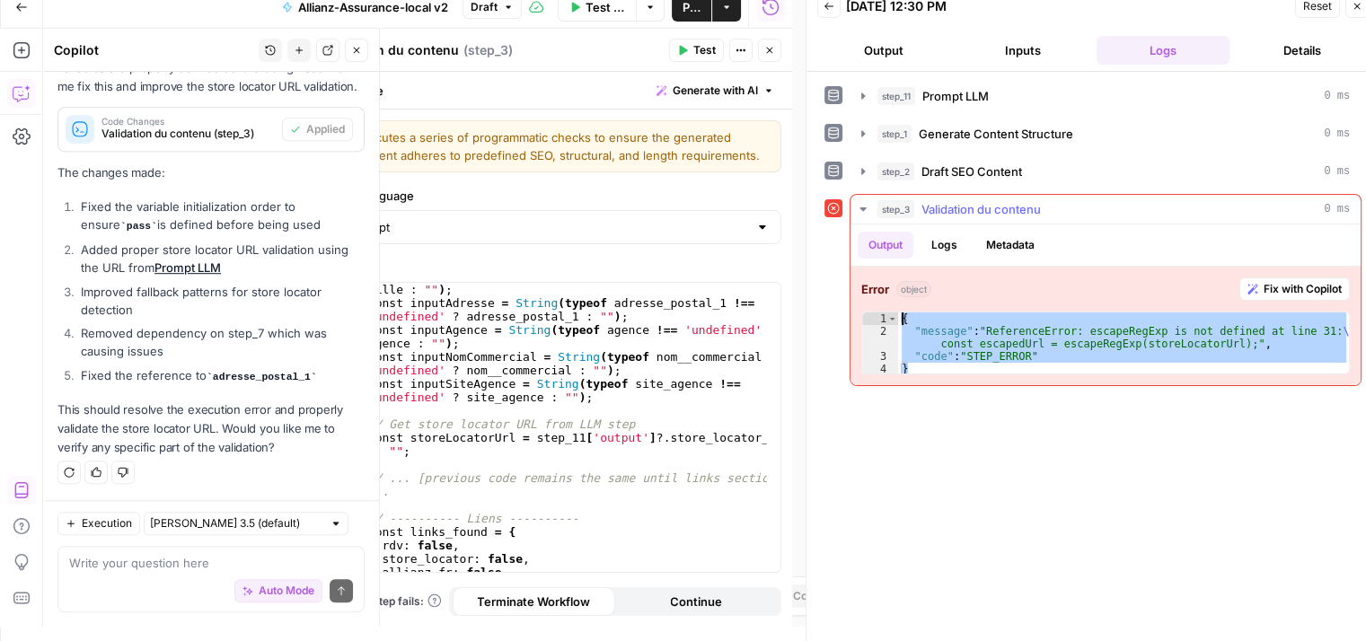
drag, startPoint x: 1039, startPoint y: 367, endPoint x: 867, endPoint y: 301, distance: 184.8
click at [867, 301] on div "Error object Fix with Copilot * 1 2 3 4 { "message" : "ReferenceError: escapeRe…" at bounding box center [1105, 326] width 510 height 119
type textarea "**********"
click at [625, 392] on div "const inputVille = String ( typeof ville !== 'undefined' ? ville : "" ) ; const…" at bounding box center [566, 434] width 403 height 331
type textarea "* **"
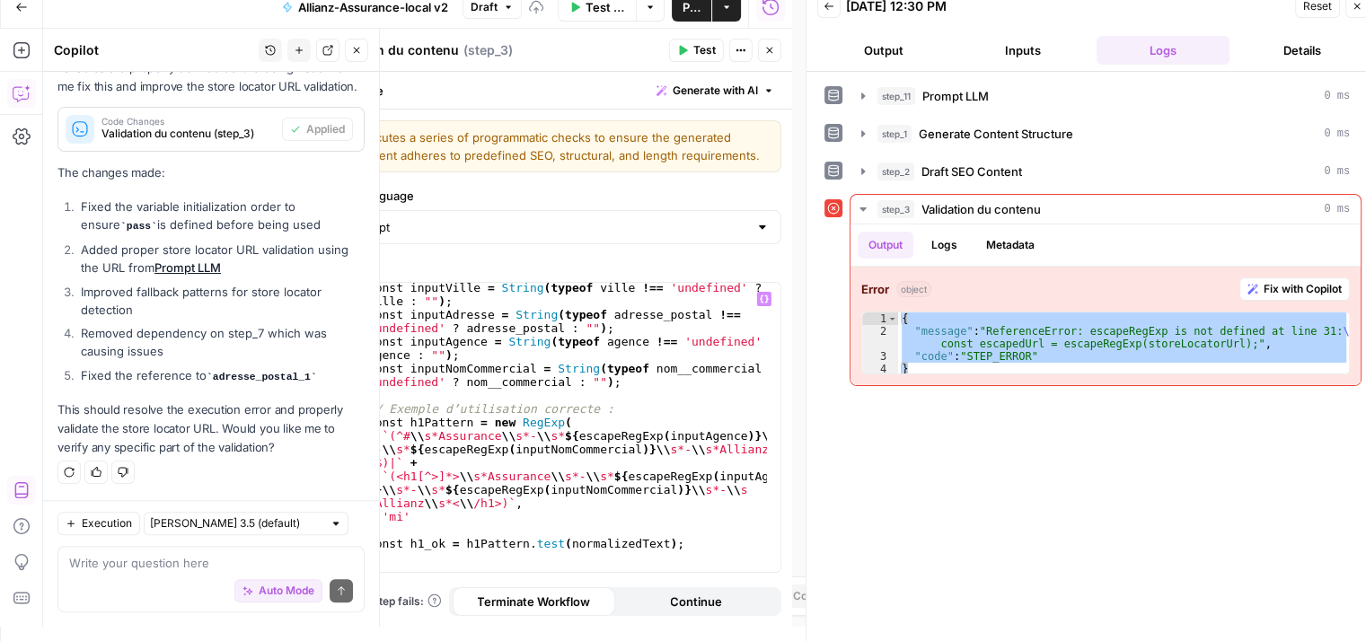
scroll to position [248, 0]
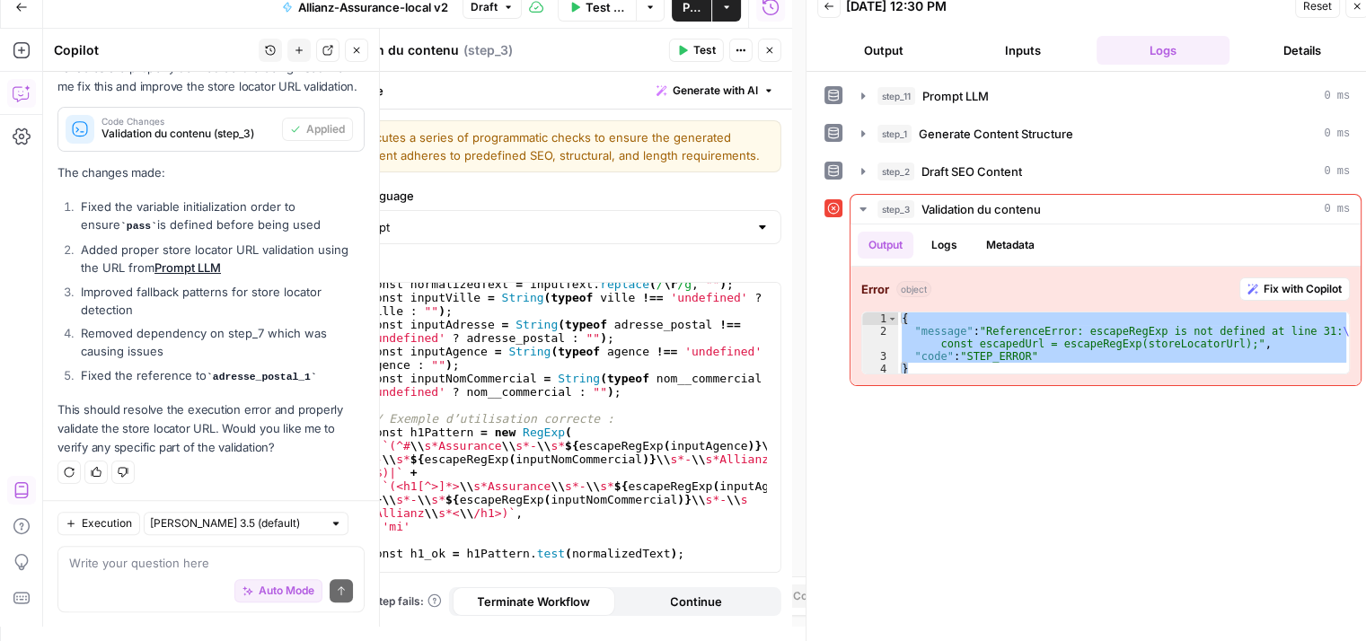
click at [690, 57] on button "Test" at bounding box center [696, 50] width 55 height 23
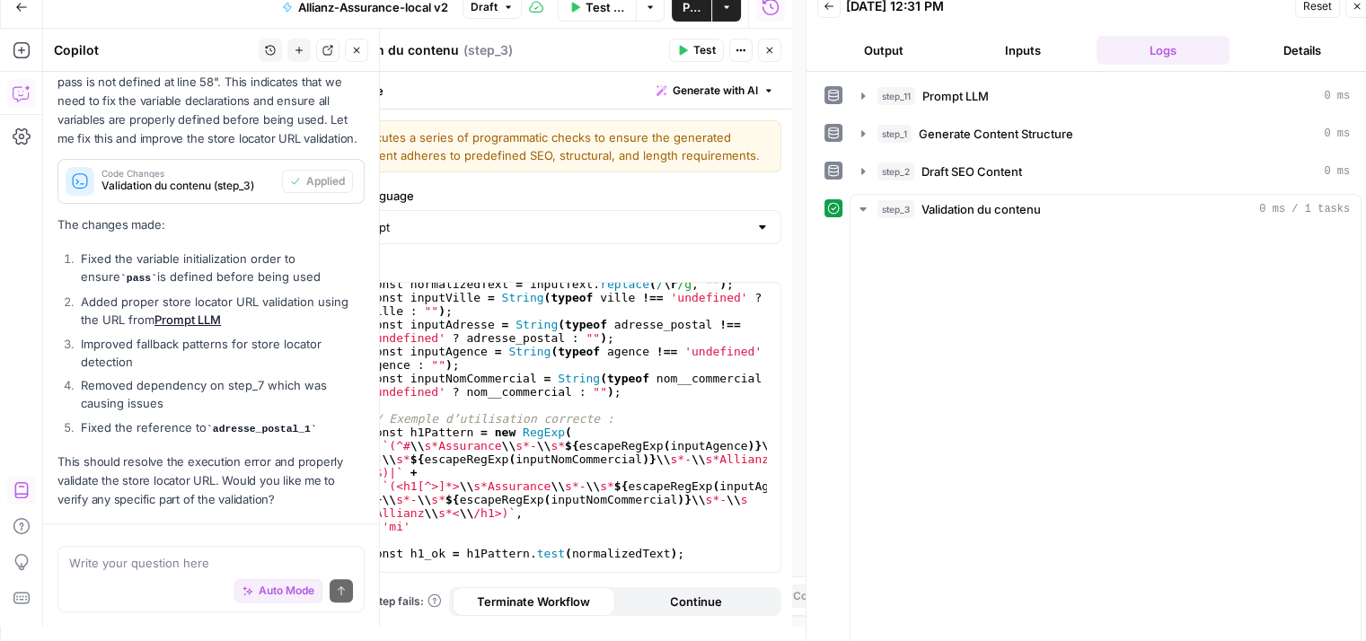
scroll to position [8130, 0]
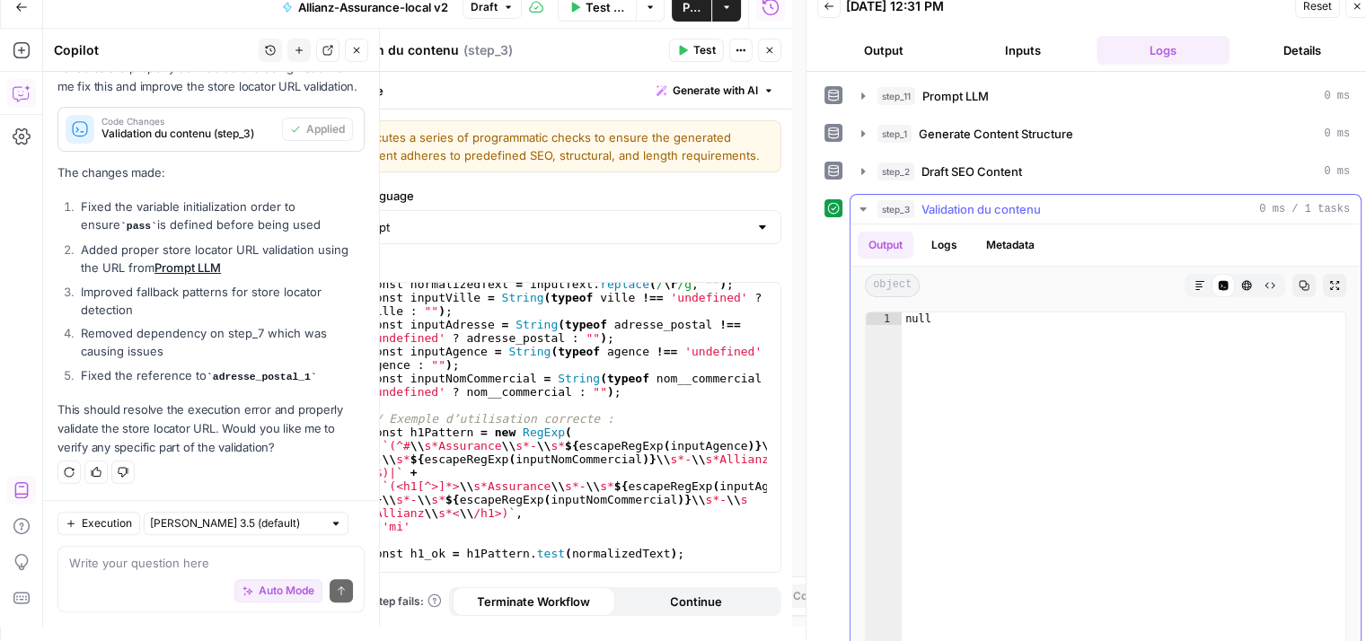
type textarea "****"
drag, startPoint x: 1006, startPoint y: 392, endPoint x: 877, endPoint y: 328, distance: 143.8
click at [877, 328] on div "**** 1 null XXXXXXXXXXXXXXXXXXXXXXXXXXXXXXXXXXXXXXXXXXXXXXXXXXXXXXXXXXXXXXXXXXX…" at bounding box center [1105, 489] width 481 height 355
click at [287, 321] on ol "Fixed the variable initialization order to ensure pass is defined before being …" at bounding box center [210, 292] width 307 height 189
click at [351, 48] on icon "button" at bounding box center [356, 50] width 11 height 11
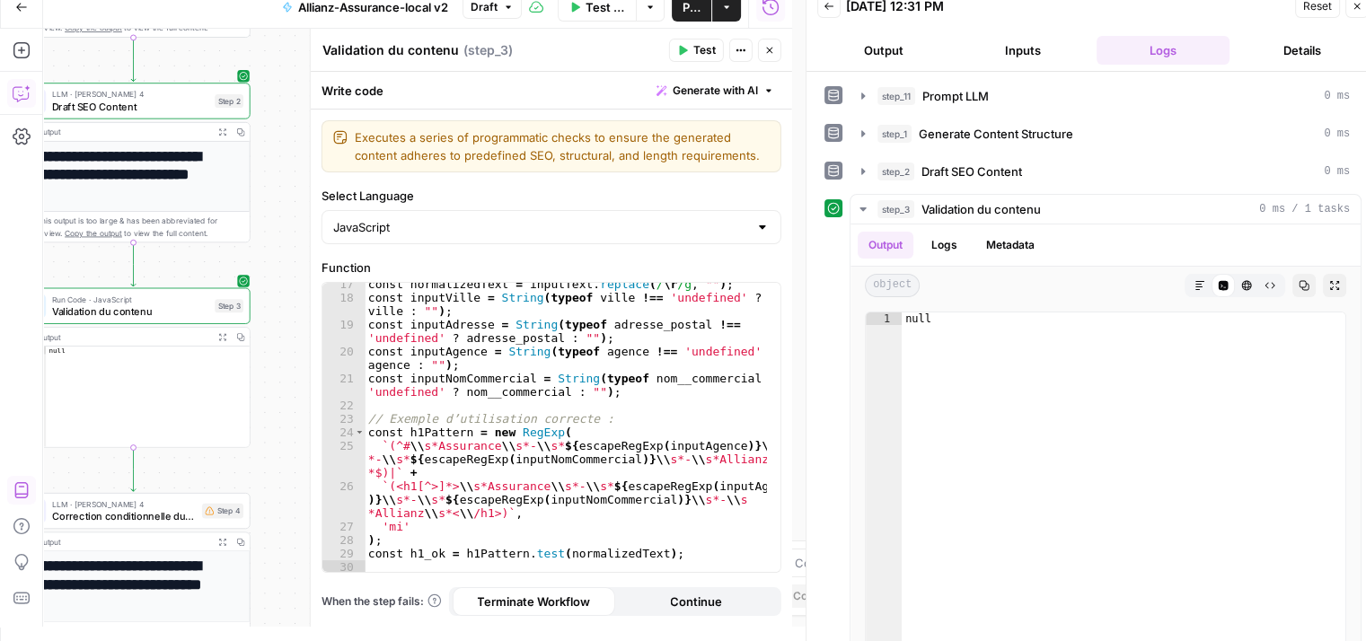
click at [770, 52] on icon "button" at bounding box center [769, 50] width 11 height 11
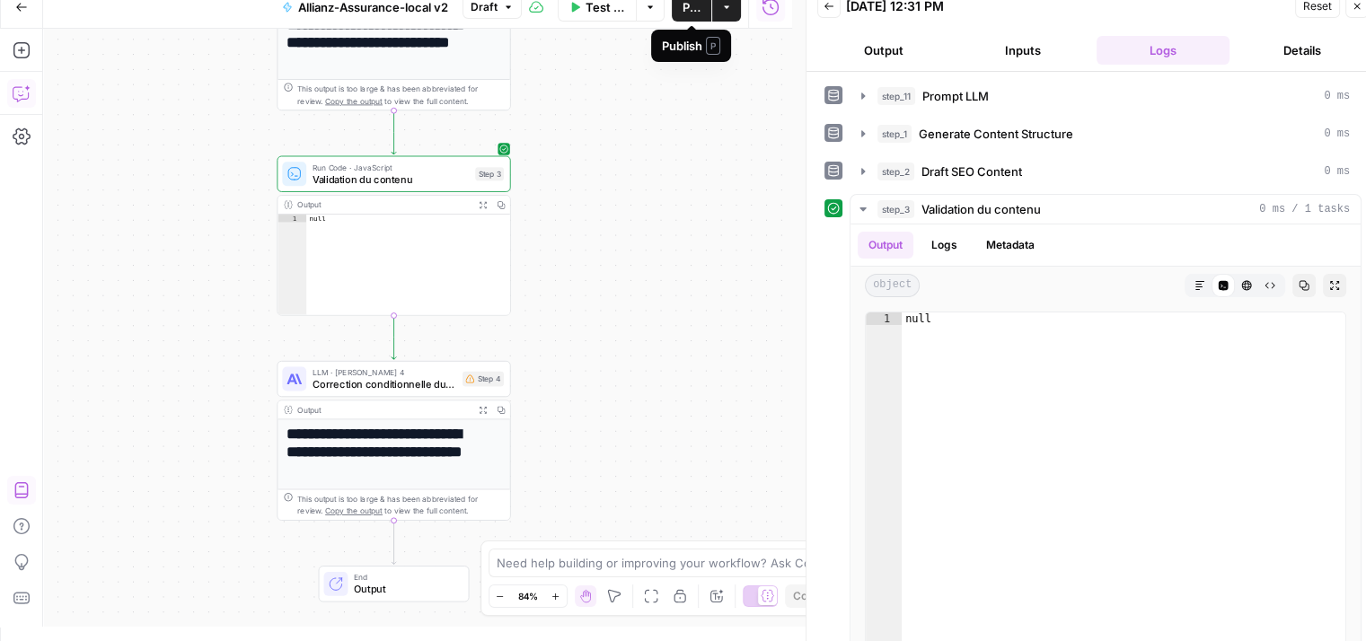
click at [691, 15] on button "Publish" at bounding box center [692, 7] width 40 height 29
